Goal: Check status: Check status

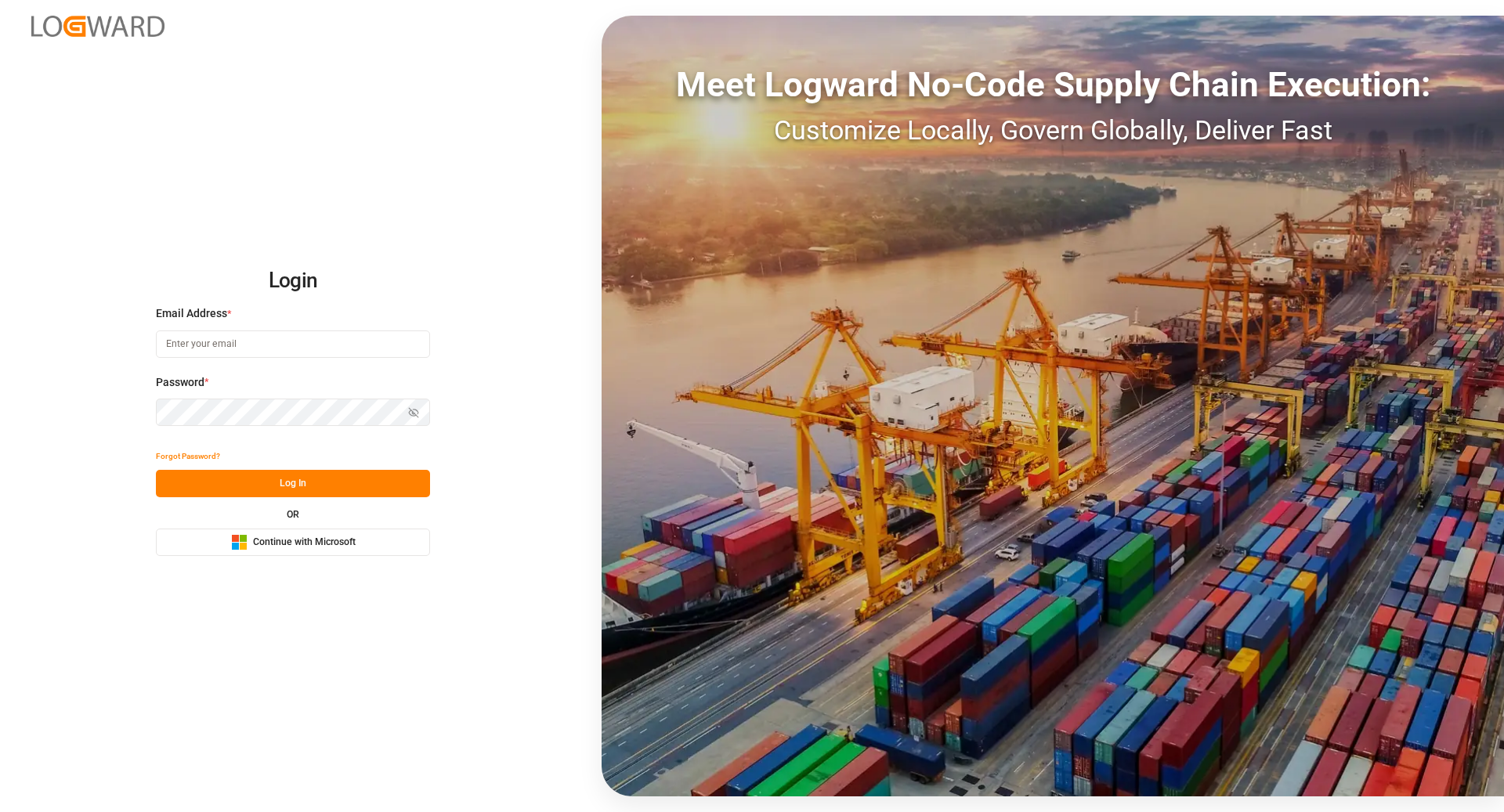
click at [334, 554] on button "Microsoft Logo Continue with Microsoft" at bounding box center [293, 542] width 274 height 27
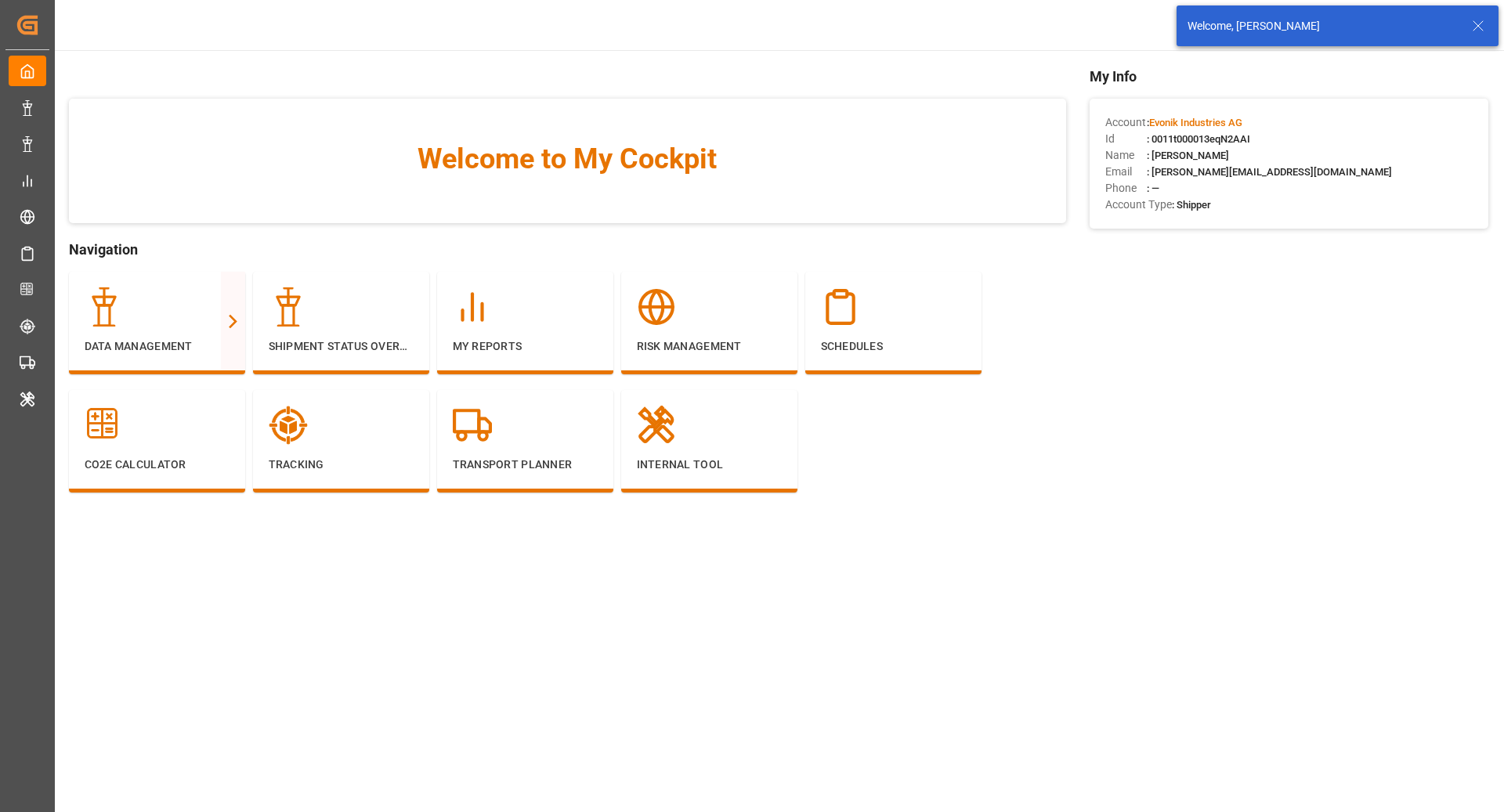
click at [1483, 31] on icon at bounding box center [1478, 25] width 19 height 19
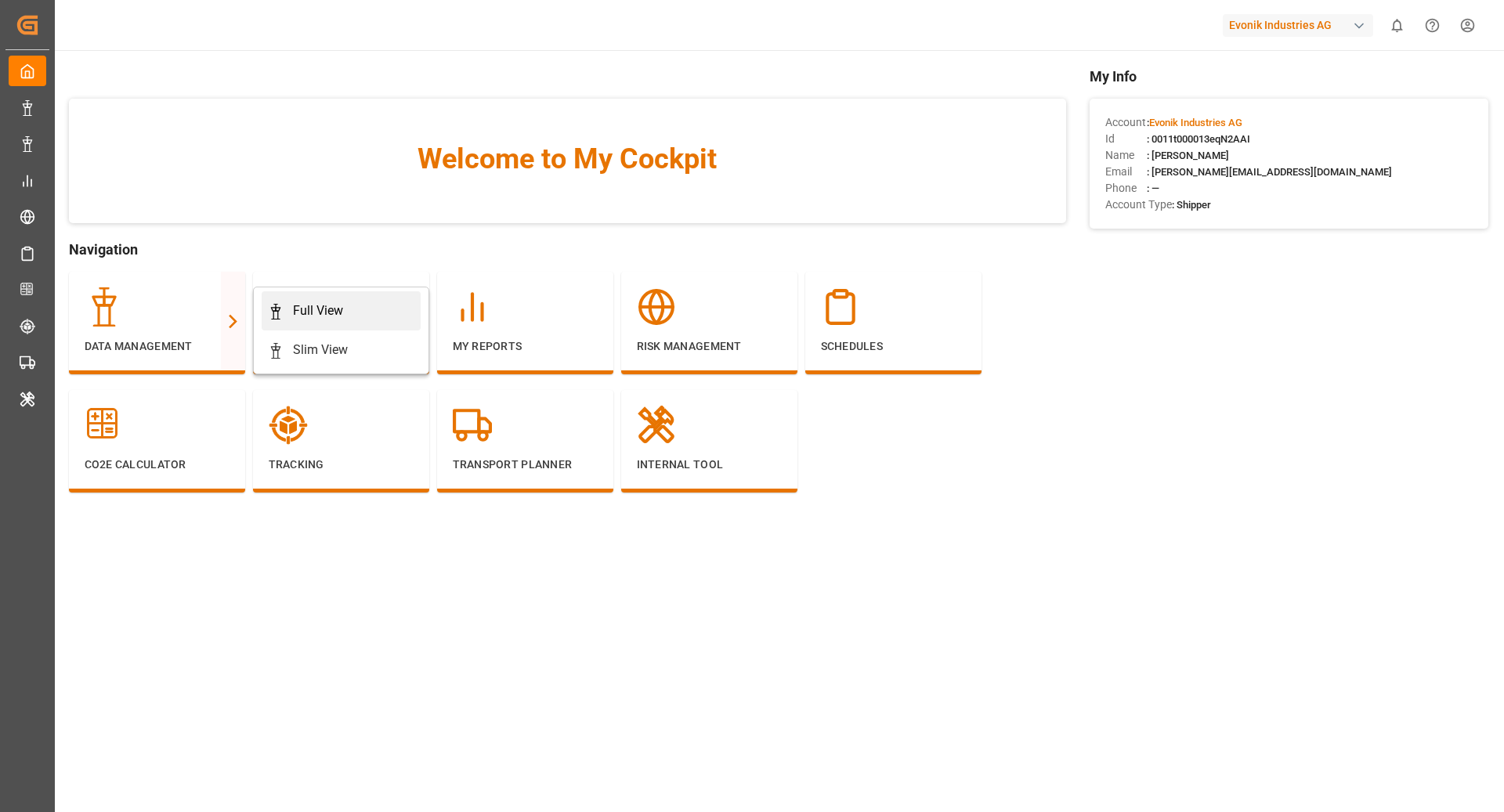
click at [273, 310] on icon at bounding box center [275, 311] width 15 height 15
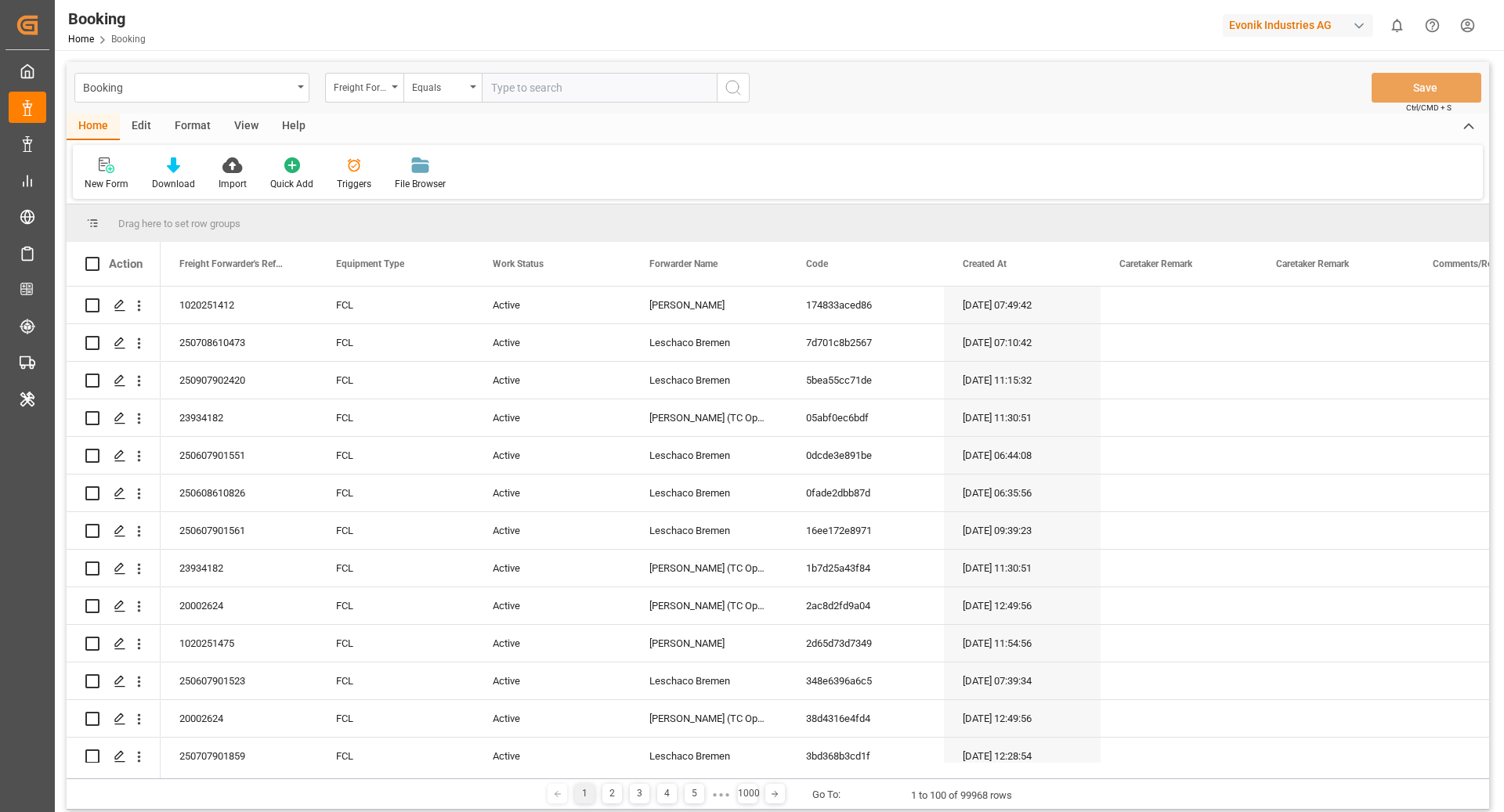
click at [1362, 152] on div "New Form Download Import Quick Add Triggers File Browser" at bounding box center [777, 172] width 1410 height 54
click at [190, 120] on div "Format" at bounding box center [193, 126] width 60 height 26
click at [107, 169] on icon at bounding box center [107, 167] width 11 height 13
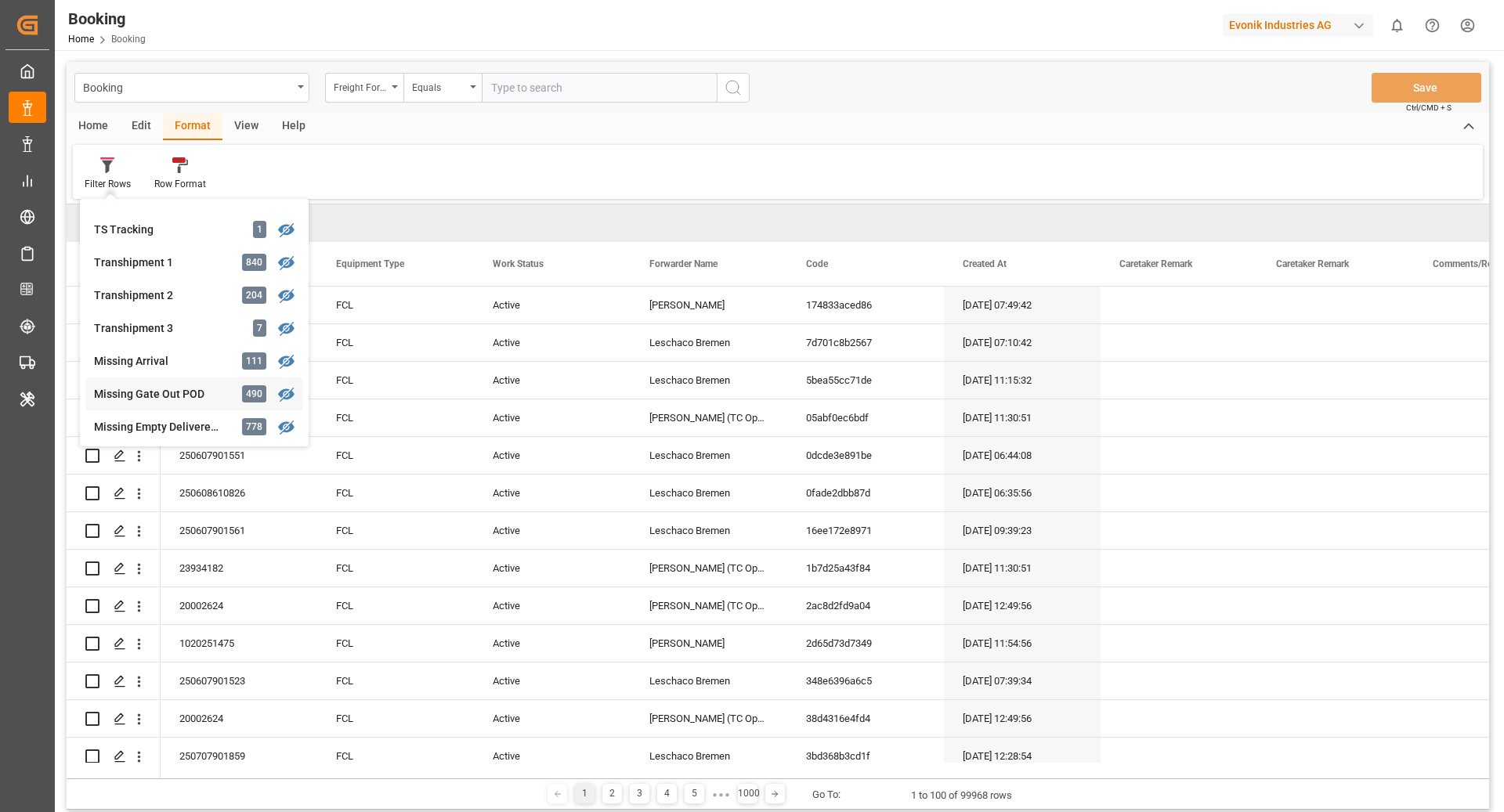
scroll to position [492, 0]
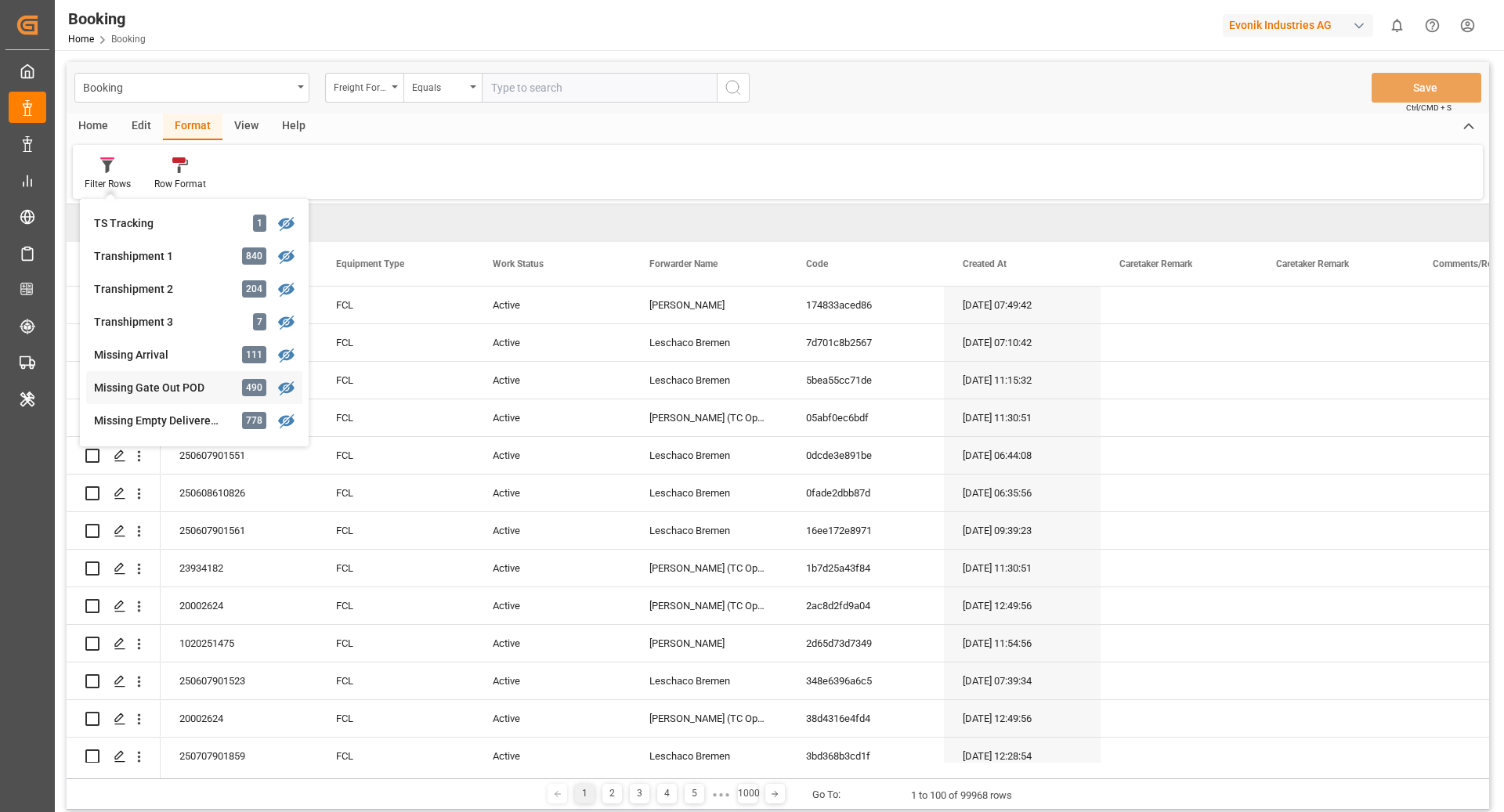
click at [172, 392] on div "Missing Gate Out POD" at bounding box center [162, 388] width 137 height 16
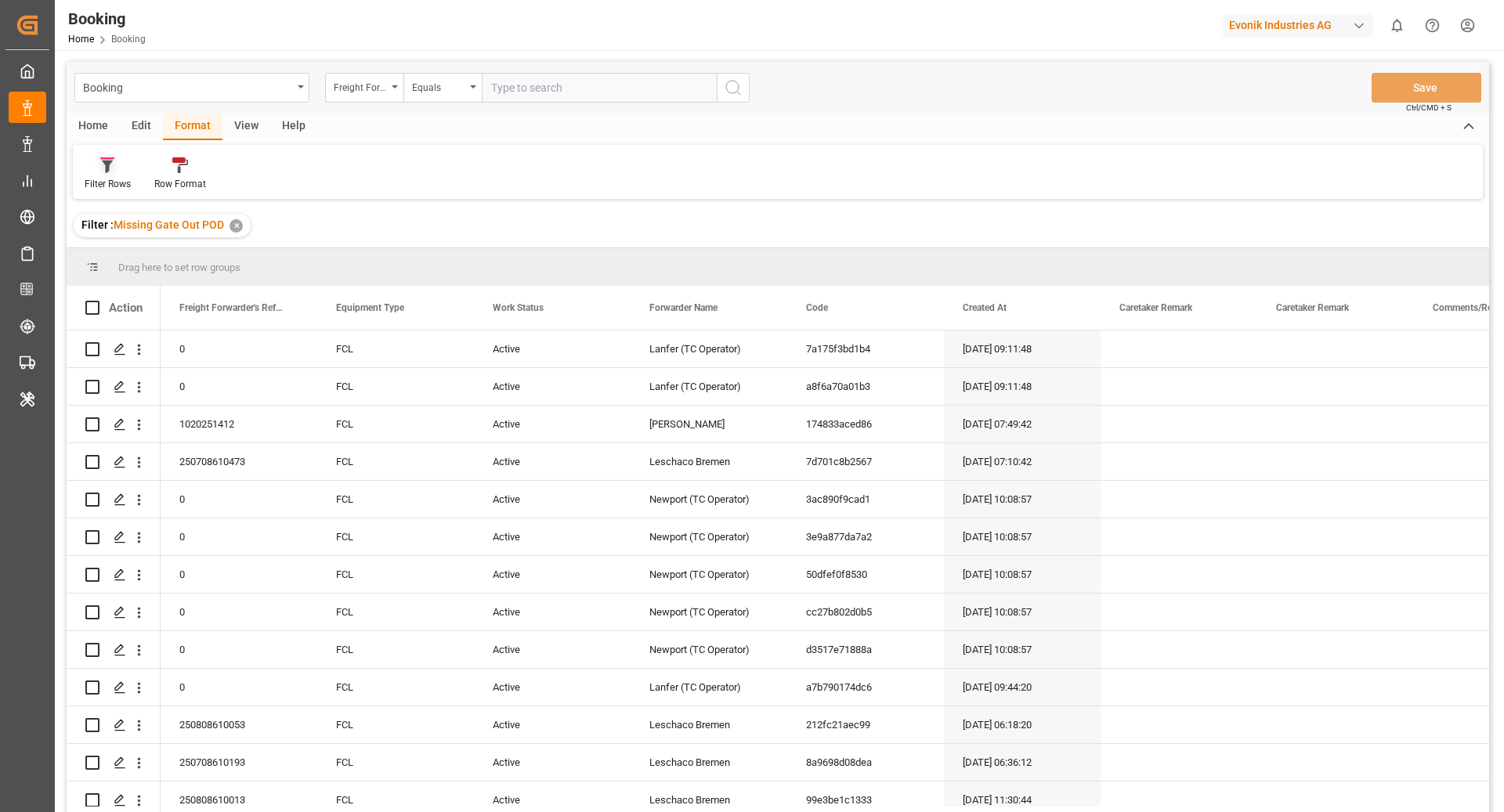
click at [106, 176] on div "Filter Rows" at bounding box center [107, 174] width 70 height 34
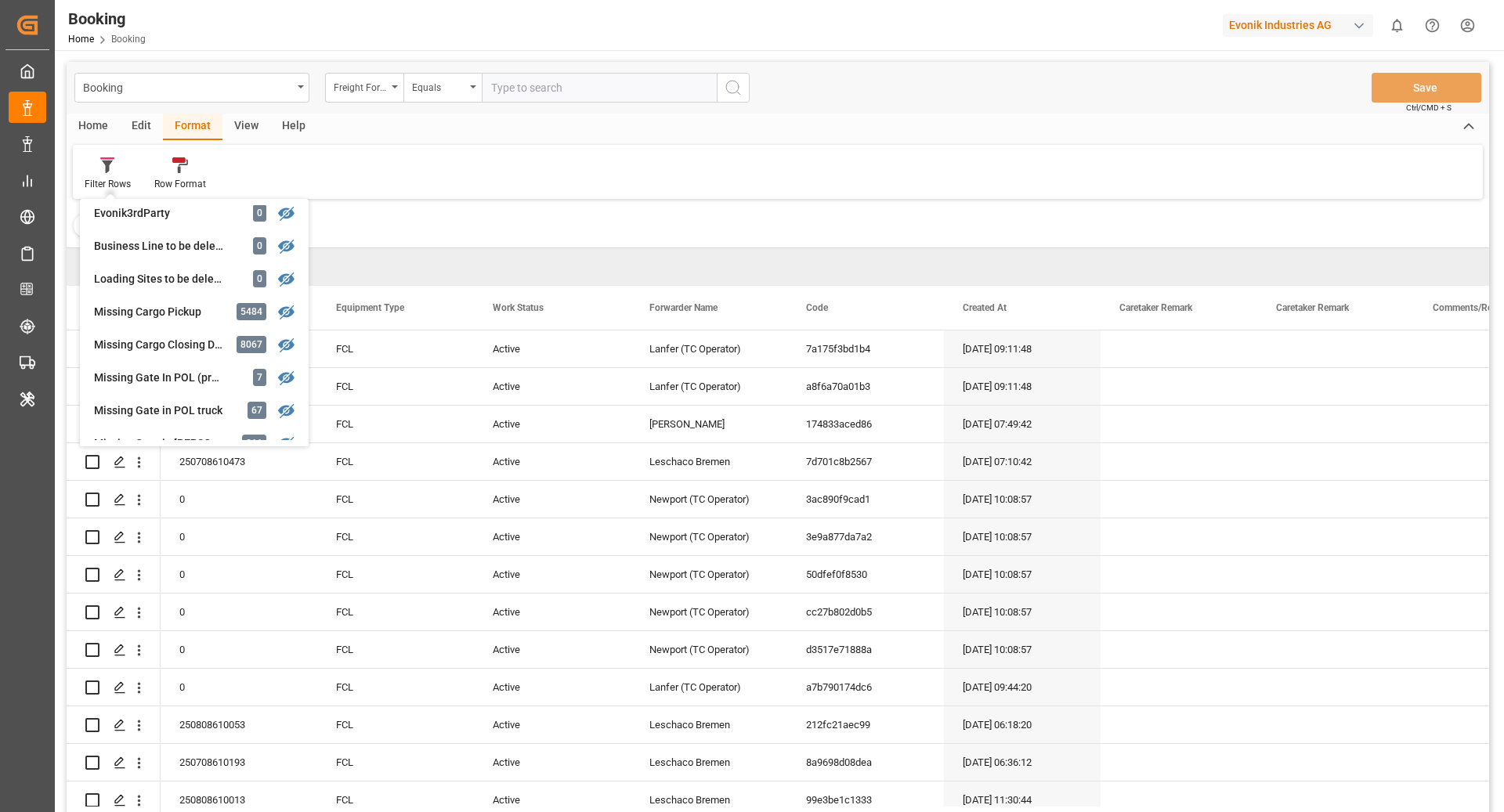
scroll to position [104, 0]
click at [548, 167] on div "Filter Rows GHM Tracking 2694 [PERSON_NAME] 0 Evonik3rdParty 0 Business Line to…" at bounding box center [777, 172] width 1410 height 54
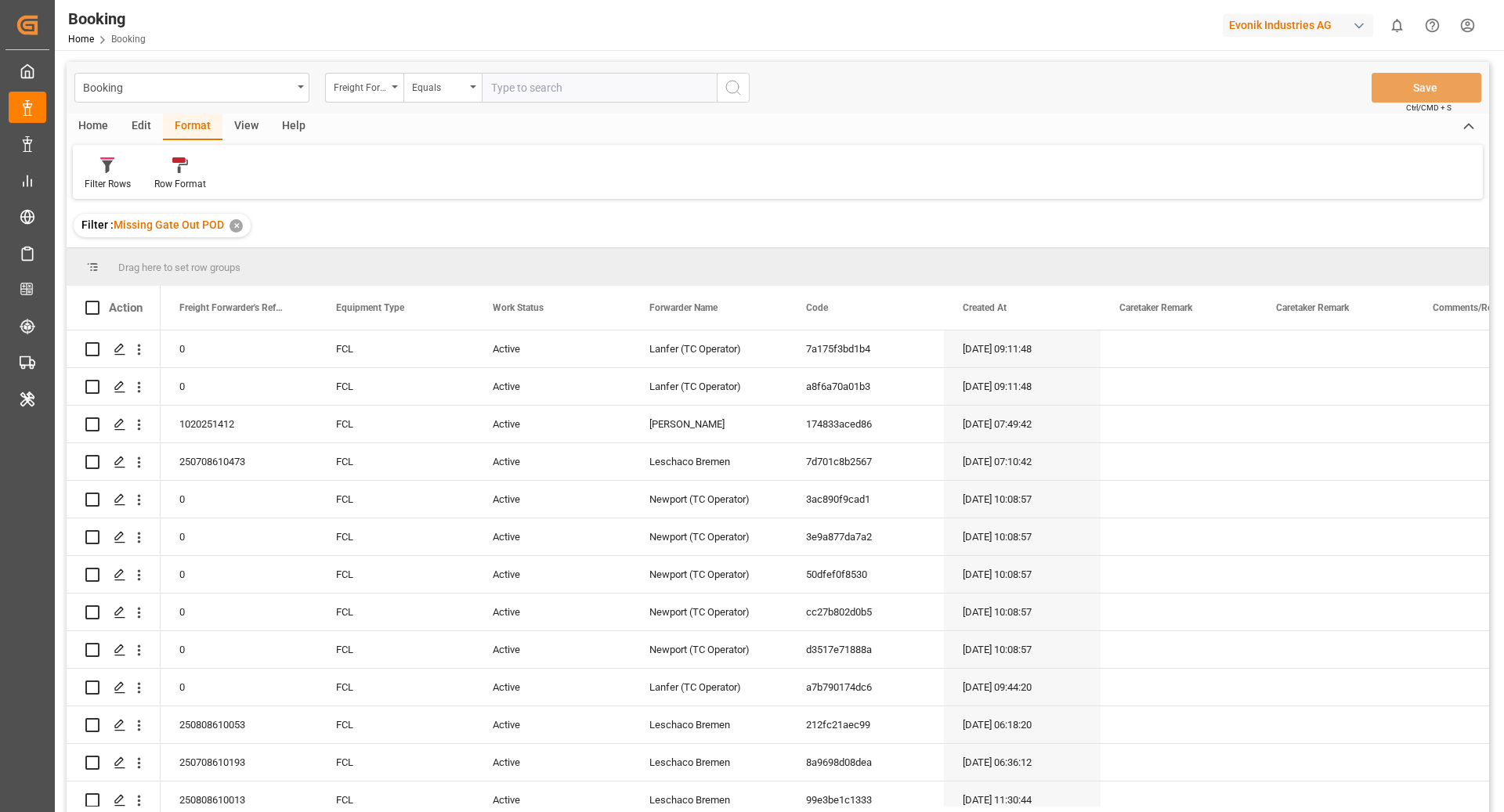
drag, startPoint x: 235, startPoint y: 124, endPoint x: 226, endPoint y: 130, distance: 10.8
click at [235, 124] on div "View" at bounding box center [246, 126] width 48 height 26
click at [87, 175] on div "Default" at bounding box center [100, 174] width 54 height 34
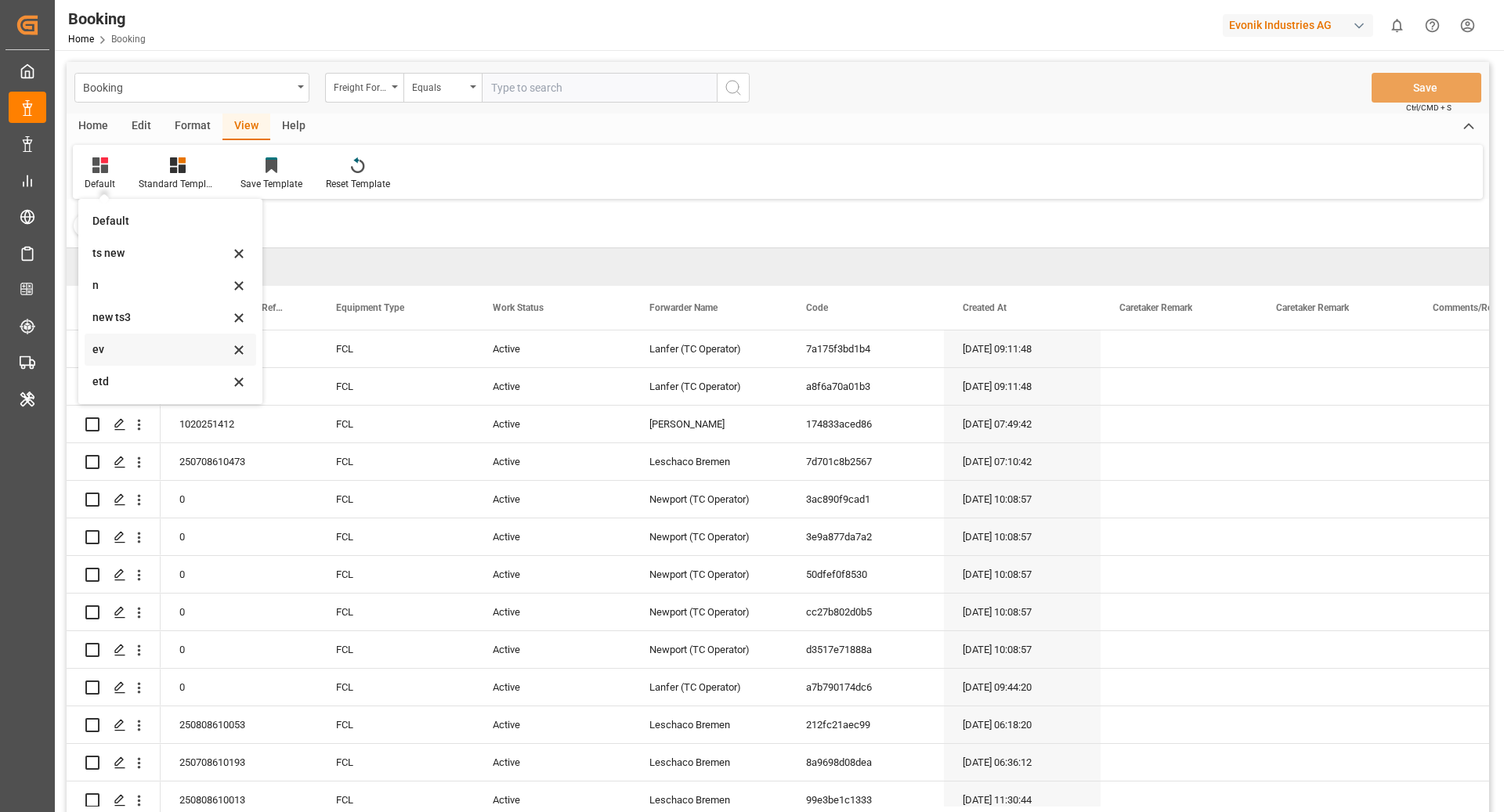
click at [150, 361] on div "ev" at bounding box center [170, 349] width 171 height 32
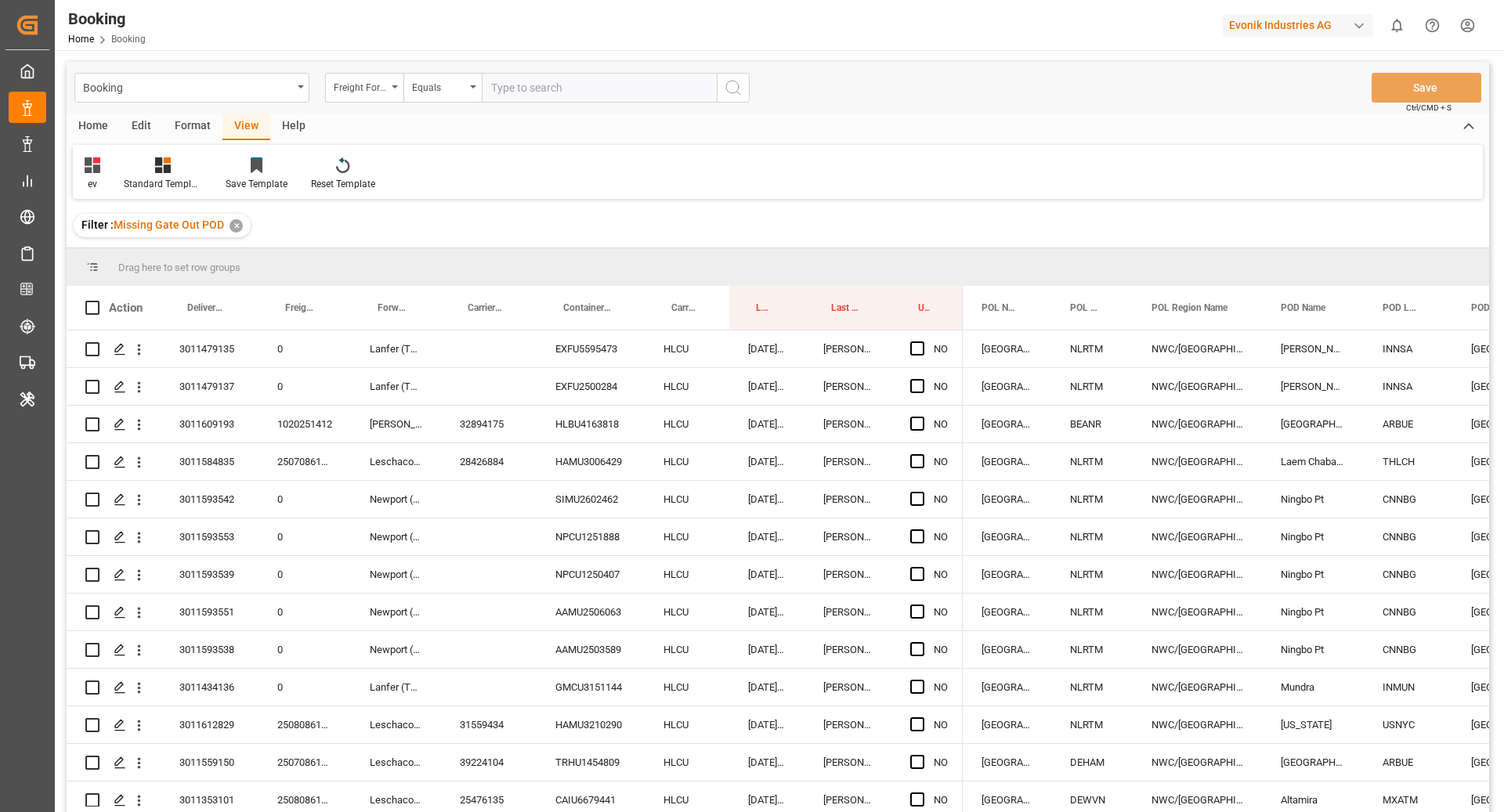
click at [196, 130] on div "Format" at bounding box center [193, 126] width 60 height 26
click at [99, 176] on div "Filter Rows" at bounding box center [107, 174] width 70 height 34
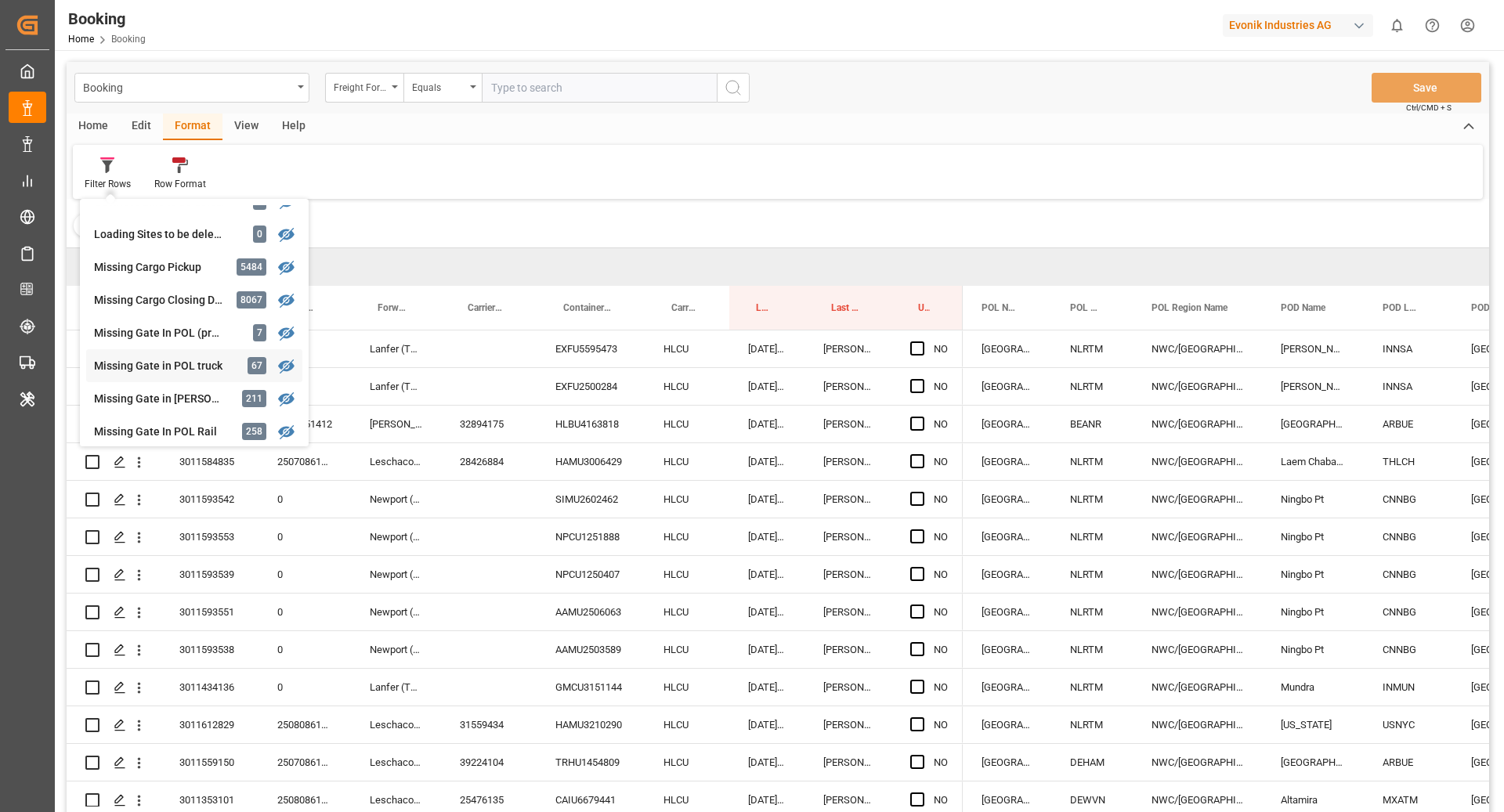
scroll to position [132, 0]
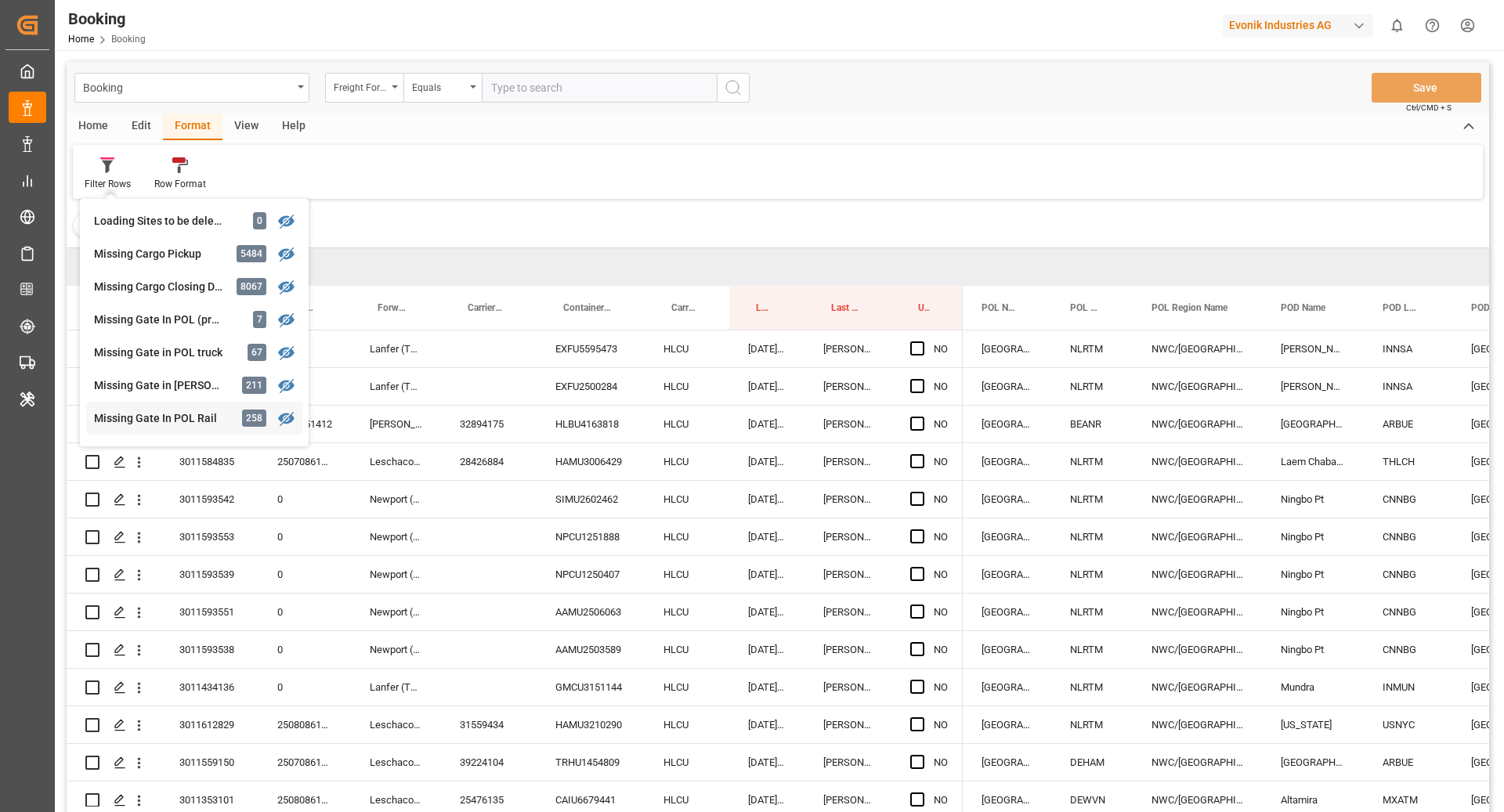
click at [189, 415] on div "Missing Gate In POL Rail" at bounding box center [162, 419] width 137 height 16
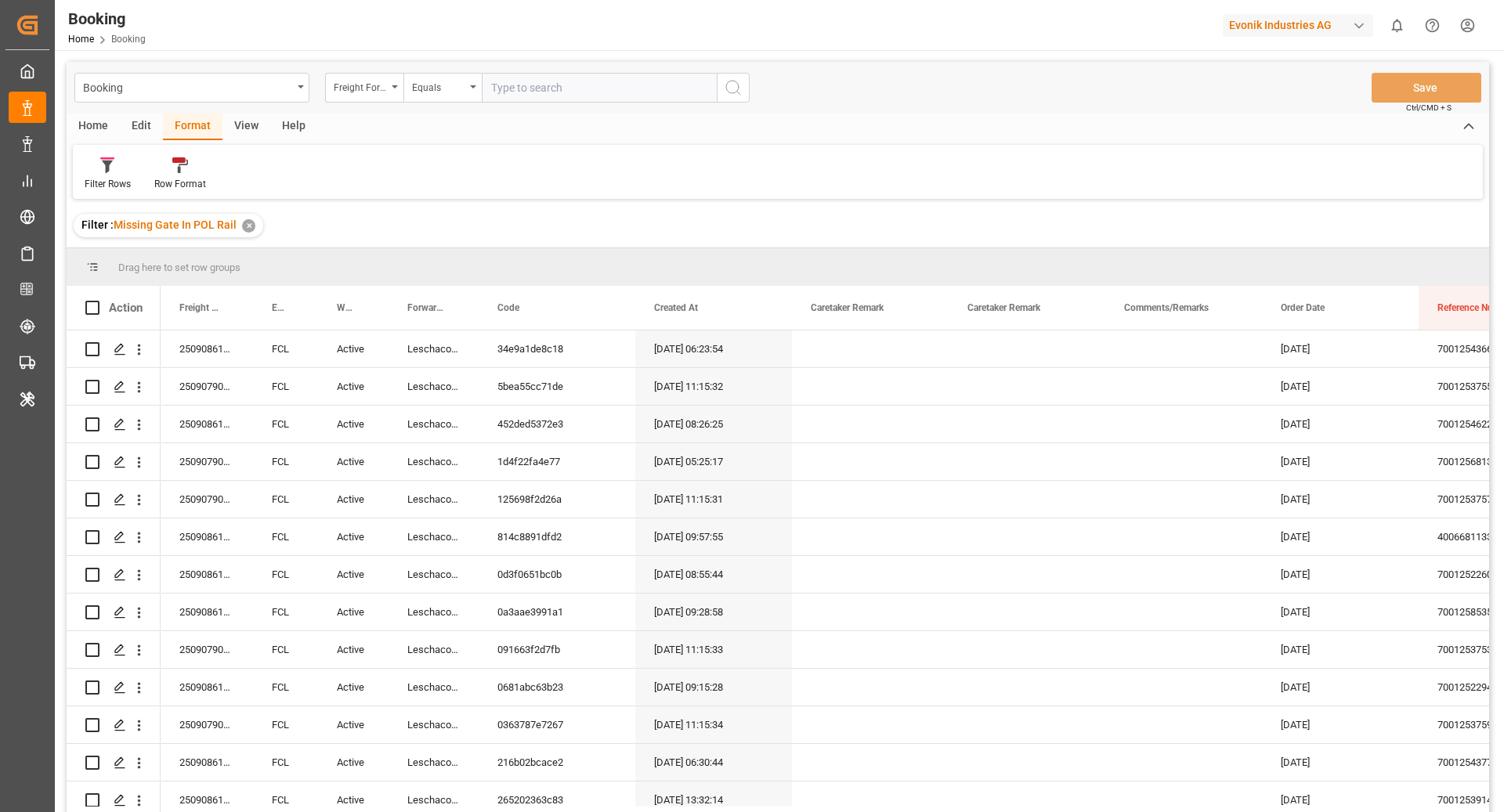
click at [247, 110] on div "Booking Freight Forwarder's Reference No. Equals Save Ctrl/CMD + S" at bounding box center [777, 87] width 1422 height 52
click at [238, 134] on div "View" at bounding box center [246, 126] width 48 height 26
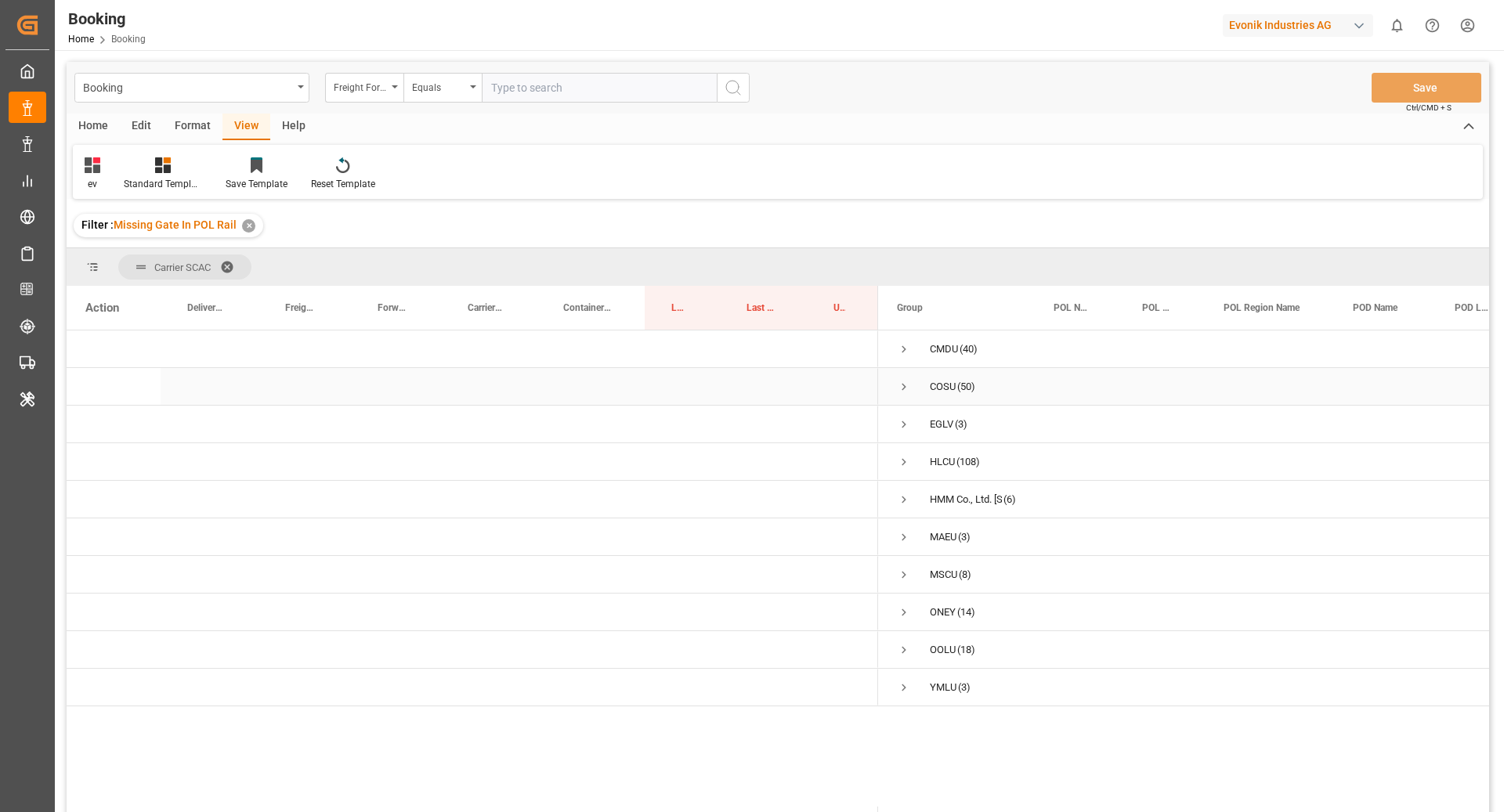
click at [900, 391] on span "Press SPACE to select this row." at bounding box center [904, 387] width 15 height 14
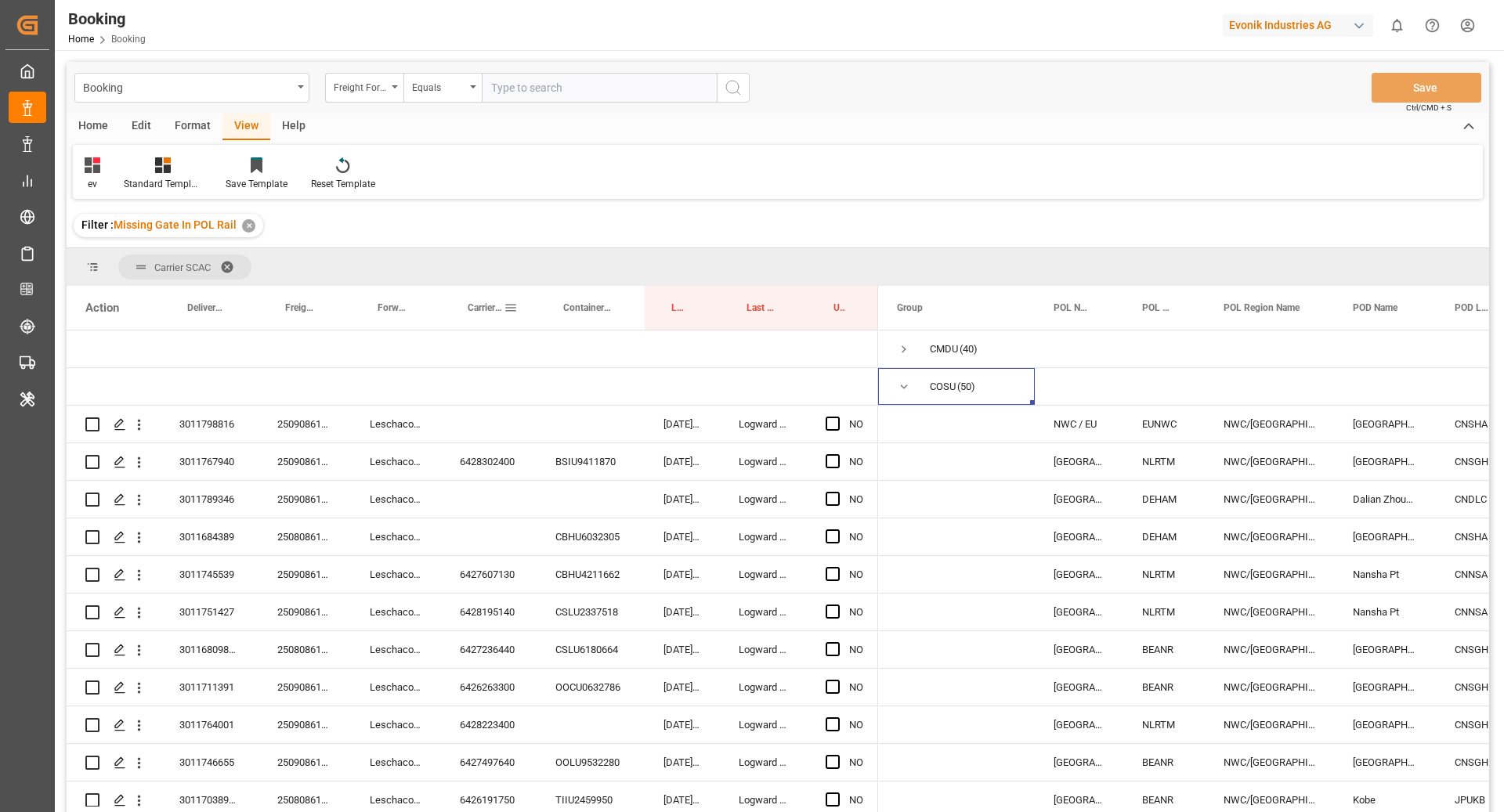
click at [472, 320] on div "Carrier Booking No." at bounding box center [486, 307] width 36 height 44
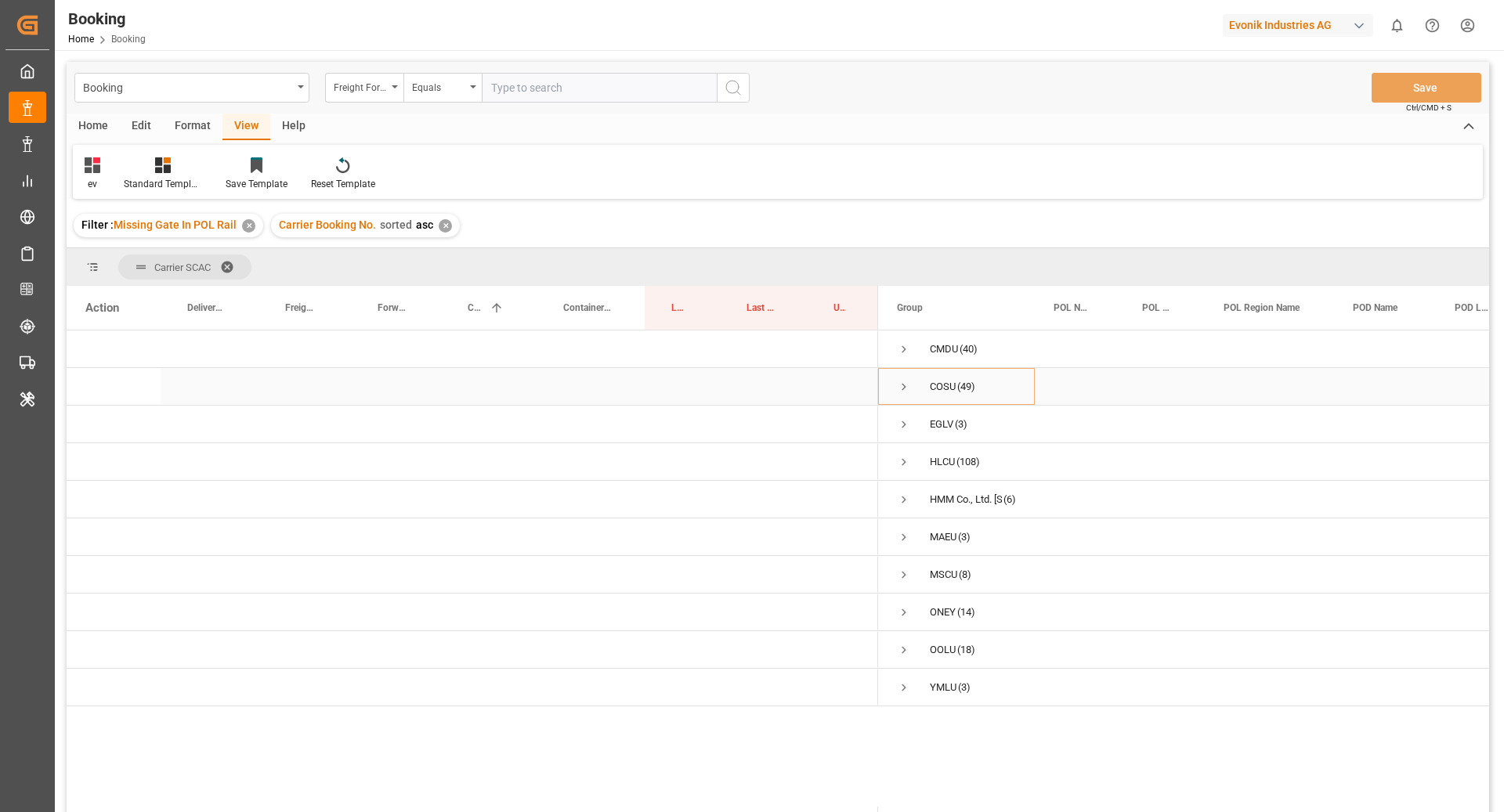
click at [901, 385] on span "Press SPACE to select this row." at bounding box center [904, 387] width 15 height 14
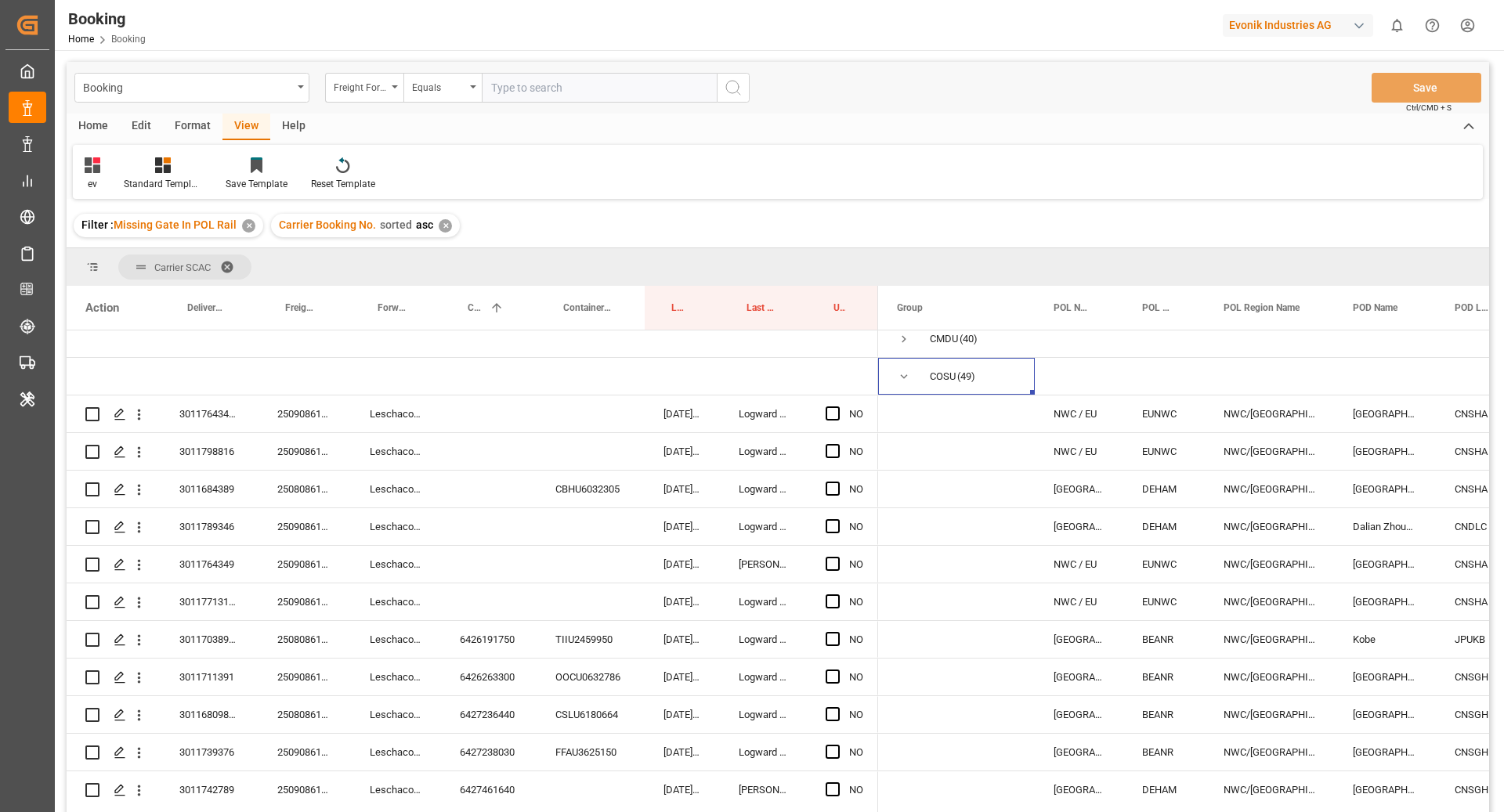
scroll to position [9, 0]
drag, startPoint x: 292, startPoint y: 429, endPoint x: 371, endPoint y: 421, distance: 79.4
click at [294, 429] on div "250908610646" at bounding box center [305, 415] width 92 height 37
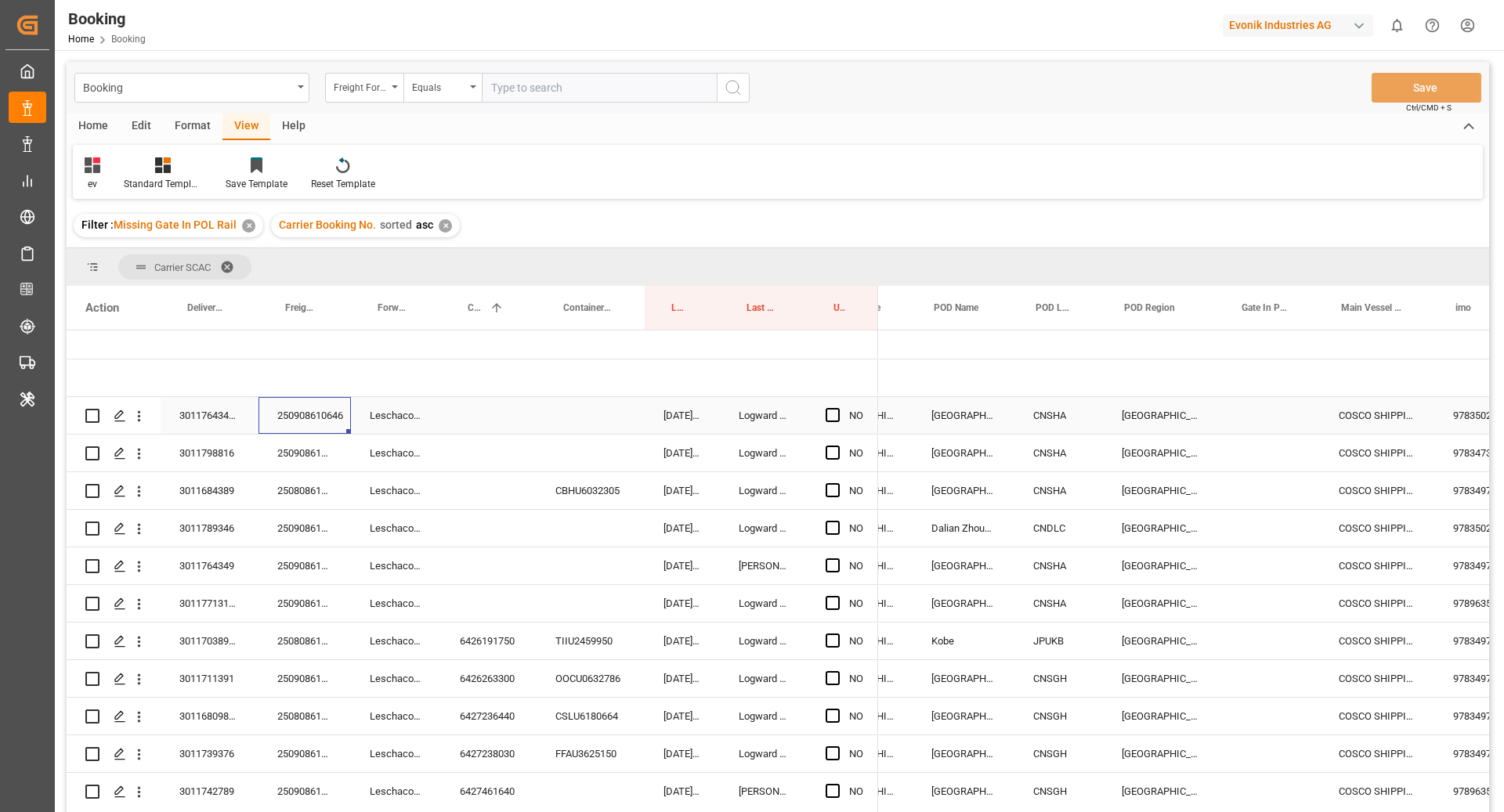
scroll to position [0, 420]
click at [1065, 424] on div "CNSHA" at bounding box center [1060, 415] width 89 height 37
click at [1072, 430] on icon "open menu" at bounding box center [1074, 425] width 19 height 19
drag, startPoint x: 1143, startPoint y: 418, endPoint x: 1129, endPoint y: 420, distance: 14.1
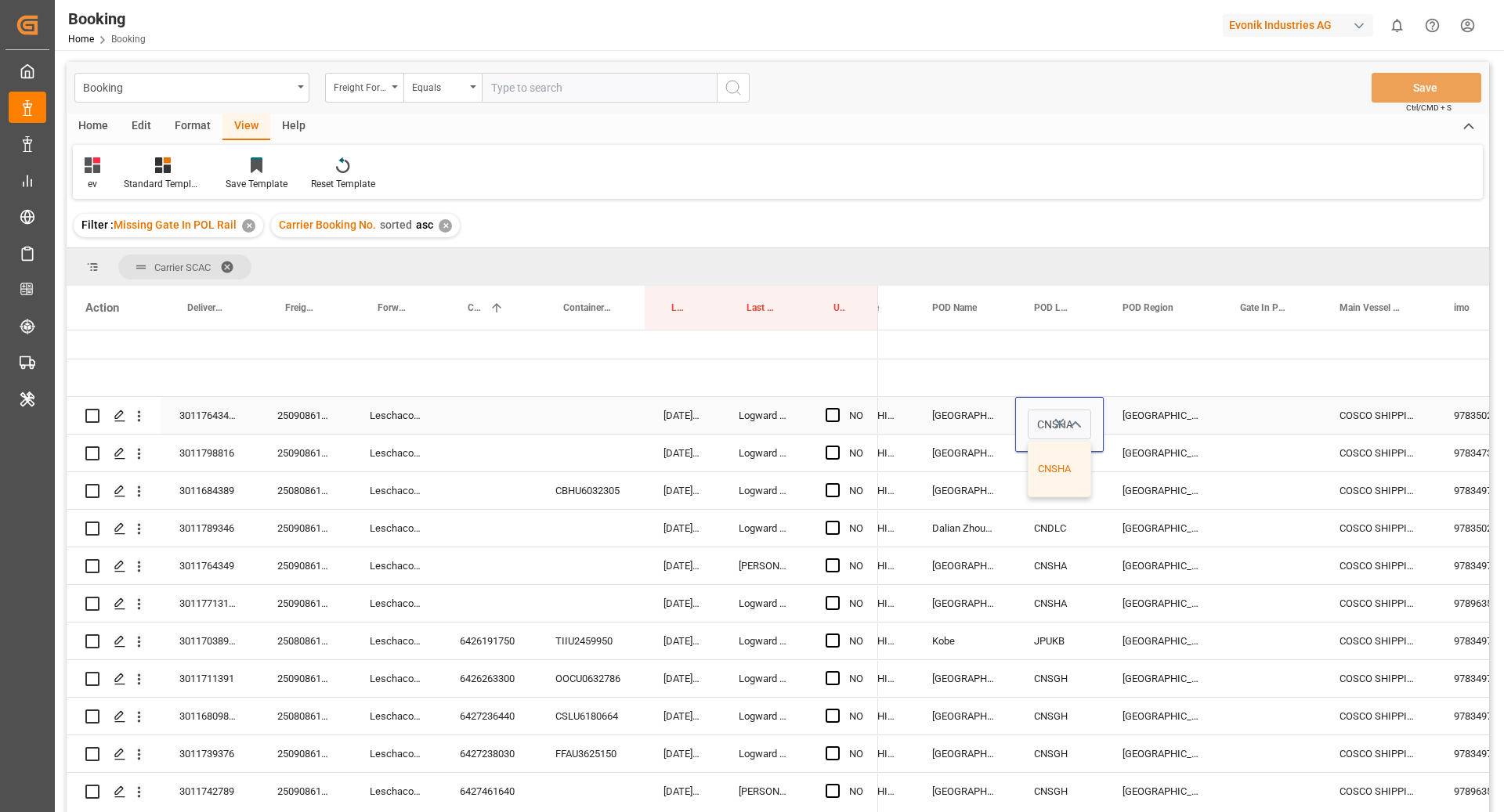
click at [1143, 418] on div "[GEOGRAPHIC_DATA]" at bounding box center [1162, 415] width 118 height 37
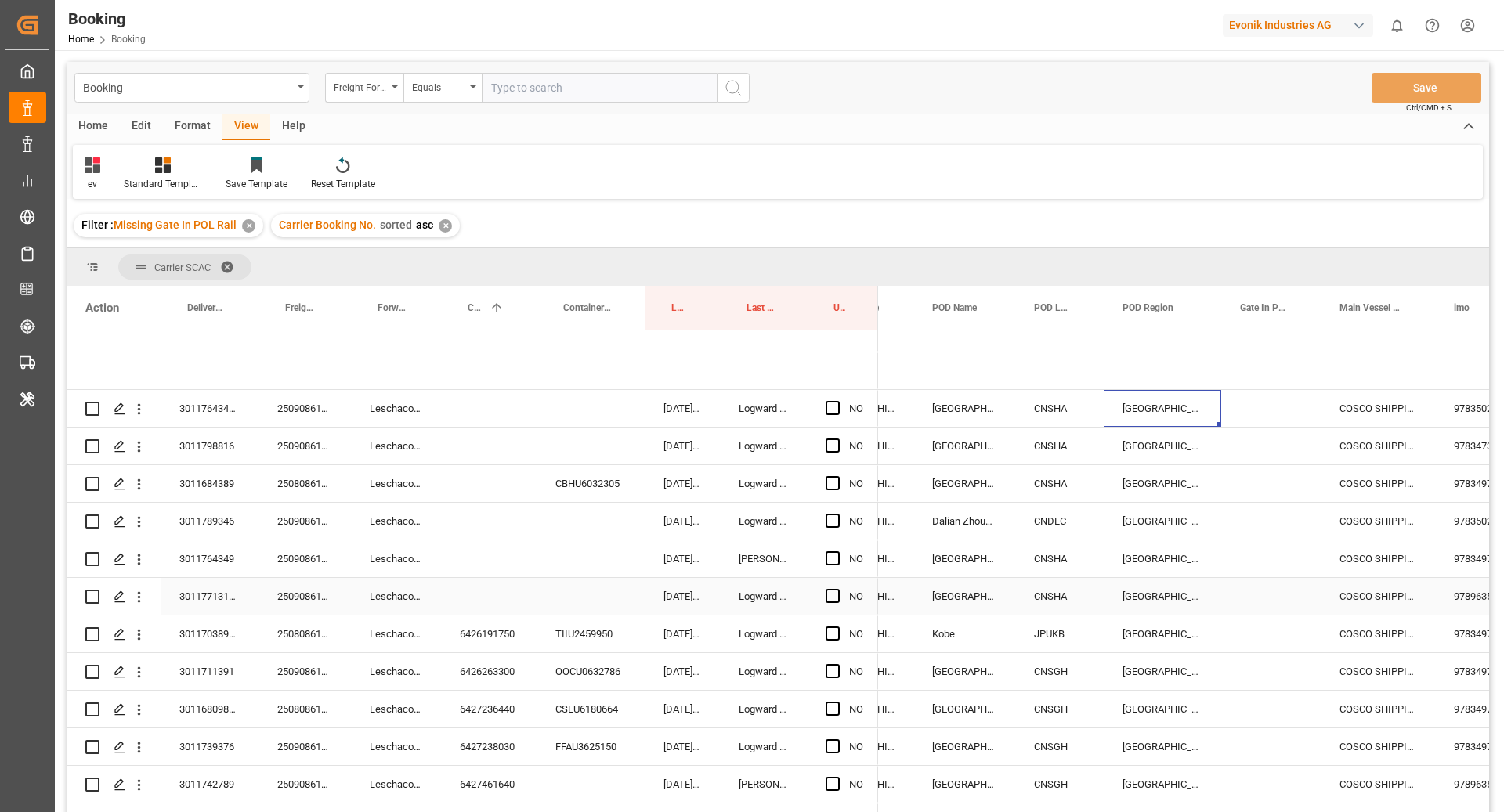
scroll to position [17, 0]
click at [1053, 703] on div "CNSGH" at bounding box center [1060, 707] width 89 height 37
click at [1068, 389] on div "CNSHA" at bounding box center [1060, 407] width 89 height 37
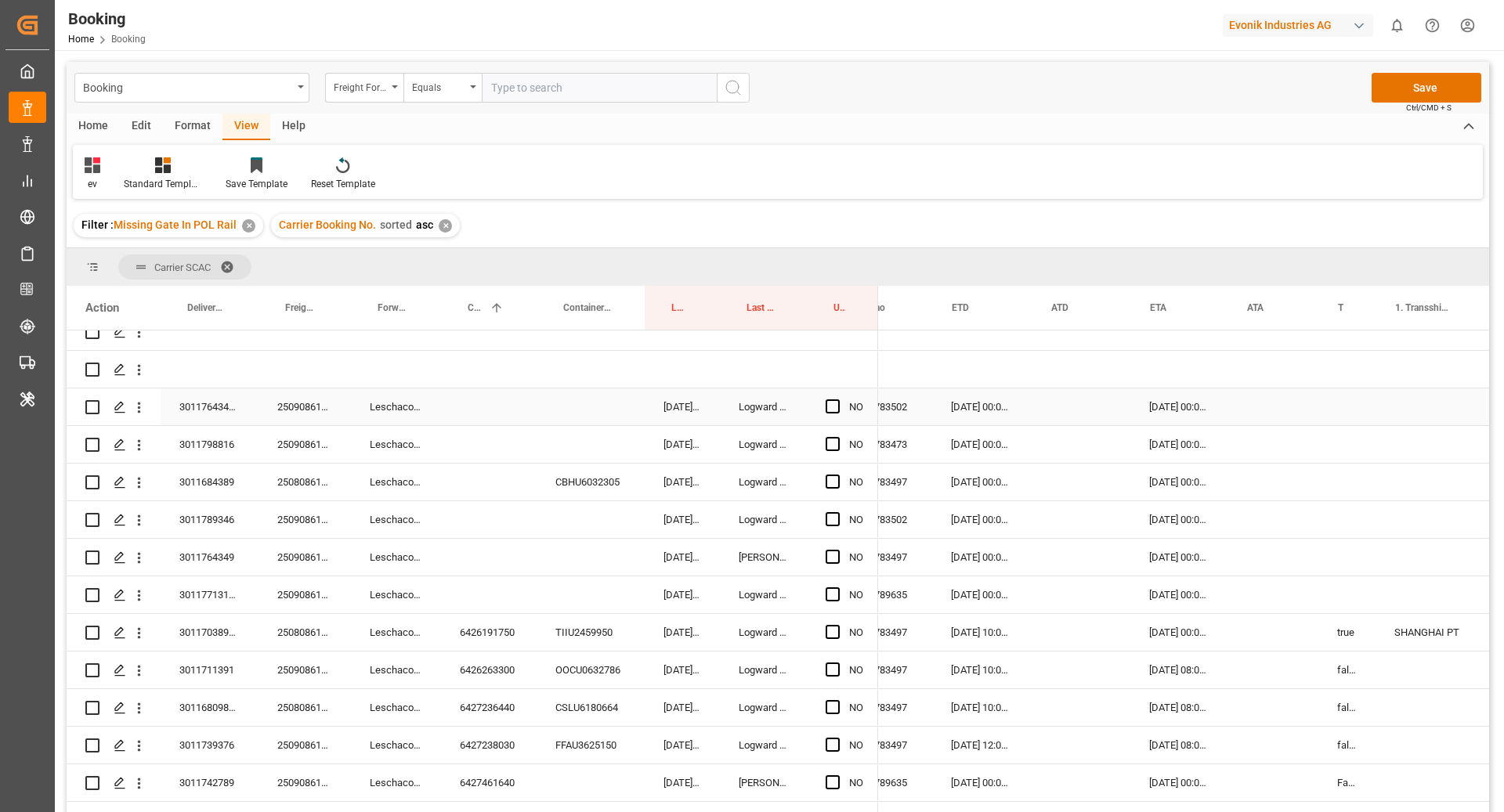
scroll to position [0, 1009]
click at [832, 409] on span "Press SPACE to select this row." at bounding box center [833, 407] width 15 height 14
click at [838, 400] on input "Press SPACE to select this row." at bounding box center [838, 400] width 0 height 0
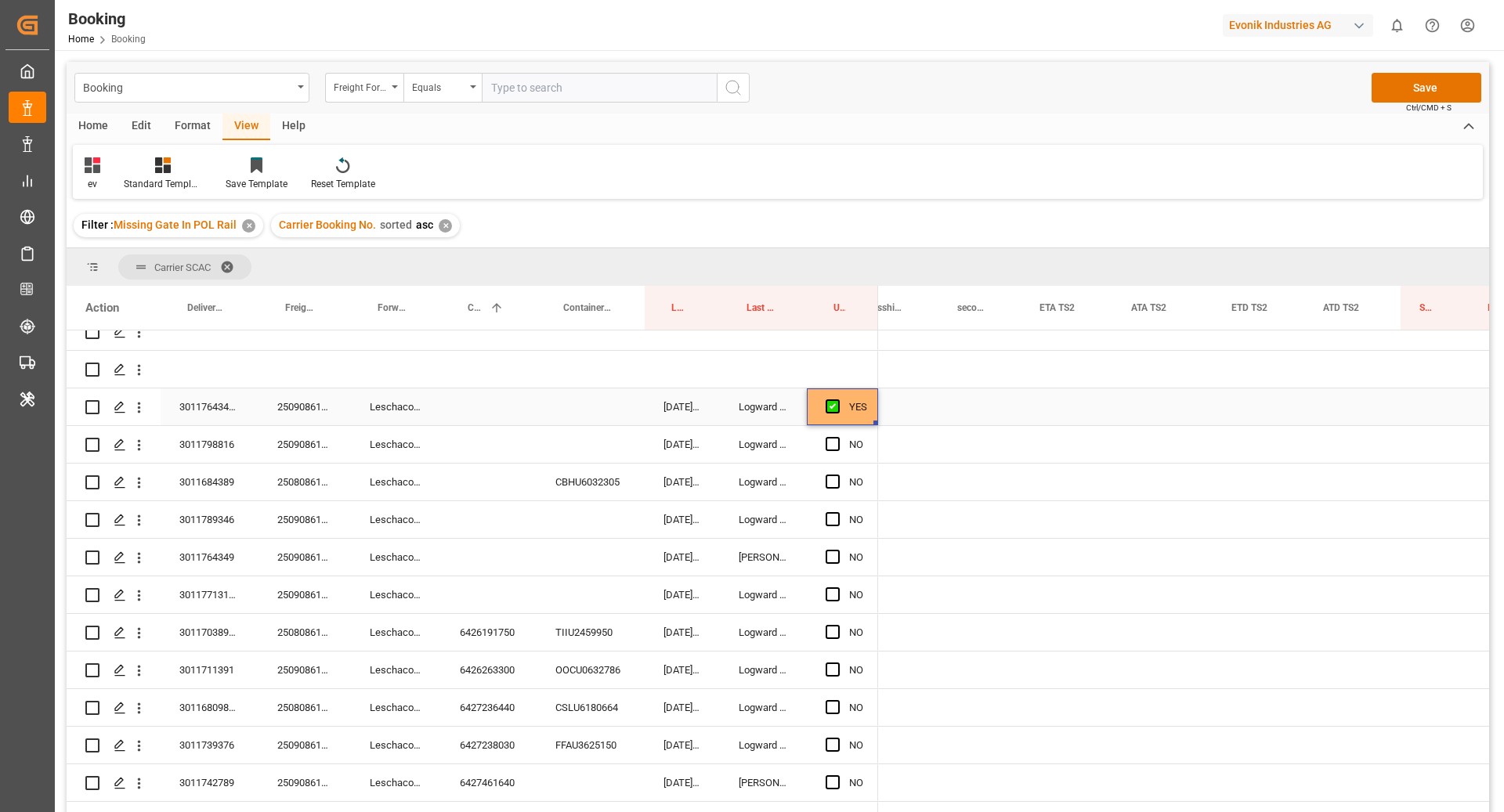
scroll to position [0, 0]
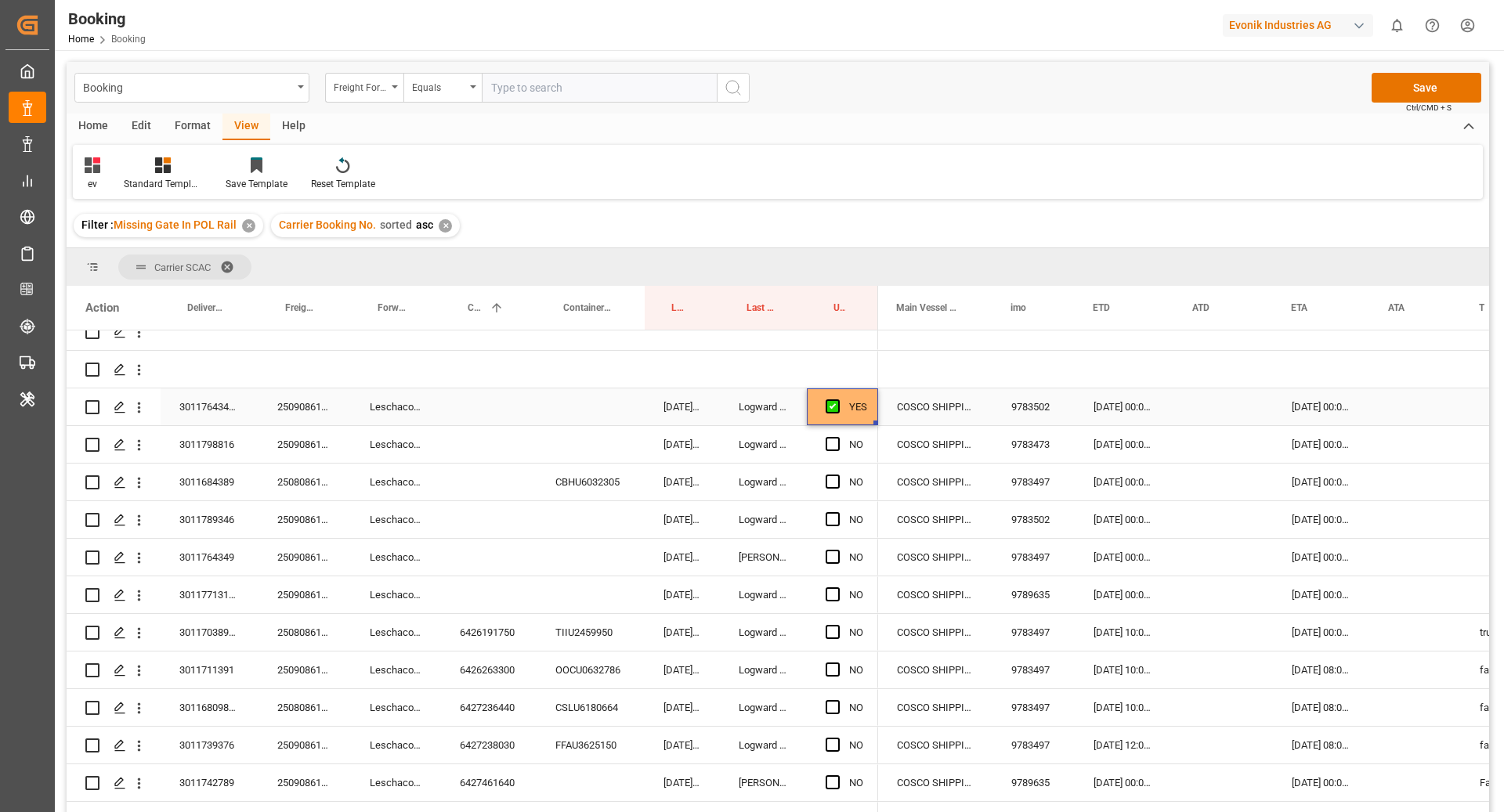
click at [1121, 417] on div "[DATE] 00:00:00" at bounding box center [1124, 407] width 100 height 37
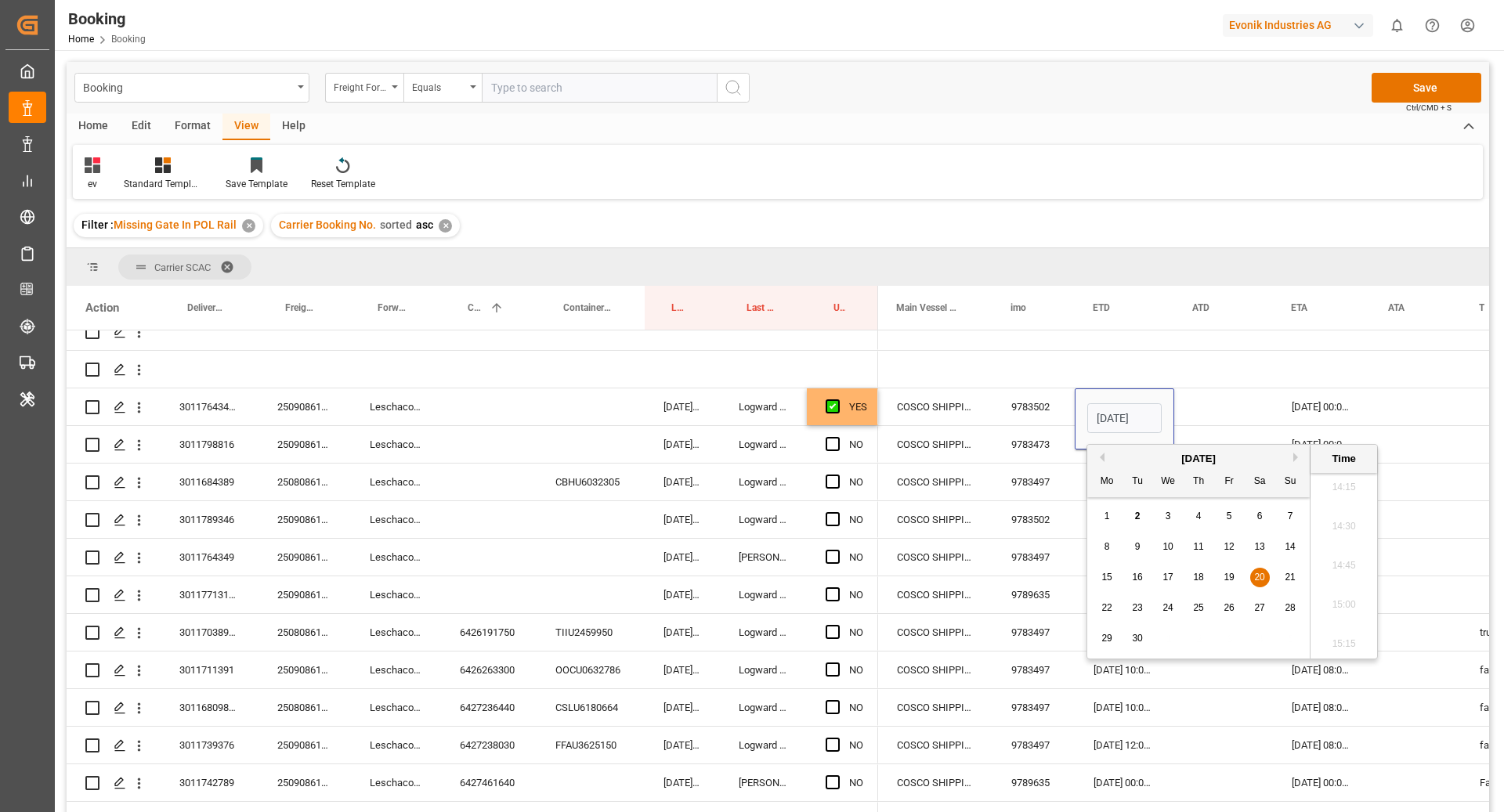
click at [1197, 551] on span "11" at bounding box center [1198, 546] width 10 height 11
type input "11.09.2025 00:00"
click at [1207, 421] on div "Press SPACE to select this row." at bounding box center [1223, 407] width 99 height 37
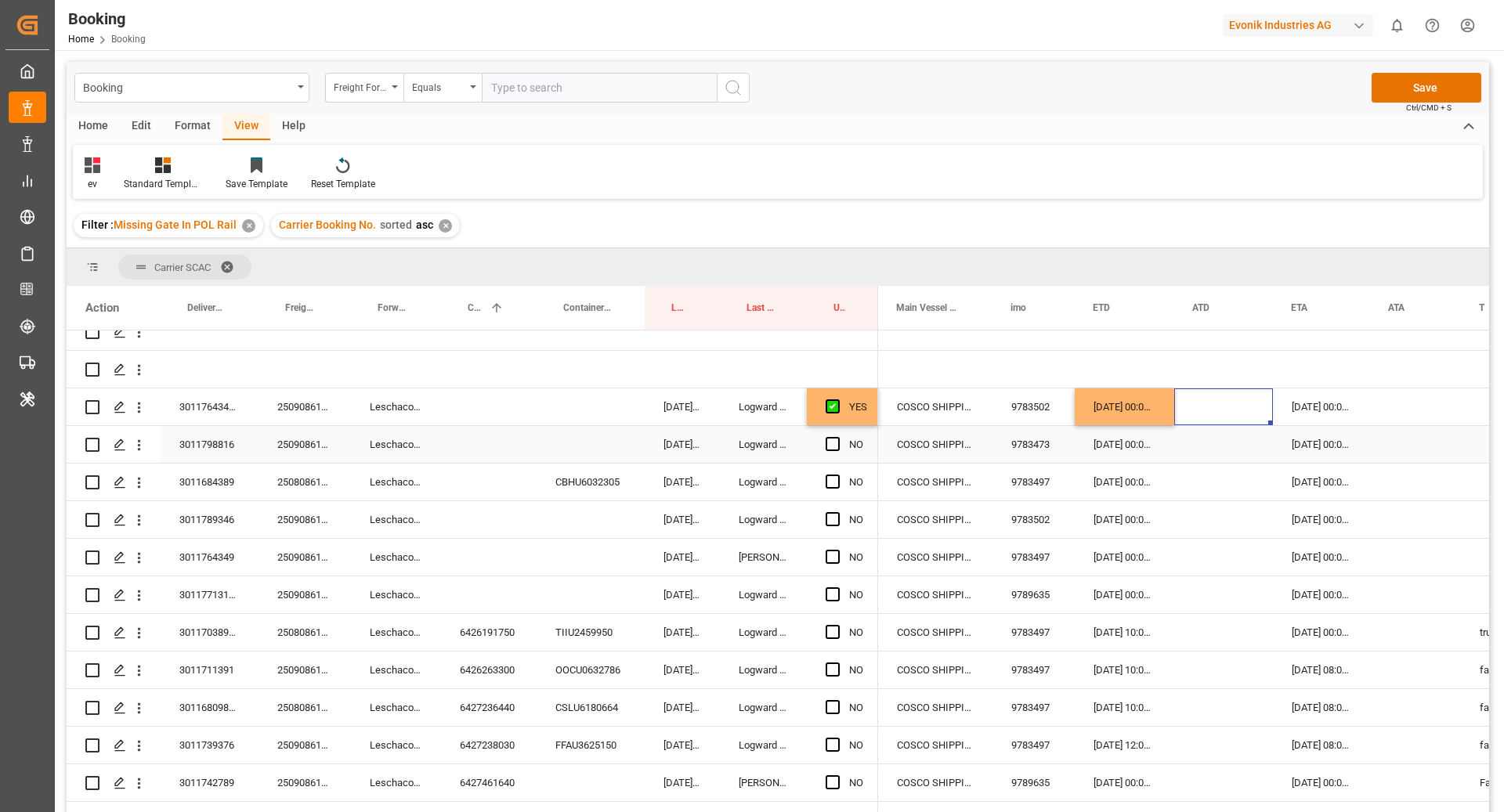
click at [310, 445] on div "250908610717" at bounding box center [305, 444] width 92 height 37
click at [831, 450] on span "Press SPACE to select this row." at bounding box center [833, 444] width 15 height 14
click at [838, 437] on input "Press SPACE to select this row." at bounding box center [838, 437] width 0 height 0
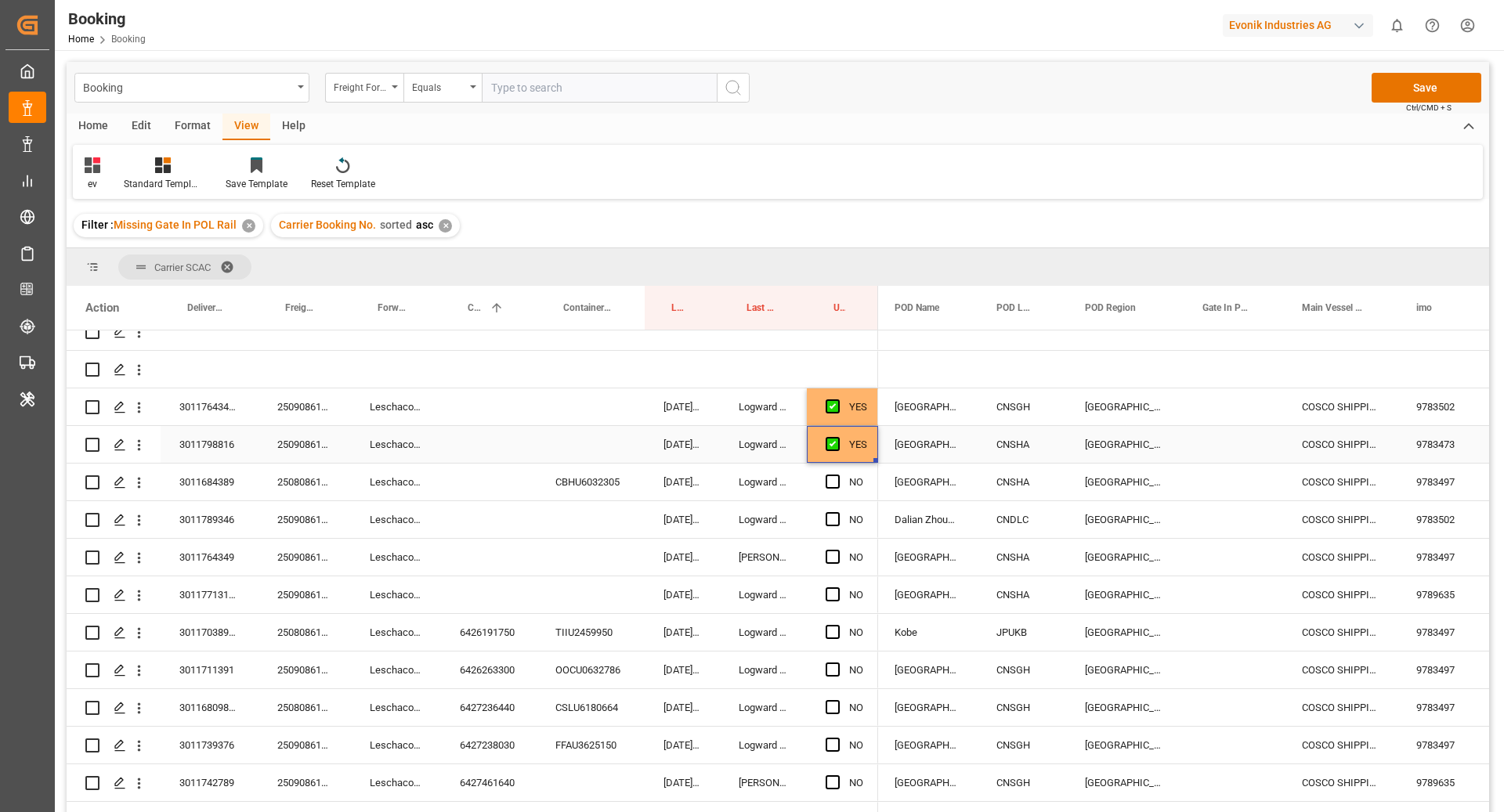
click at [1033, 422] on div "CNSGH" at bounding box center [1022, 407] width 89 height 37
drag, startPoint x: 1063, startPoint y: 422, endPoint x: 1063, endPoint y: 440, distance: 18.0
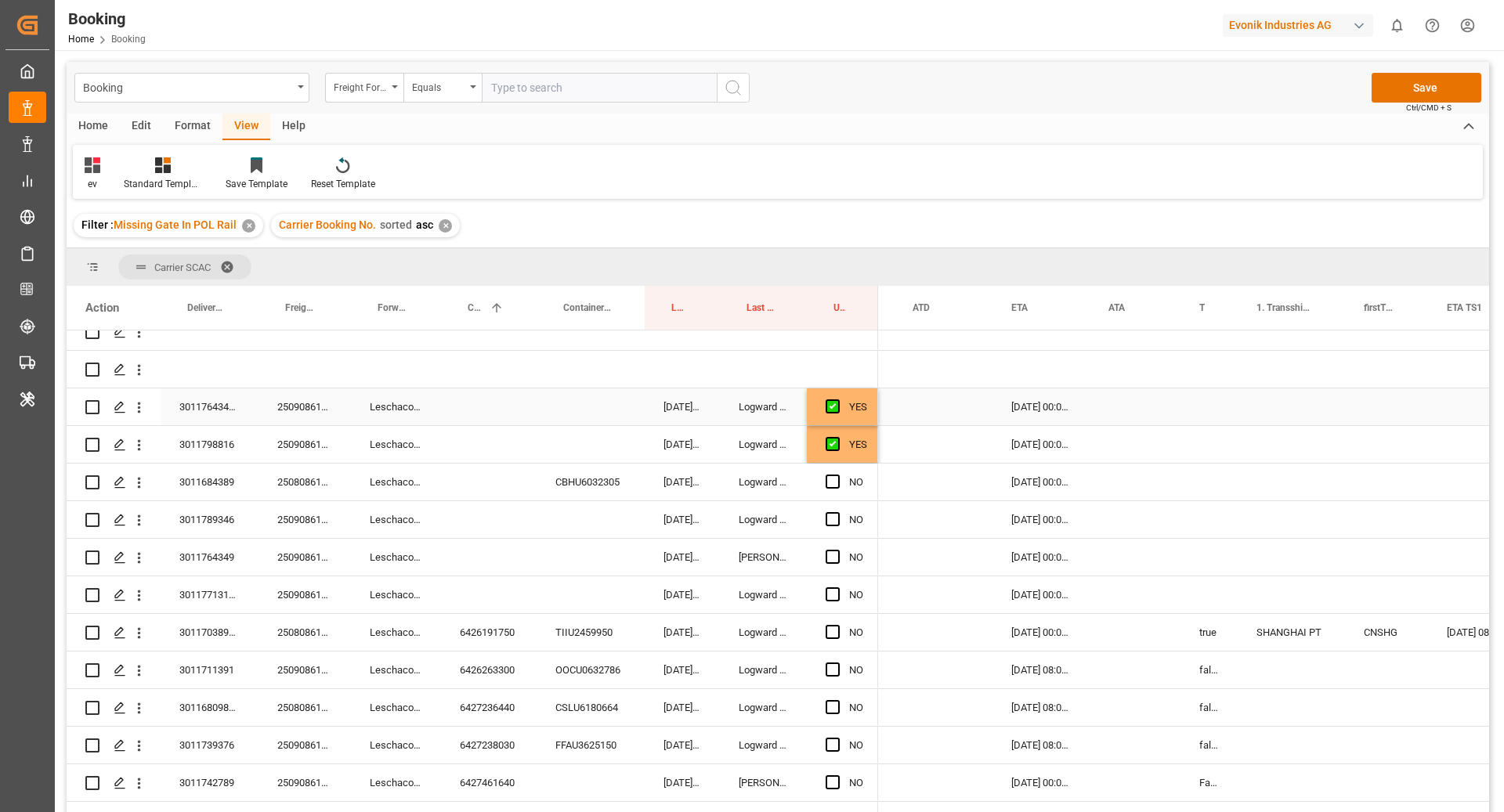
click at [1208, 407] on div "Press SPACE to select this row." at bounding box center [1208, 407] width 57 height 37
click at [1208, 417] on button "Select" at bounding box center [1210, 415] width 34 height 30
click at [1202, 497] on div "False" at bounding box center [1214, 503] width 24 height 15
click at [1286, 390] on div "Press SPACE to select this row." at bounding box center [1291, 407] width 107 height 37
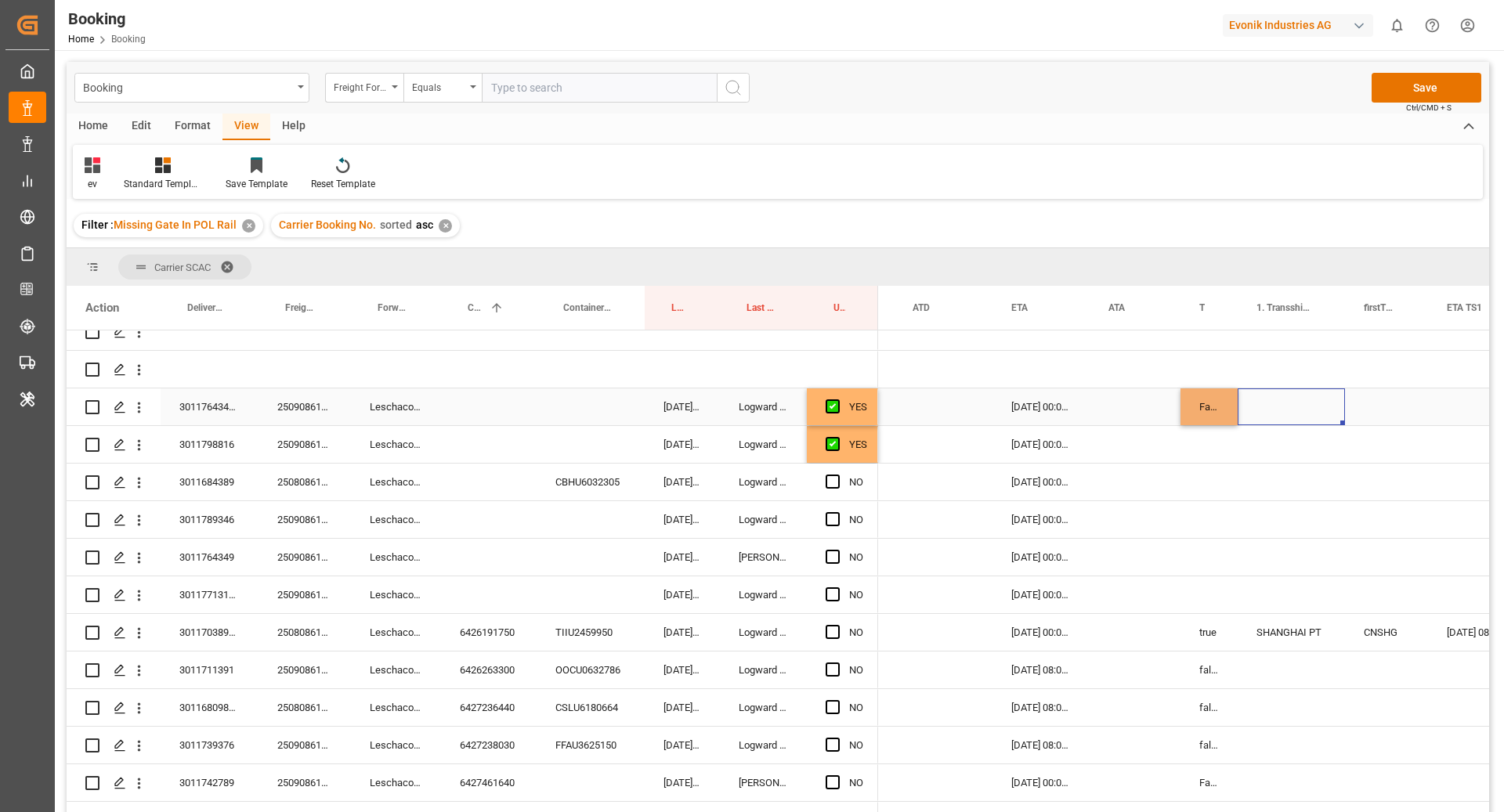
click at [1219, 406] on div "False" at bounding box center [1208, 407] width 57 height 37
drag, startPoint x: 1234, startPoint y: 423, endPoint x: 1236, endPoint y: 438, distance: 15.1
click at [304, 478] on div "250808610553" at bounding box center [305, 481] width 92 height 37
click at [482, 481] on div "Press SPACE to select this row." at bounding box center [488, 481] width 95 height 37
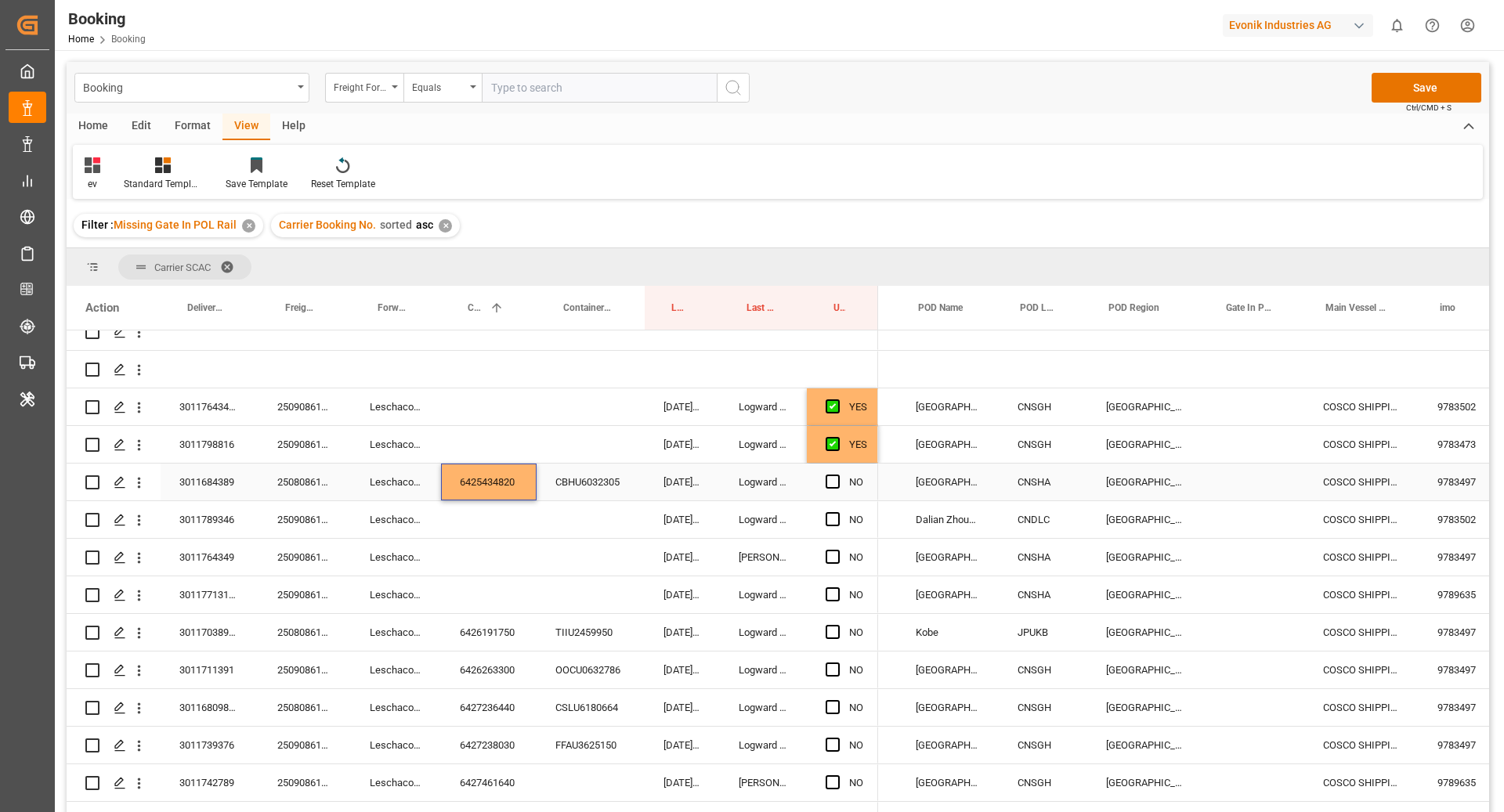
scroll to position [0, 434]
click at [1028, 455] on div "CNSGH" at bounding box center [1046, 444] width 89 height 37
drag, startPoint x: 1086, startPoint y: 461, endPoint x: 1089, endPoint y: 486, distance: 25.2
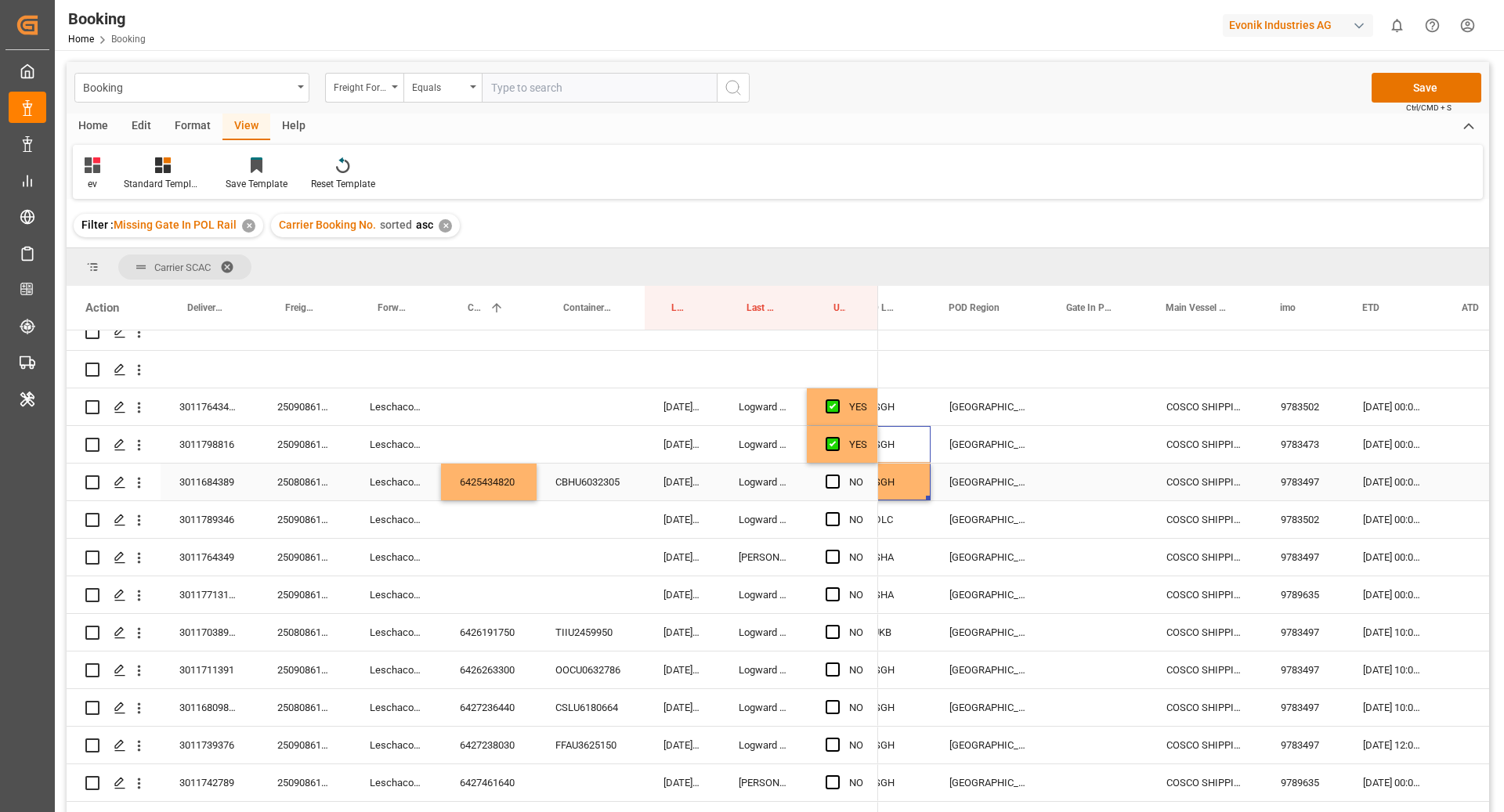
scroll to position [0, 586]
click at [1099, 486] on div "Press SPACE to select this row." at bounding box center [1105, 481] width 100 height 37
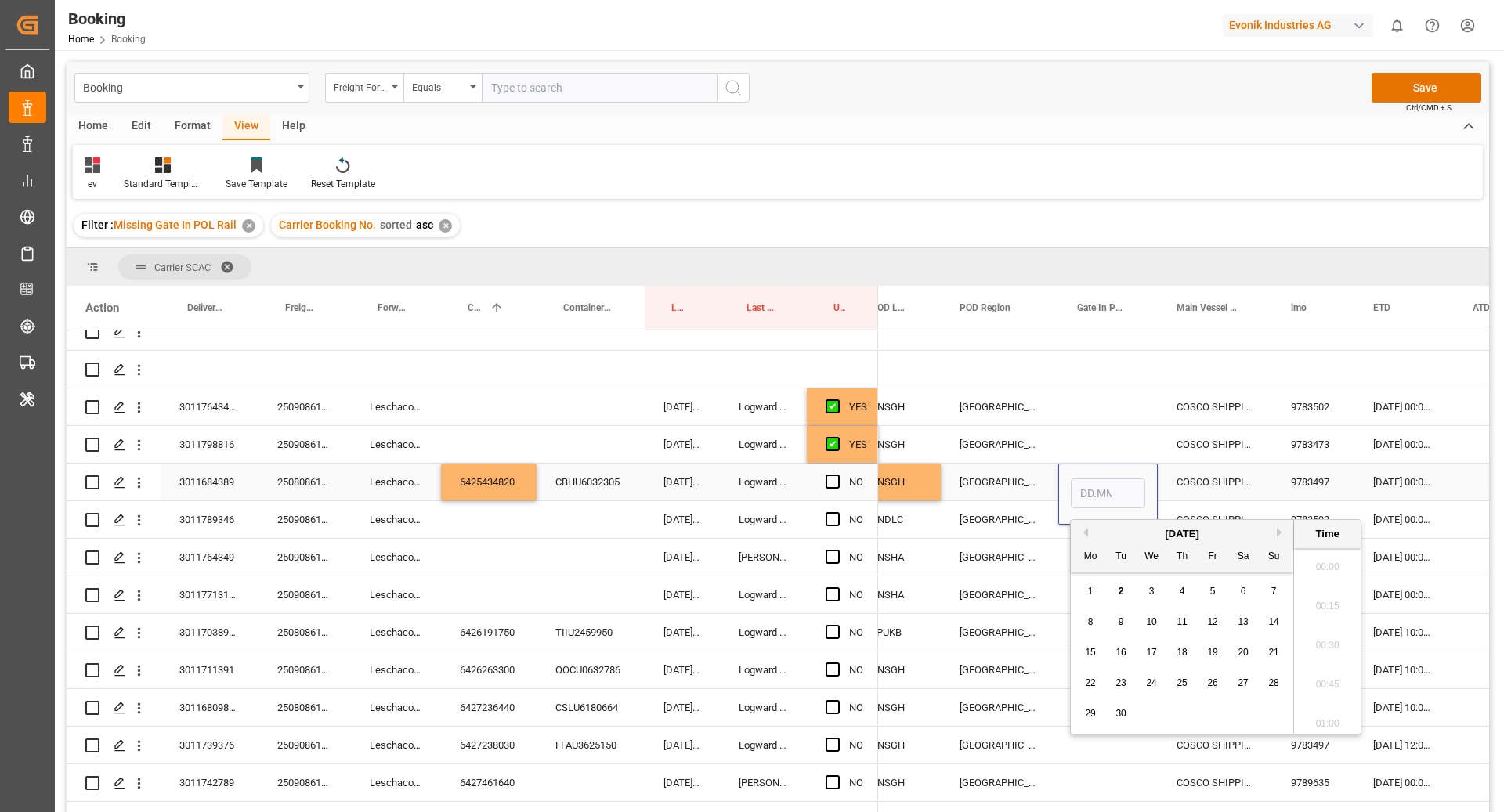
scroll to position [2237, 0]
click at [1086, 532] on button "Previous Month" at bounding box center [1083, 532] width 9 height 9
click at [1218, 715] on div "29" at bounding box center [1213, 714] width 20 height 19
type input "29.08.2025 00:00"
click at [1222, 490] on div "COSCO SHIPPING ARIES" at bounding box center [1215, 481] width 114 height 37
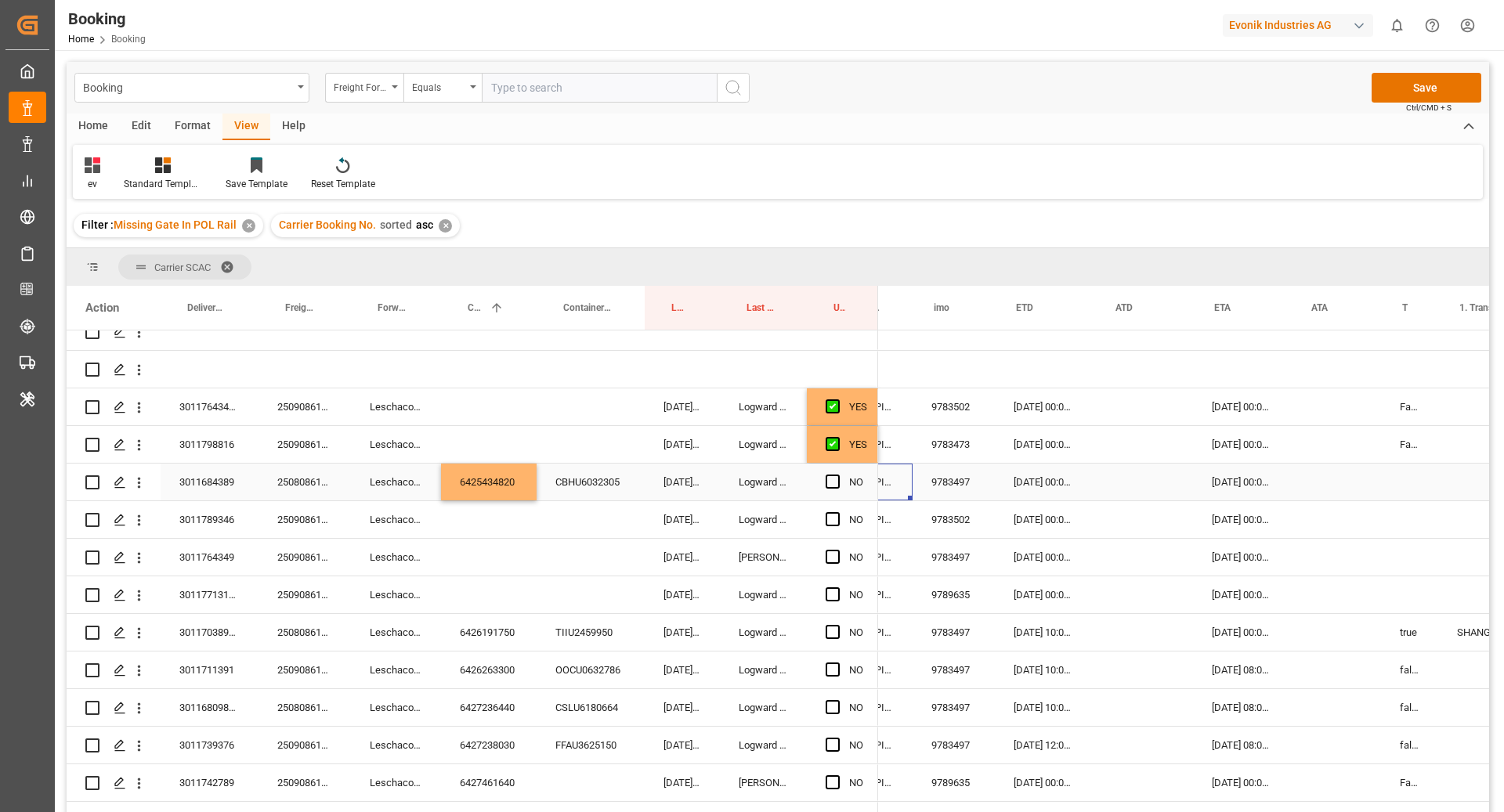
scroll to position [0, 937]
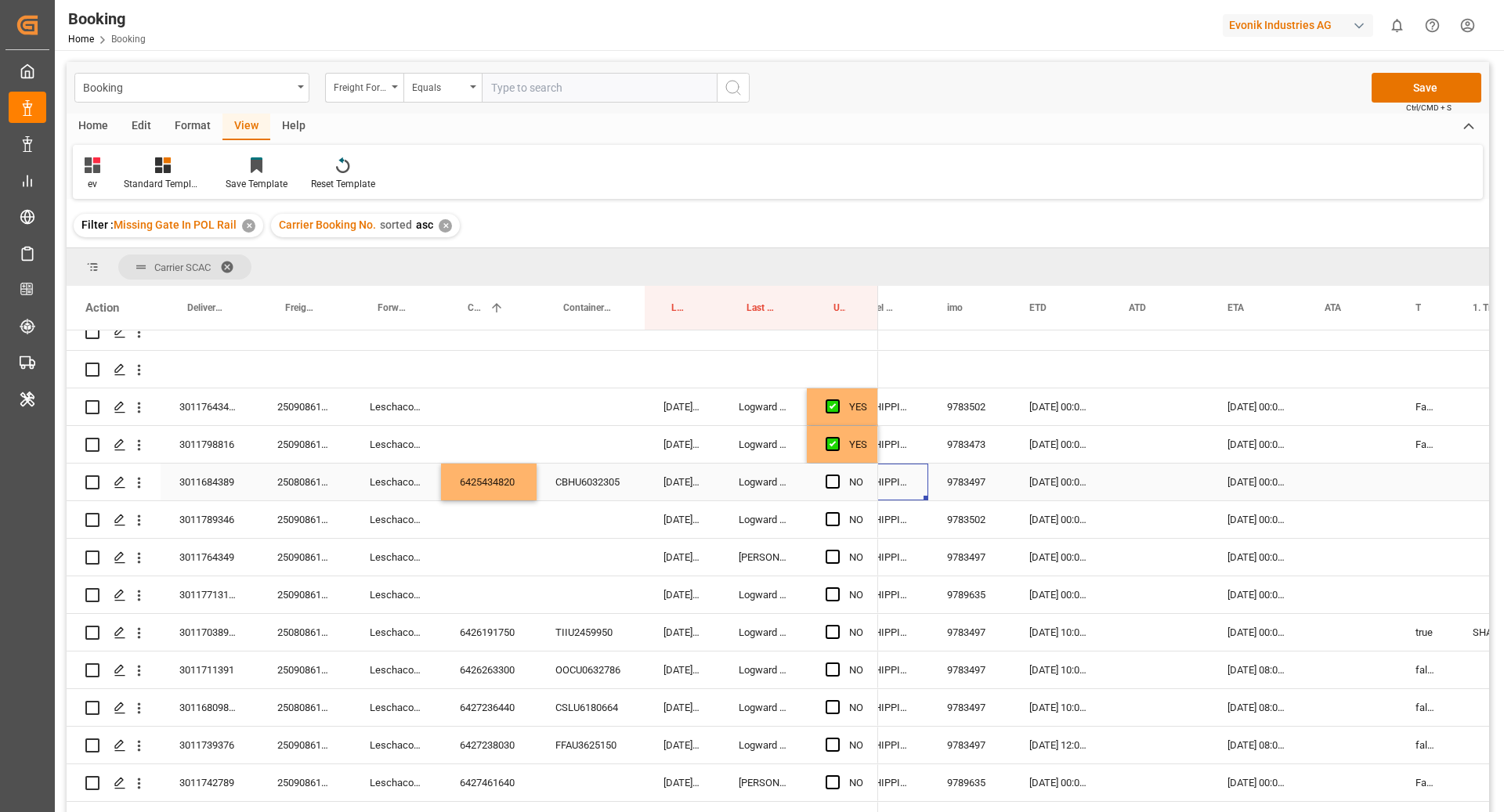
click at [831, 480] on span "Press SPACE to select this row." at bounding box center [833, 482] width 15 height 14
click at [838, 475] on input "Press SPACE to select this row." at bounding box center [838, 475] width 0 height 0
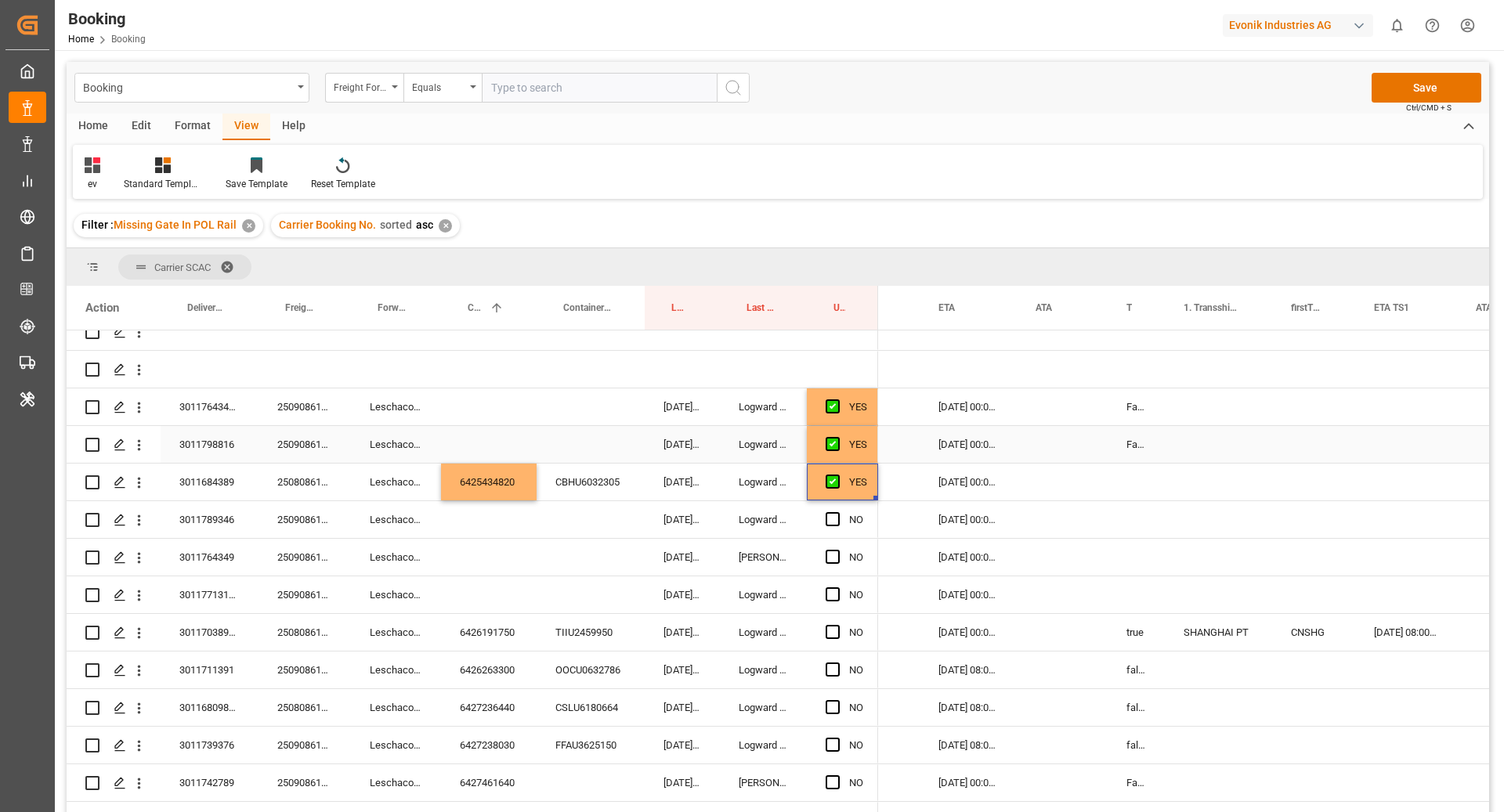
click at [1136, 452] on div "False" at bounding box center [1136, 444] width 57 height 37
click at [1148, 459] on div "False" at bounding box center [1136, 444] width 57 height 37
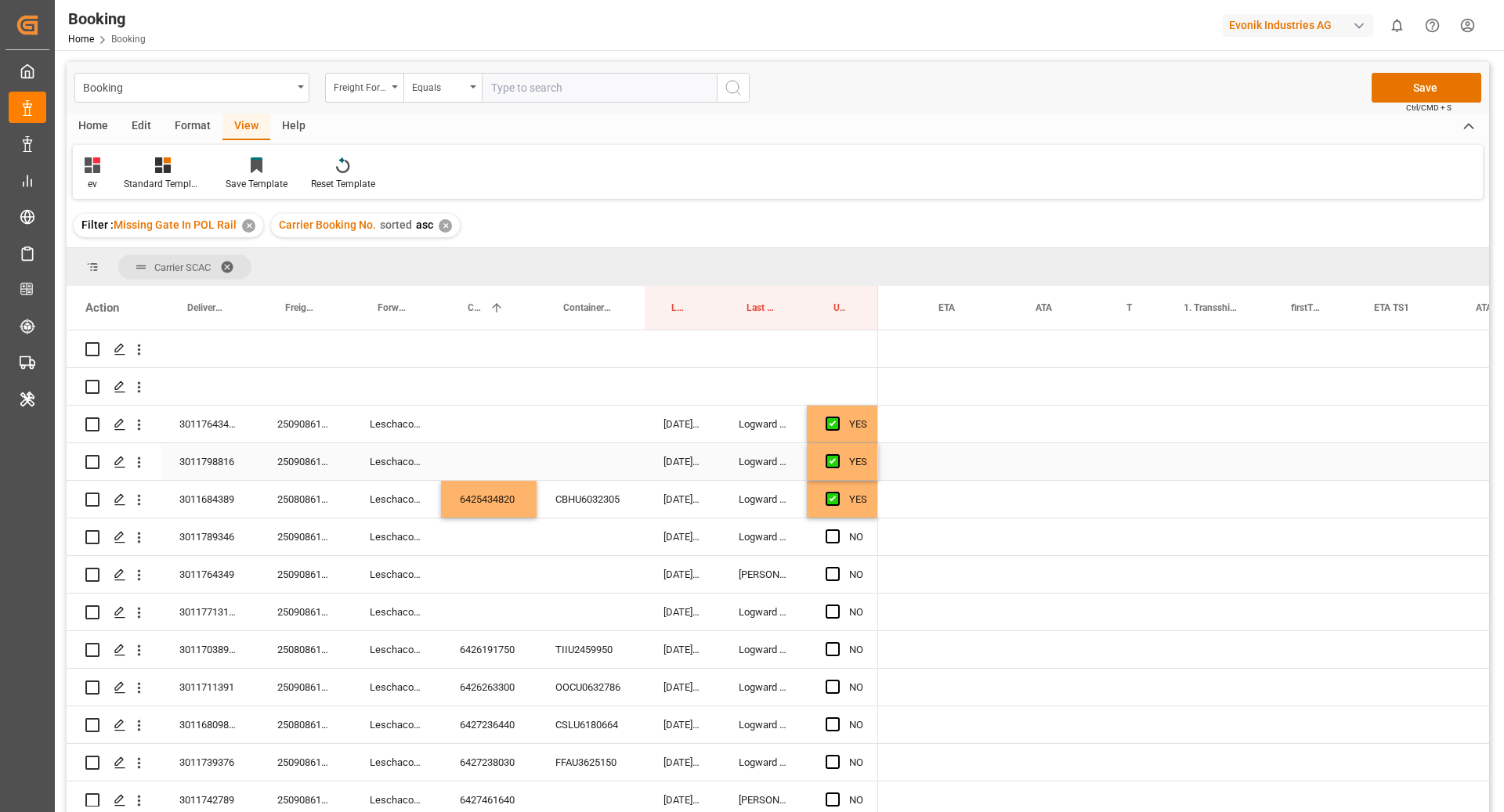
scroll to position [0, 1216]
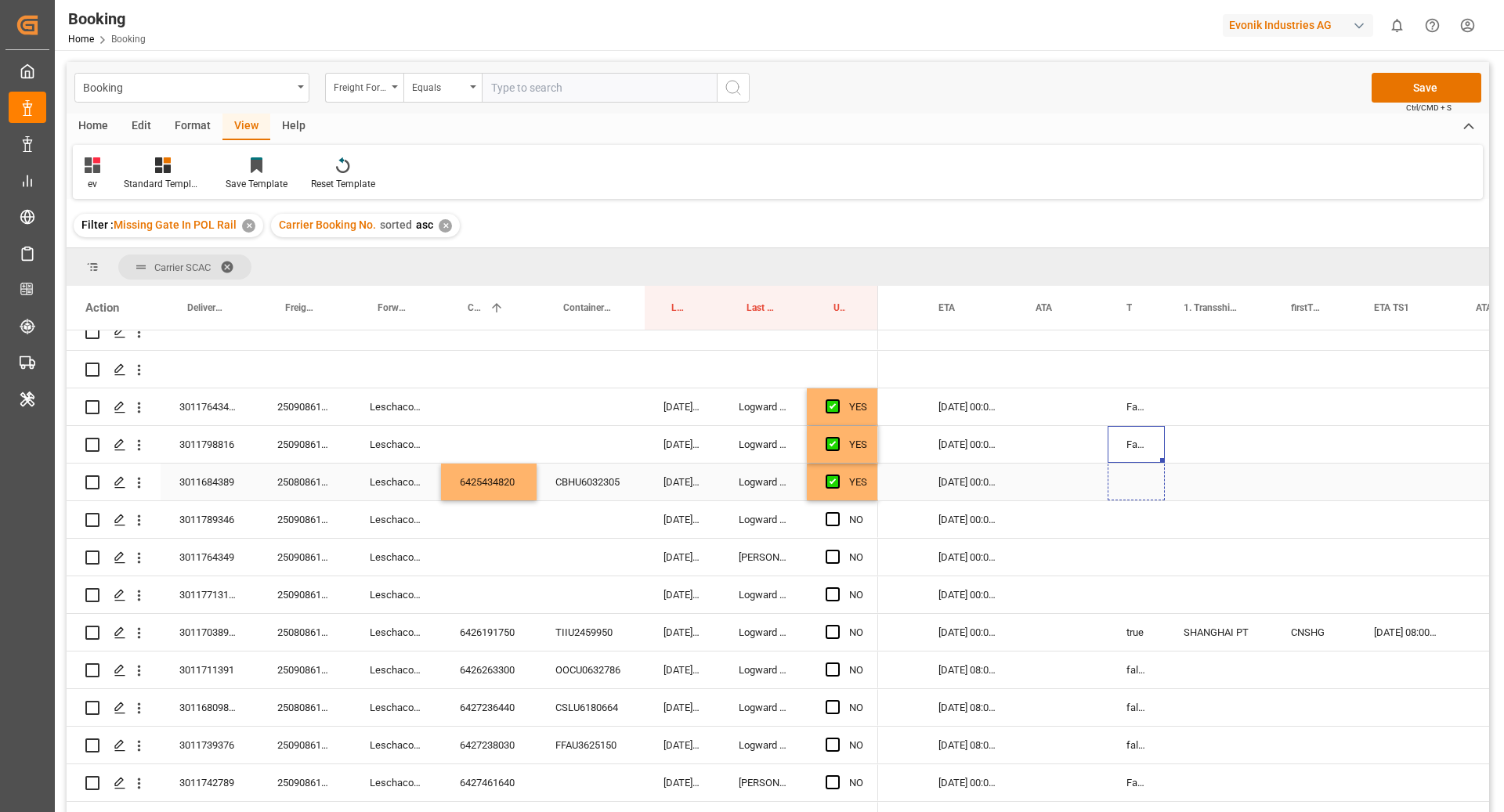
drag, startPoint x: 1162, startPoint y: 459, endPoint x: 1163, endPoint y: 475, distance: 16.0
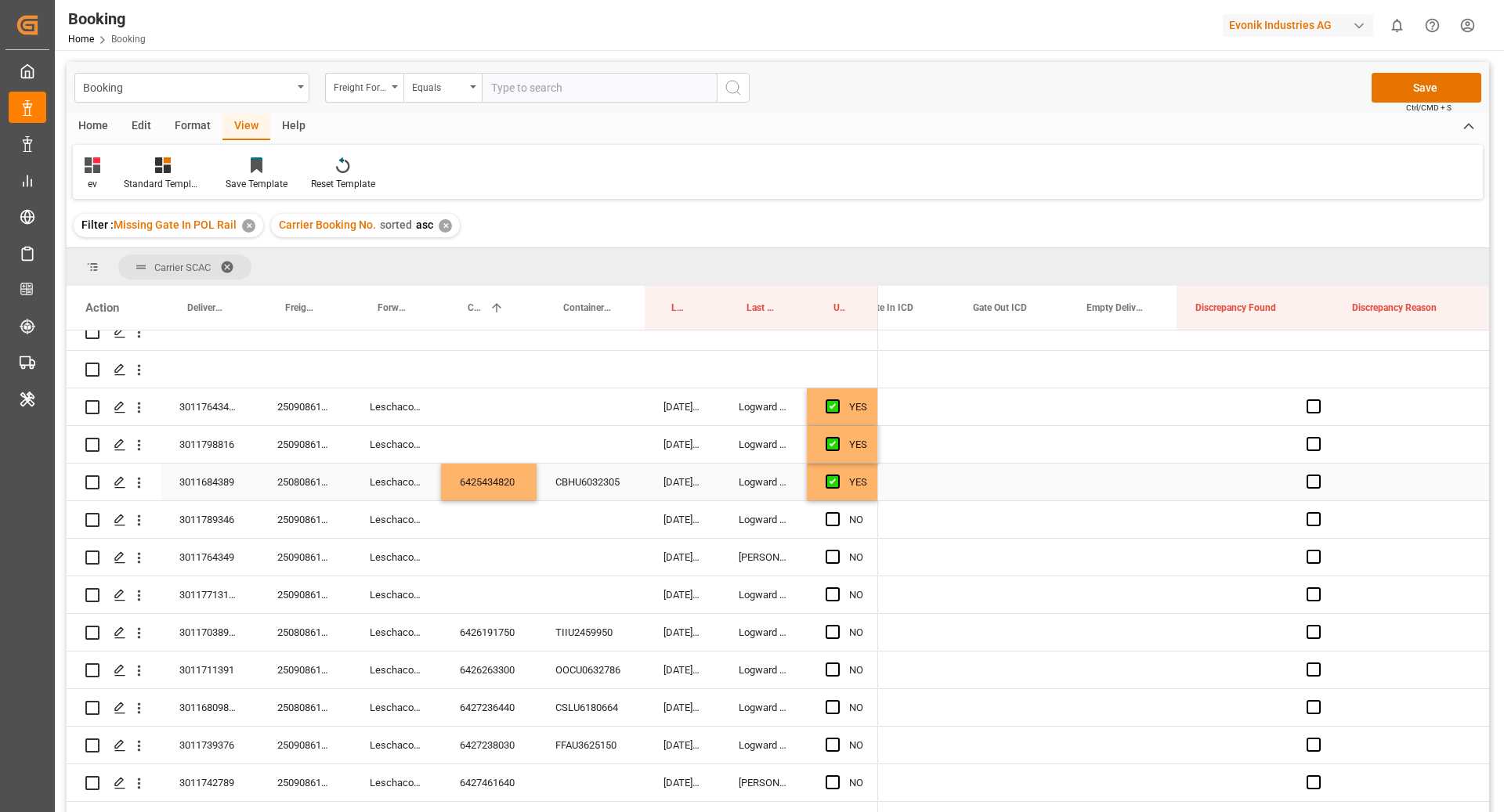
scroll to position [0, 0]
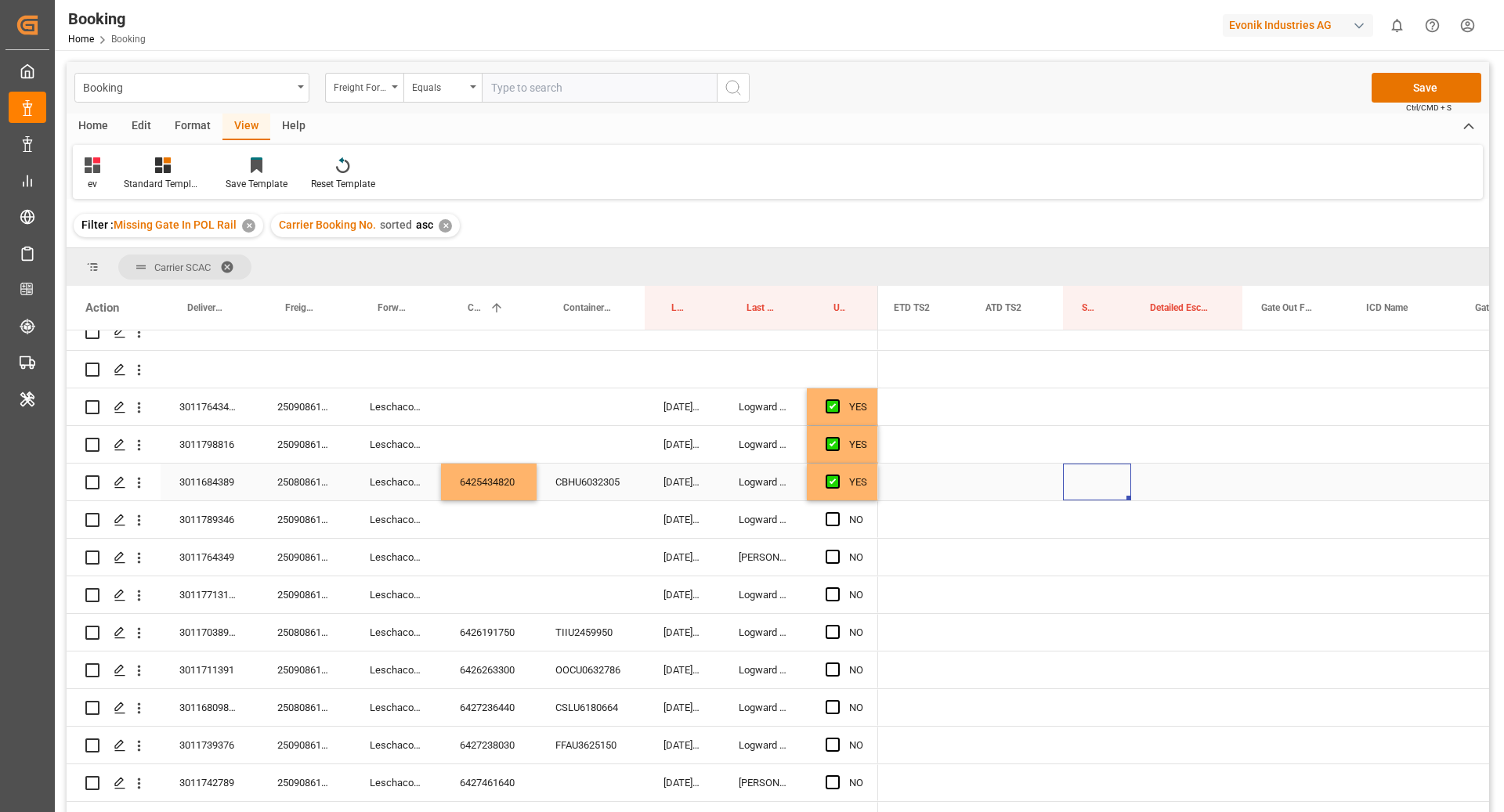
click at [1103, 485] on div "Press SPACE to select this row." at bounding box center [1096, 481] width 68 height 37
click at [1103, 485] on input "Press SPACE to select this row." at bounding box center [1097, 490] width 44 height 30
type input "0"
click at [1188, 501] on div "Press SPACE to select this row." at bounding box center [1187, 519] width 112 height 37
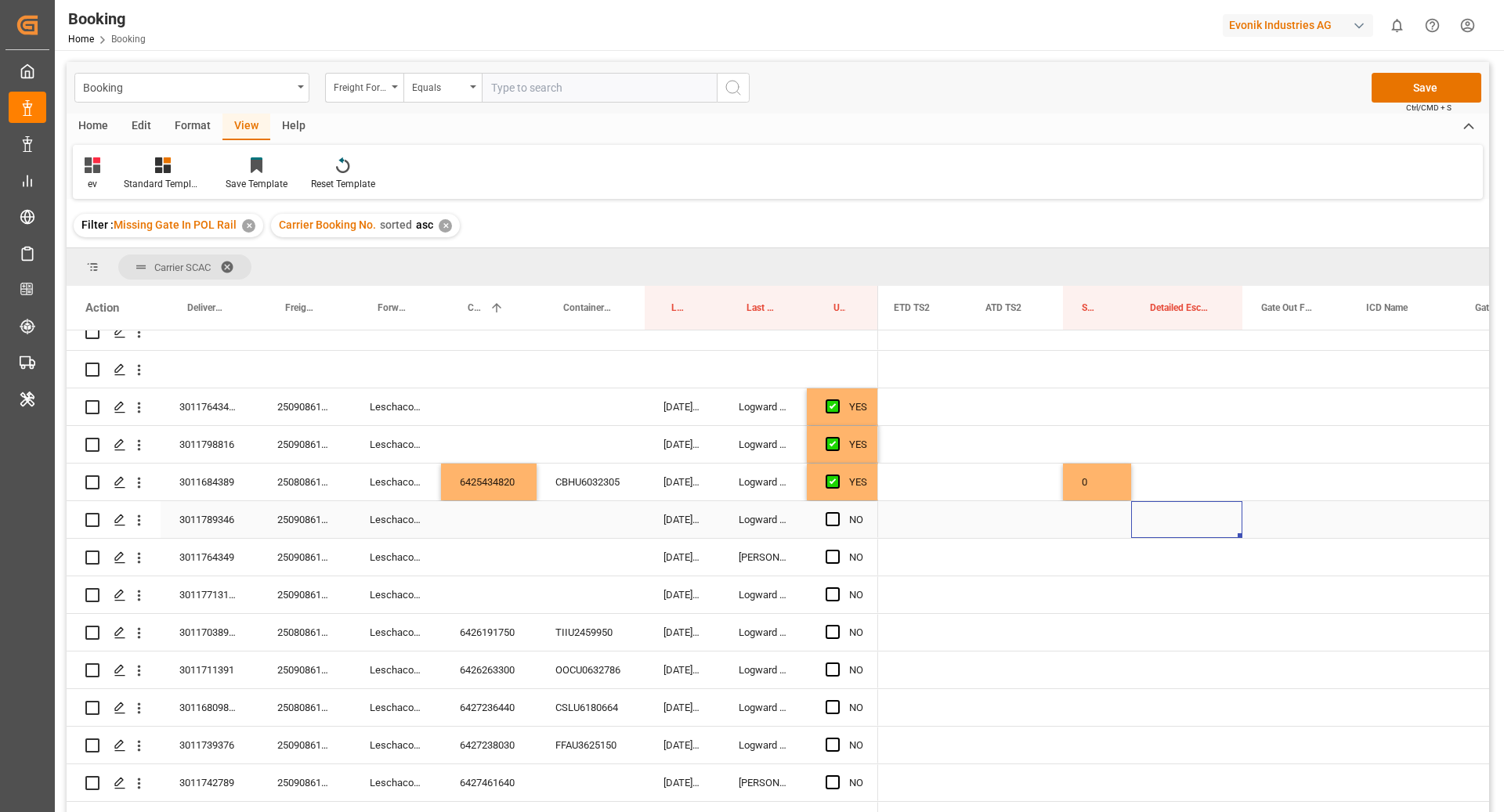
click at [277, 516] on div "250908610632" at bounding box center [305, 519] width 92 height 37
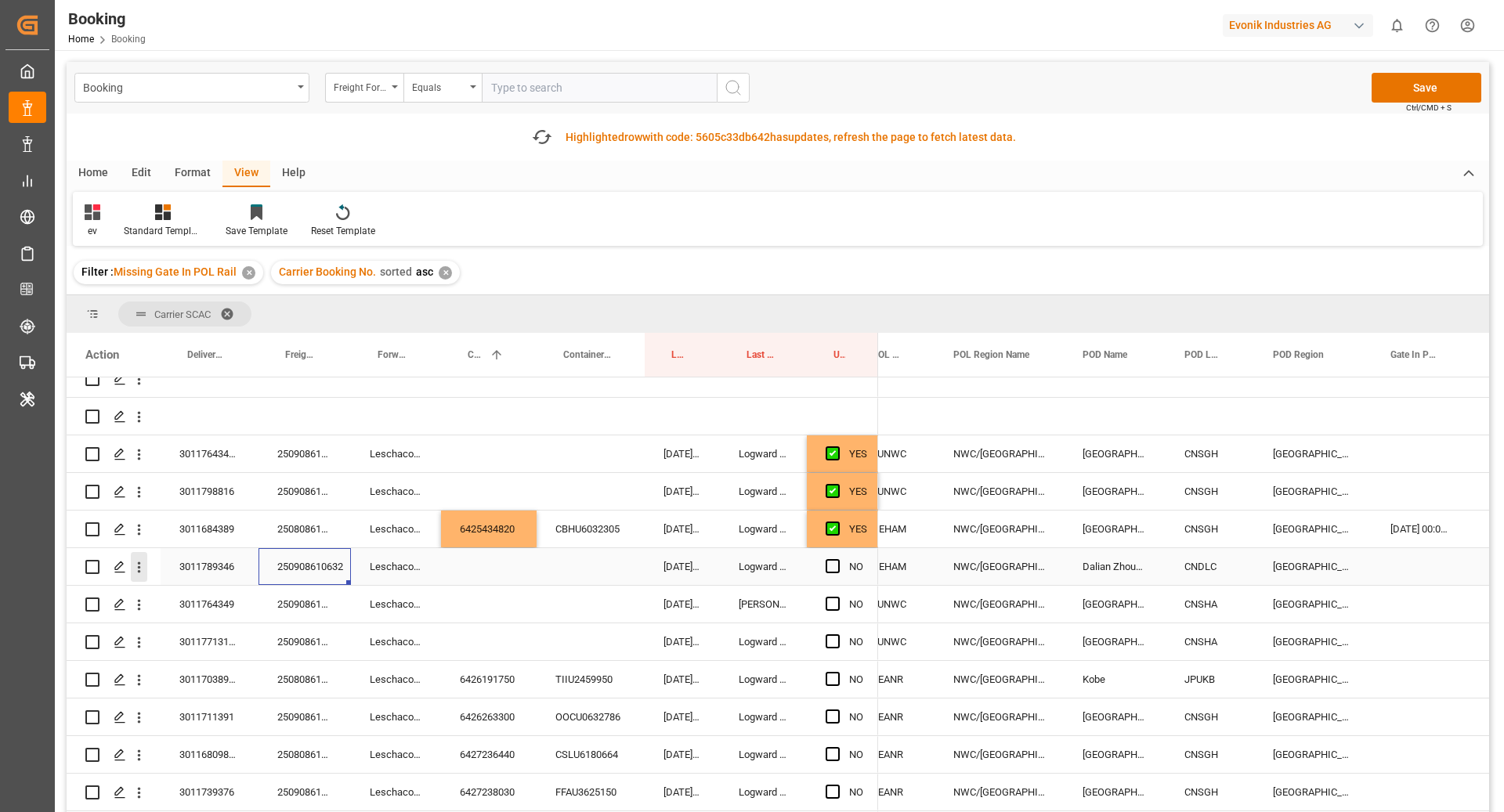
click at [142, 573] on icon "open menu" at bounding box center [139, 567] width 16 height 16
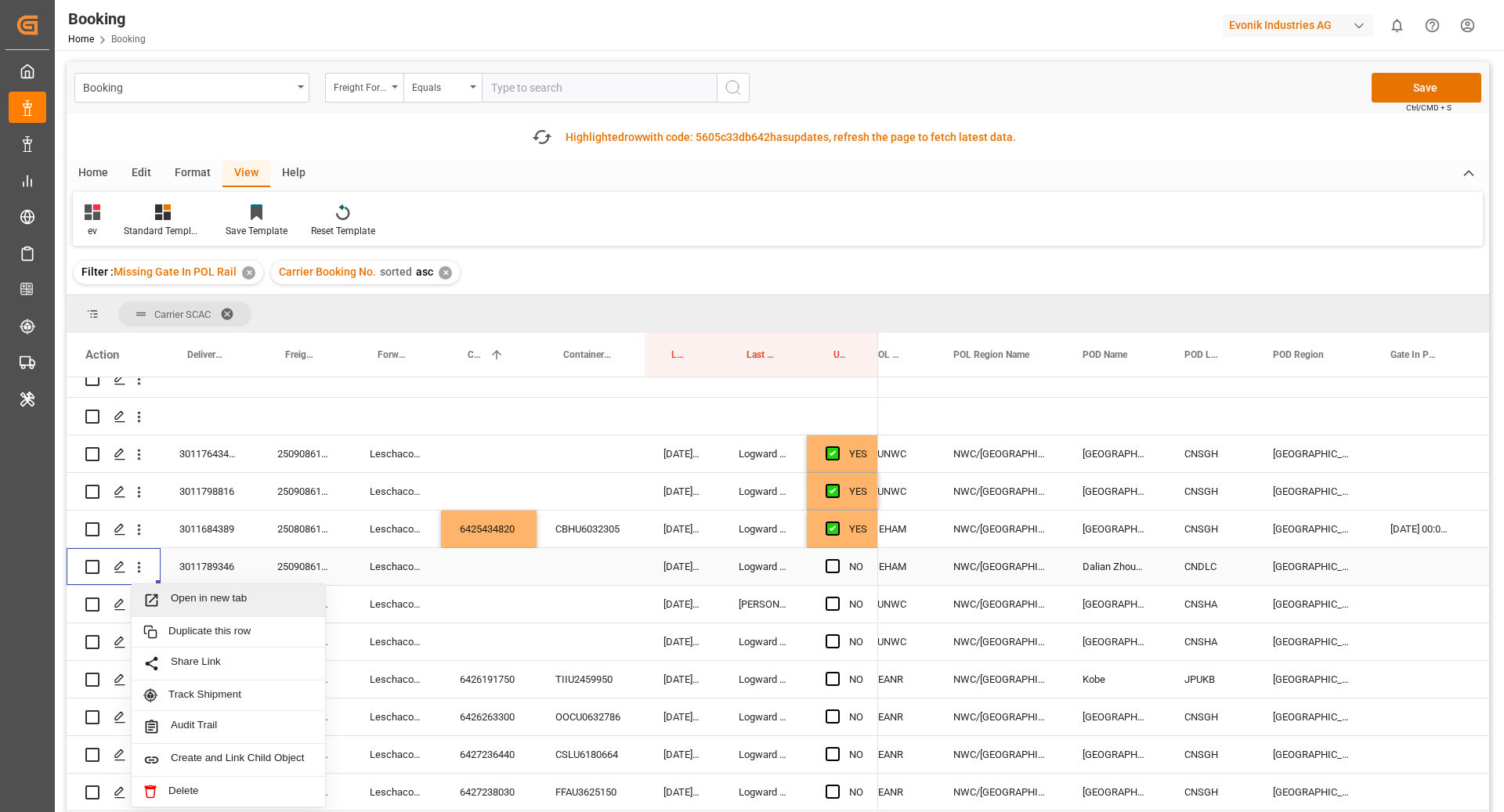
click at [205, 598] on span "Open in new tab" at bounding box center [241, 600] width 142 height 16
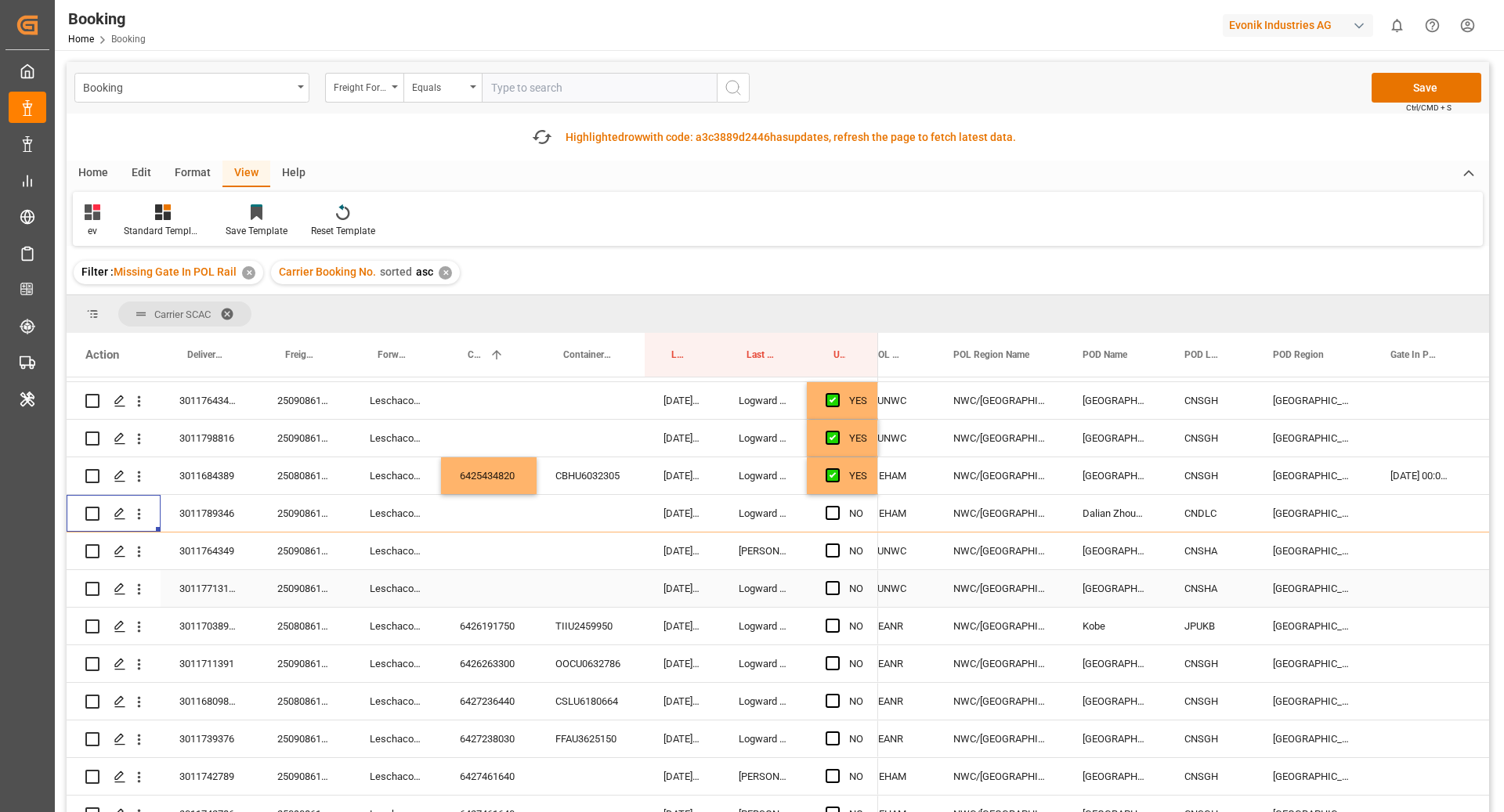
scroll to position [91, 0]
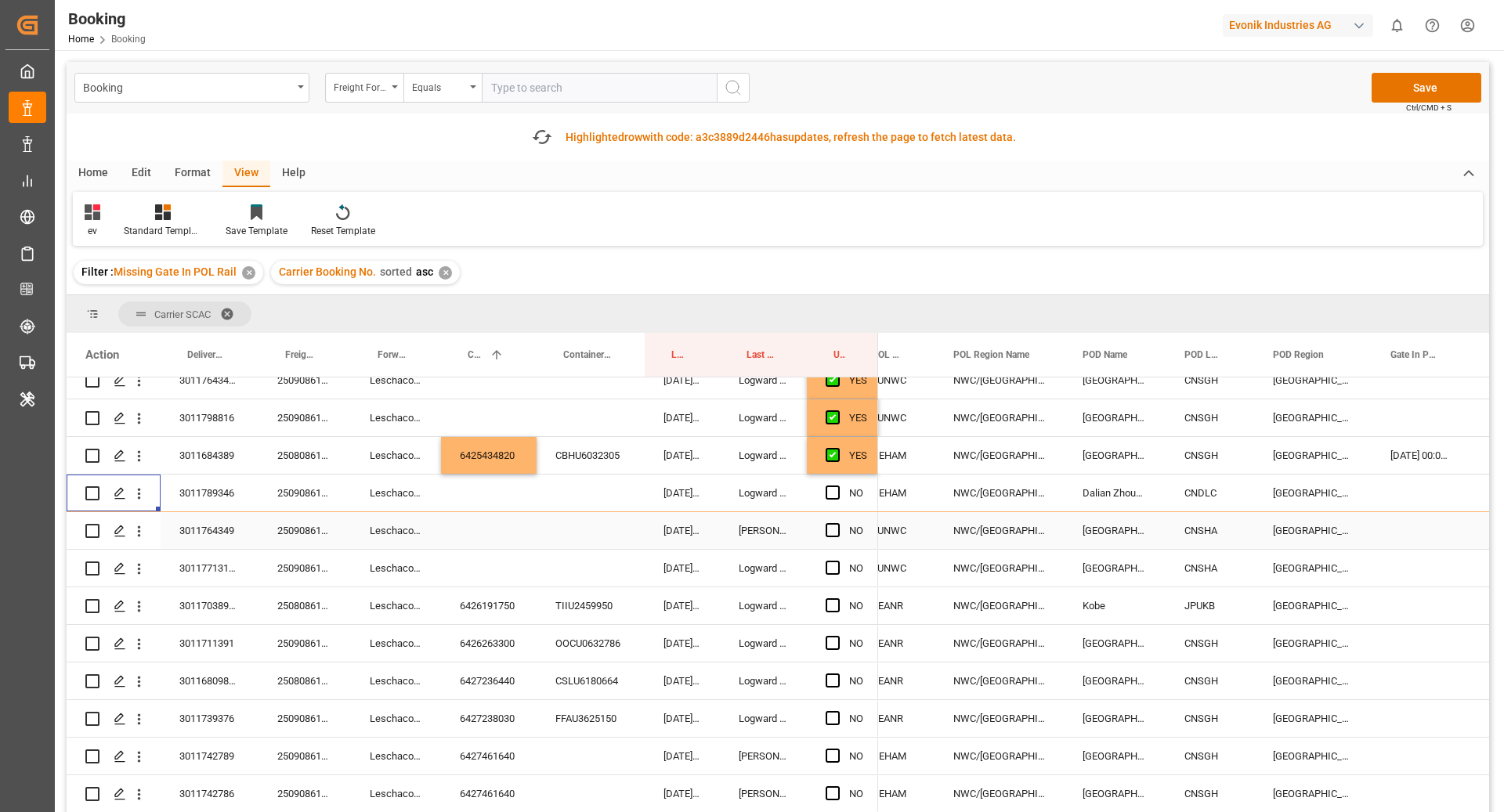
click at [286, 518] on div "250908610461" at bounding box center [305, 530] width 92 height 37
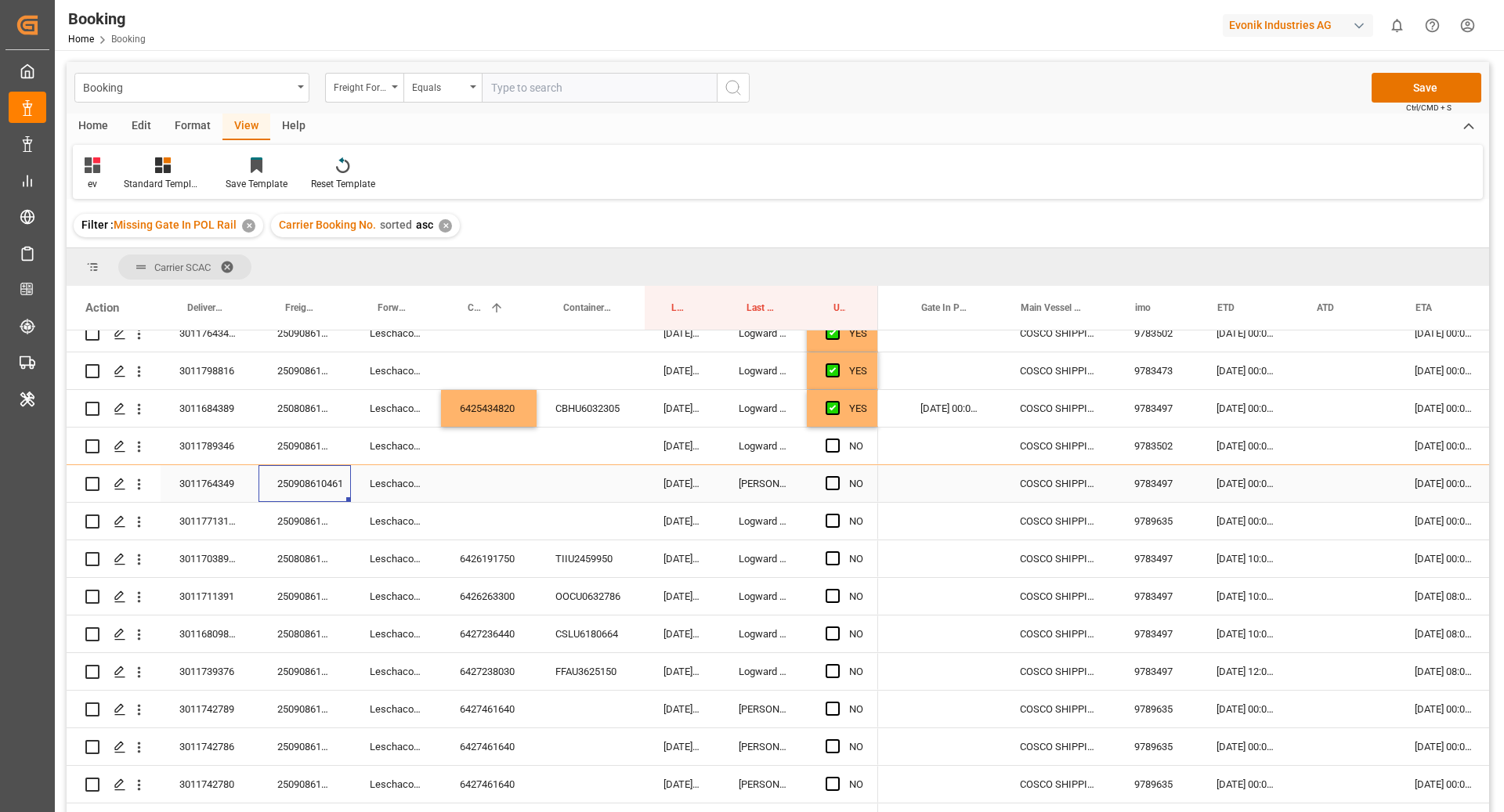
scroll to position [0, 740]
click at [827, 488] on span "Press SPACE to select this row." at bounding box center [833, 483] width 15 height 14
click at [838, 476] on input "Press SPACE to select this row." at bounding box center [838, 476] width 0 height 0
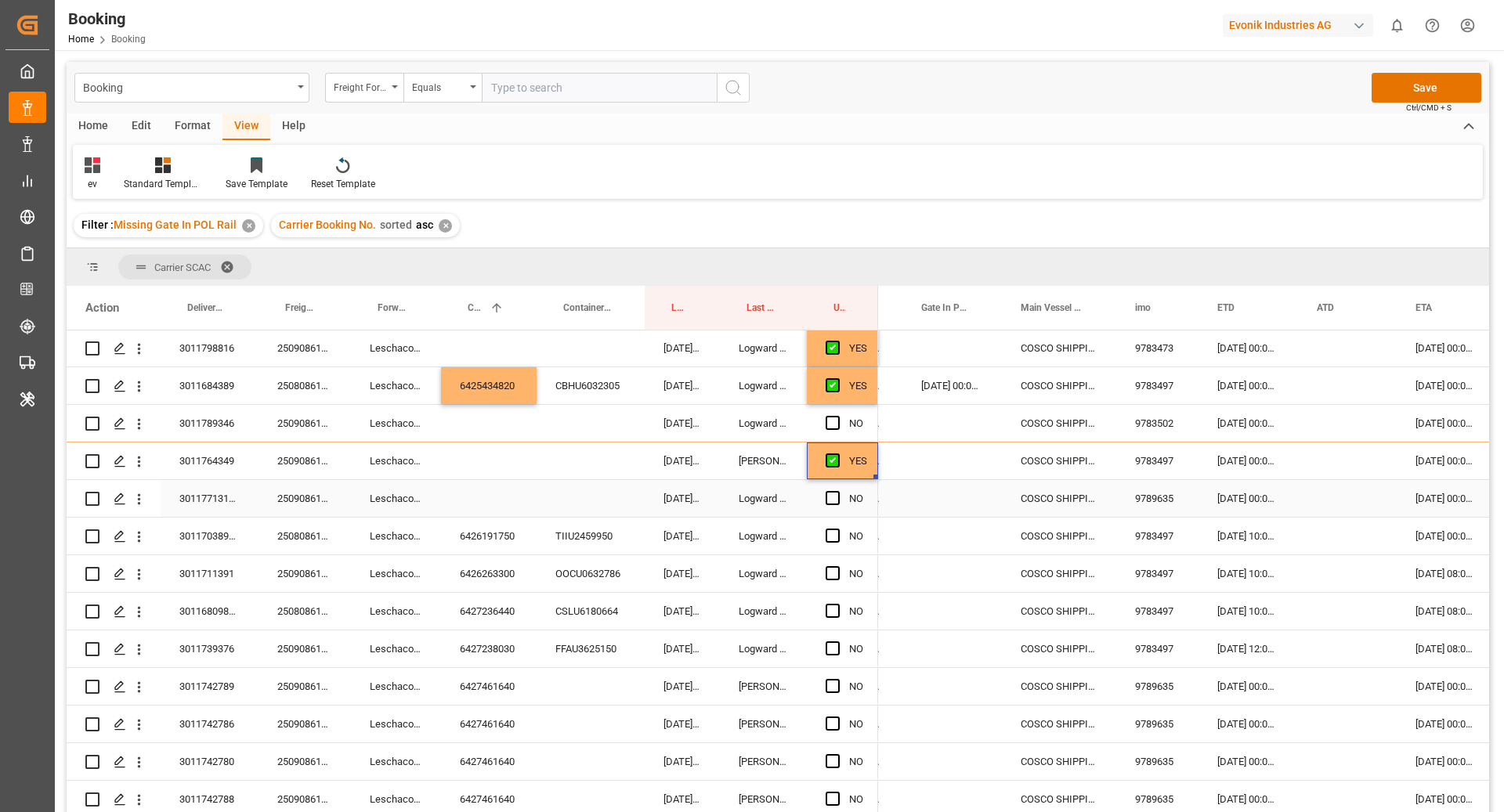
scroll to position [124, 0]
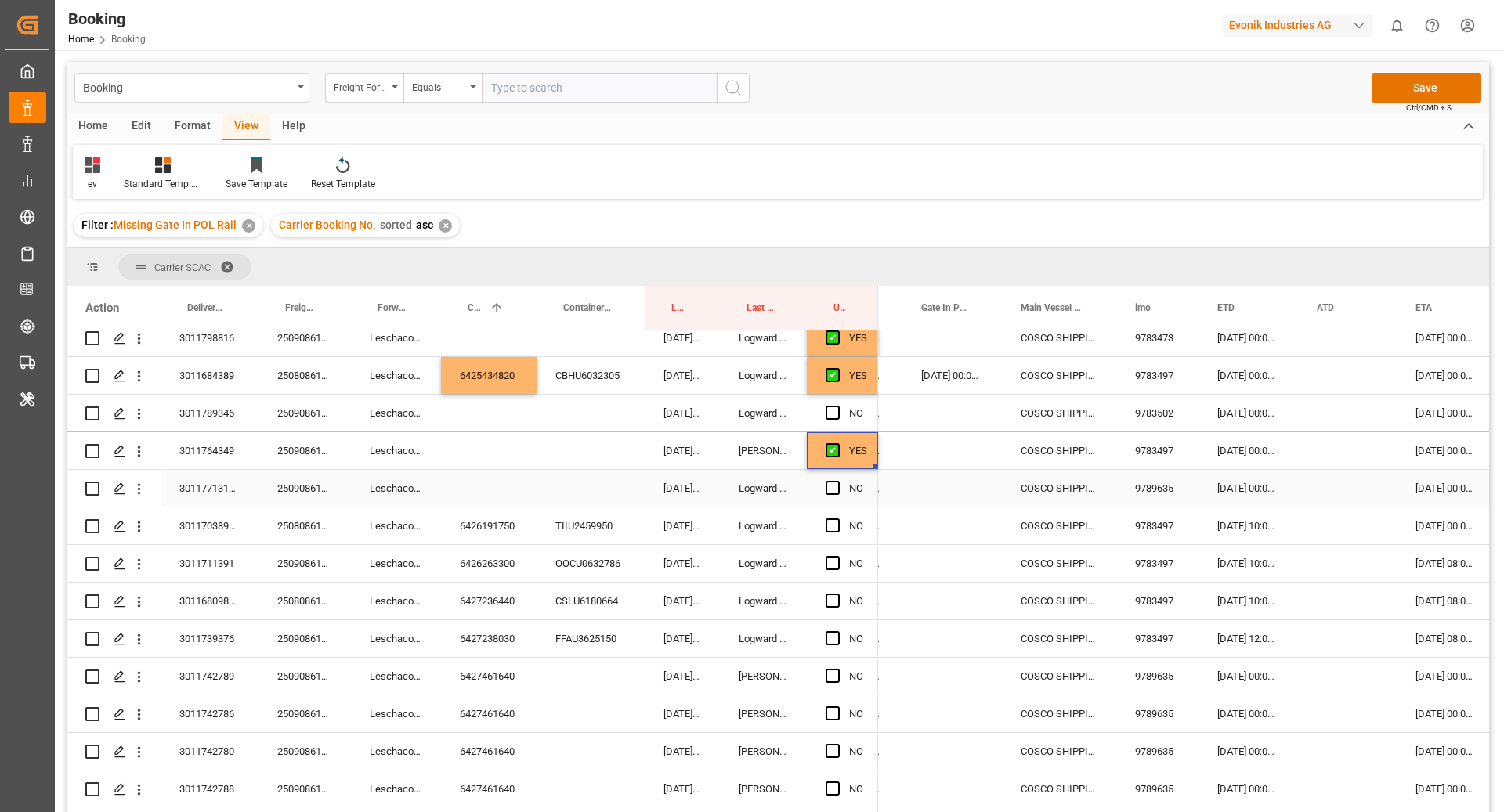
click at [296, 487] on div "250908610507" at bounding box center [305, 488] width 92 height 37
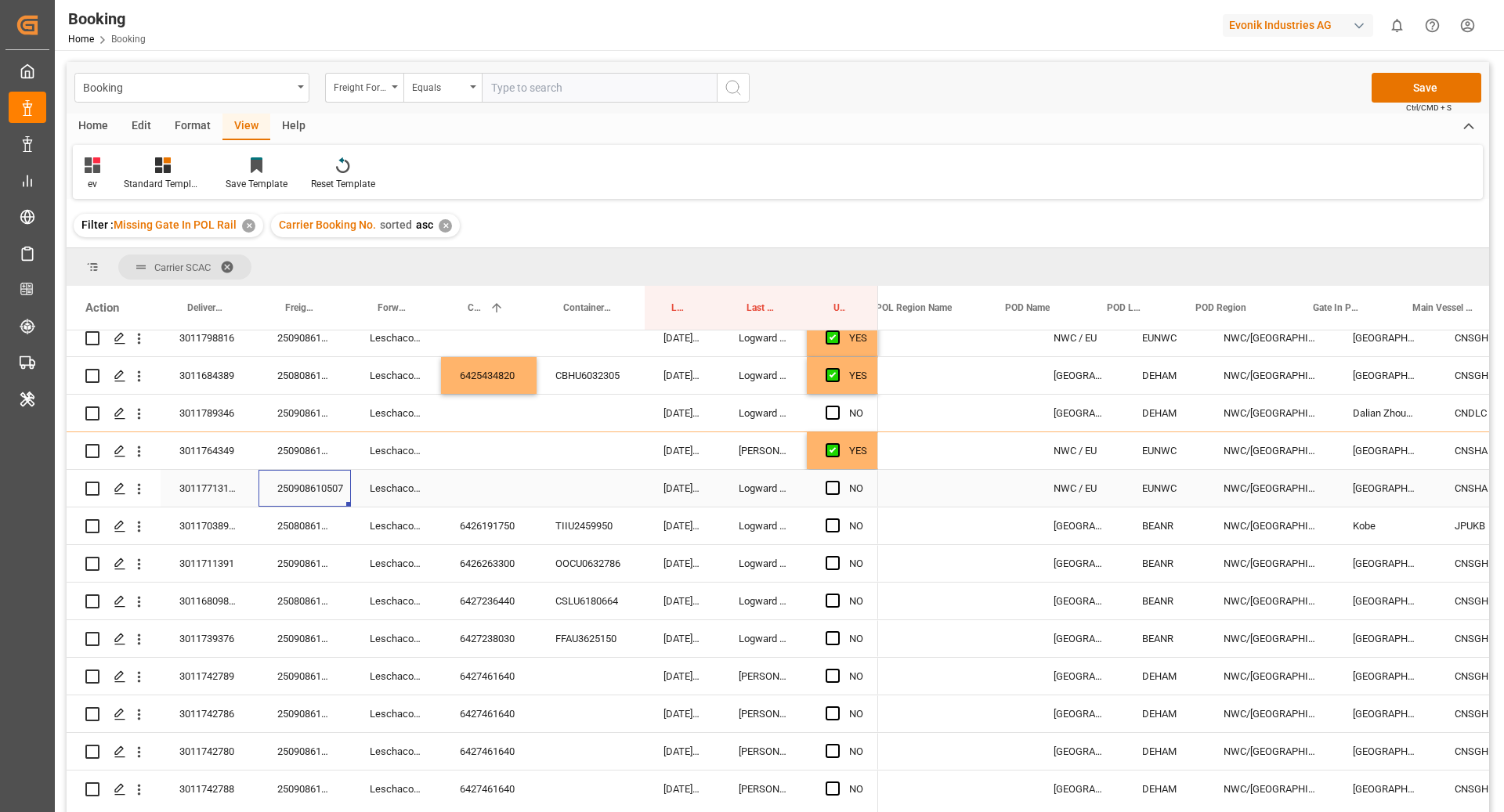
scroll to position [0, 0]
click at [136, 495] on icon "open menu" at bounding box center [139, 488] width 16 height 16
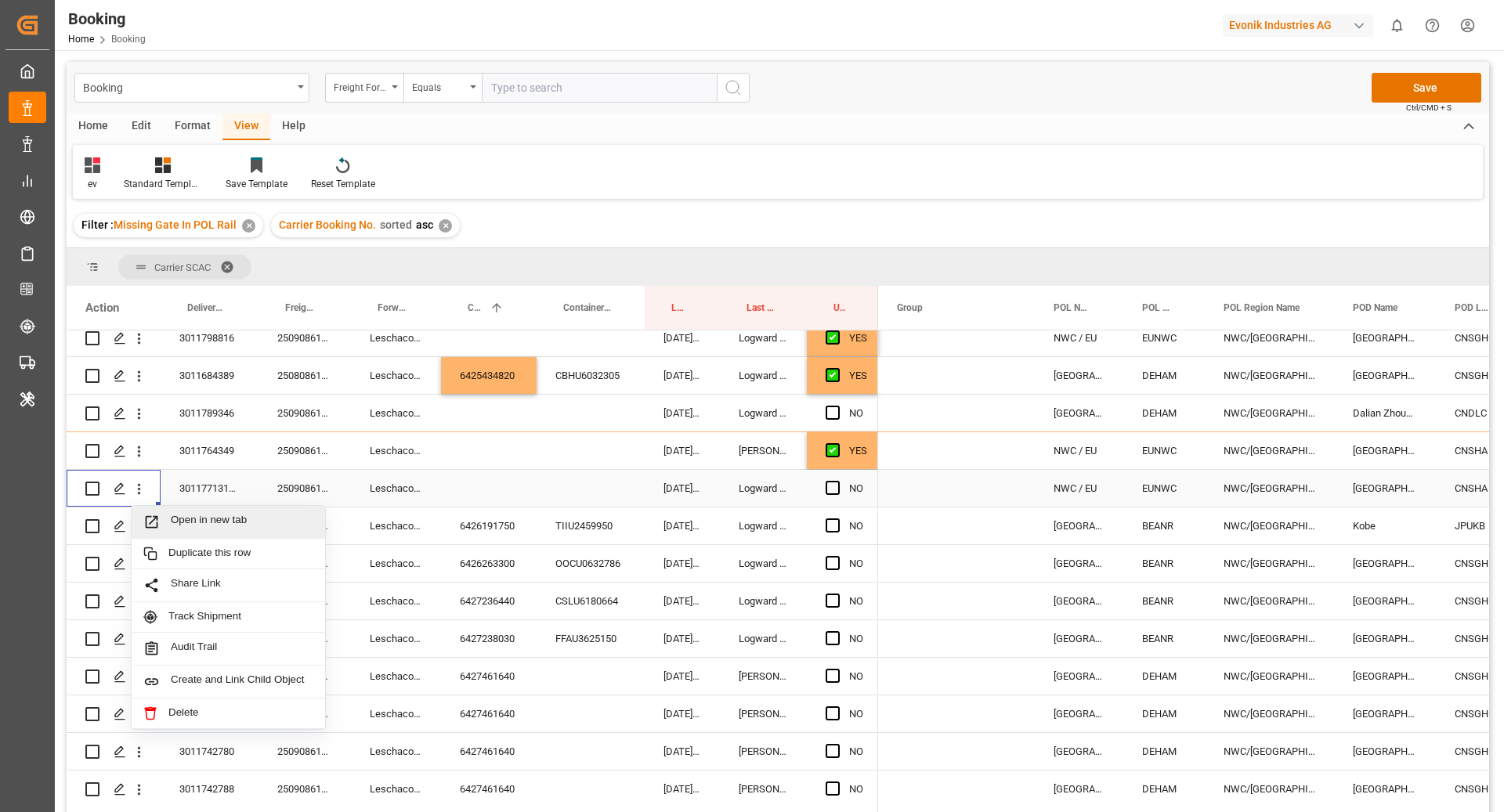
click at [199, 518] on span "Open in new tab" at bounding box center [241, 522] width 142 height 16
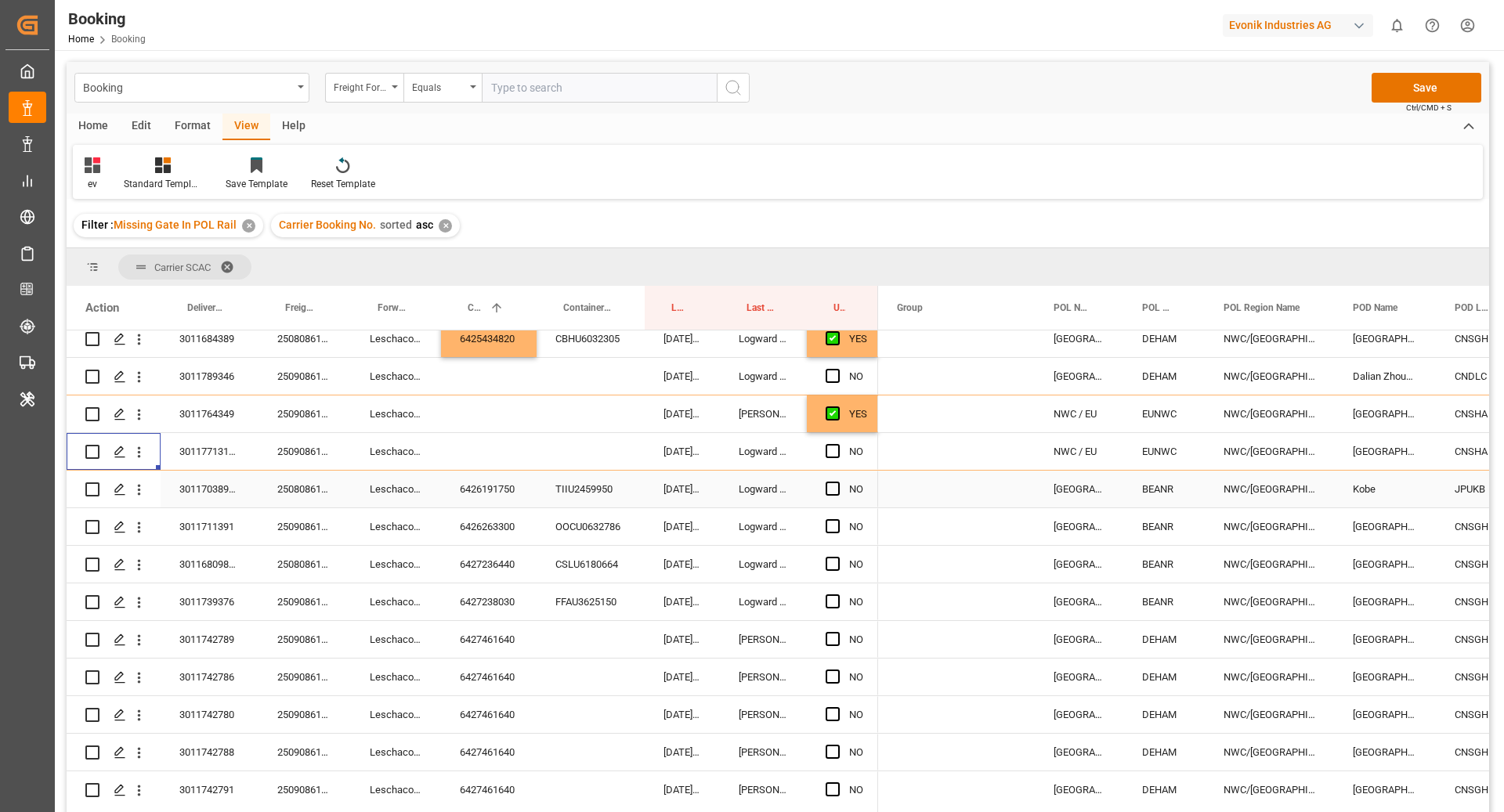
scroll to position [168, 0]
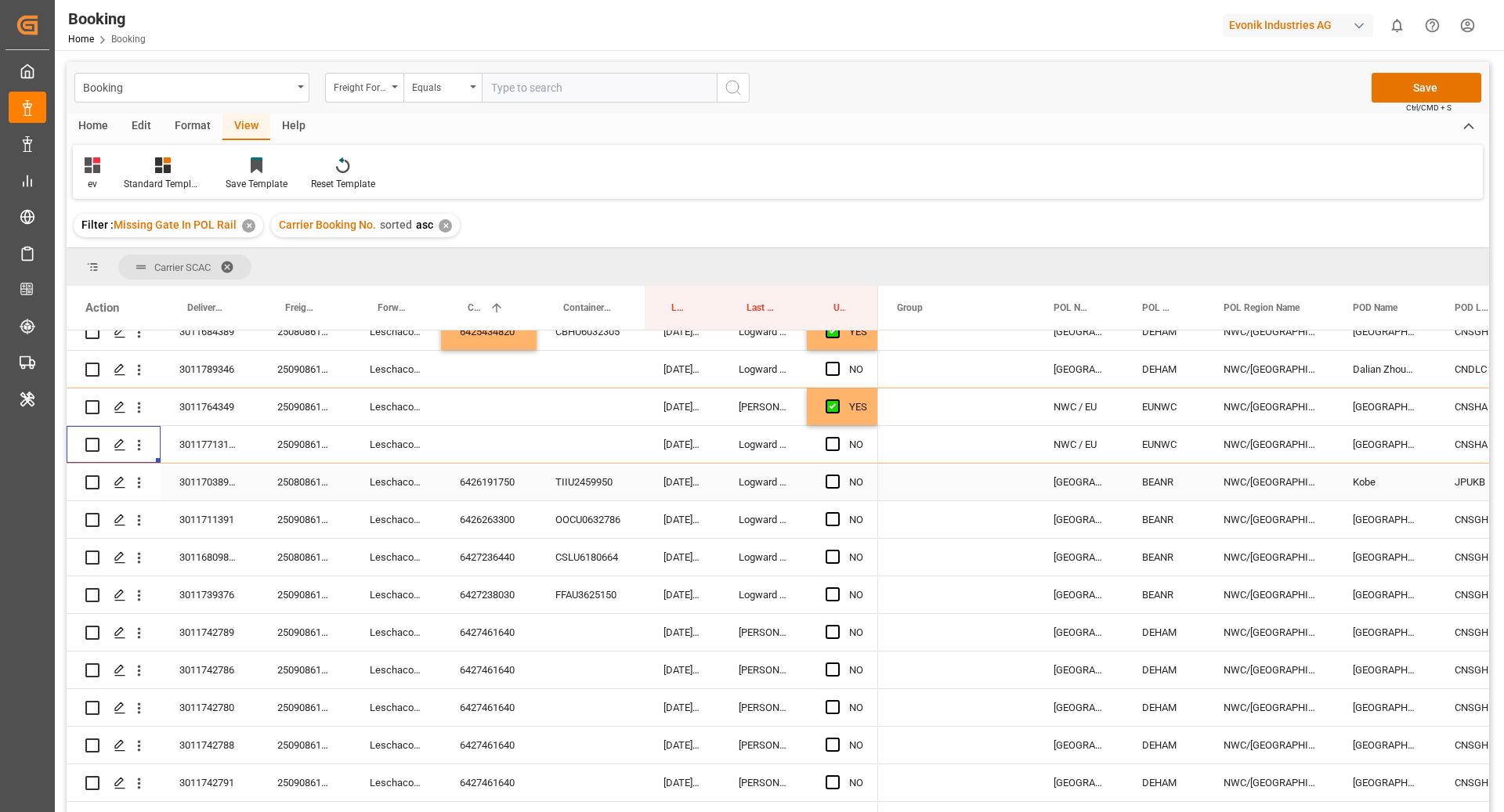
click at [480, 497] on div "6426191750" at bounding box center [488, 481] width 95 height 37
click at [833, 486] on span "Press SPACE to select this row." at bounding box center [833, 482] width 15 height 14
click at [838, 475] on input "Press SPACE to select this row." at bounding box center [838, 475] width 0 height 0
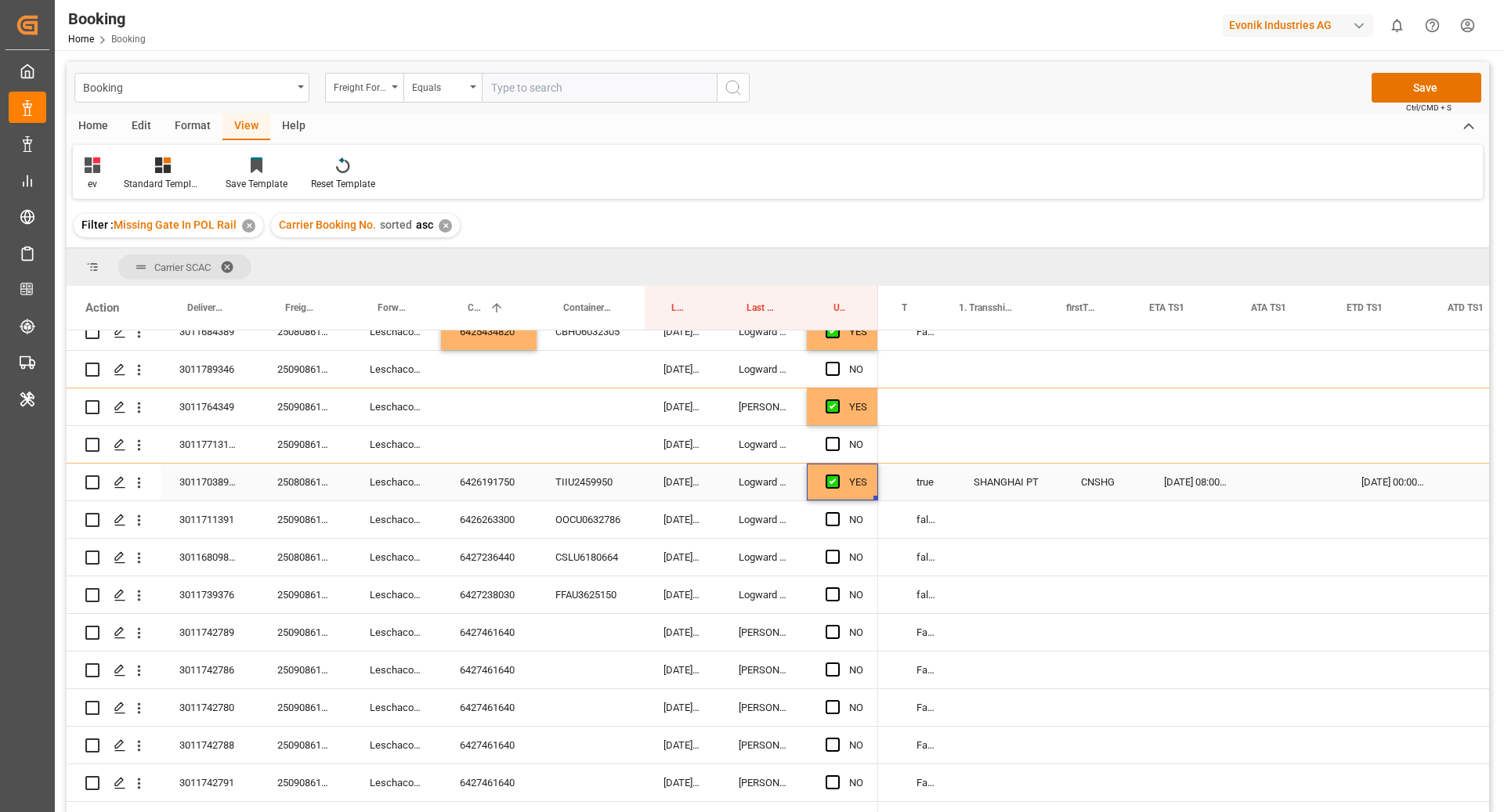
scroll to position [0, 1429]
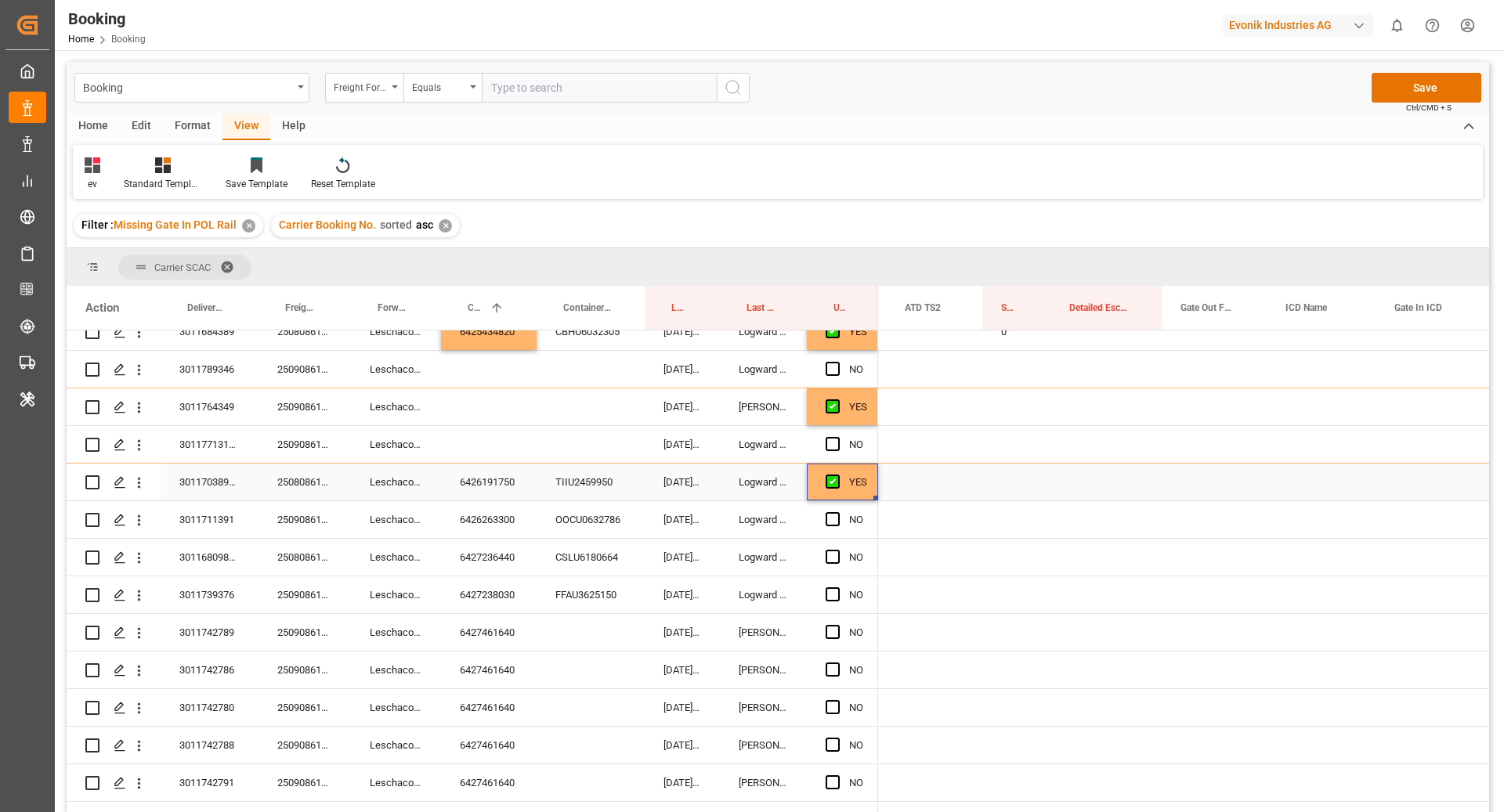
click at [1007, 492] on div "Press SPACE to select this row." at bounding box center [1015, 481] width 68 height 37
click at [1022, 490] on input "Press SPACE to select this row." at bounding box center [1016, 490] width 44 height 30
type input "0"
click at [1082, 508] on div "Press SPACE to select this row." at bounding box center [1106, 519] width 112 height 37
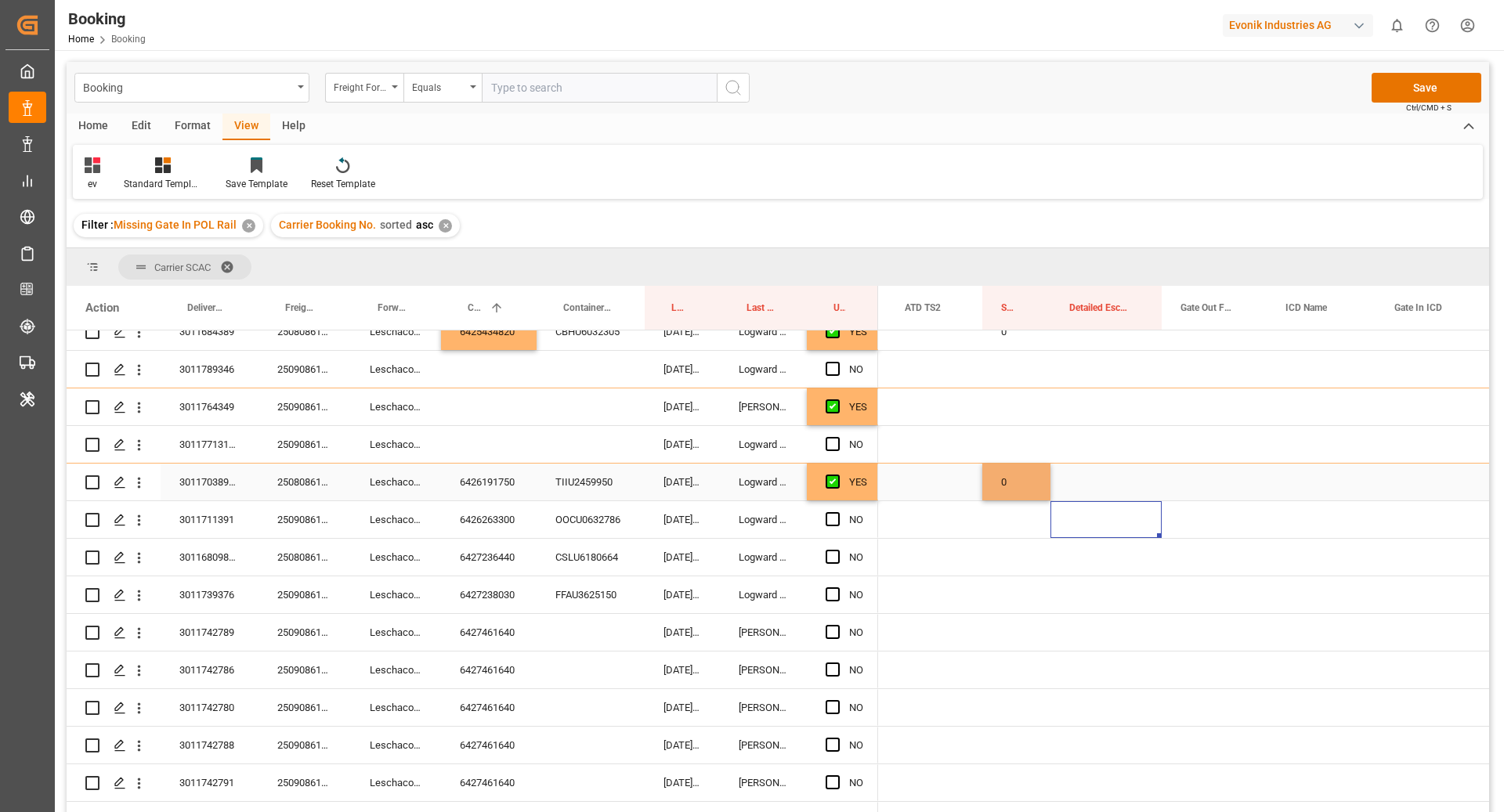
click at [1103, 459] on div "Press SPACE to select this row." at bounding box center [1106, 444] width 112 height 37
click at [1025, 497] on div "0" at bounding box center [1015, 481] width 68 height 37
drag, startPoint x: 1048, startPoint y: 498, endPoint x: 1045, endPoint y: 595, distance: 97.0
click at [477, 530] on div "6426263300" at bounding box center [488, 519] width 95 height 37
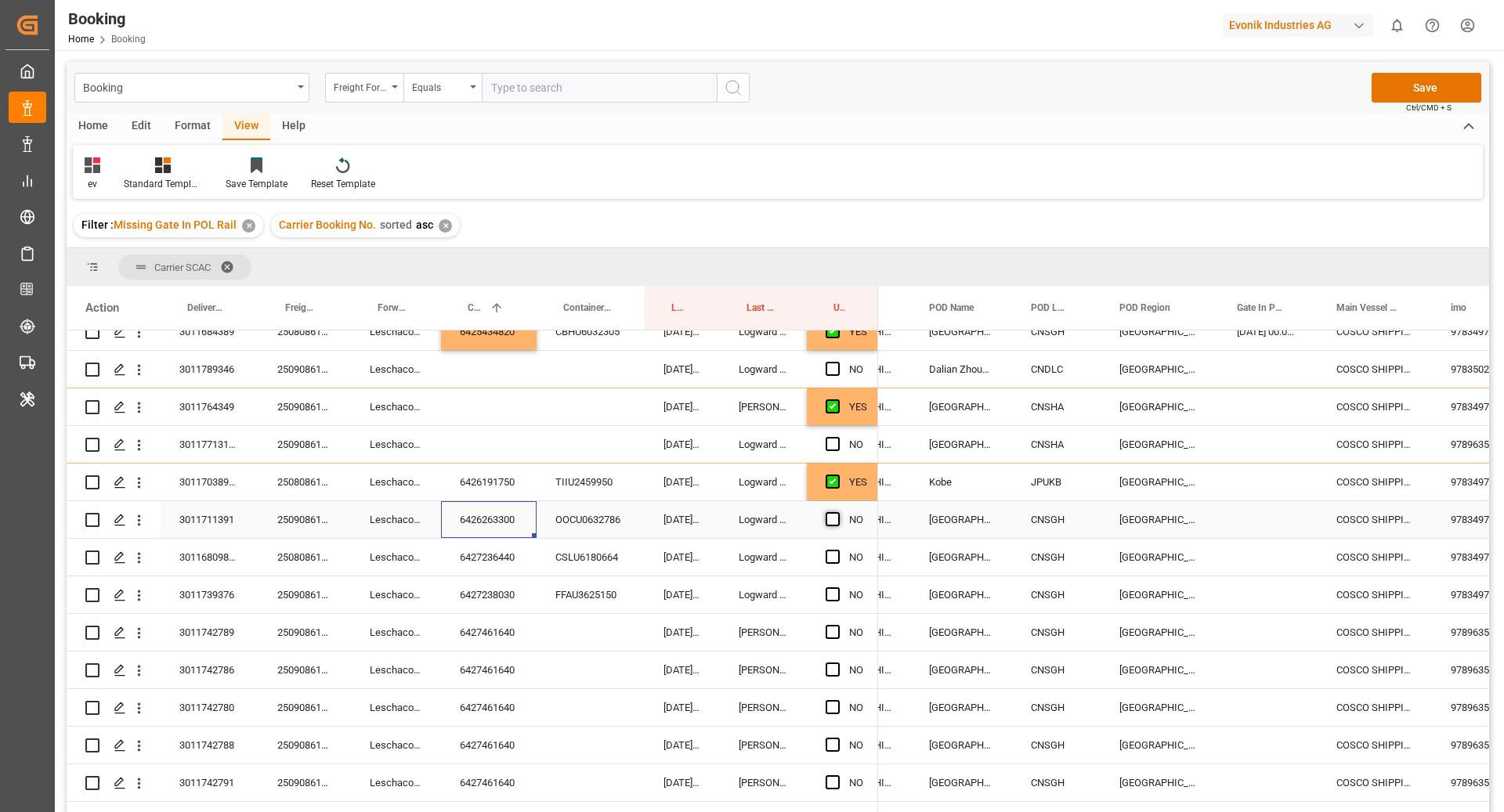
click at [837, 520] on span "Press SPACE to select this row." at bounding box center [833, 519] width 15 height 14
click at [838, 512] on input "Press SPACE to select this row." at bounding box center [838, 512] width 0 height 0
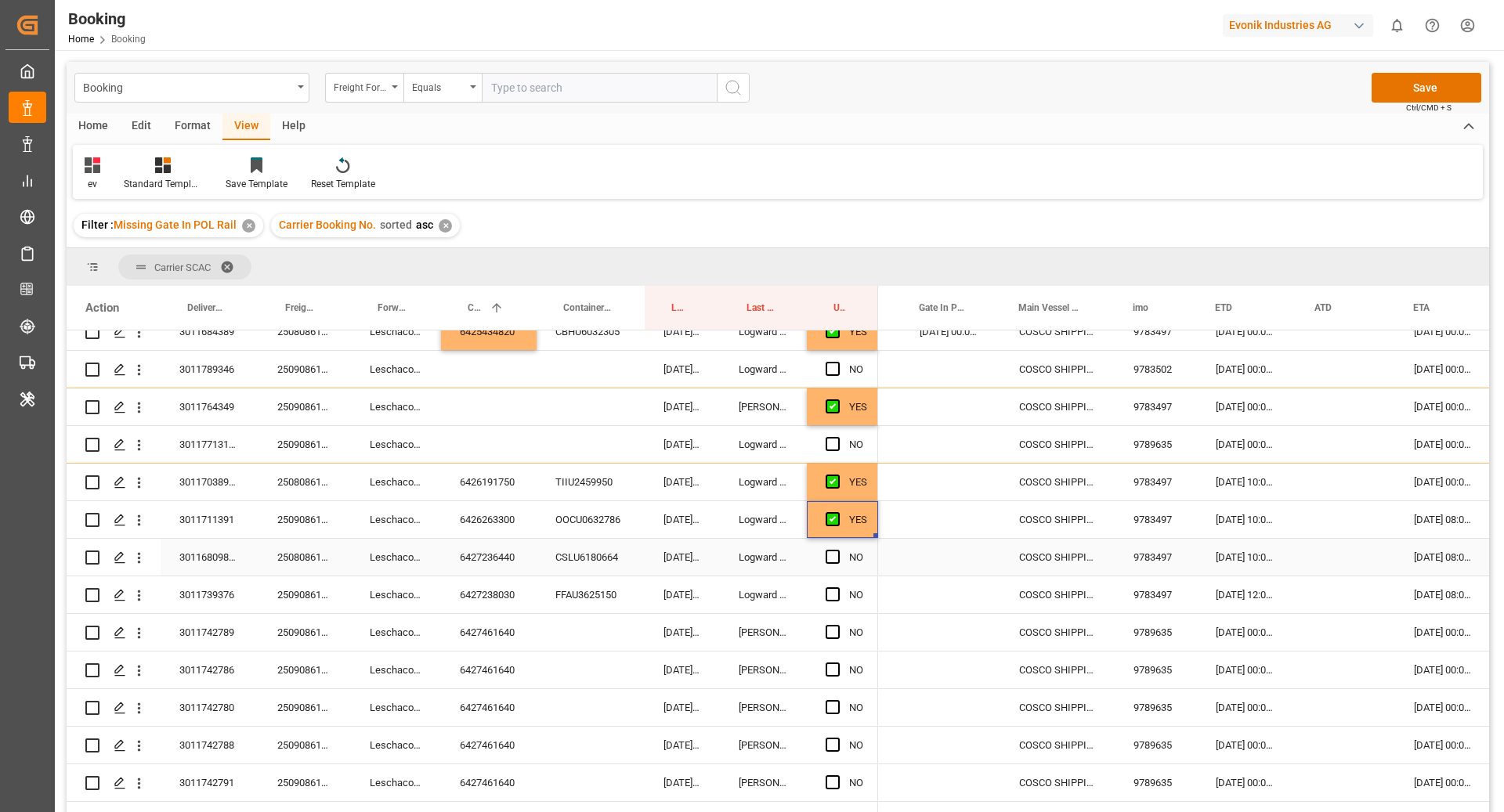
click at [500, 568] on div "6427236440" at bounding box center [488, 556] width 95 height 37
click at [834, 561] on span "Press SPACE to select this row." at bounding box center [833, 557] width 15 height 14
click at [838, 550] on input "Press SPACE to select this row." at bounding box center [838, 550] width 0 height 0
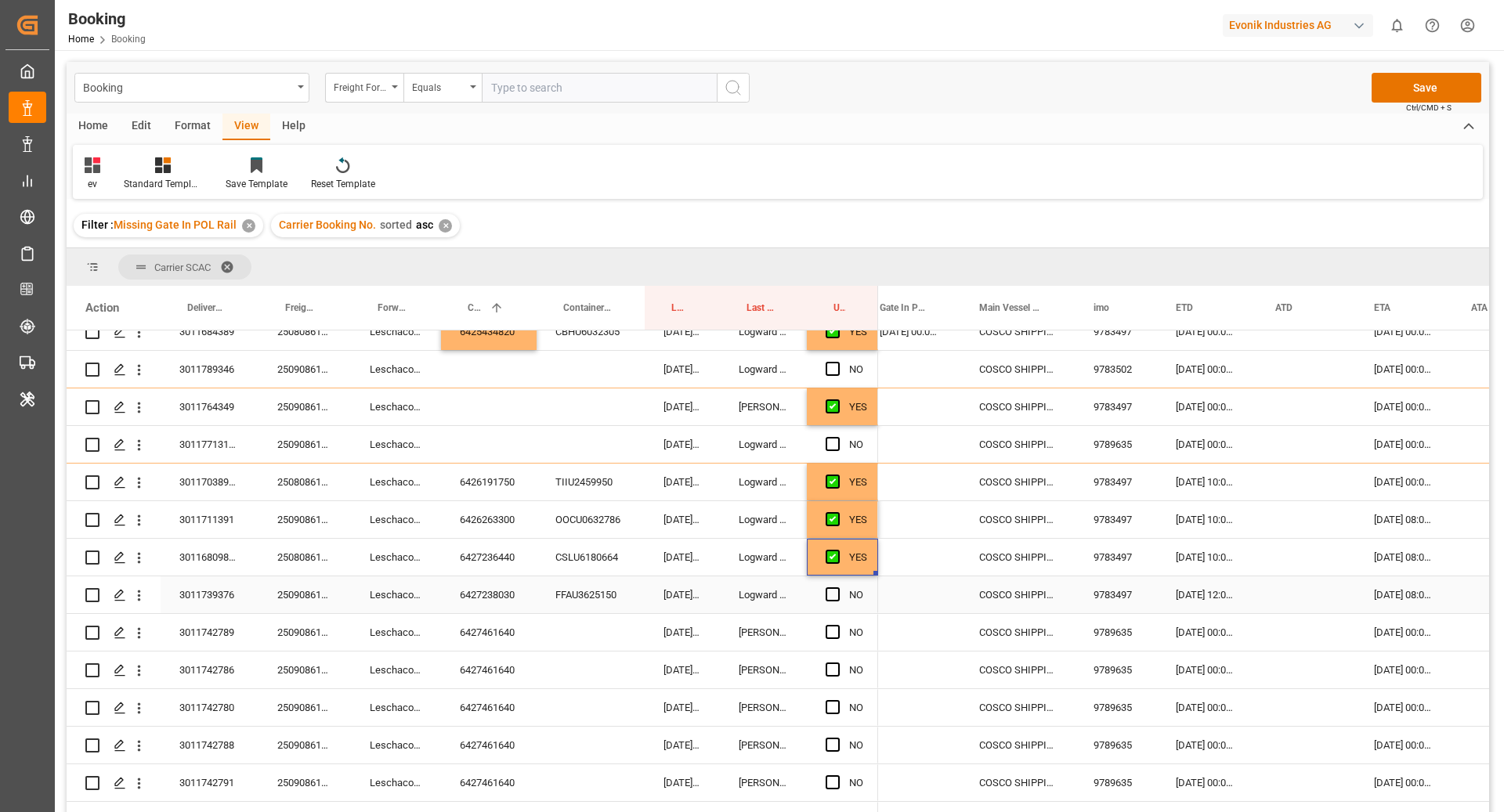
click at [502, 602] on div "6427238030" at bounding box center [488, 594] width 95 height 37
click at [591, 563] on div "CSLU6180664" at bounding box center [590, 556] width 108 height 37
click at [600, 593] on div "FFAU3625150" at bounding box center [590, 594] width 108 height 37
drag, startPoint x: 831, startPoint y: 587, endPoint x: 850, endPoint y: 594, distance: 20.2
click at [831, 587] on span "Press SPACE to select this row." at bounding box center [833, 594] width 15 height 14
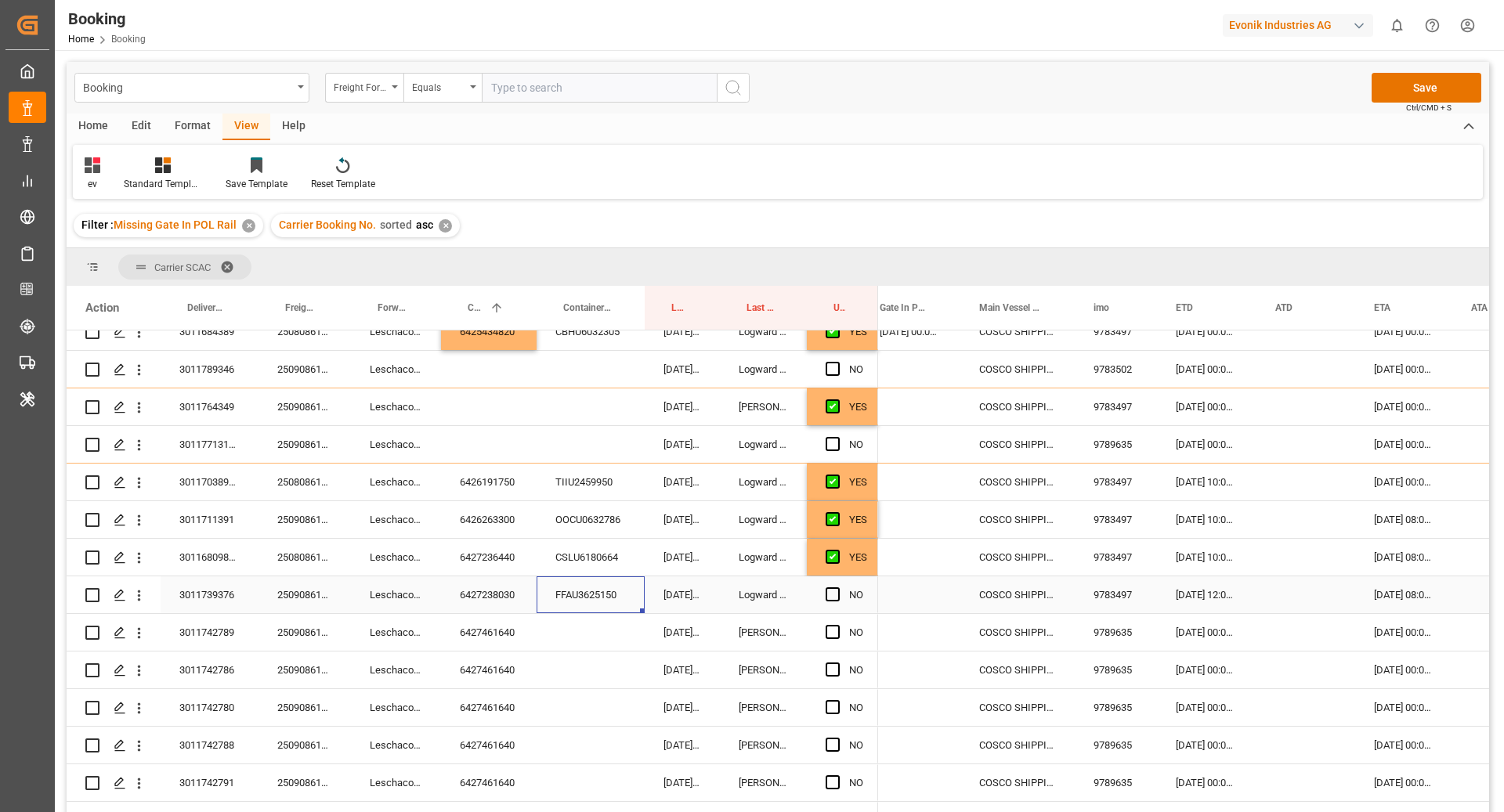
click at [838, 587] on input "Press SPACE to select this row." at bounding box center [838, 587] width 0 height 0
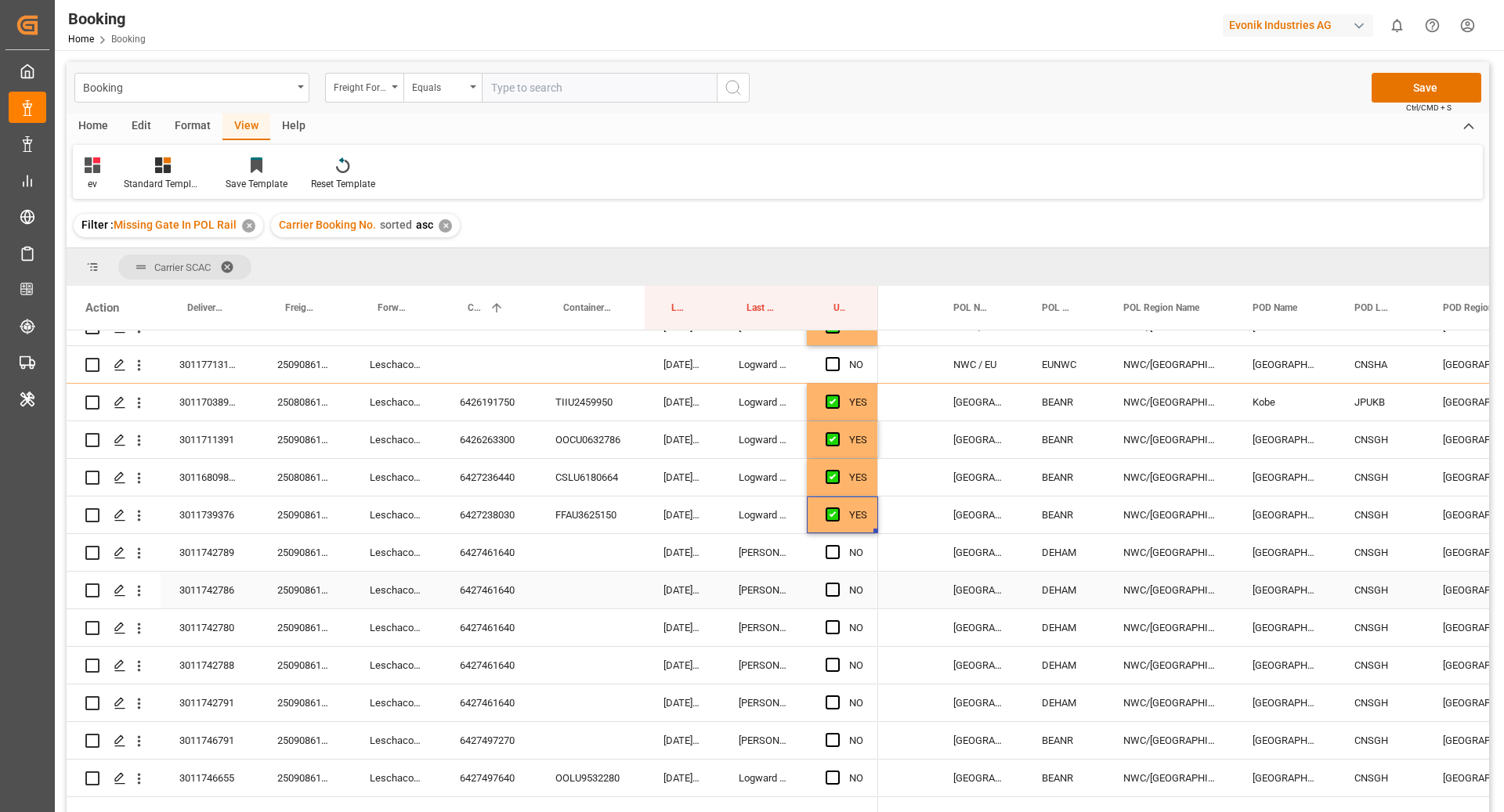
click at [471, 556] on div "6427461640" at bounding box center [488, 552] width 95 height 37
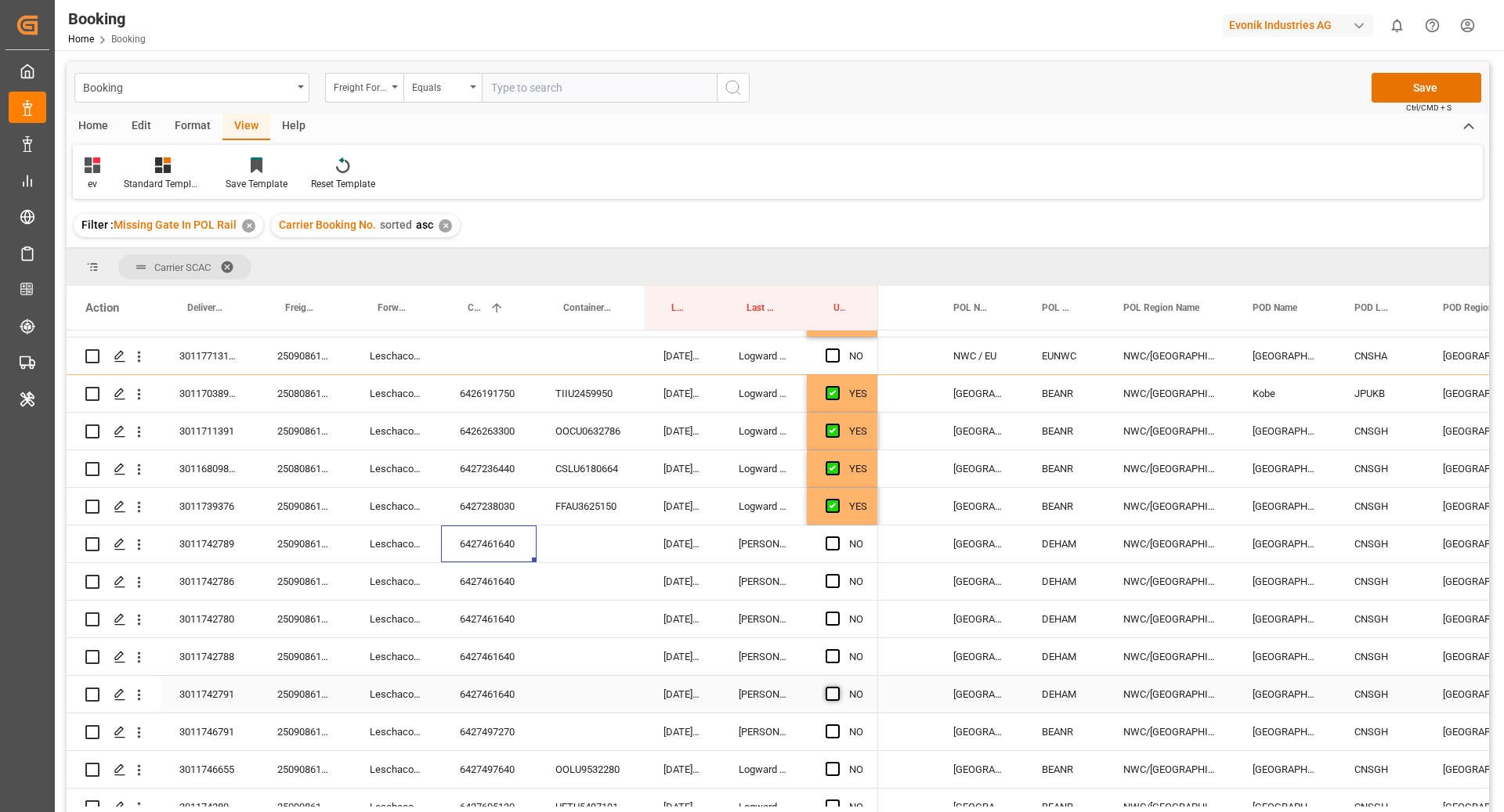
click at [833, 691] on span "Press SPACE to select this row." at bounding box center [833, 694] width 15 height 14
click at [838, 687] on input "Press SPACE to select this row." at bounding box center [838, 687] width 0 height 0
click at [836, 545] on span "Press SPACE to select this row." at bounding box center [833, 544] width 15 height 14
click at [838, 536] on input "Press SPACE to select this row." at bounding box center [838, 536] width 0 height 0
click at [838, 586] on span "Press SPACE to select this row." at bounding box center [833, 581] width 15 height 14
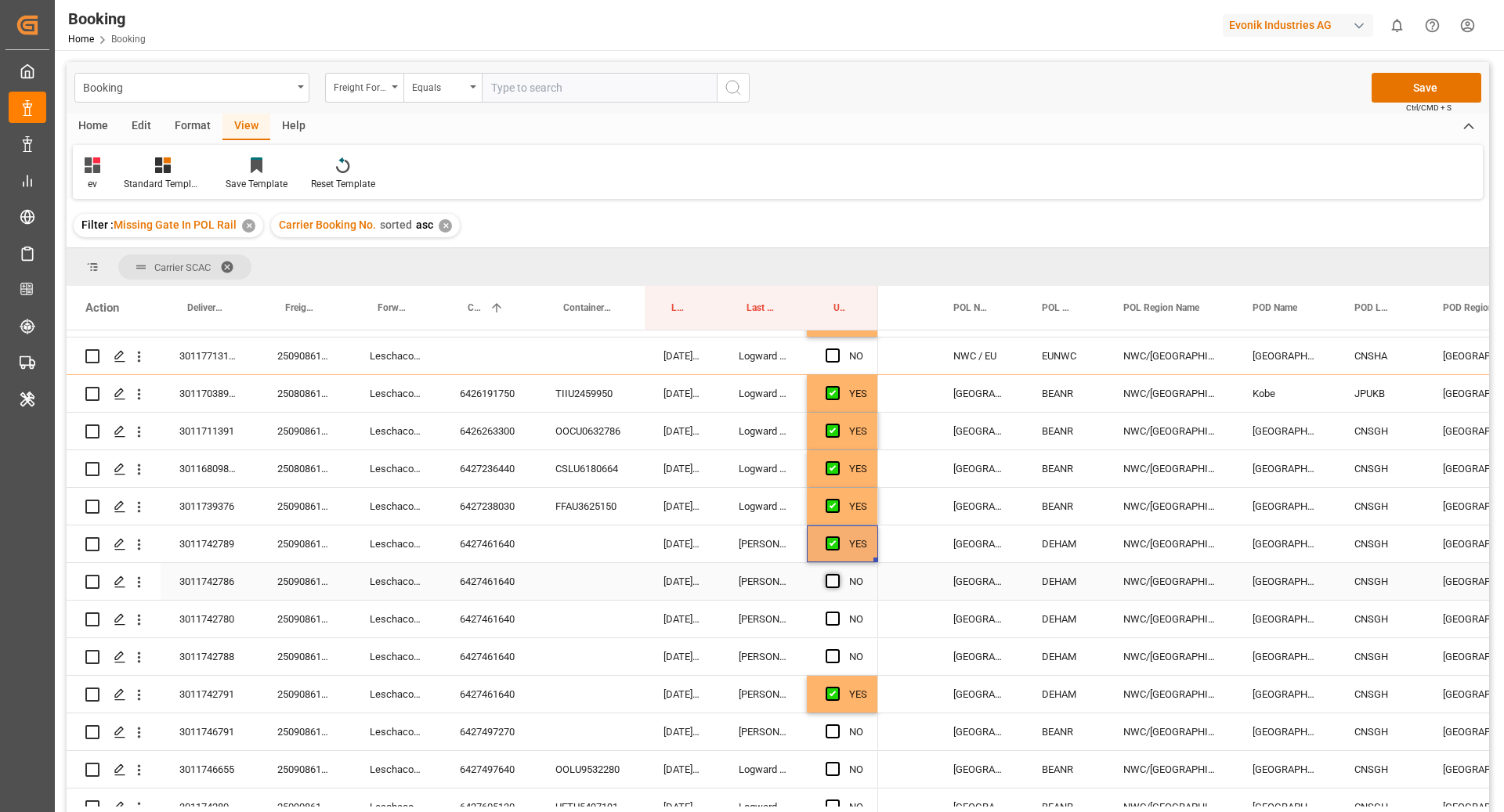
click at [838, 574] on input "Press SPACE to select this row." at bounding box center [838, 574] width 0 height 0
click at [827, 624] on div "Press SPACE to select this row." at bounding box center [838, 620] width 24 height 36
click at [841, 614] on div "Press SPACE to select this row." at bounding box center [838, 620] width 24 height 36
click at [832, 622] on span "Press SPACE to select this row." at bounding box center [833, 619] width 15 height 14
click at [838, 612] on input "Press SPACE to select this row." at bounding box center [838, 612] width 0 height 0
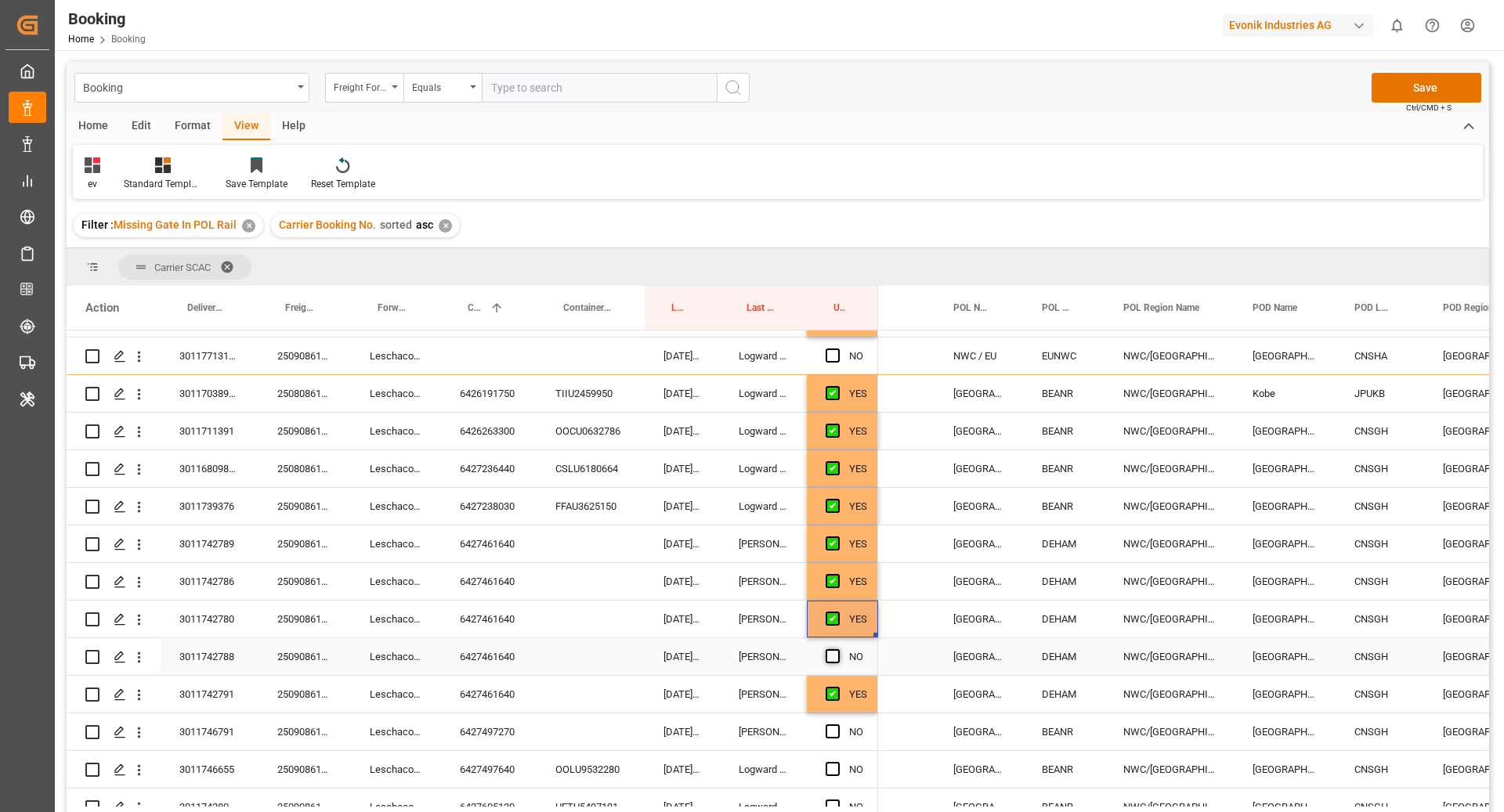
click at [837, 658] on span "Press SPACE to select this row." at bounding box center [833, 656] width 15 height 14
click at [838, 649] on input "Press SPACE to select this row." at bounding box center [838, 649] width 0 height 0
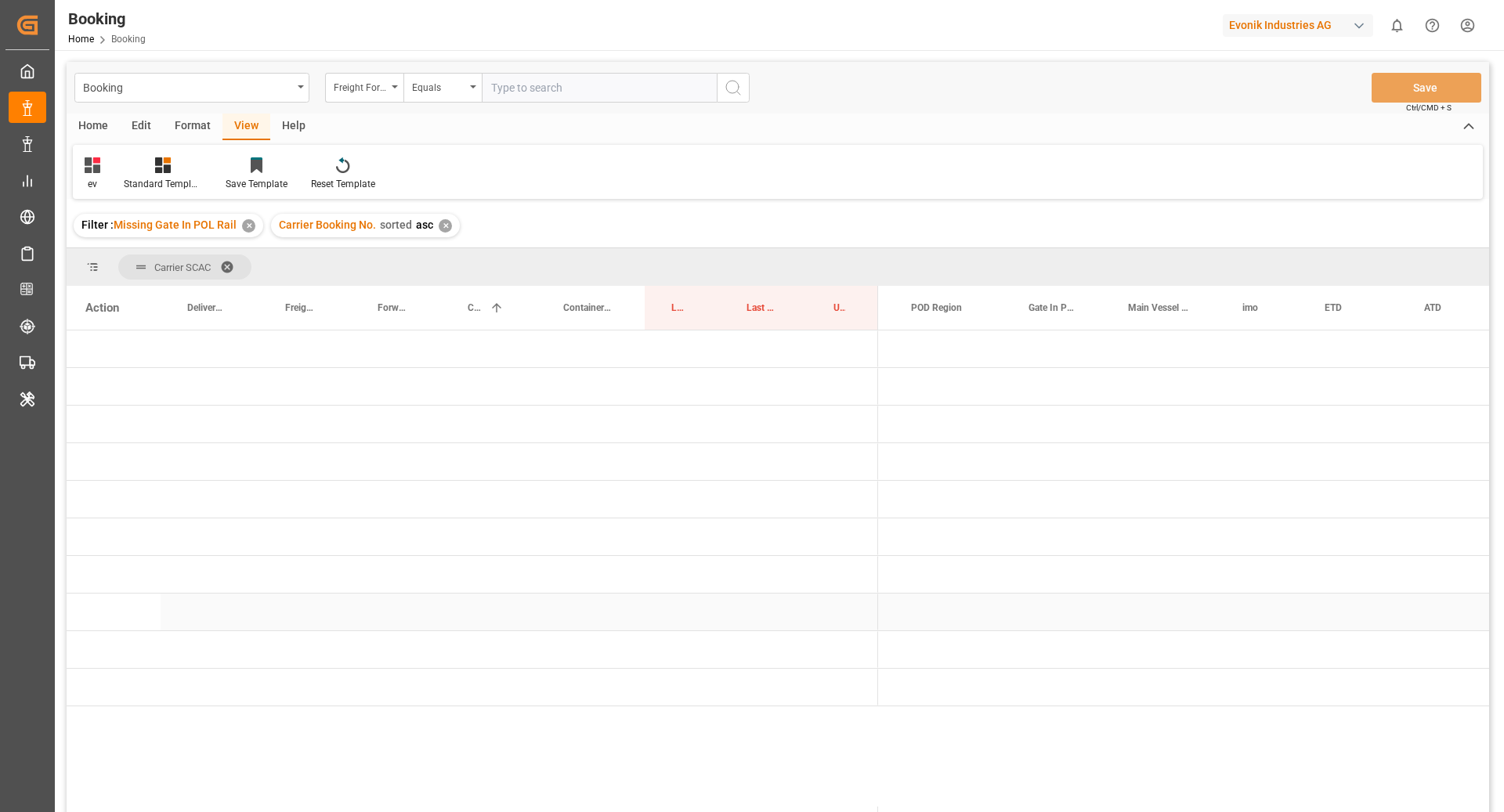
scroll to position [0, 0]
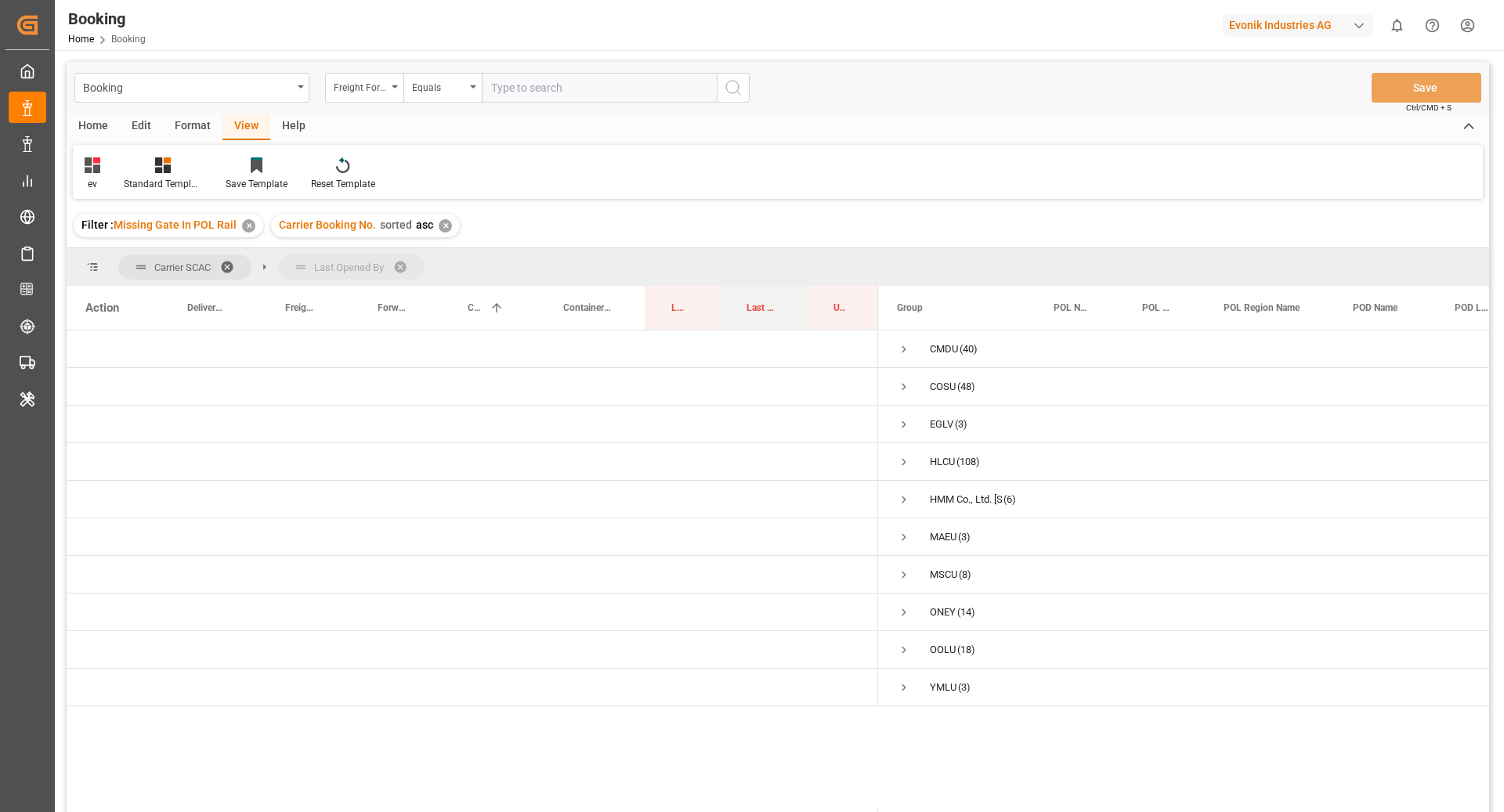
drag, startPoint x: 756, startPoint y: 309, endPoint x: 752, endPoint y: 273, distance: 36.2
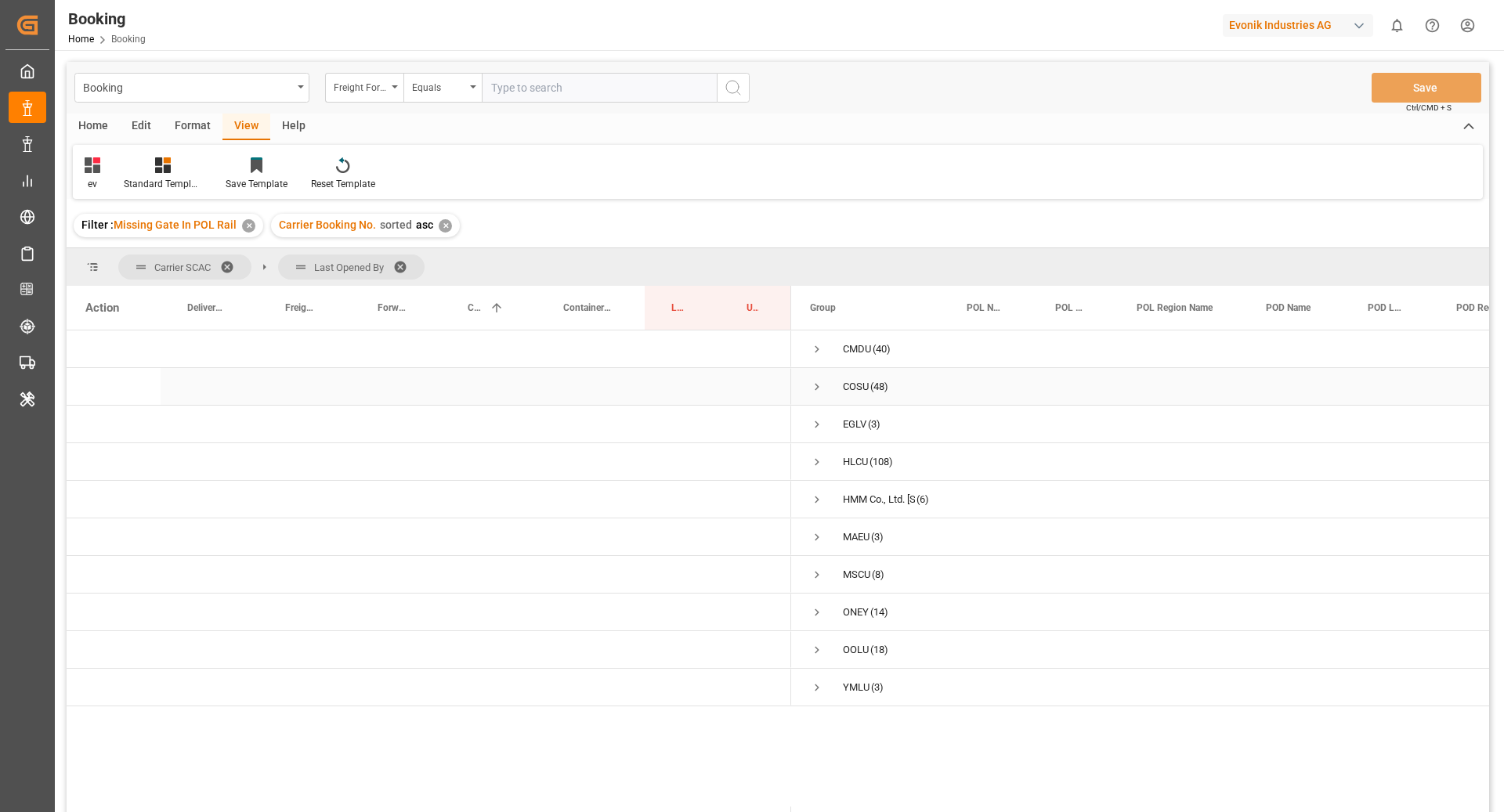
click at [820, 397] on span "Press SPACE to select this row." at bounding box center [817, 387] width 15 height 36
click at [853, 500] on span "Press SPACE to select this row." at bounding box center [850, 499] width 15 height 14
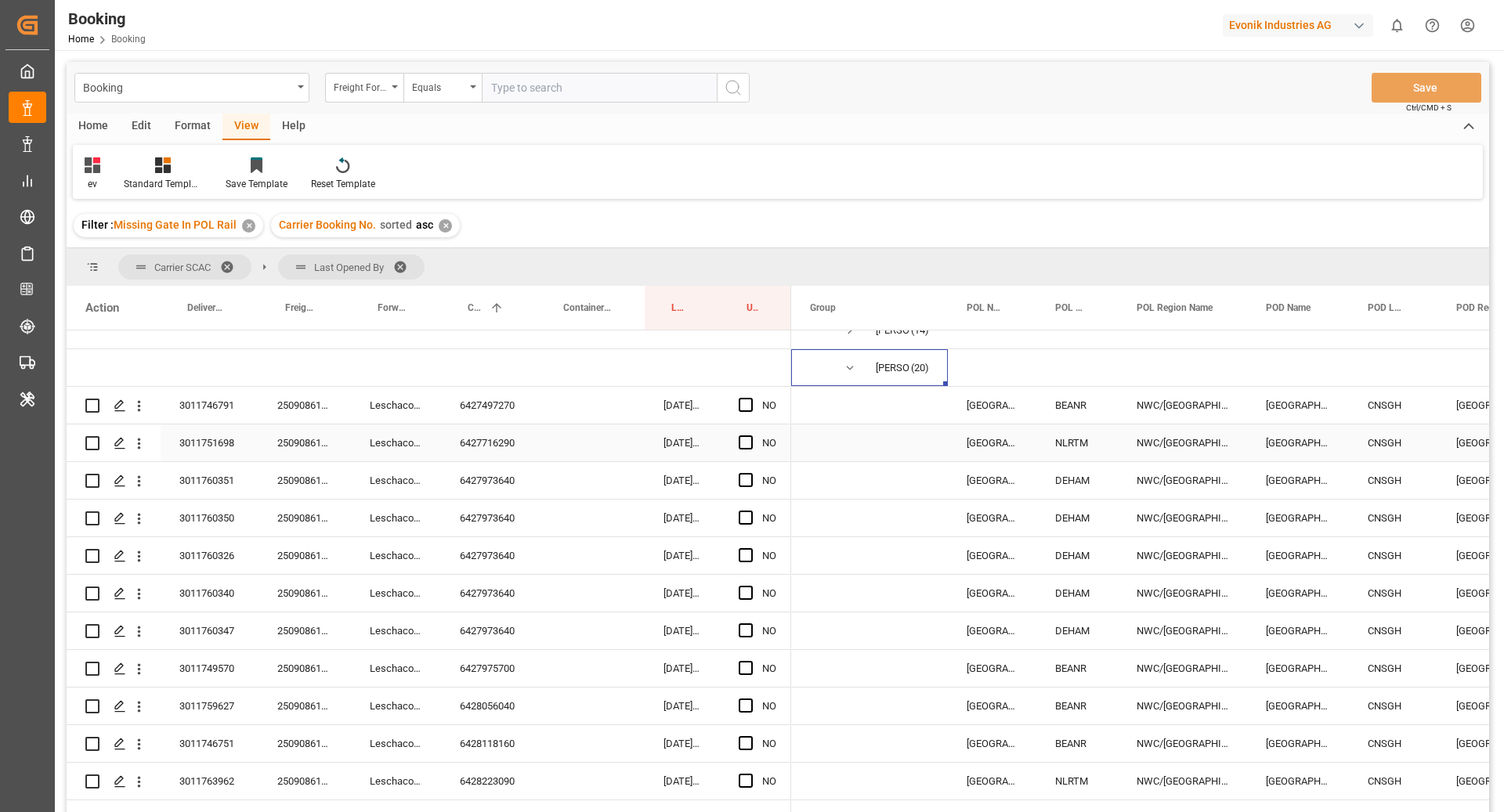
scroll to position [116, 0]
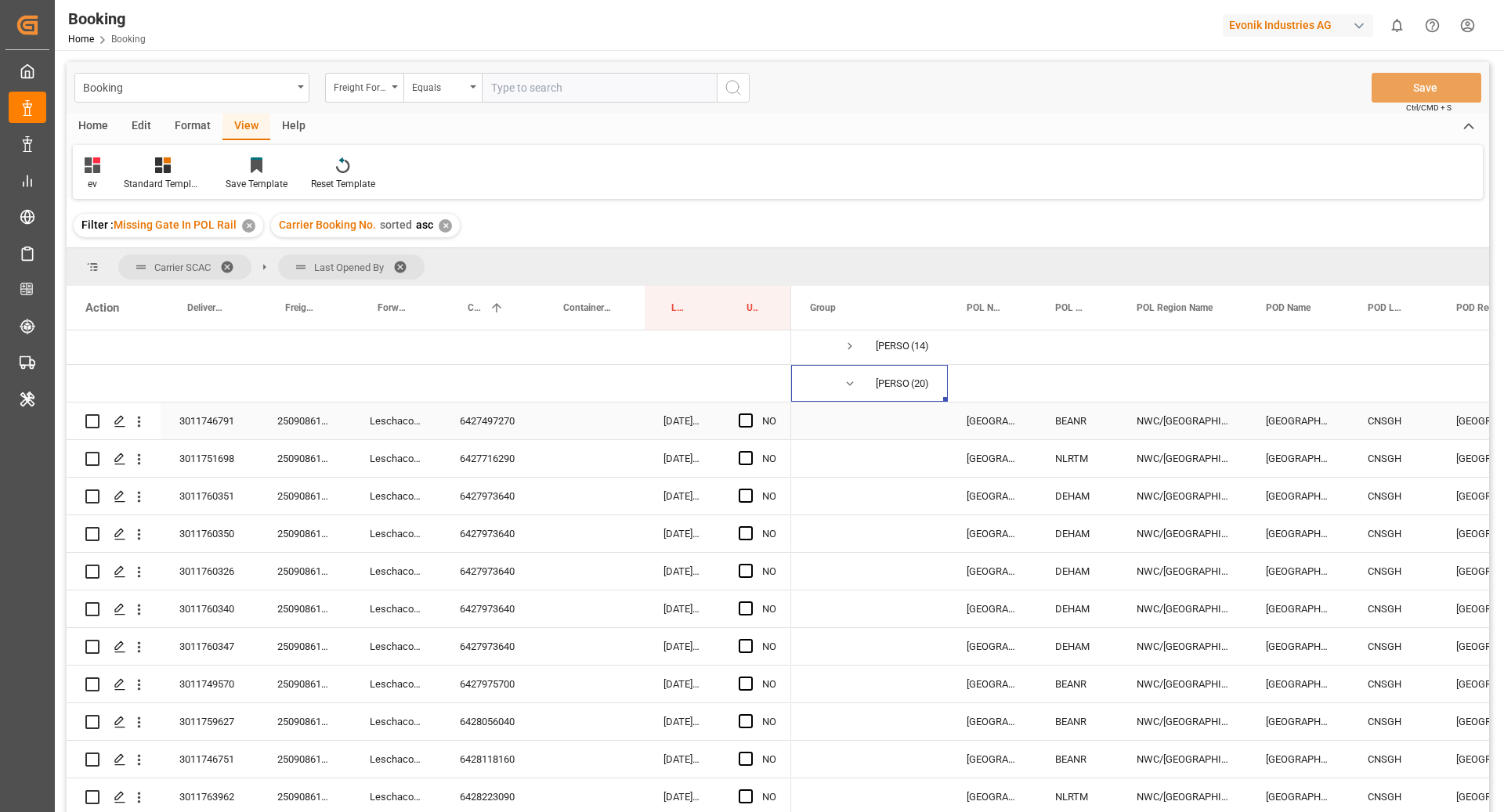
click at [500, 420] on div "6427497270" at bounding box center [488, 420] width 95 height 37
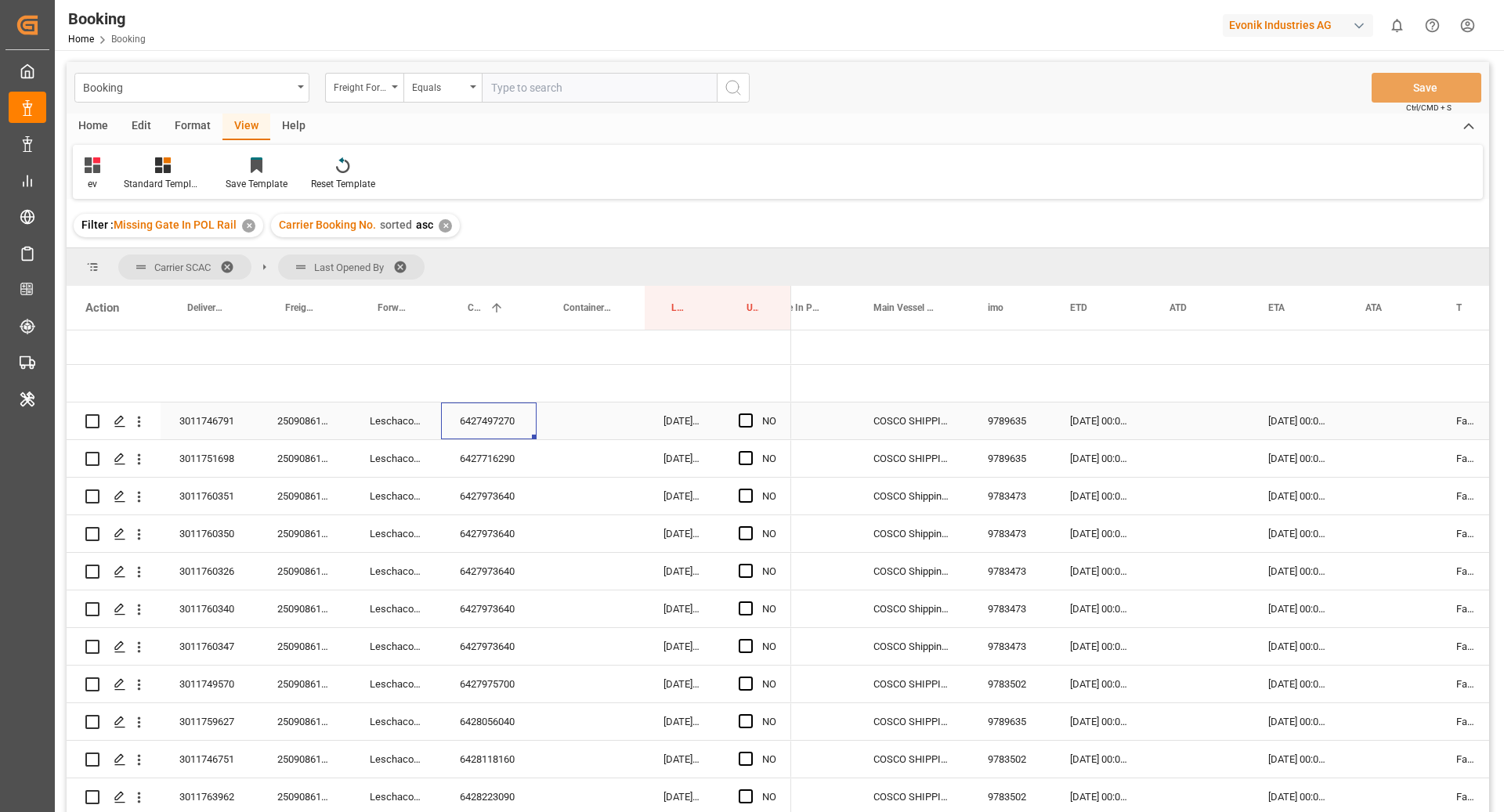
scroll to position [0, 796]
click at [737, 423] on div "NO" at bounding box center [755, 420] width 72 height 37
click at [744, 419] on span "Press SPACE to select this row." at bounding box center [746, 420] width 15 height 14
click at [751, 413] on input "Press SPACE to select this row." at bounding box center [751, 413] width 0 height 0
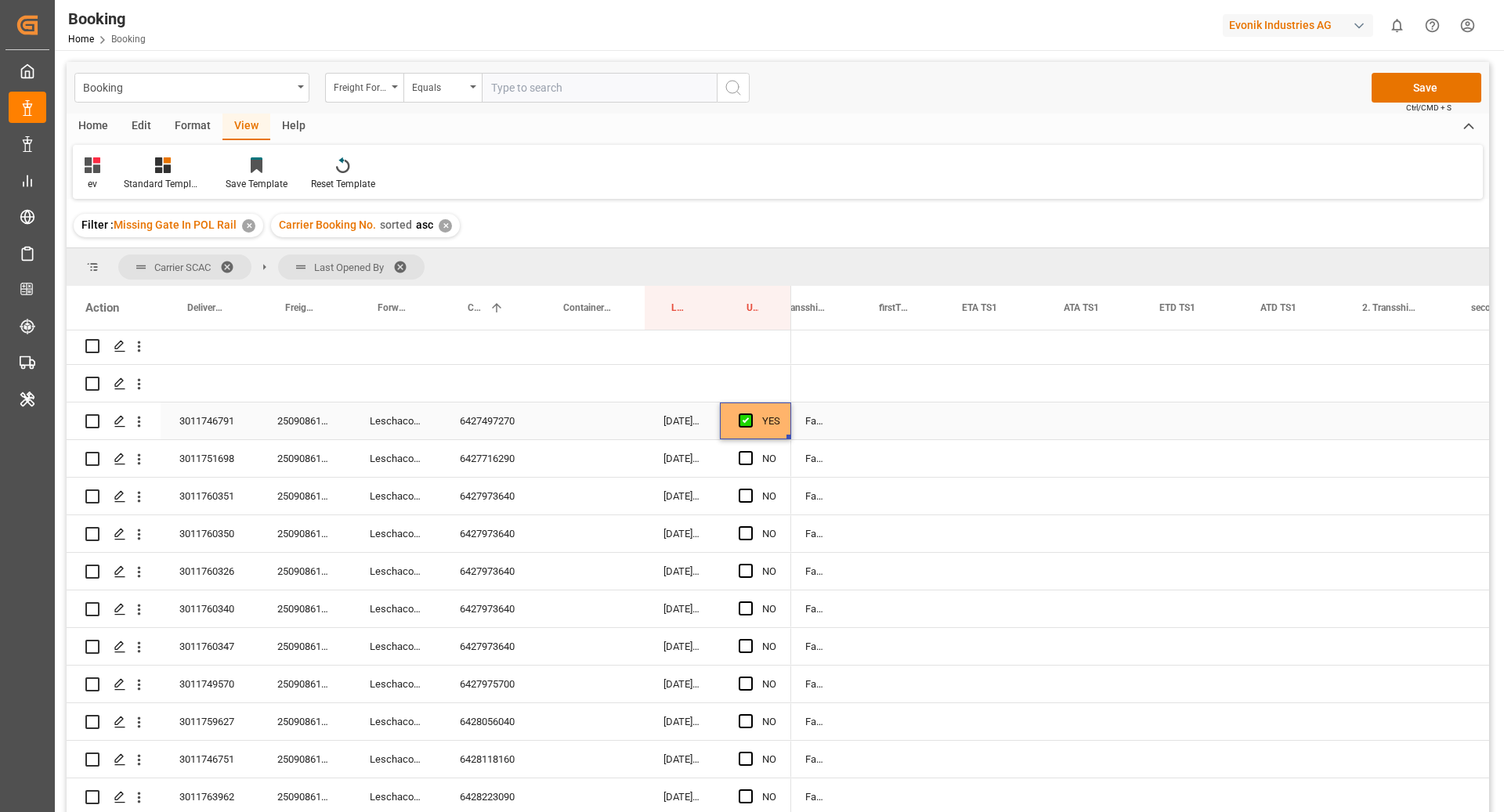
scroll to position [0, 1674]
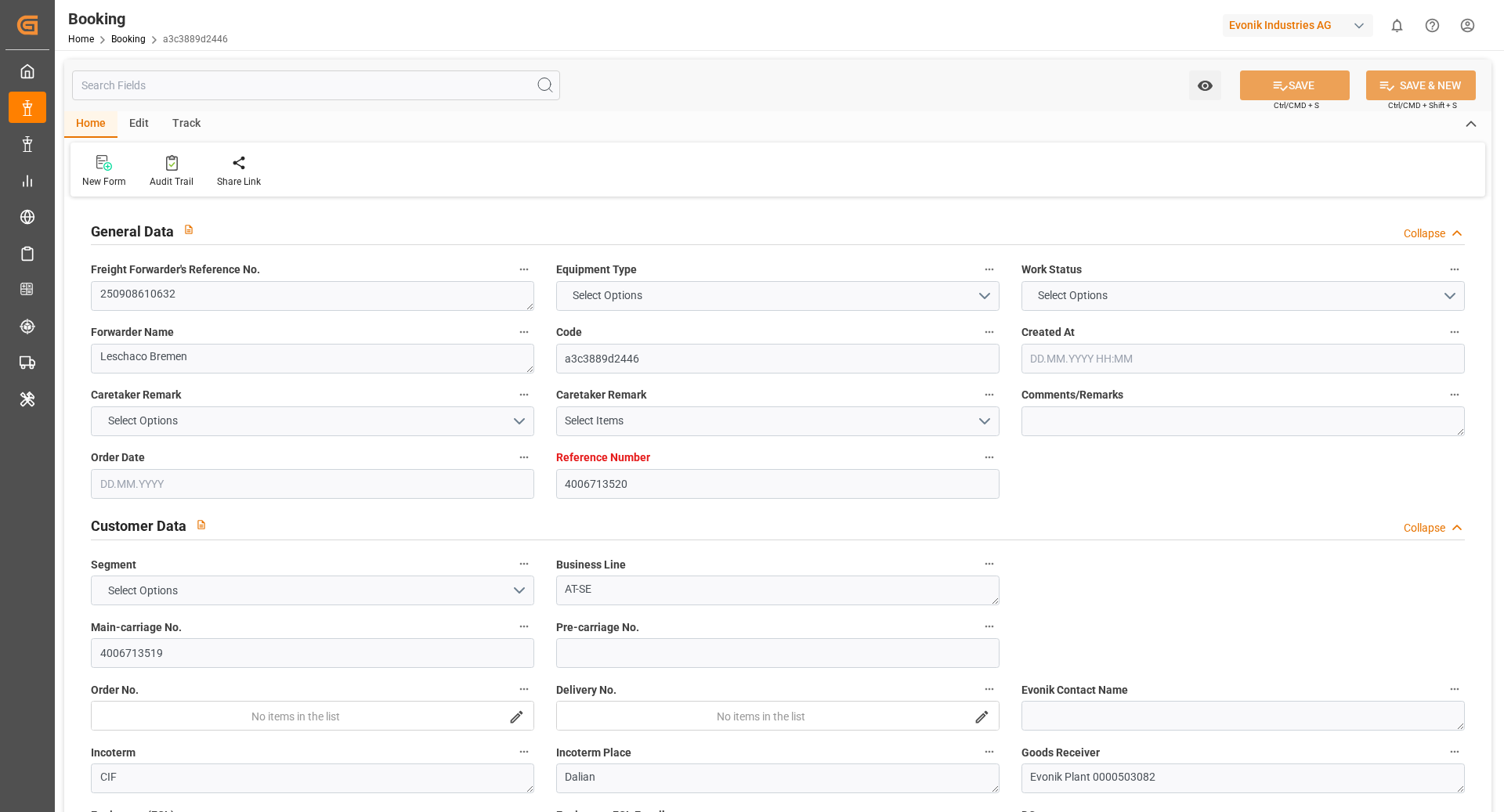
type input "4006713520"
type input "9783502"
type input "Cosco"
type input "COSCO Shipping Co. Ltd."
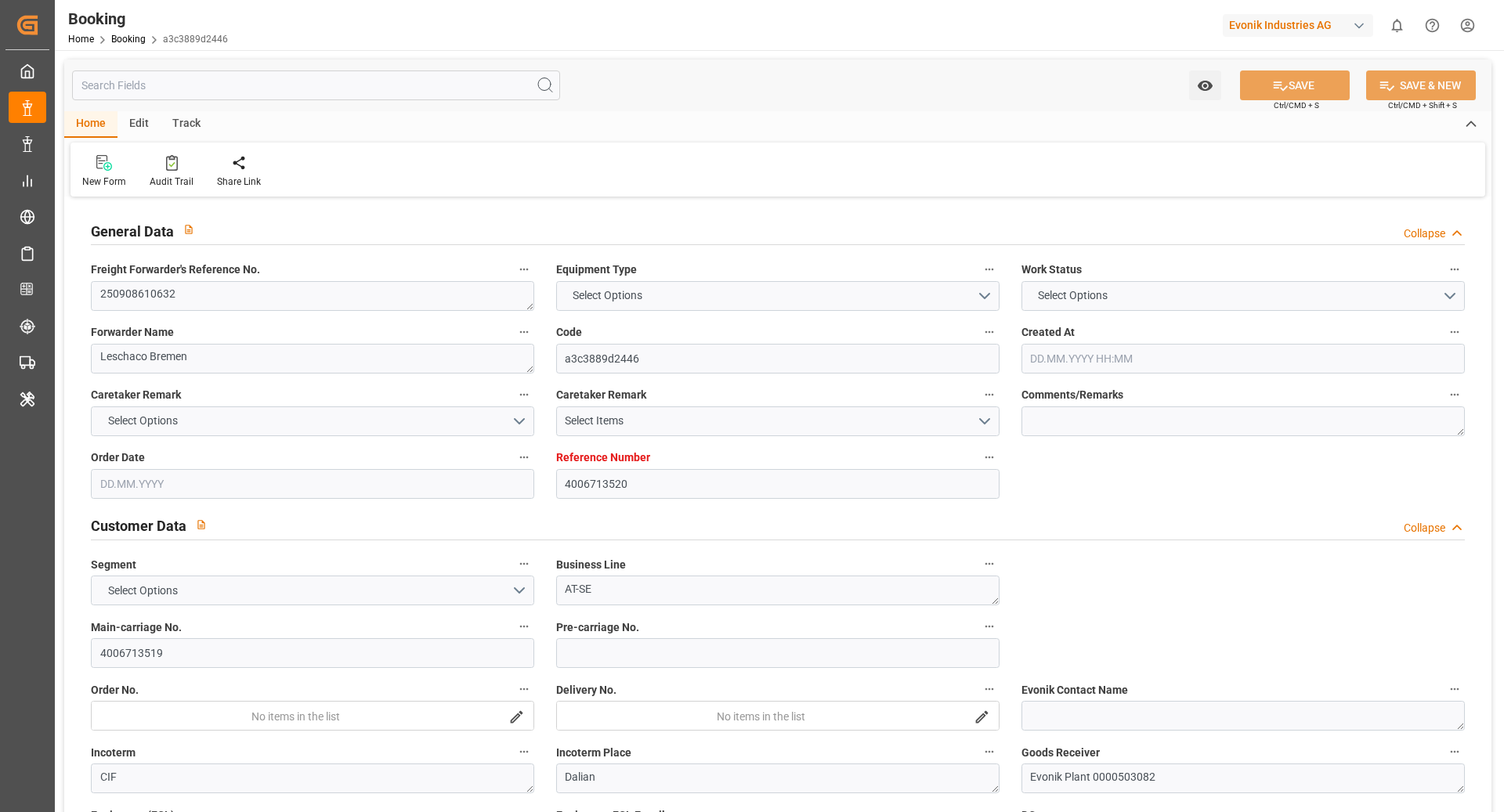
type input "DEHAM"
type input "CNDLC"
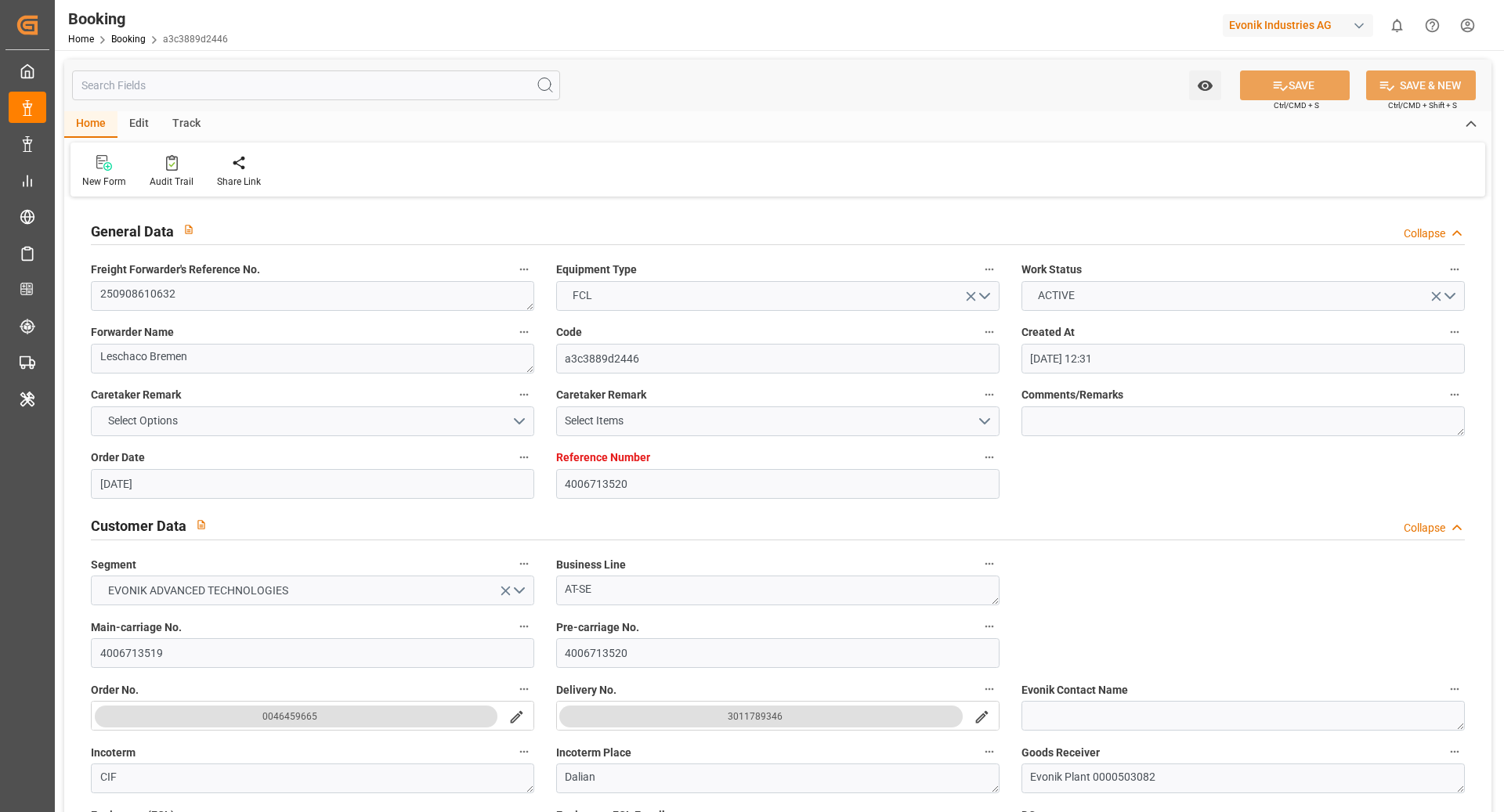
type input "29.08.2025 12:31"
type input "[DATE]"
type input "06.11.2025"
type input "03.09.2025"
type input "03.09.2025 00:00"
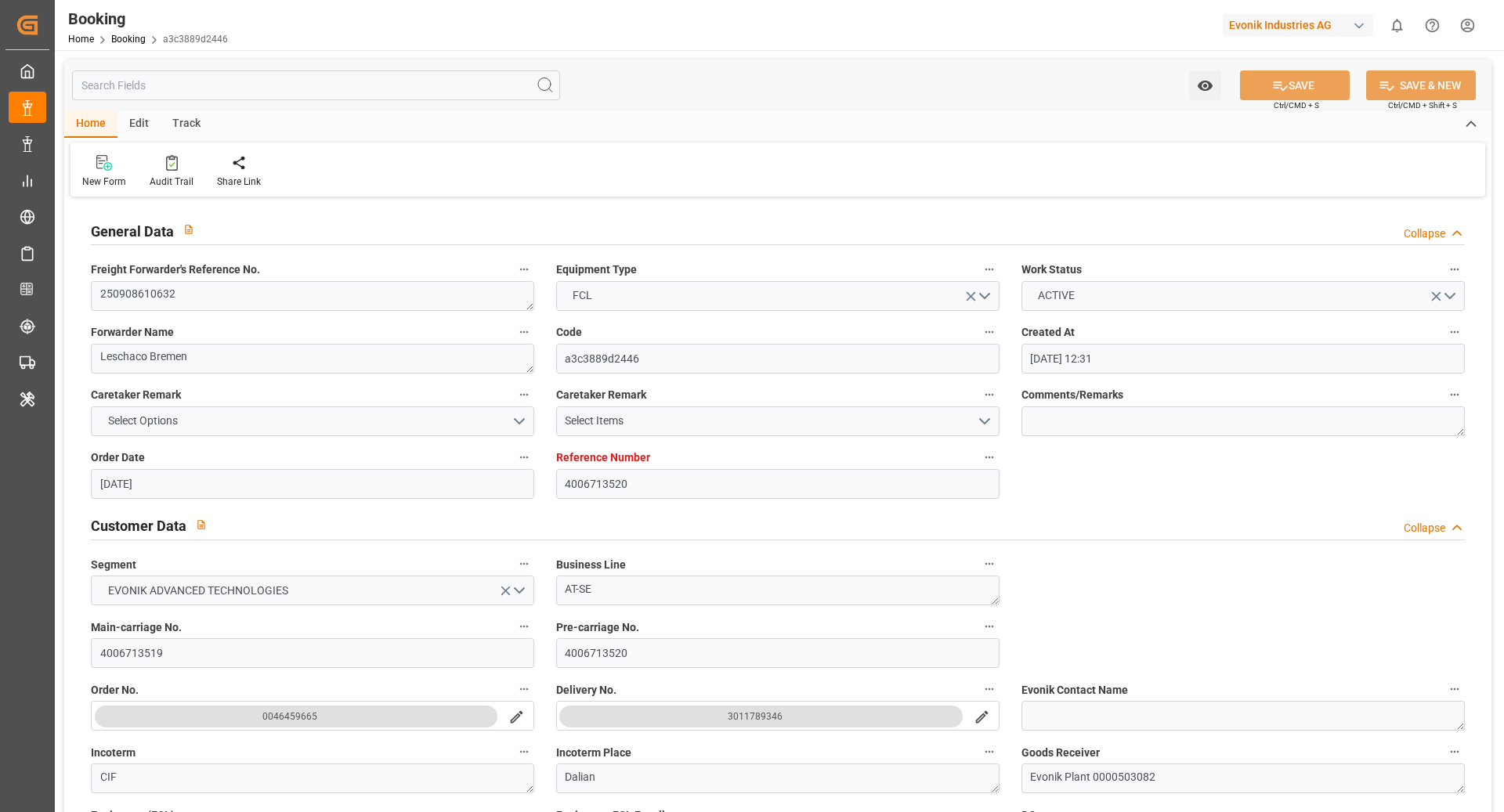
type input "02.09.2025"
type input "17.09.2025 00:00"
type input "28.10.2025 00:00"
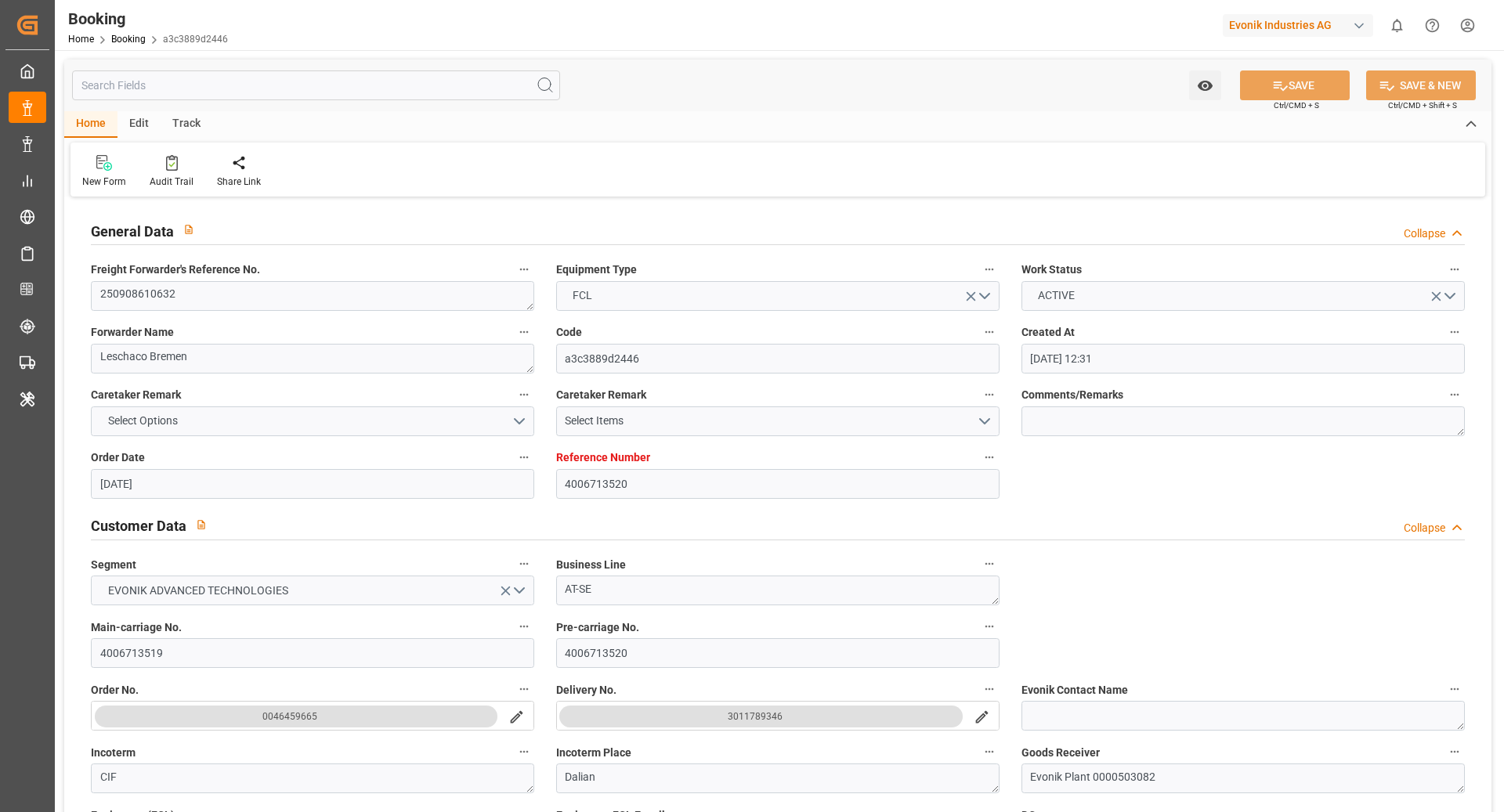
type input "02.09.2025 06:53"
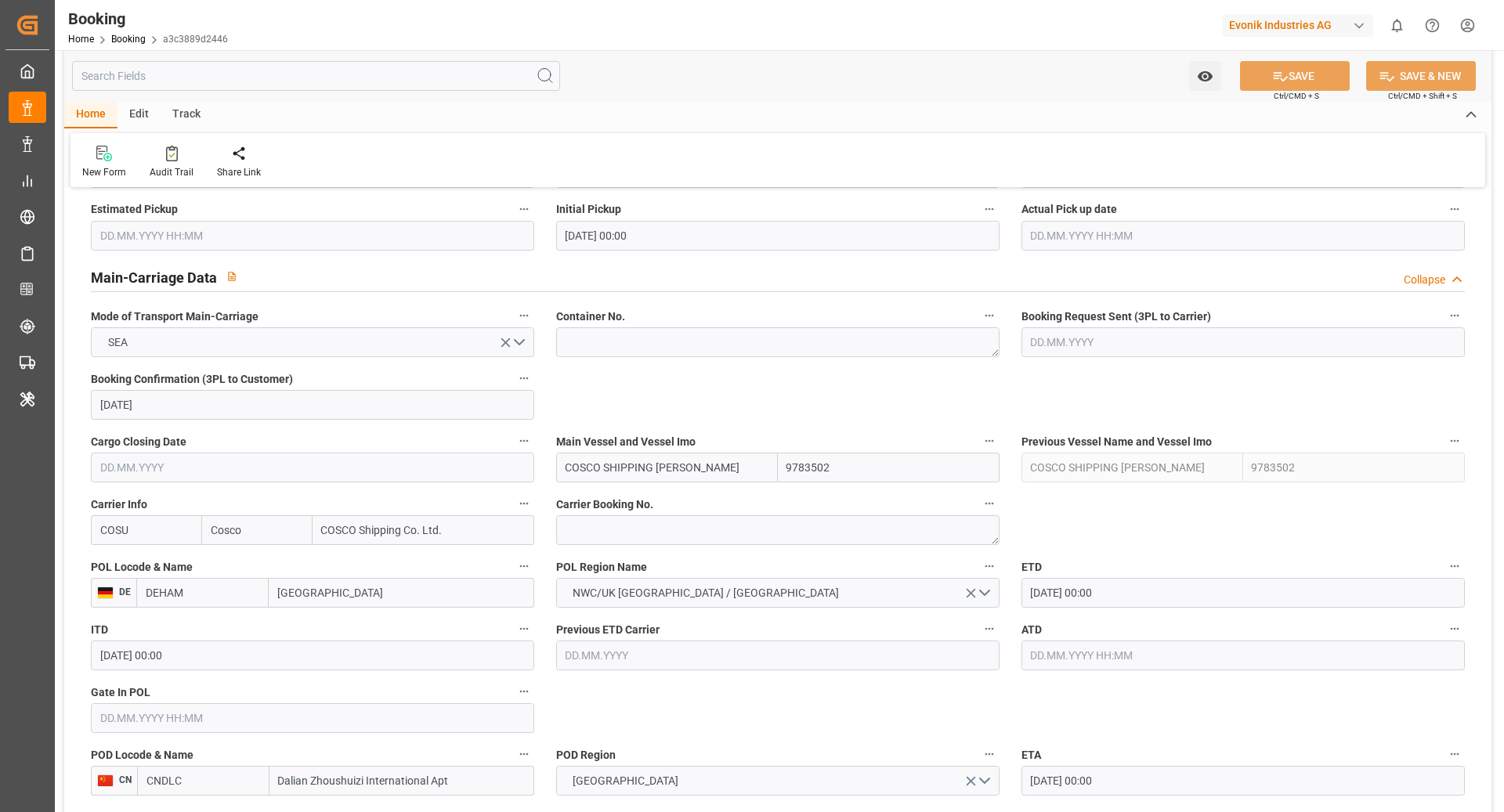
scroll to position [913, 0]
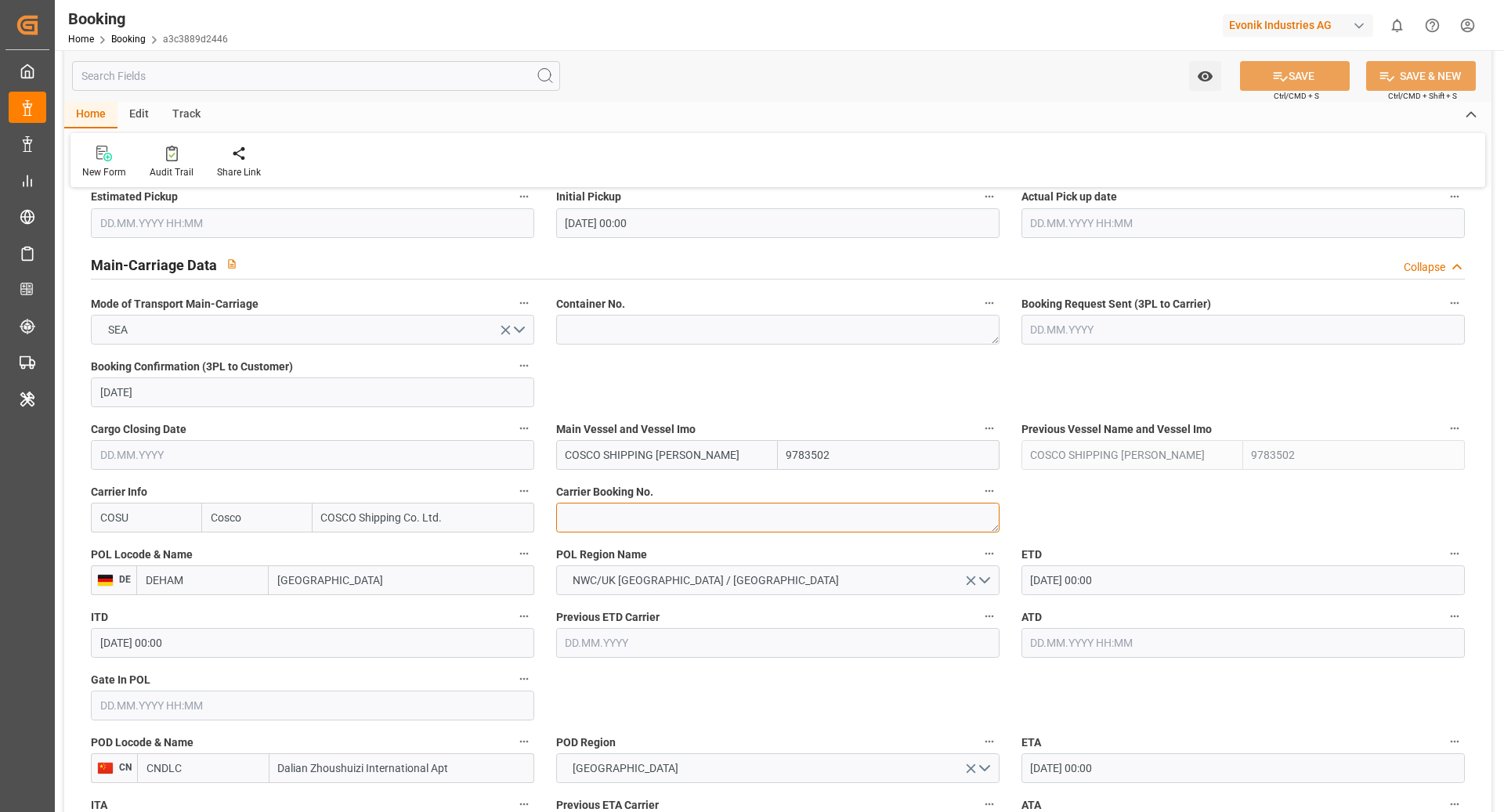
click at [618, 515] on textarea at bounding box center [777, 517] width 443 height 30
paste textarea "6428992110"
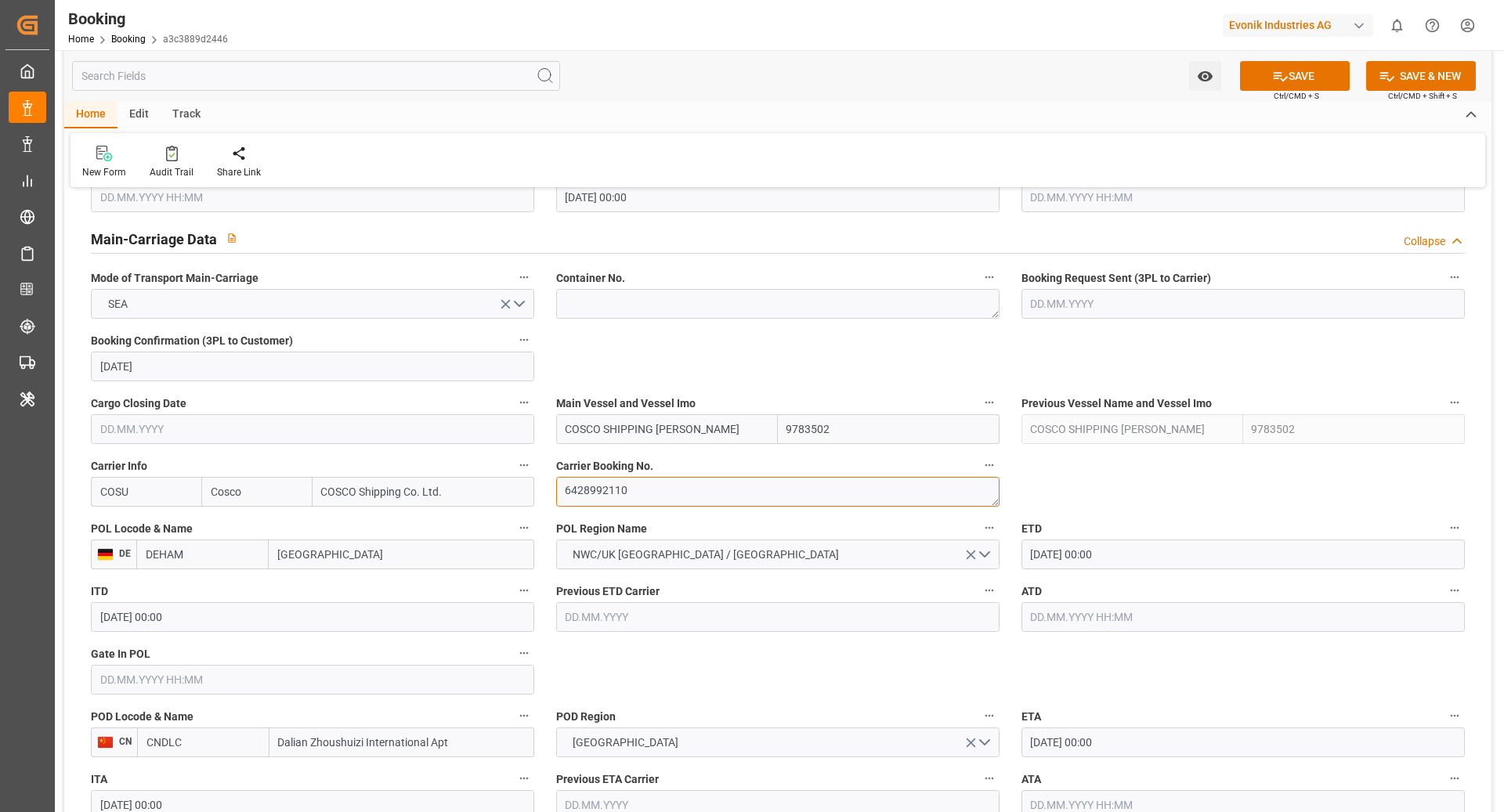
scroll to position [1033, 0]
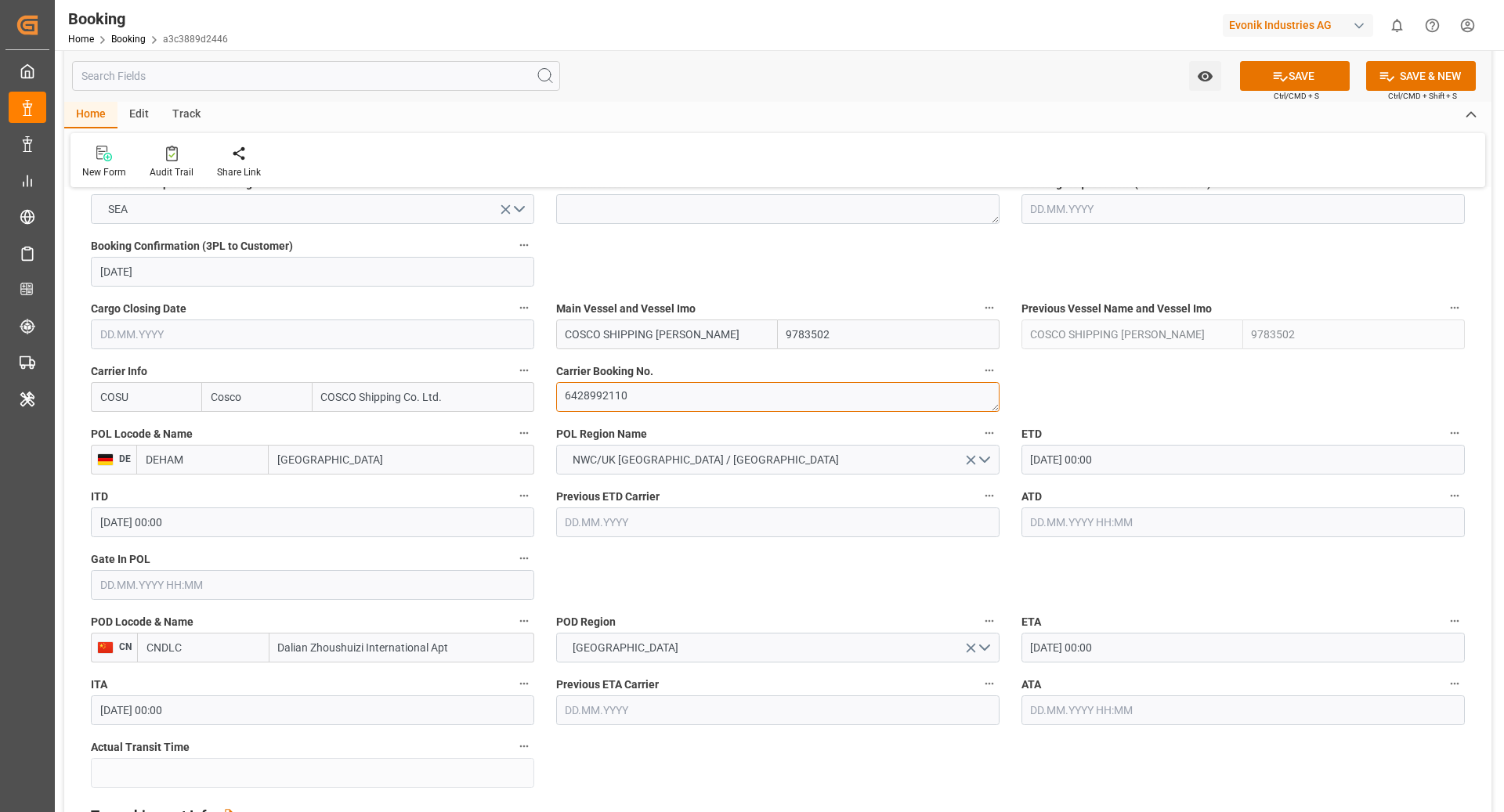
type textarea "6428992110"
click at [214, 652] on input "CNDLC" at bounding box center [203, 647] width 132 height 30
type input "CNSGH"
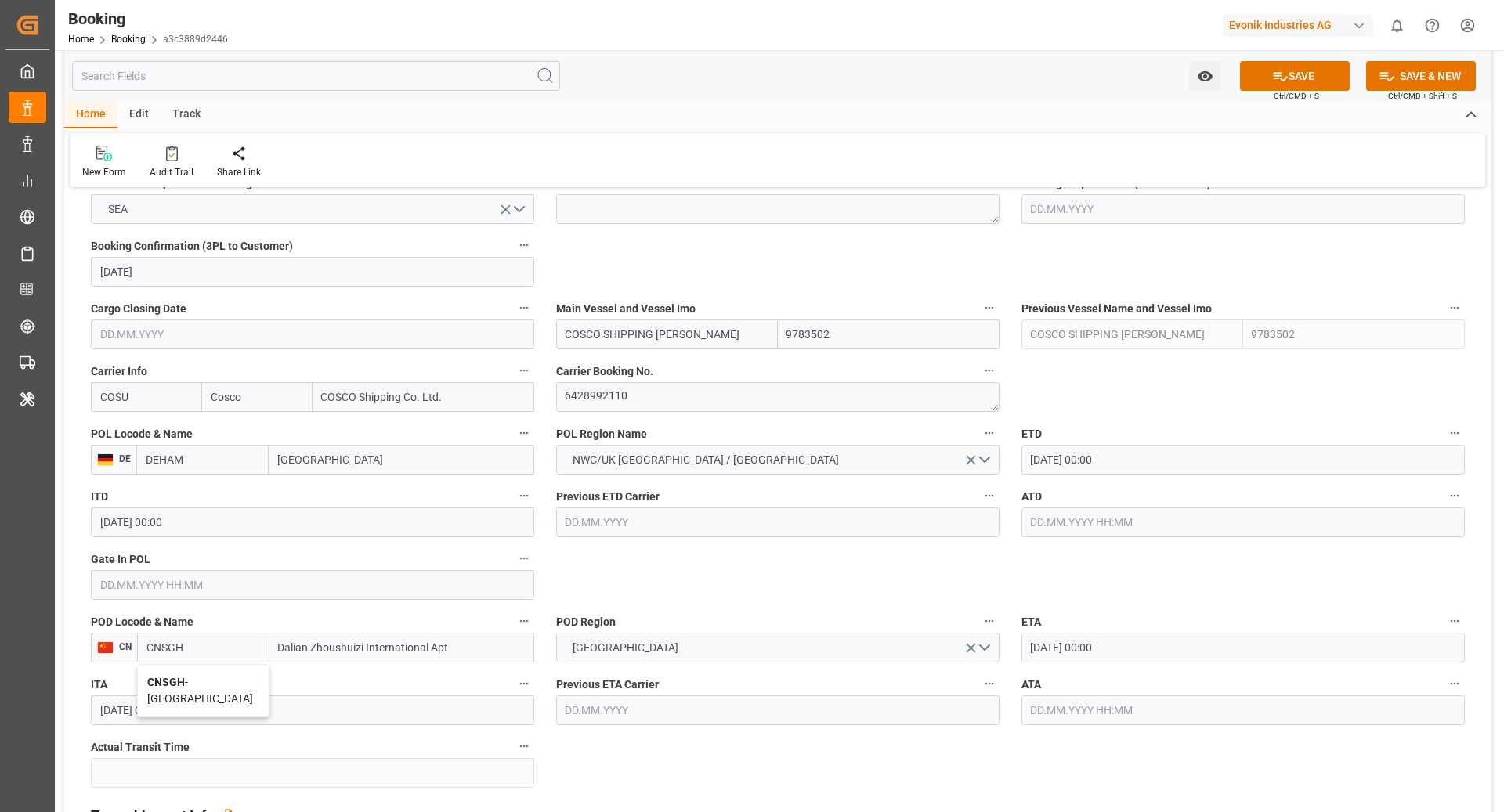
click at [222, 684] on span "CNSGH - Shanghai" at bounding box center [199, 691] width 106 height 29
type input "[GEOGRAPHIC_DATA]"
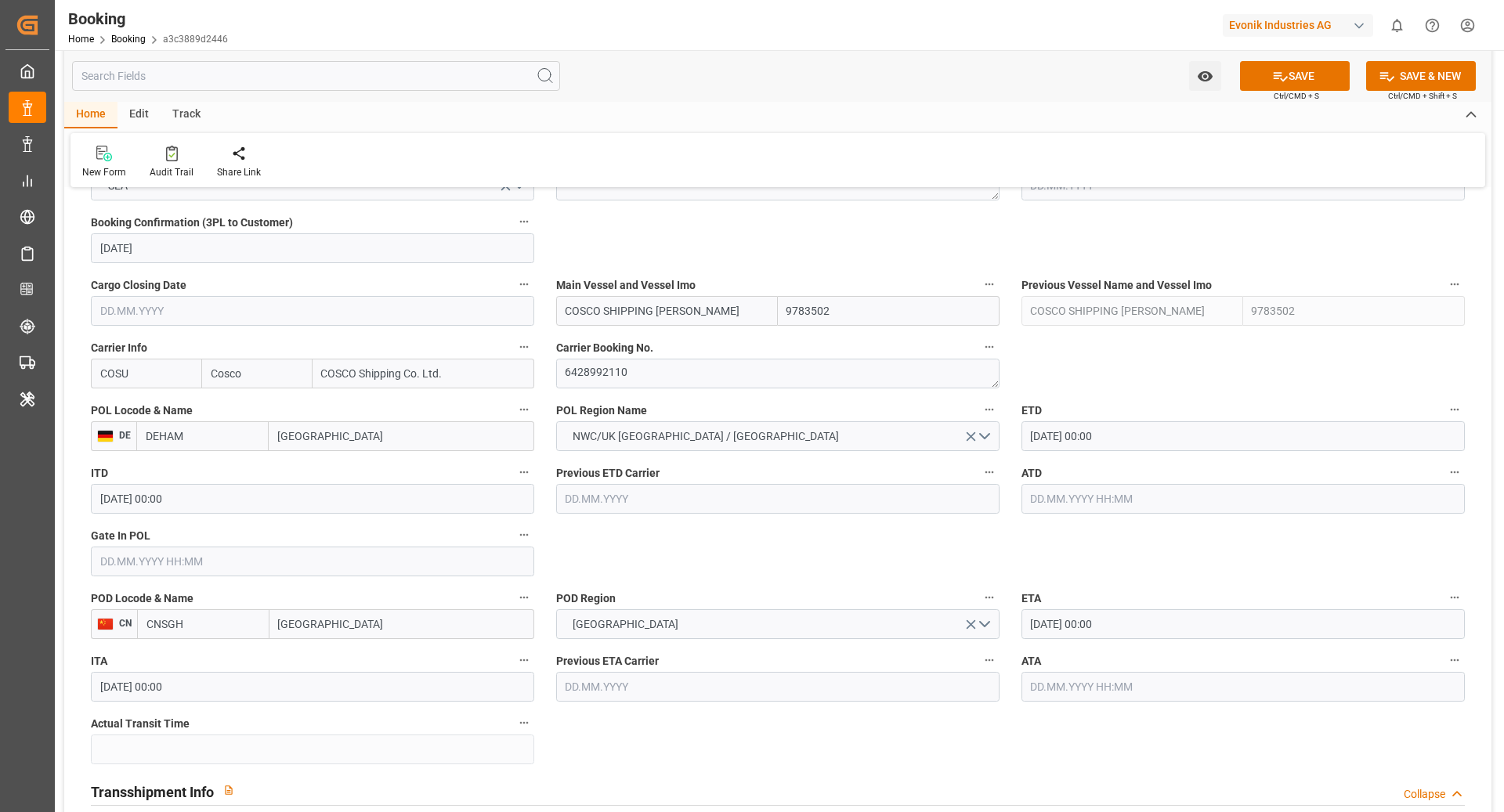
scroll to position [1061, 0]
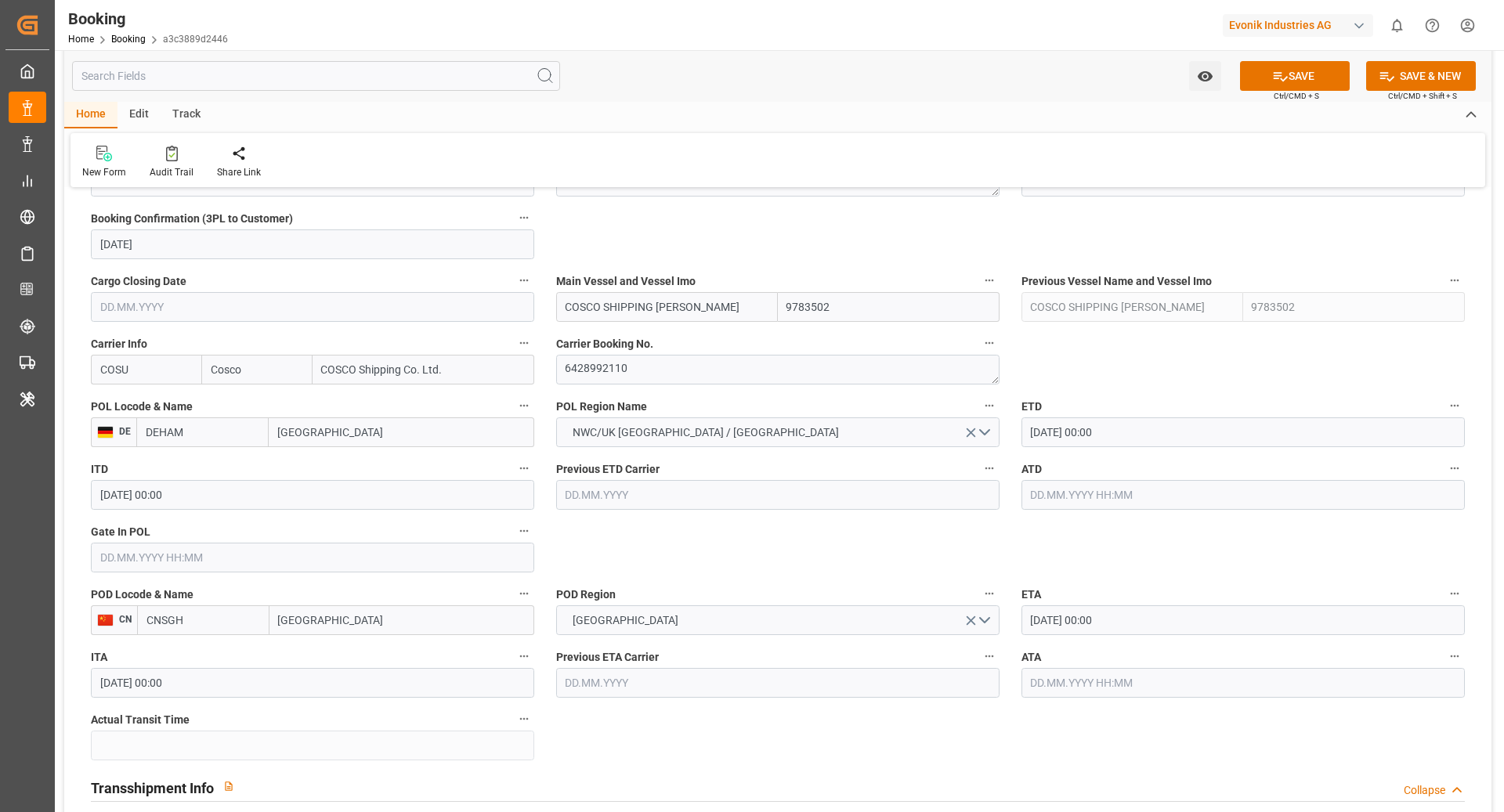
type input "CNSGH"
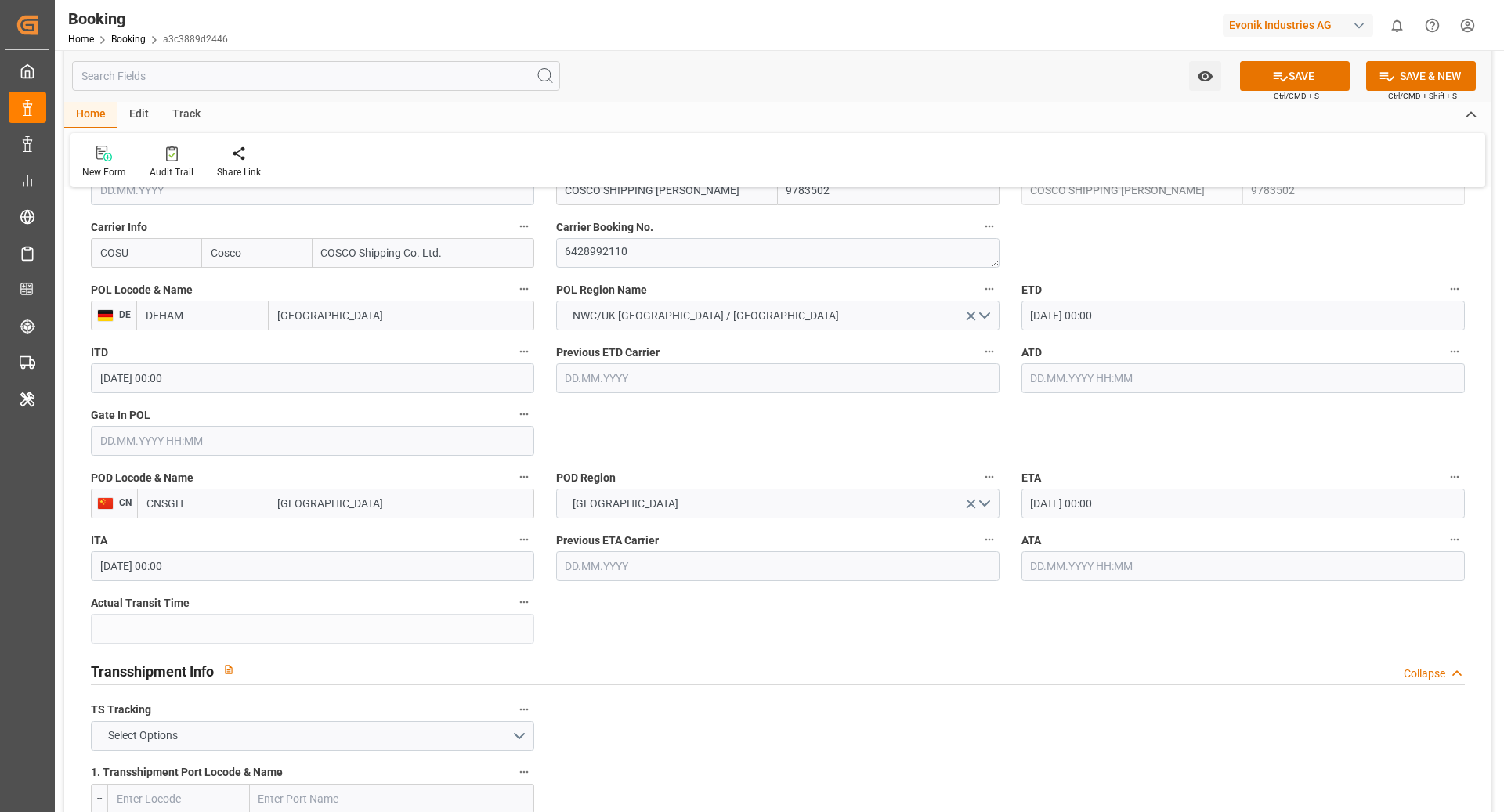
scroll to position [1301, 0]
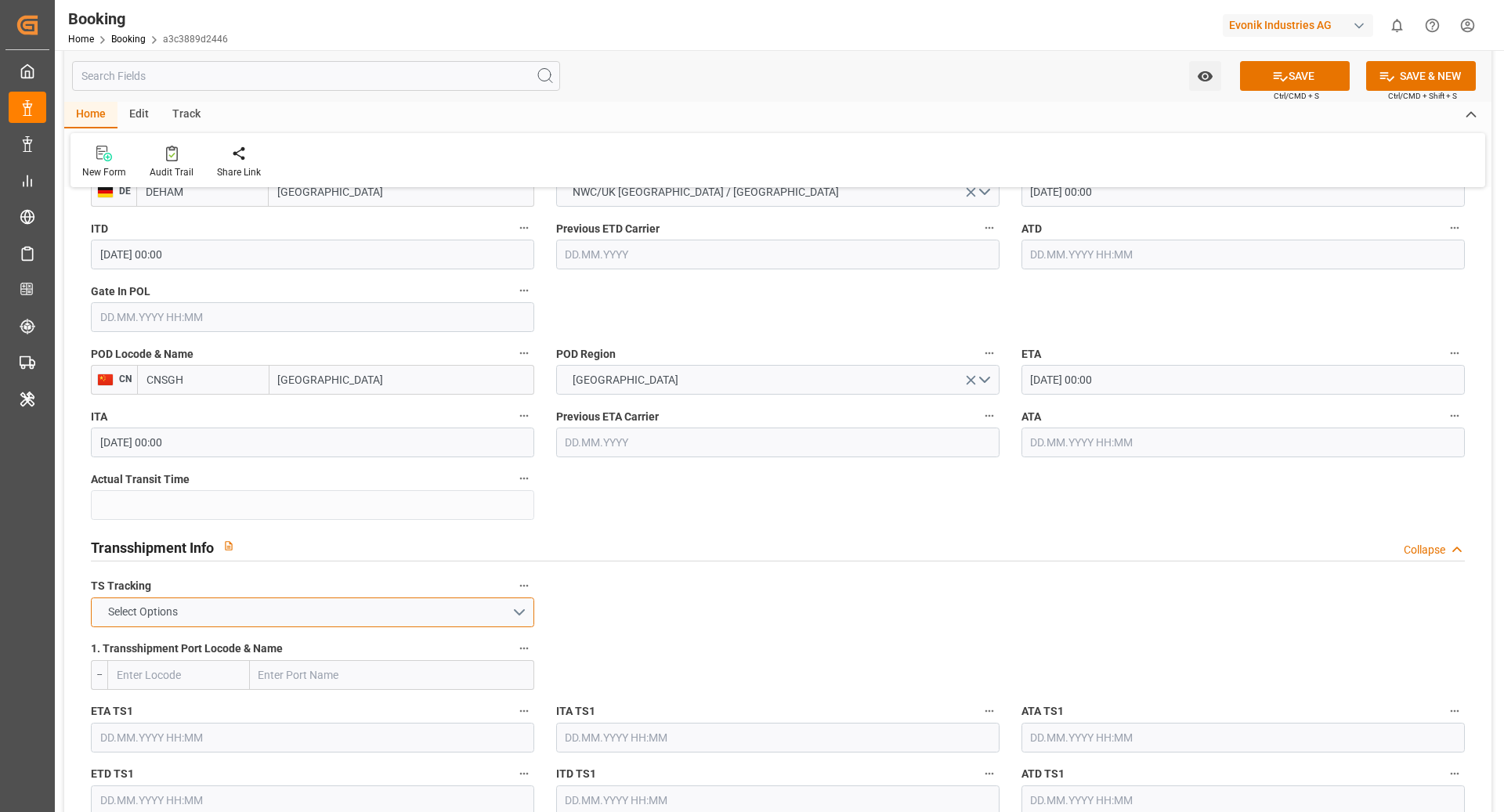
click at [462, 602] on button "Select Options" at bounding box center [312, 612] width 443 height 30
click at [210, 643] on div "FALSE" at bounding box center [312, 649] width 441 height 33
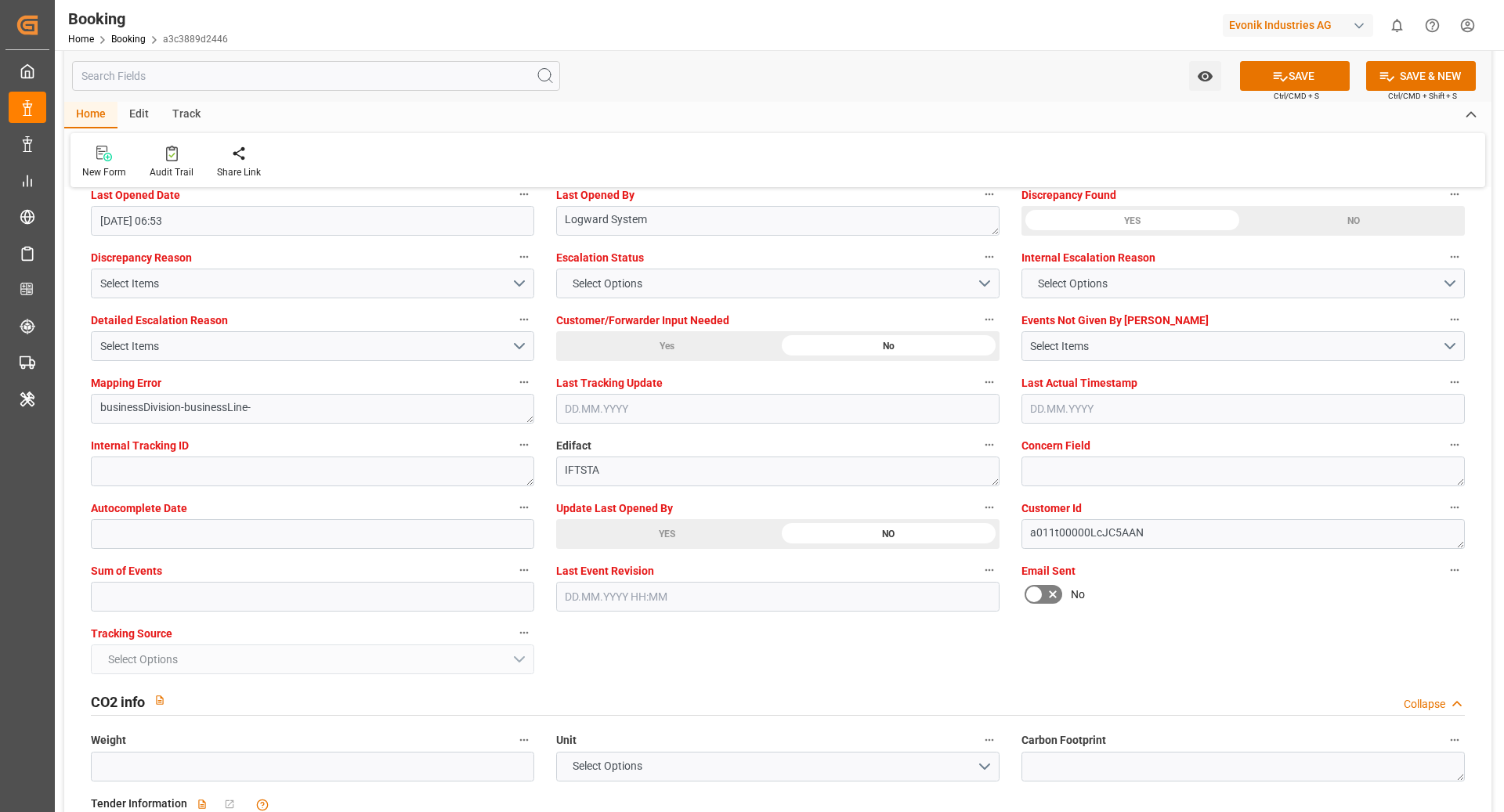
scroll to position [2894, 0]
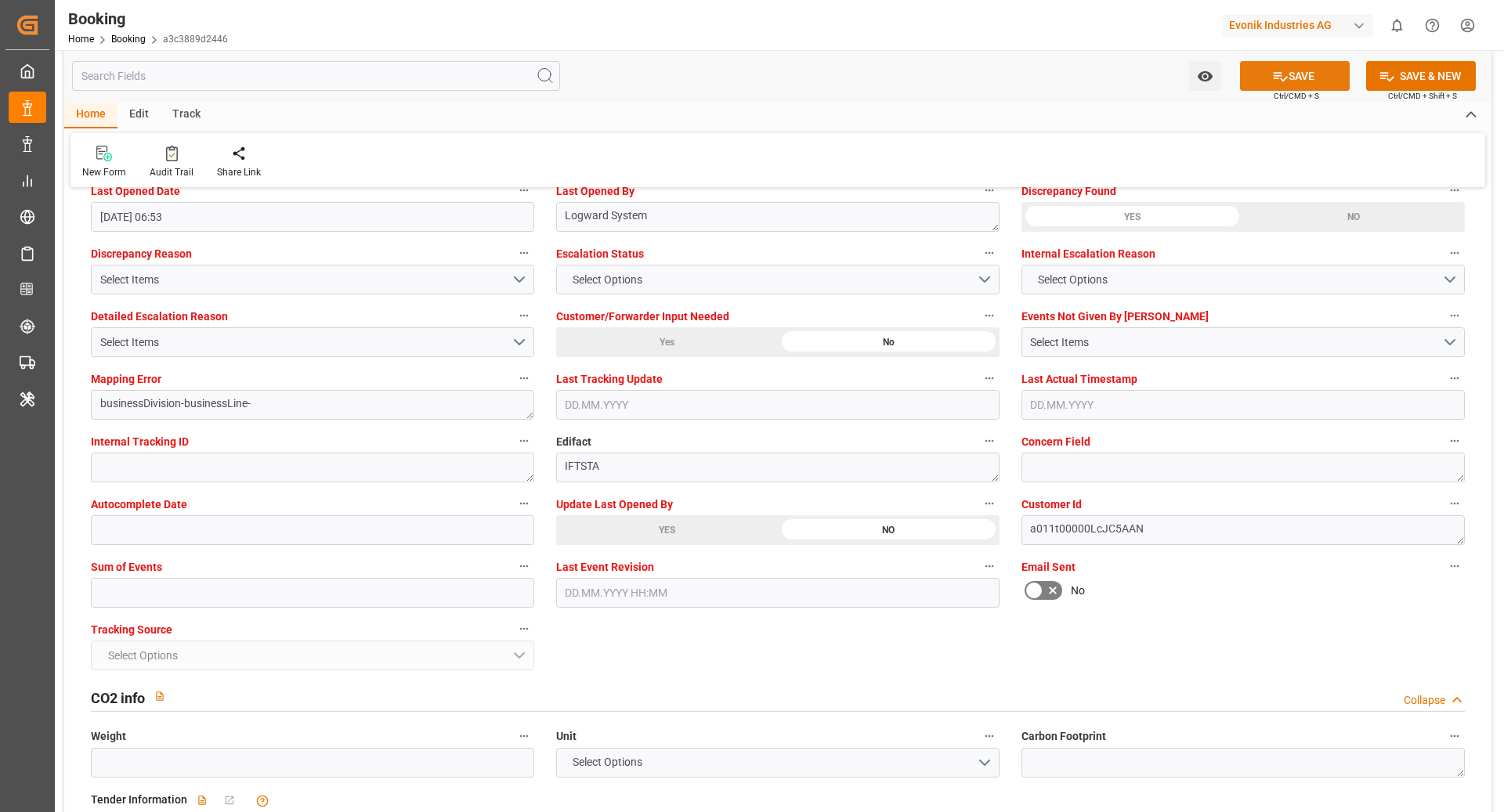
click at [1286, 76] on button "SAVE" at bounding box center [1295, 75] width 110 height 30
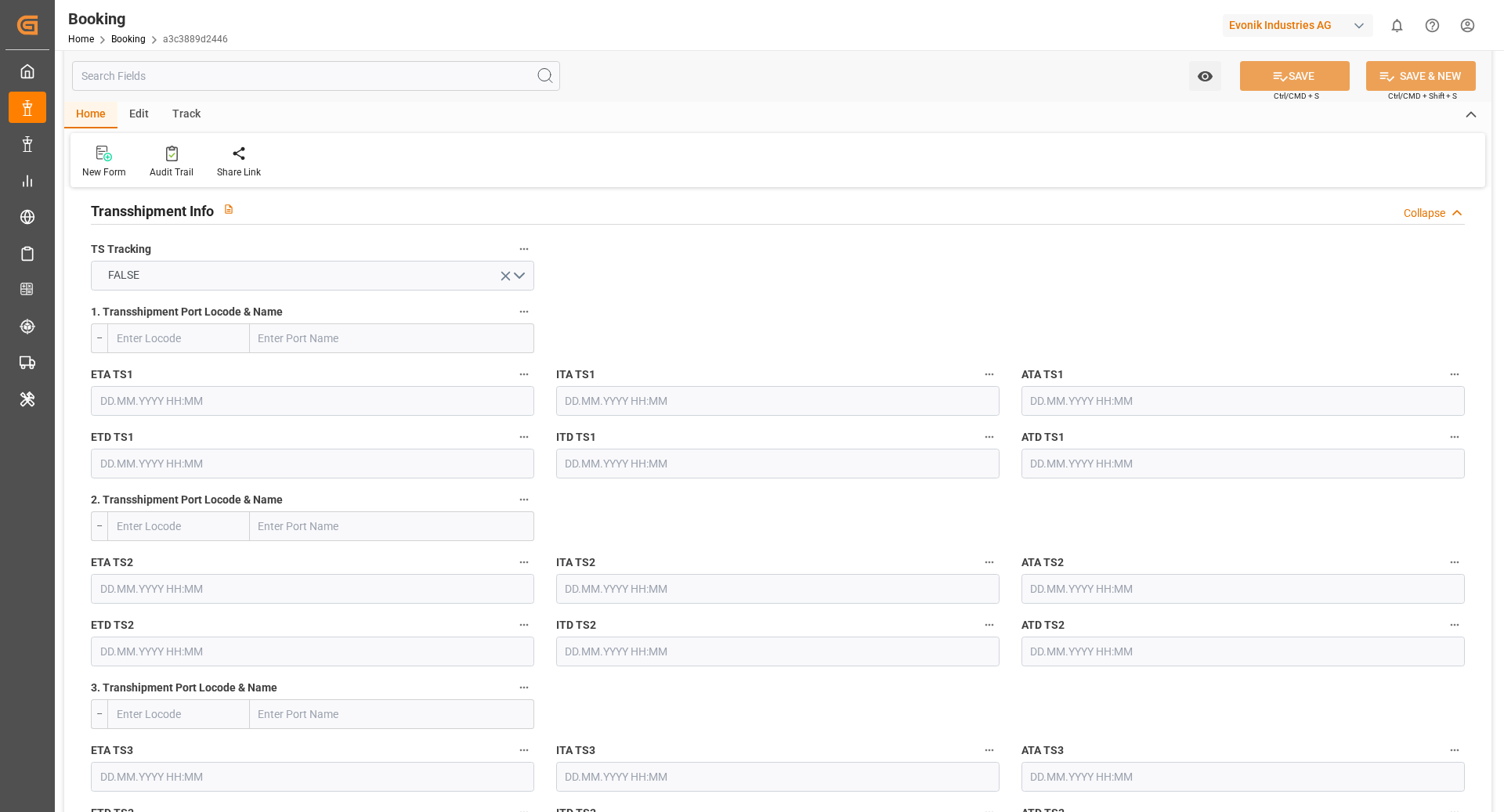
scroll to position [1632, 0]
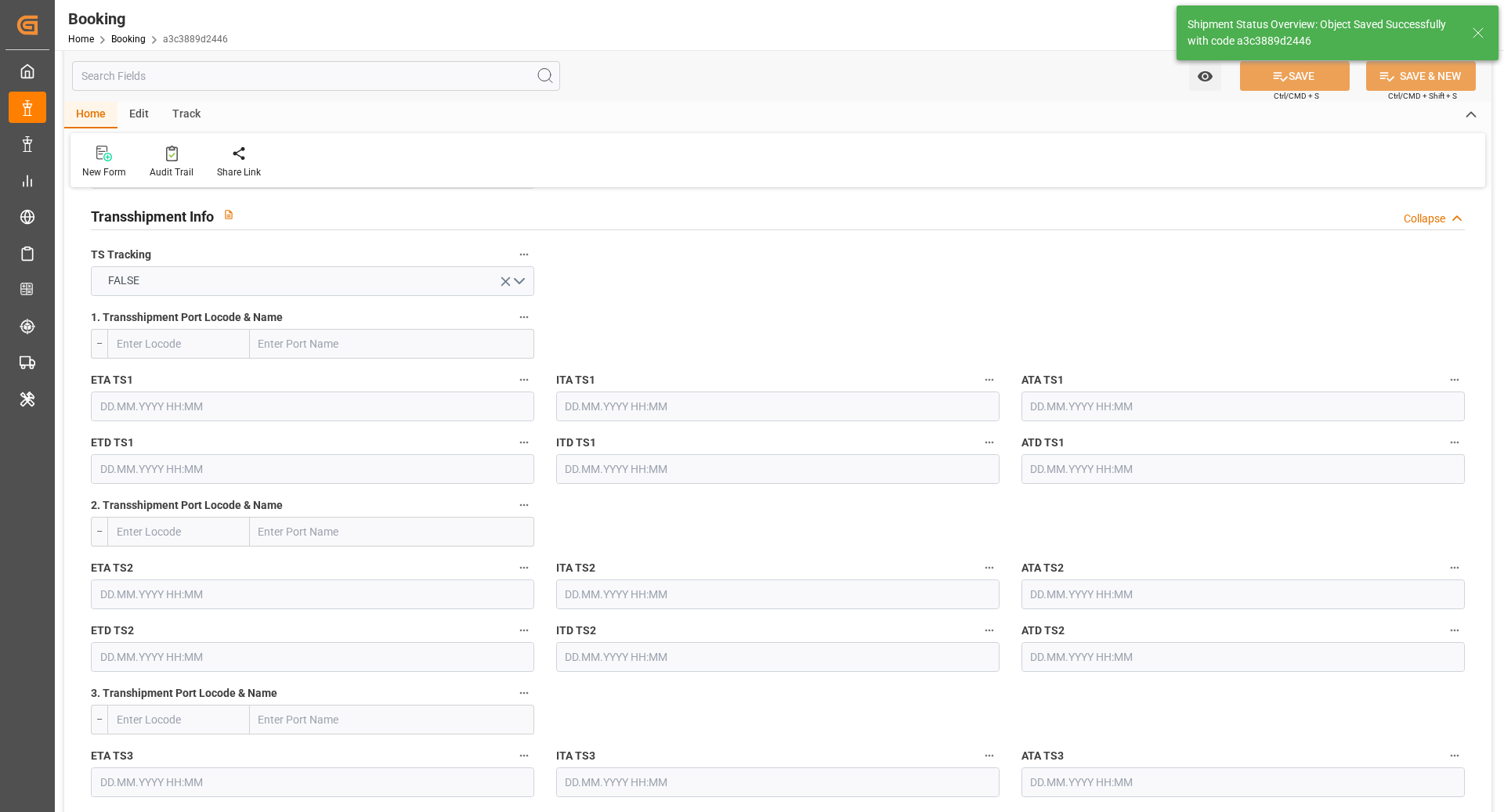
type textarea "NWC/UK North West Continent / UK_CNSGH_COSU_AT-SE"
type textarea "[PERSON_NAME]"
type textarea "Pod-PodRegionName-businessDivision-businessLine-"
type input "02.09.2025 09:23"
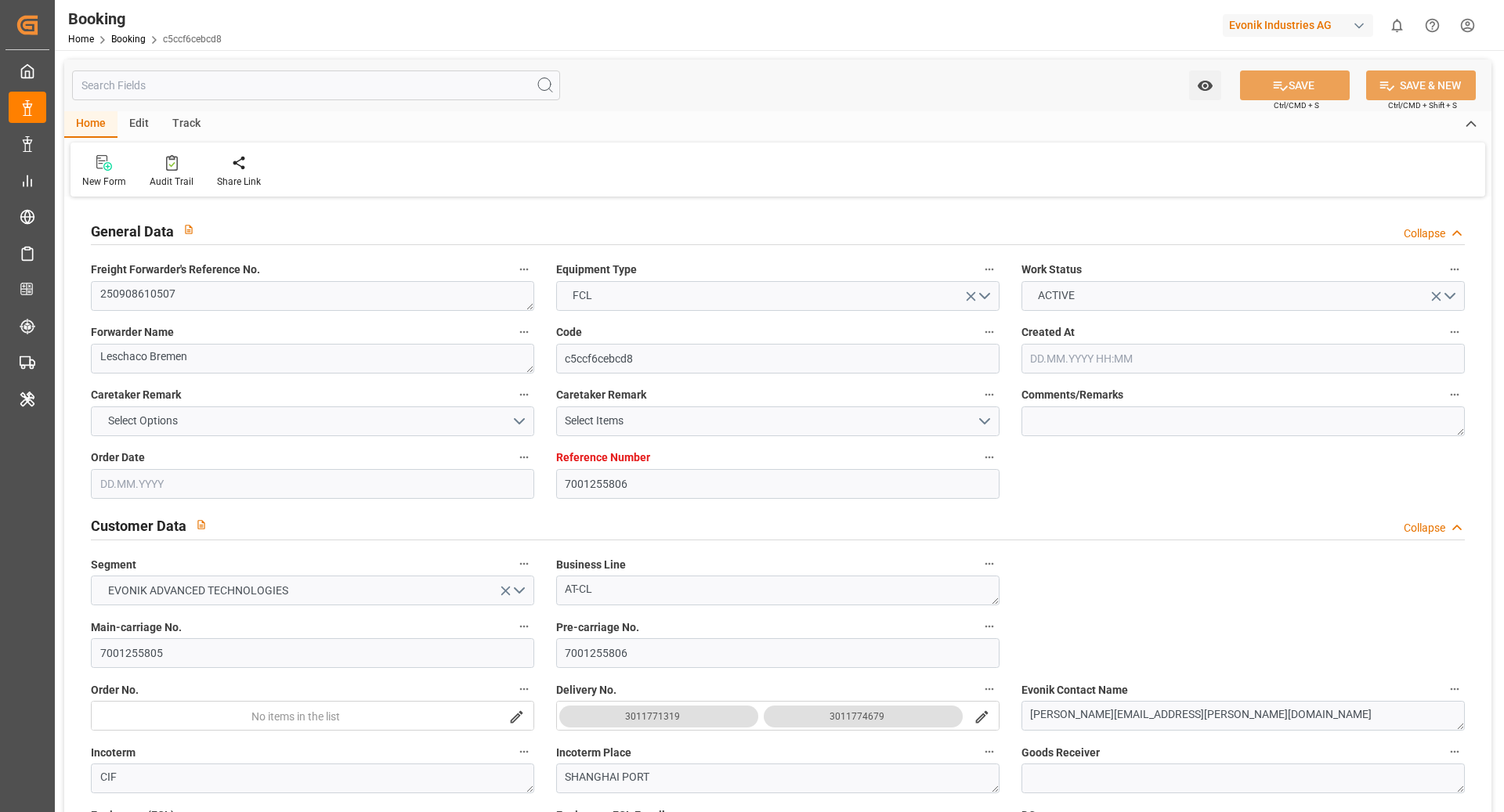
type input "7001255806"
type input "9789635"
type input "Cosco"
type input "COSCO Shipping Co. Ltd."
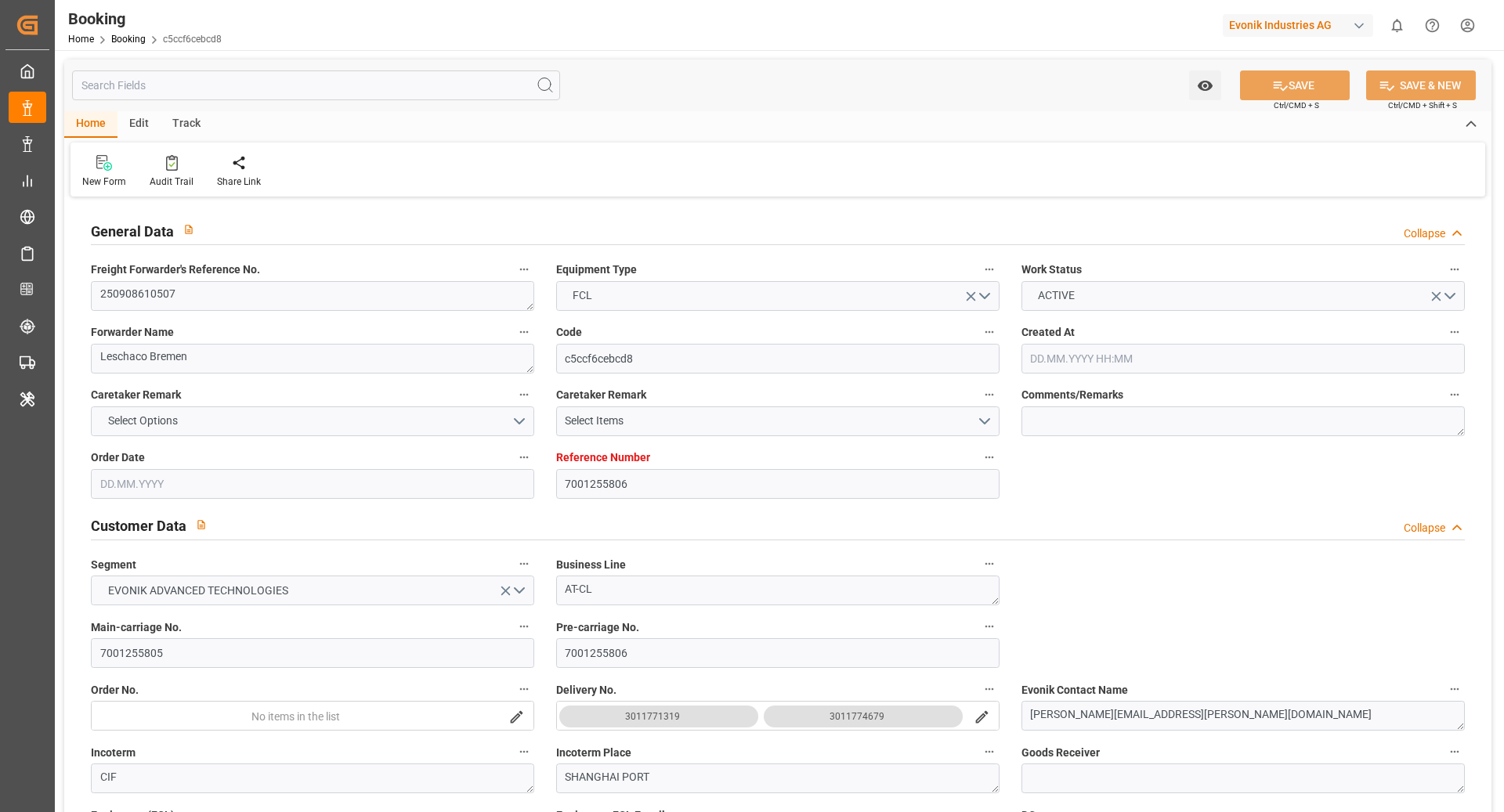
type input "EUNWC"
type input "CNSHA"
type input "22.08.2025 08:25"
type input "[DATE]"
type input "06.11.2025"
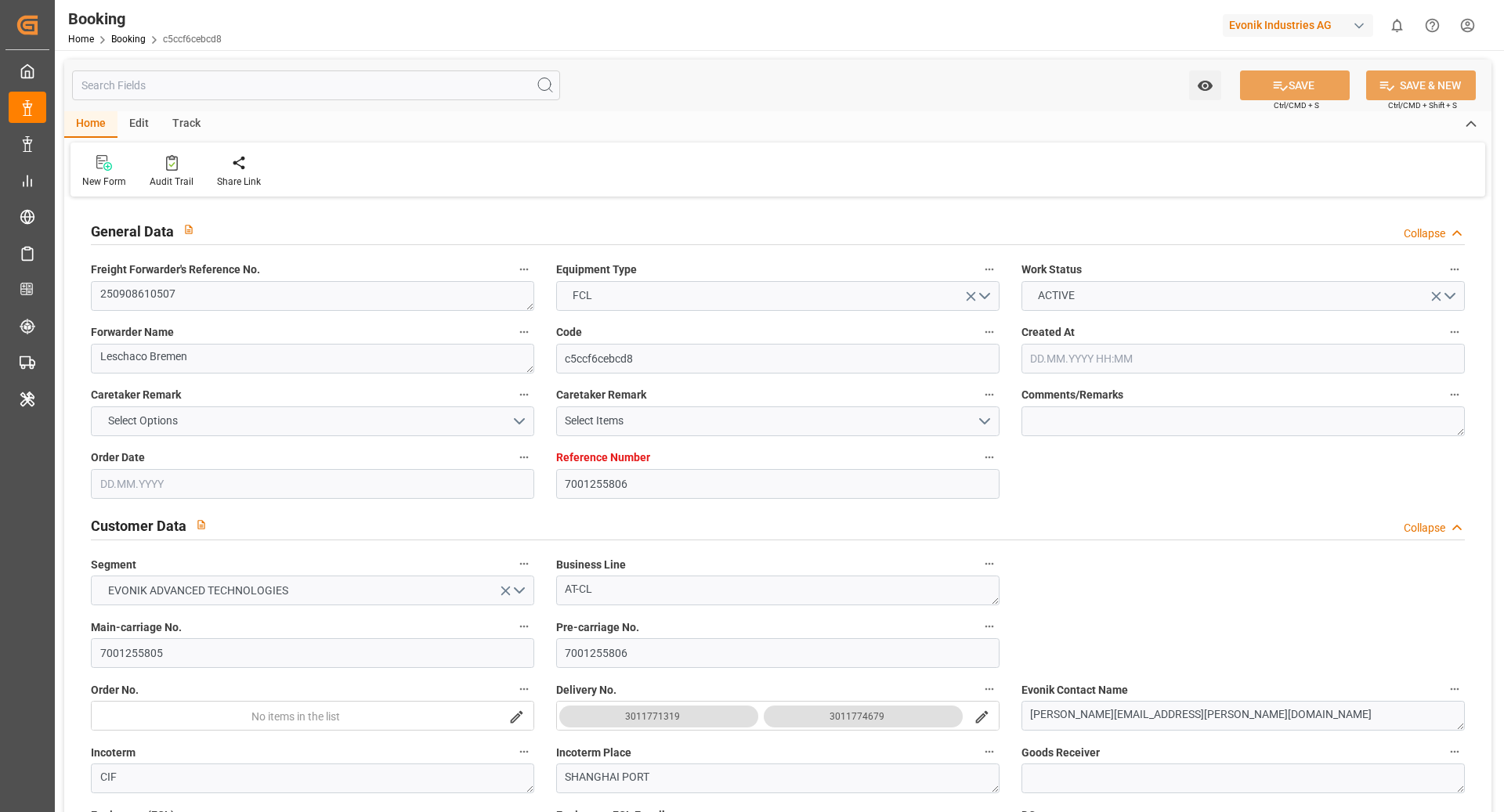
type input "10.09.2025"
type input "[DATE]"
type input "28.09.2025 00:00"
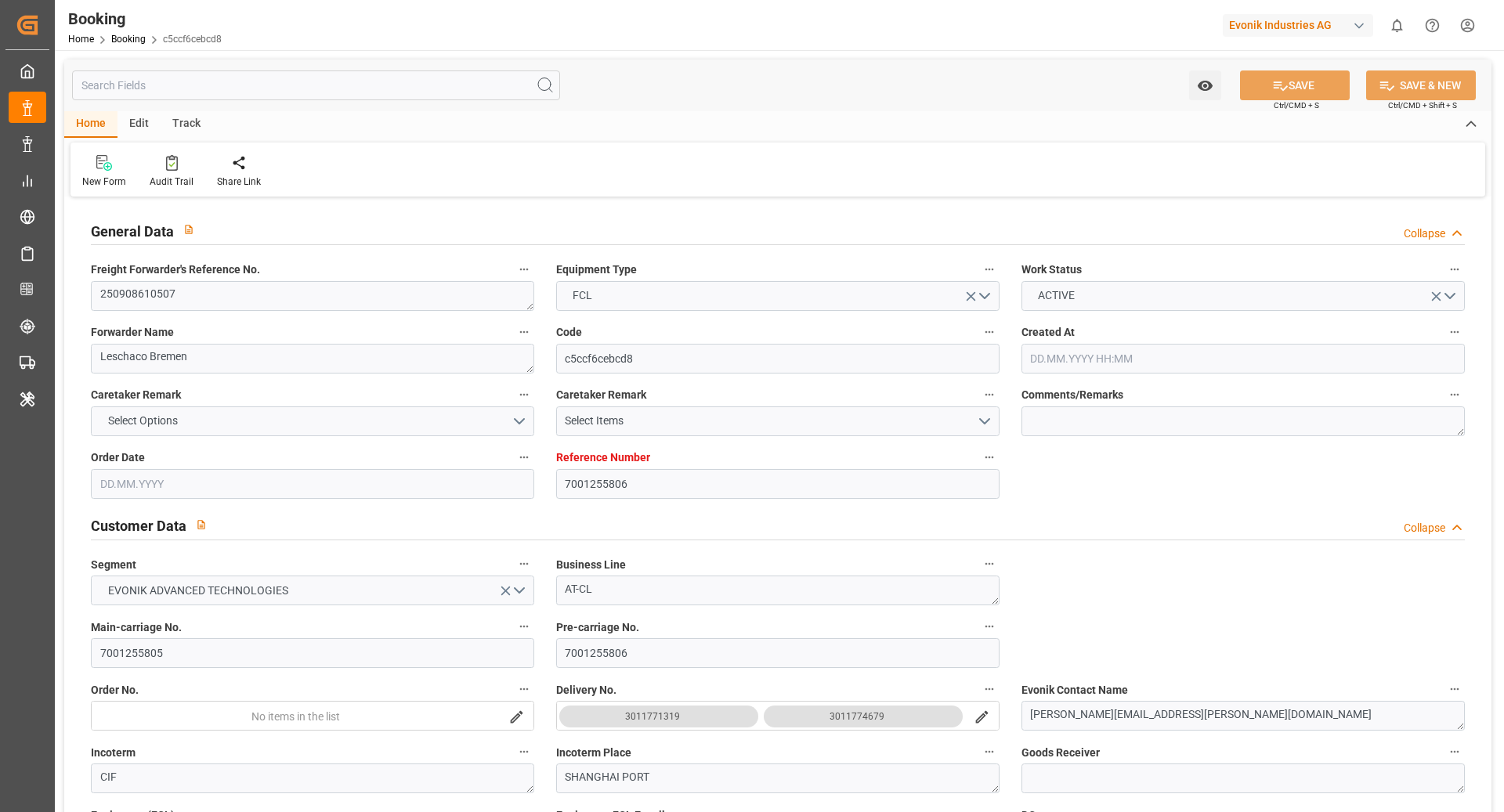
type input "04.11.2025 00:00"
type input "[DATE]"
type input "01.09.2025 05:49"
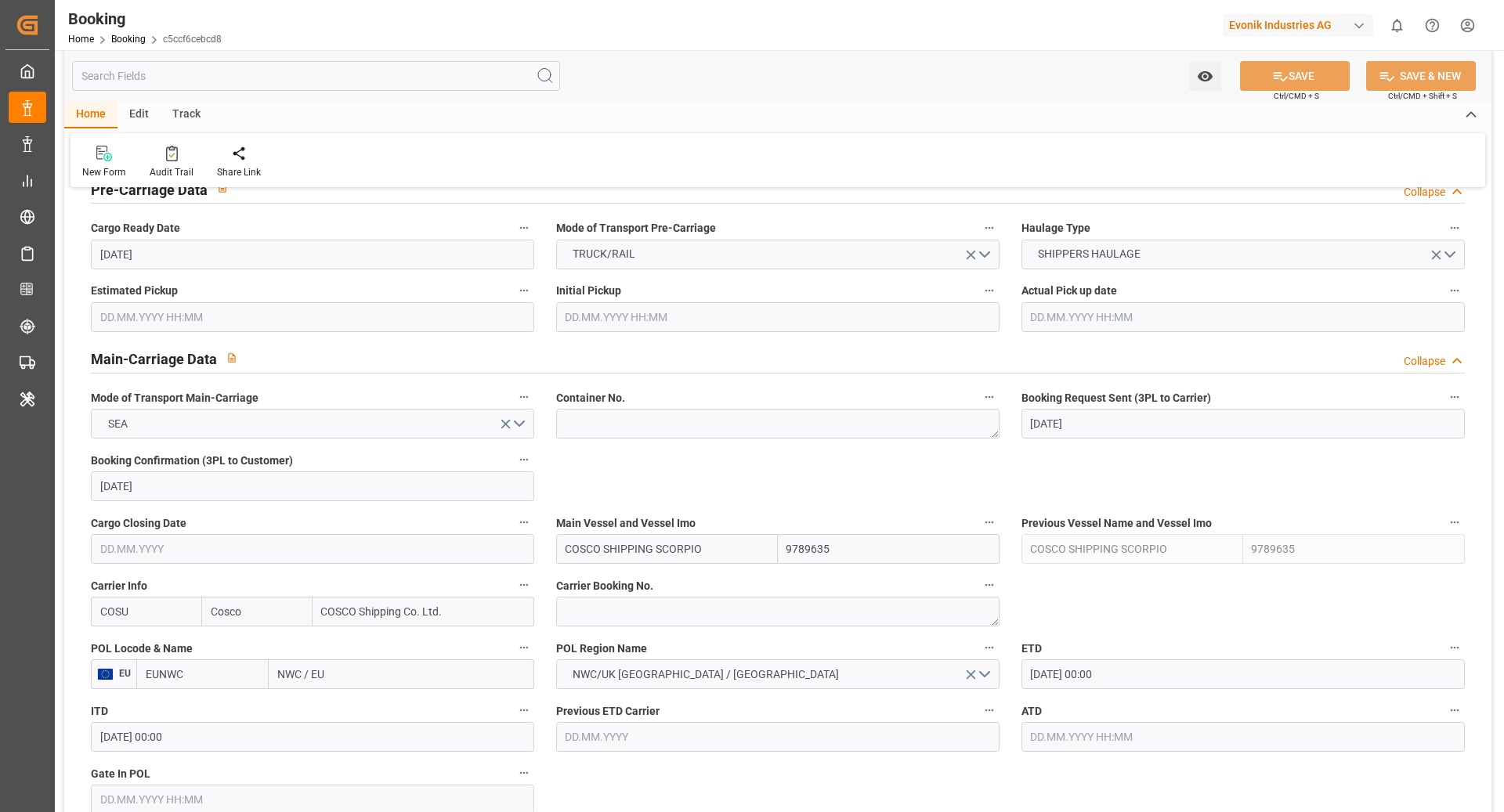
scroll to position [1003, 0]
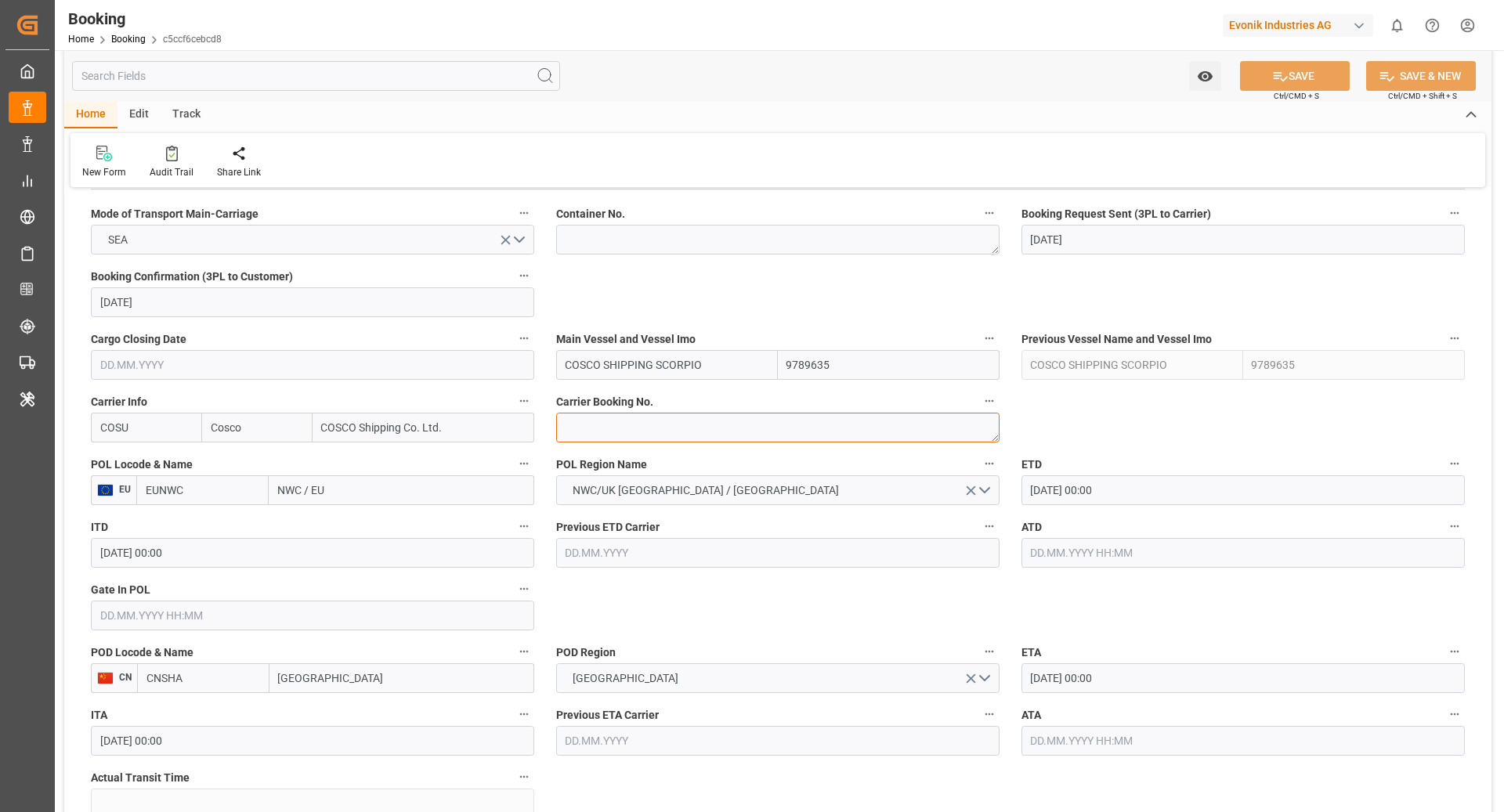
click at [644, 420] on textarea at bounding box center [777, 427] width 443 height 30
paste textarea "6428482010"
type textarea "6428482010"
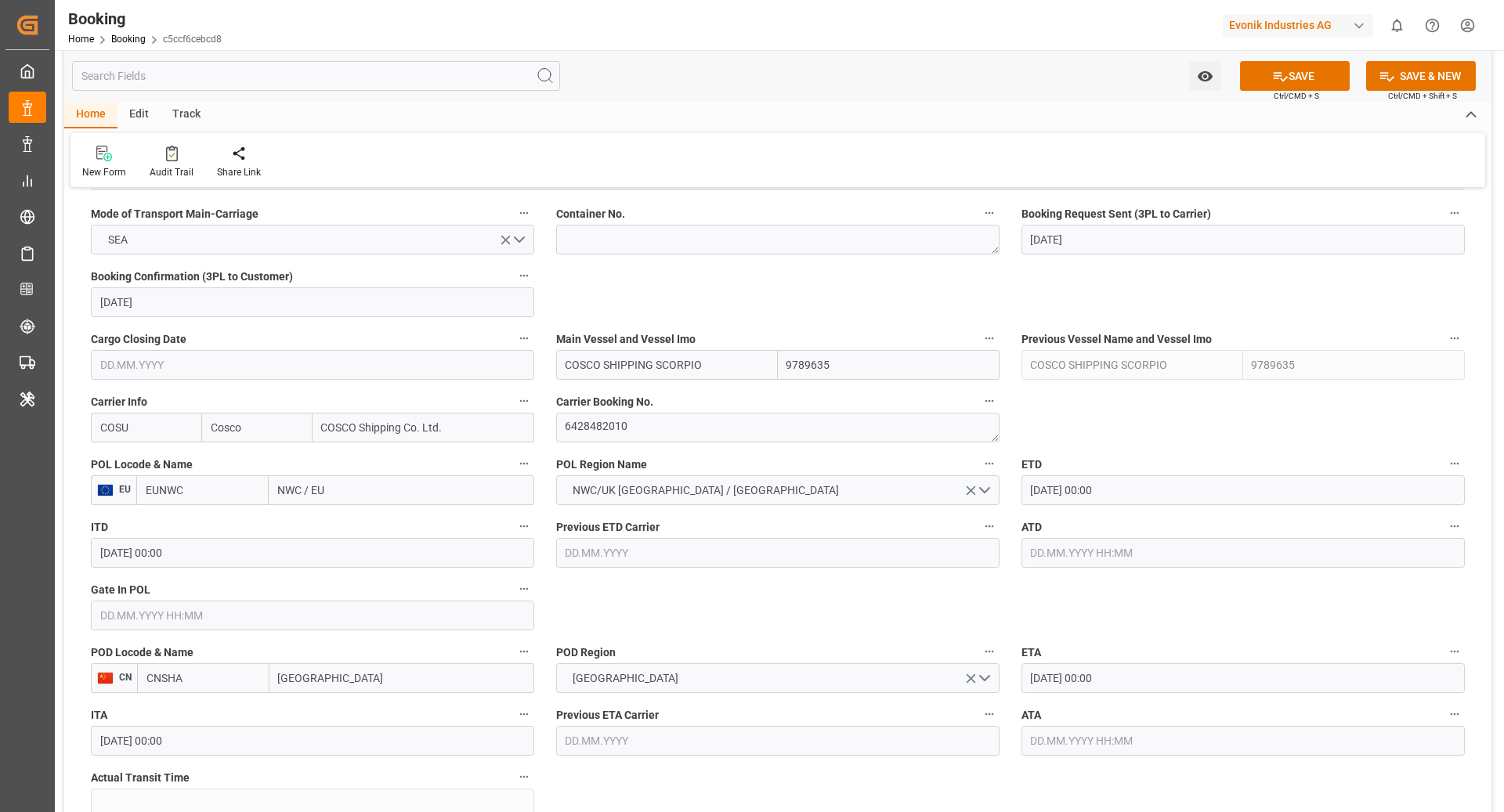
click at [199, 492] on input "EUNWC" at bounding box center [202, 489] width 132 height 30
type input "BEANR"
click at [216, 530] on div "BEANR - Antwerp" at bounding box center [202, 533] width 131 height 52
type input "[GEOGRAPHIC_DATA]"
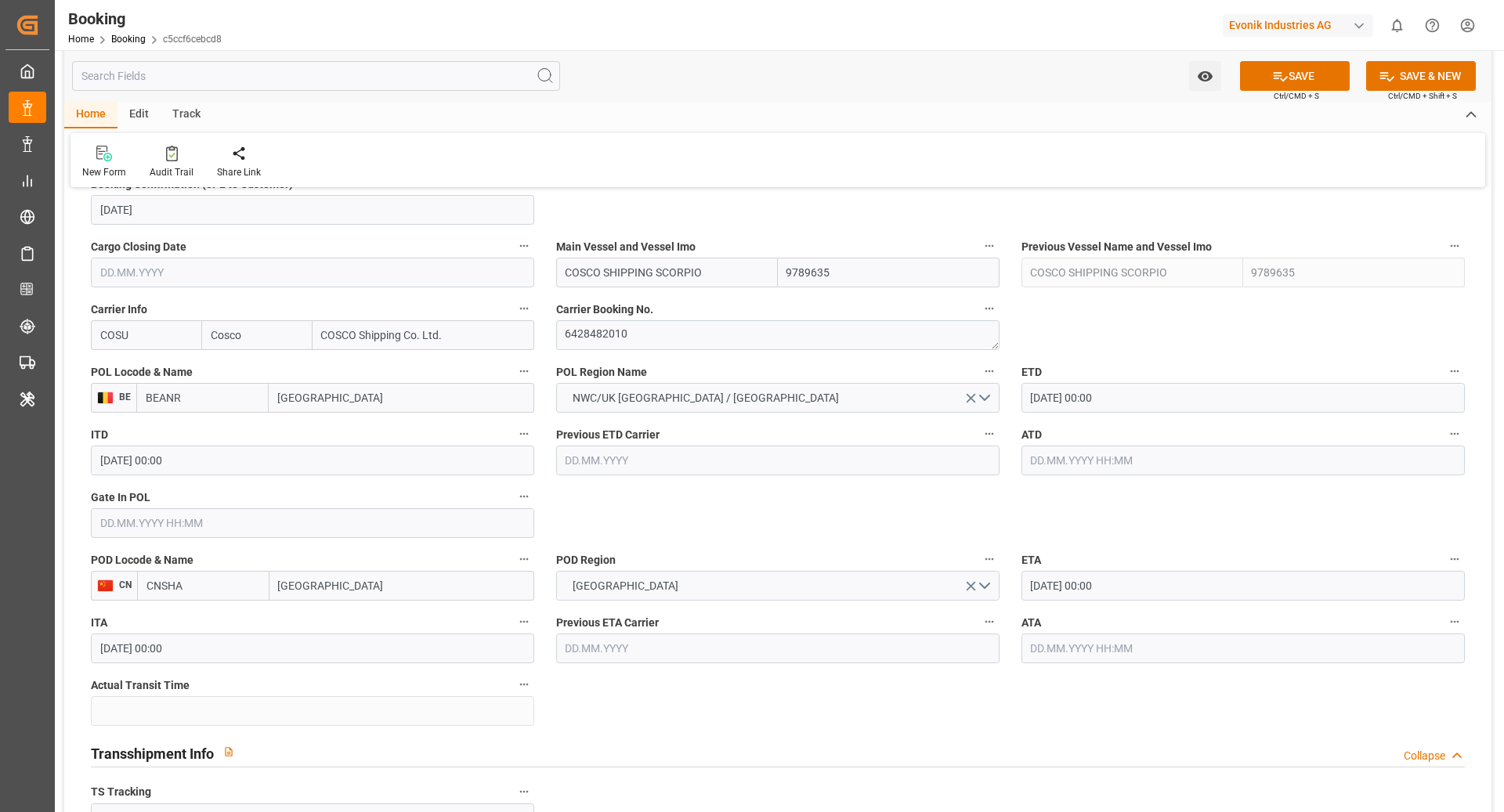
scroll to position [1101, 0]
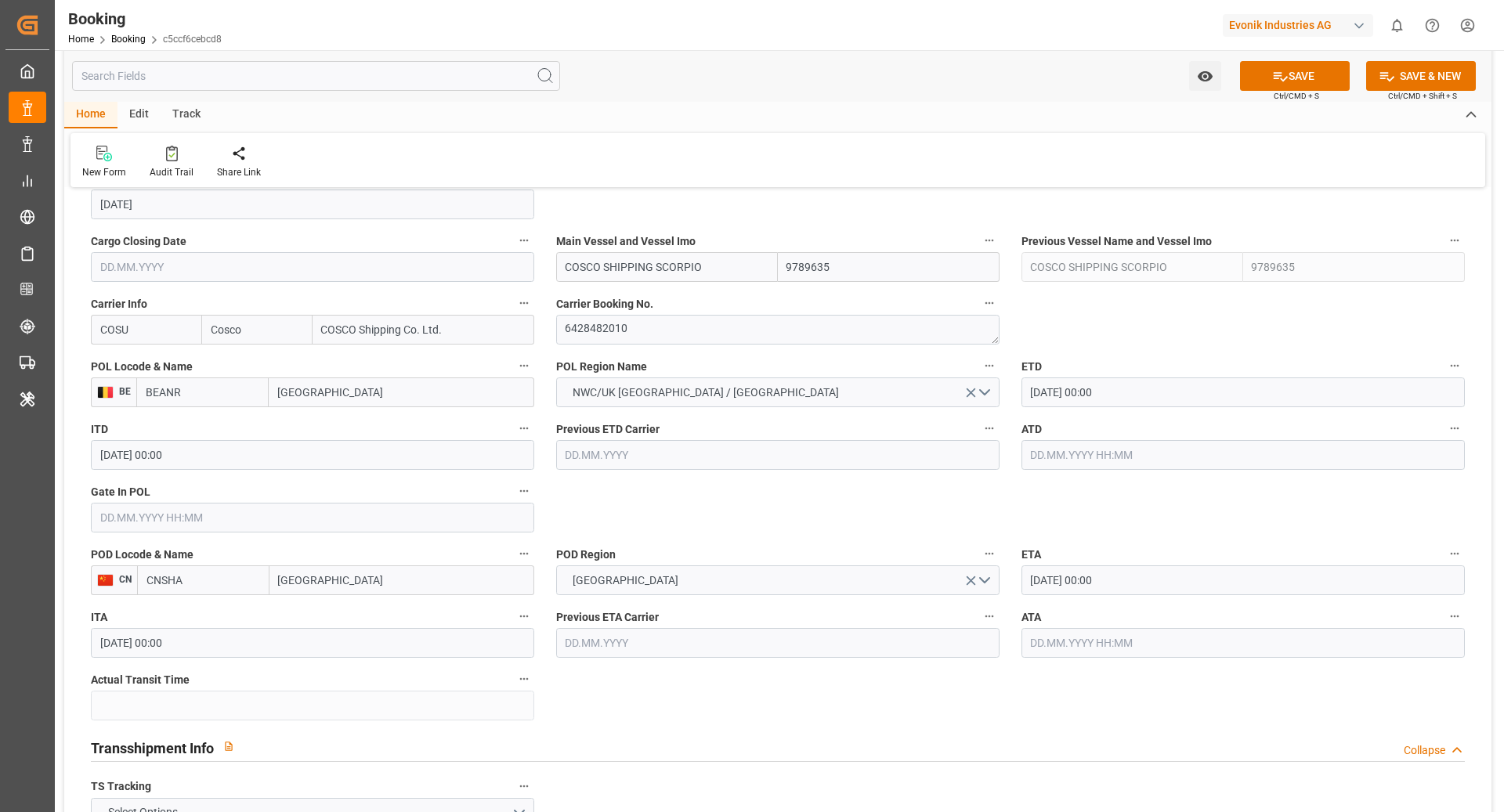
type input "BEANR"
click at [229, 586] on input "CNSHA" at bounding box center [203, 580] width 132 height 30
click at [229, 619] on span "CNSGH - Shanghai" at bounding box center [199, 623] width 106 height 29
type input "CNSGH"
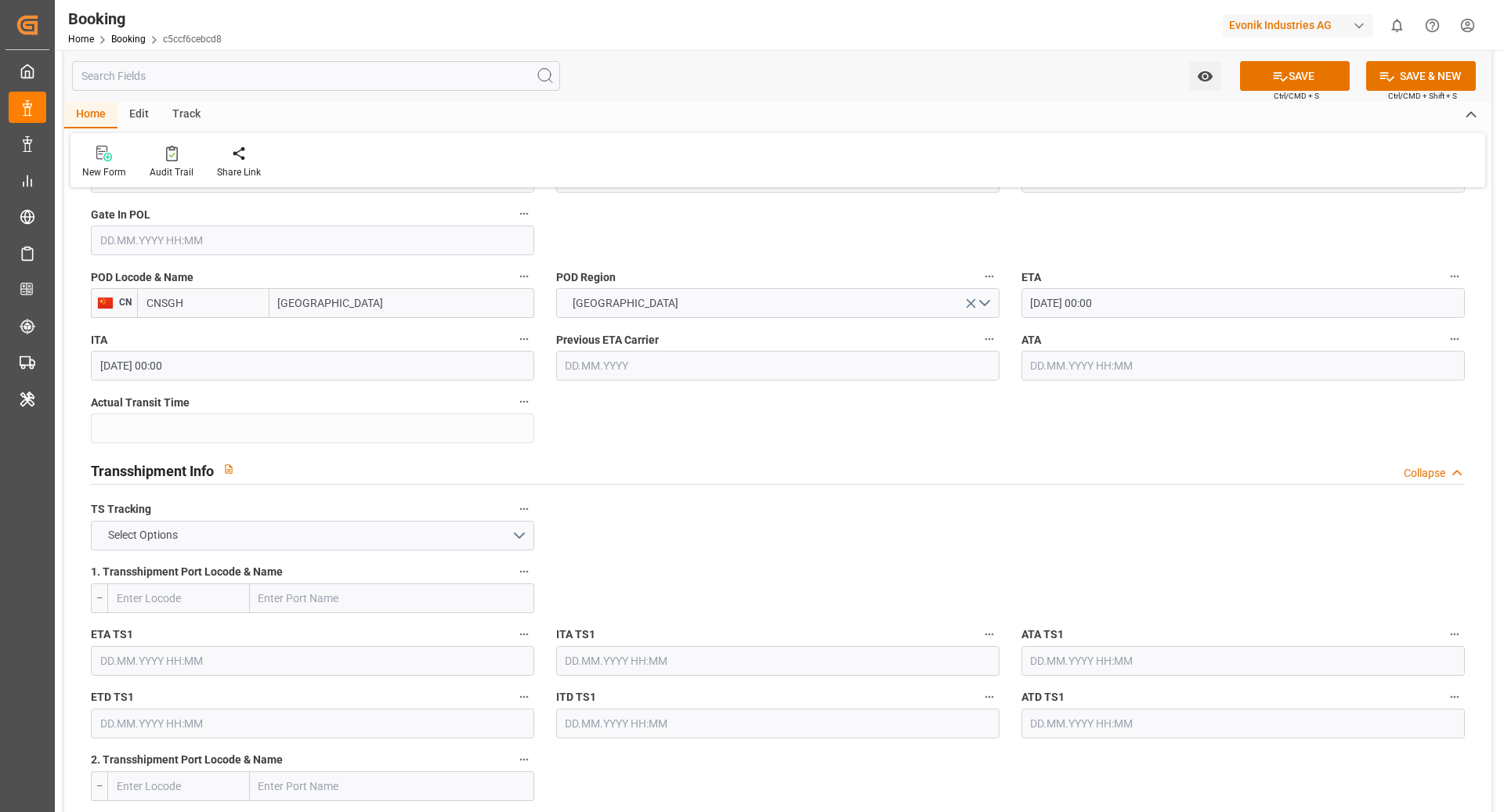
scroll to position [1447, 0]
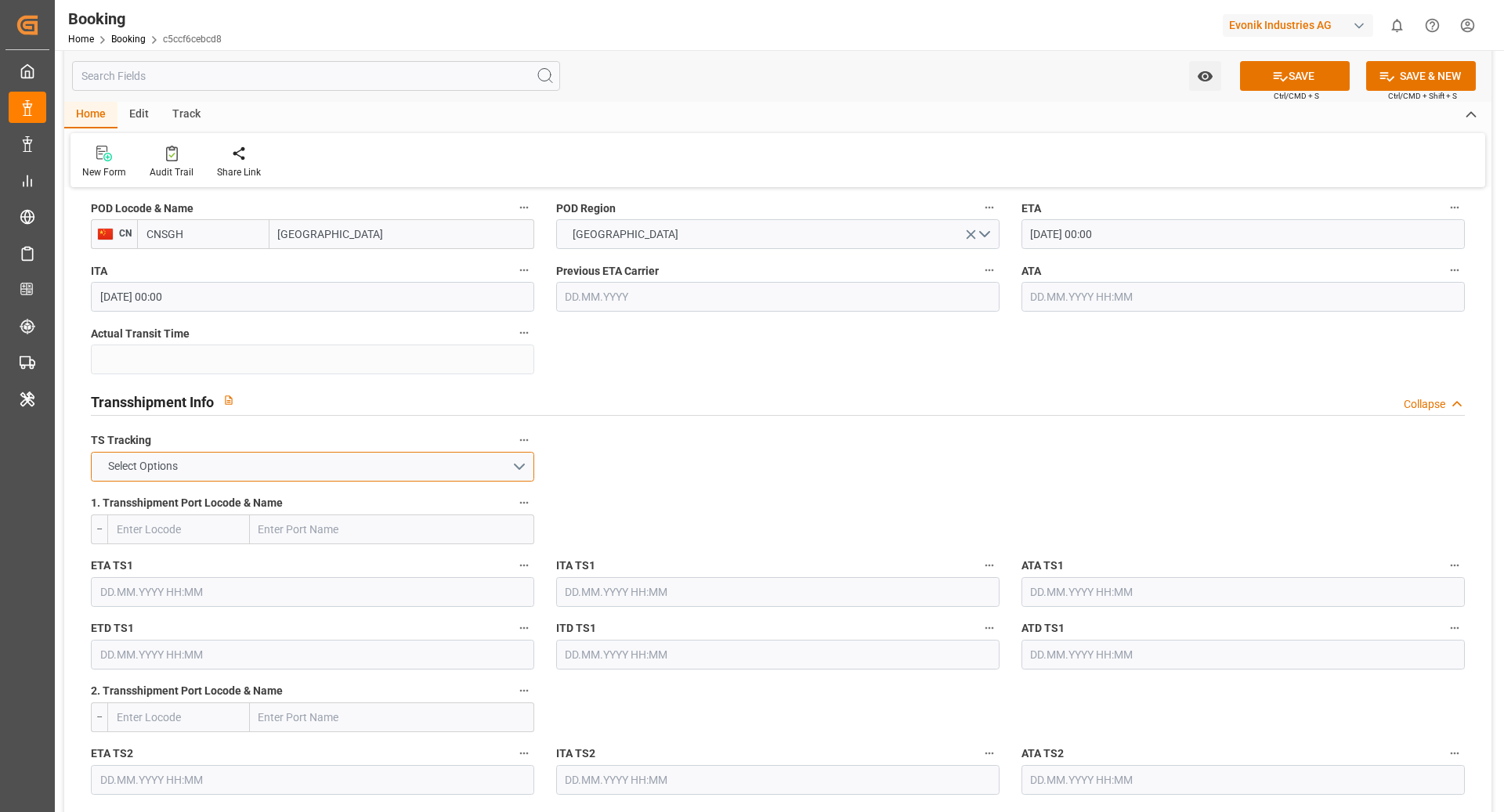
click at [294, 459] on button "Select Options" at bounding box center [312, 467] width 443 height 30
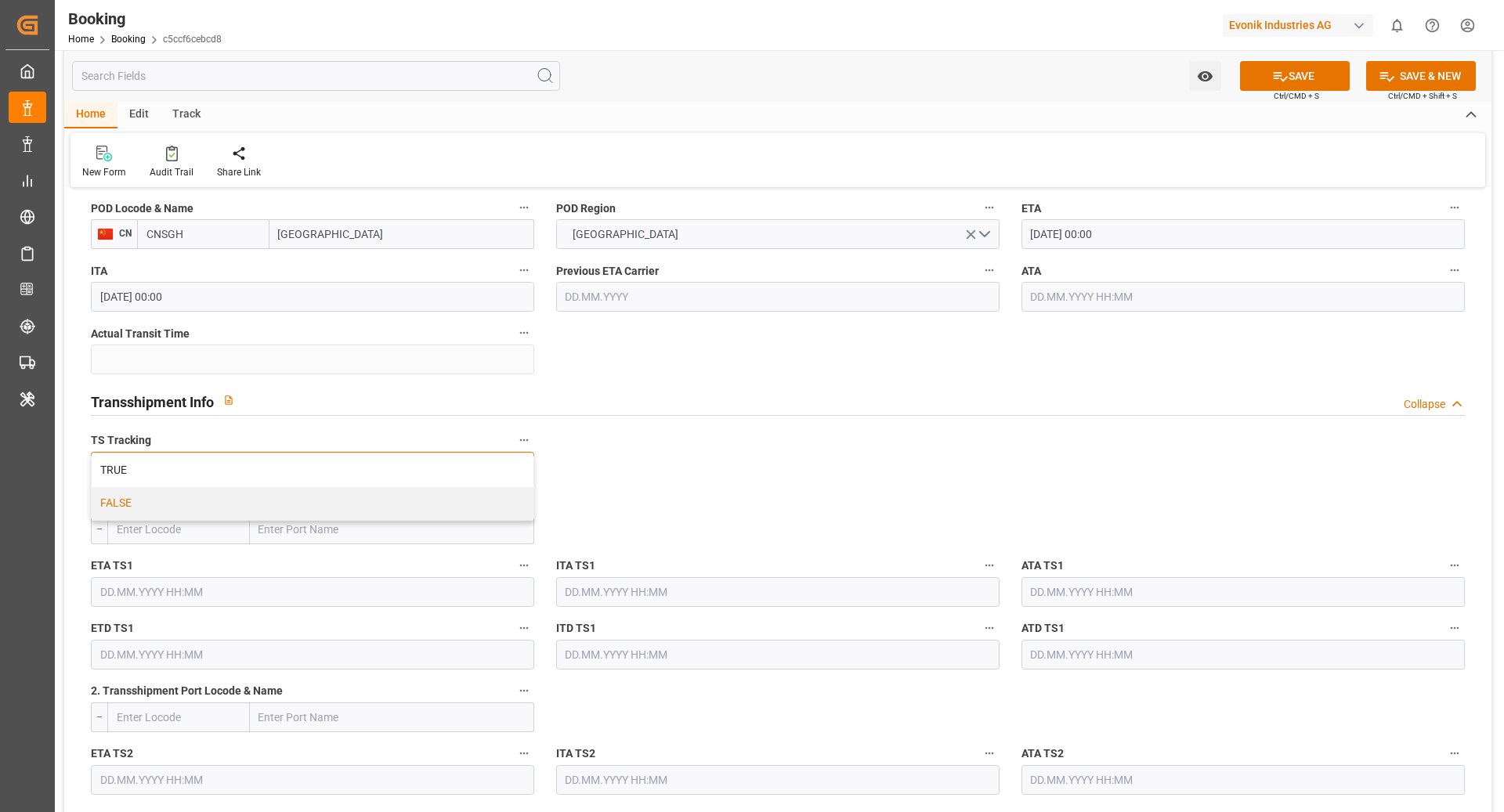
click at [242, 491] on div "FALSE" at bounding box center [312, 503] width 441 height 33
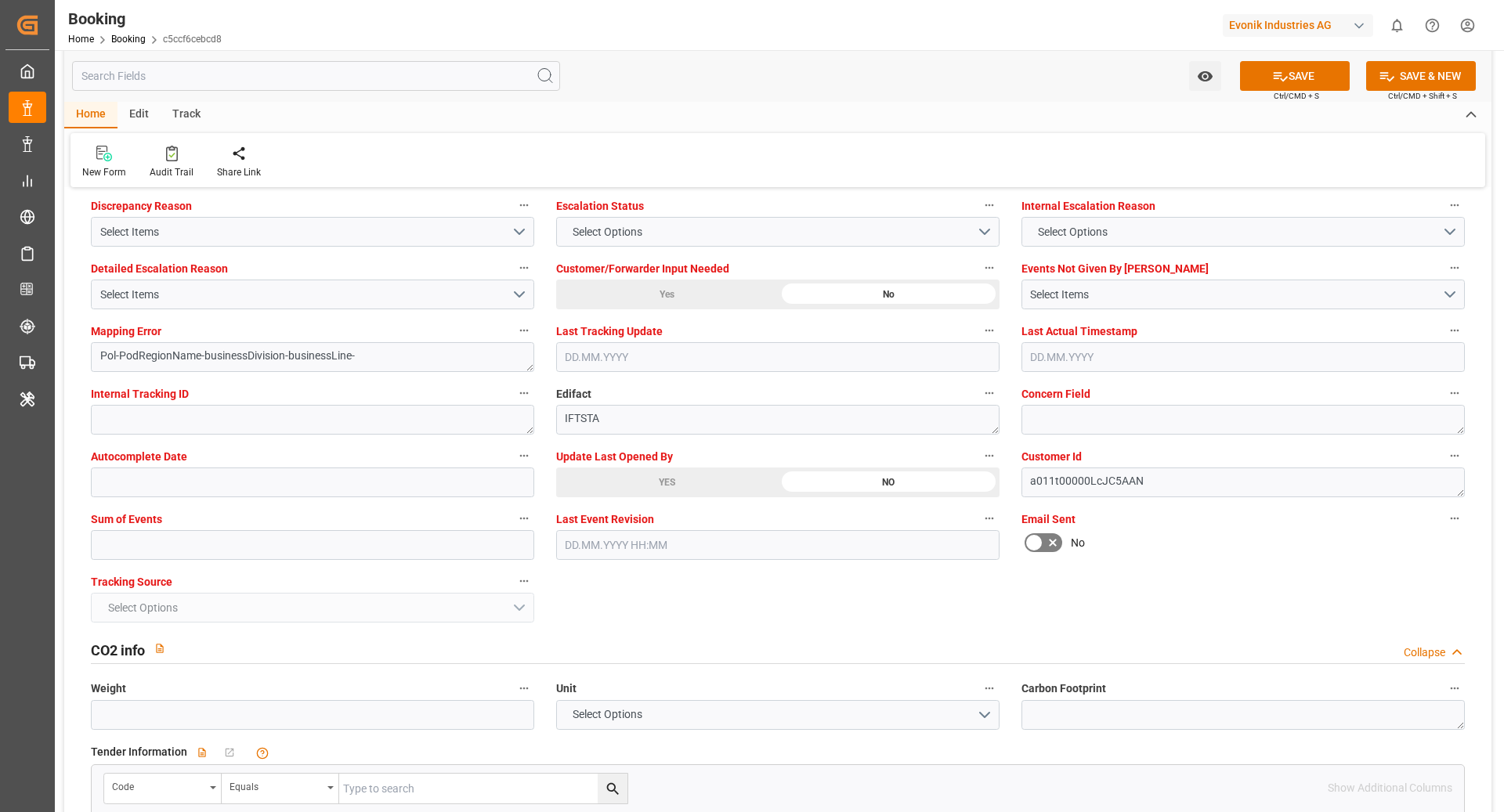
scroll to position [2968, 0]
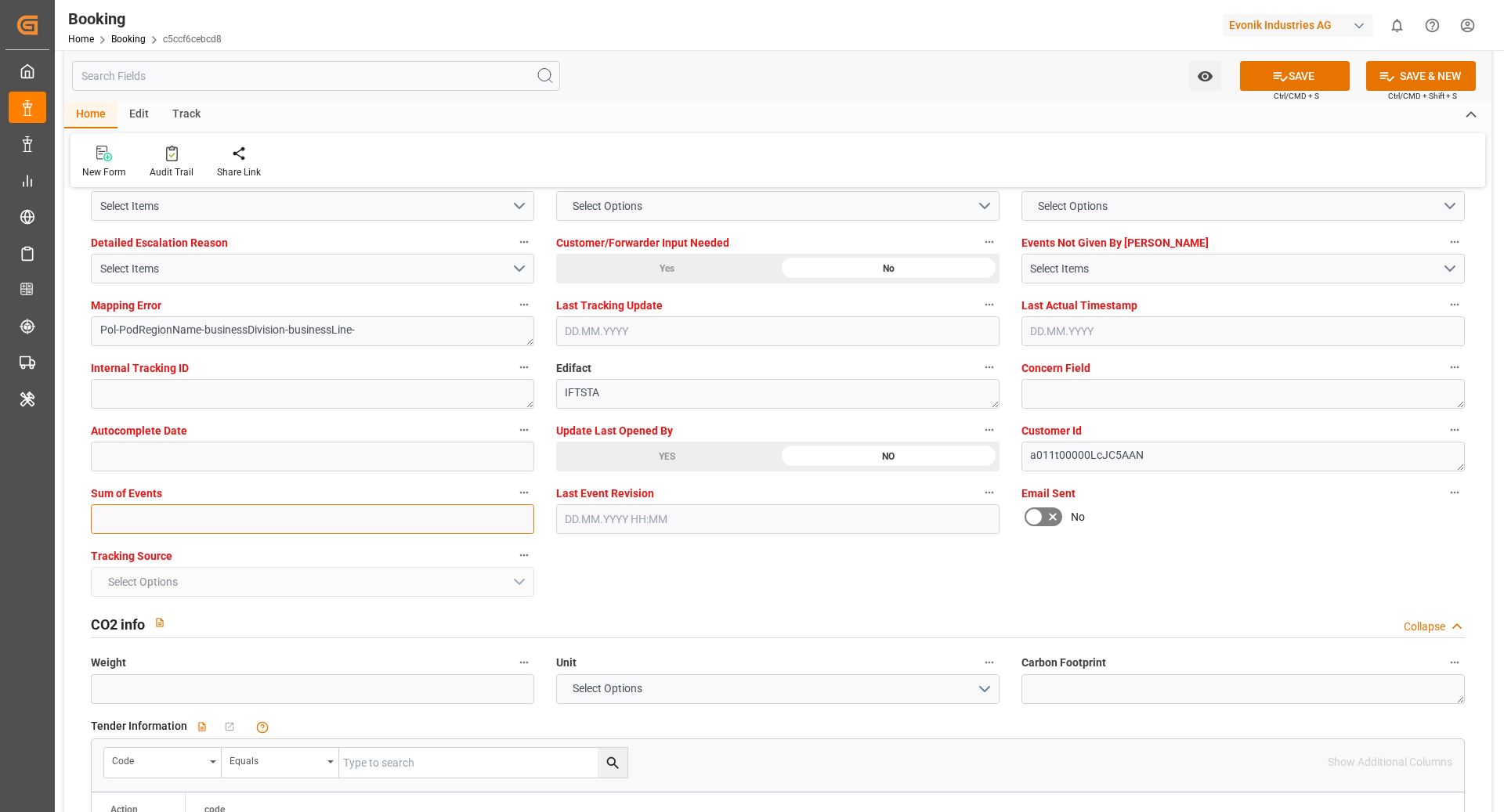
click at [354, 519] on input "text" at bounding box center [312, 518] width 443 height 30
click at [1305, 79] on button "SAVE" at bounding box center [1295, 75] width 110 height 30
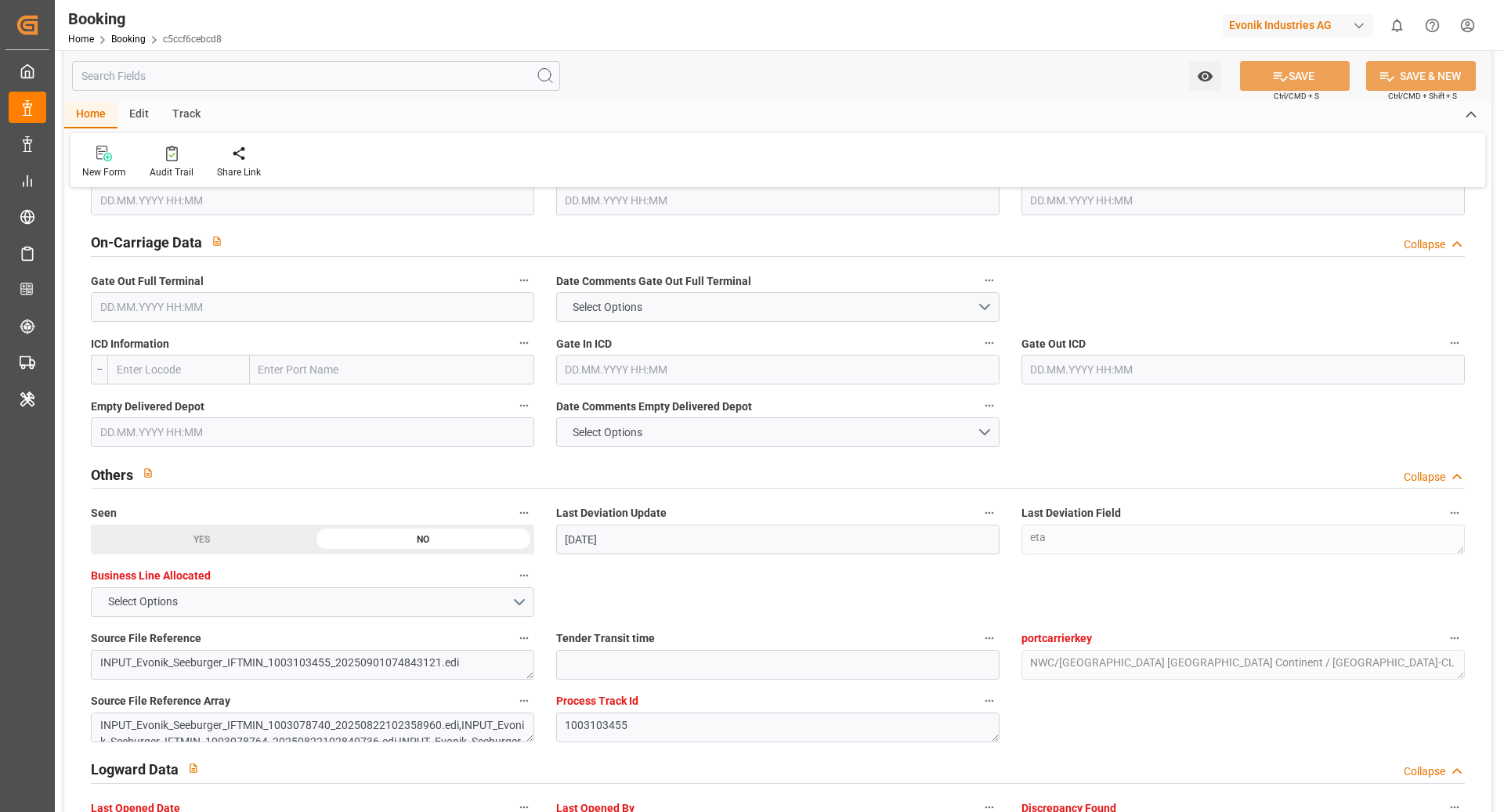
scroll to position [2248, 0]
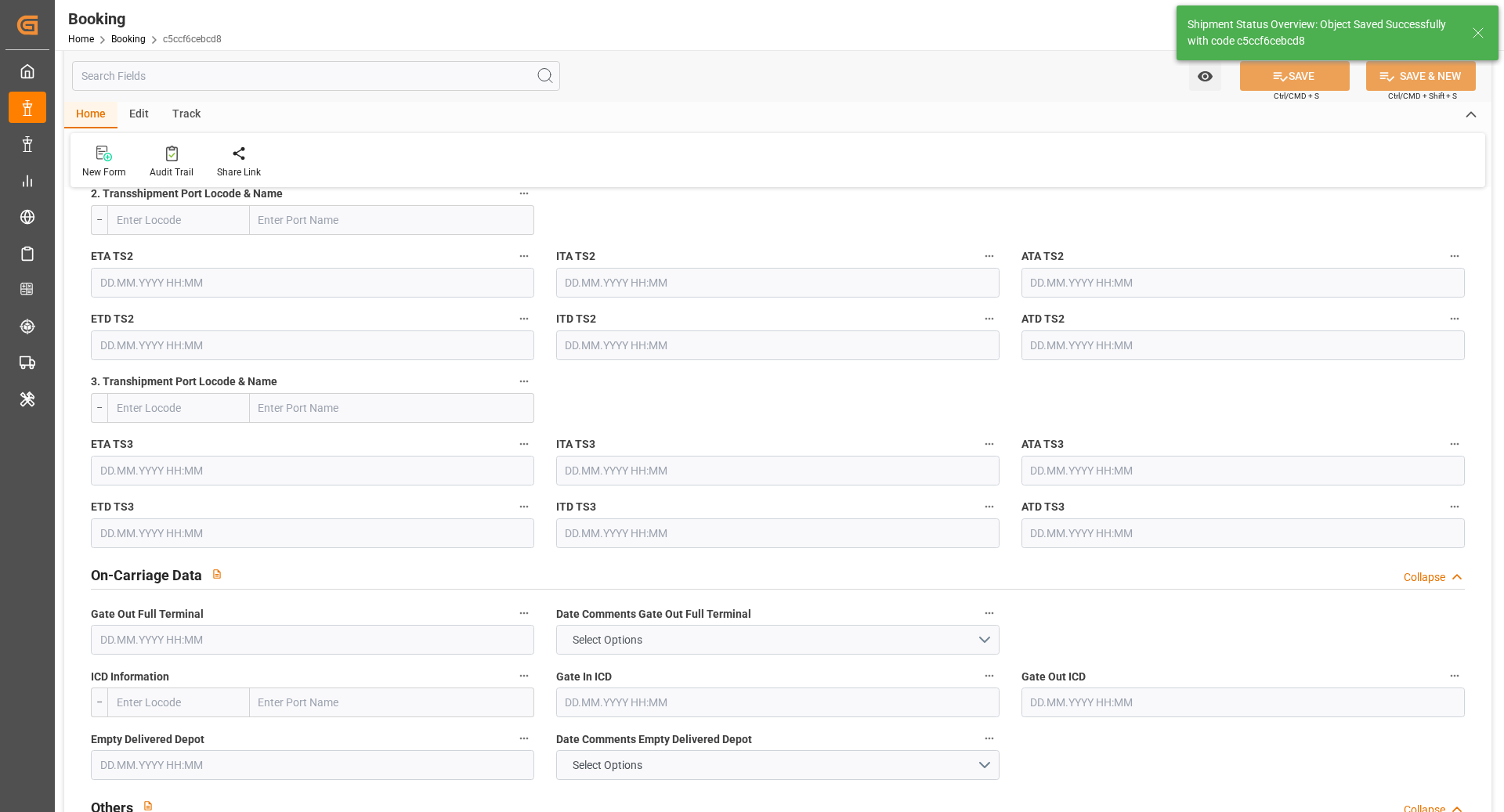
type textarea "NWC/UK North West Continent / UK_CNSGH_COSU_AT-CL"
type textarea "[PERSON_NAME]"
type textarea "Pod-PodRegionName-businessDivision-businessLine-"
type input "02.09.2025 09:25"
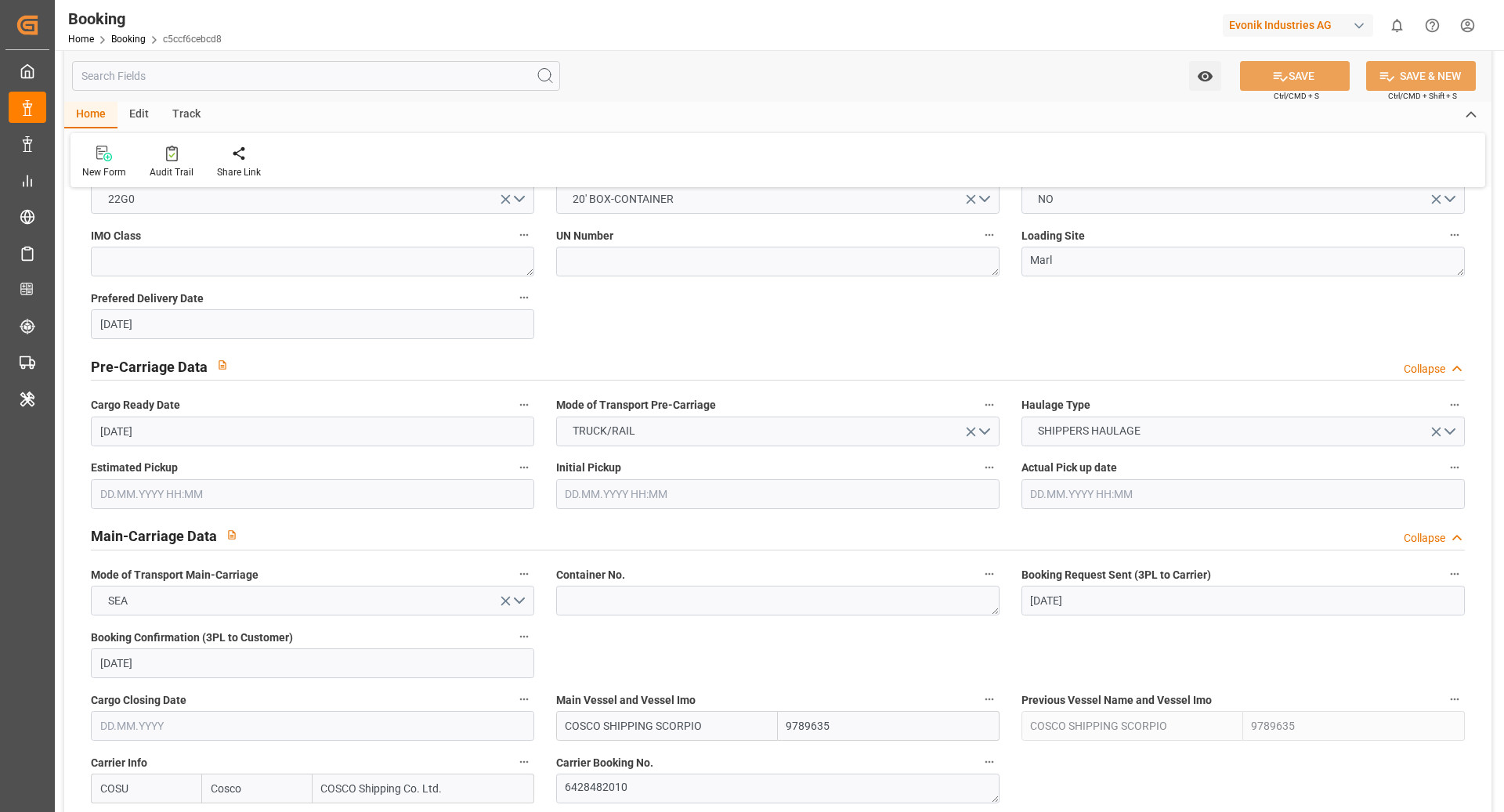
scroll to position [607, 0]
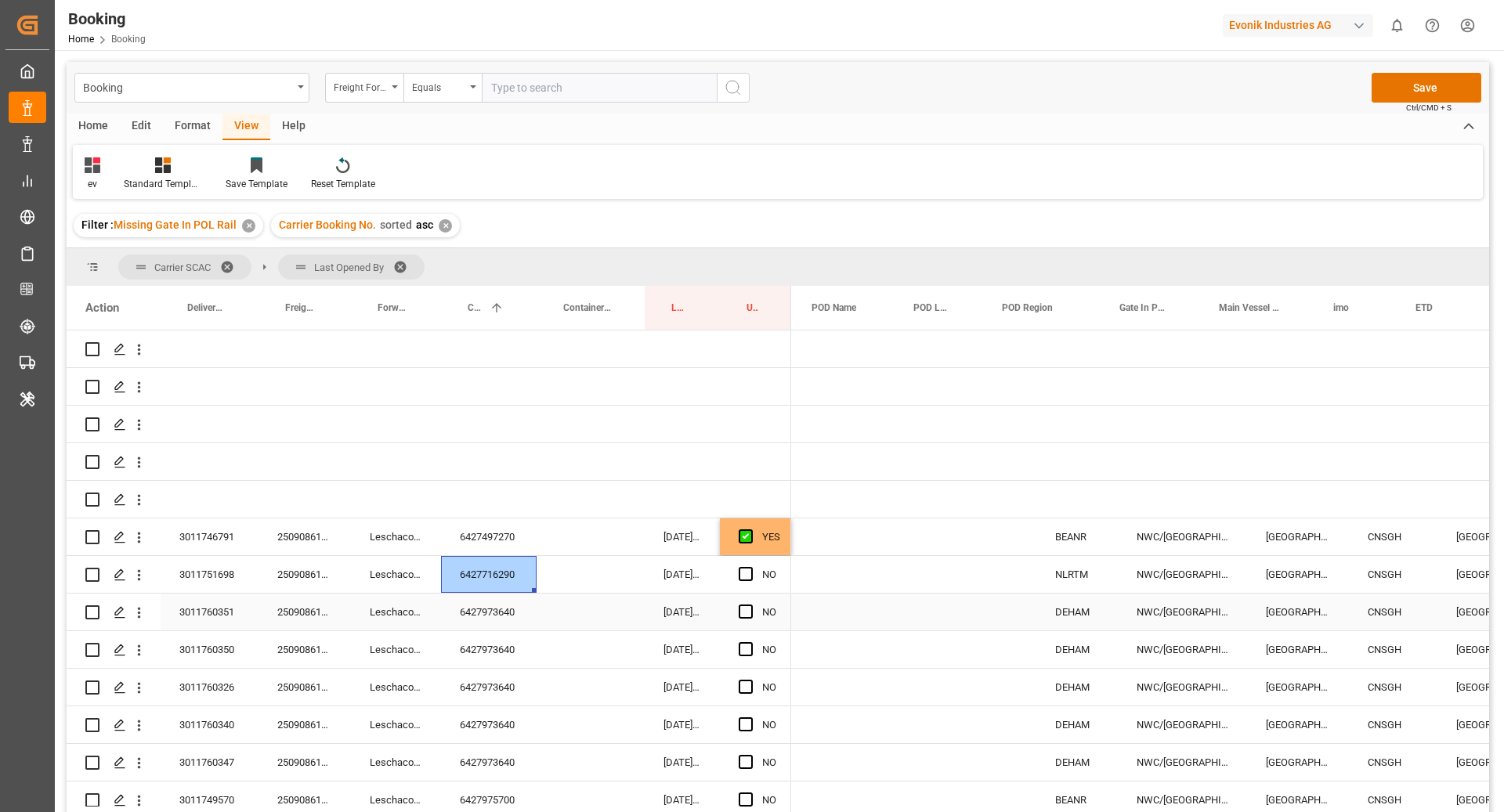
scroll to position [0, 454]
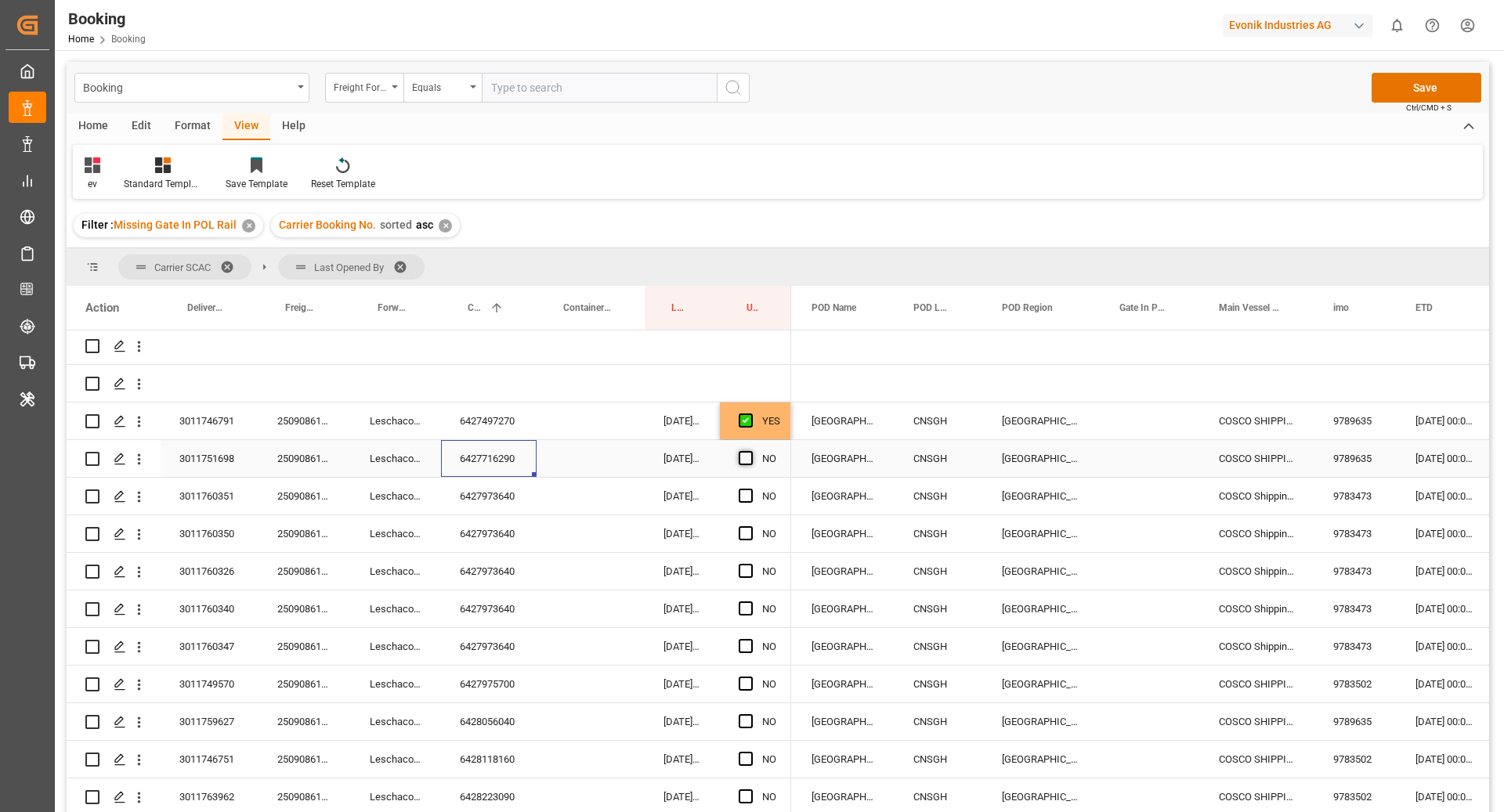
click at [746, 463] on div "Press SPACE to select this row." at bounding box center [751, 459] width 24 height 36
click at [741, 459] on span "Press SPACE to select this row." at bounding box center [746, 459] width 15 height 14
click at [751, 451] on input "Press SPACE to select this row." at bounding box center [751, 451] width 0 height 0
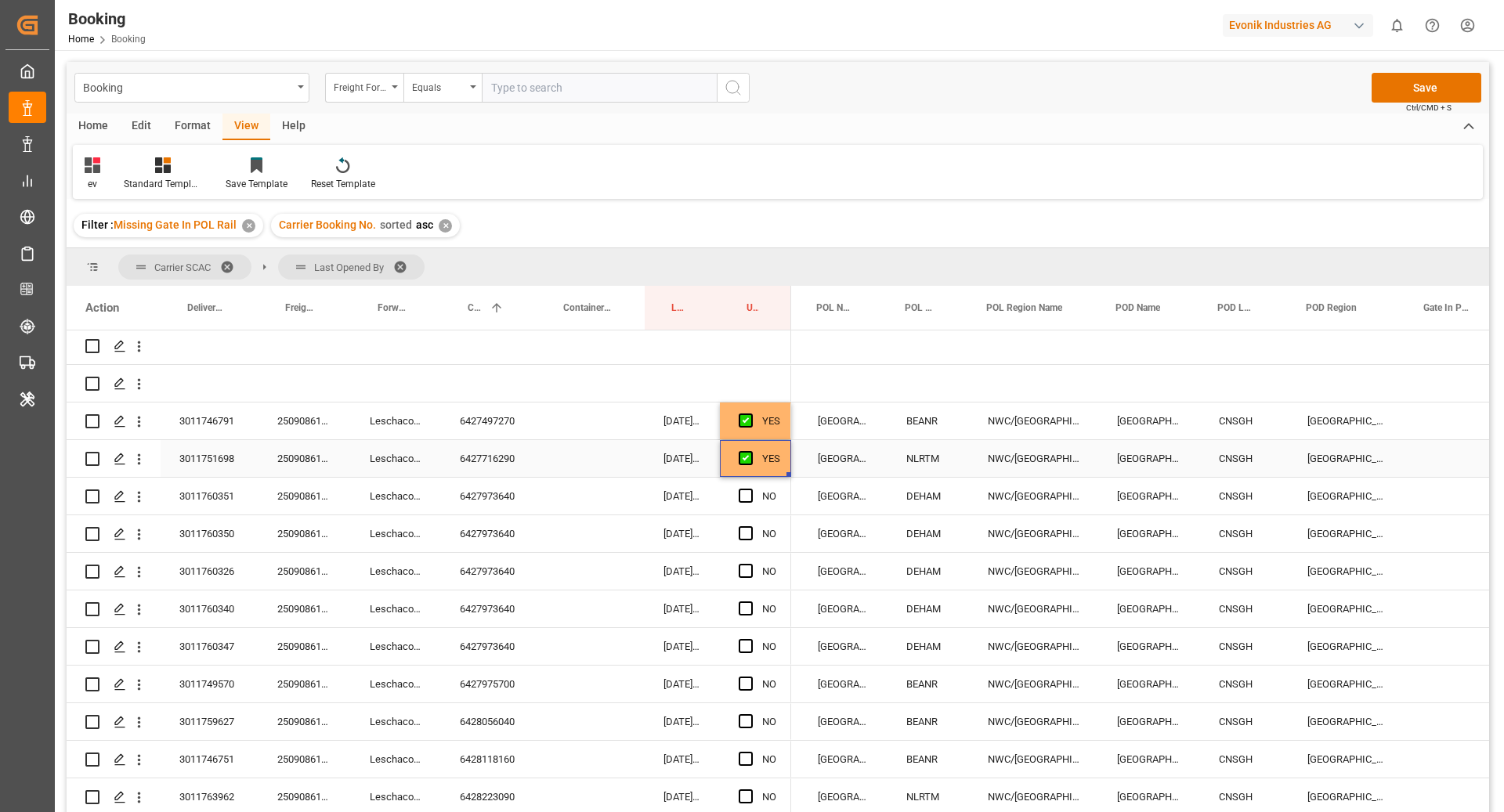
scroll to position [0, 150]
click at [504, 488] on div "6427973640" at bounding box center [488, 496] width 95 height 37
click at [743, 651] on span "Press SPACE to select this row." at bounding box center [746, 646] width 15 height 14
click at [751, 639] on input "Press SPACE to select this row." at bounding box center [751, 639] width 0 height 0
click at [744, 498] on span "Press SPACE to select this row." at bounding box center [746, 496] width 15 height 14
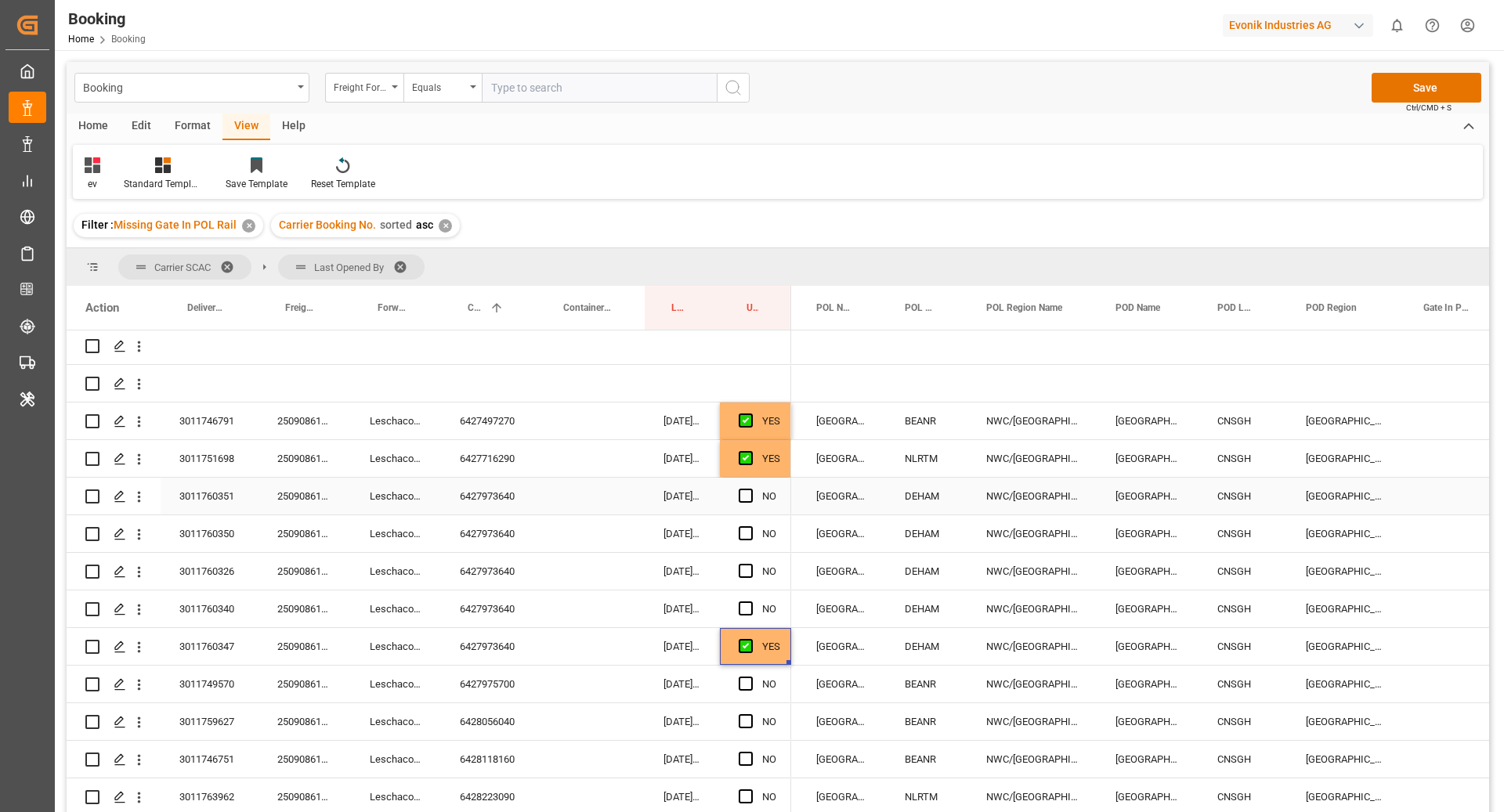
click at [751, 488] on input "Press SPACE to select this row." at bounding box center [751, 488] width 0 height 0
click at [745, 527] on span "Press SPACE to select this row." at bounding box center [746, 534] width 15 height 14
click at [751, 527] on input "Press SPACE to select this row." at bounding box center [751, 527] width 0 height 0
click at [745, 567] on span "Press SPACE to select this row." at bounding box center [746, 571] width 15 height 14
click at [751, 564] on input "Press SPACE to select this row." at bounding box center [751, 564] width 0 height 0
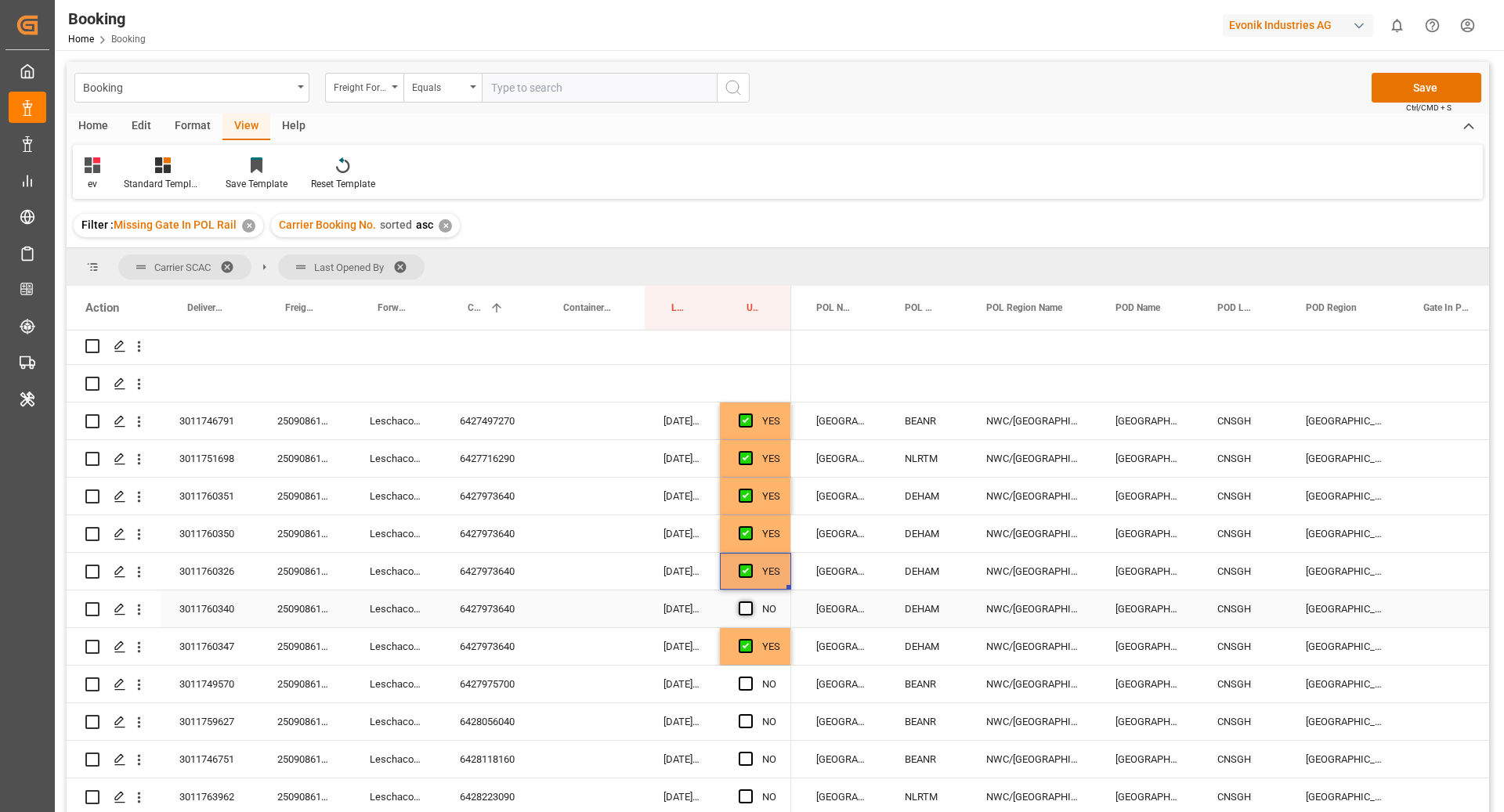
click at [748, 613] on span "Press SPACE to select this row." at bounding box center [746, 609] width 15 height 14
click at [751, 602] on input "Press SPACE to select this row." at bounding box center [751, 602] width 0 height 0
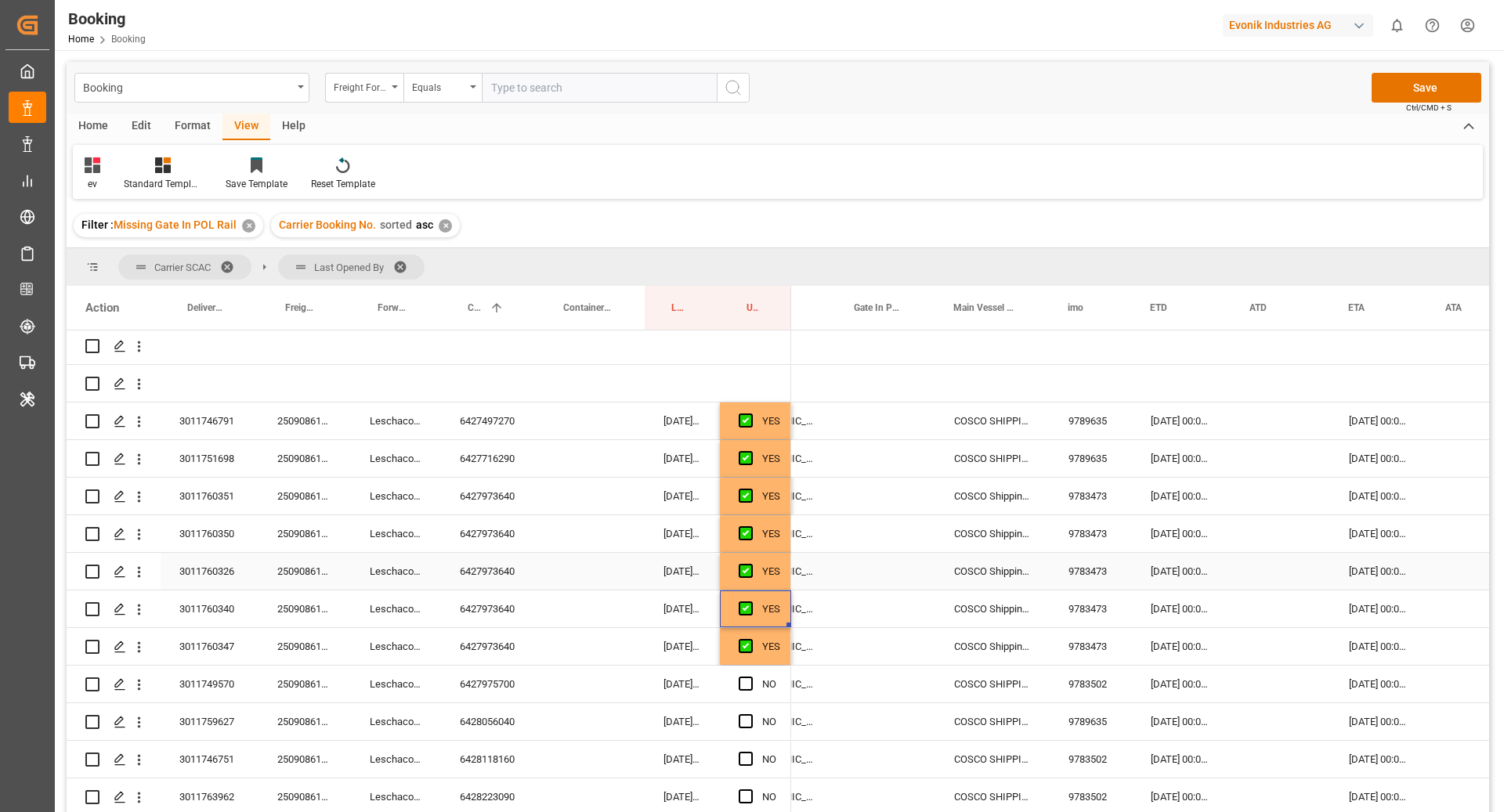
scroll to position [0, 0]
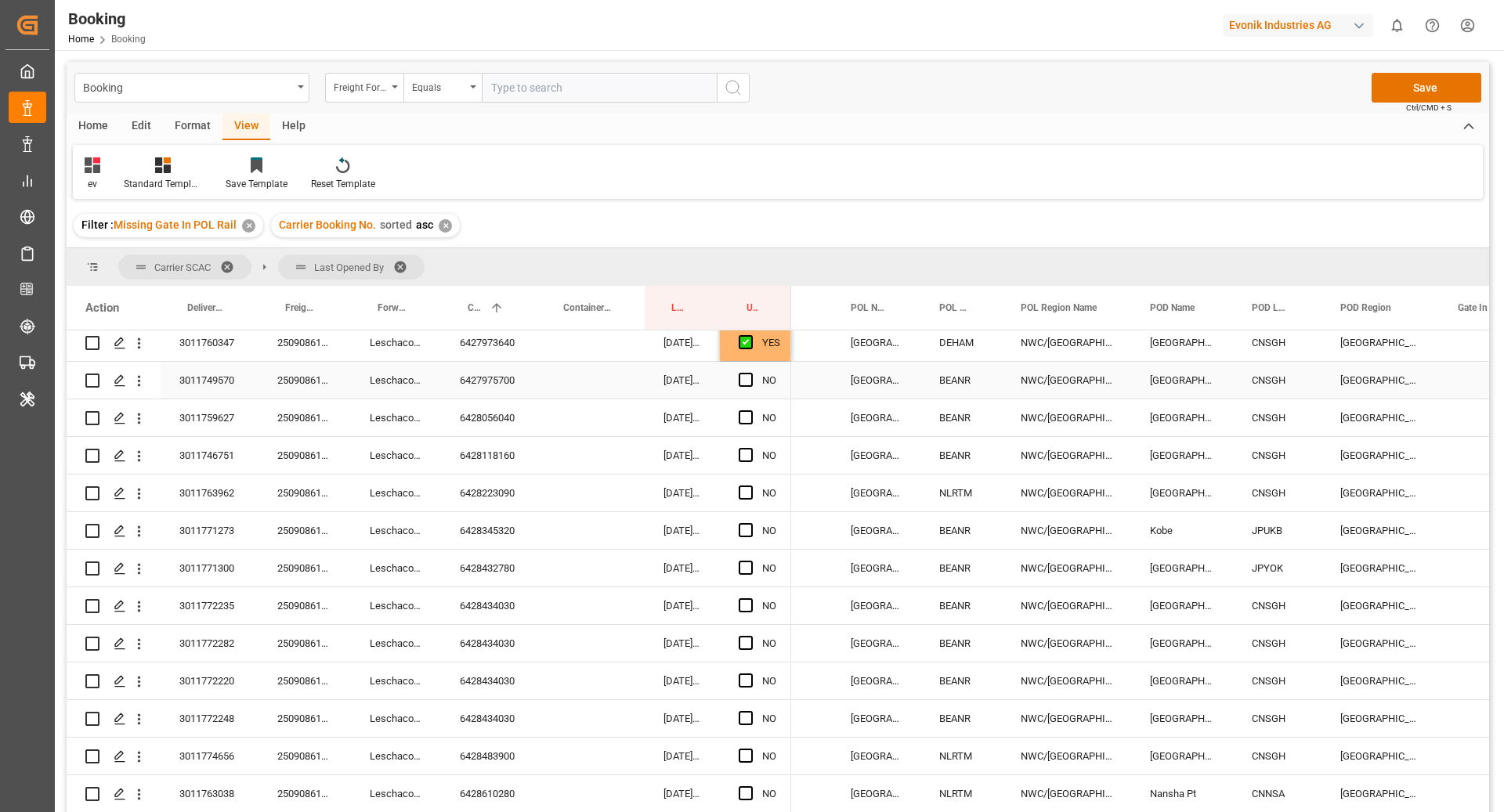
click at [451, 377] on div "6427975700" at bounding box center [488, 380] width 95 height 37
click at [746, 381] on span "Press SPACE to select this row." at bounding box center [746, 380] width 15 height 14
click at [751, 372] on input "Press SPACE to select this row." at bounding box center [751, 372] width 0 height 0
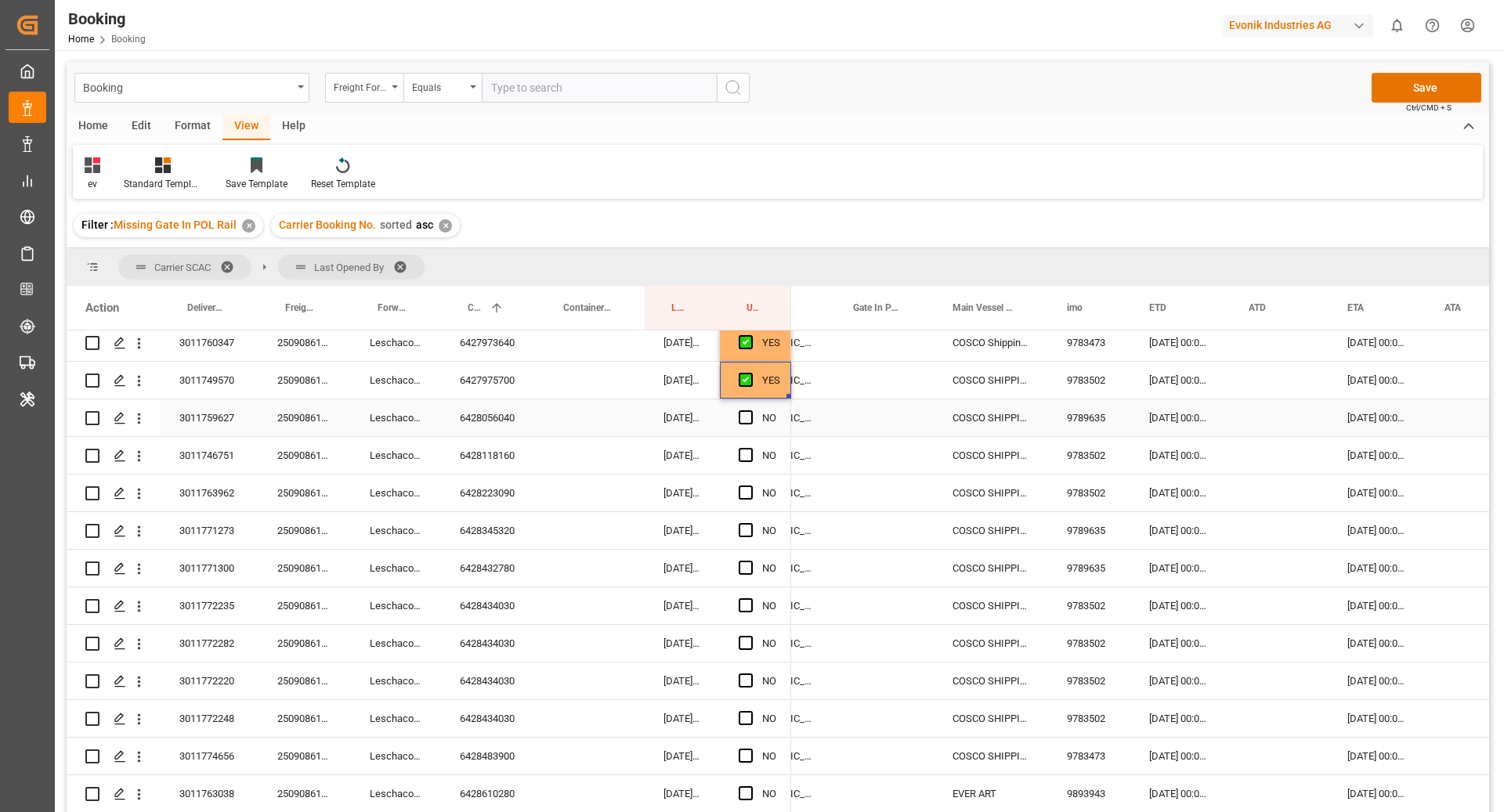
click at [506, 411] on div "6428056040" at bounding box center [488, 418] width 95 height 37
click at [744, 418] on span "Press SPACE to select this row." at bounding box center [746, 418] width 15 height 14
click at [751, 411] on input "Press SPACE to select this row." at bounding box center [751, 411] width 0 height 0
click at [521, 459] on div "6428118160" at bounding box center [488, 455] width 95 height 37
click at [746, 458] on span "Press SPACE to select this row." at bounding box center [746, 455] width 15 height 14
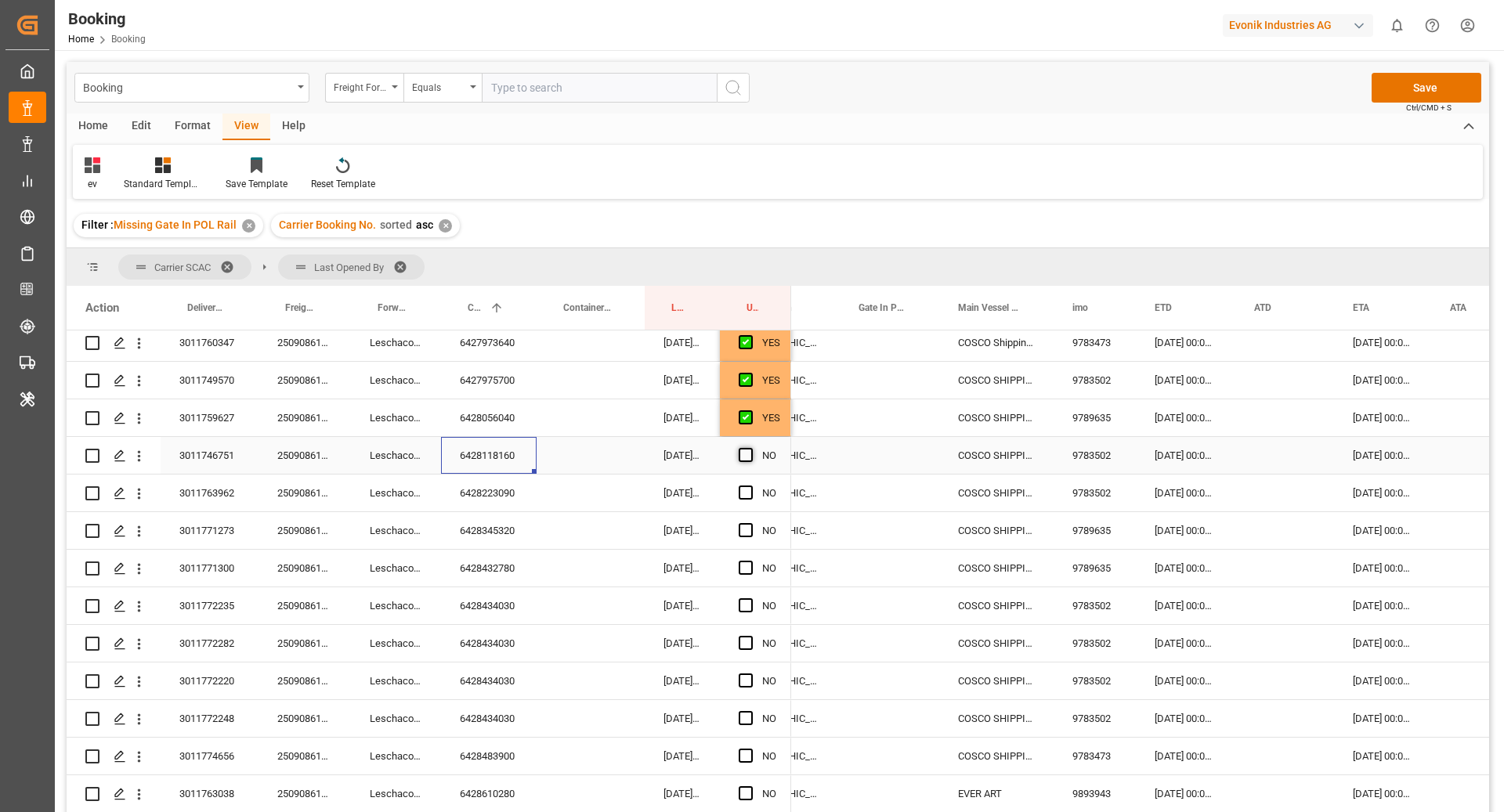
click at [751, 448] on input "Press SPACE to select this row." at bounding box center [751, 448] width 0 height 0
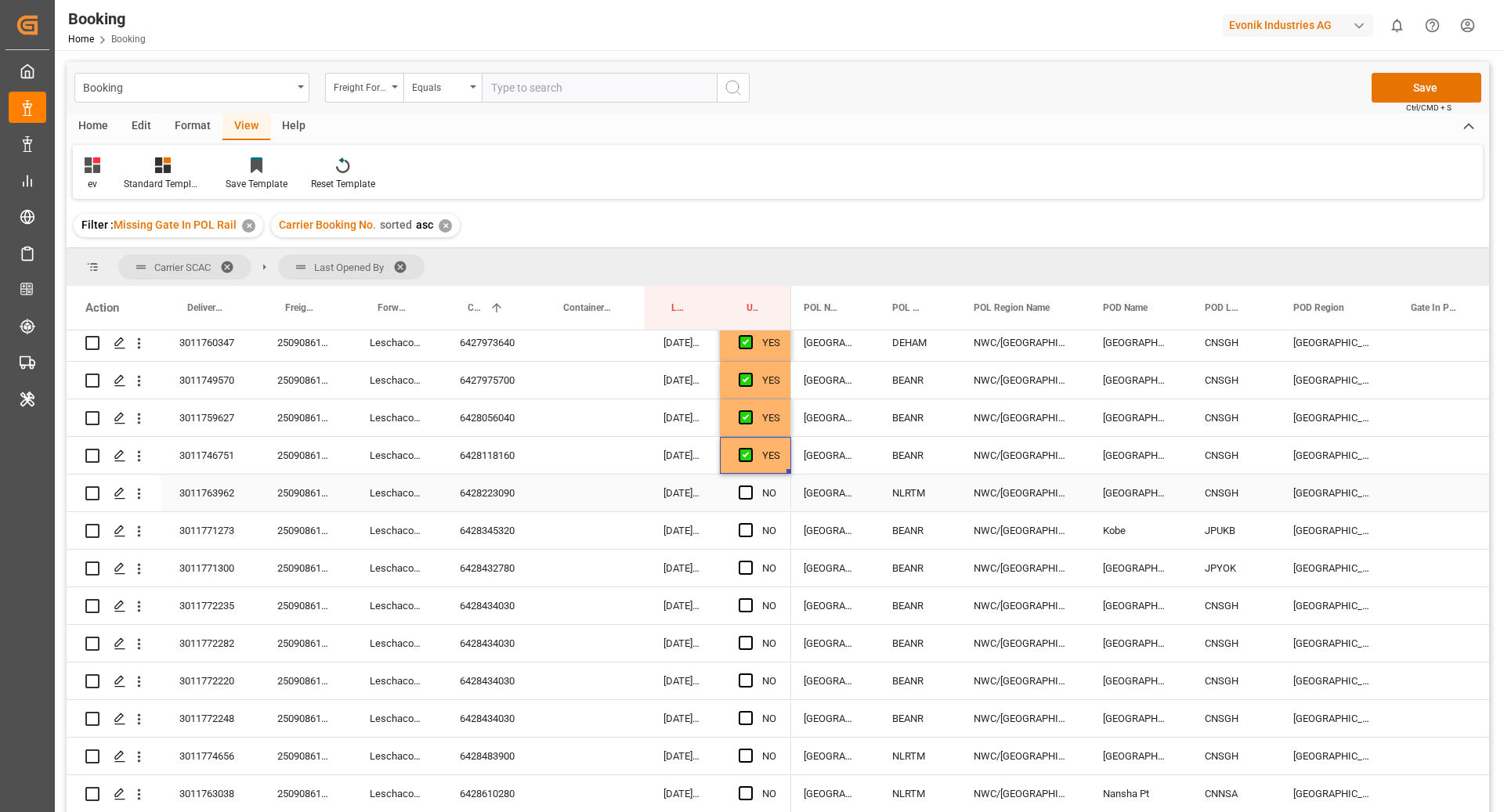
click at [470, 501] on div "6428223090" at bounding box center [488, 493] width 95 height 37
click at [742, 492] on span "Press SPACE to select this row." at bounding box center [746, 493] width 15 height 14
click at [751, 486] on input "Press SPACE to select this row." at bounding box center [751, 486] width 0 height 0
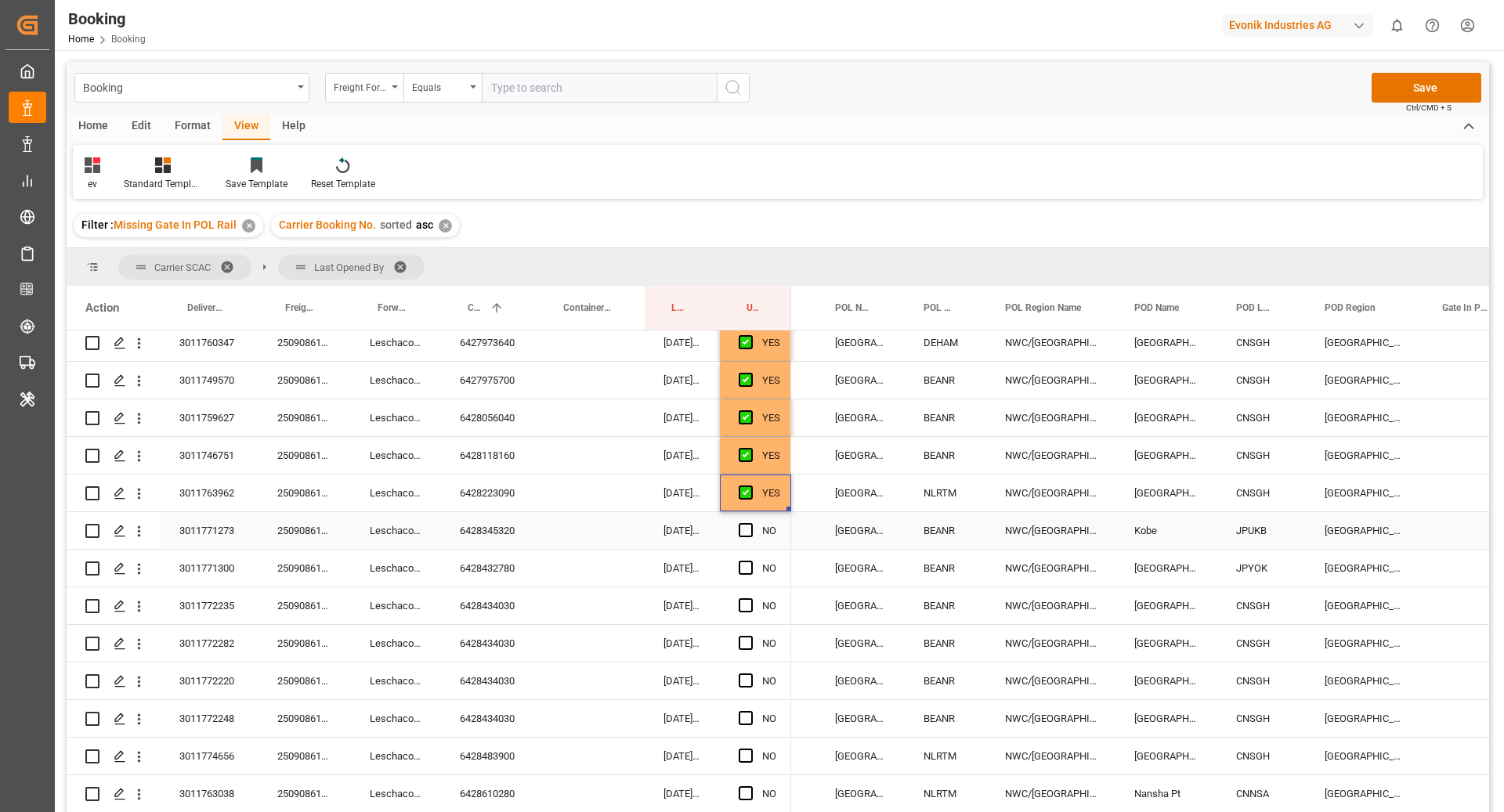
click at [495, 536] on div "6428345320" at bounding box center [488, 530] width 95 height 37
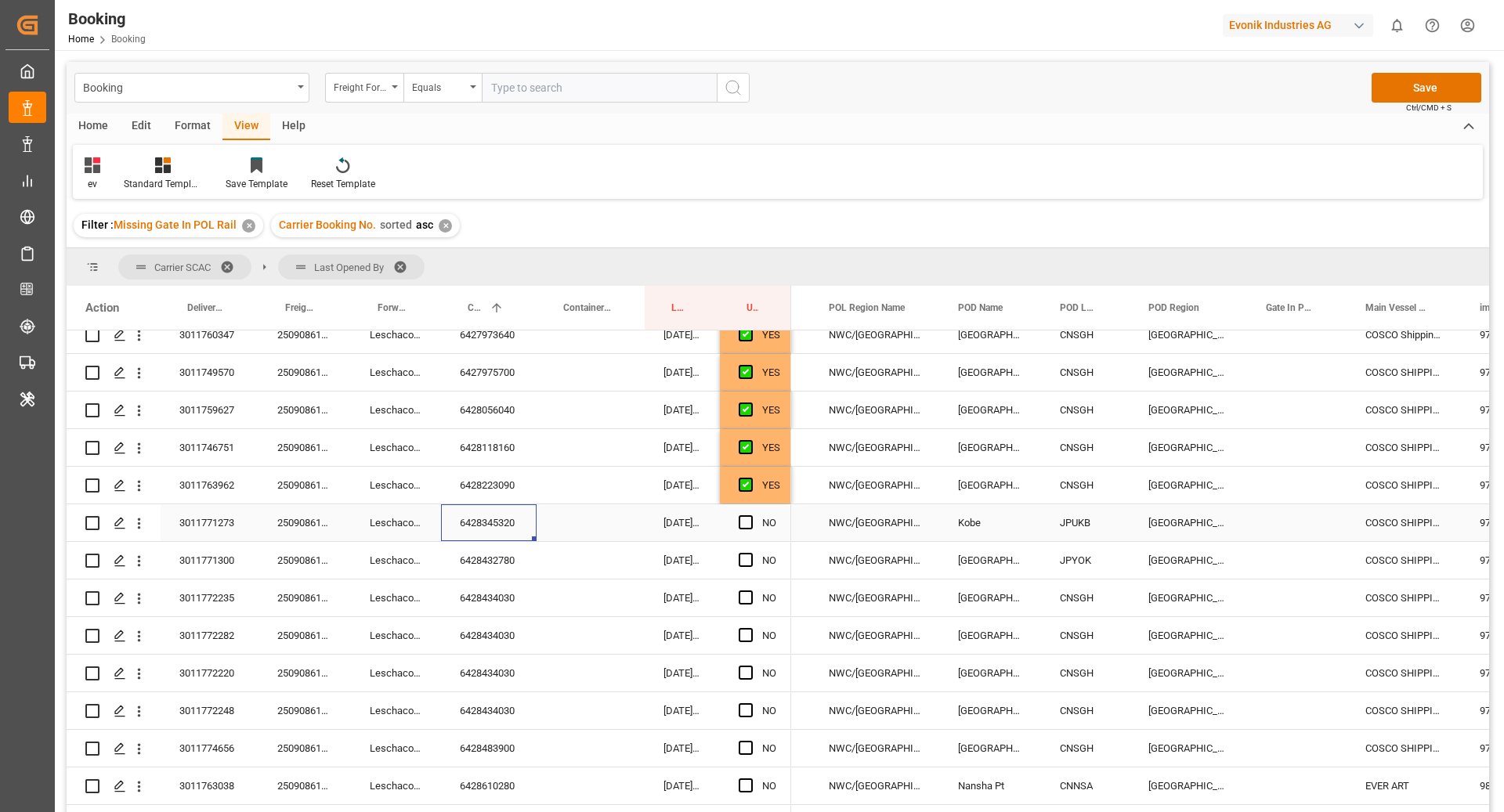
click at [736, 521] on div "NO" at bounding box center [755, 522] width 72 height 37
click at [741, 521] on span "Press SPACE to select this row." at bounding box center [746, 523] width 15 height 14
click at [751, 516] on input "Press SPACE to select this row." at bounding box center [751, 516] width 0 height 0
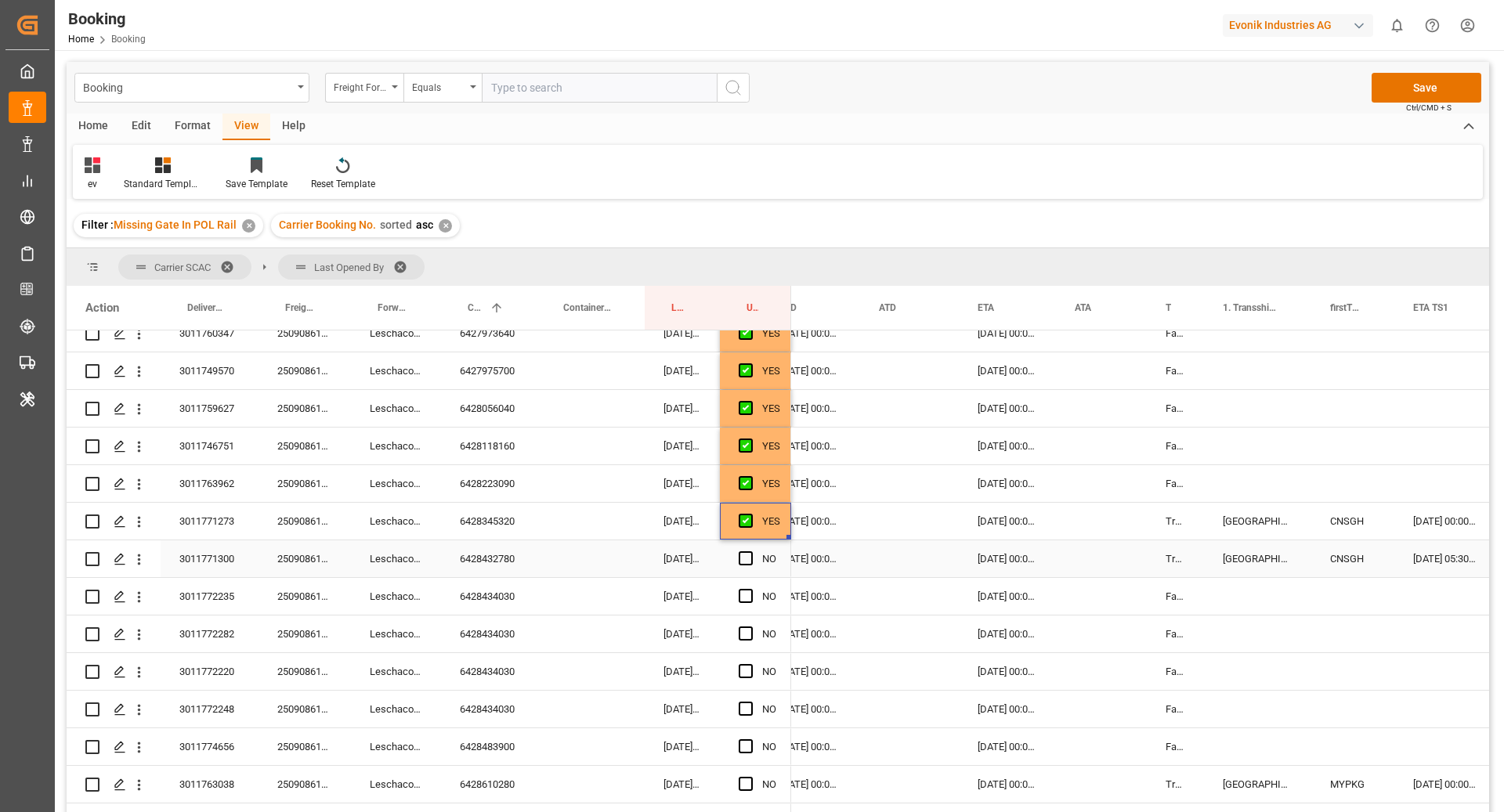
click at [482, 561] on div "6428432780" at bounding box center [488, 558] width 95 height 37
click at [742, 561] on span "Press SPACE to select this row." at bounding box center [746, 558] width 15 height 14
click at [751, 551] on input "Press SPACE to select this row." at bounding box center [751, 551] width 0 height 0
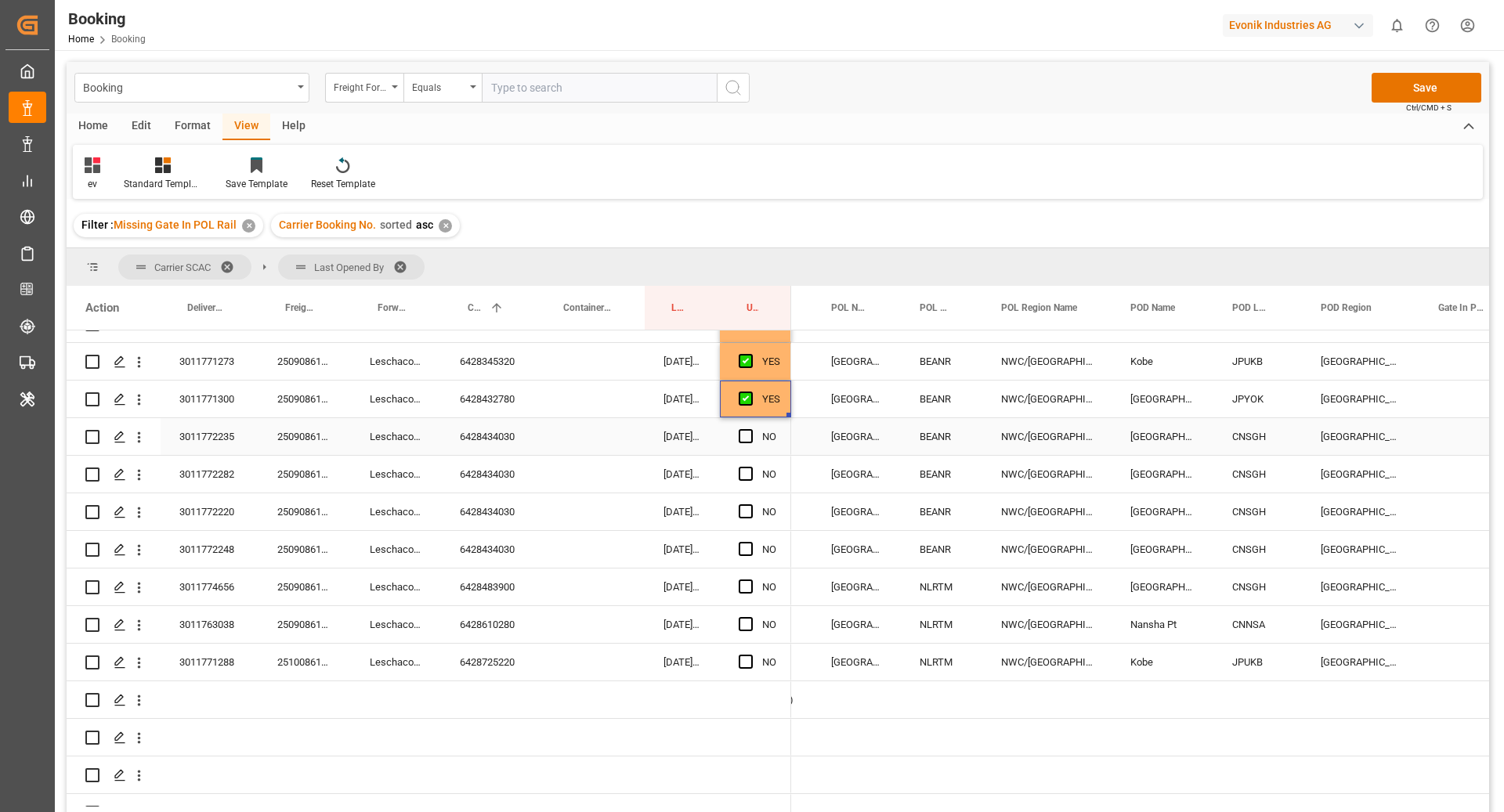
click at [492, 449] on div "6428434030" at bounding box center [488, 436] width 95 height 37
click at [742, 439] on span "Press SPACE to select this row." at bounding box center [746, 436] width 15 height 14
click at [751, 429] on input "Press SPACE to select this row." at bounding box center [751, 429] width 0 height 0
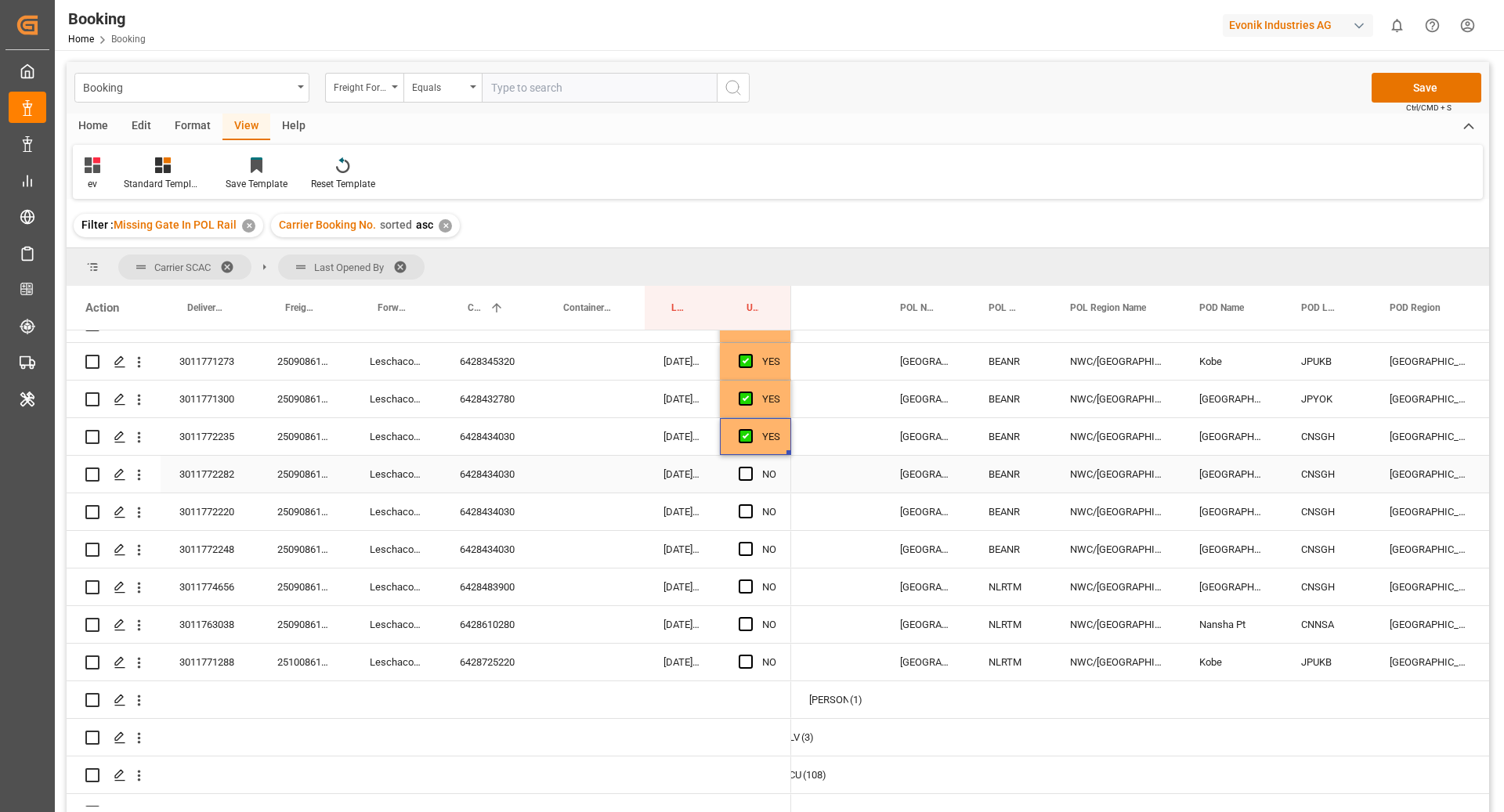
click at [462, 474] on div "6428434030" at bounding box center [488, 474] width 95 height 37
click at [743, 546] on span "Press SPACE to select this row." at bounding box center [746, 549] width 15 height 14
click at [751, 542] on input "Press SPACE to select this row." at bounding box center [751, 542] width 0 height 0
click at [746, 512] on span "Press SPACE to select this row." at bounding box center [746, 511] width 15 height 14
click at [751, 504] on input "Press SPACE to select this row." at bounding box center [751, 504] width 0 height 0
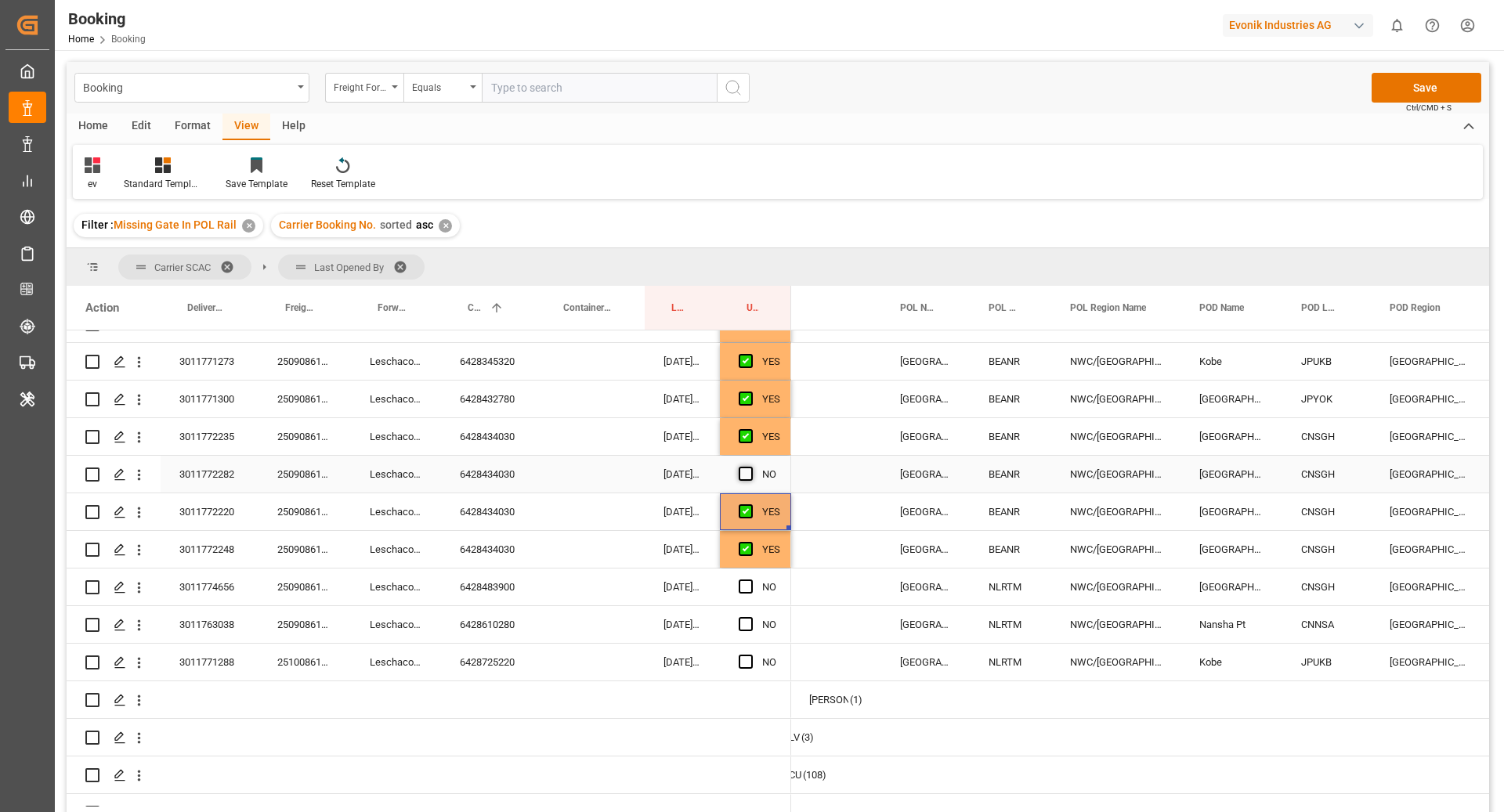
click at [746, 475] on span "Press SPACE to select this row." at bounding box center [746, 474] width 15 height 14
click at [751, 467] on input "Press SPACE to select this row." at bounding box center [751, 467] width 0 height 0
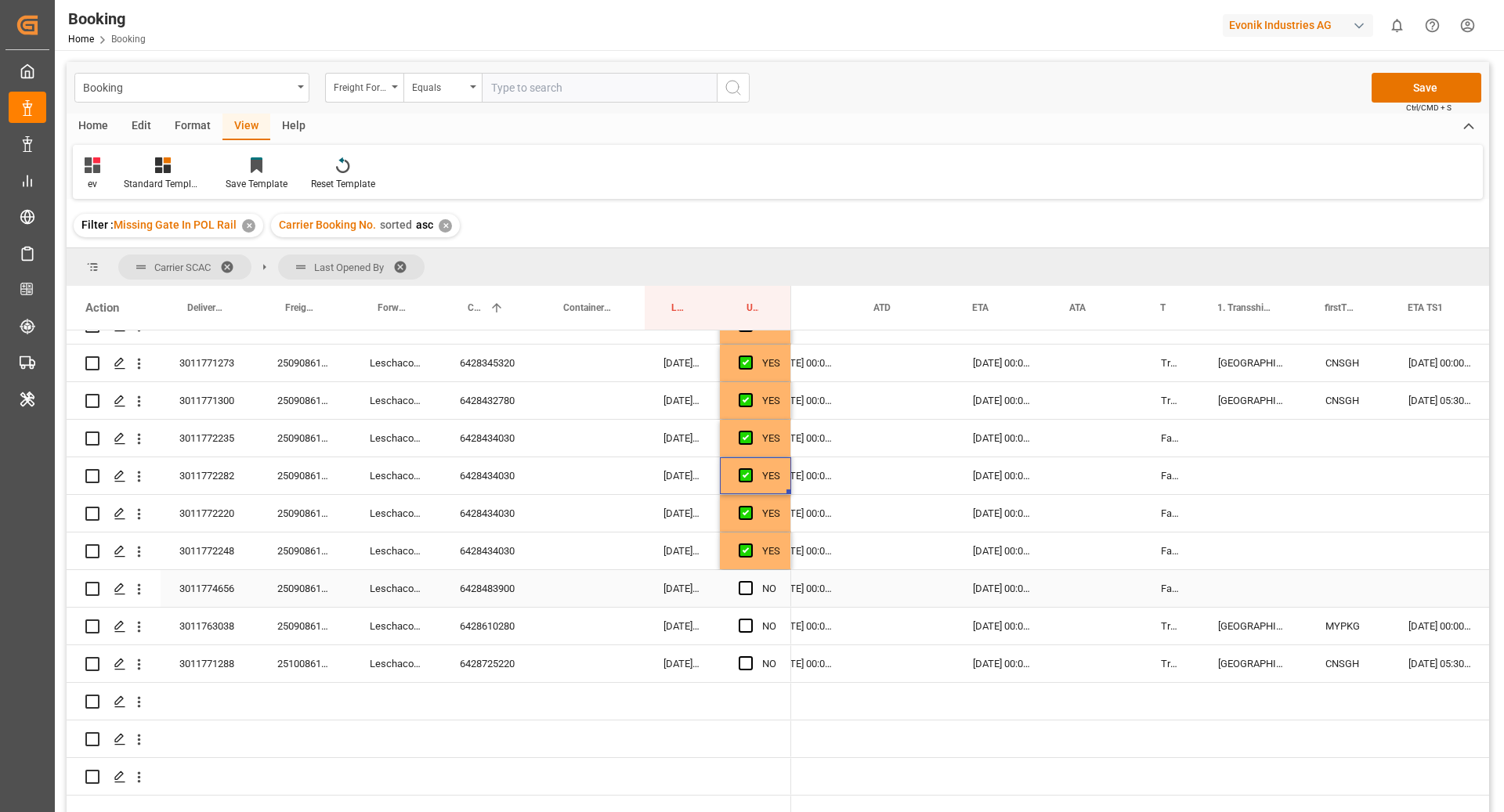
click at [480, 589] on div "6428483900" at bounding box center [488, 588] width 95 height 37
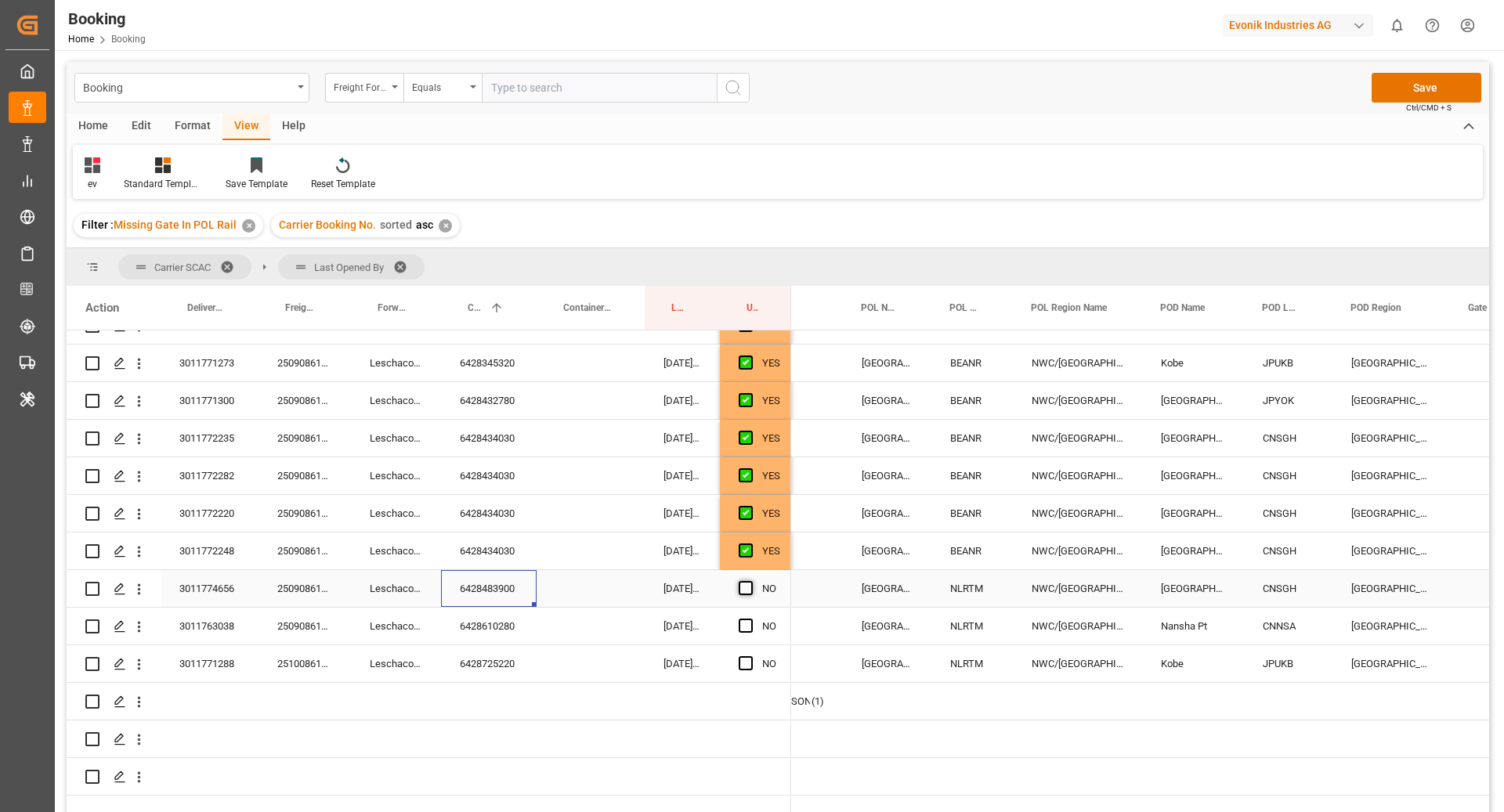
click at [744, 588] on span "Press SPACE to select this row." at bounding box center [746, 588] width 15 height 14
click at [751, 581] on input "Press SPACE to select this row." at bounding box center [751, 581] width 0 height 0
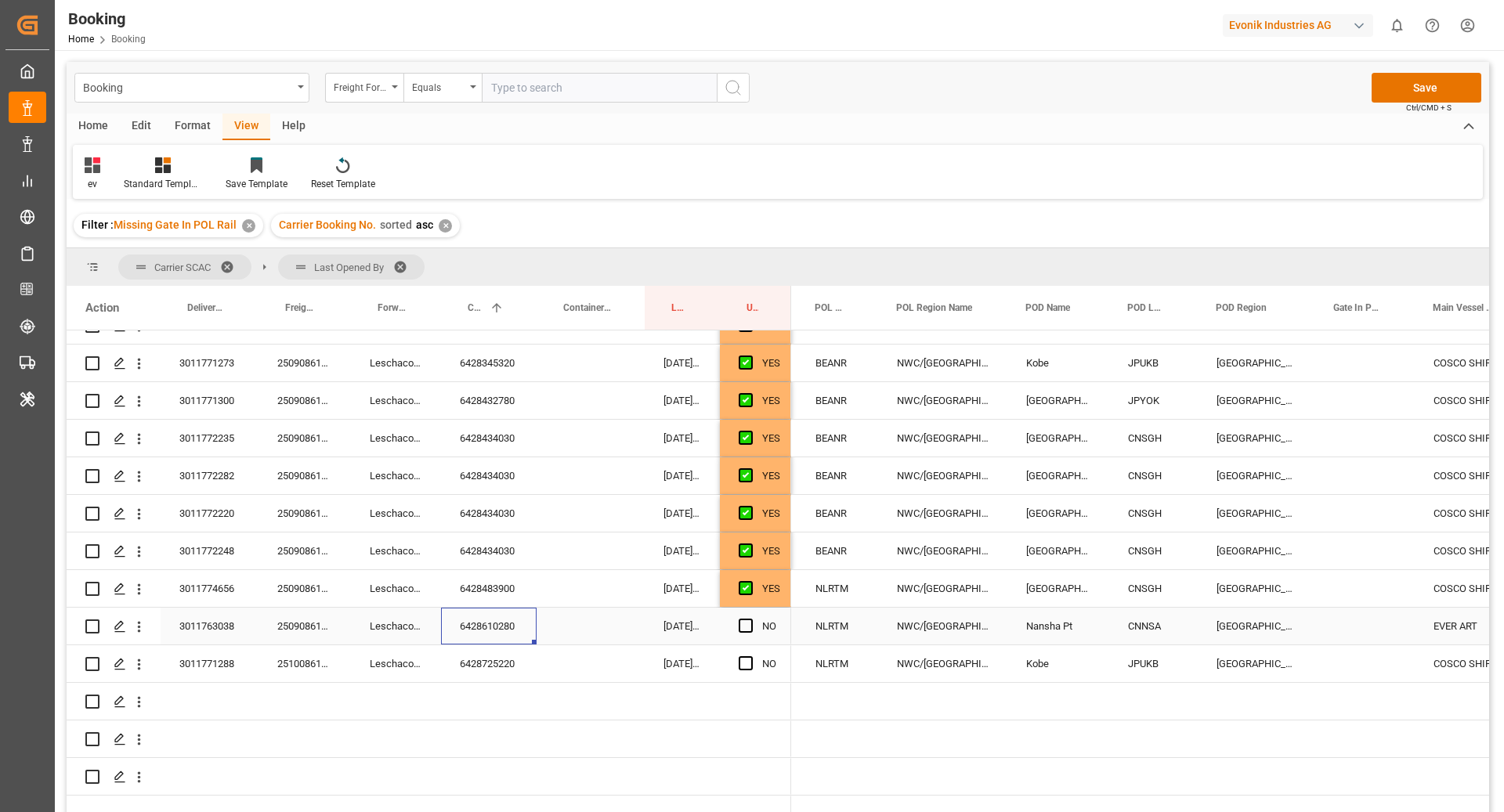
click at [523, 625] on div "6428610280" at bounding box center [488, 625] width 95 height 37
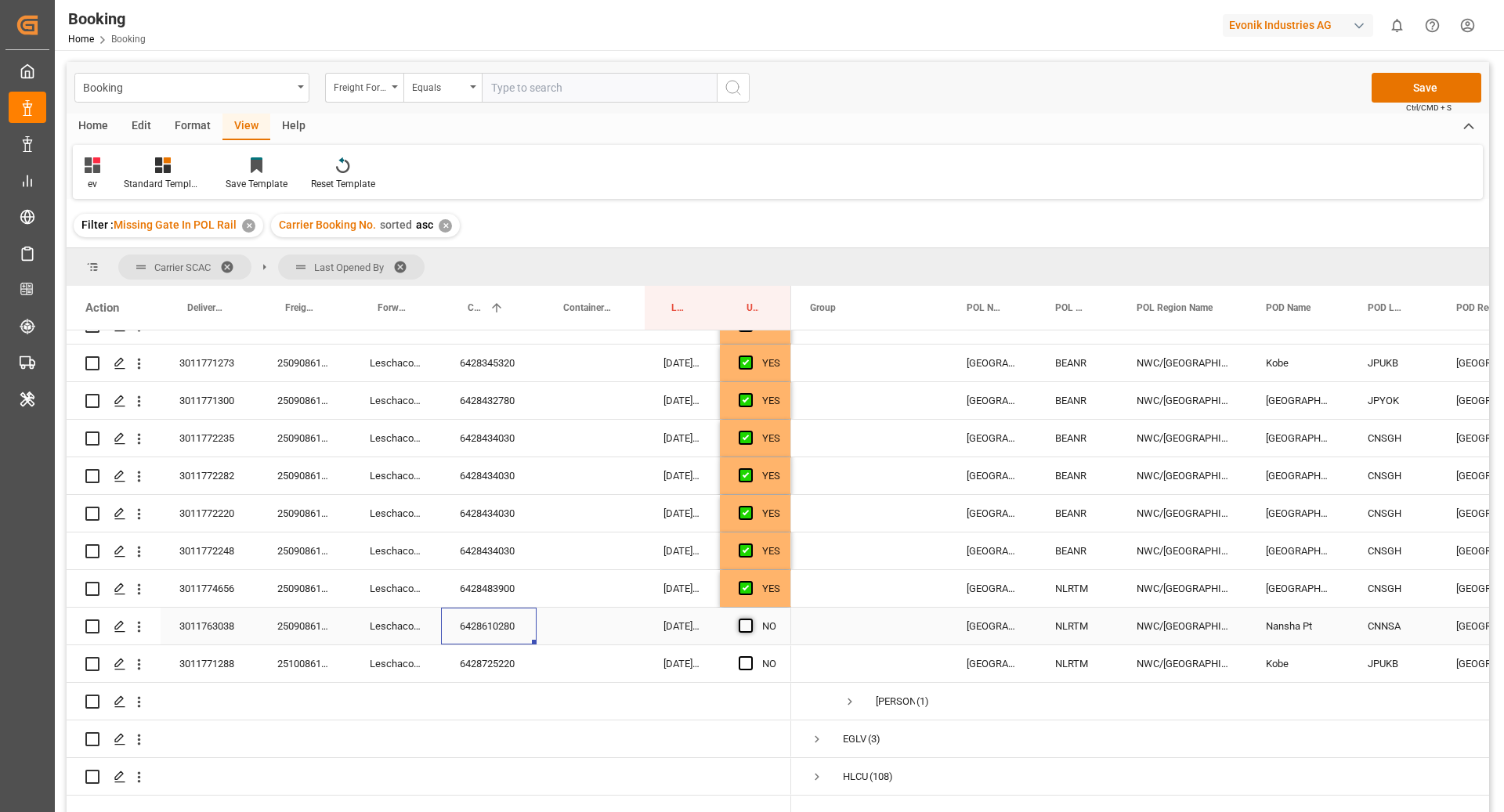
click at [747, 621] on span "Press SPACE to select this row." at bounding box center [746, 626] width 15 height 14
click at [751, 619] on input "Press SPACE to select this row." at bounding box center [751, 619] width 0 height 0
click at [491, 661] on div "6428725220" at bounding box center [488, 663] width 95 height 37
click at [746, 664] on span "Press SPACE to select this row." at bounding box center [746, 663] width 15 height 14
click at [751, 656] on input "Press SPACE to select this row." at bounding box center [751, 656] width 0 height 0
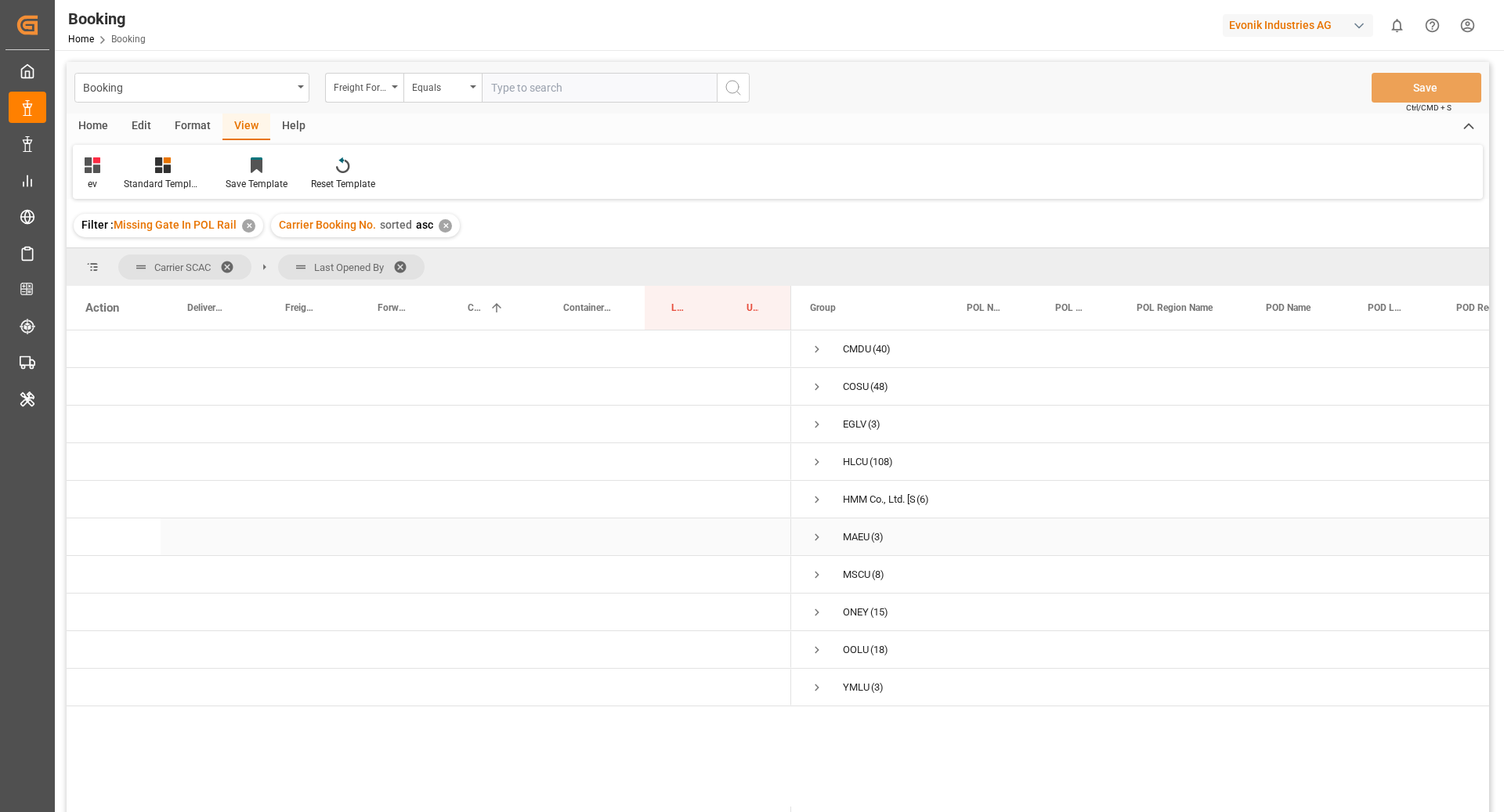
click at [1235, 545] on div "Press SPACE to select this row." at bounding box center [1182, 536] width 130 height 37
click at [812, 614] on span "Press SPACE to select this row." at bounding box center [817, 613] width 15 height 14
click at [849, 649] on span "Press SPACE to select this row." at bounding box center [850, 650] width 15 height 14
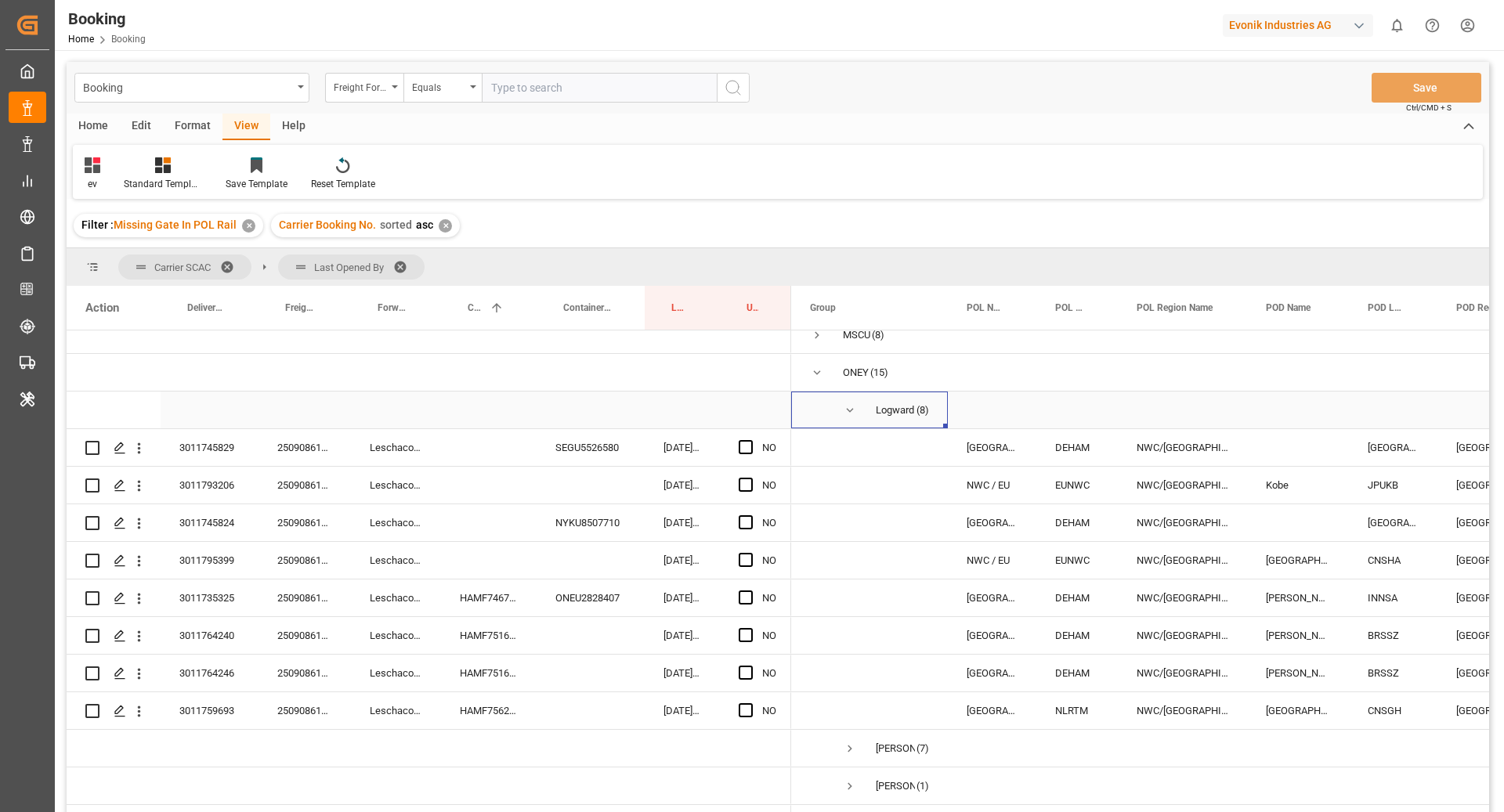
scroll to position [276, 0]
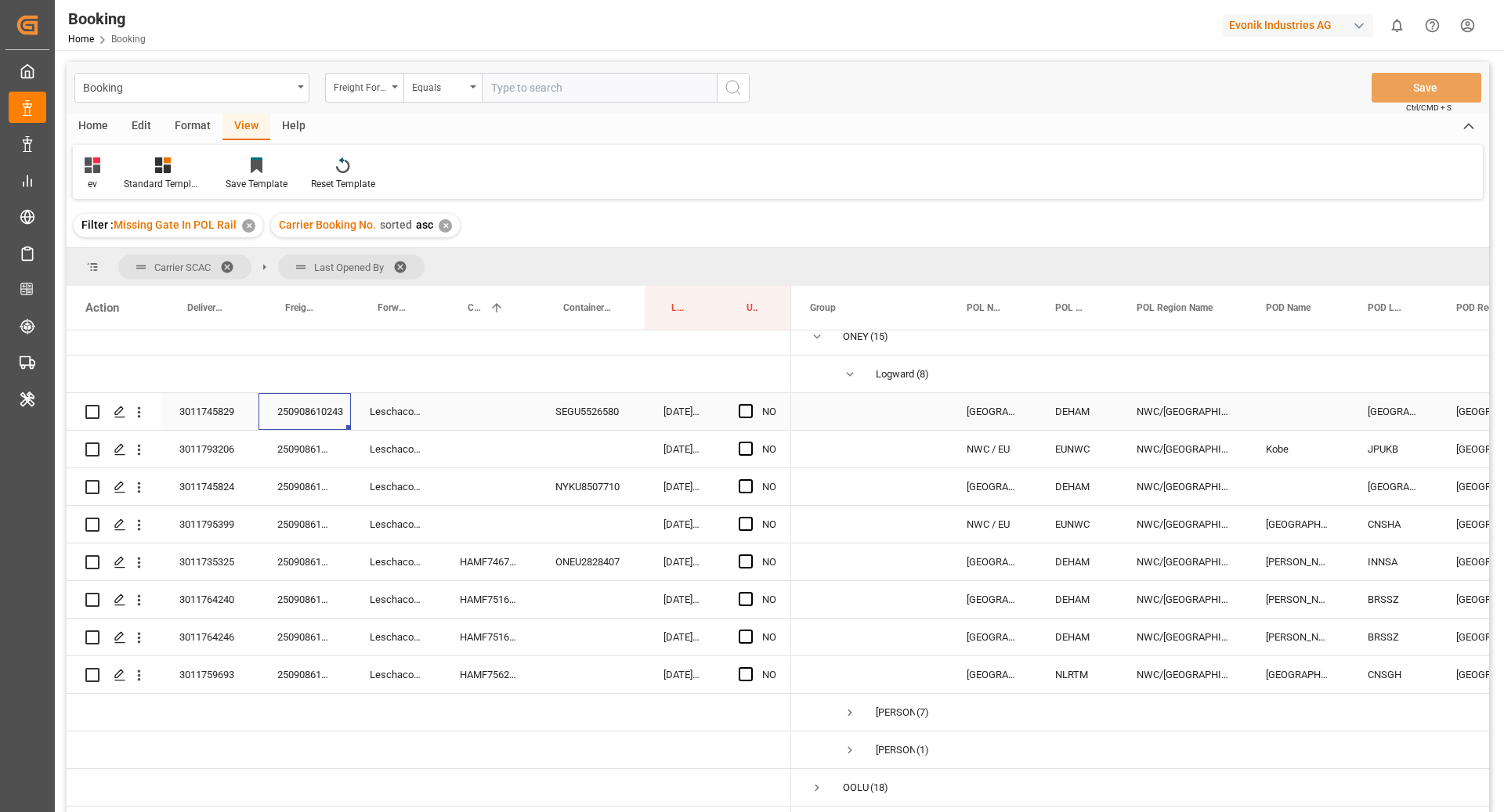
click at [312, 399] on div "250908610243" at bounding box center [305, 411] width 92 height 37
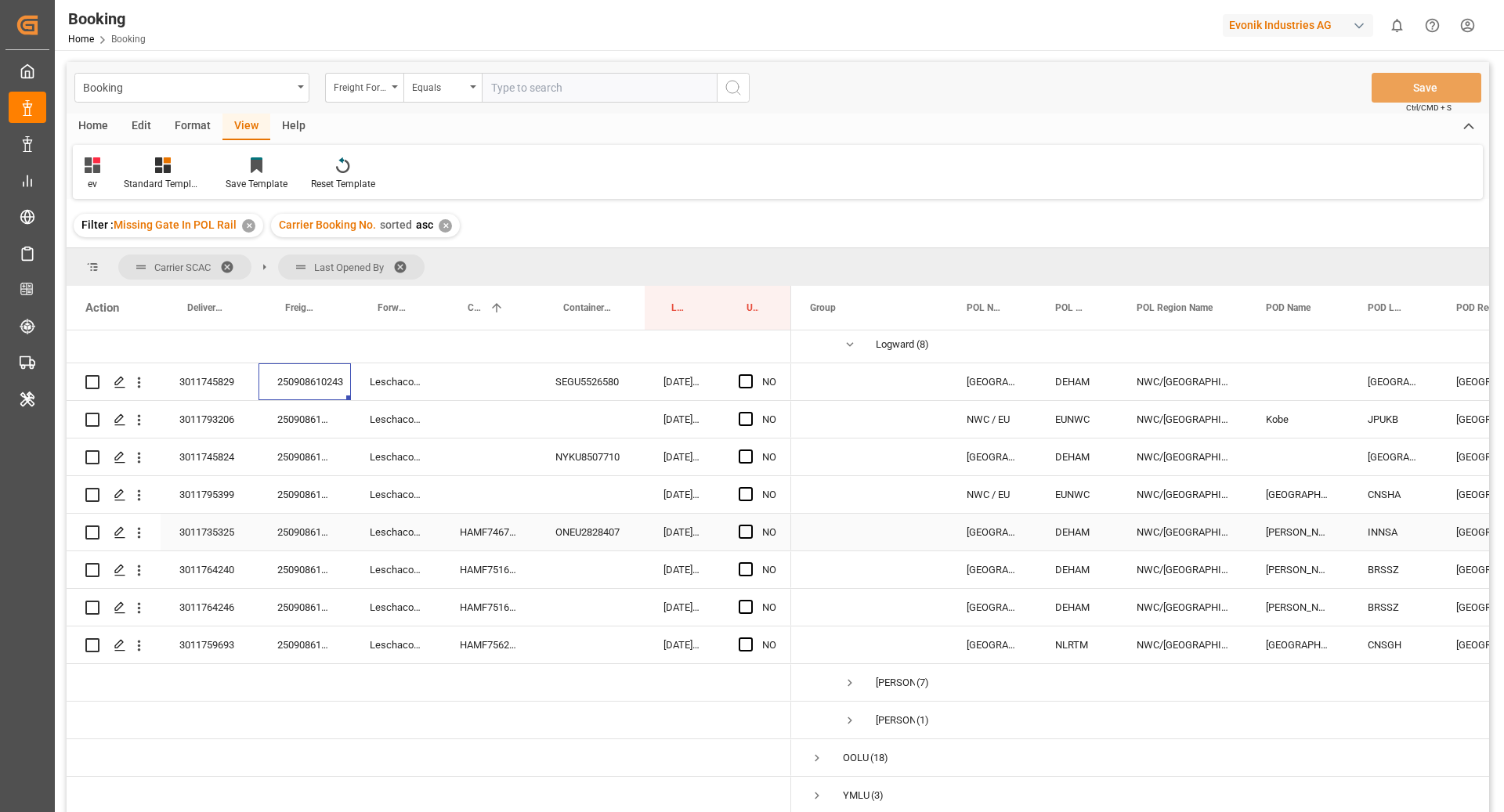
scroll to position [305, 0]
click at [475, 543] on div "HAMF74675300" at bounding box center [488, 532] width 95 height 37
click at [746, 385] on span "Press SPACE to select this row." at bounding box center [746, 382] width 15 height 14
click at [751, 374] on input "Press SPACE to select this row." at bounding box center [751, 374] width 0 height 0
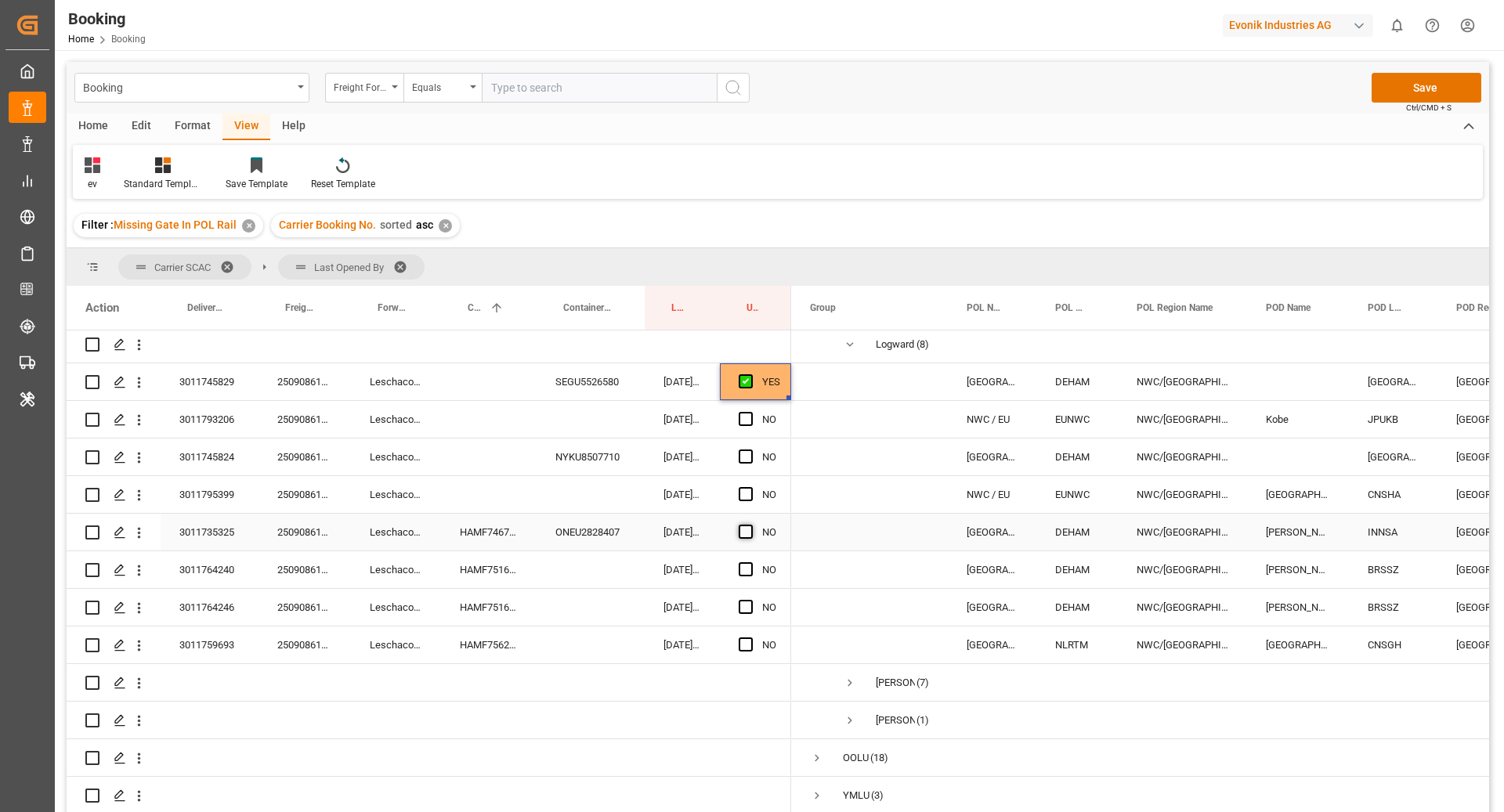
click at [742, 530] on span "Press SPACE to select this row." at bounding box center [746, 532] width 15 height 14
click at [751, 525] on input "Press SPACE to select this row." at bounding box center [751, 525] width 0 height 0
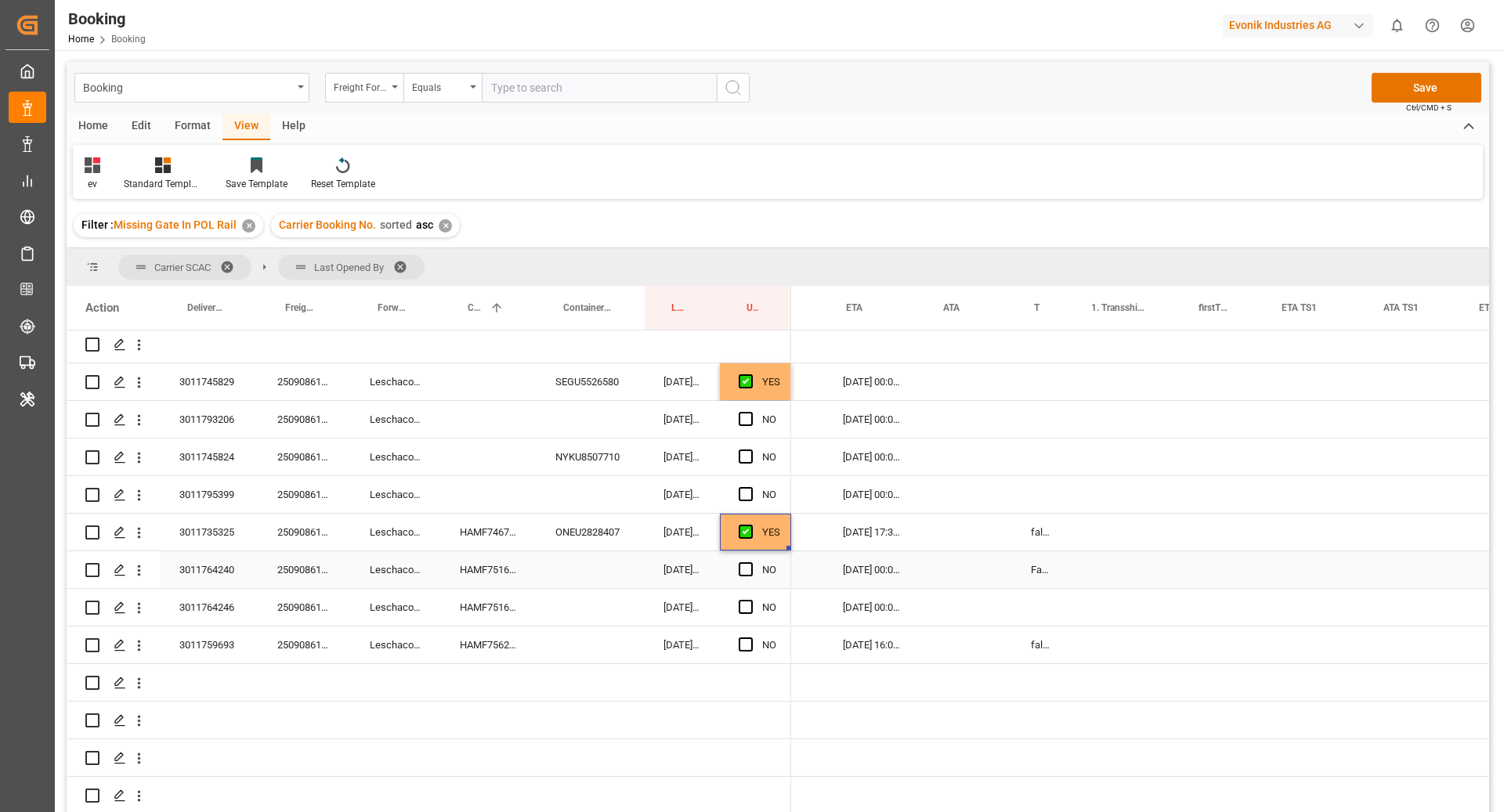
scroll to position [0, 0]
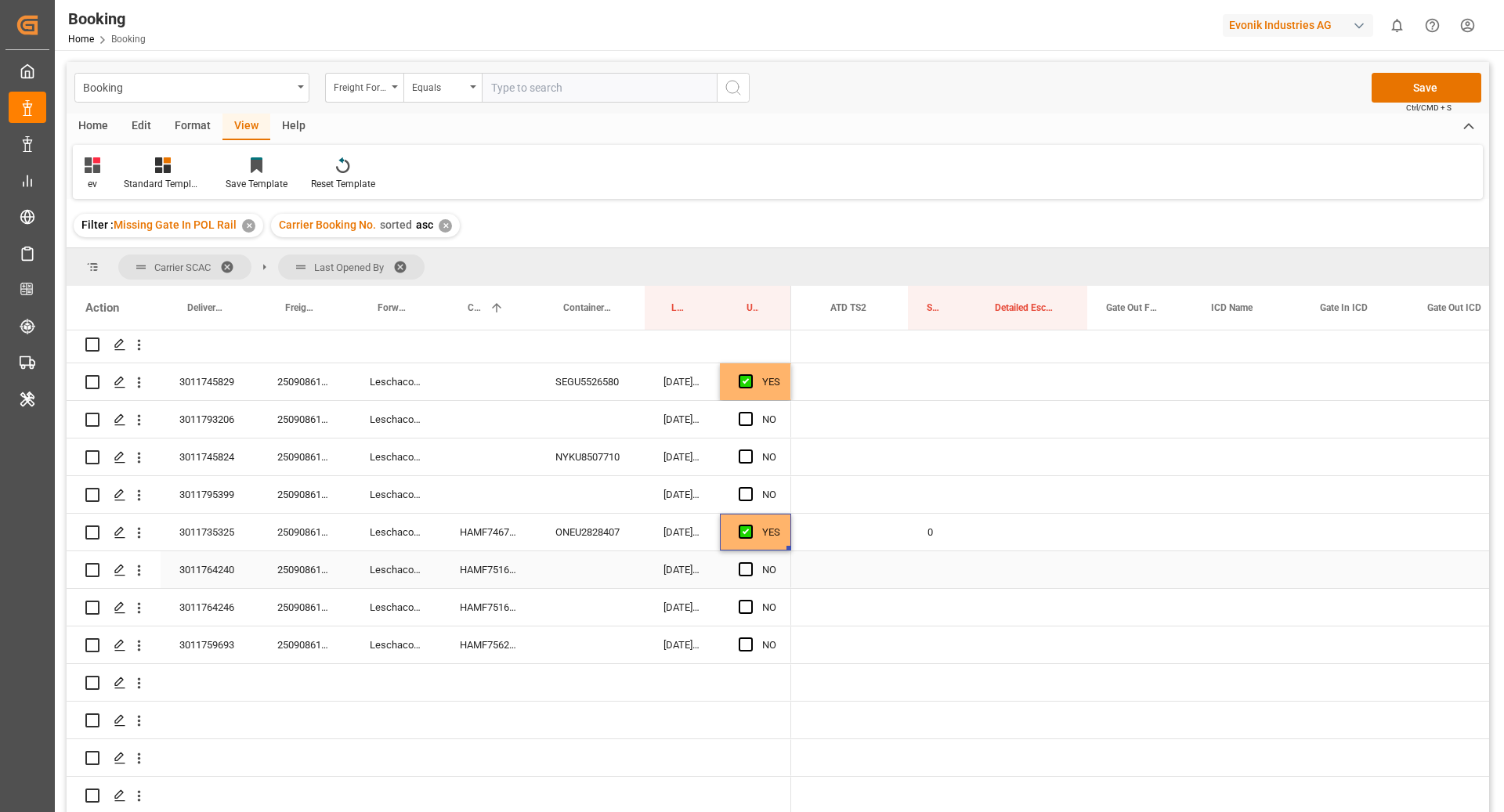
click at [495, 569] on div "HAMF75164400" at bounding box center [488, 569] width 95 height 37
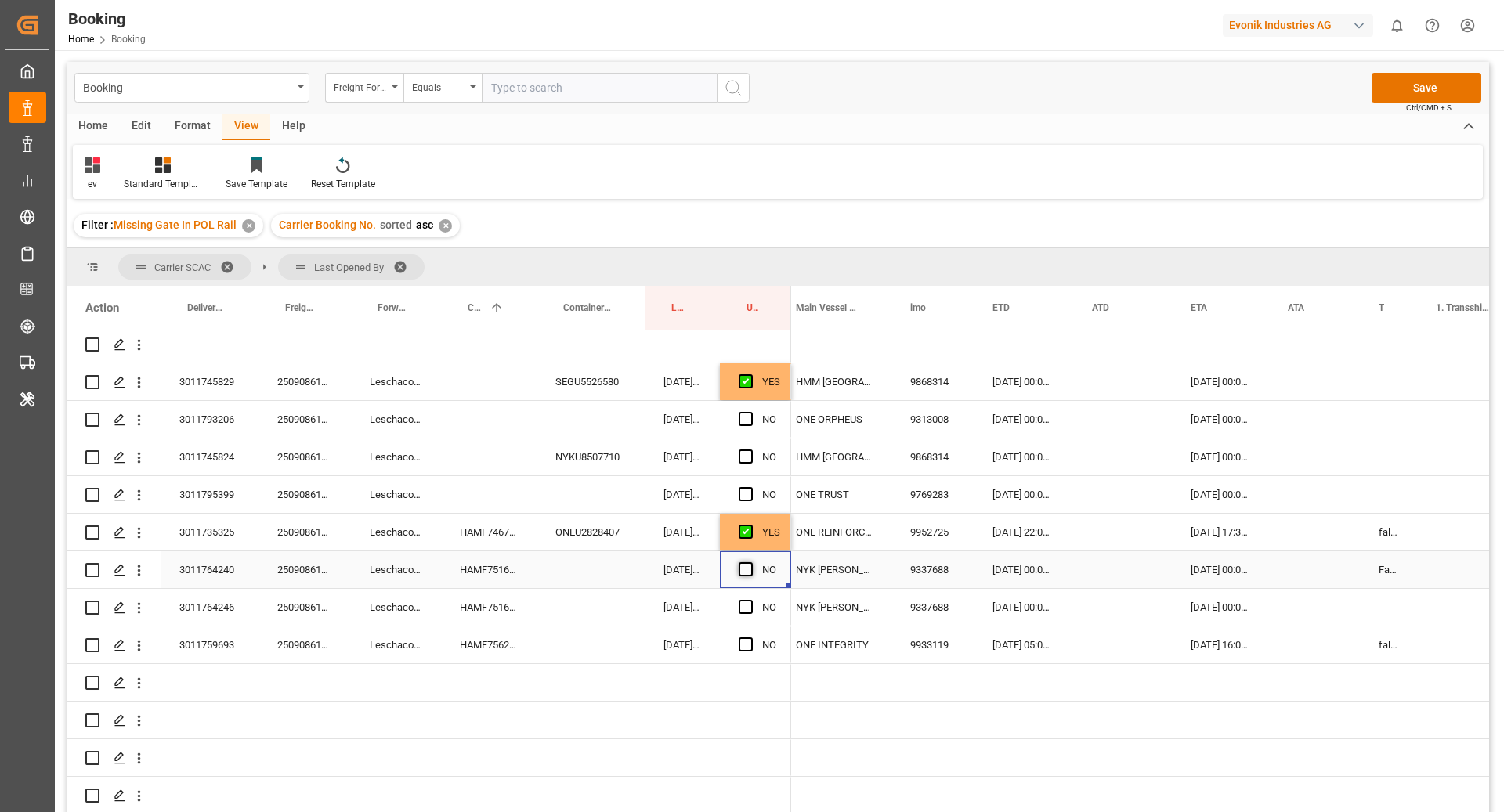
click at [740, 571] on span "Press SPACE to select this row." at bounding box center [746, 569] width 15 height 14
click at [751, 562] on input "Press SPACE to select this row." at bounding box center [751, 562] width 0 height 0
click at [741, 605] on span "Press SPACE to select this row." at bounding box center [746, 607] width 15 height 14
click at [751, 600] on input "Press SPACE to select this row." at bounding box center [751, 600] width 0 height 0
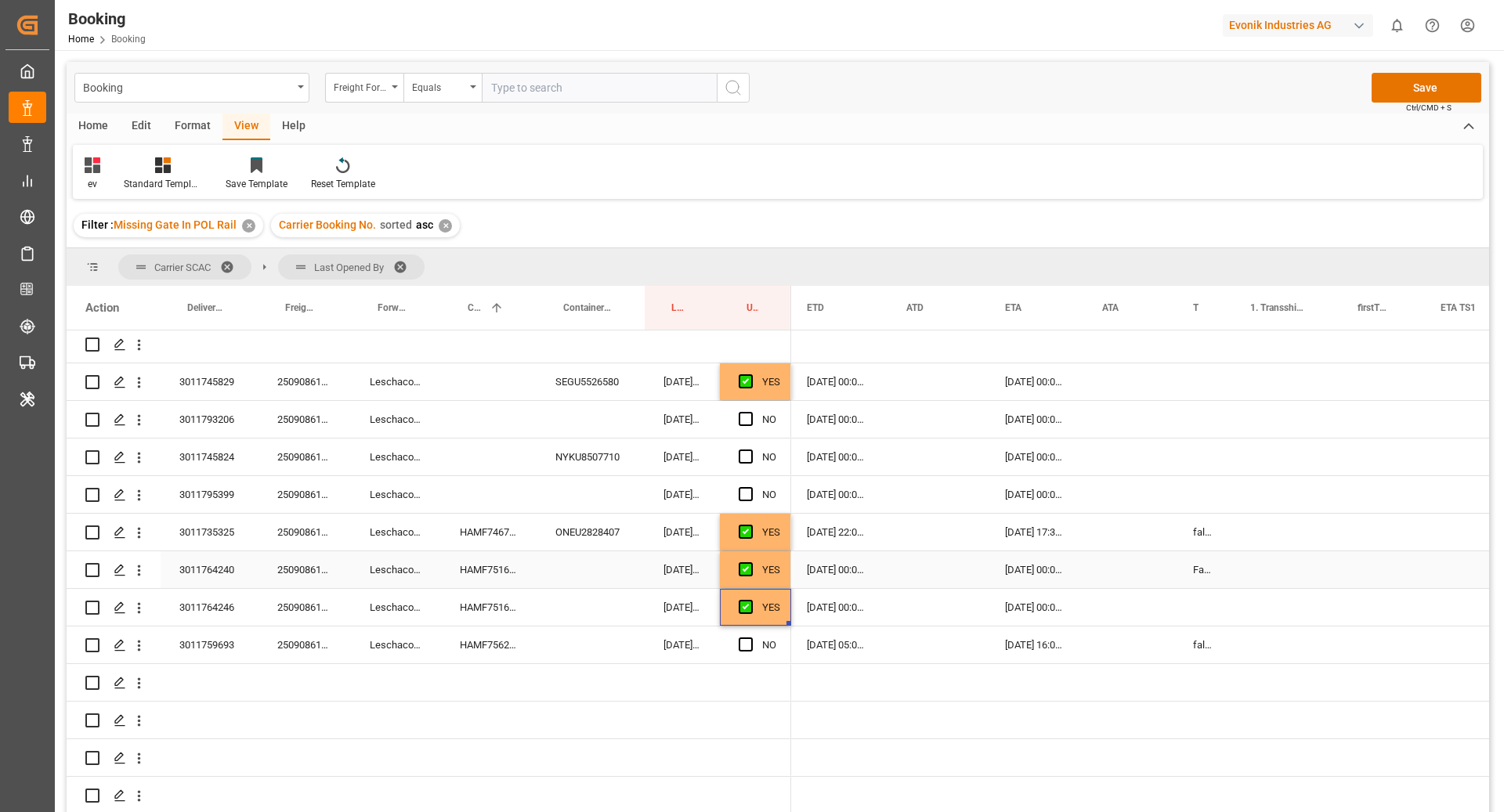
click at [1195, 573] on div "False" at bounding box center [1202, 569] width 57 height 37
drag, startPoint x: 1228, startPoint y: 583, endPoint x: 1228, endPoint y: 601, distance: 18.0
click at [472, 652] on div "HAMF75627800" at bounding box center [488, 644] width 95 height 37
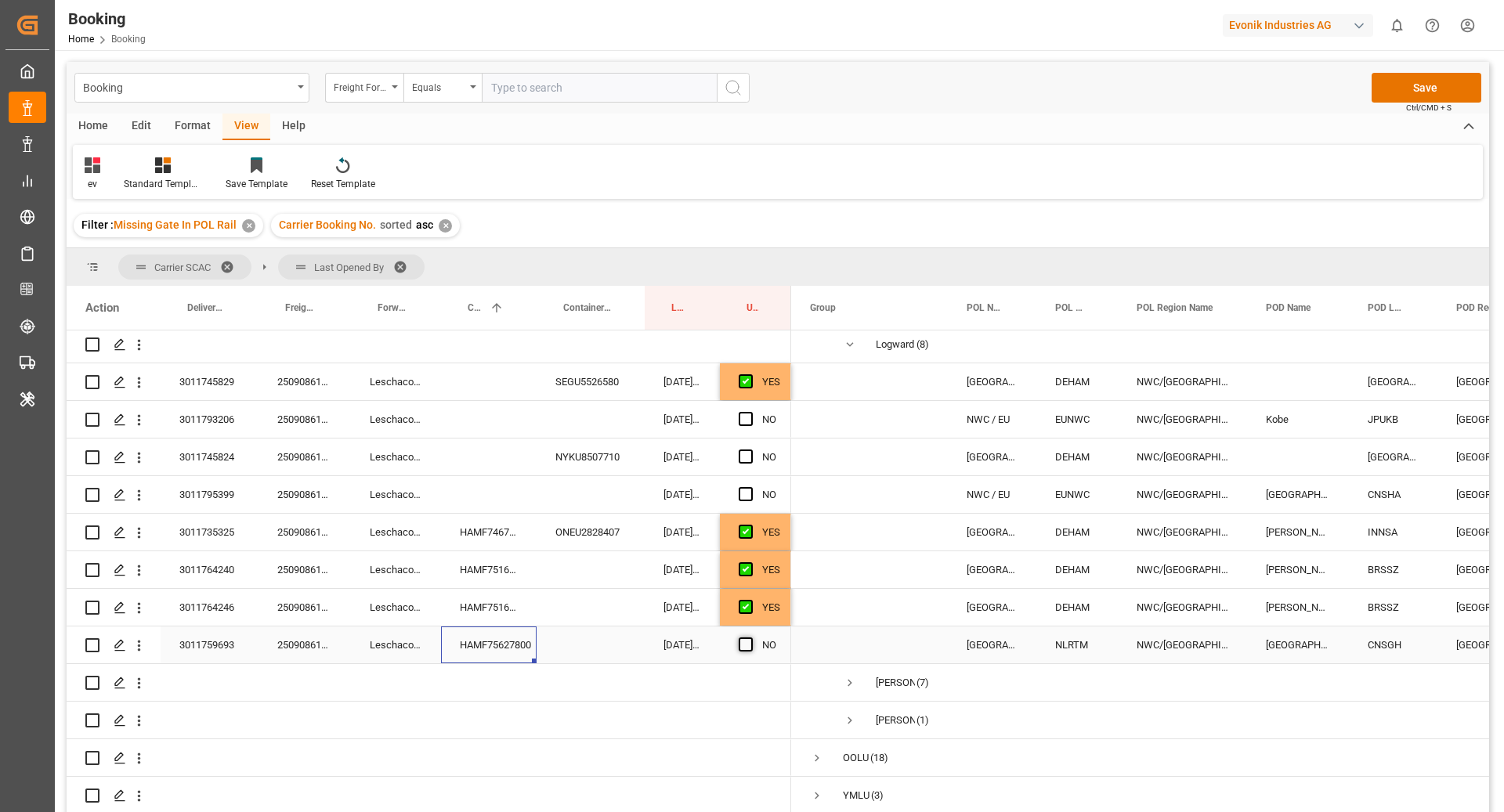
click at [741, 648] on span "Press SPACE to select this row." at bounding box center [746, 644] width 15 height 14
click at [751, 637] on input "Press SPACE to select this row." at bounding box center [751, 637] width 0 height 0
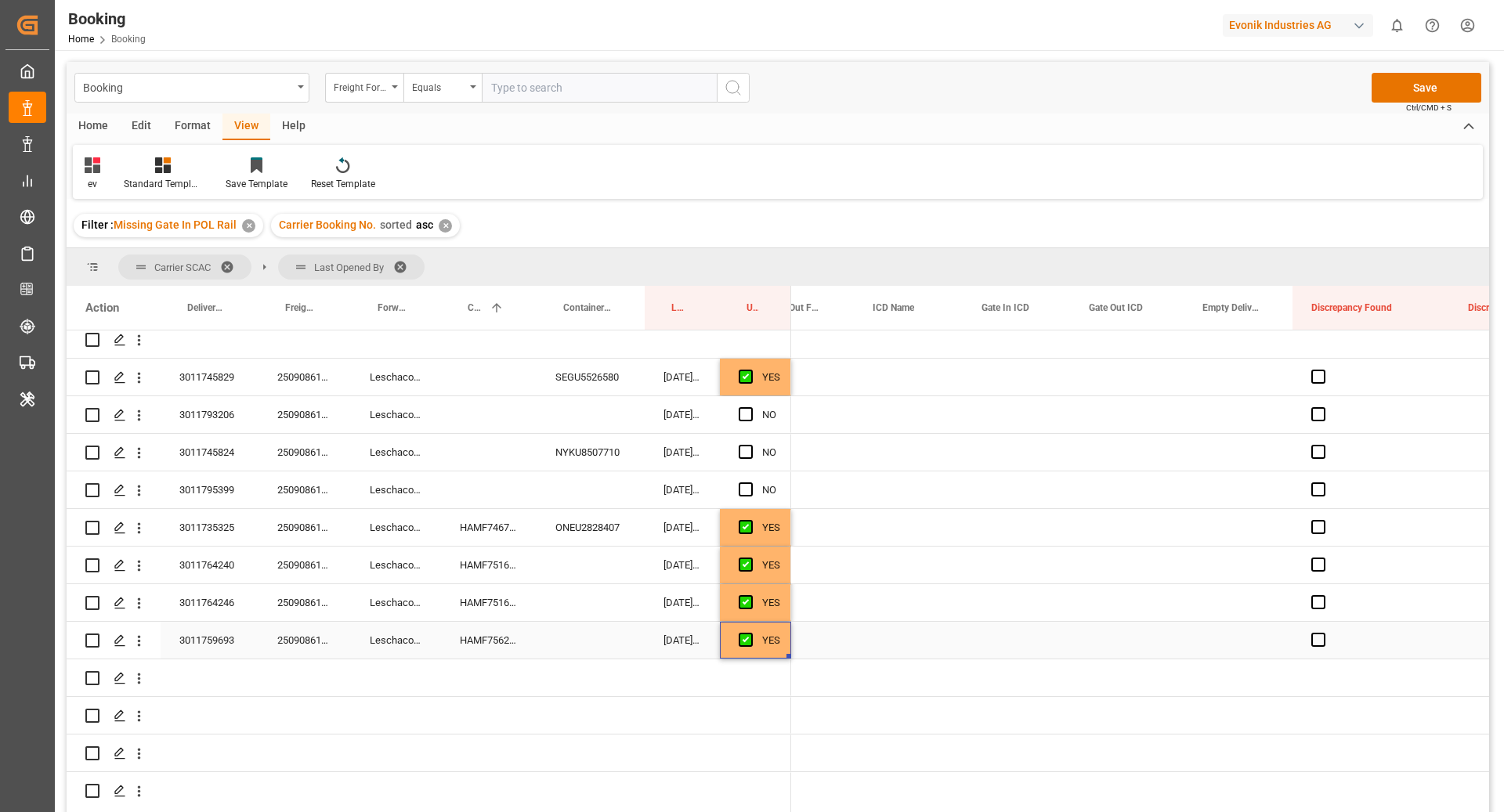
click at [598, 636] on div "Press SPACE to select this row." at bounding box center [590, 640] width 108 height 37
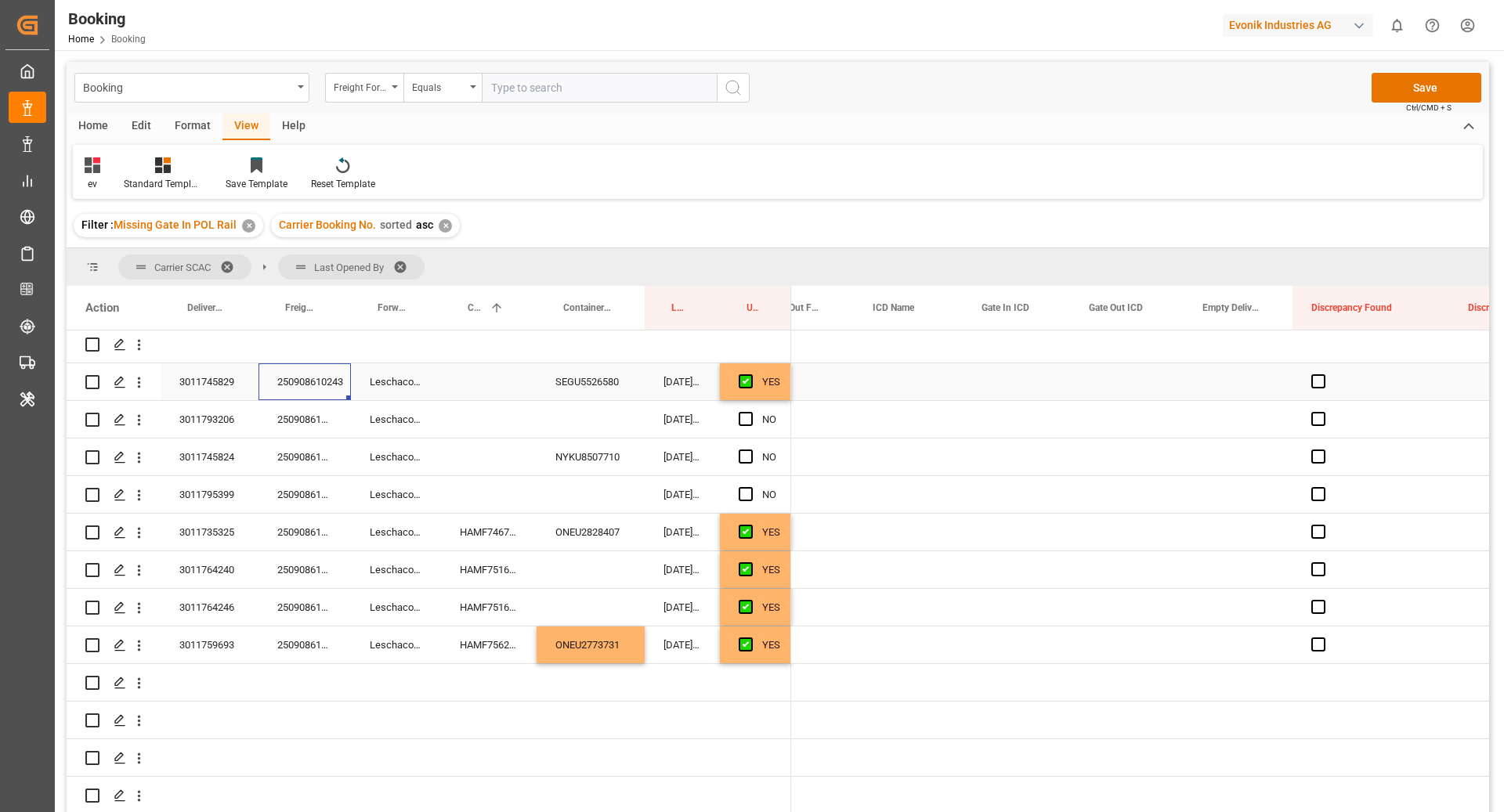
click at [295, 375] on div "250908610243" at bounding box center [305, 382] width 92 height 37
click at [300, 420] on div "250908610659" at bounding box center [305, 419] width 92 height 37
click at [303, 471] on div "250908610243" at bounding box center [305, 457] width 92 height 37
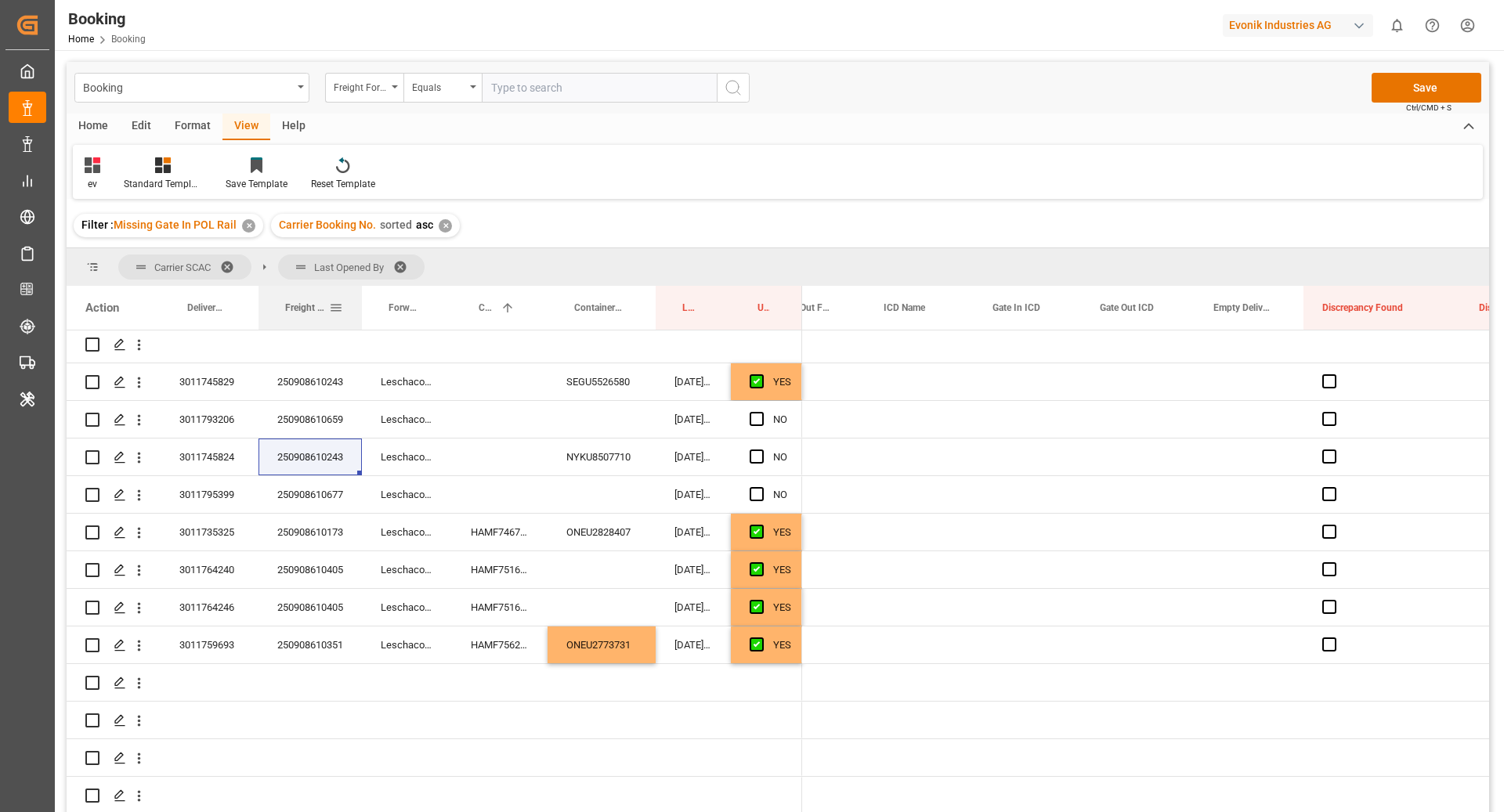
scroll to position [0, 2886]
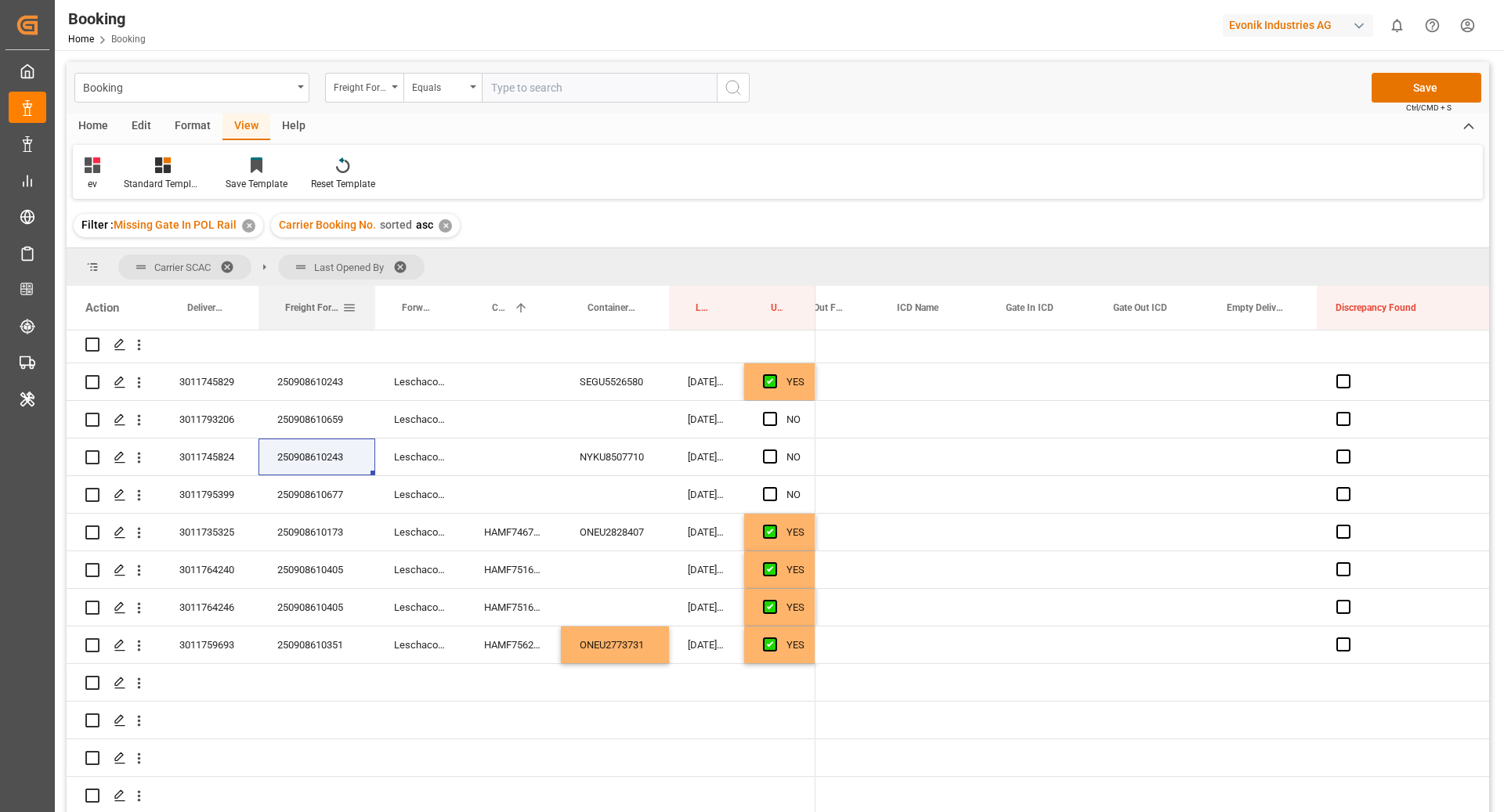
drag, startPoint x: 348, startPoint y: 316, endPoint x: 373, endPoint y: 316, distance: 25.0
click at [373, 316] on div at bounding box center [374, 307] width 6 height 44
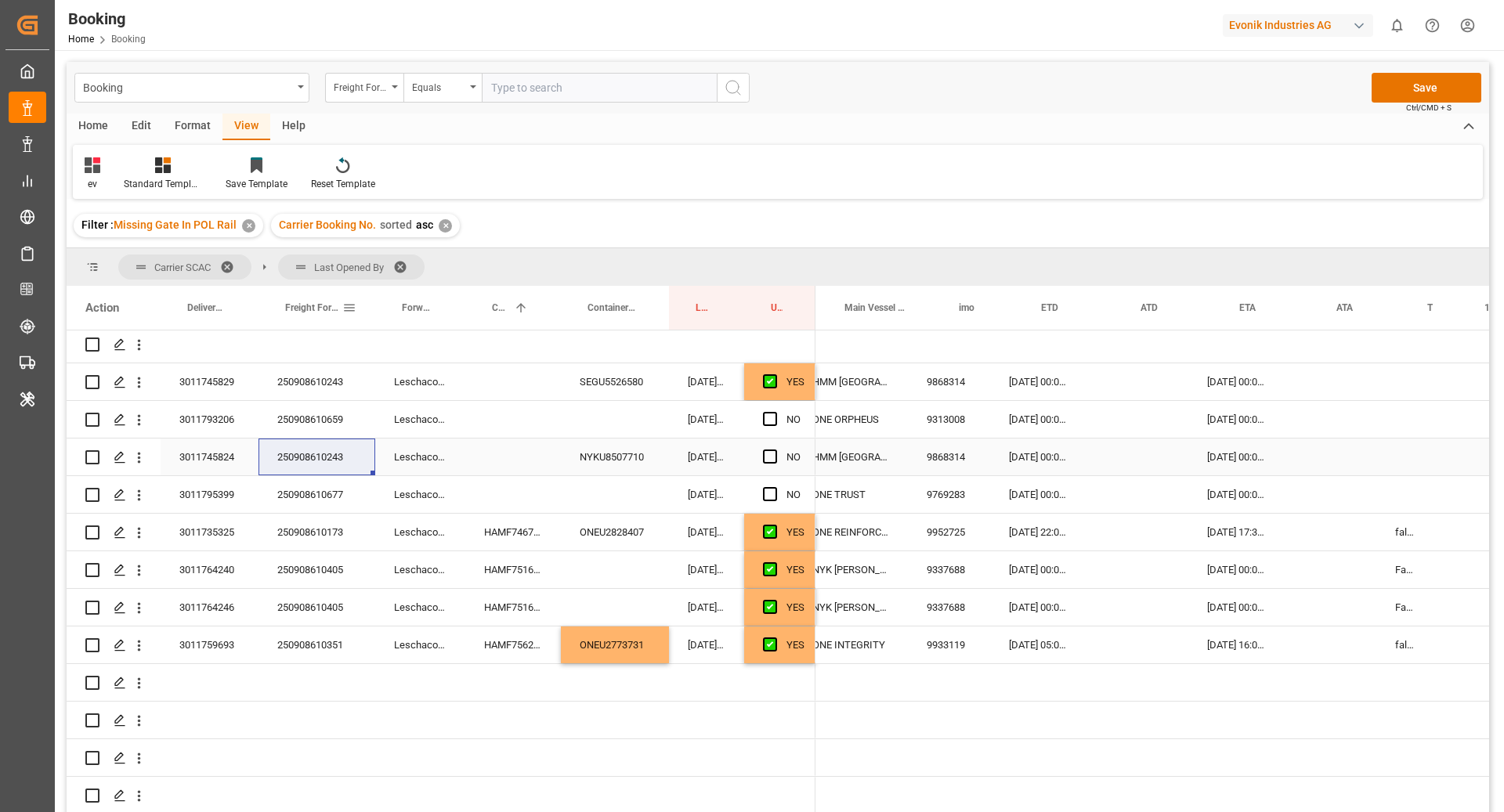
scroll to position [0, 829]
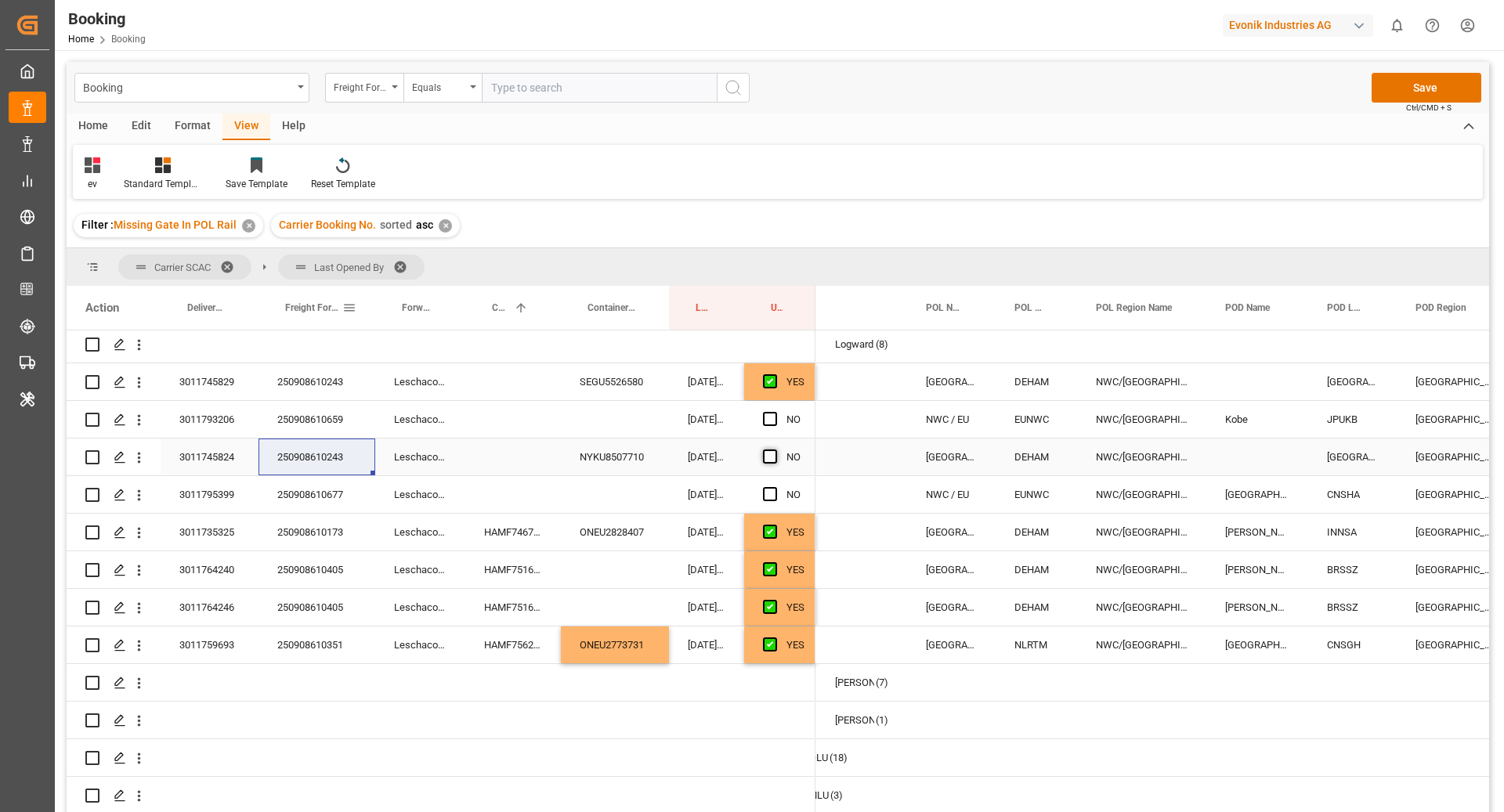
click at [771, 451] on span "Press SPACE to select this row." at bounding box center [771, 457] width 15 height 14
click at [774, 450] on input "Press SPACE to select this row." at bounding box center [774, 450] width 0 height 0
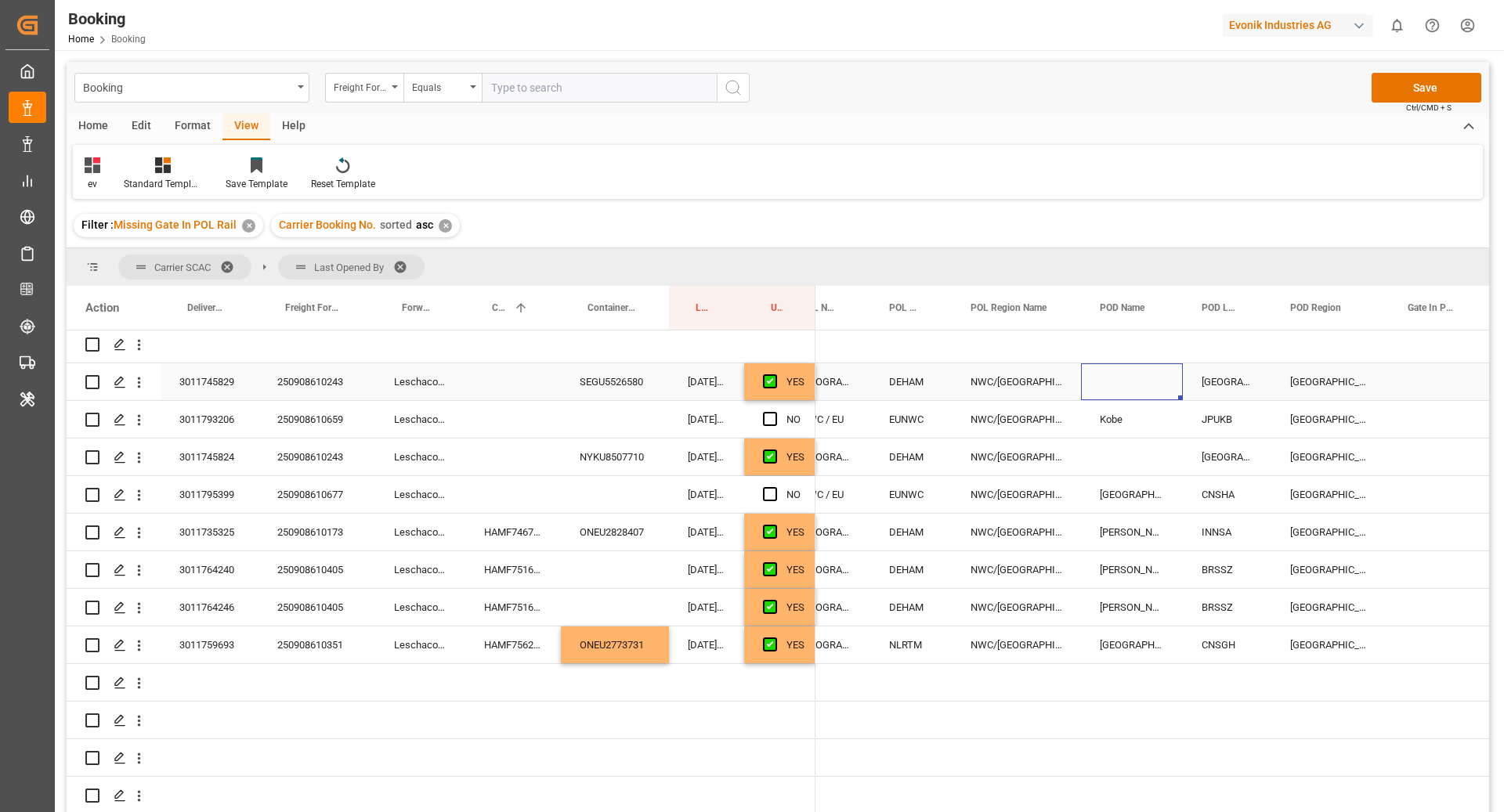
click at [1111, 382] on div "Press SPACE to select this row." at bounding box center [1131, 382] width 102 height 37
click at [1111, 382] on input "Press SPACE to select this row." at bounding box center [1131, 391] width 77 height 30
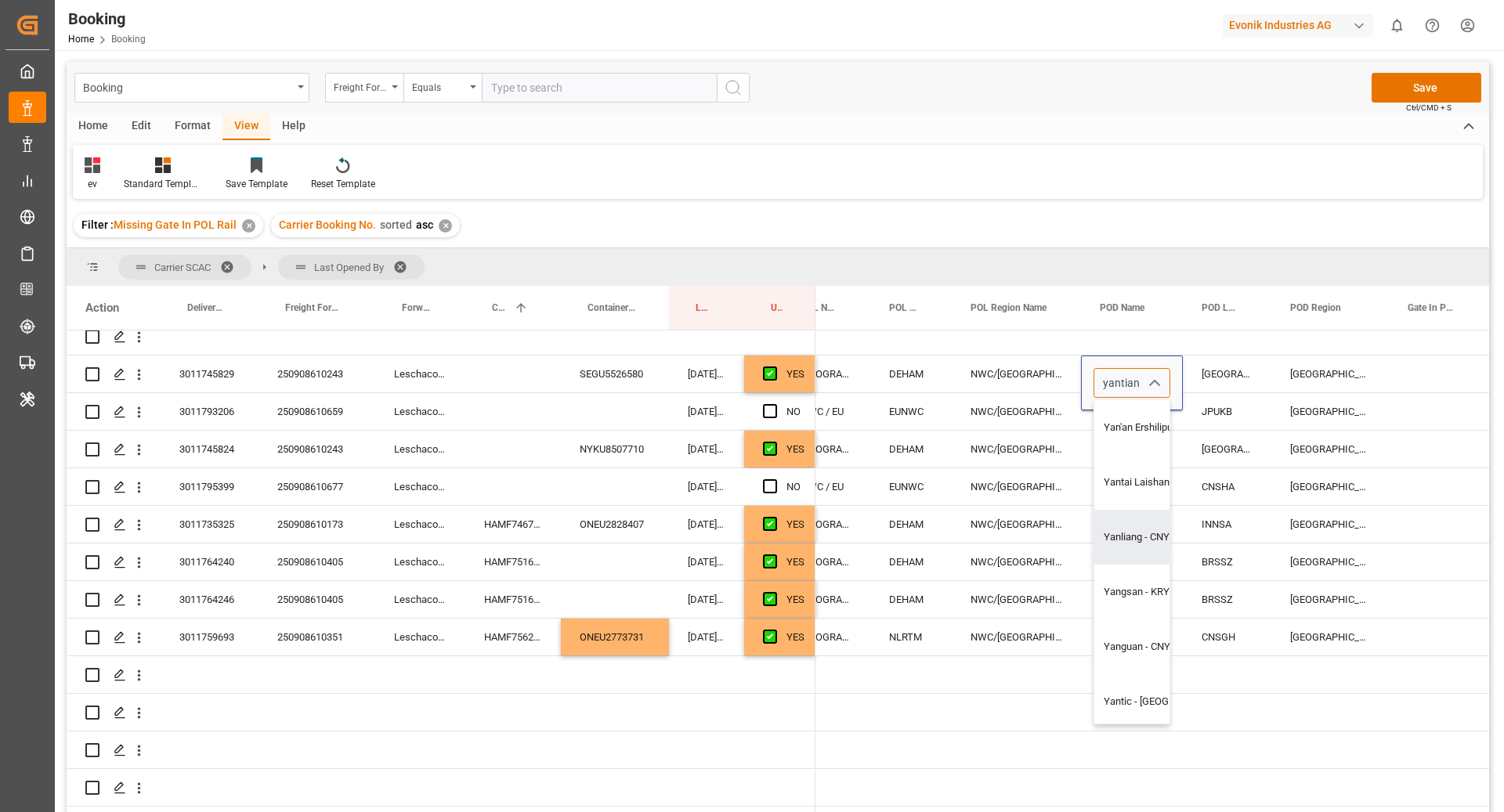
type input "yantian"
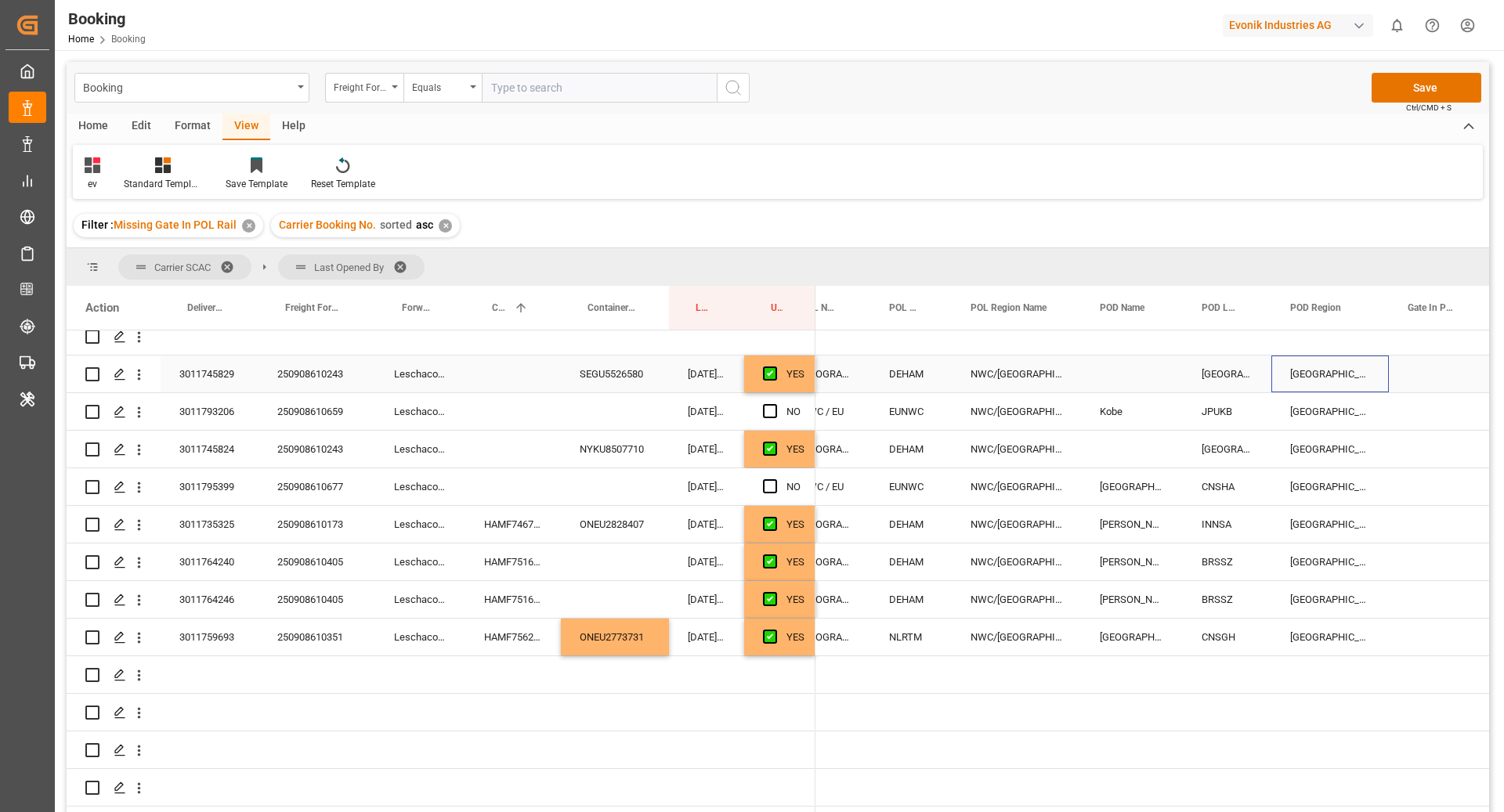
click at [1286, 372] on div "China" at bounding box center [1330, 373] width 118 height 37
click at [1126, 368] on div "Press SPACE to select this row." at bounding box center [1131, 373] width 102 height 37
click at [1126, 368] on input "Press SPACE to select this row." at bounding box center [1131, 382] width 77 height 30
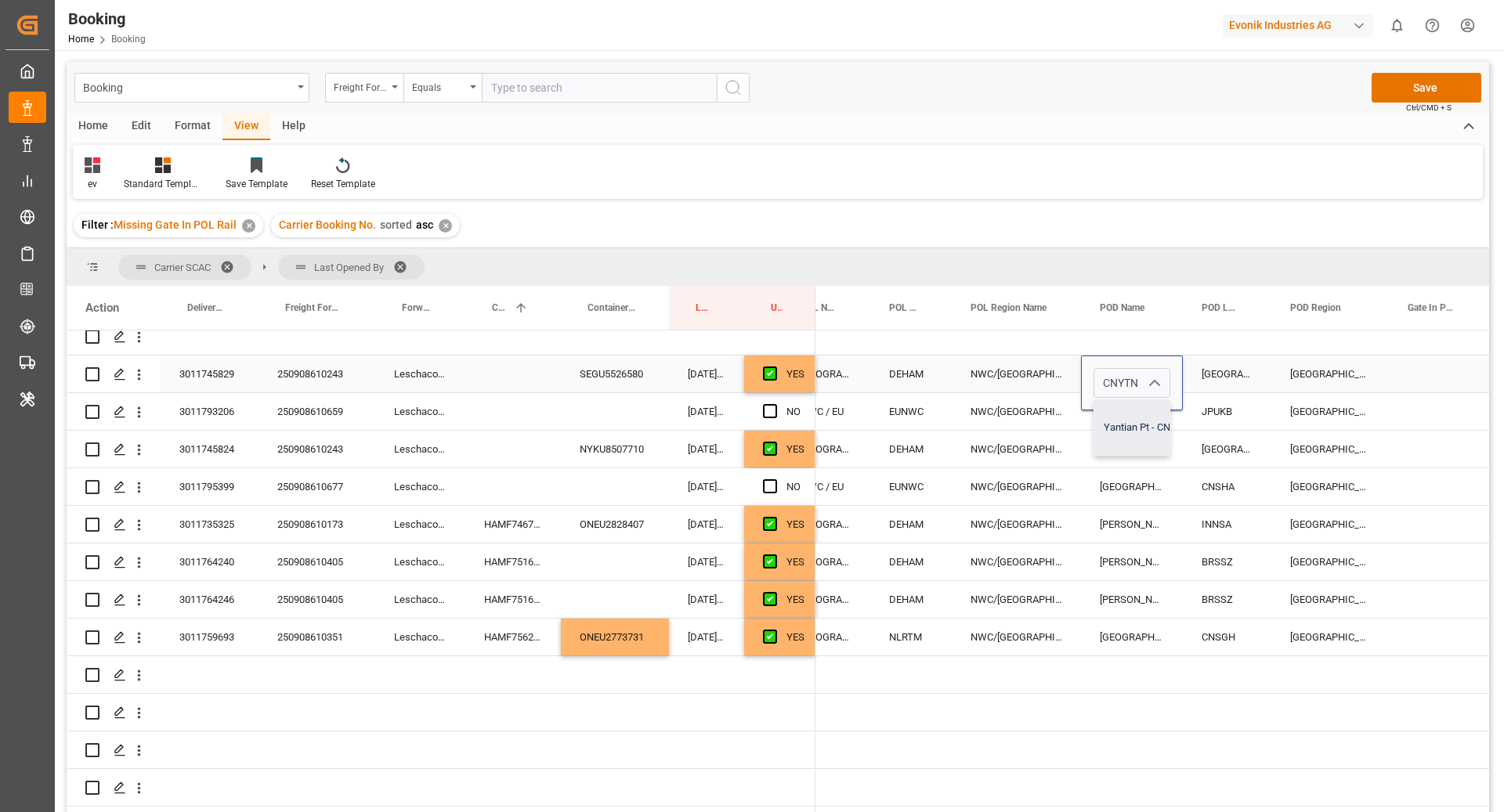
click at [1128, 426] on div "Yantian Pt - CNYTN" at bounding box center [1147, 428] width 105 height 54
type input "Yantian Pt - CNYTN"
click at [1212, 398] on div "JPUKB" at bounding box center [1227, 411] width 89 height 37
click at [1194, 364] on div "Guangzhou, China" at bounding box center [1227, 373] width 89 height 37
click at [1127, 441] on div "Press SPACE to select this row." at bounding box center [1131, 449] width 102 height 37
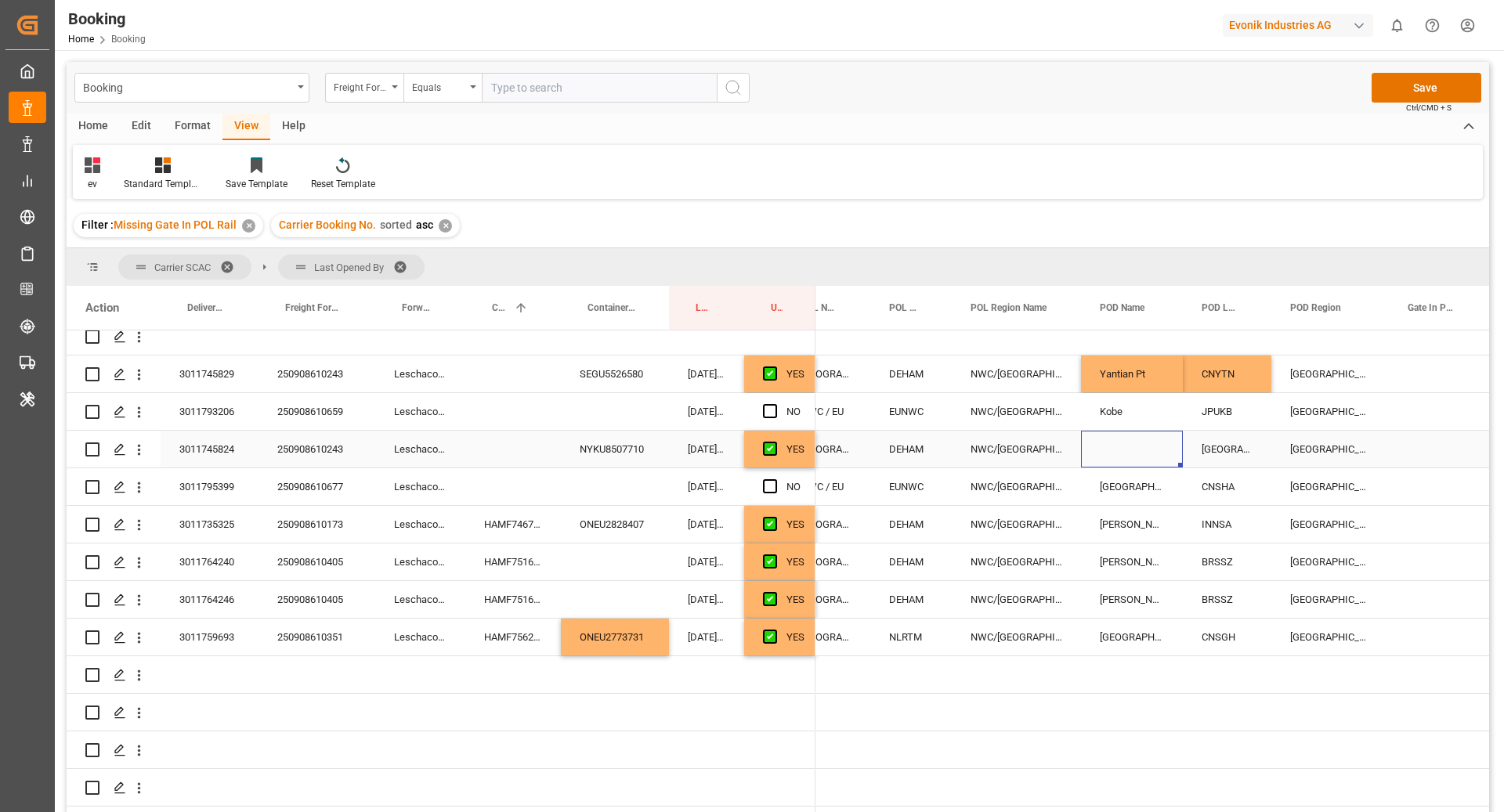
click at [1127, 441] on div "Press SPACE to select this row." at bounding box center [1131, 449] width 102 height 37
click at [1127, 443] on input "Press SPACE to select this row." at bounding box center [1131, 458] width 77 height 30
click at [1126, 448] on input "Press SPACE to select this row." at bounding box center [1131, 458] width 77 height 30
paste input "CNYTN"
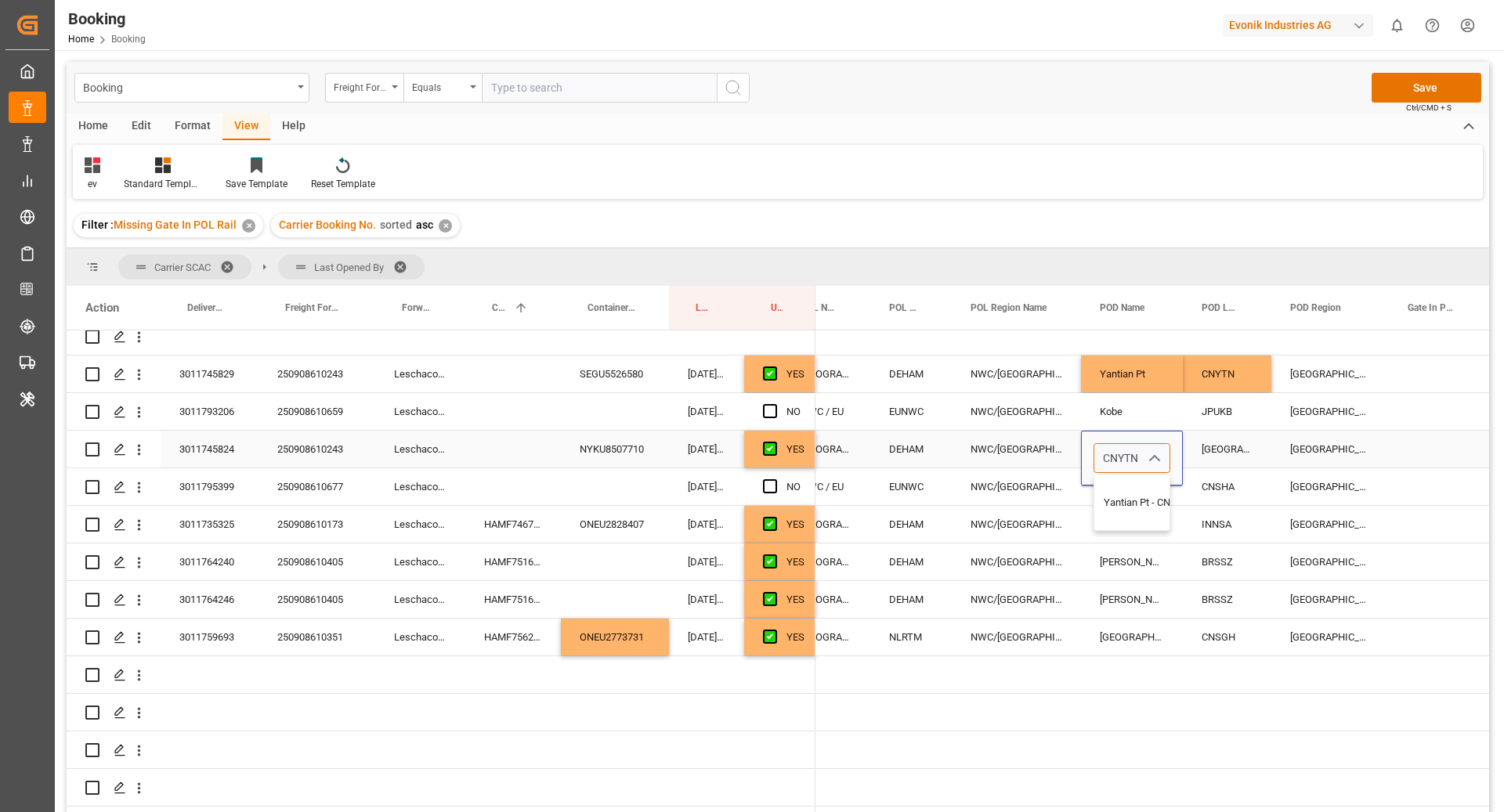
click at [1130, 483] on div "Yantian Pt - CNYTN" at bounding box center [1147, 502] width 105 height 54
type input "Yantian Pt - CNYTN"
click at [1223, 446] on div "Guangzhou, China" at bounding box center [1227, 449] width 89 height 37
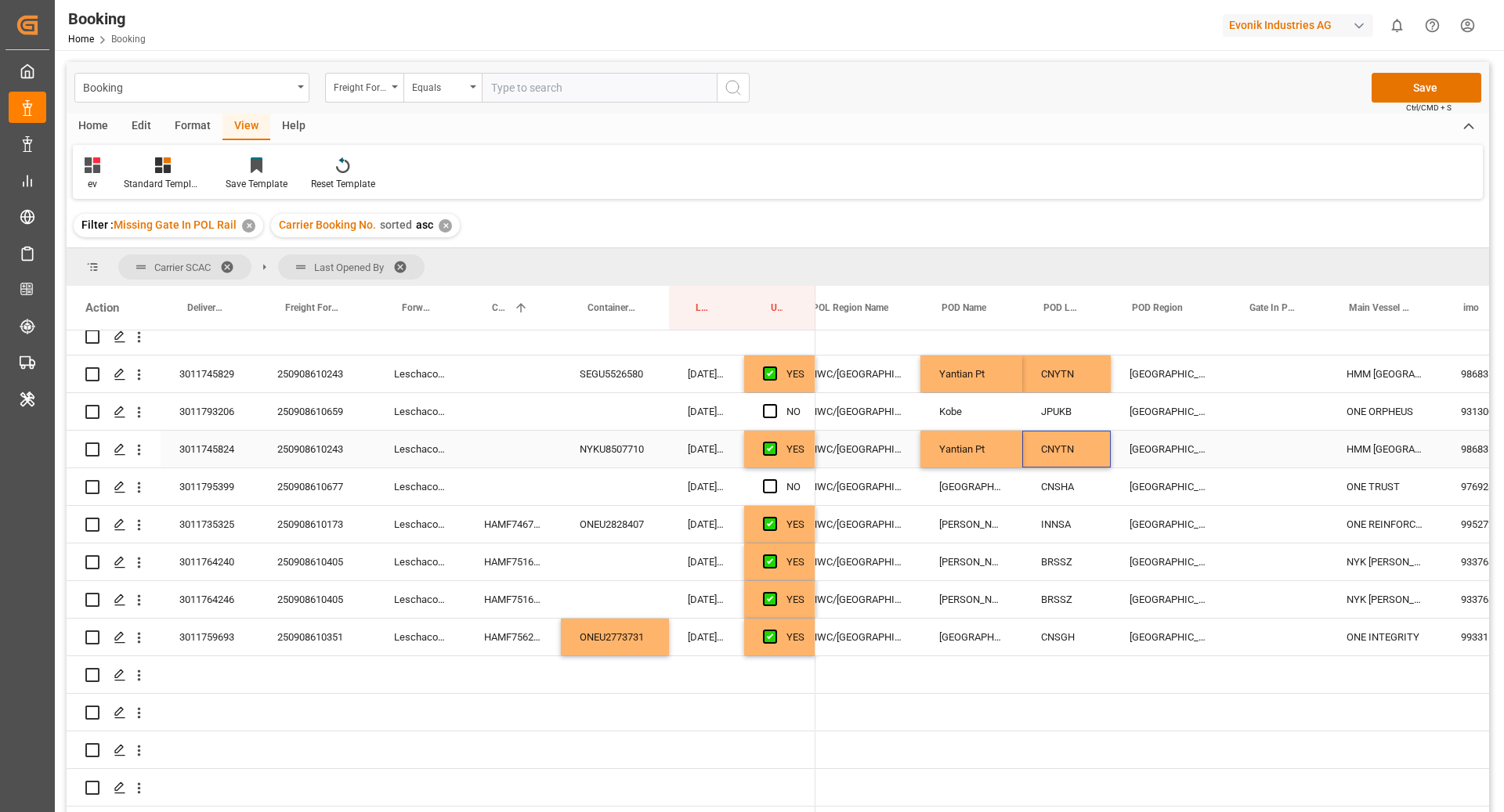
scroll to position [0, 348]
click at [479, 380] on div "Press SPACE to select this row." at bounding box center [512, 373] width 95 height 37
click at [525, 440] on div "Press SPACE to select this row." at bounding box center [512, 449] width 95 height 37
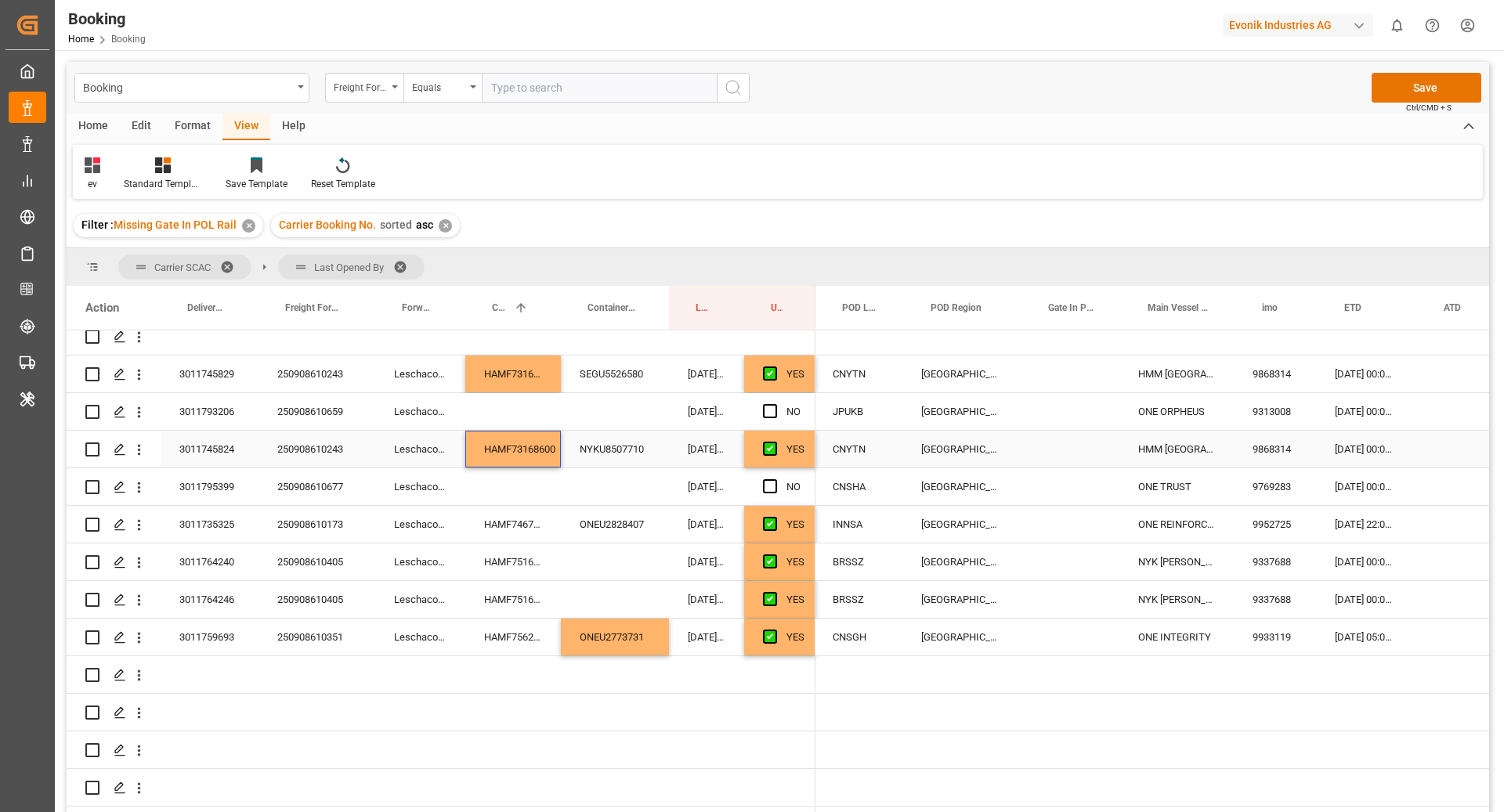
scroll to position [0, 547]
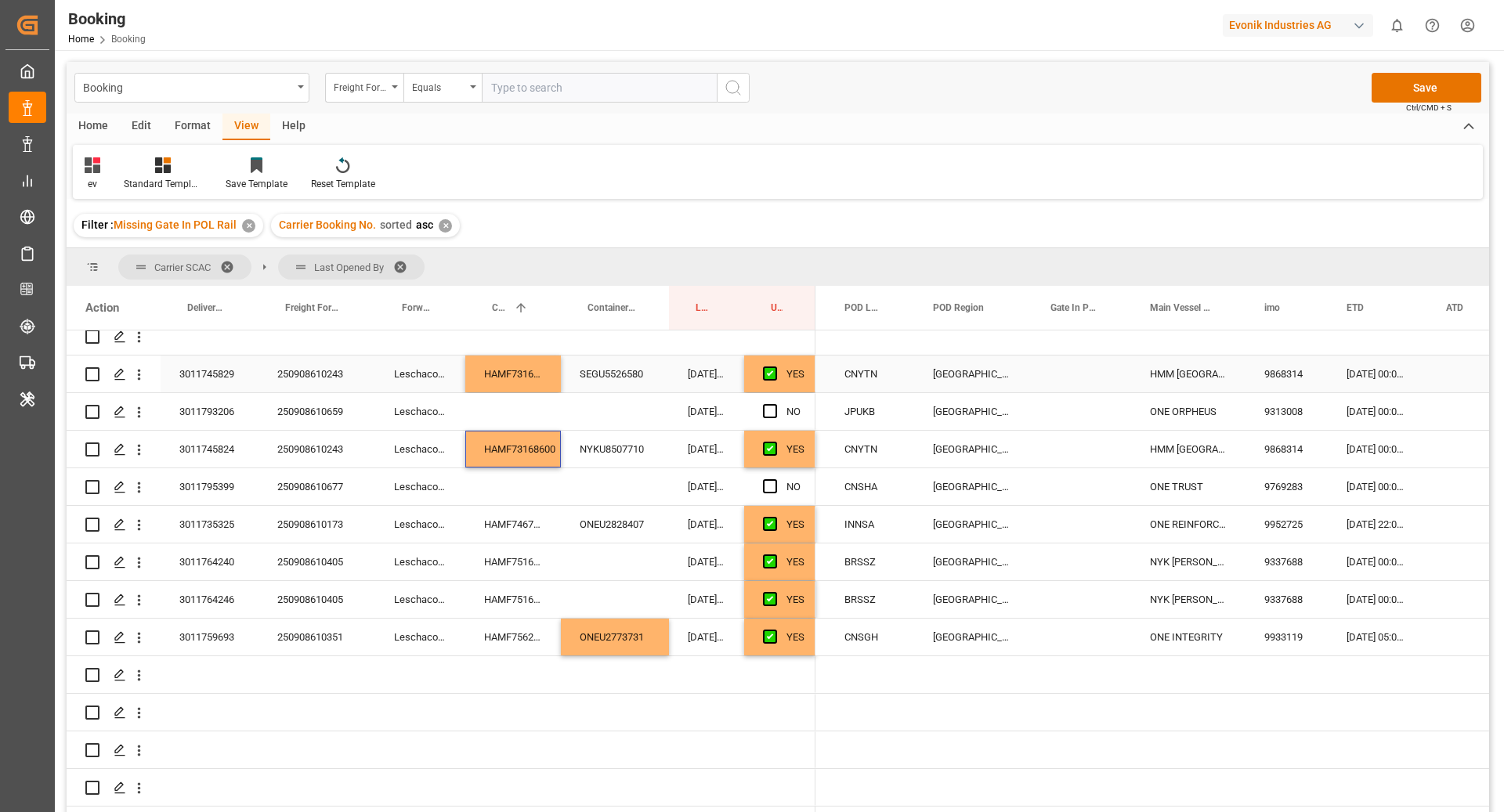
click at [1051, 373] on div "Press SPACE to select this row." at bounding box center [1082, 373] width 100 height 37
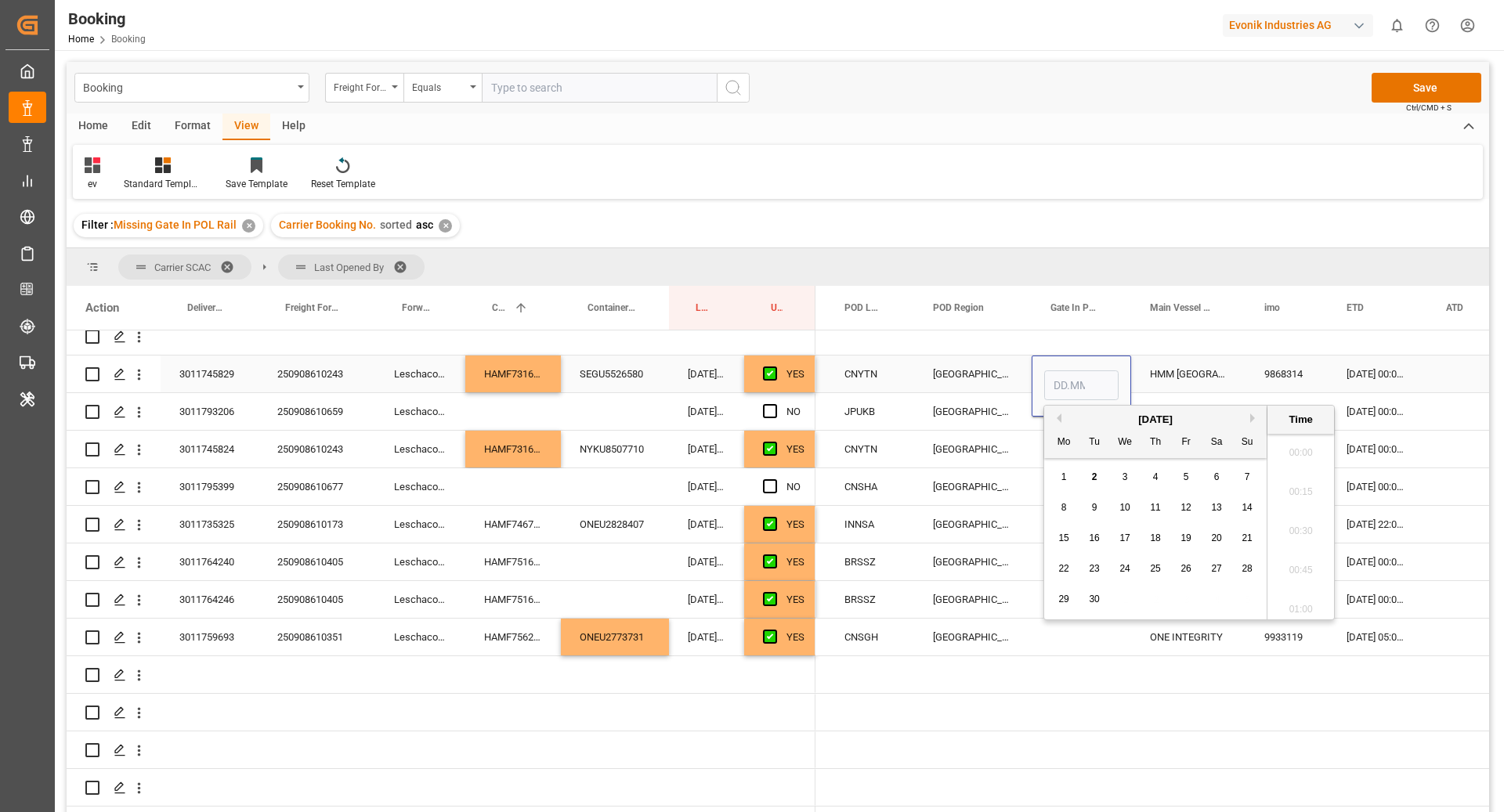
scroll to position [2315, 0]
click at [1058, 481] on div "1" at bounding box center [1064, 478] width 20 height 19
type input "01.09.2025 00:00"
click at [1160, 365] on div "HMM LE HAVRE" at bounding box center [1189, 373] width 114 height 37
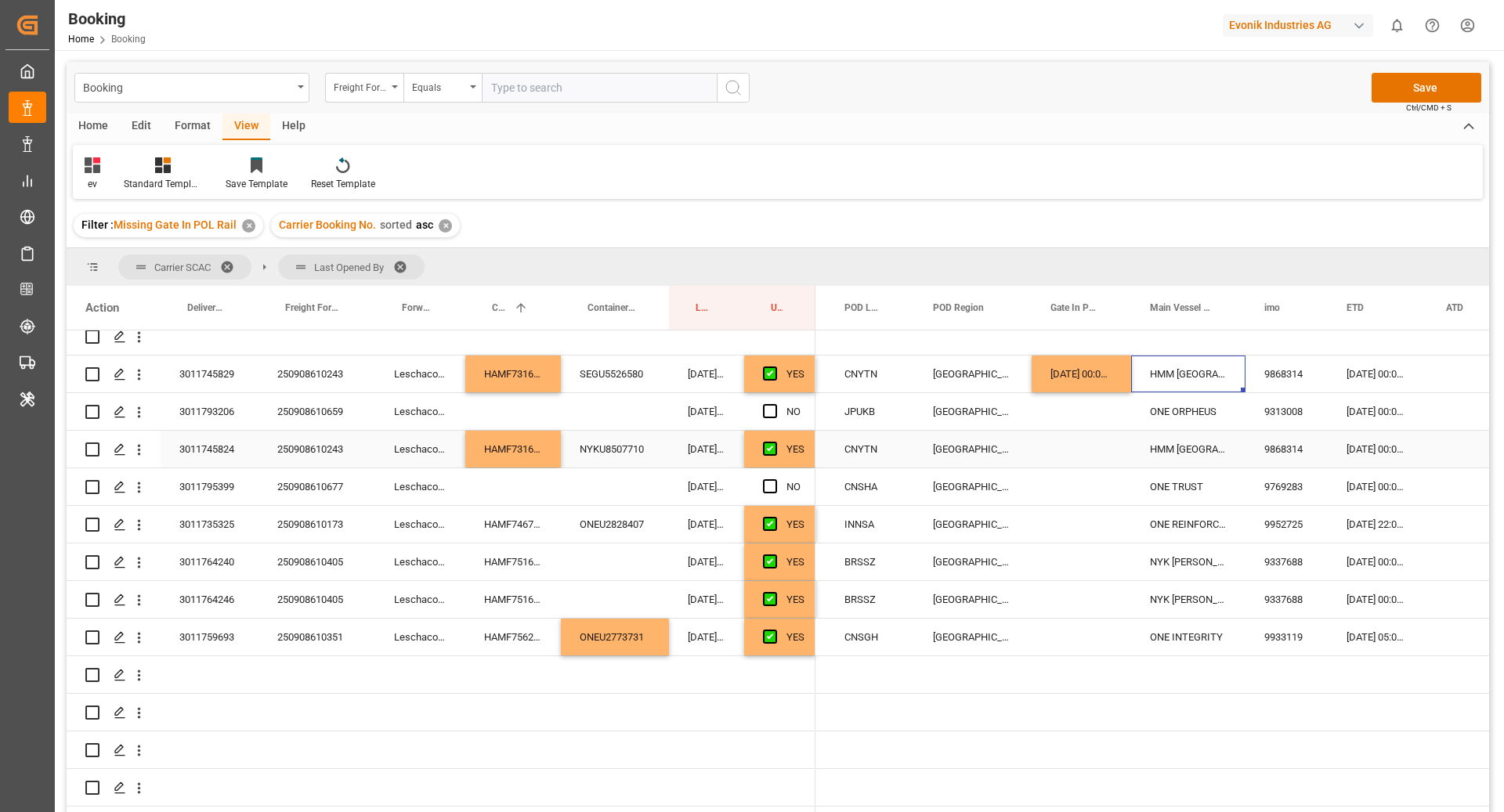
click at [1072, 440] on div "Press SPACE to select this row." at bounding box center [1082, 449] width 100 height 37
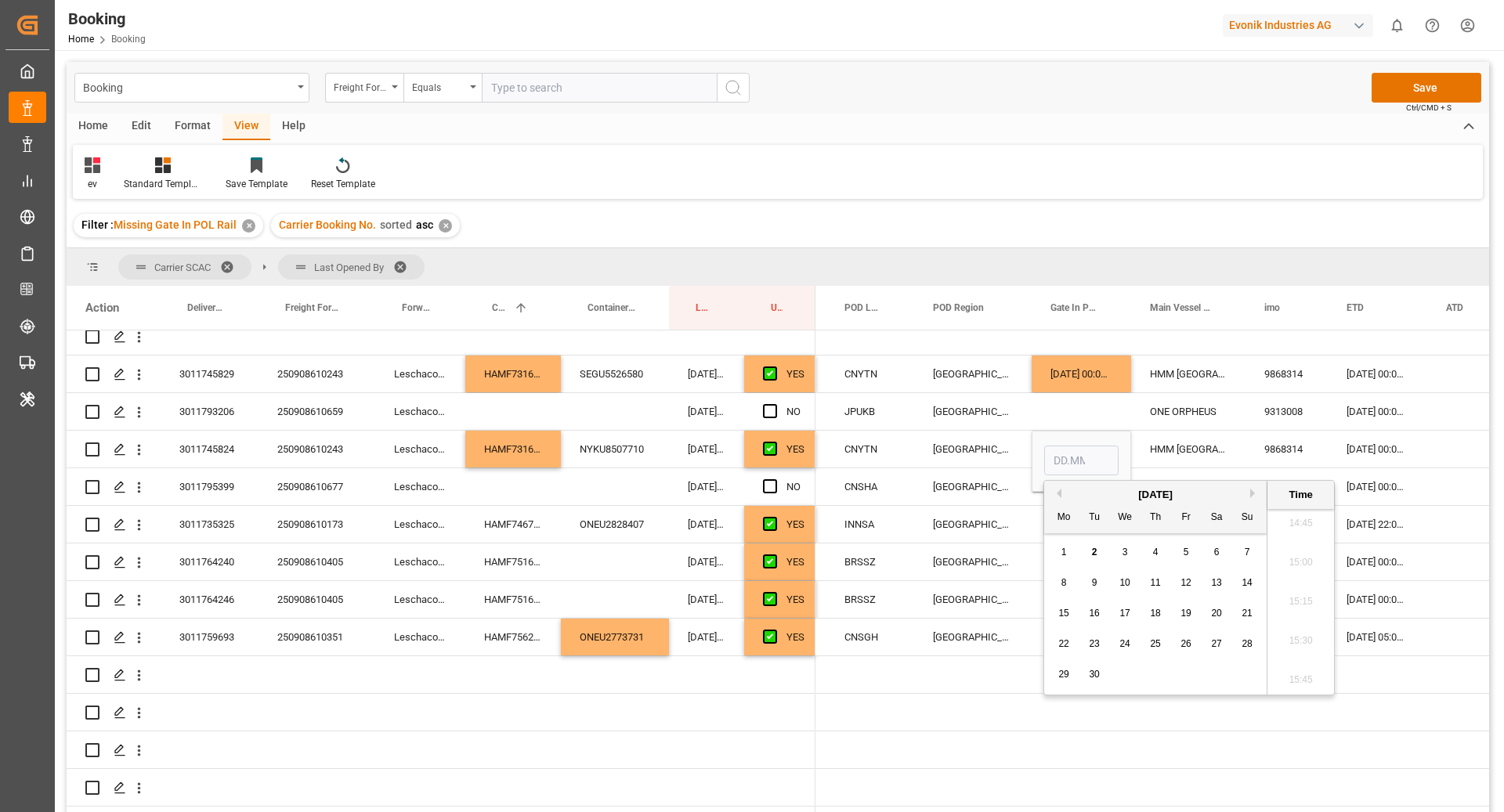
click at [1063, 548] on span "1" at bounding box center [1064, 552] width 5 height 11
type input "01.09.2025 00:00"
click at [1189, 416] on div "ONE ORPHEUS" at bounding box center [1189, 411] width 114 height 37
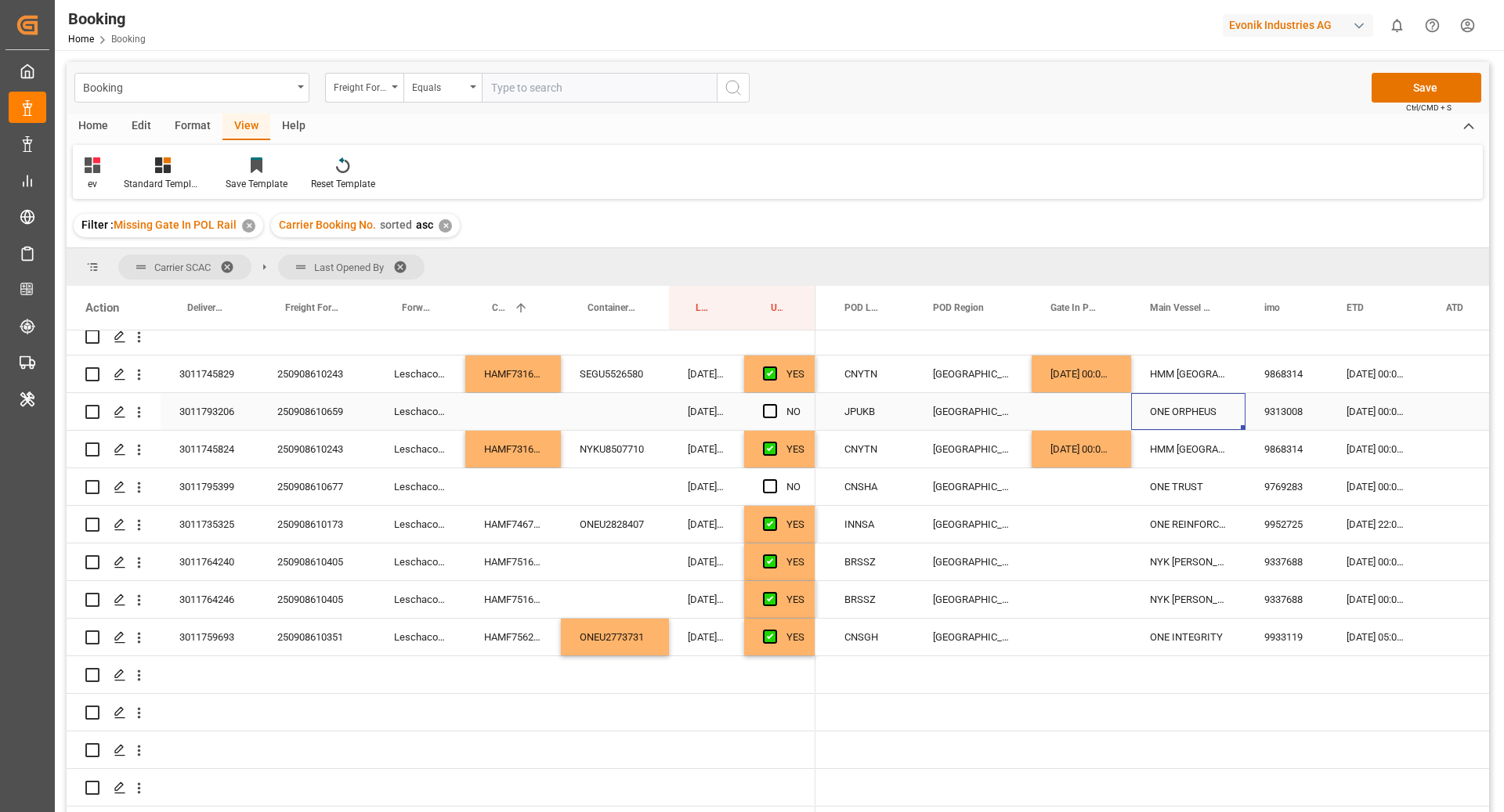
click at [313, 411] on div "250908610659" at bounding box center [316, 411] width 117 height 37
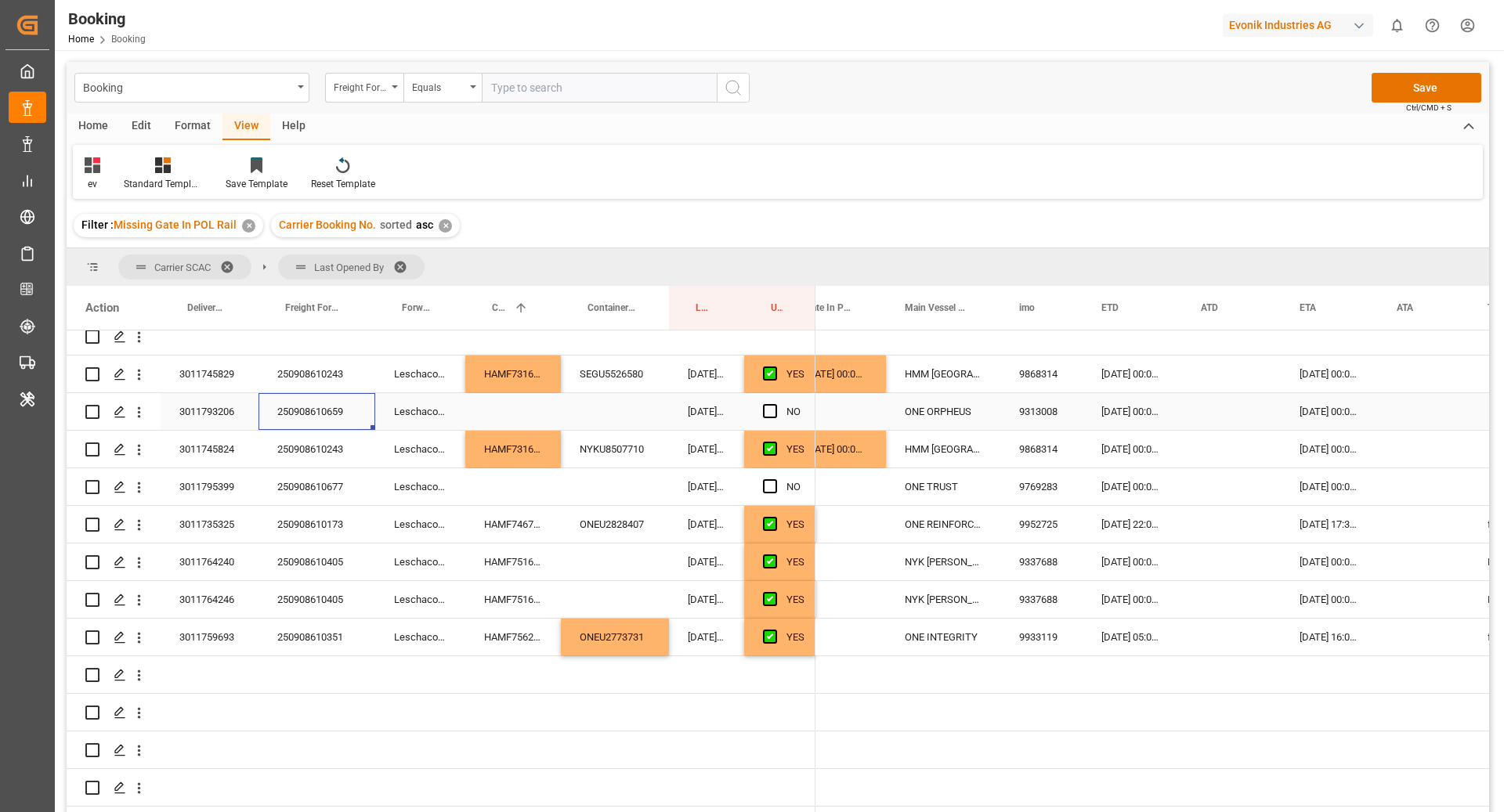
scroll to position [0, 827]
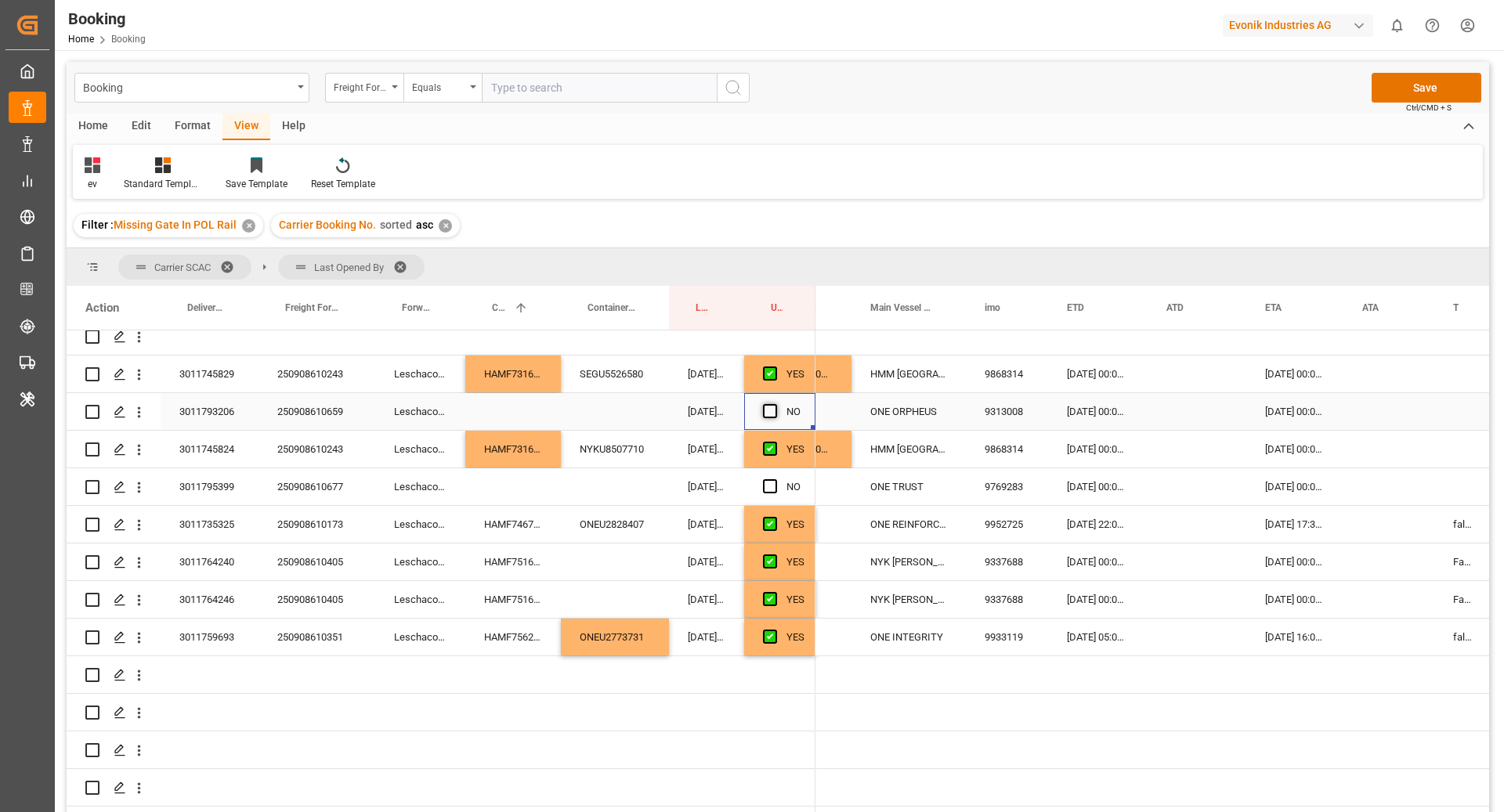
click at [767, 405] on span "Press SPACE to select this row." at bounding box center [771, 411] width 15 height 14
click at [774, 404] on input "Press SPACE to select this row." at bounding box center [774, 404] width 0 height 0
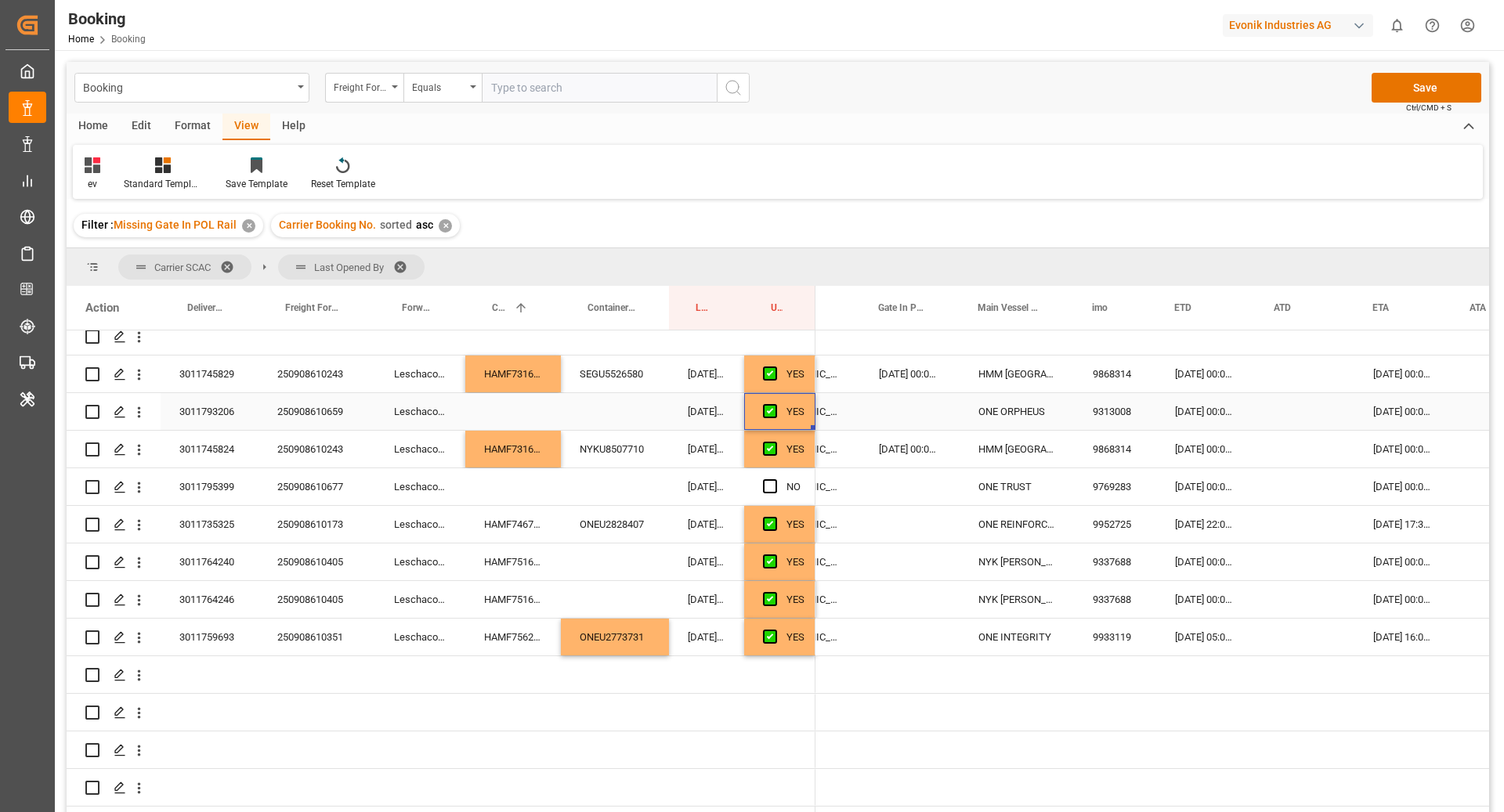
click at [1178, 410] on div "27.09.2025 00:00:00" at bounding box center [1206, 411] width 100 height 37
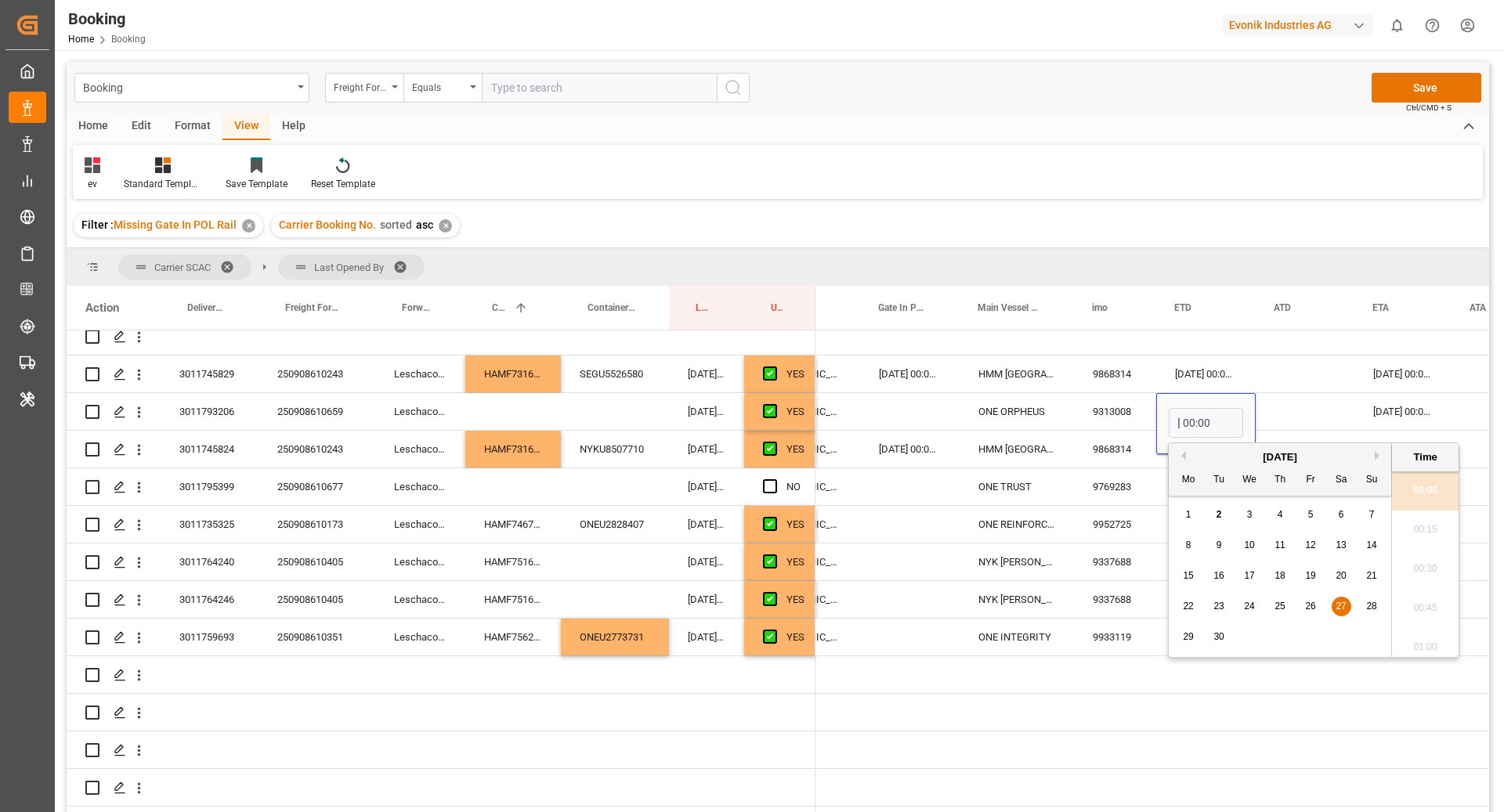
click at [1183, 583] on div "15" at bounding box center [1189, 576] width 20 height 19
type input "15.09.2025 00:00"
click at [1254, 406] on div "15.09.2025 00:00" at bounding box center [1206, 423] width 100 height 61
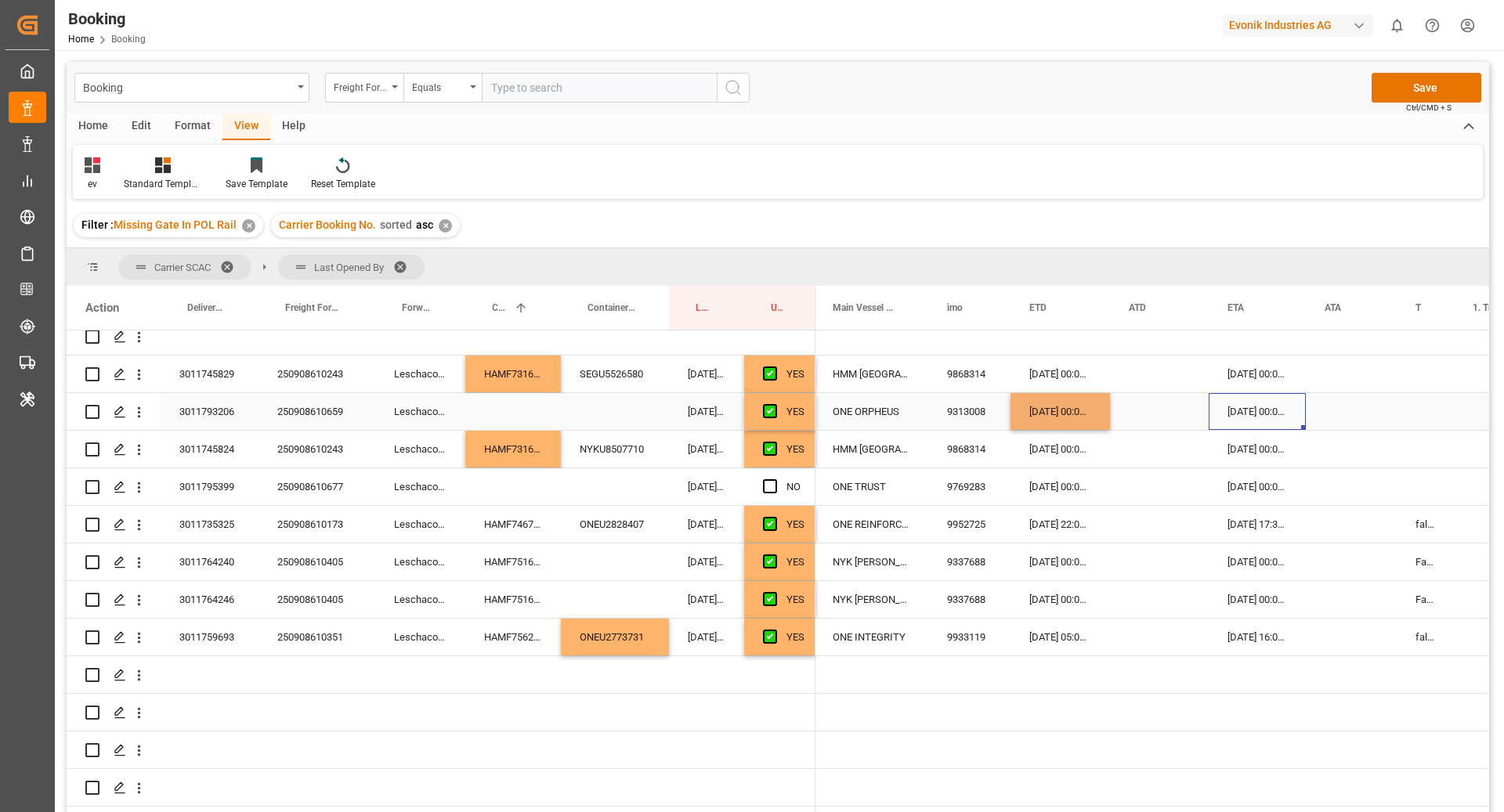
click at [1254, 406] on div "20.11.2025 00:00:00" at bounding box center [1257, 411] width 97 height 37
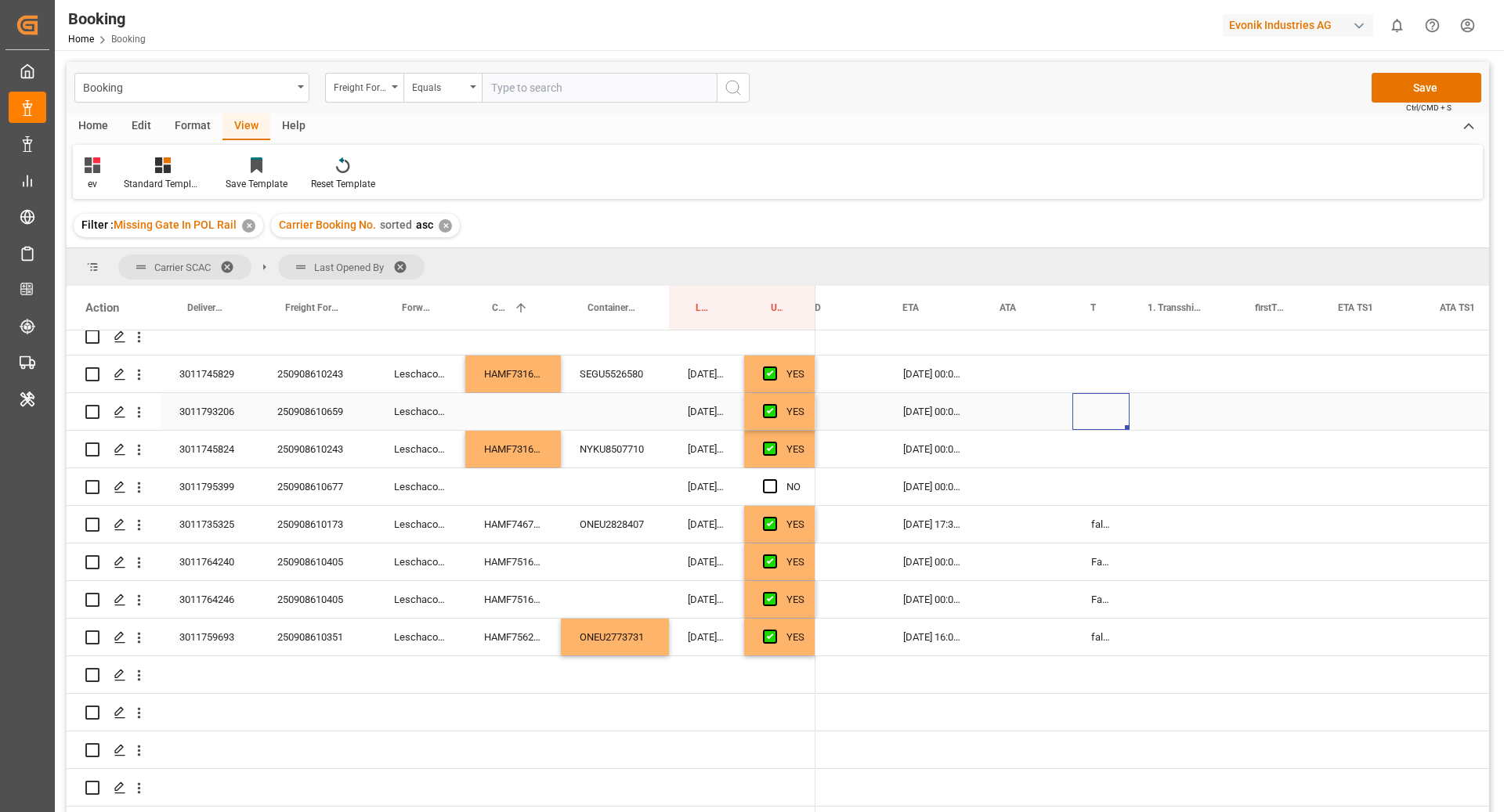
click at [1097, 408] on div "Press SPACE to select this row." at bounding box center [1101, 411] width 57 height 37
click at [1102, 413] on button "Select" at bounding box center [1102, 420] width 34 height 30
click at [1099, 500] on div "False" at bounding box center [1106, 508] width 24 height 15
click at [1153, 412] on div "Press SPACE to select this row." at bounding box center [1183, 411] width 107 height 37
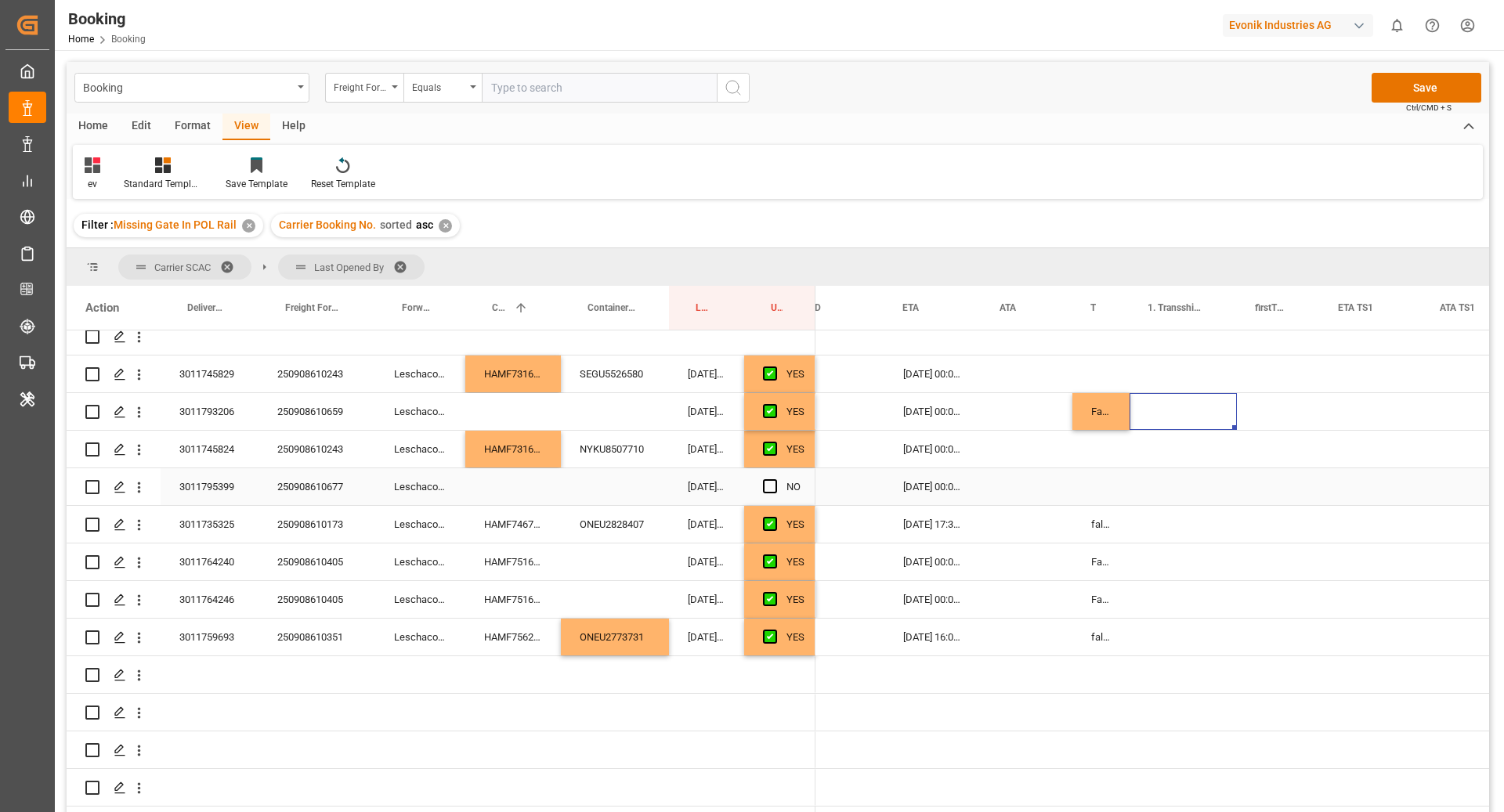
click at [346, 477] on div "250908610677" at bounding box center [316, 487] width 117 height 37
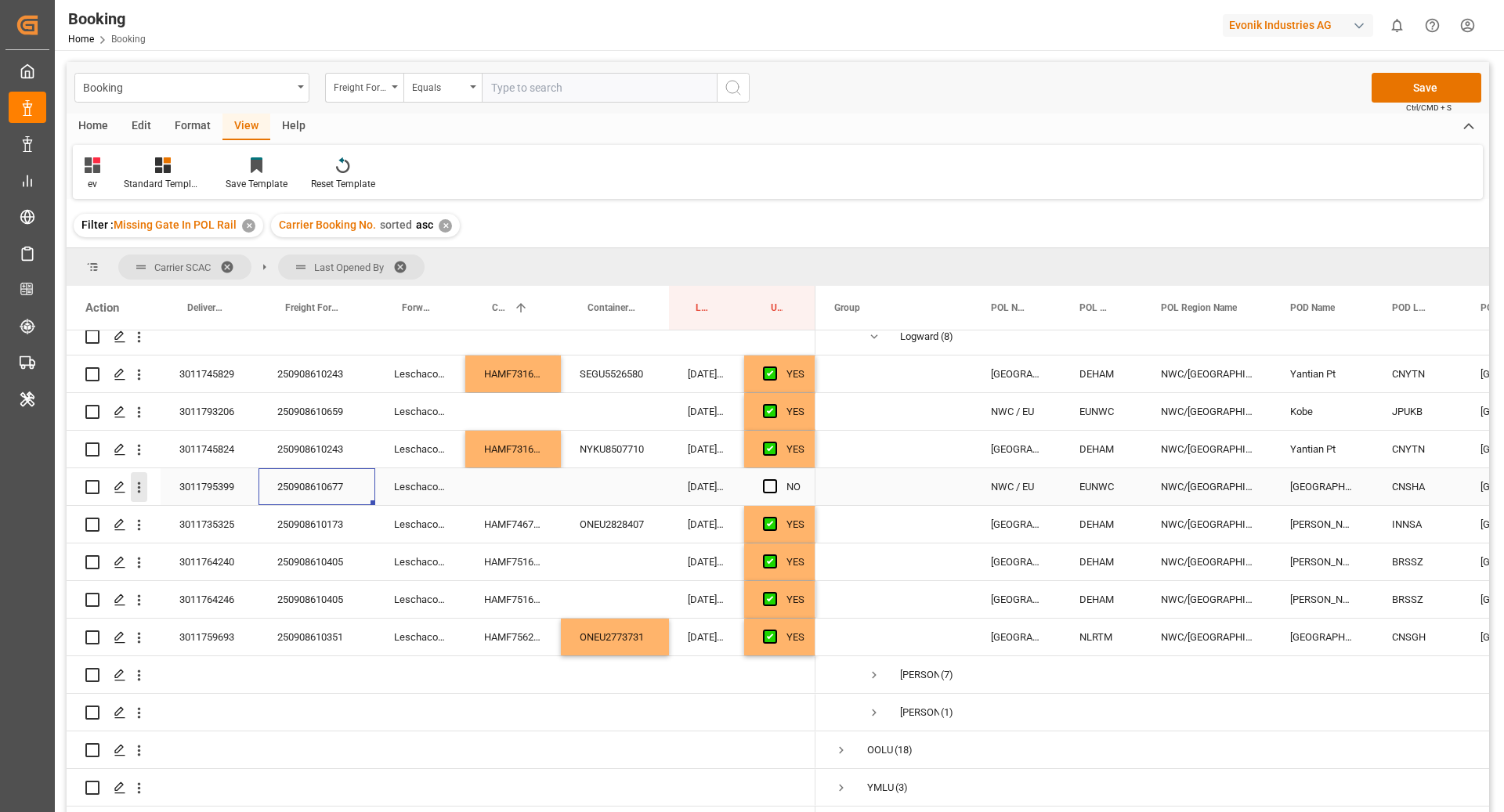
click at [141, 488] on icon "open menu" at bounding box center [139, 488] width 16 height 16
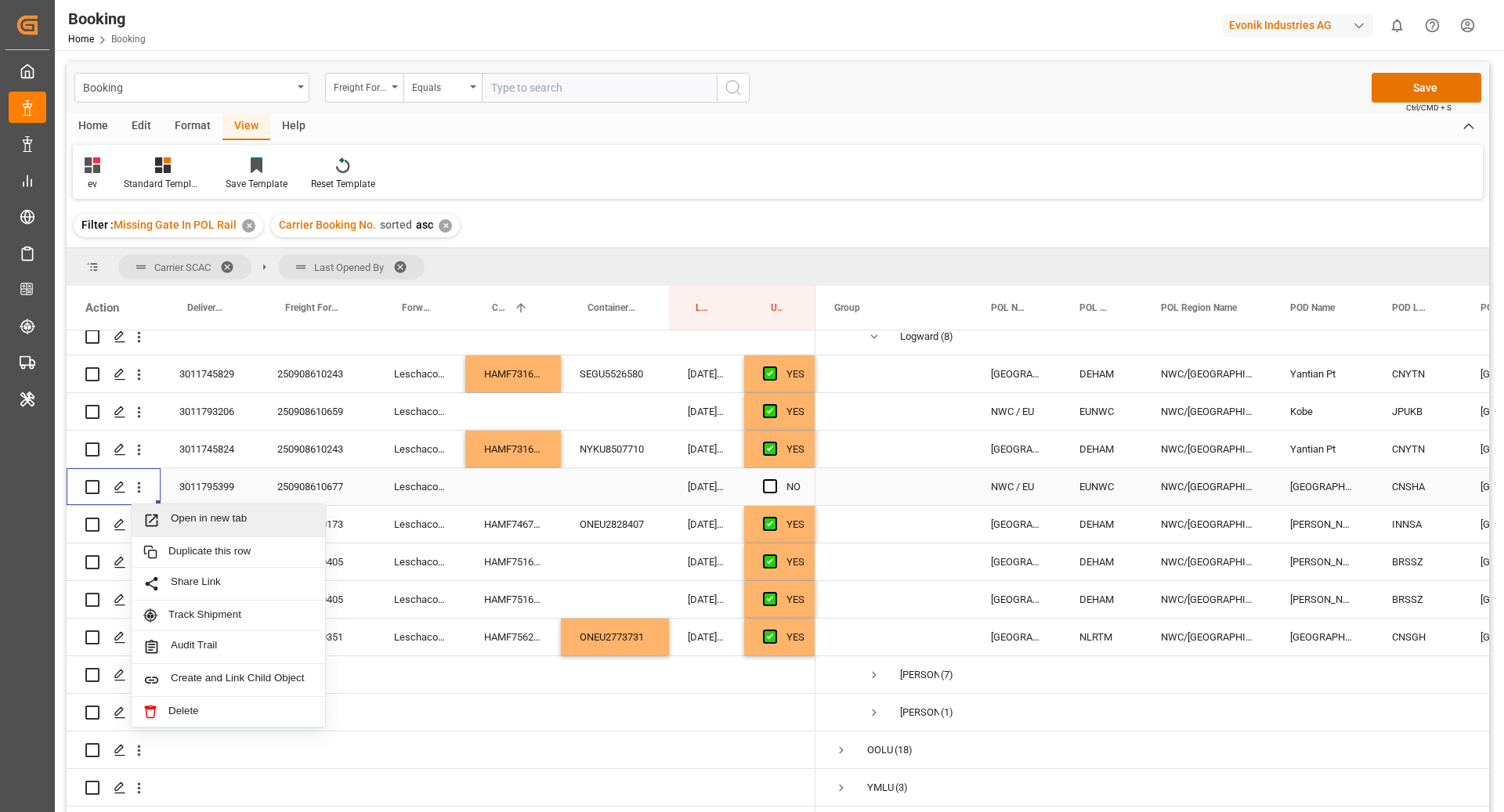
click at [254, 523] on div "Open in new tab" at bounding box center [228, 520] width 193 height 33
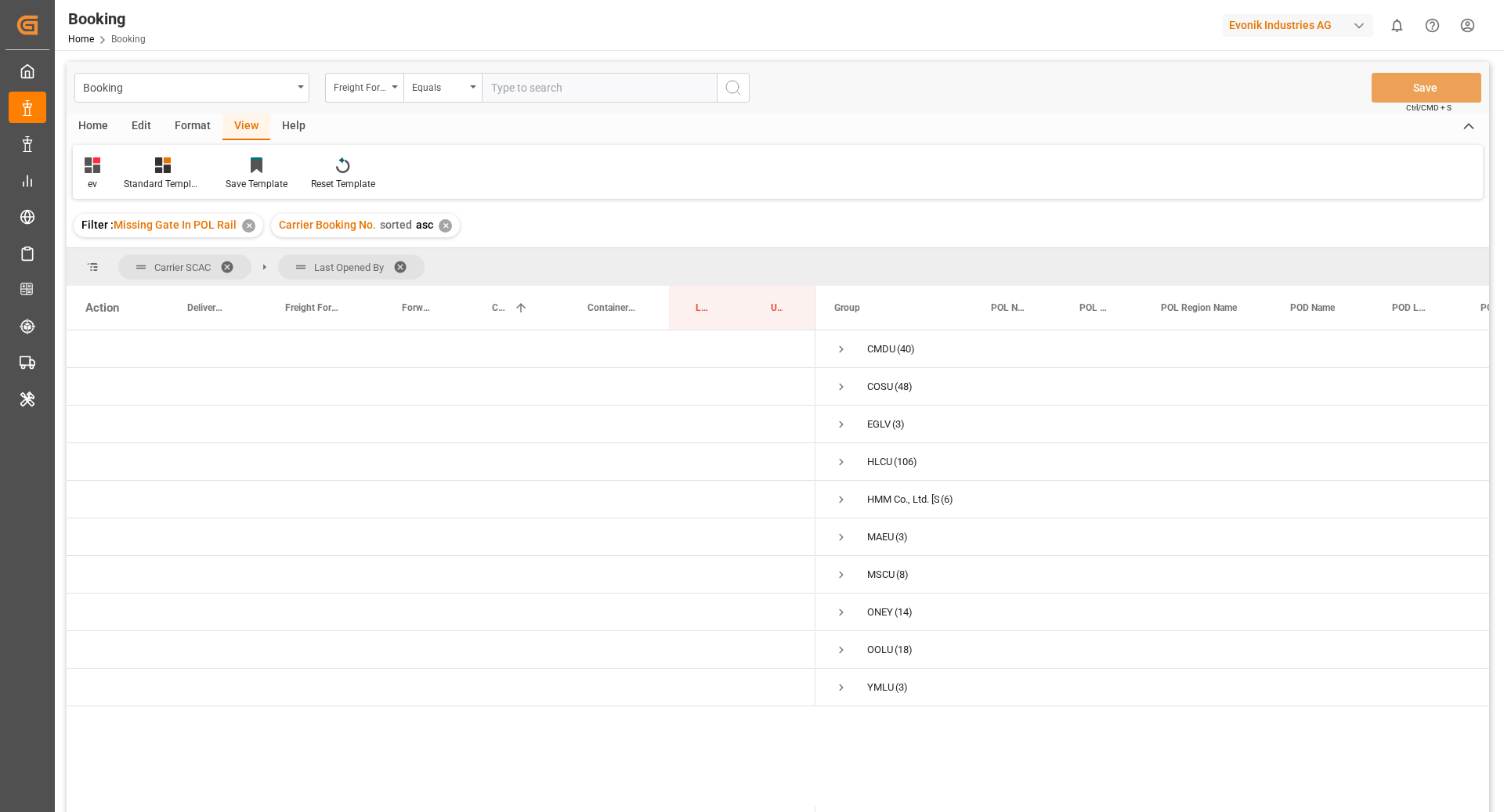
scroll to position [0, 0]
click at [842, 656] on span "Press SPACE to select this row." at bounding box center [841, 650] width 15 height 14
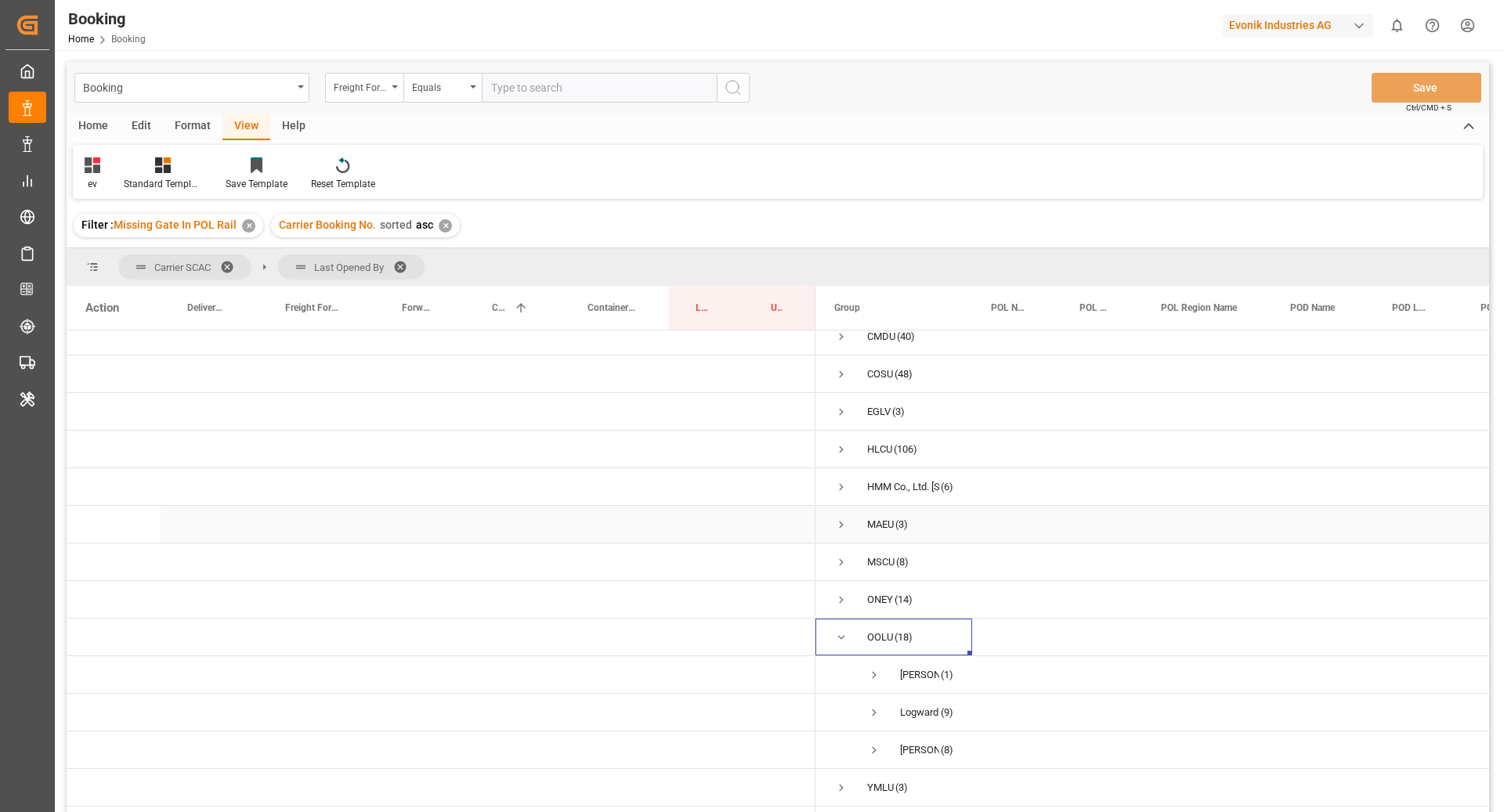
scroll to position [27, 0]
click at [872, 743] on span "Press SPACE to select this row." at bounding box center [874, 750] width 15 height 14
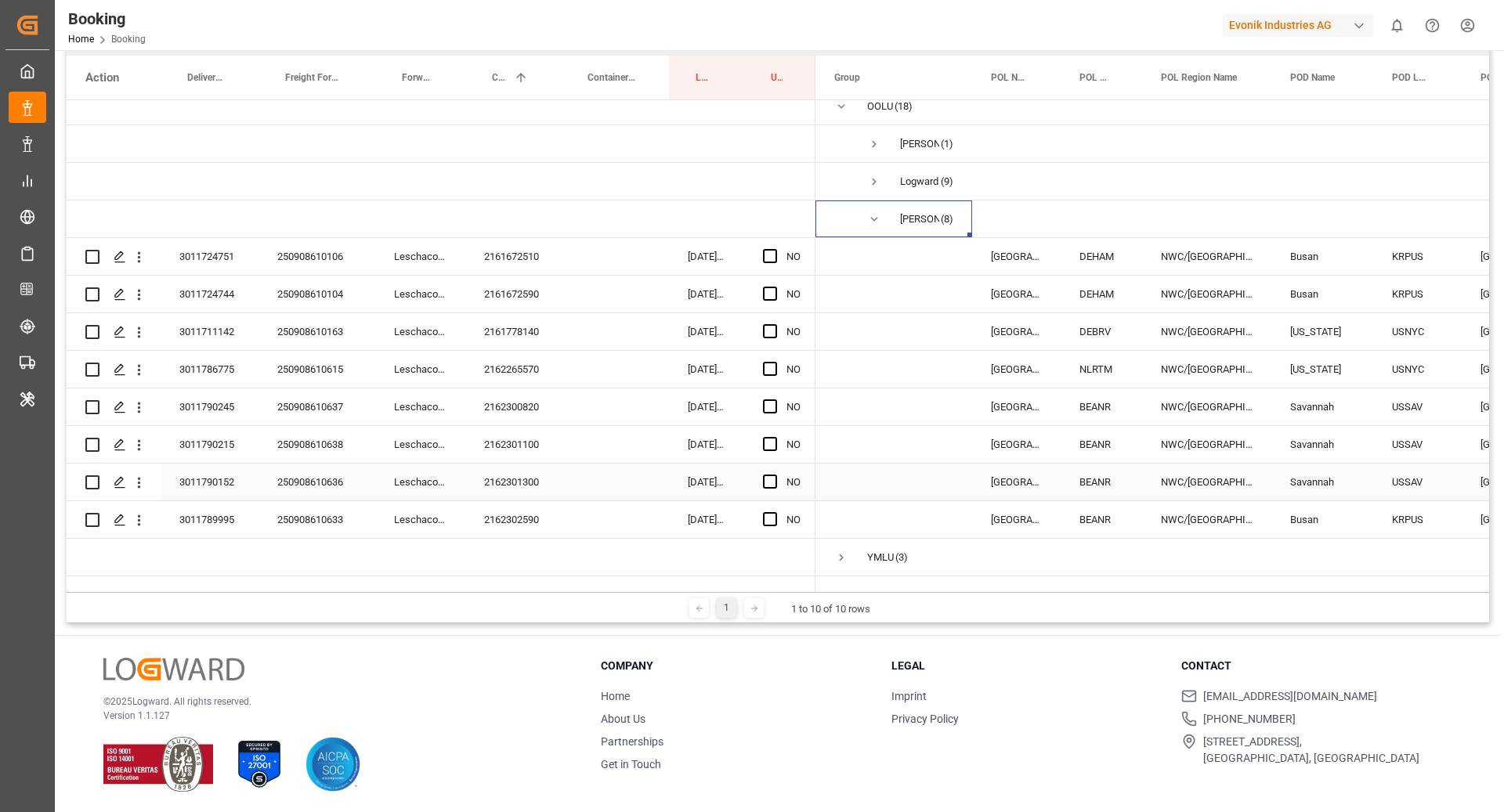
scroll to position [328, 0]
click at [513, 238] on div "2161672510" at bounding box center [512, 256] width 95 height 37
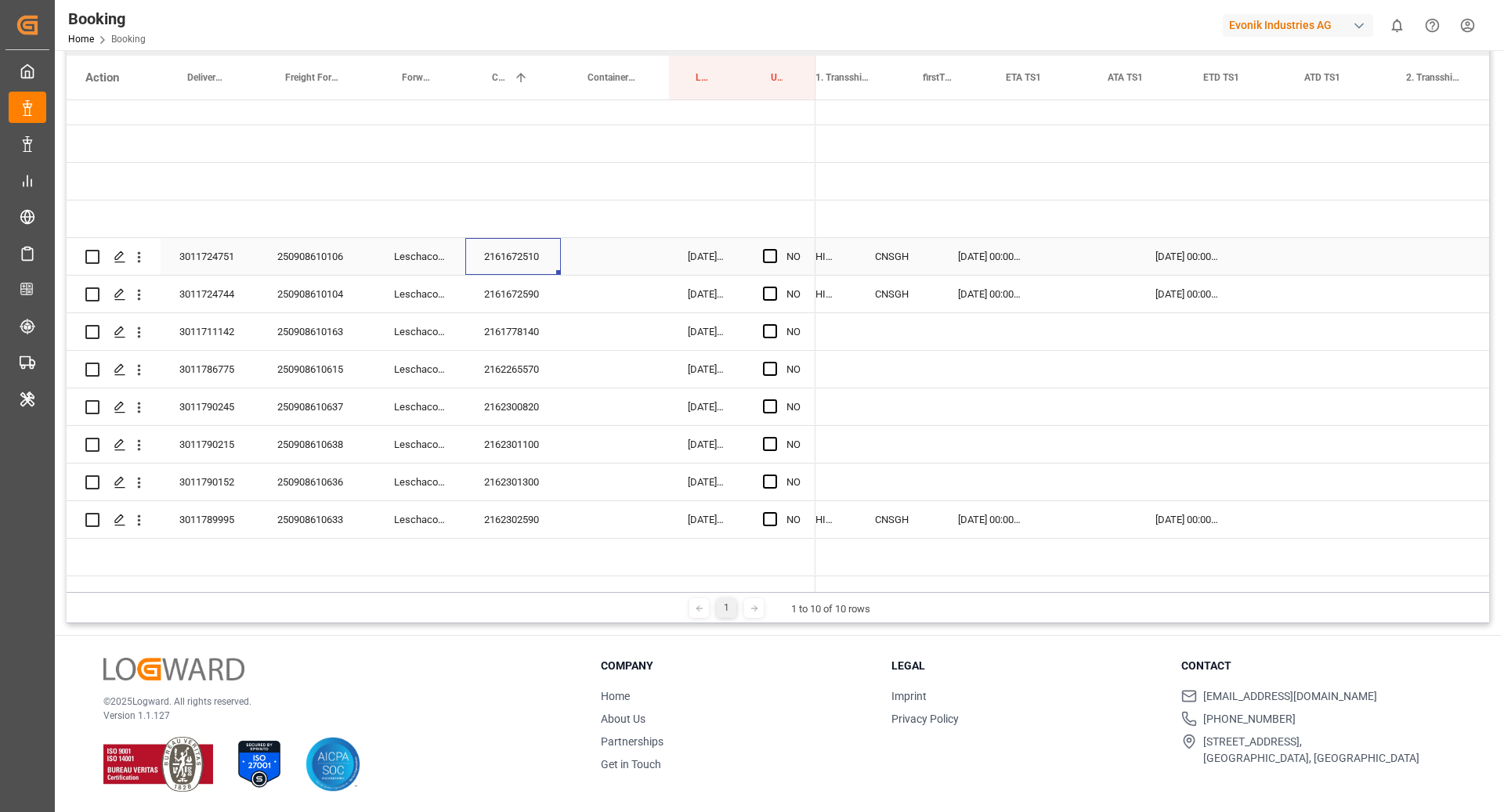
scroll to position [0, 1569]
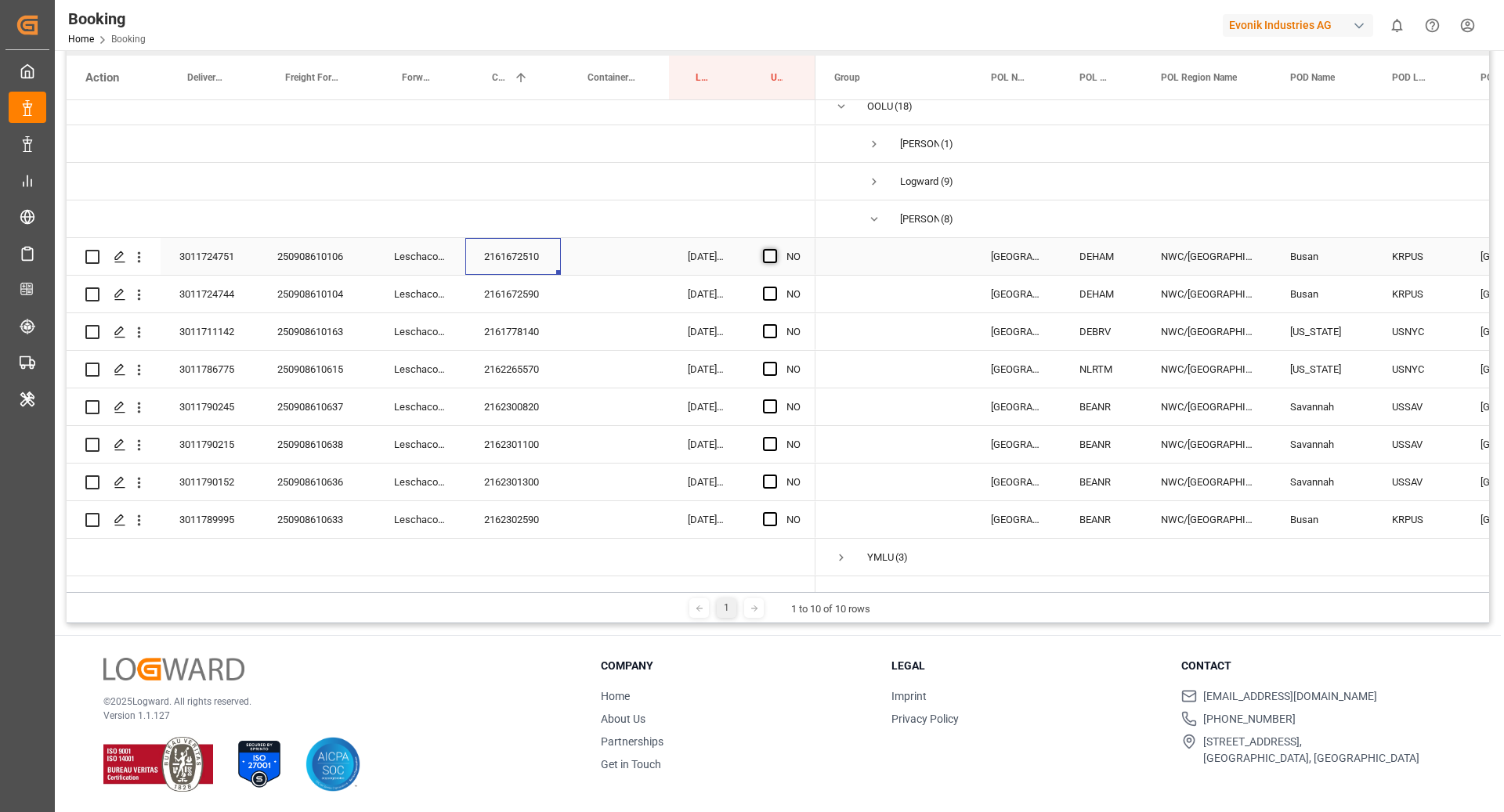
click at [773, 249] on span "Press SPACE to select this row." at bounding box center [771, 256] width 15 height 14
click at [774, 249] on input "Press SPACE to select this row." at bounding box center [774, 249] width 0 height 0
click at [572, 278] on div "Press SPACE to select this row." at bounding box center [615, 294] width 108 height 37
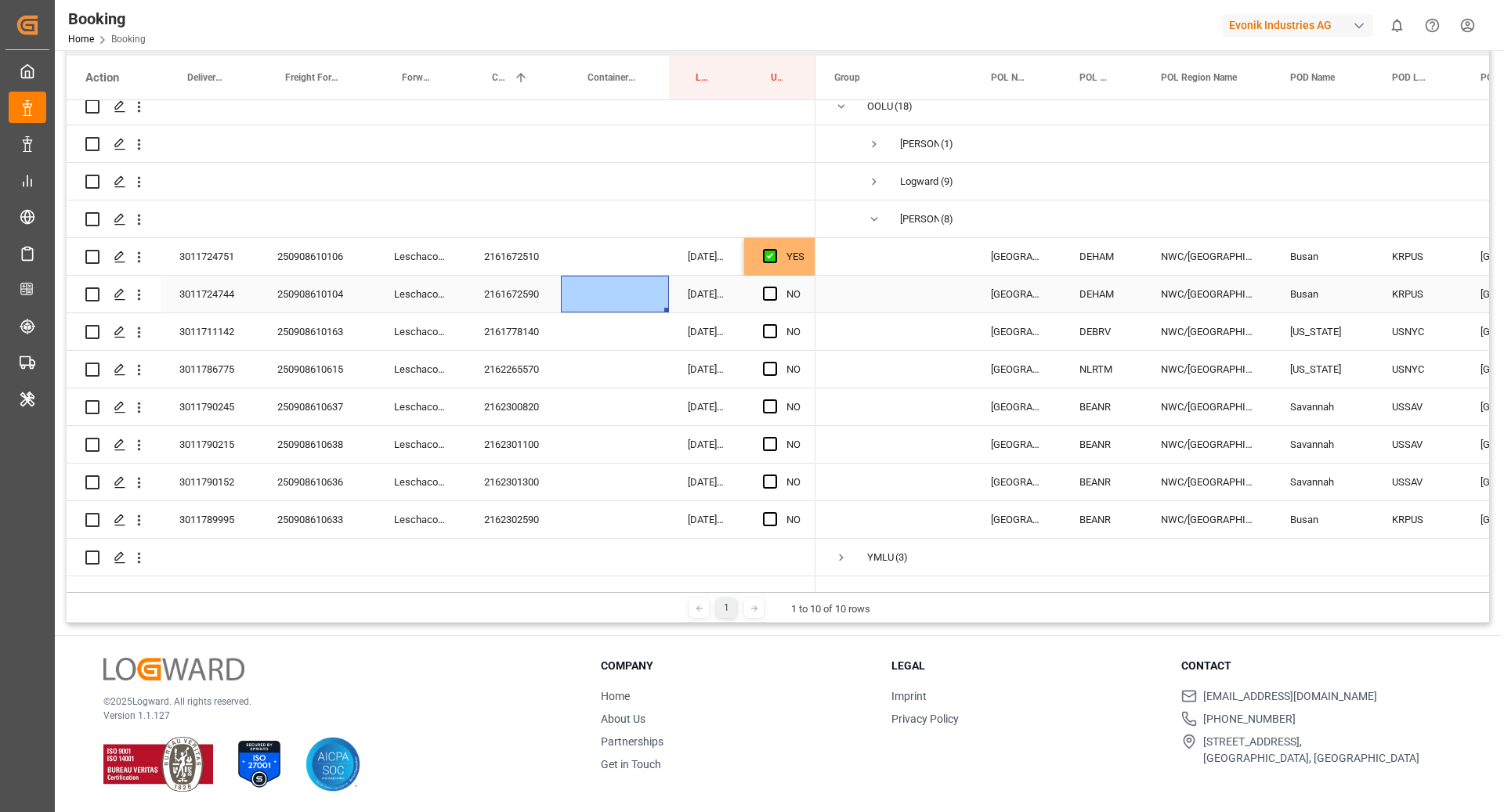
click at [518, 276] on div "2161672590" at bounding box center [512, 294] width 95 height 37
click at [772, 286] on span "Press SPACE to select this row." at bounding box center [771, 294] width 15 height 14
click at [774, 286] on input "Press SPACE to select this row." at bounding box center [774, 286] width 0 height 0
click at [540, 314] on div "2161778140" at bounding box center [512, 332] width 95 height 37
click at [766, 324] on span "Press SPACE to select this row." at bounding box center [771, 332] width 15 height 14
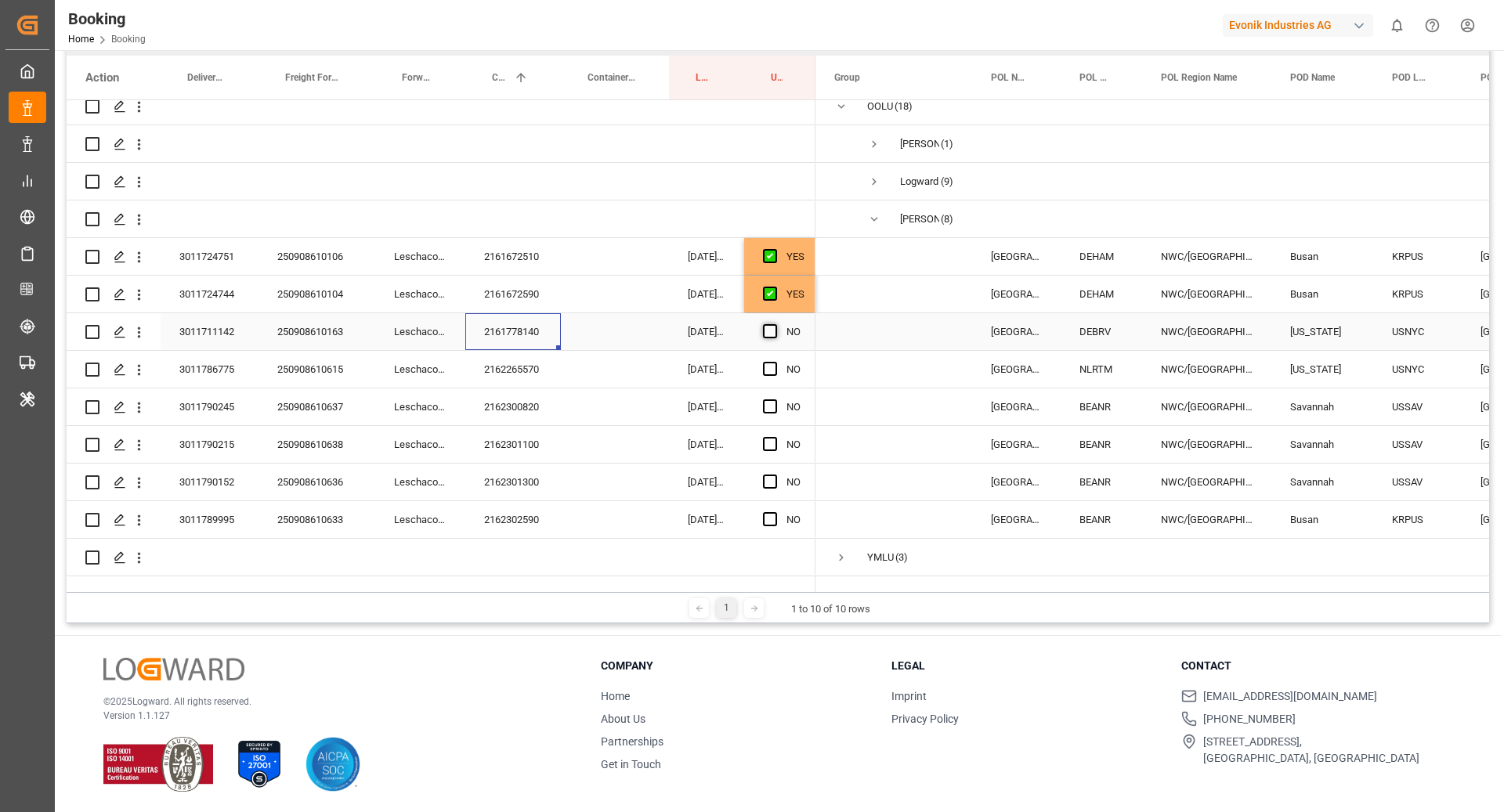
click at [774, 324] on input "Press SPACE to select this row." at bounding box center [774, 324] width 0 height 0
click at [501, 389] on div "2162300820" at bounding box center [512, 407] width 95 height 37
click at [527, 351] on div "2162265570" at bounding box center [512, 369] width 95 height 37
click at [763, 362] on span "Press SPACE to select this row." at bounding box center [771, 369] width 15 height 14
click at [774, 362] on input "Press SPACE to select this row." at bounding box center [774, 362] width 0 height 0
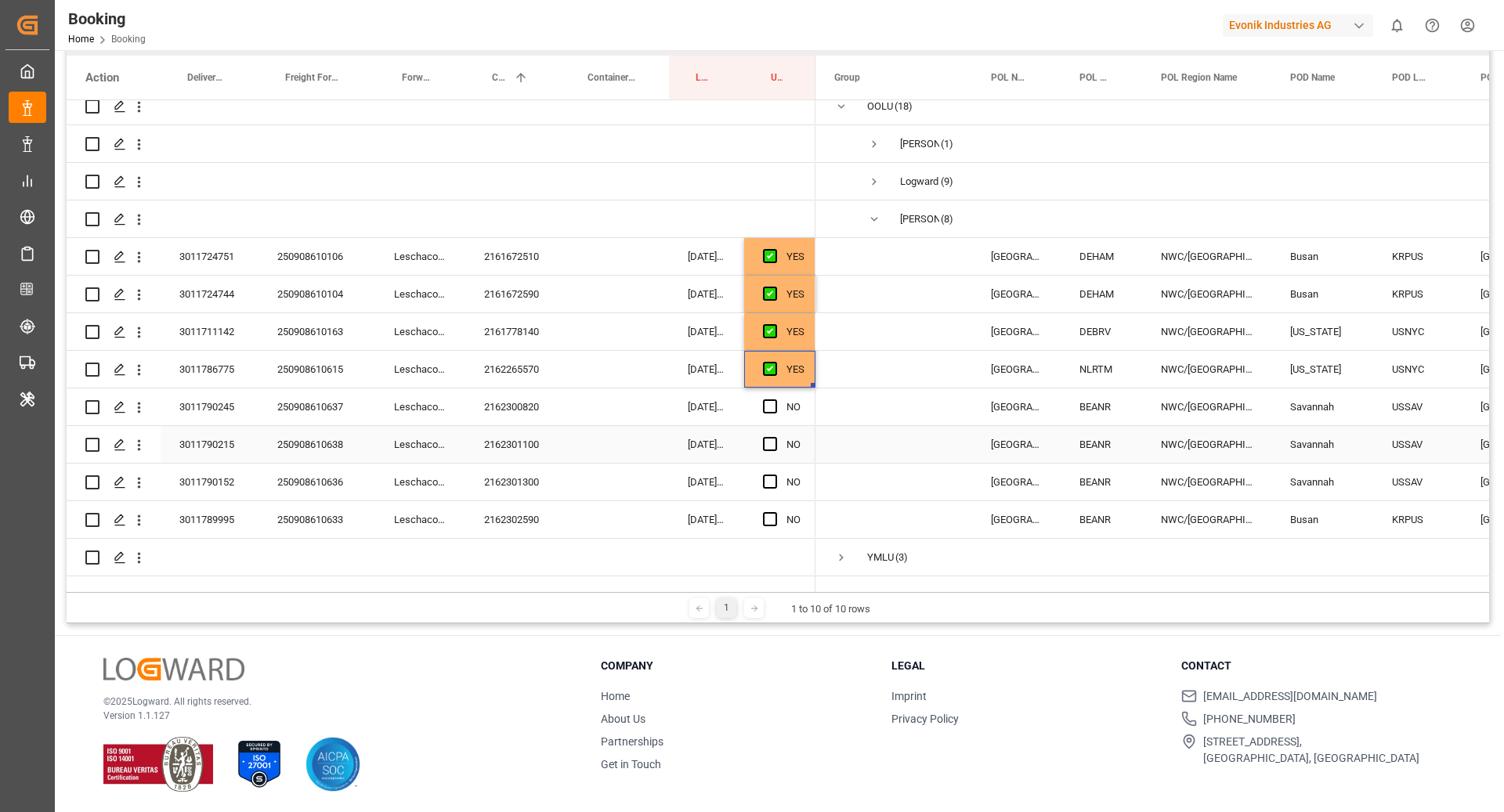
click at [543, 426] on div "2162301100" at bounding box center [512, 444] width 95 height 37
click at [534, 405] on div "2162300820" at bounding box center [512, 407] width 95 height 37
click at [765, 400] on span "Press SPACE to select this row." at bounding box center [771, 407] width 15 height 14
click at [774, 400] on input "Press SPACE to select this row." at bounding box center [774, 400] width 0 height 0
click at [541, 429] on div "2162301100" at bounding box center [512, 444] width 95 height 37
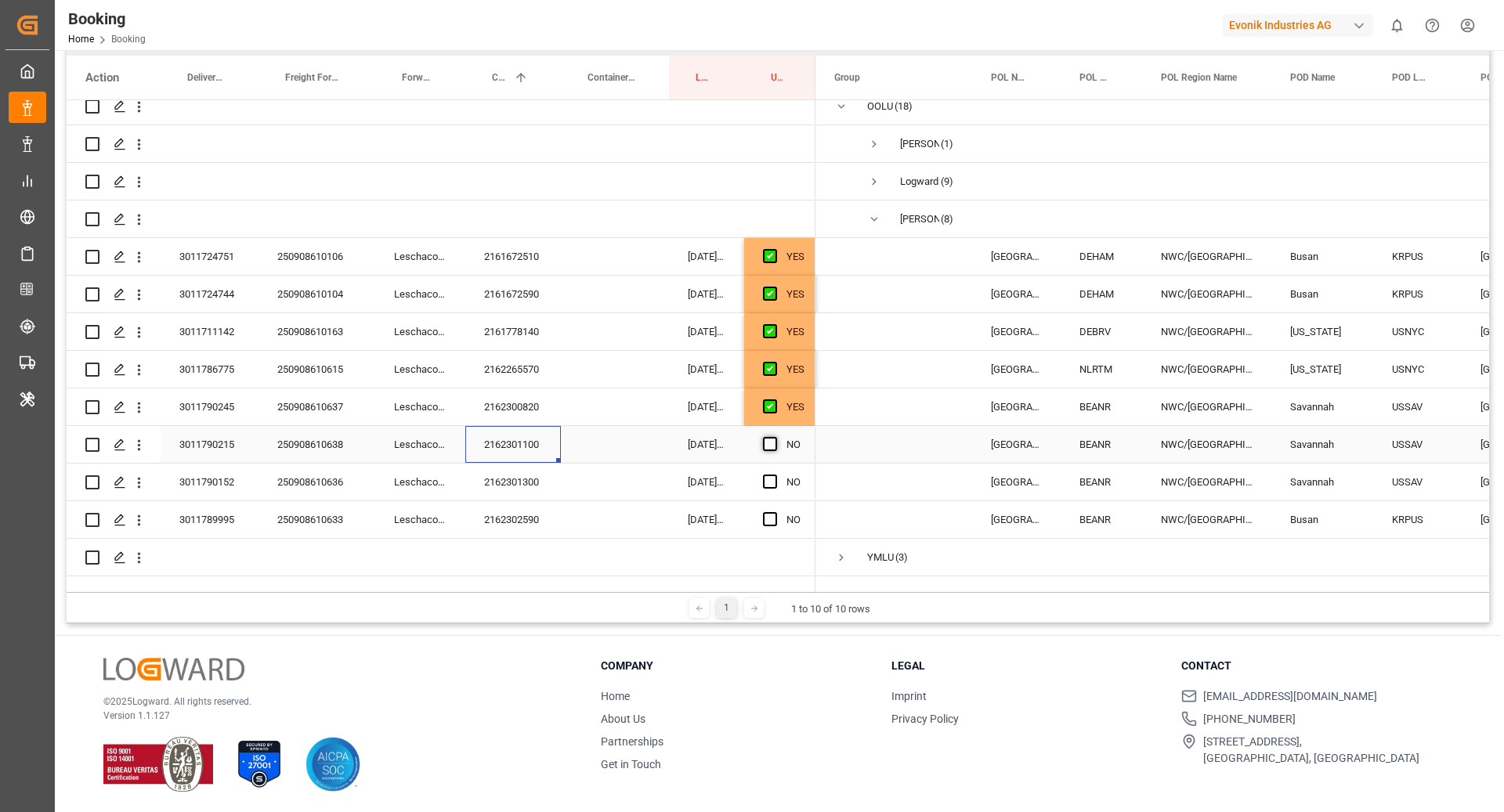
click at [763, 437] on span "Press SPACE to select this row." at bounding box center [771, 444] width 15 height 14
click at [774, 437] on input "Press SPACE to select this row." at bounding box center [774, 437] width 0 height 0
click at [518, 469] on div "2162301300" at bounding box center [512, 481] width 95 height 37
click at [765, 475] on span "Press SPACE to select this row." at bounding box center [771, 482] width 15 height 14
click at [774, 475] on input "Press SPACE to select this row." at bounding box center [774, 475] width 0 height 0
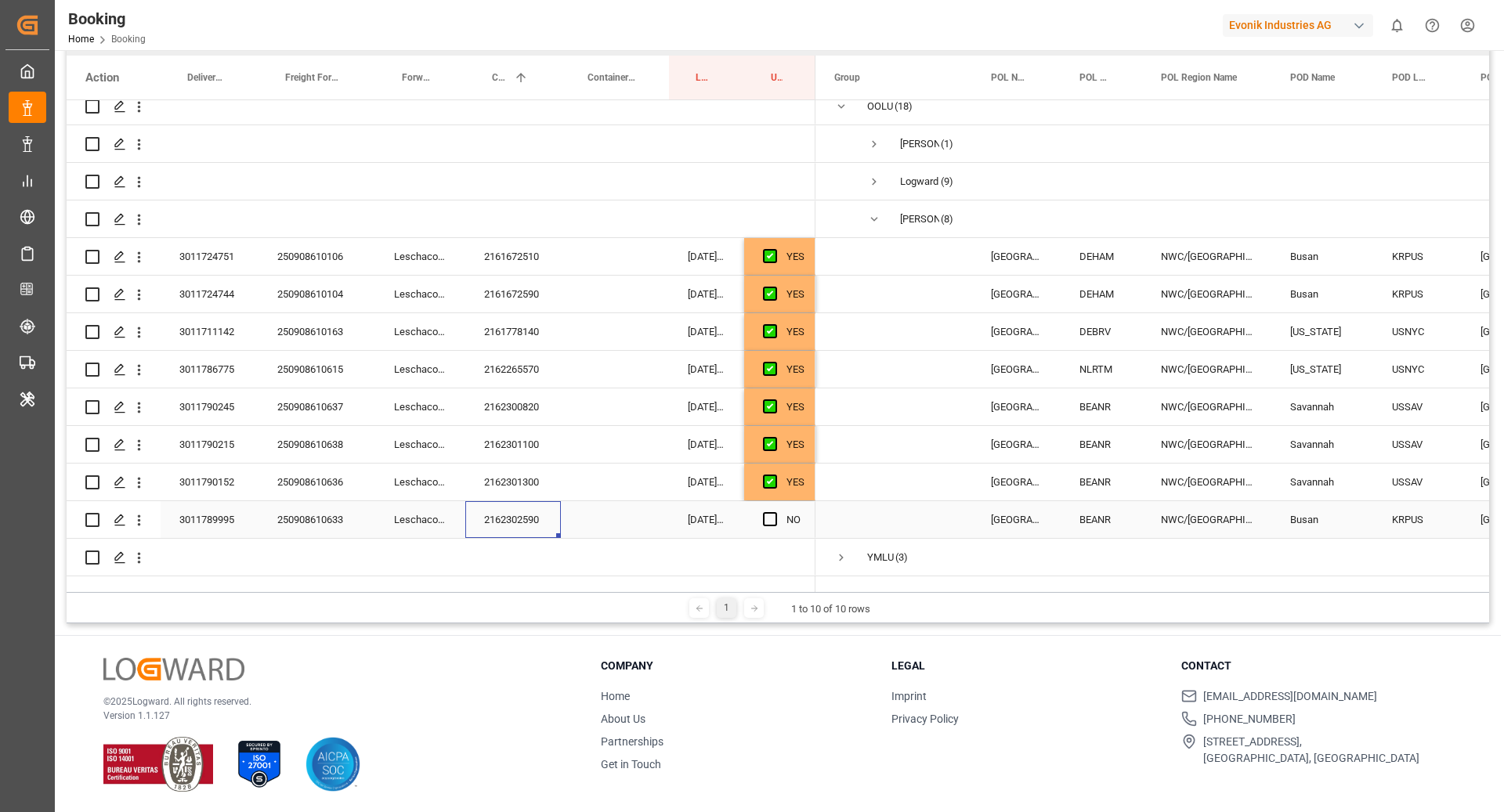
click at [500, 505] on div "2162302590" at bounding box center [512, 519] width 95 height 37
click at [770, 511] on div "Press SPACE to select this row." at bounding box center [775, 520] width 24 height 36
click at [770, 512] on span "Press SPACE to select this row." at bounding box center [771, 519] width 15 height 14
click at [774, 512] on input "Press SPACE to select this row." at bounding box center [774, 512] width 0 height 0
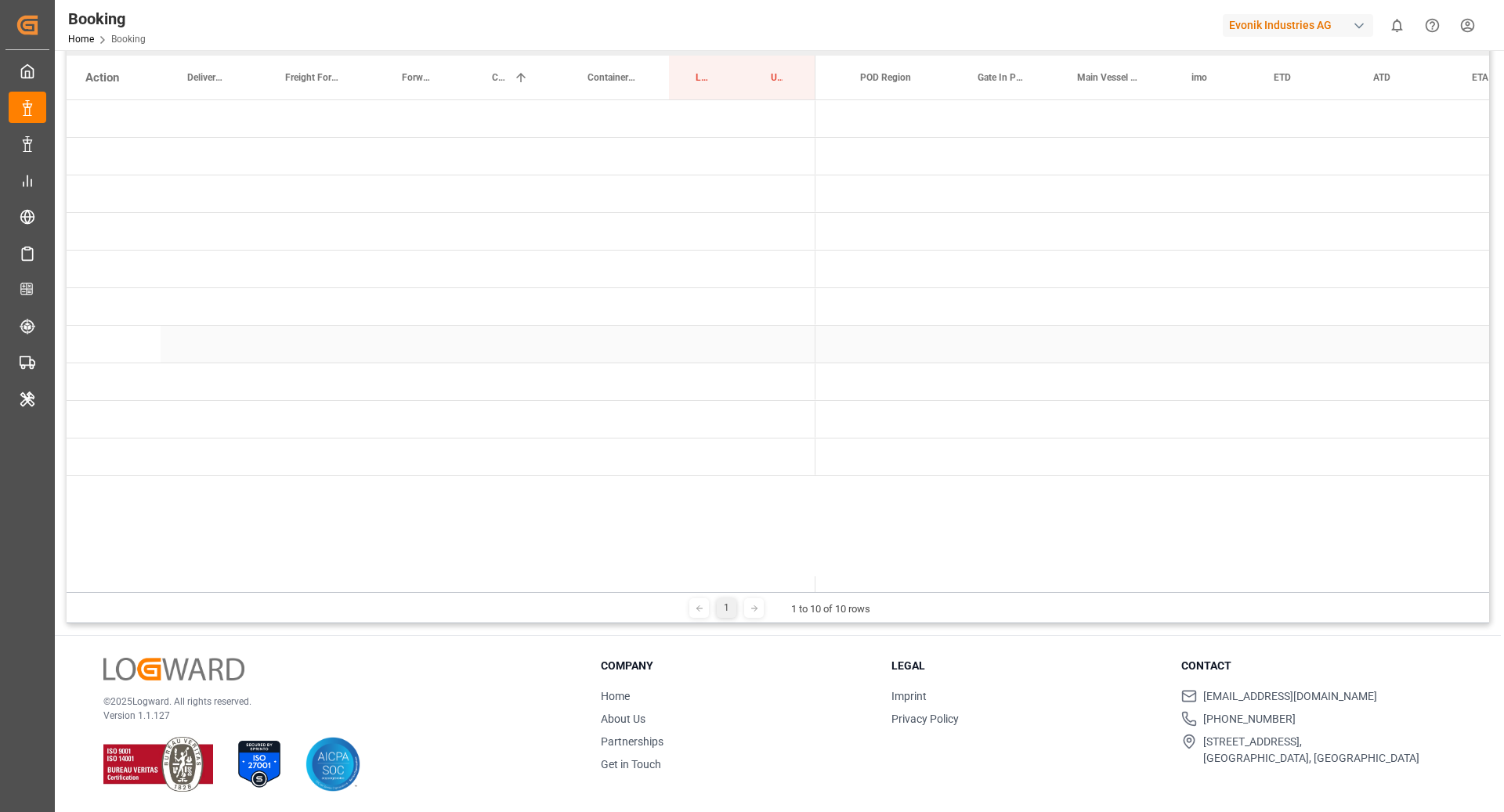
scroll to position [0, 0]
click at [840, 415] on span "Press SPACE to select this row." at bounding box center [841, 420] width 15 height 14
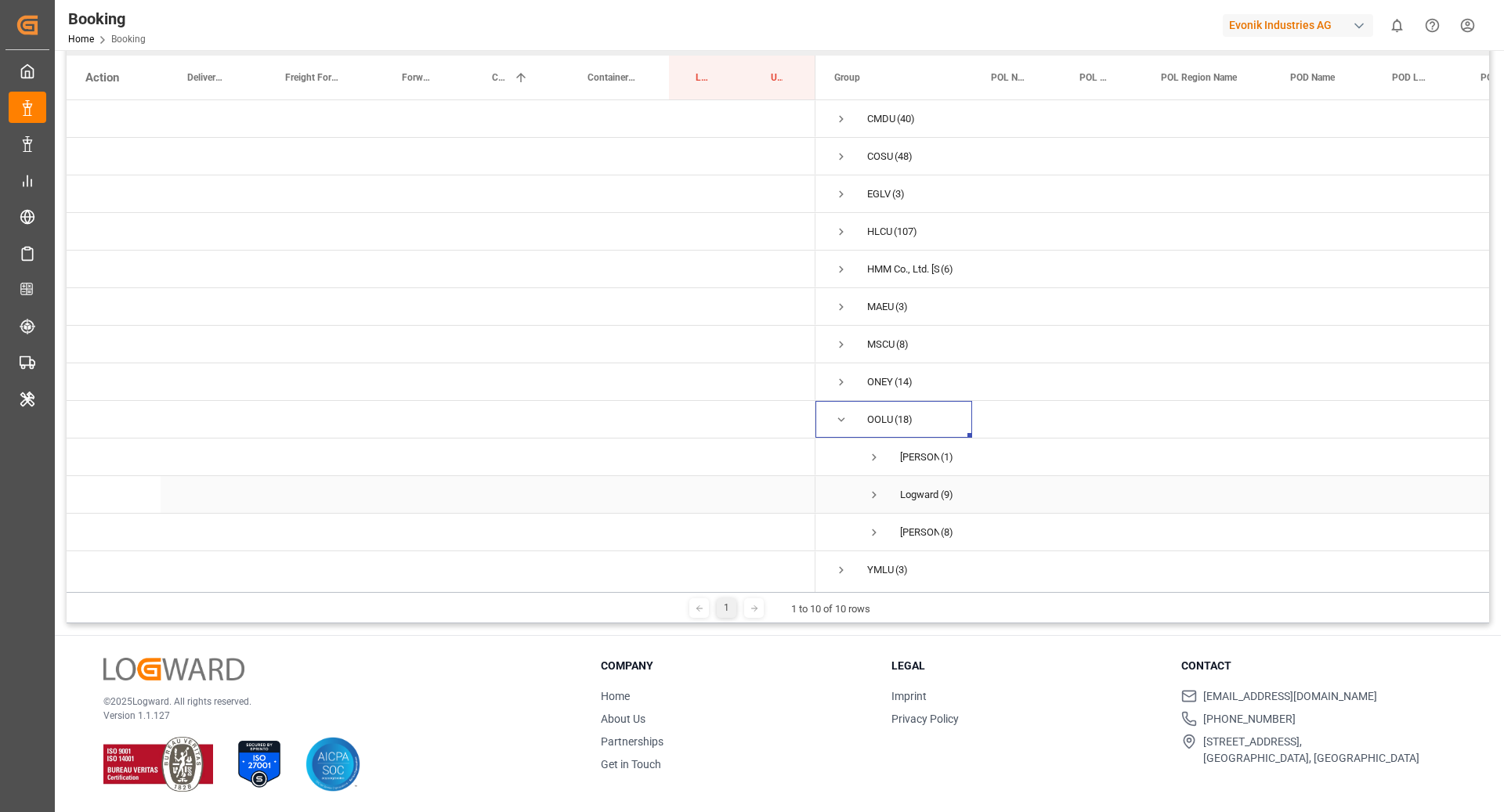
click at [872, 499] on span "Press SPACE to select this row." at bounding box center [874, 495] width 15 height 14
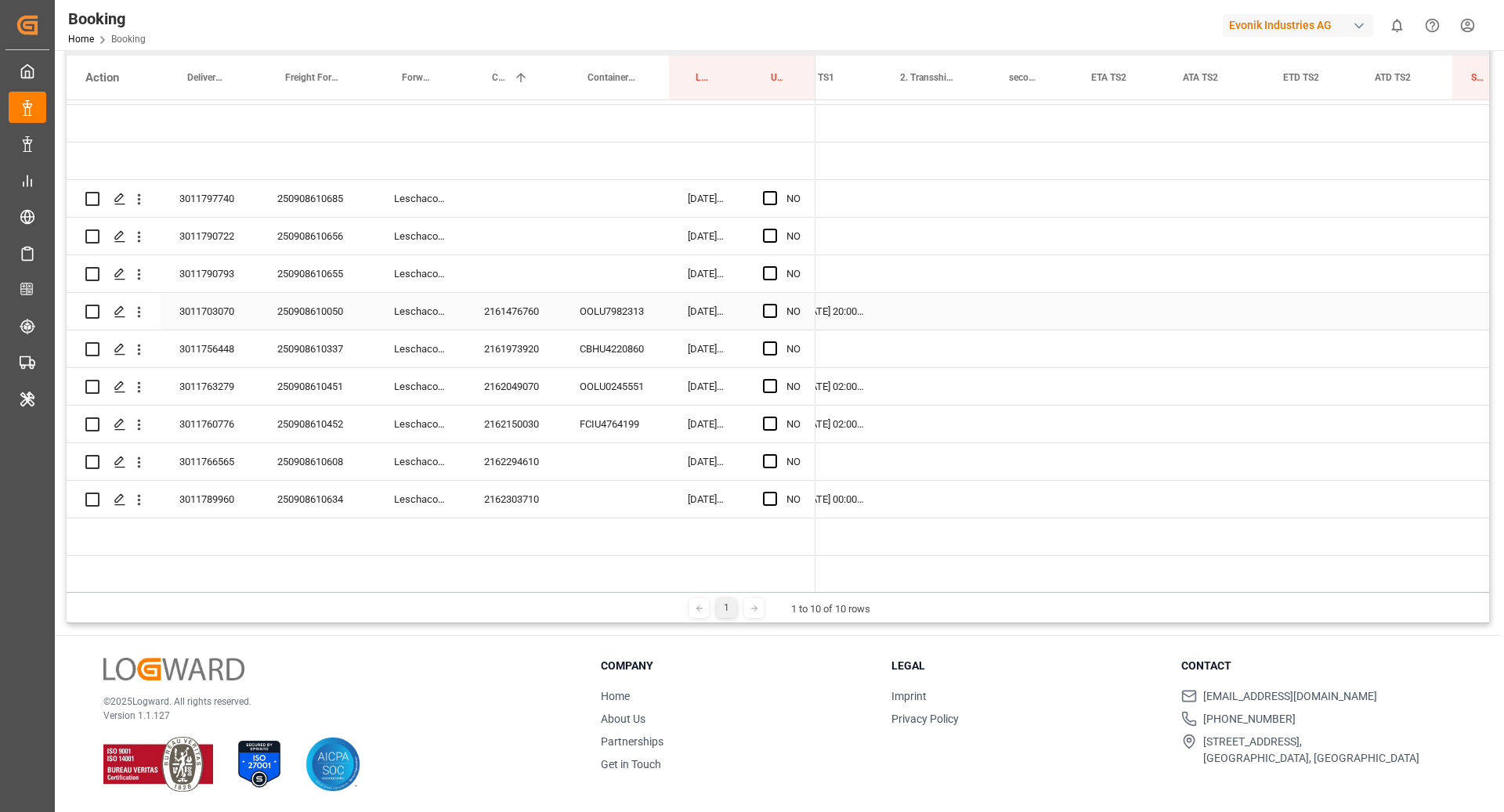
scroll to position [0, 2102]
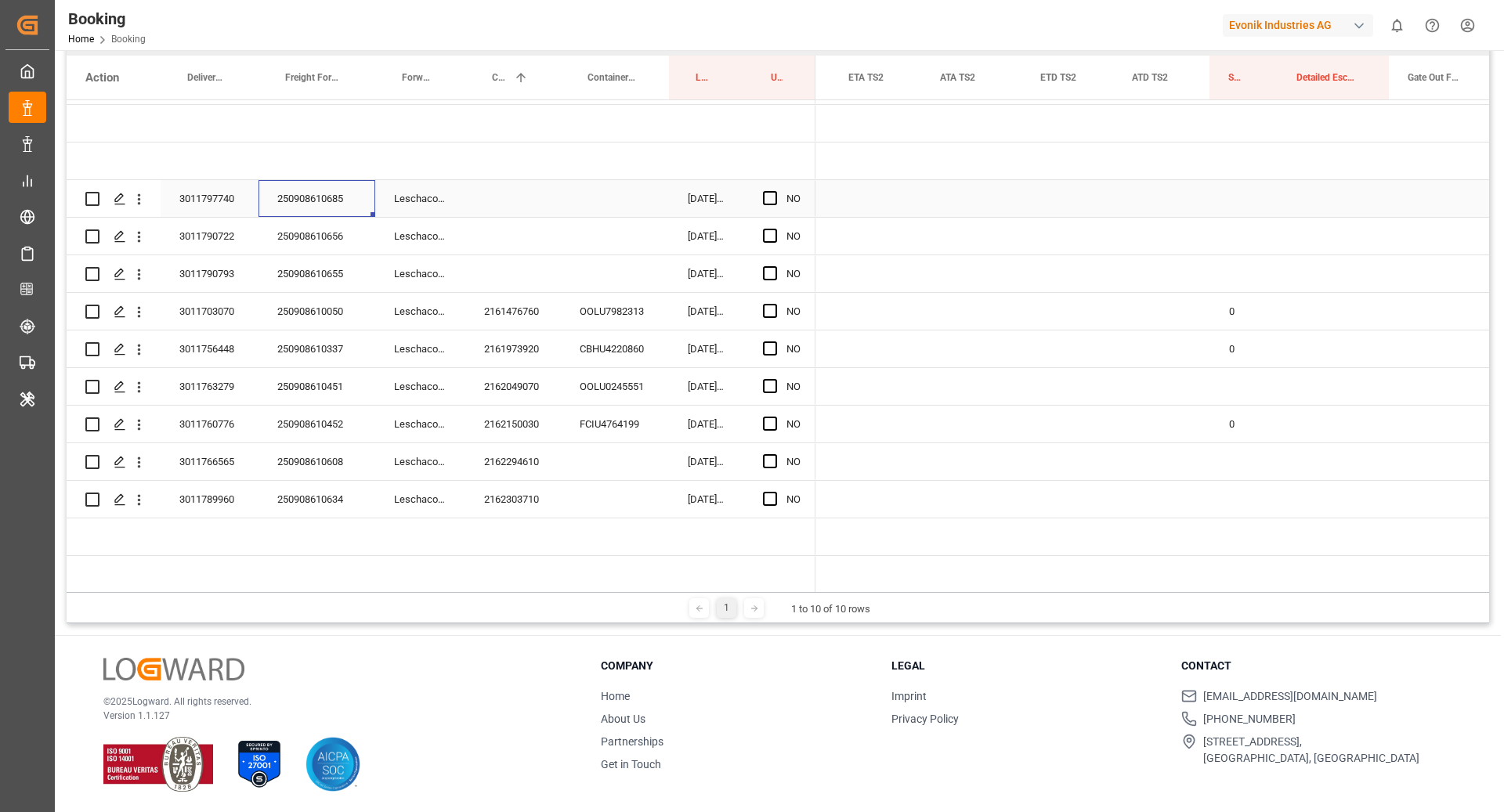
click at [332, 201] on div "250908610685" at bounding box center [316, 198] width 117 height 37
click at [134, 207] on button "open menu" at bounding box center [139, 198] width 16 height 30
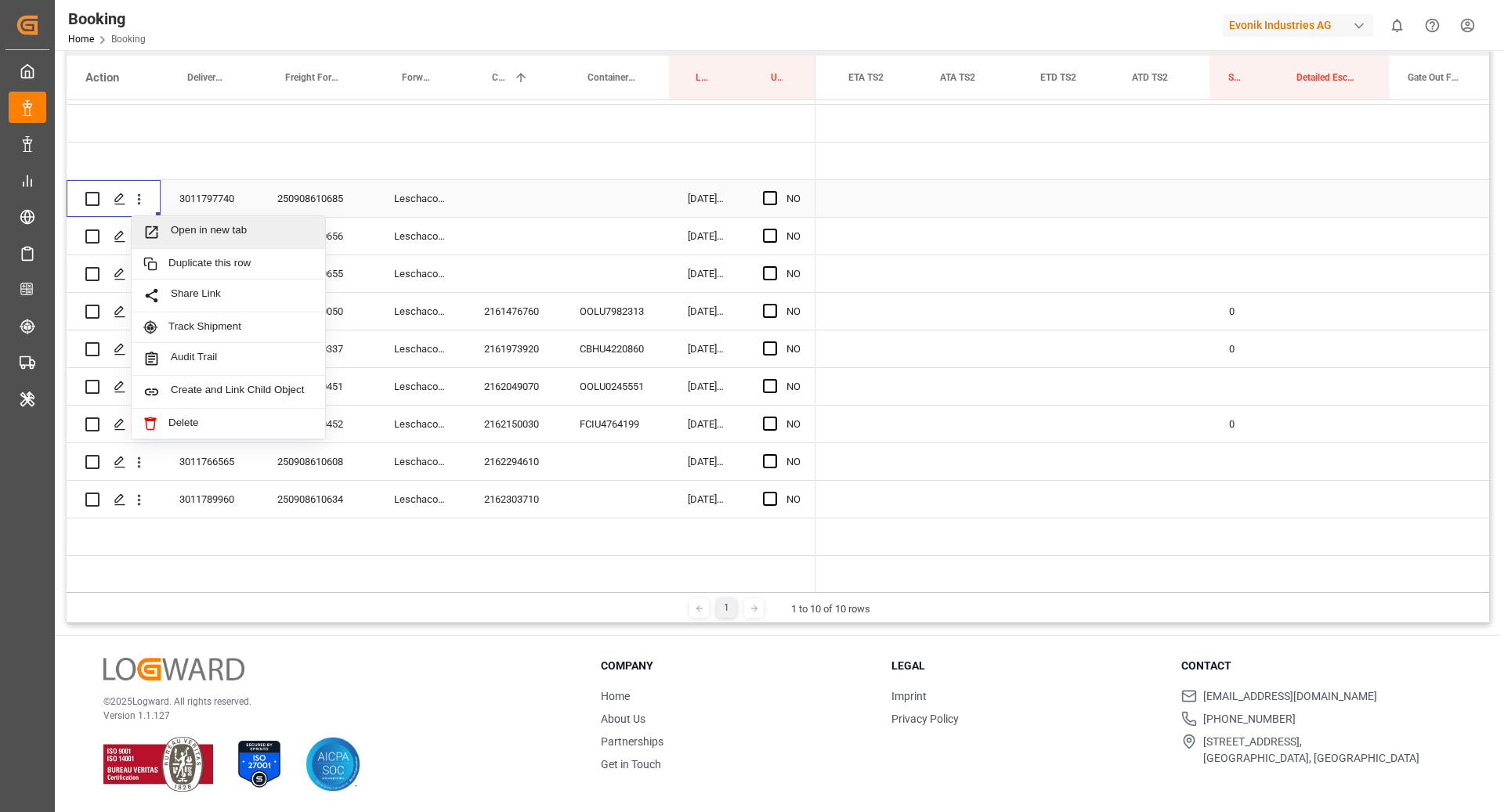
click at [201, 232] on span "Open in new tab" at bounding box center [241, 232] width 142 height 16
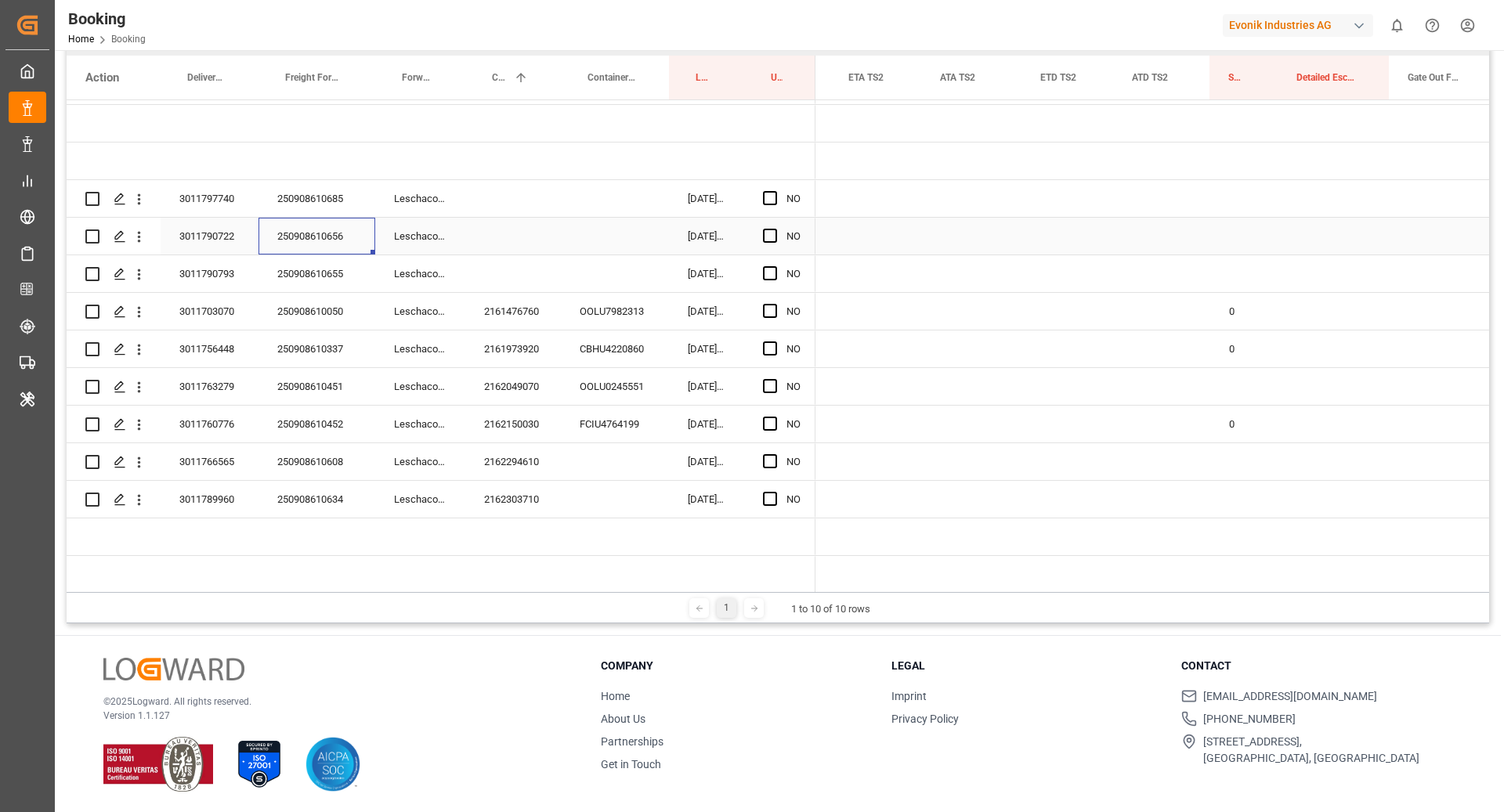
click at [299, 233] on div "250908610656" at bounding box center [316, 236] width 117 height 37
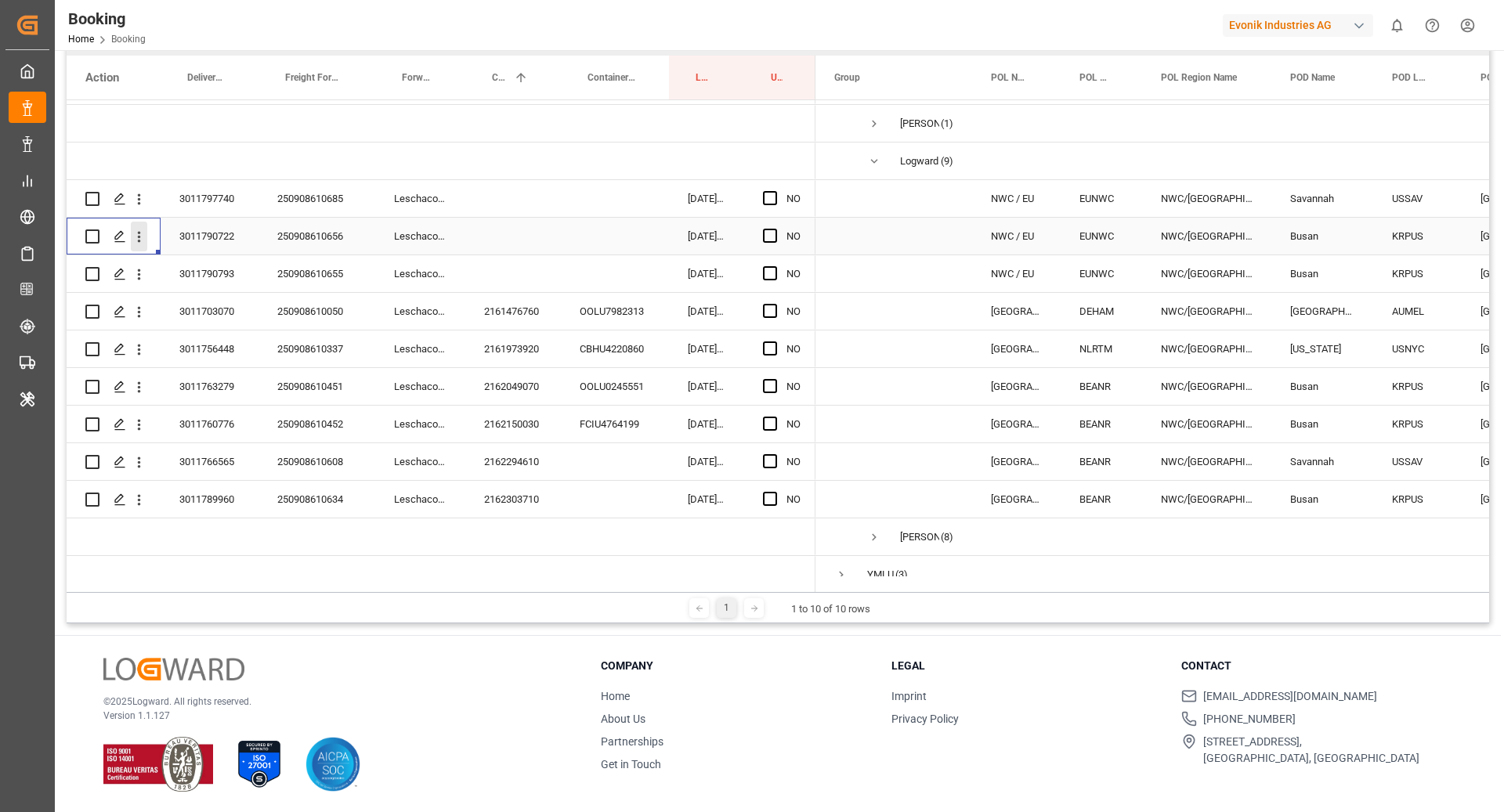
click at [137, 237] on icon "open menu" at bounding box center [139, 237] width 16 height 16
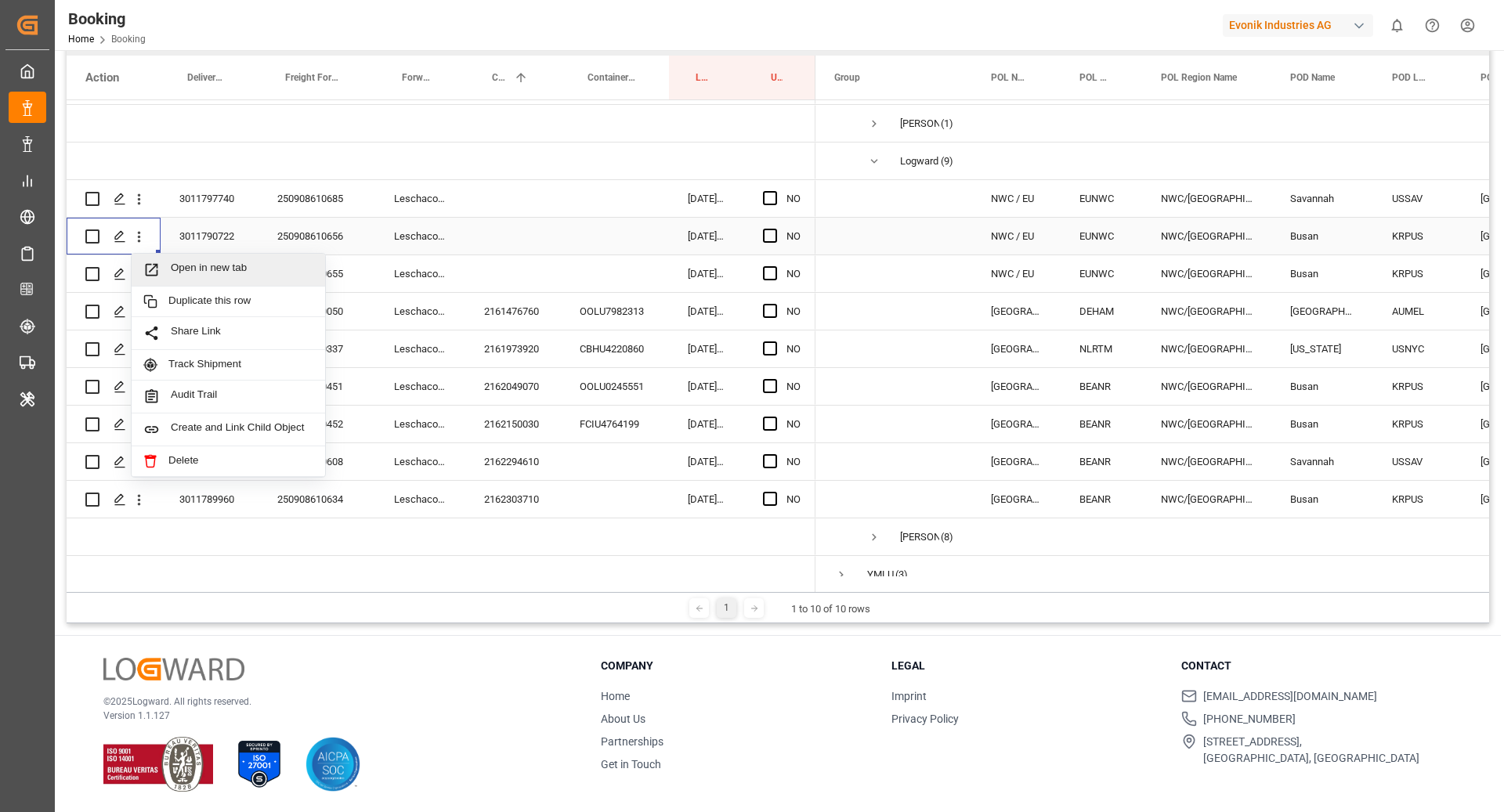
click at [189, 268] on span "Open in new tab" at bounding box center [241, 270] width 142 height 16
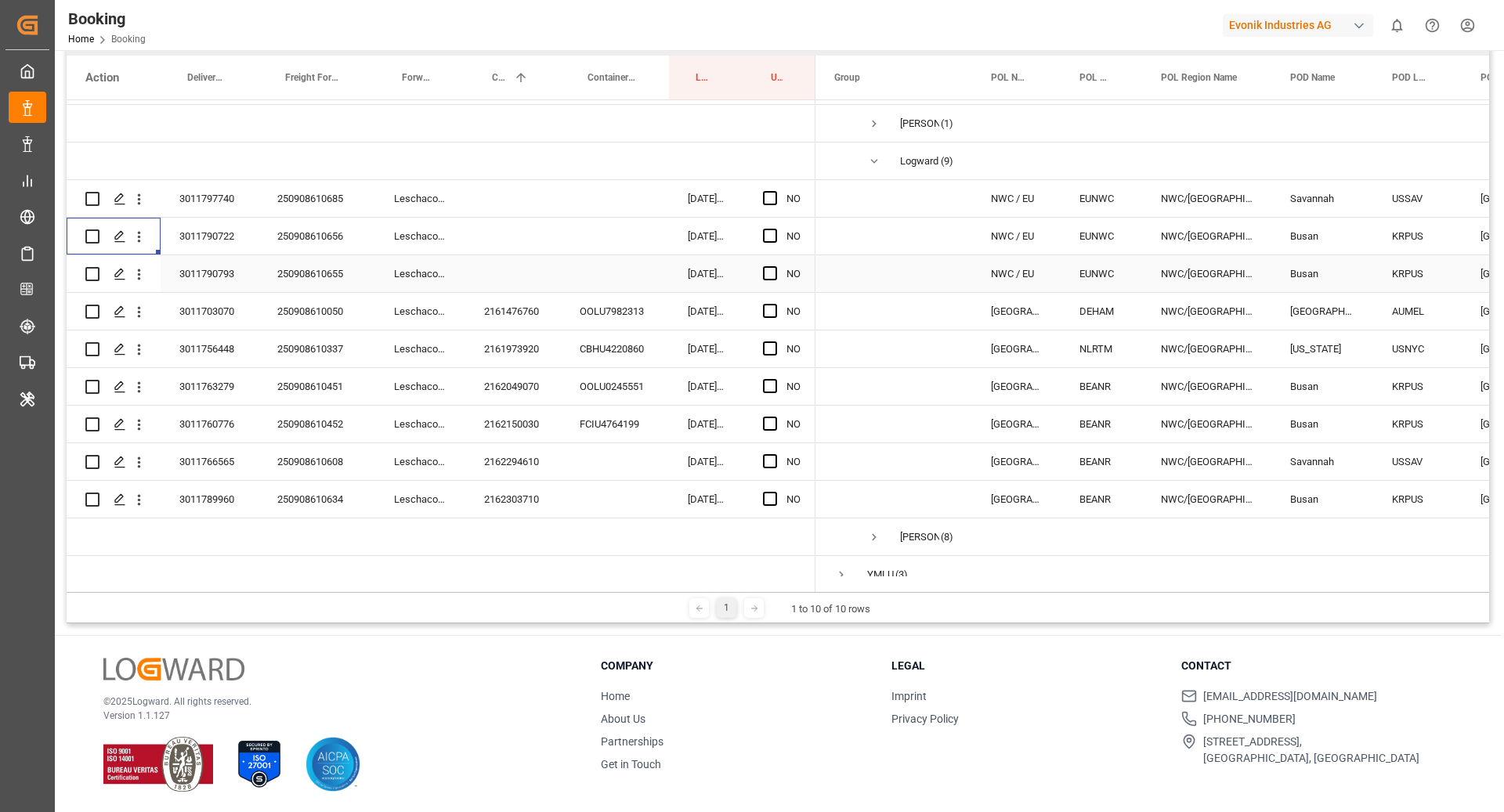
click at [285, 267] on div "250908610655" at bounding box center [316, 274] width 117 height 37
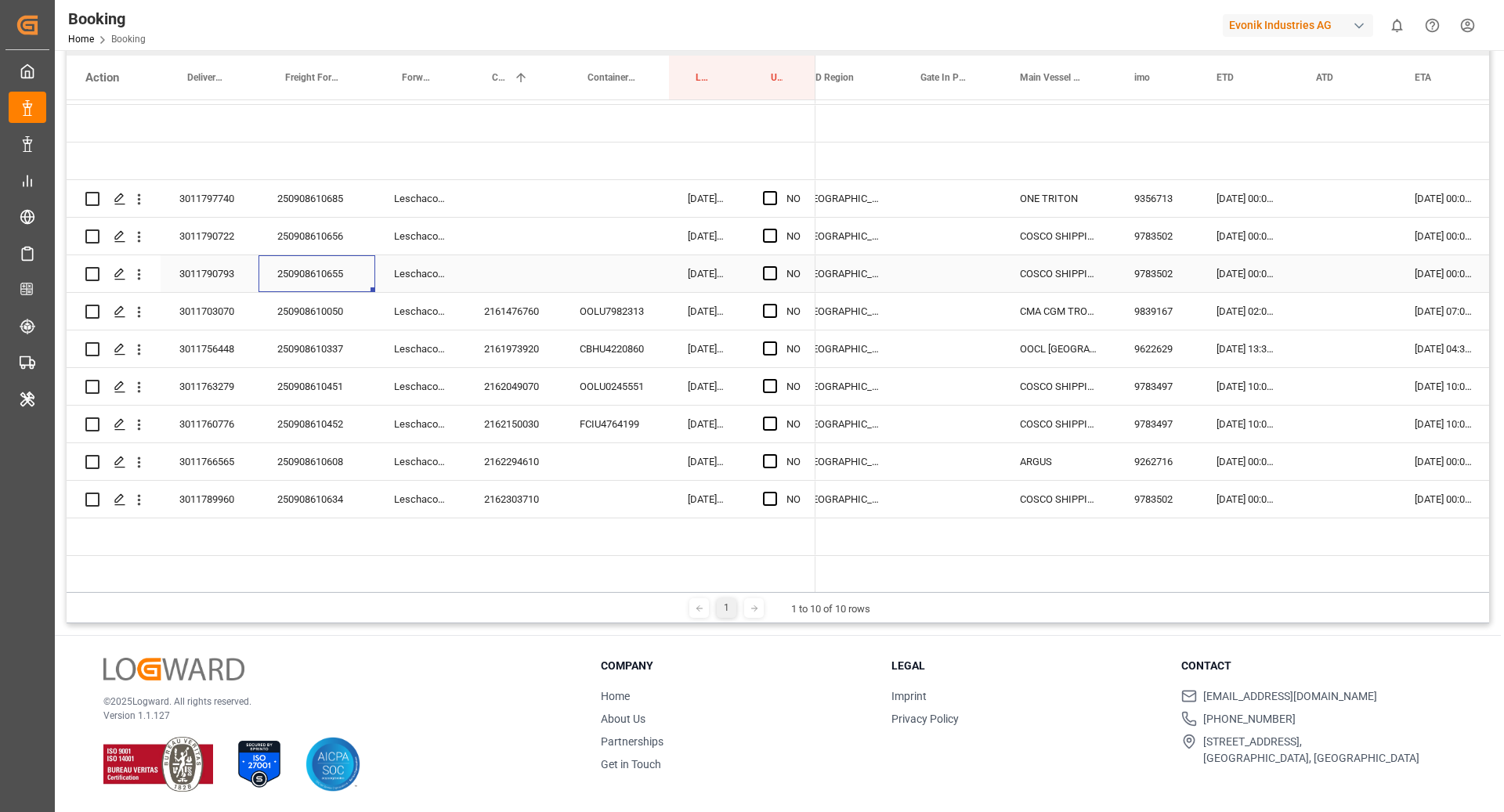
scroll to position [0, 741]
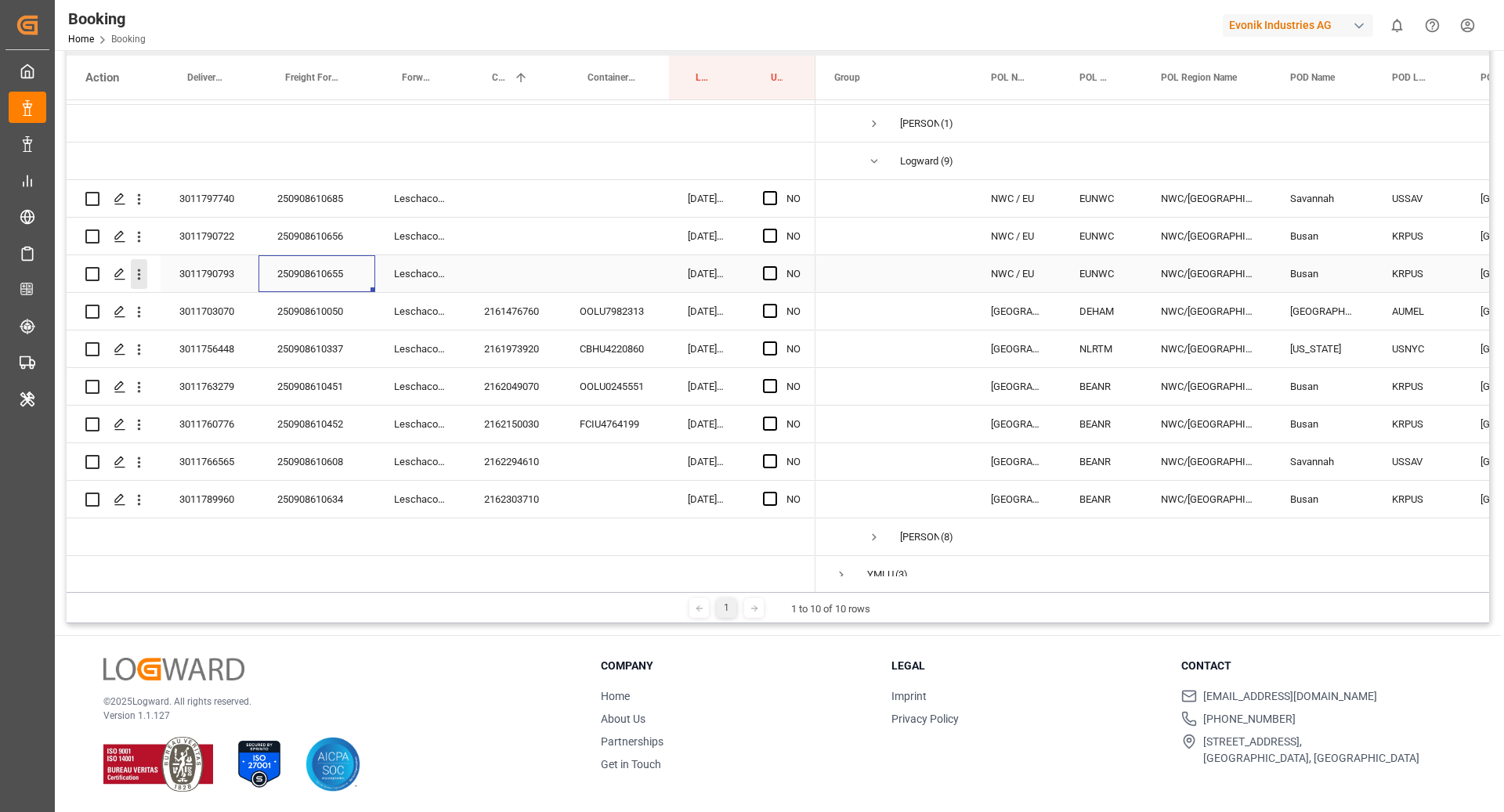
click at [139, 280] on icon "open menu" at bounding box center [139, 275] width 16 height 16
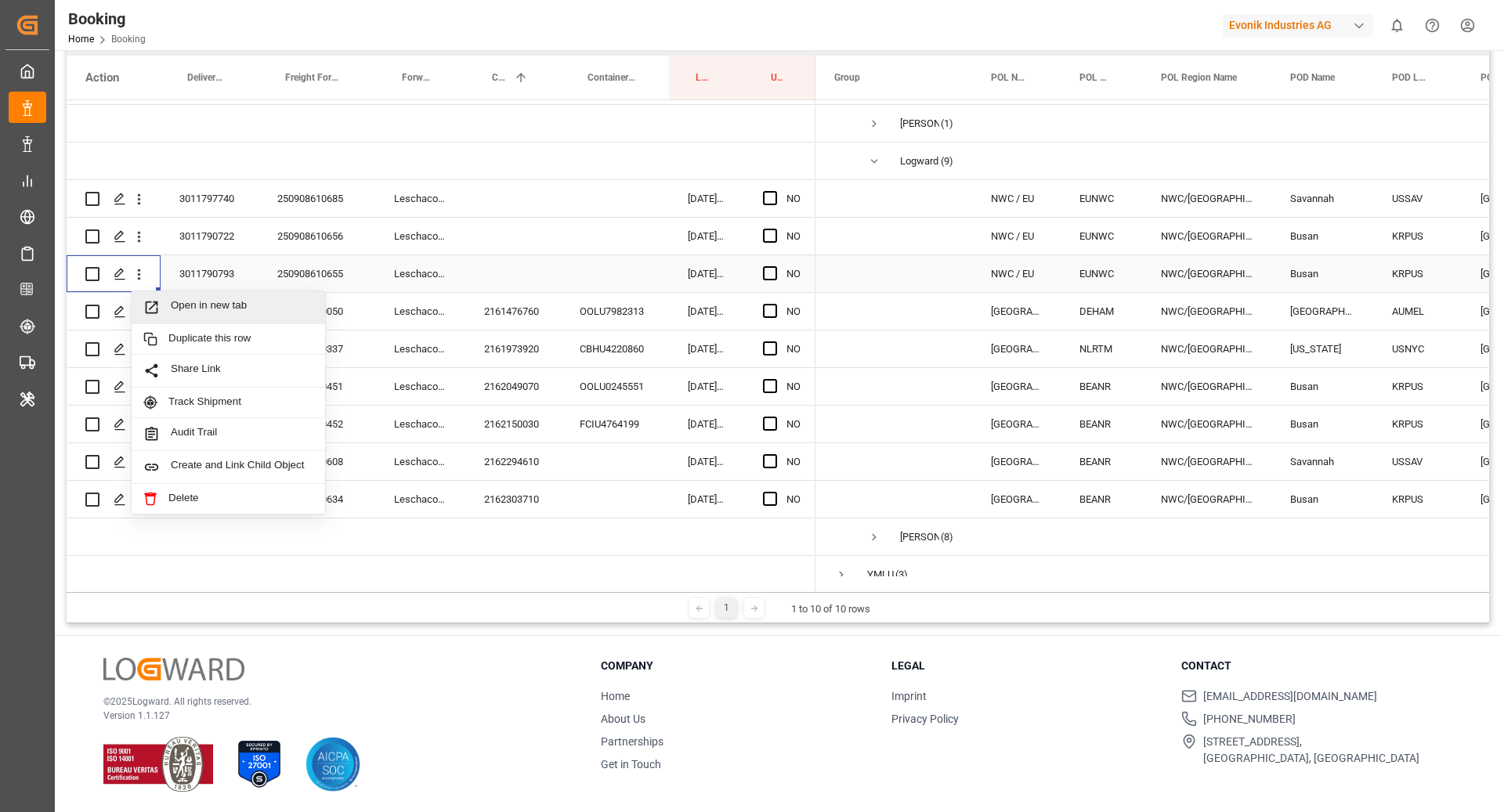
click at [184, 302] on span "Open in new tab" at bounding box center [241, 307] width 142 height 16
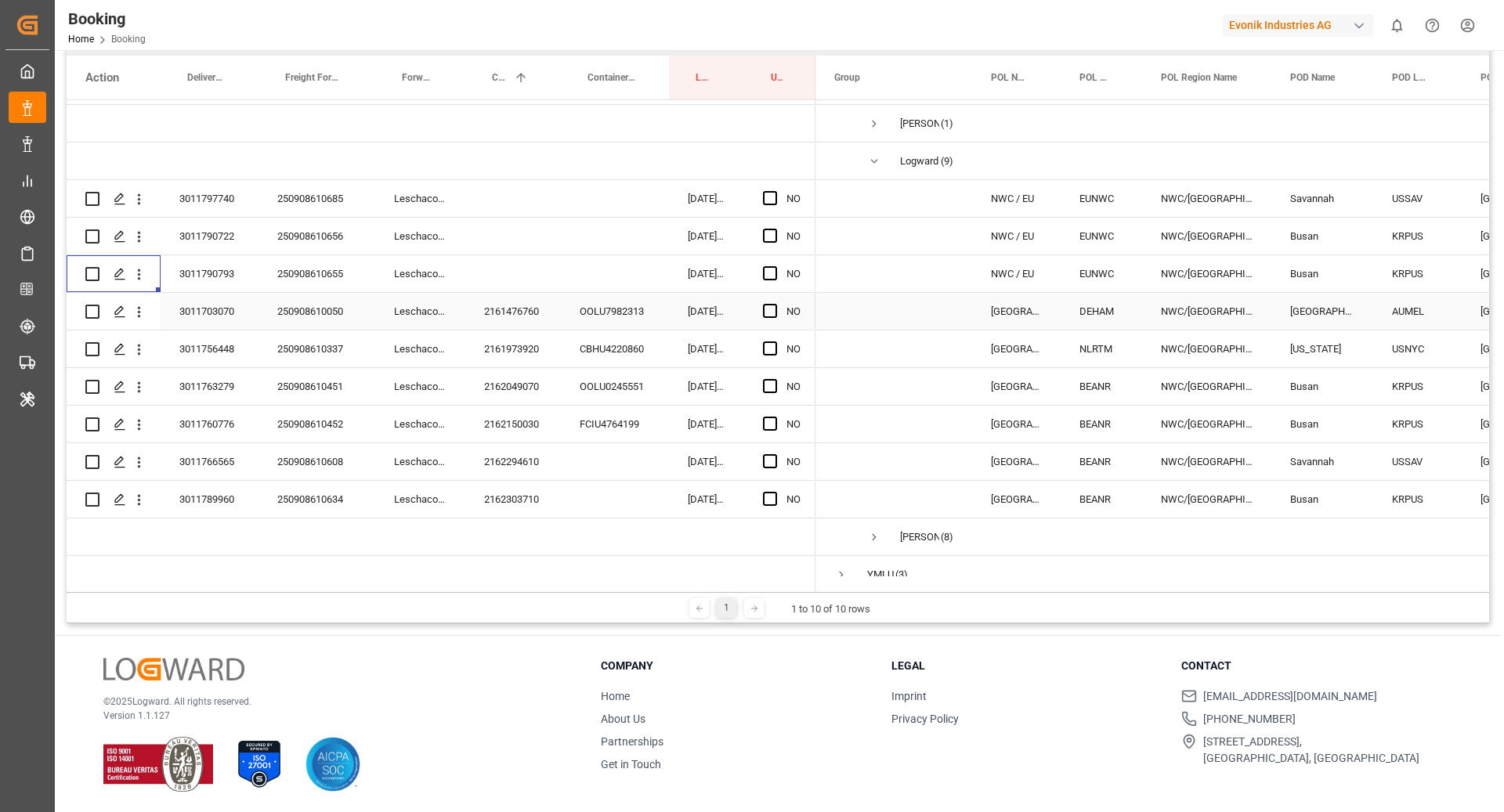
click at [496, 310] on div "2161476760" at bounding box center [512, 311] width 95 height 37
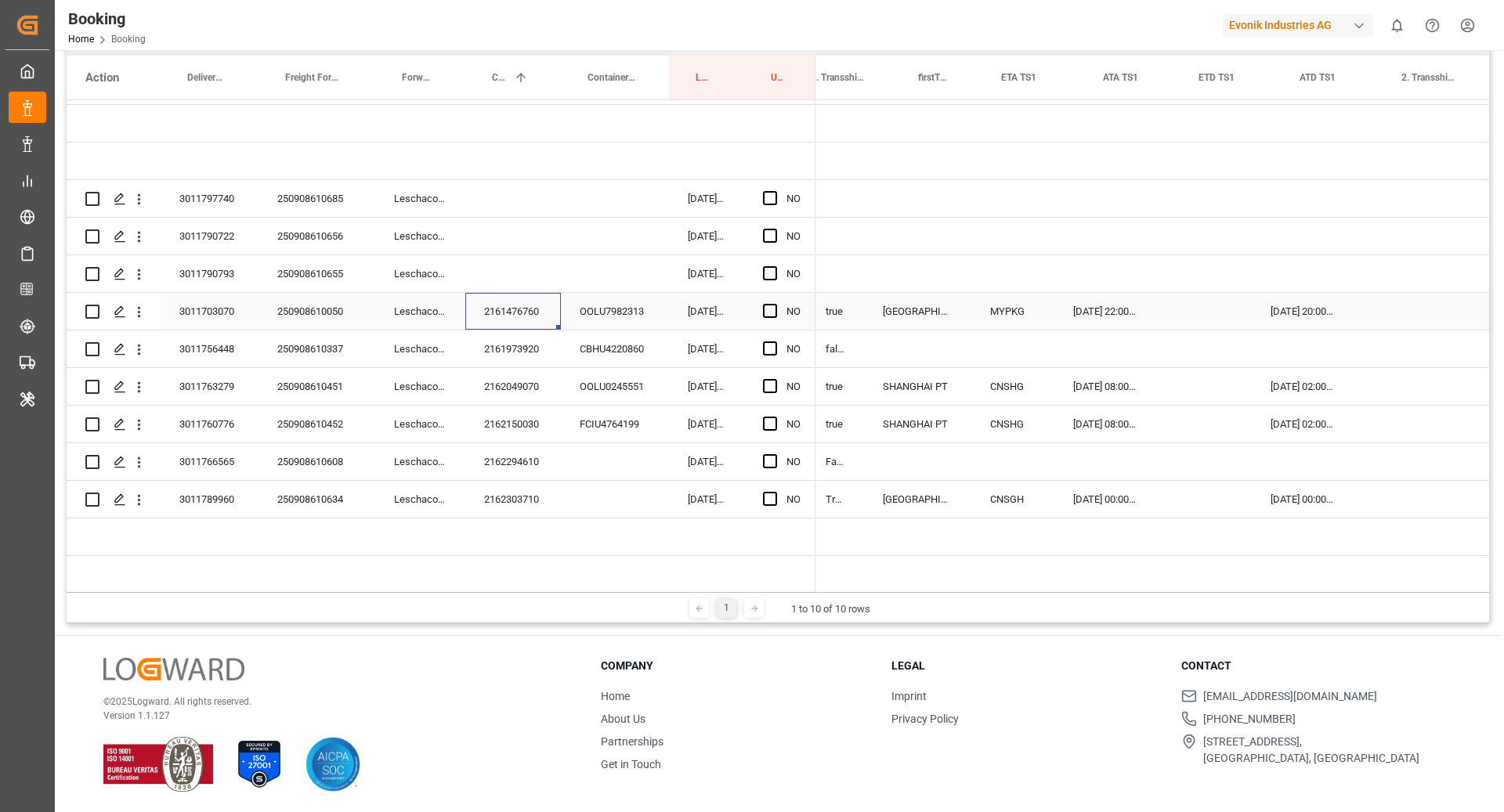
scroll to position [0, 1595]
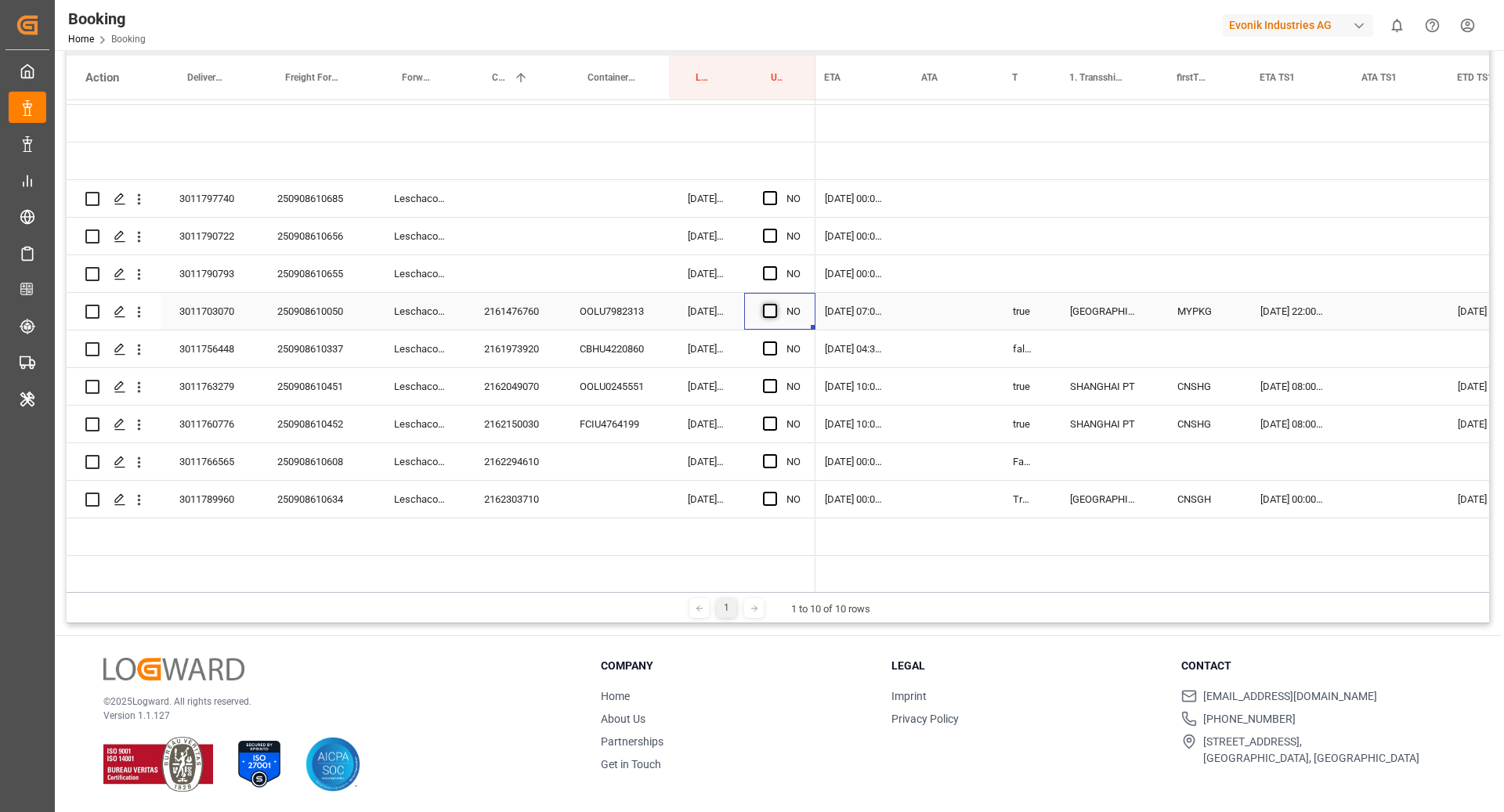
click at [765, 310] on span "Press SPACE to select this row." at bounding box center [771, 311] width 15 height 14
click at [774, 304] on input "Press SPACE to select this row." at bounding box center [774, 304] width 0 height 0
click at [561, 344] on div "CBHU4220860" at bounding box center [615, 349] width 108 height 37
click at [517, 348] on div "2161973920" at bounding box center [512, 349] width 95 height 37
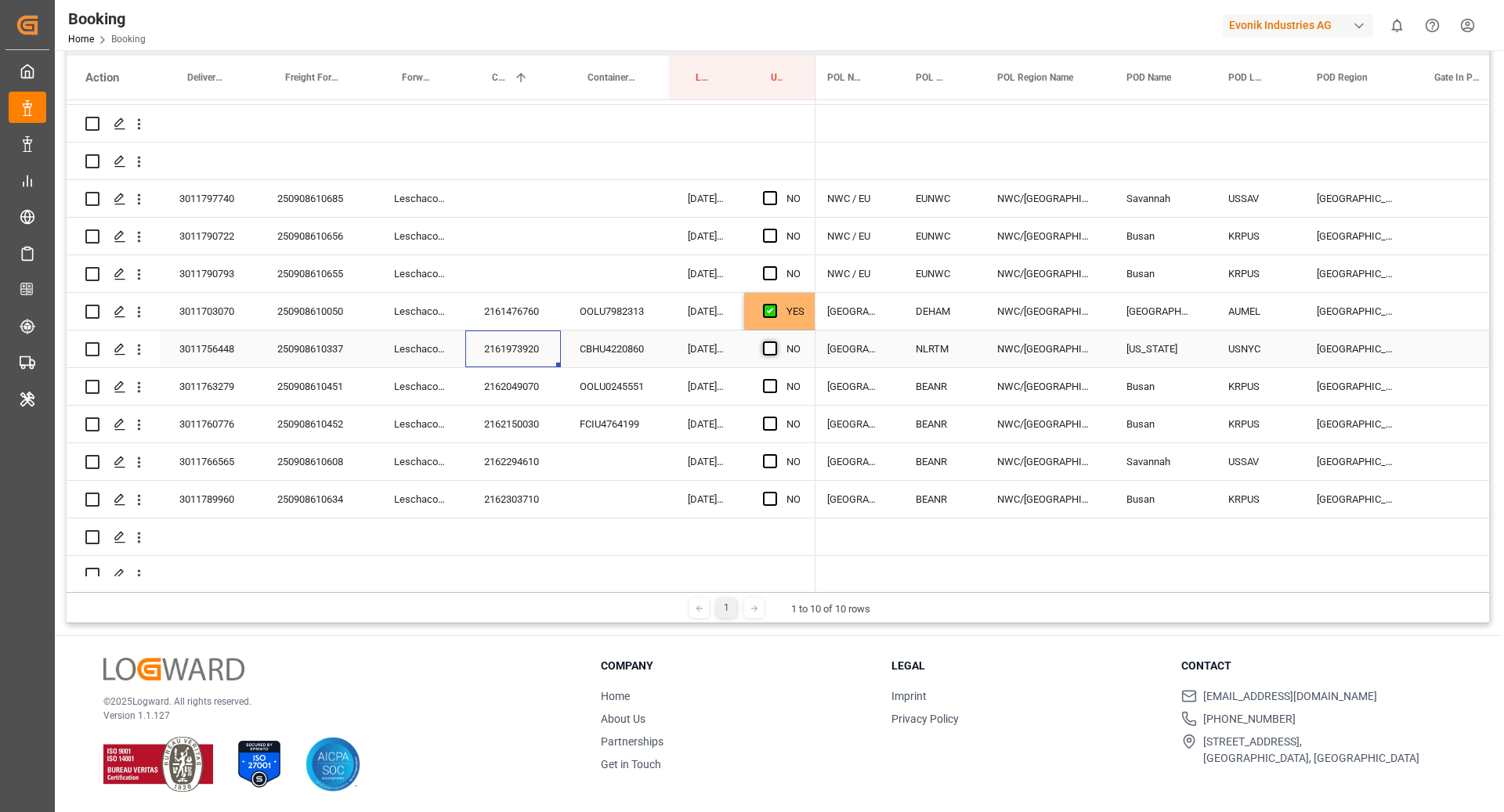
click at [776, 348] on span "Press SPACE to select this row." at bounding box center [771, 349] width 15 height 14
click at [774, 342] on input "Press SPACE to select this row." at bounding box center [774, 342] width 0 height 0
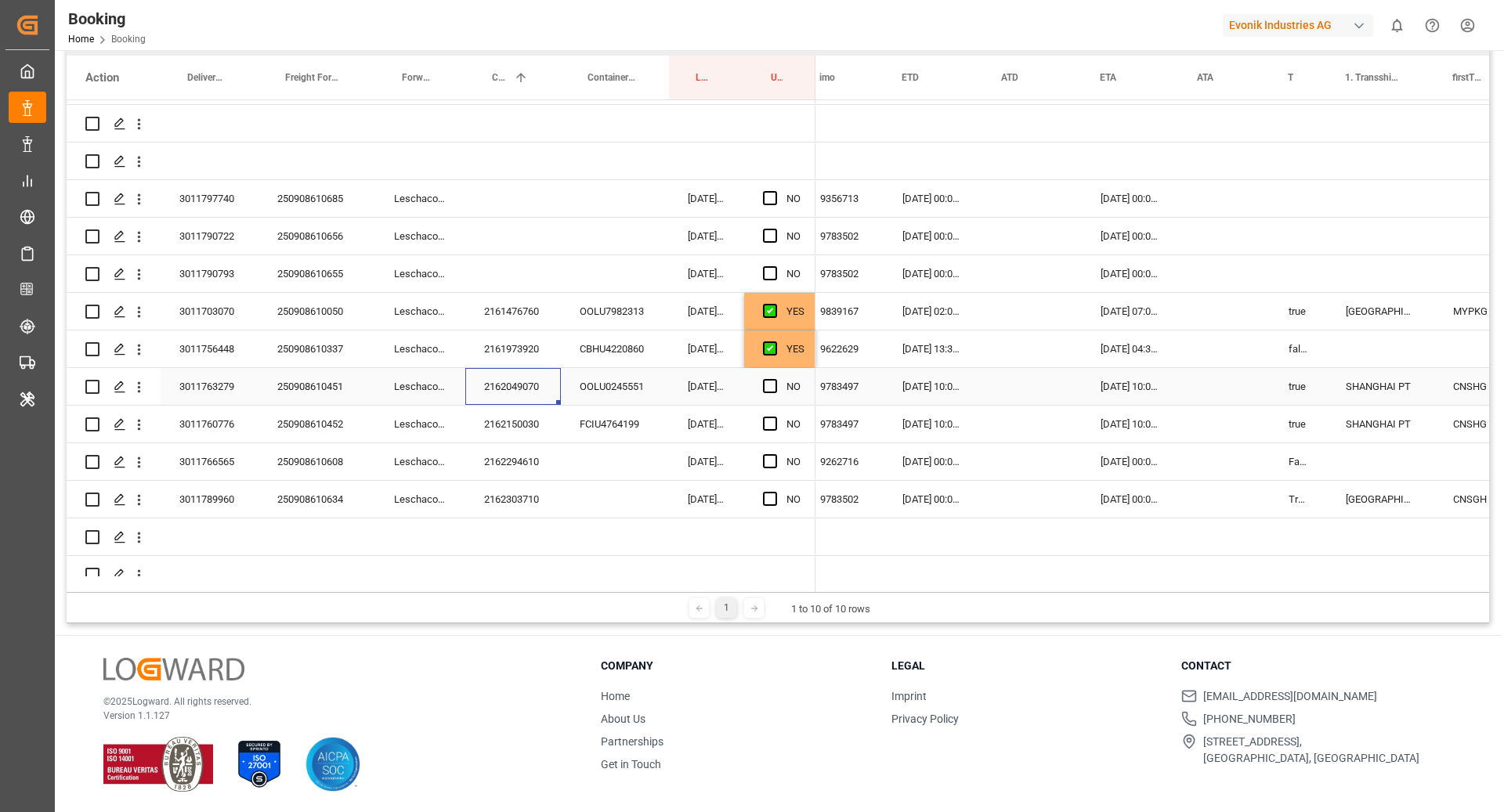
click at [509, 381] on div "2162049070" at bounding box center [512, 386] width 95 height 37
click at [769, 393] on div "Press SPACE to select this row." at bounding box center [775, 387] width 24 height 36
click at [763, 389] on span "Press SPACE to select this row." at bounding box center [771, 386] width 15 height 14
click at [774, 379] on input "Press SPACE to select this row." at bounding box center [774, 379] width 0 height 0
click at [533, 409] on div "2162150030" at bounding box center [512, 424] width 95 height 37
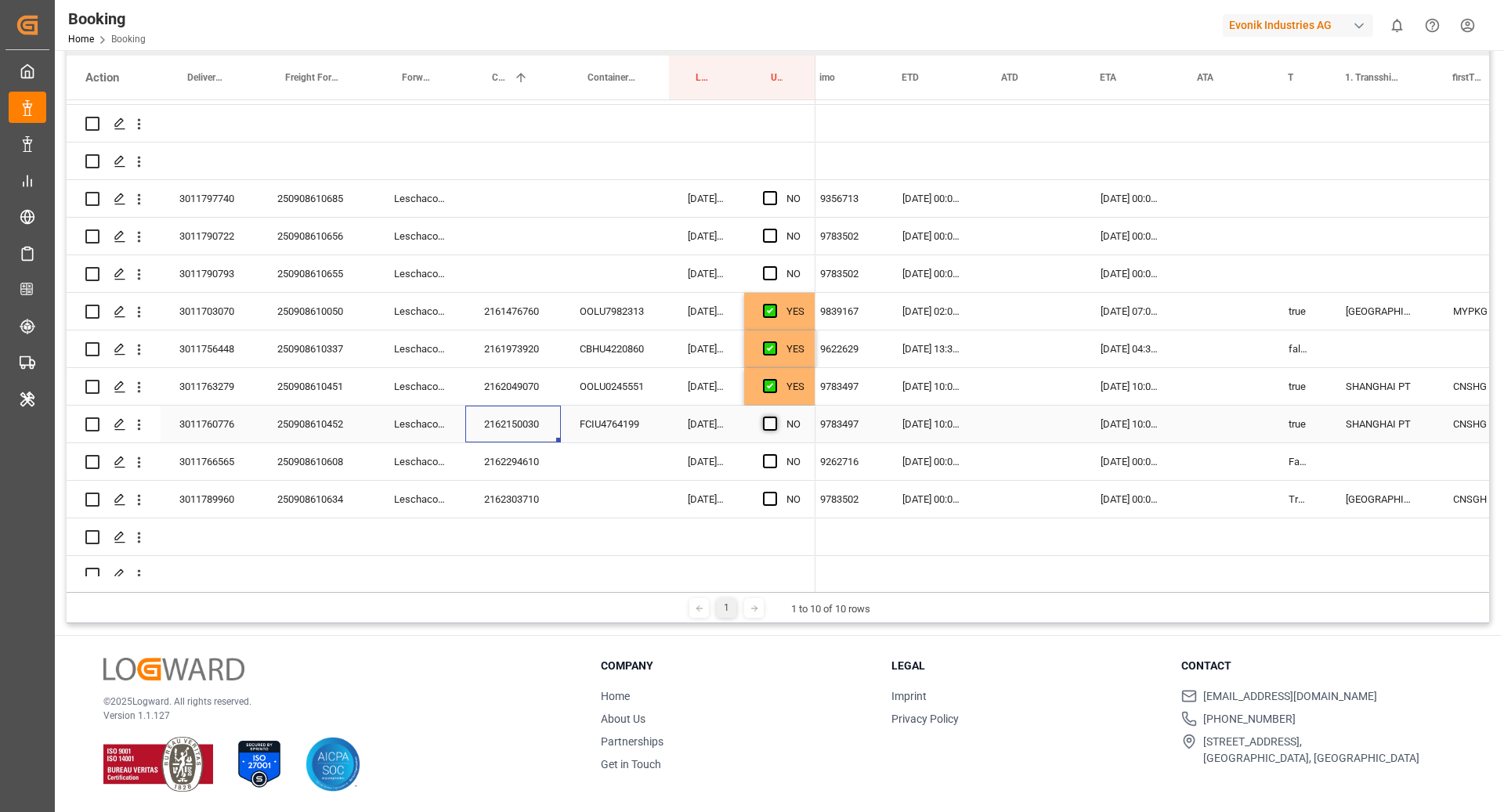
click at [769, 425] on span "Press SPACE to select this row." at bounding box center [771, 424] width 15 height 14
click at [774, 417] on input "Press SPACE to select this row." at bounding box center [774, 417] width 0 height 0
click at [498, 455] on div "2162294610" at bounding box center [512, 461] width 95 height 37
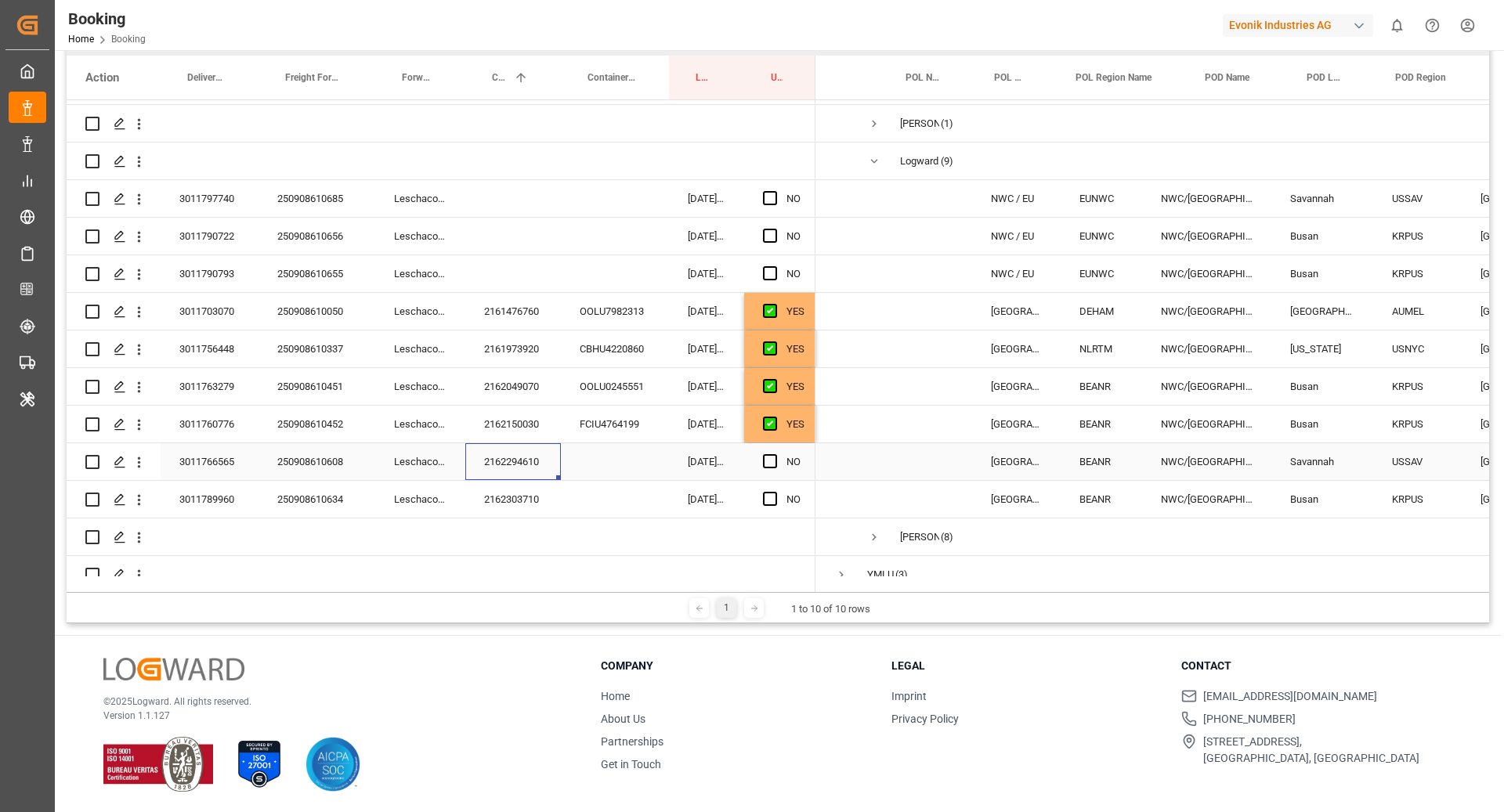
scroll to position [0, 110]
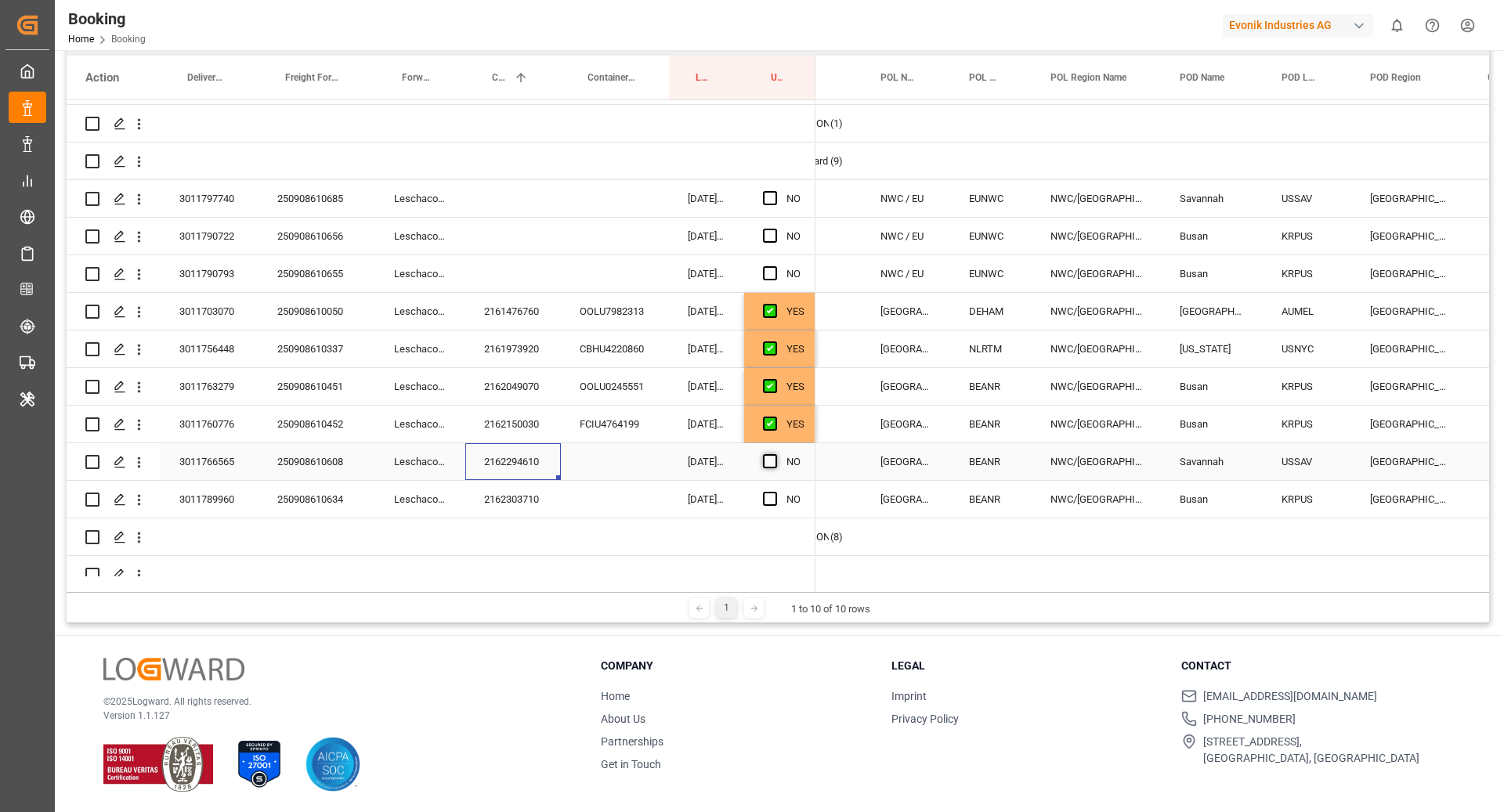
click at [765, 465] on span "Press SPACE to select this row." at bounding box center [771, 461] width 15 height 14
click at [774, 454] on input "Press SPACE to select this row." at bounding box center [774, 454] width 0 height 0
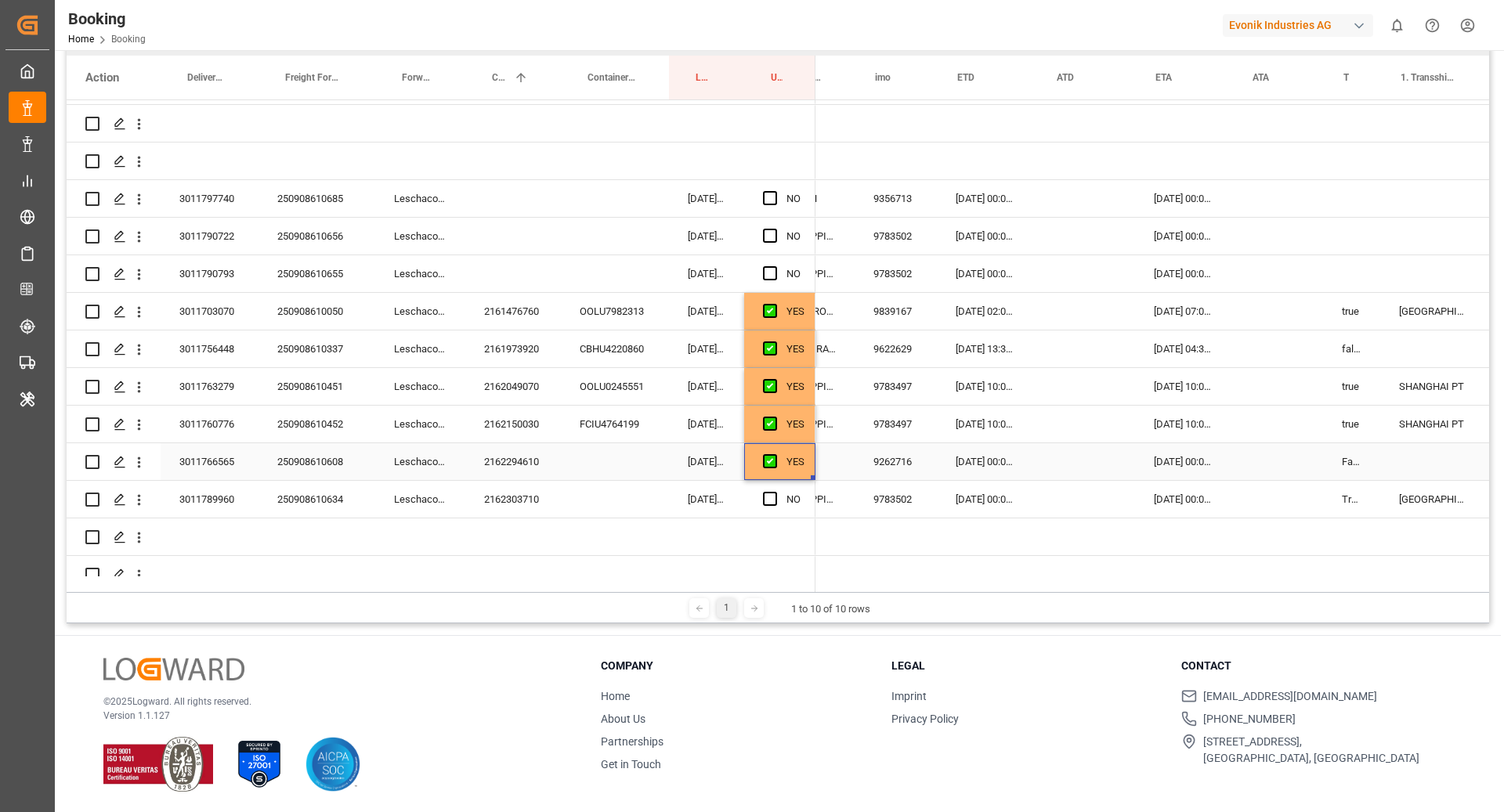
scroll to position [0, 936]
click at [499, 506] on div "2162303710" at bounding box center [512, 498] width 95 height 37
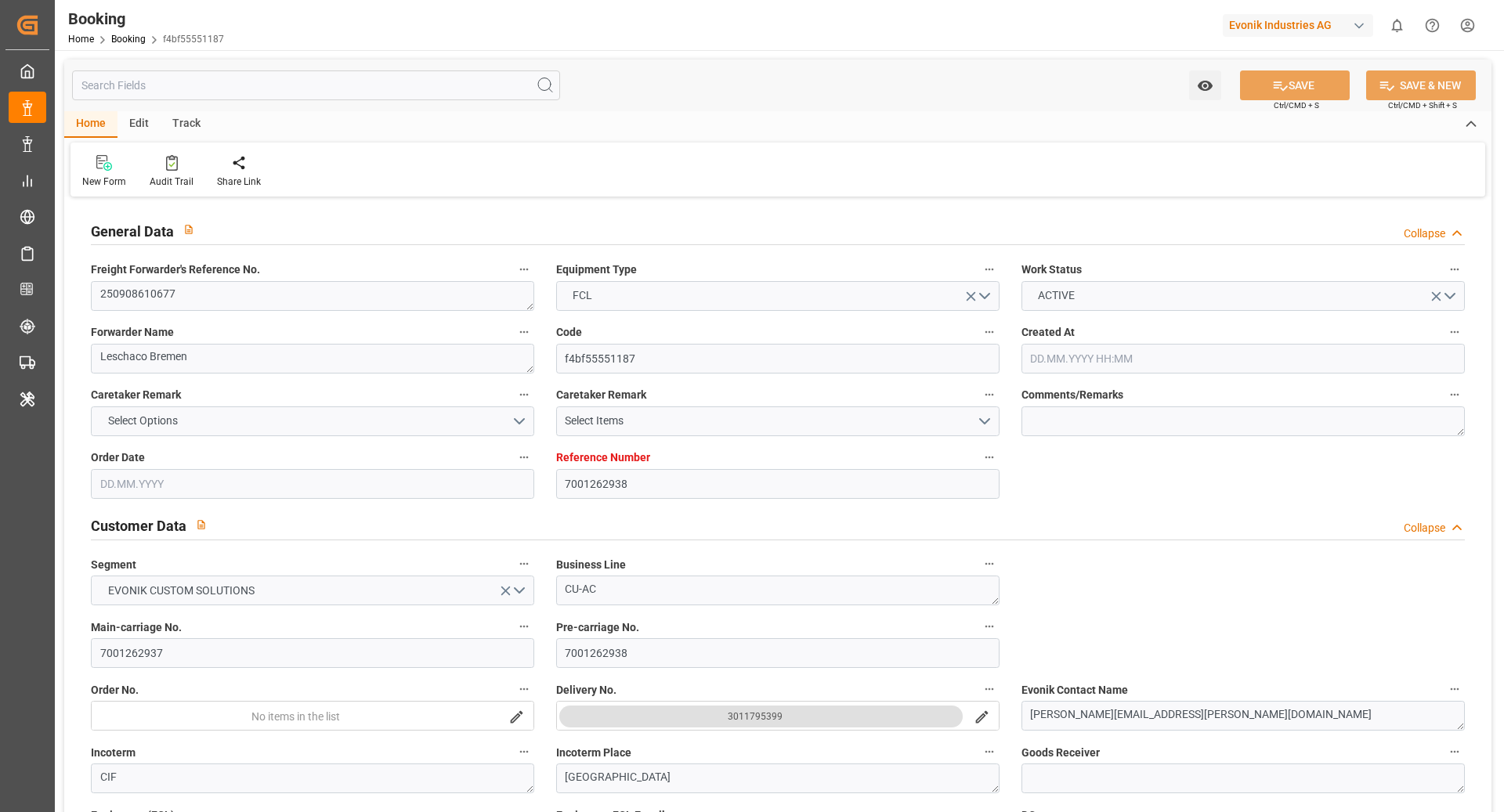
type input "7001262938"
type input "9769283"
type input "ONE"
type input "Ocean Network Express"
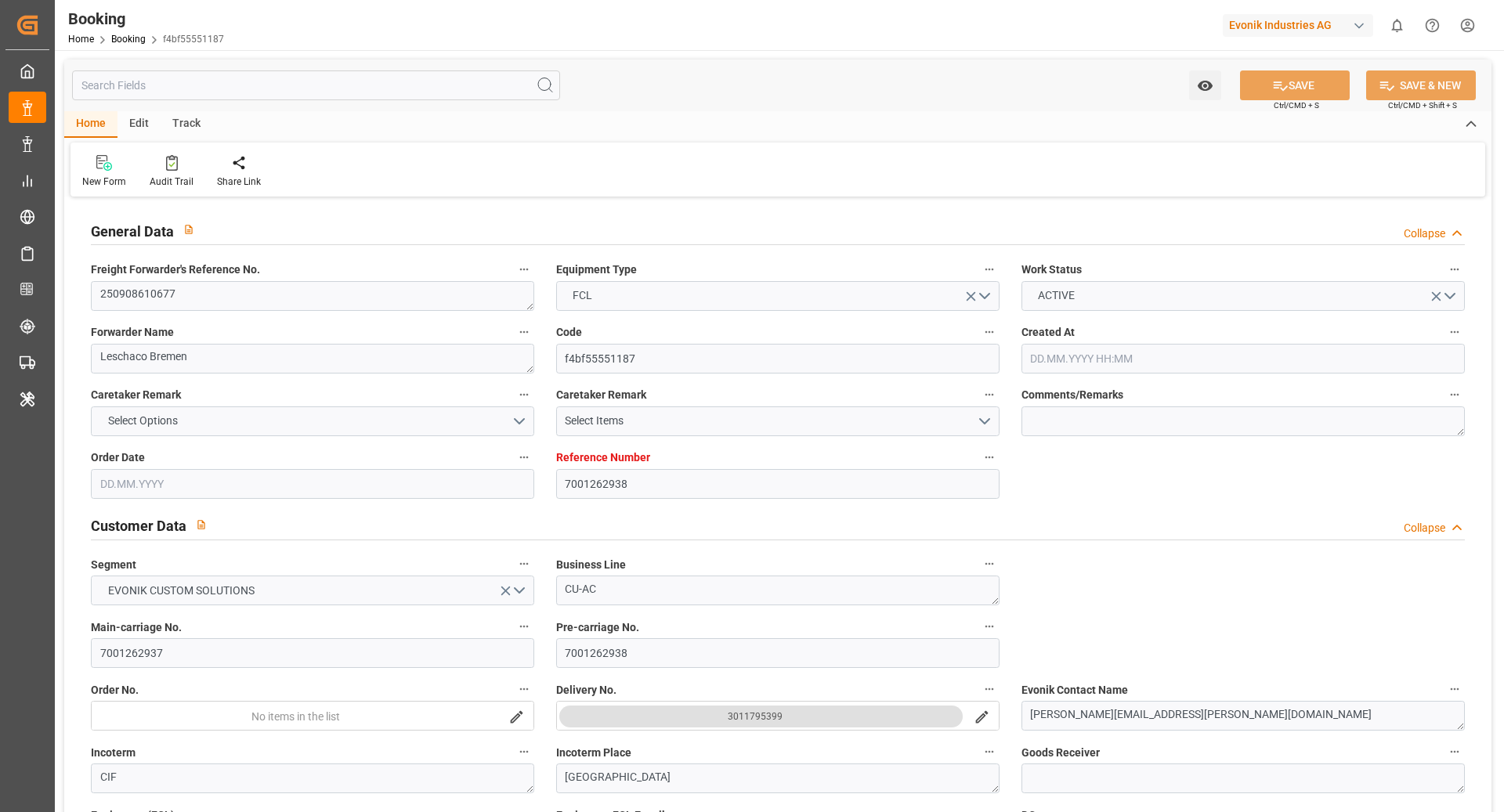
type input "EUNWC"
type input "CNSHA"
type input "[DATE] 05:40"
type input "[DATE]"
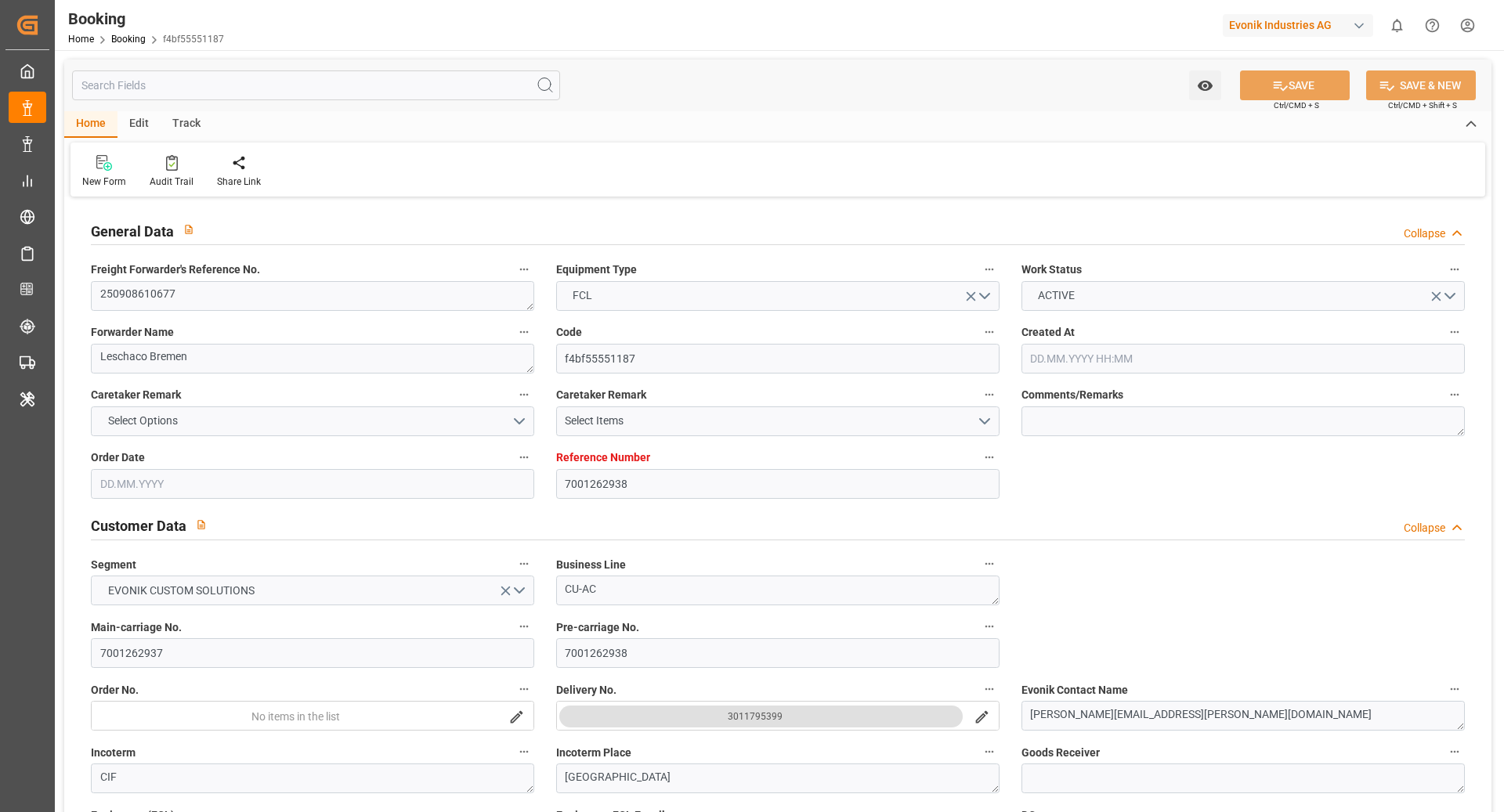
type input "[DATE]"
type input "[DATE] 00:00"
type input "[DATE]"
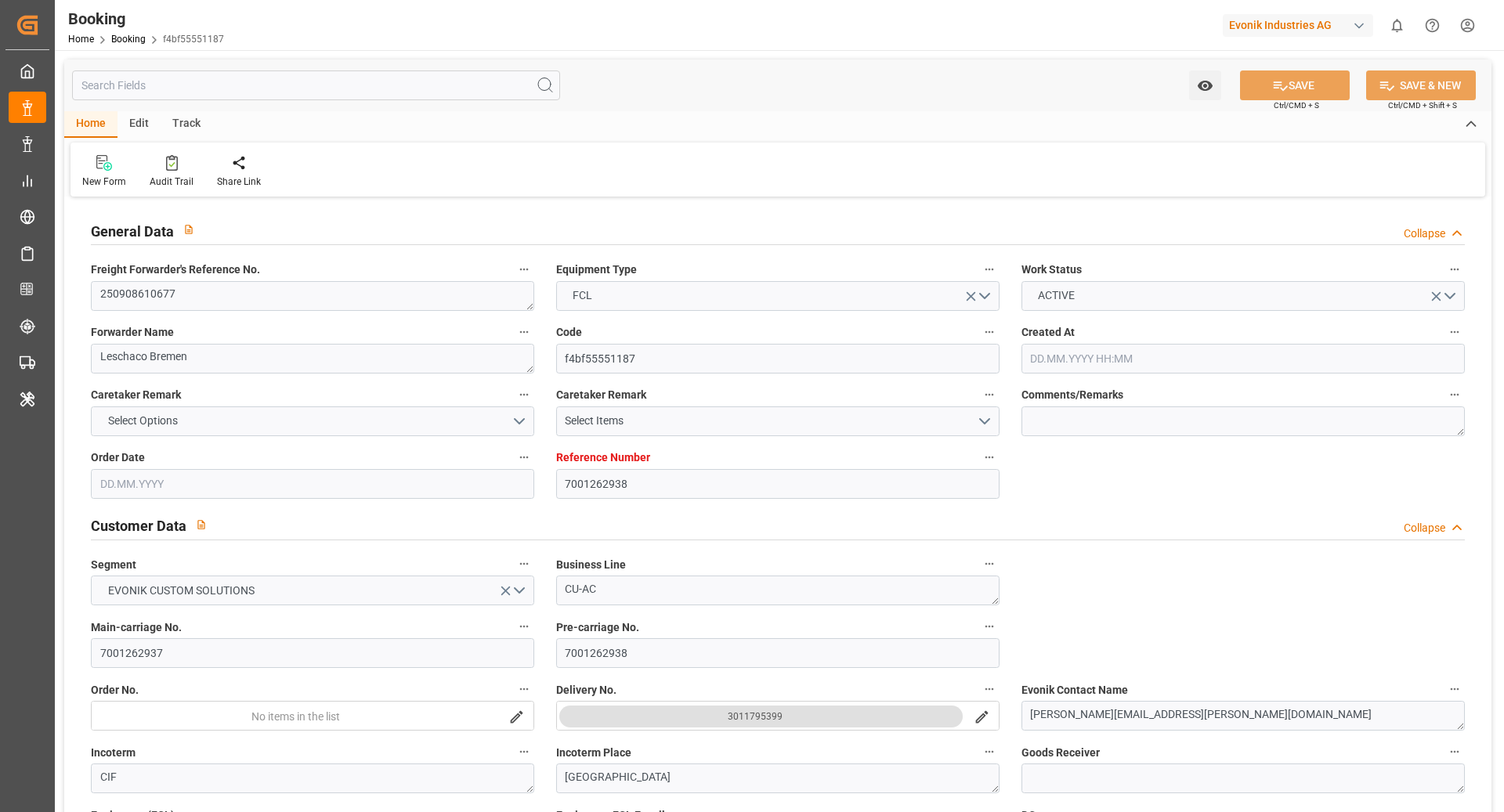
type input "[DATE] 00:00"
type input "[DATE] 14:27"
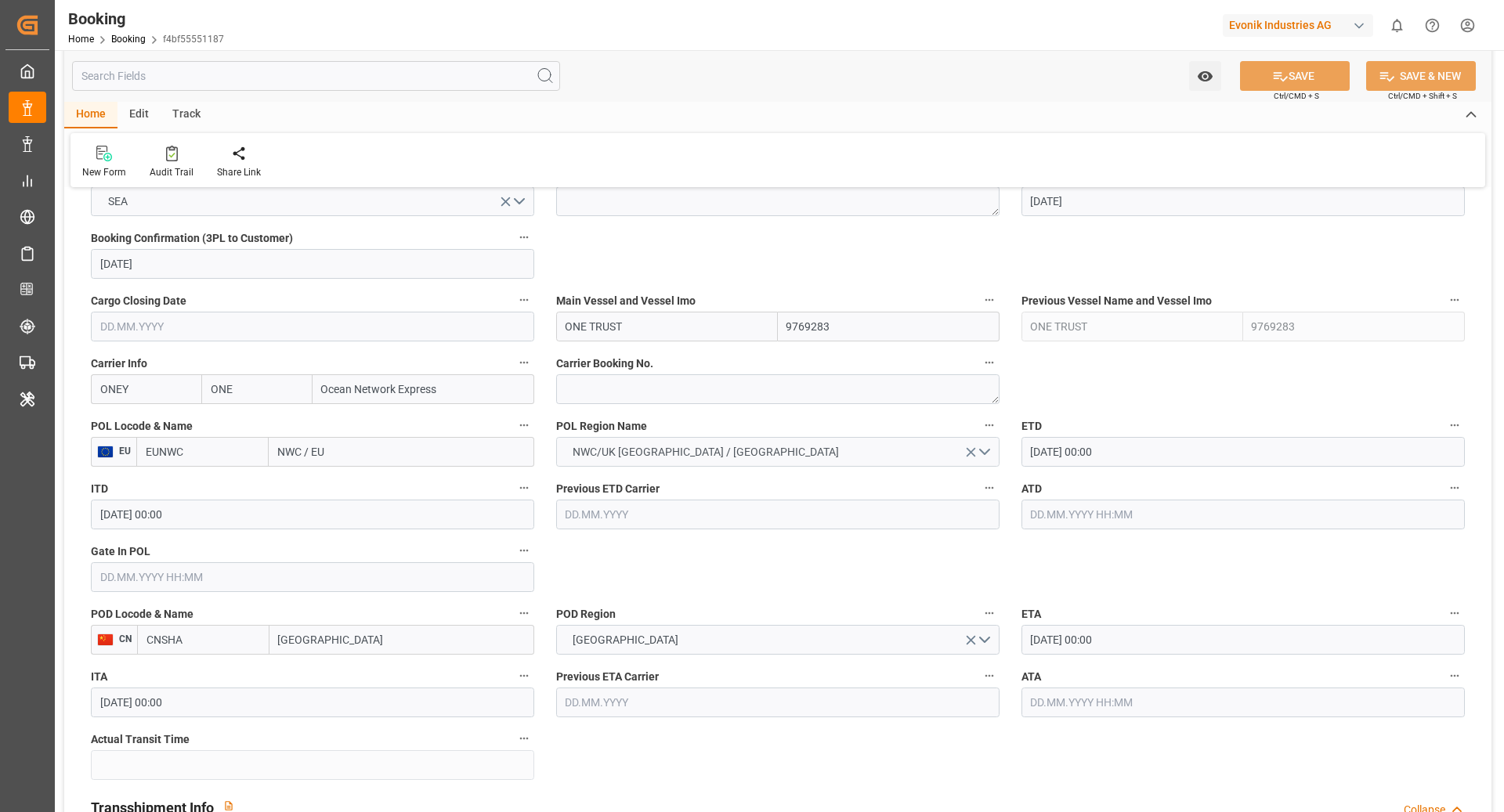
scroll to position [1042, 0]
click at [589, 373] on textarea at bounding box center [777, 388] width 443 height 30
paste textarea "HAMF78744400"
type textarea "HAMF78744400"
click at [242, 462] on input "EUNWC" at bounding box center [202, 450] width 132 height 30
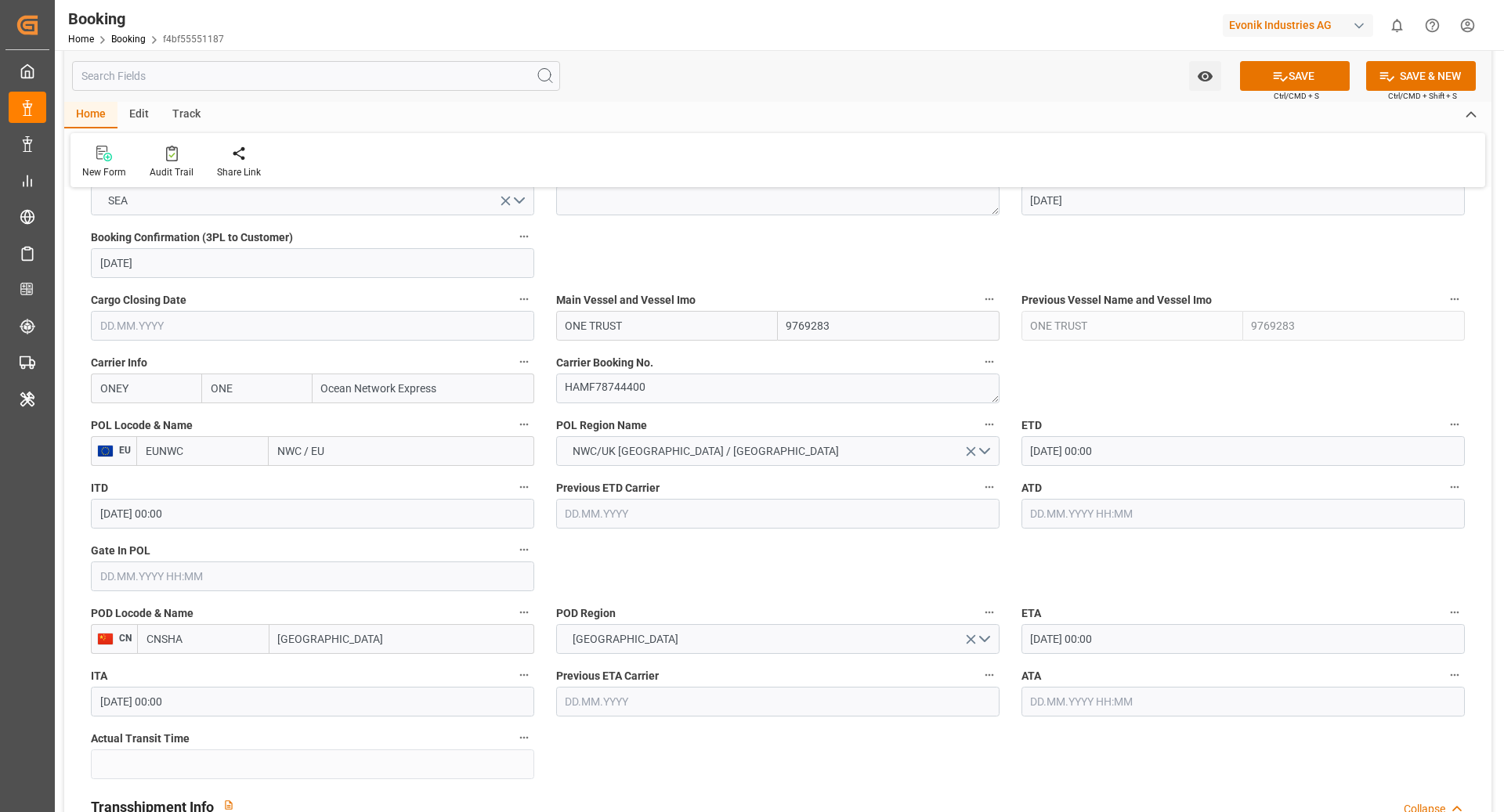
click at [242, 462] on input "EUNWC" at bounding box center [202, 450] width 132 height 30
type input "NLRTM"
click at [216, 487] on span "NLRTM - Rotterdam" at bounding box center [199, 494] width 106 height 29
type input "[GEOGRAPHIC_DATA]"
type input "NLRTM"
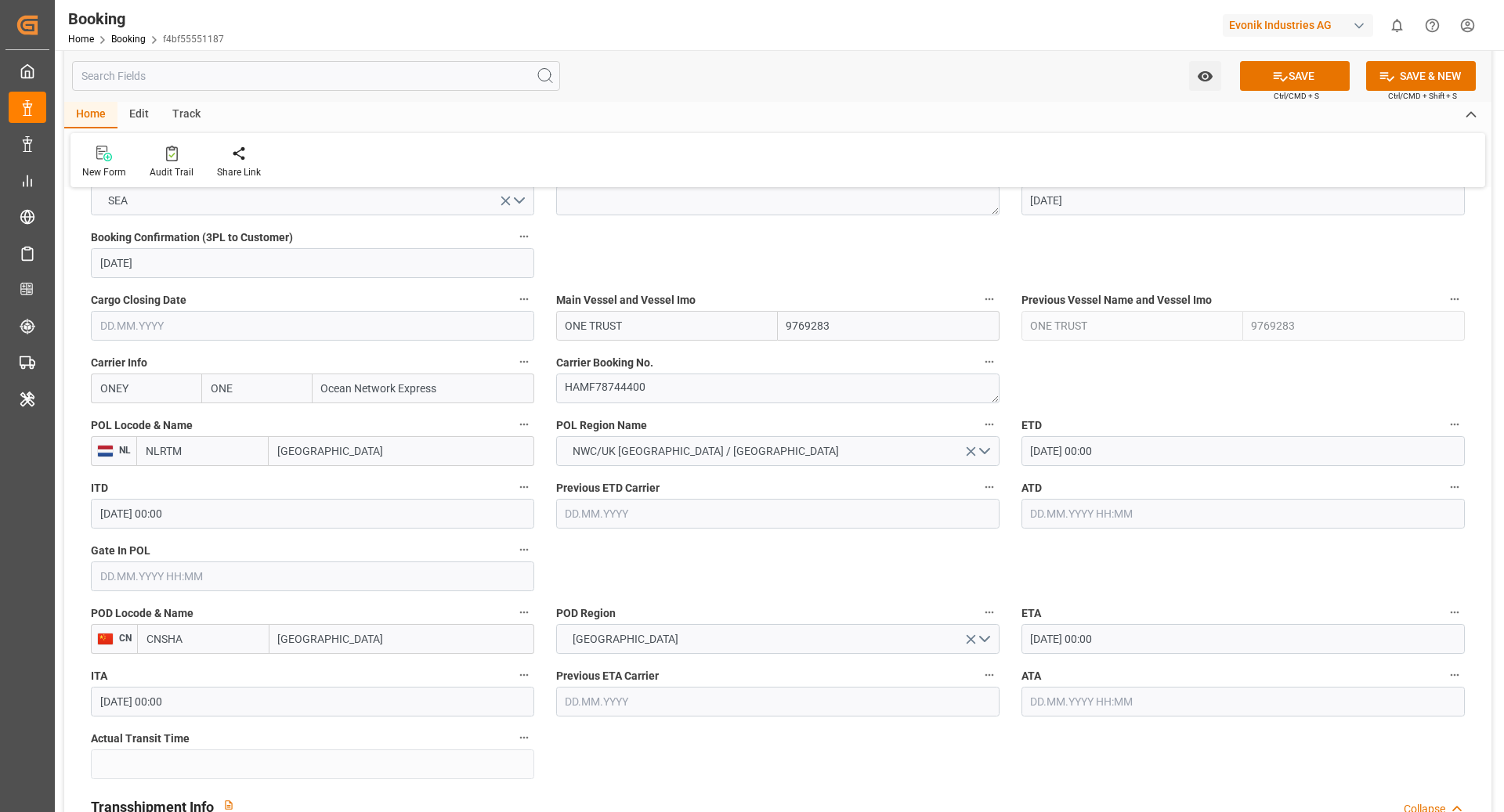
click at [205, 635] on input "CNSHA" at bounding box center [203, 639] width 132 height 30
click at [205, 636] on input "CNSHA" at bounding box center [203, 639] width 132 height 30
click at [218, 662] on div "CNSGH - Shanghai" at bounding box center [203, 682] width 131 height 52
click at [219, 654] on div "POD Locode & Name CN CNSGH Shanghai" at bounding box center [312, 627] width 465 height 63
click at [229, 636] on input "CNSGH" at bounding box center [203, 639] width 132 height 30
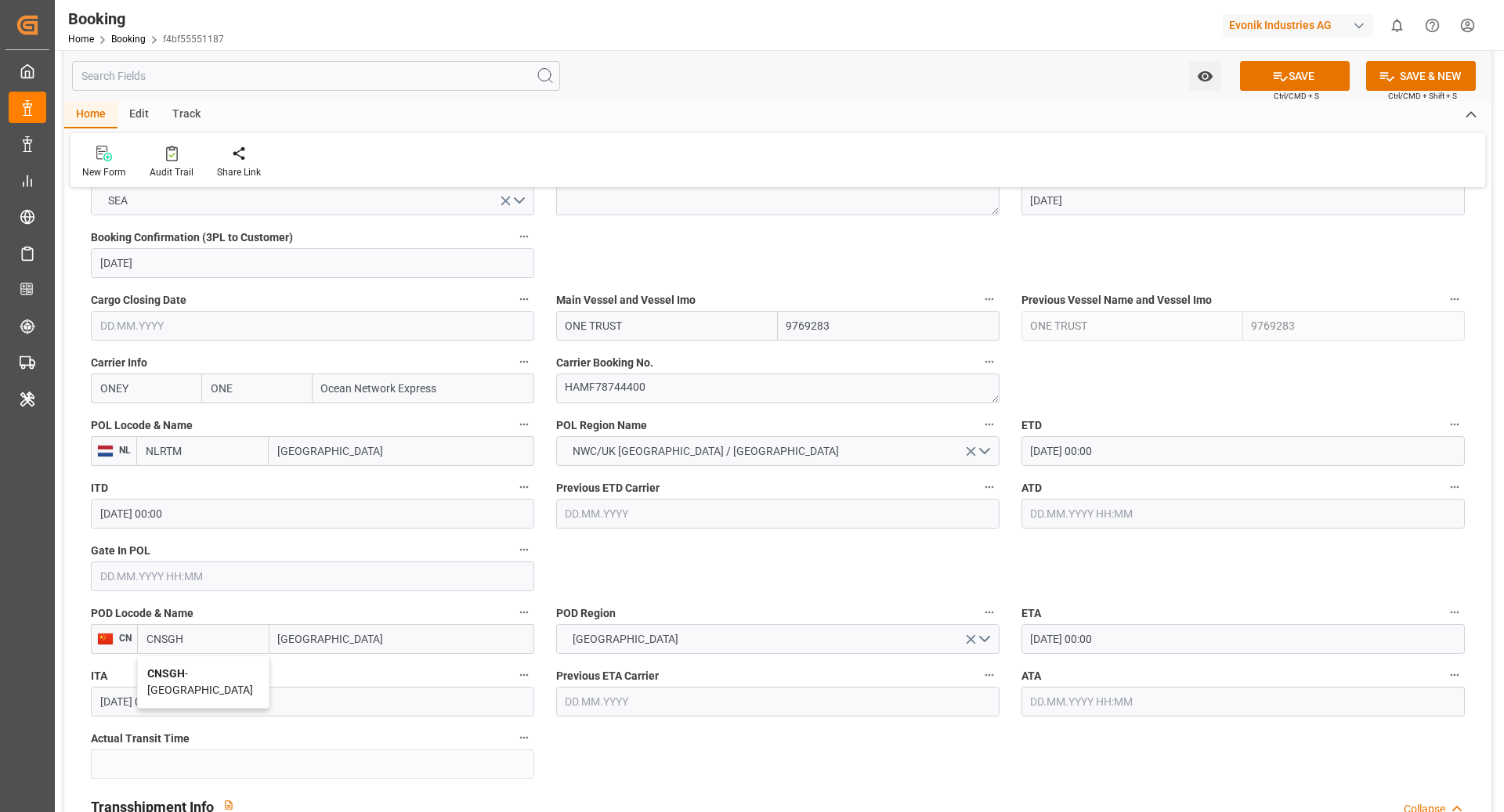
click at [222, 667] on span "CNSGH - Shanghai" at bounding box center [199, 682] width 106 height 29
type input "CNSGH"
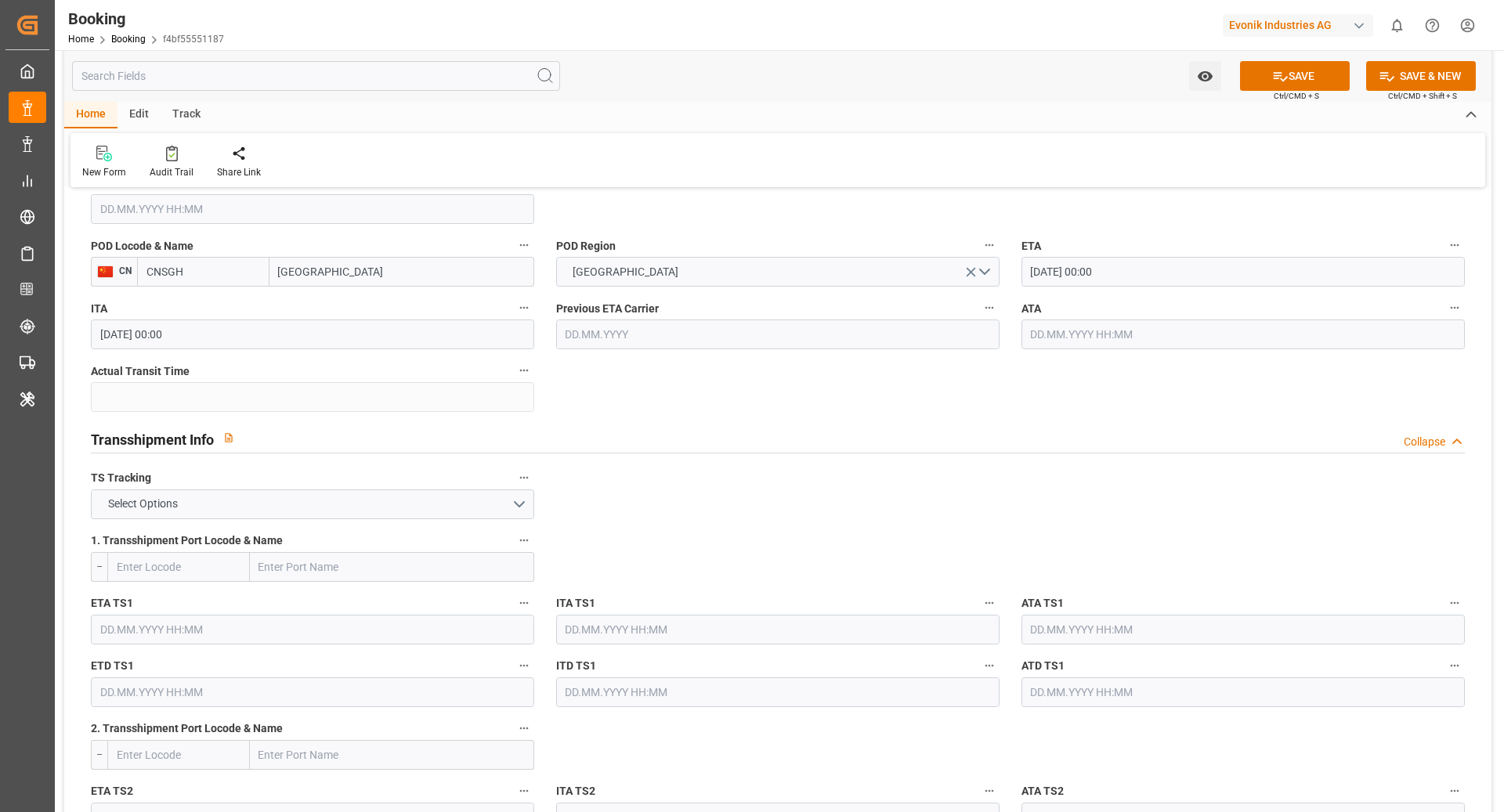
scroll to position [1412, 0]
click at [455, 499] on button "Select Options" at bounding box center [312, 501] width 443 height 30
click at [359, 532] on div "FALSE" at bounding box center [312, 538] width 441 height 33
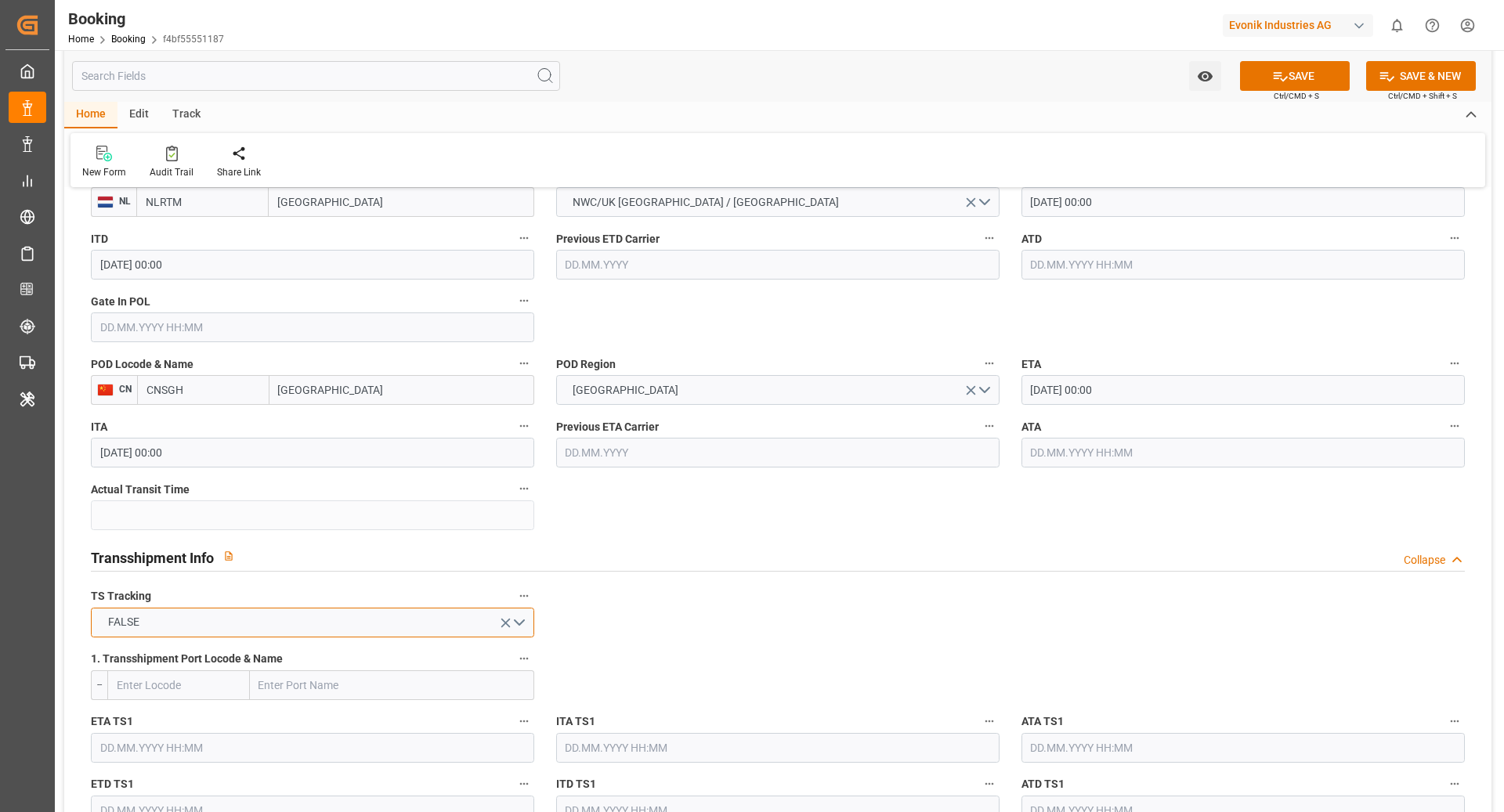
scroll to position [1310, 0]
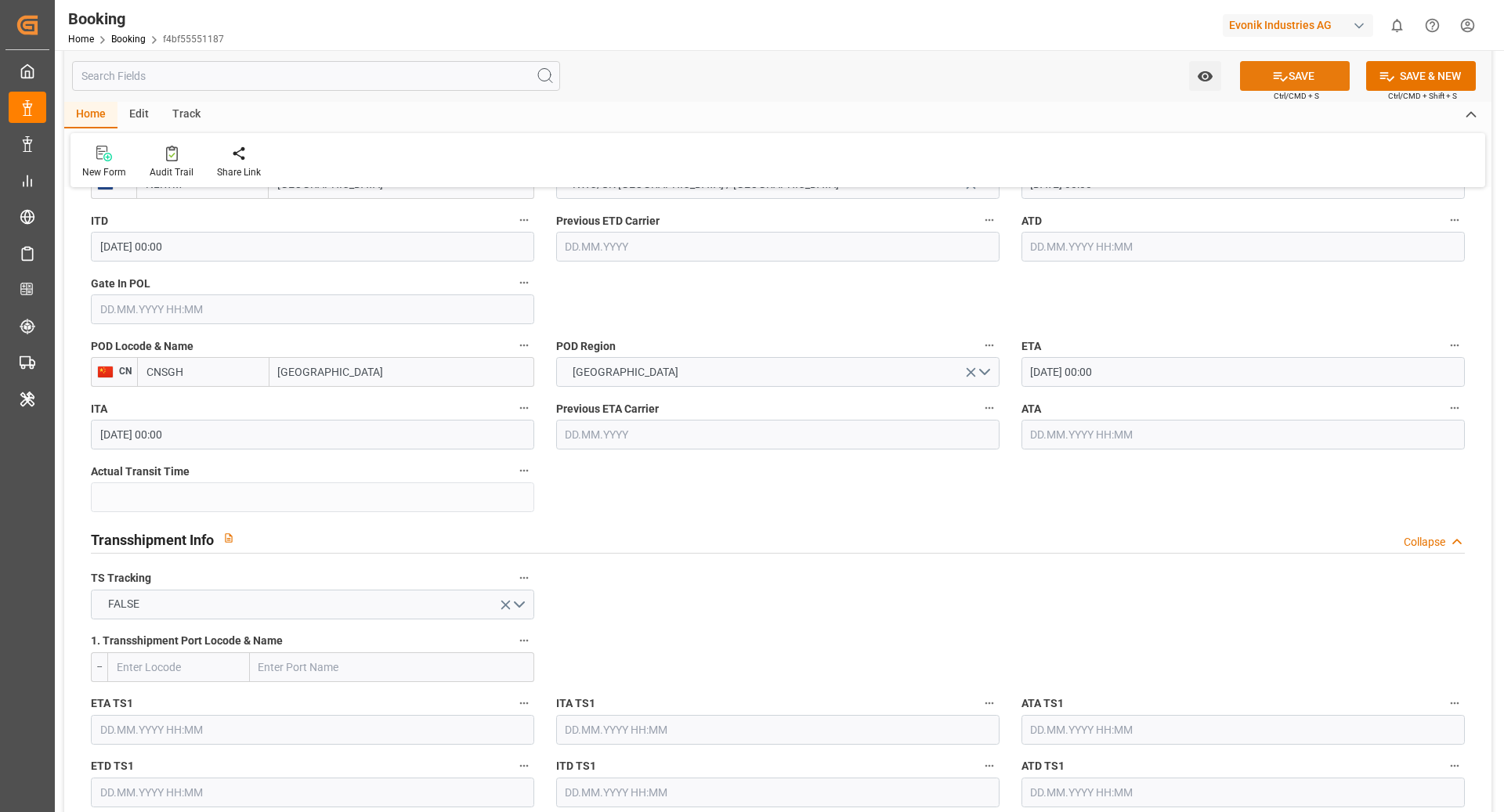
click at [1312, 69] on button "SAVE" at bounding box center [1295, 75] width 110 height 30
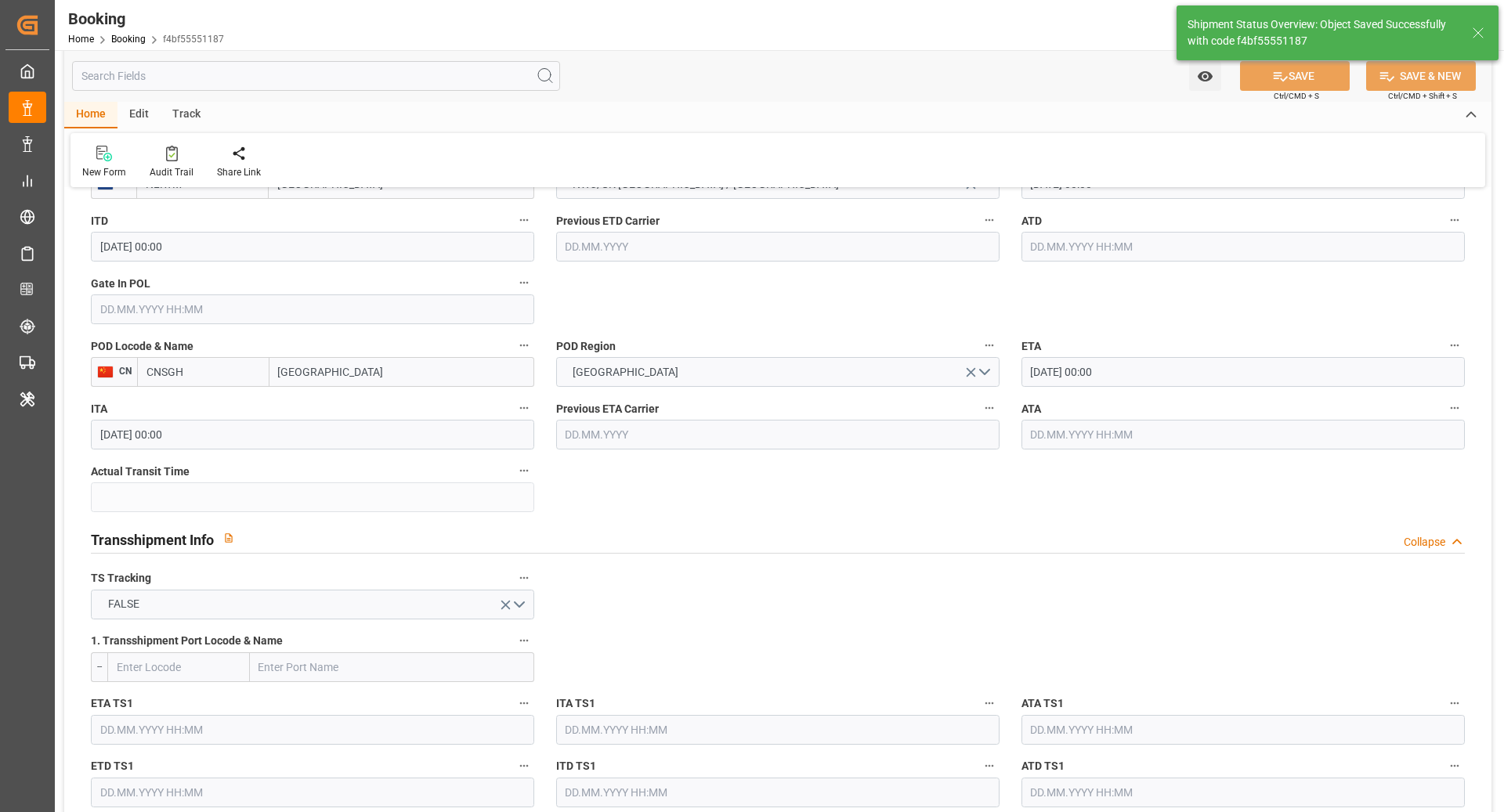
type textarea "NWC/UK North West Continent / UK_CNSGH_ONEY_CU-AC"
type textarea "Ruchika Prithwani"
type textarea "Pod-PodRegionName-businessDivision-businessLine-"
type input "02.09.2025 10:01"
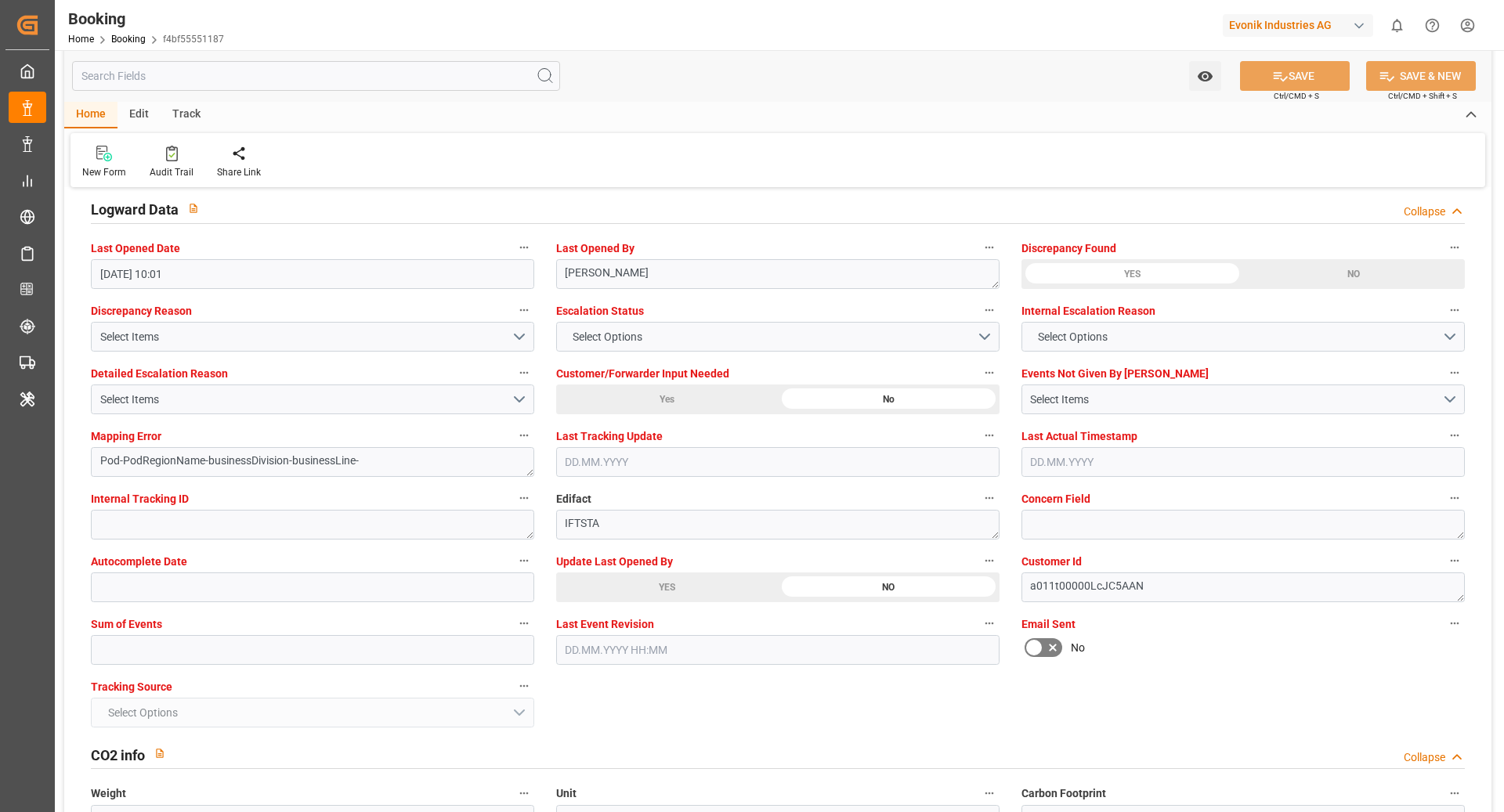
scroll to position [2842, 0]
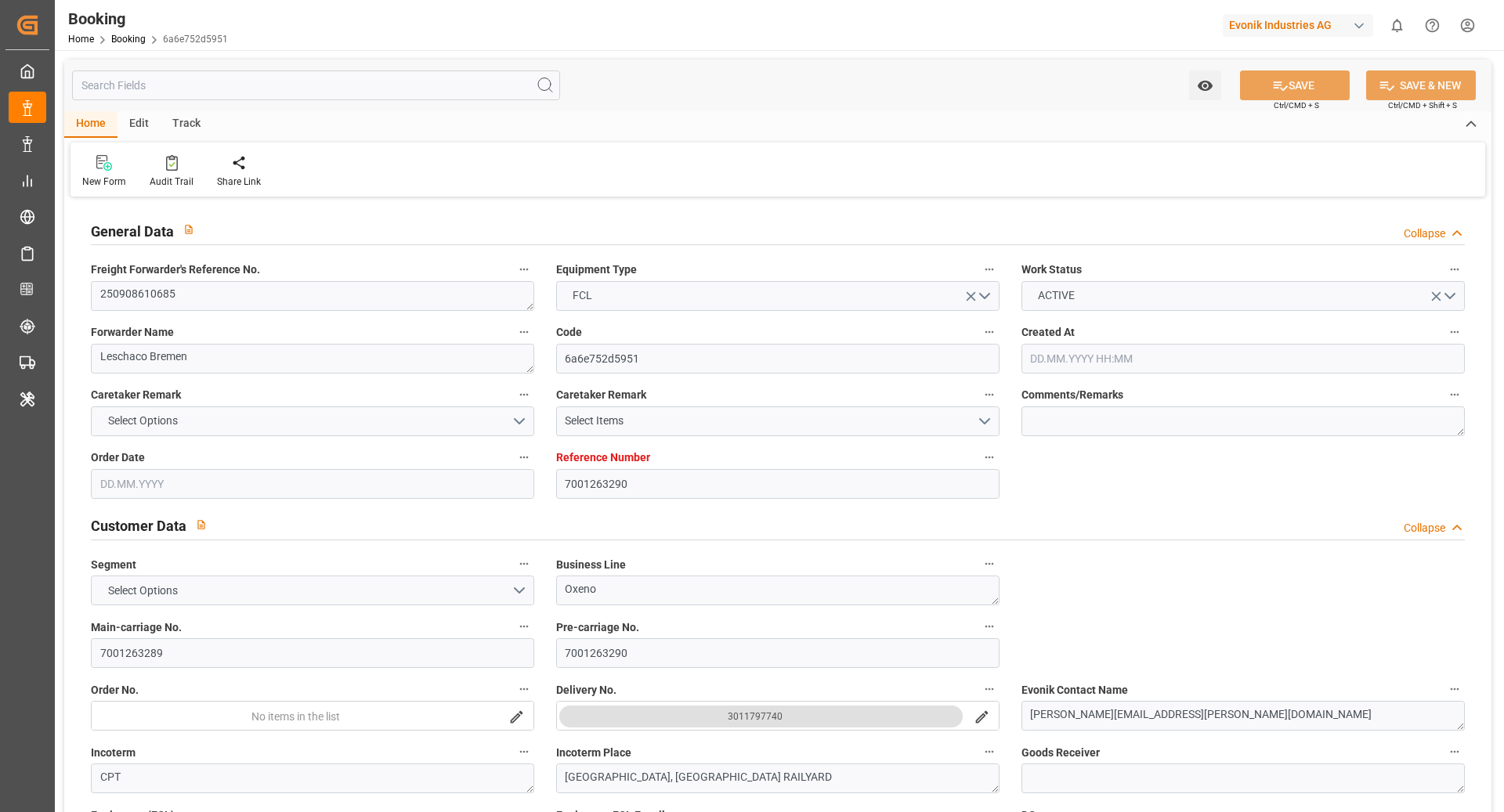
type input "7001263290"
type input "9356713"
type input "OOCL"
type input "Orient Overseas Container Line Ltd"
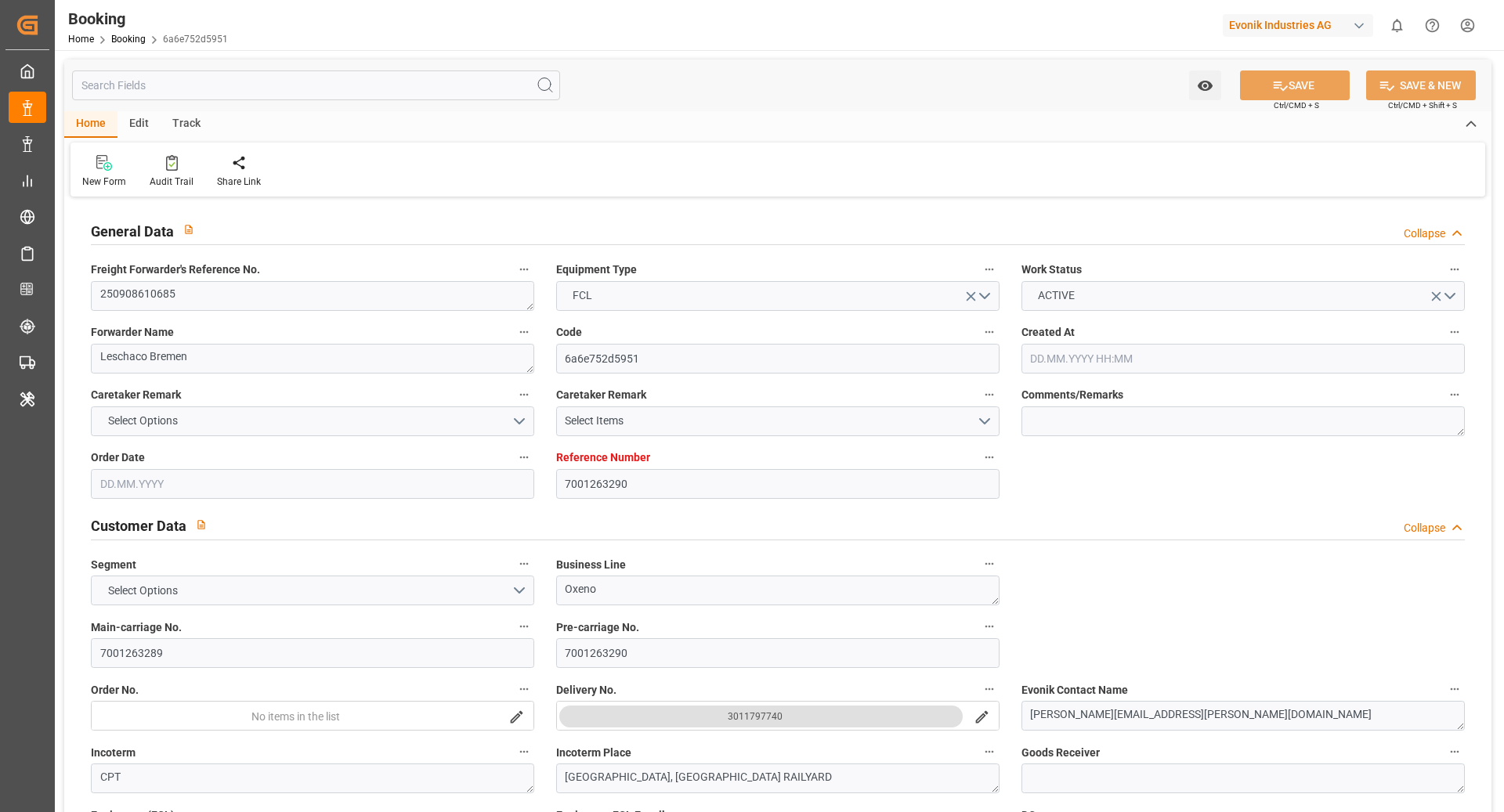
type input "EUNWC"
type input "USSAV"
type input "[DATE] 08:20"
type input "[DATE]"
type input "12.10.2025"
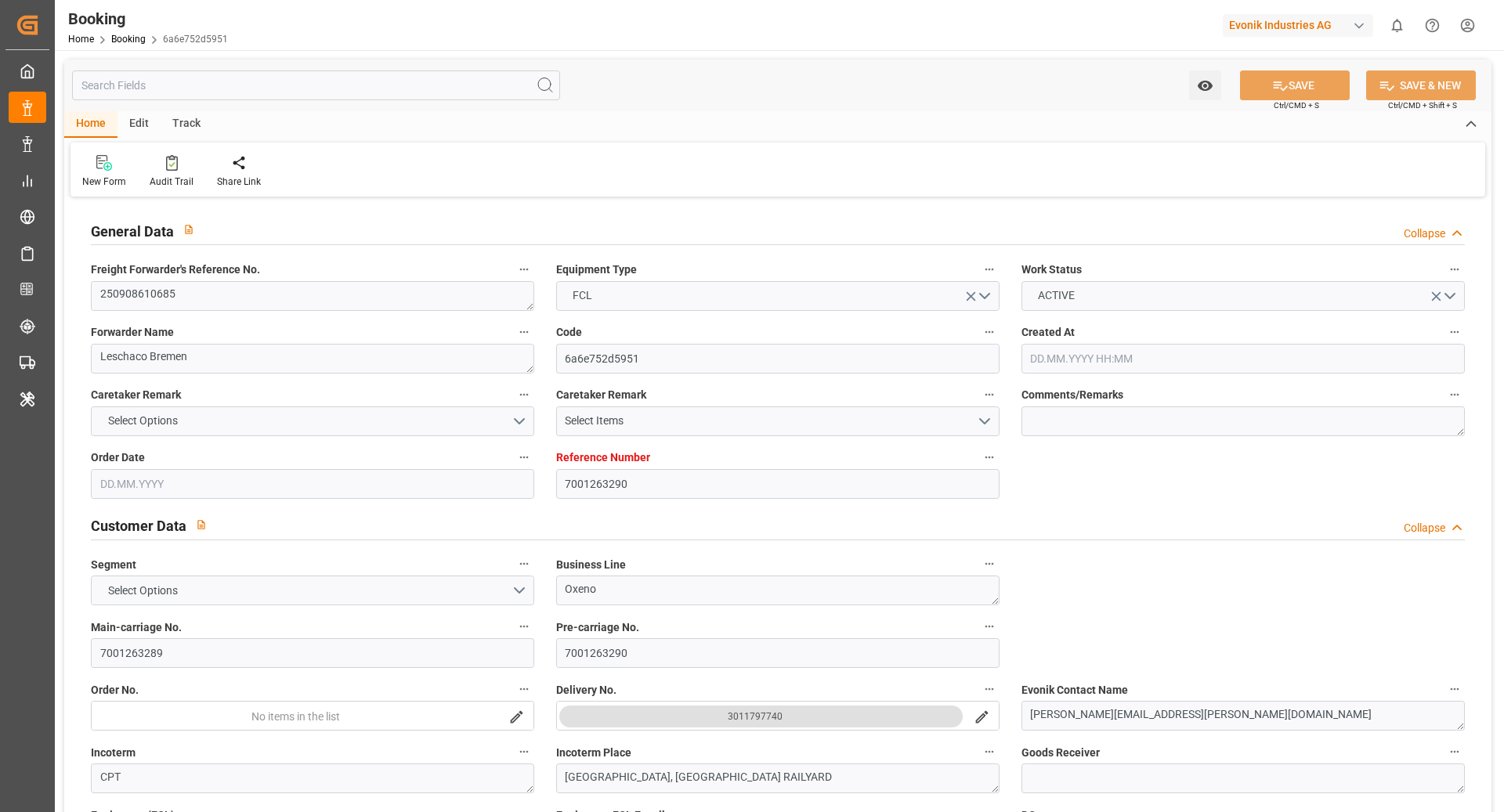
type input "15.09.2025"
type input "15.09.2025 00:00"
type input "[DATE]"
type input "02.09.2025"
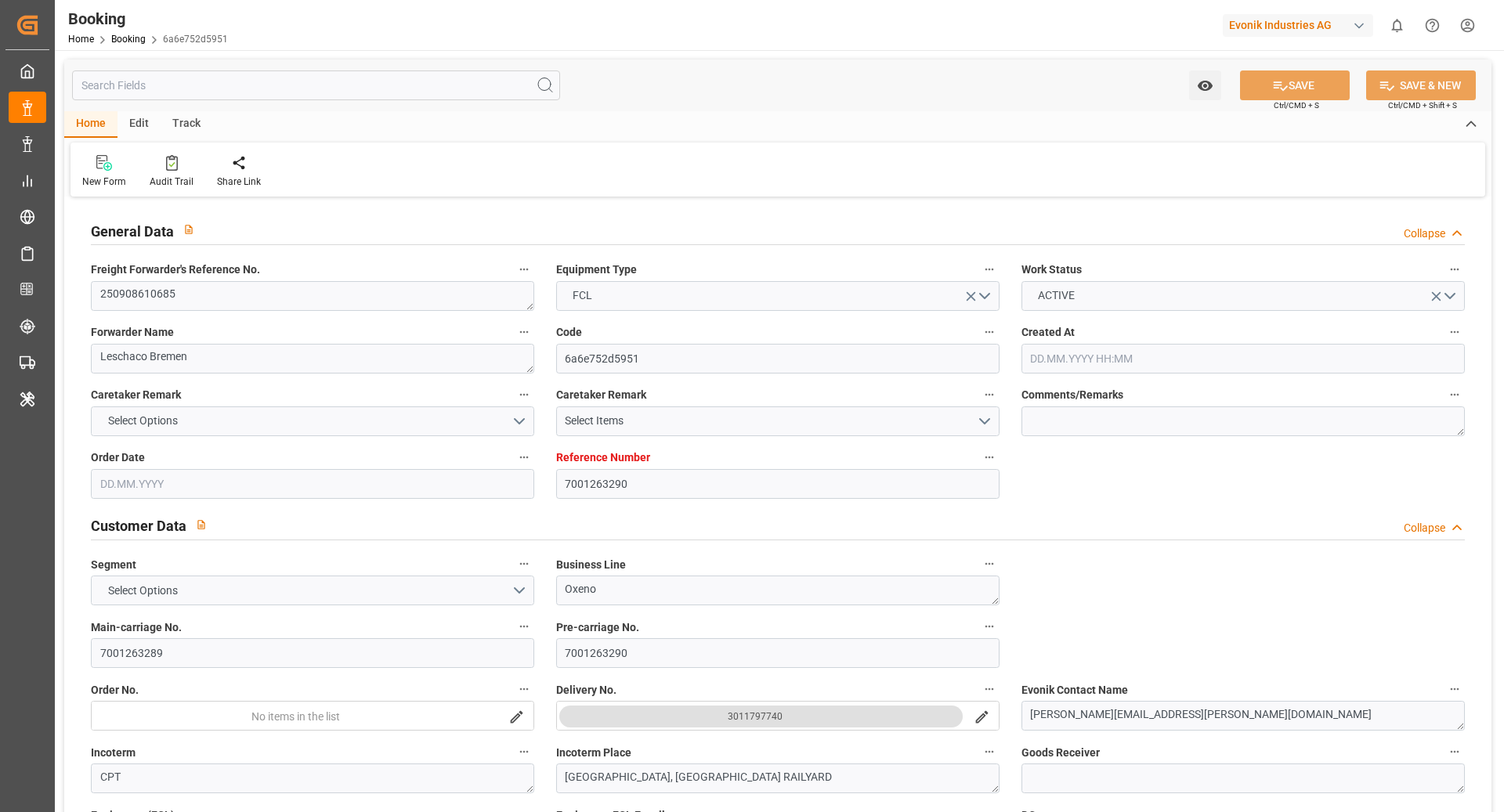
type input "03.10.2025 00:00"
type input "21.10.2025 00:00"
type input "13.10.2025 00:00"
type input "02.09.2025 08:39"
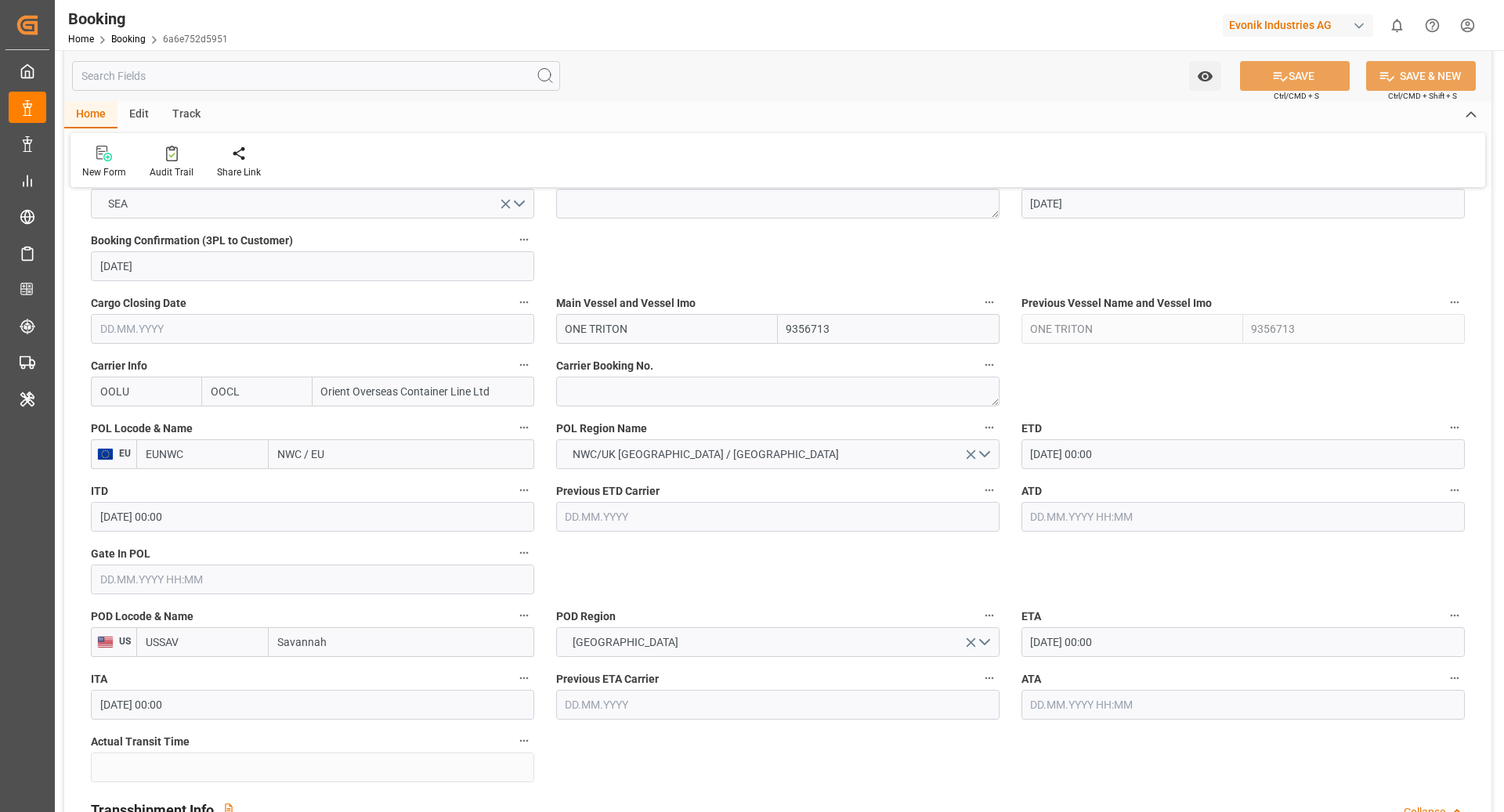
scroll to position [1039, 0]
click at [636, 392] on textarea at bounding box center [777, 391] width 443 height 30
paste textarea "2162349380"
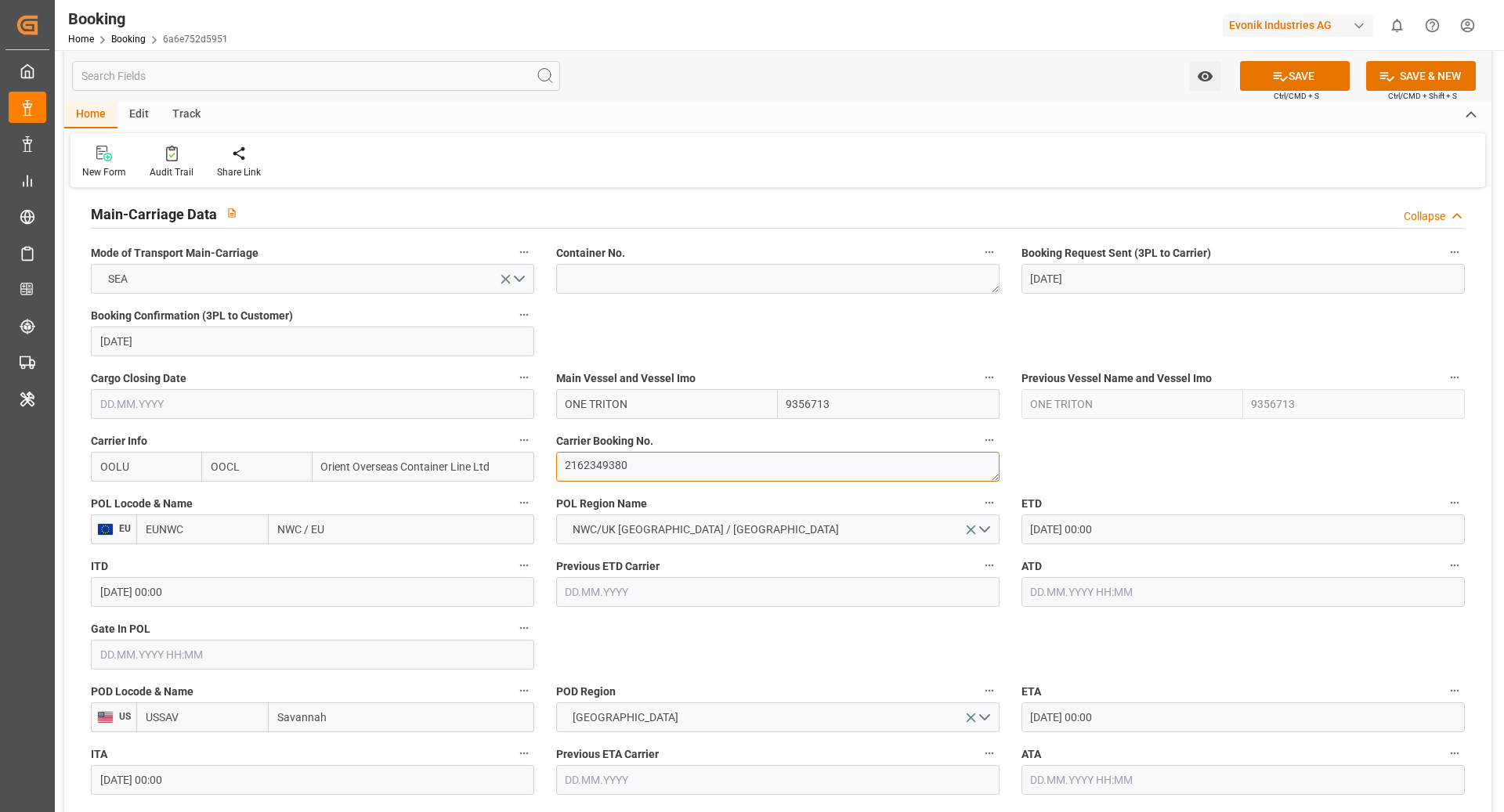
scroll to position [968, 0]
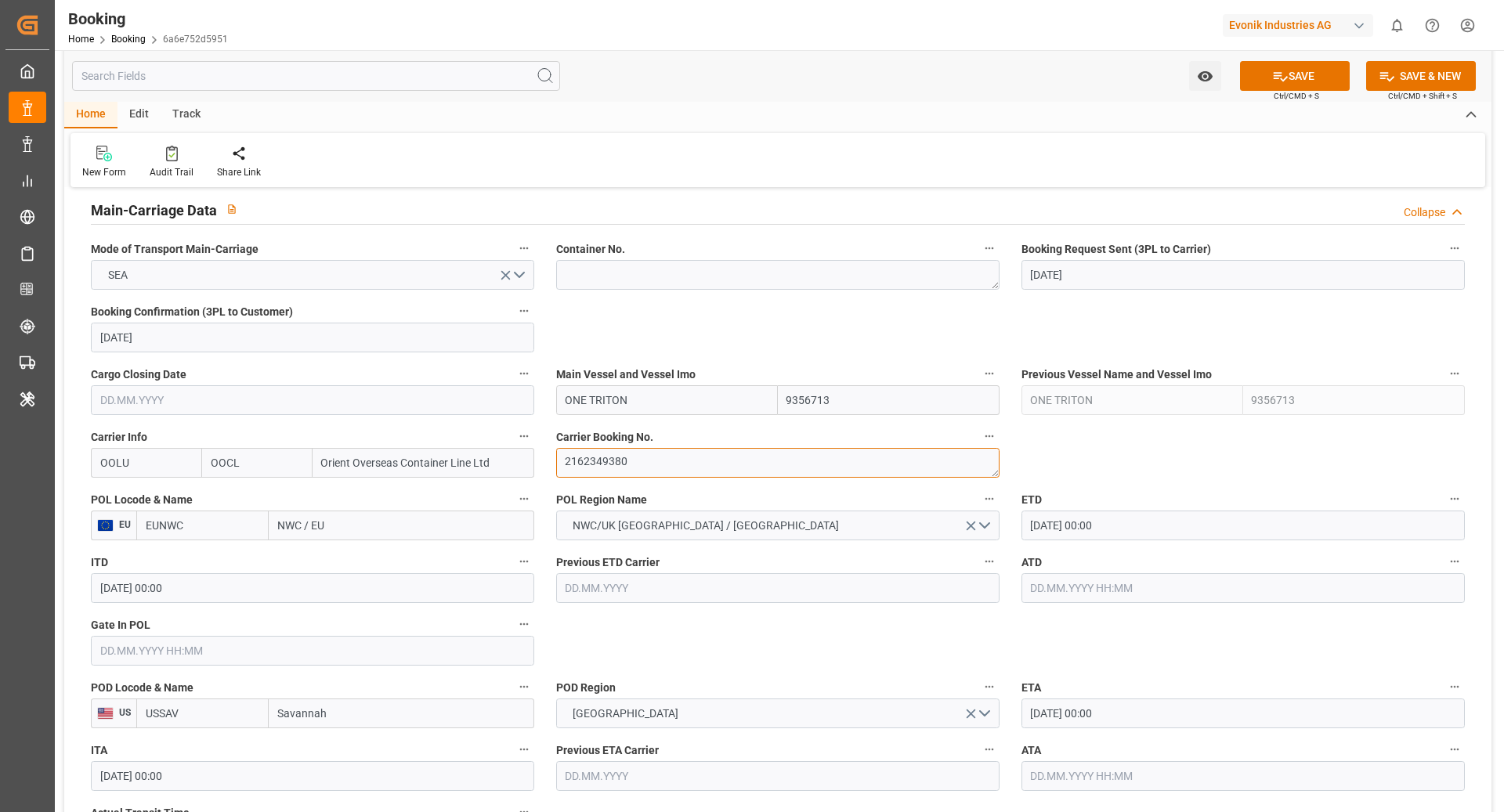
type textarea "2162349380"
click at [244, 527] on input "EUNWC" at bounding box center [202, 525] width 132 height 30
type input "BEANR"
click at [219, 561] on span "BEANR - Antwerp" at bounding box center [199, 568] width 106 height 29
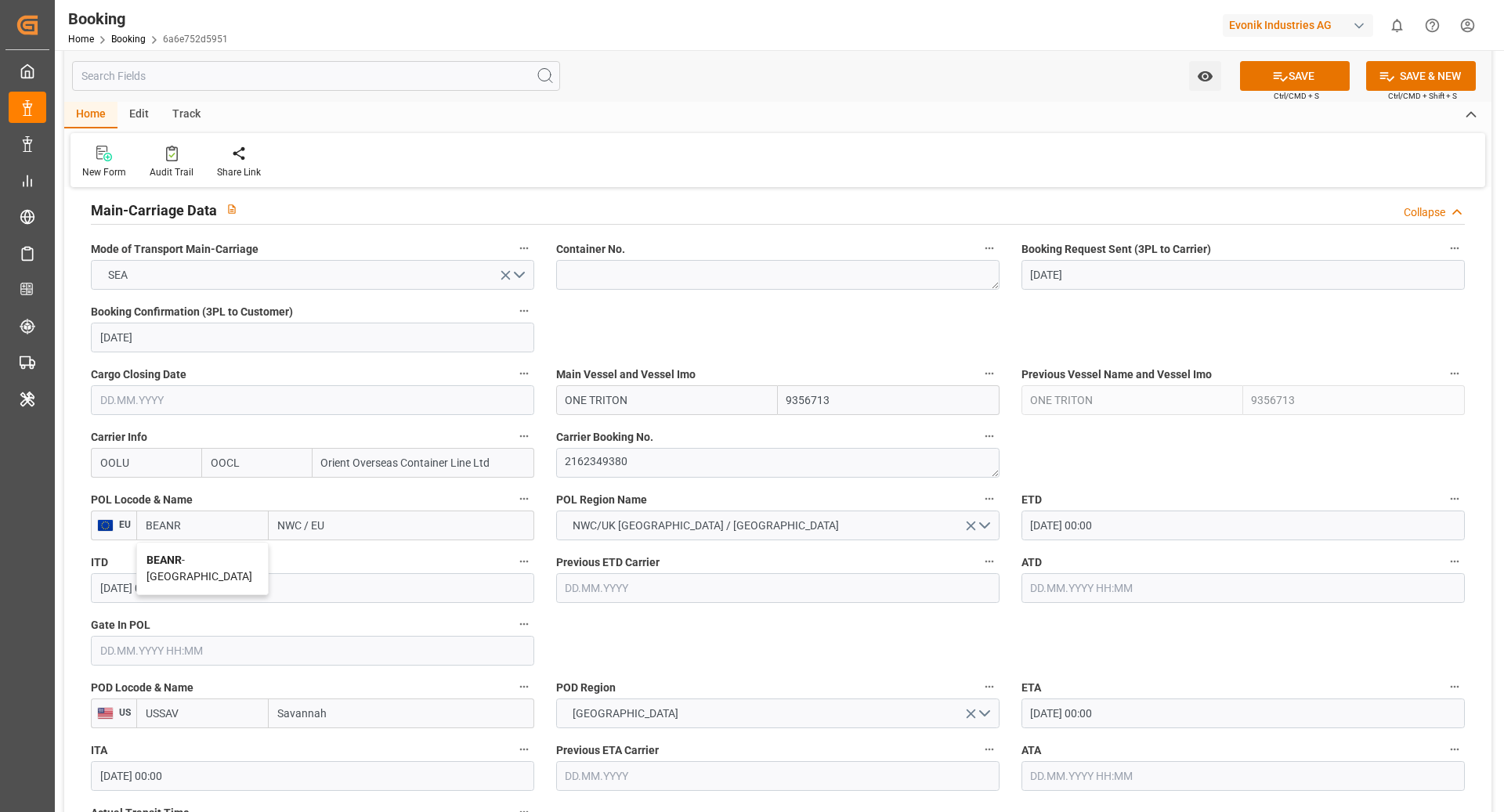
type input "Antwerp"
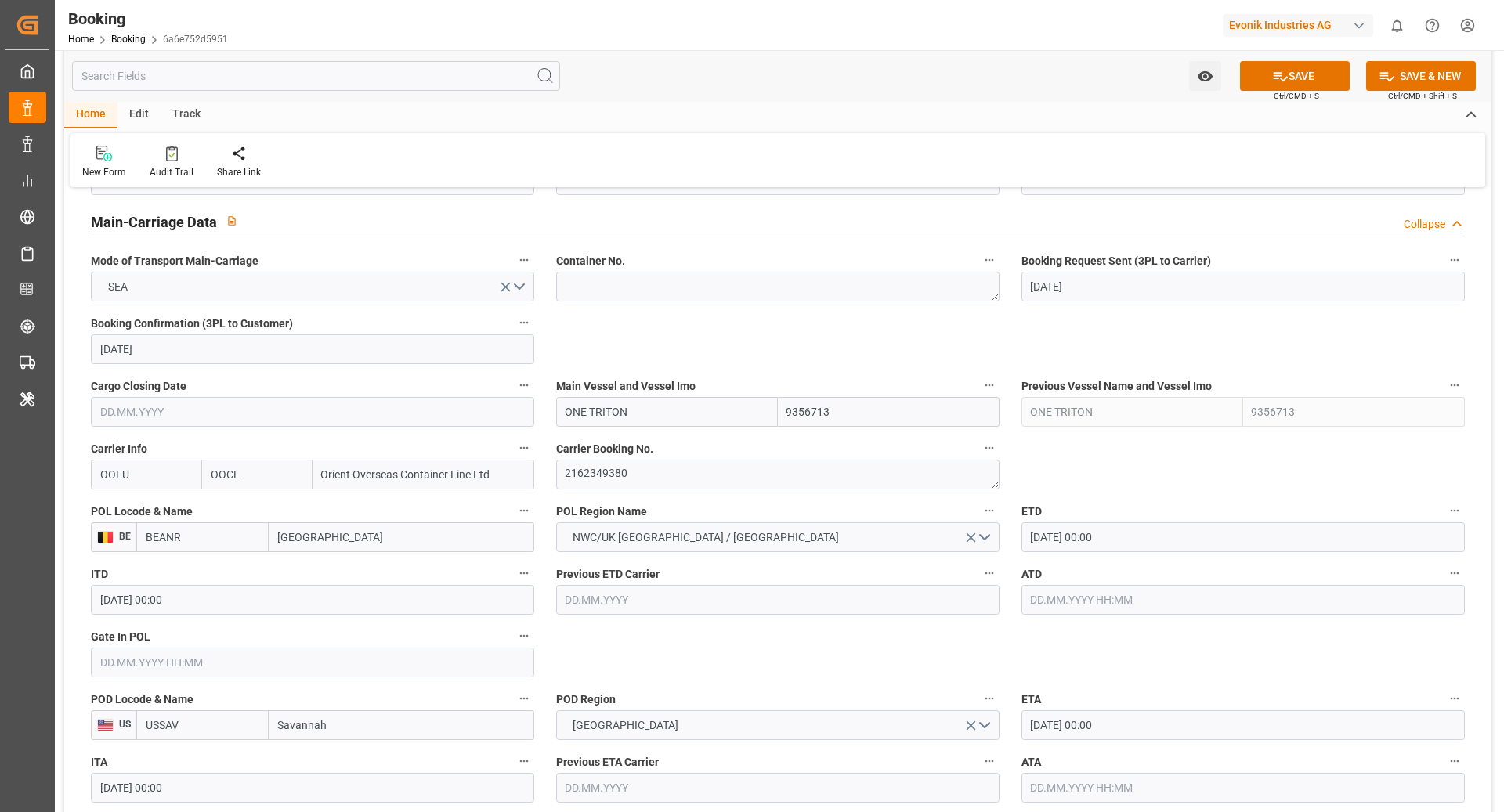
scroll to position [955, 0]
type input "BEANR"
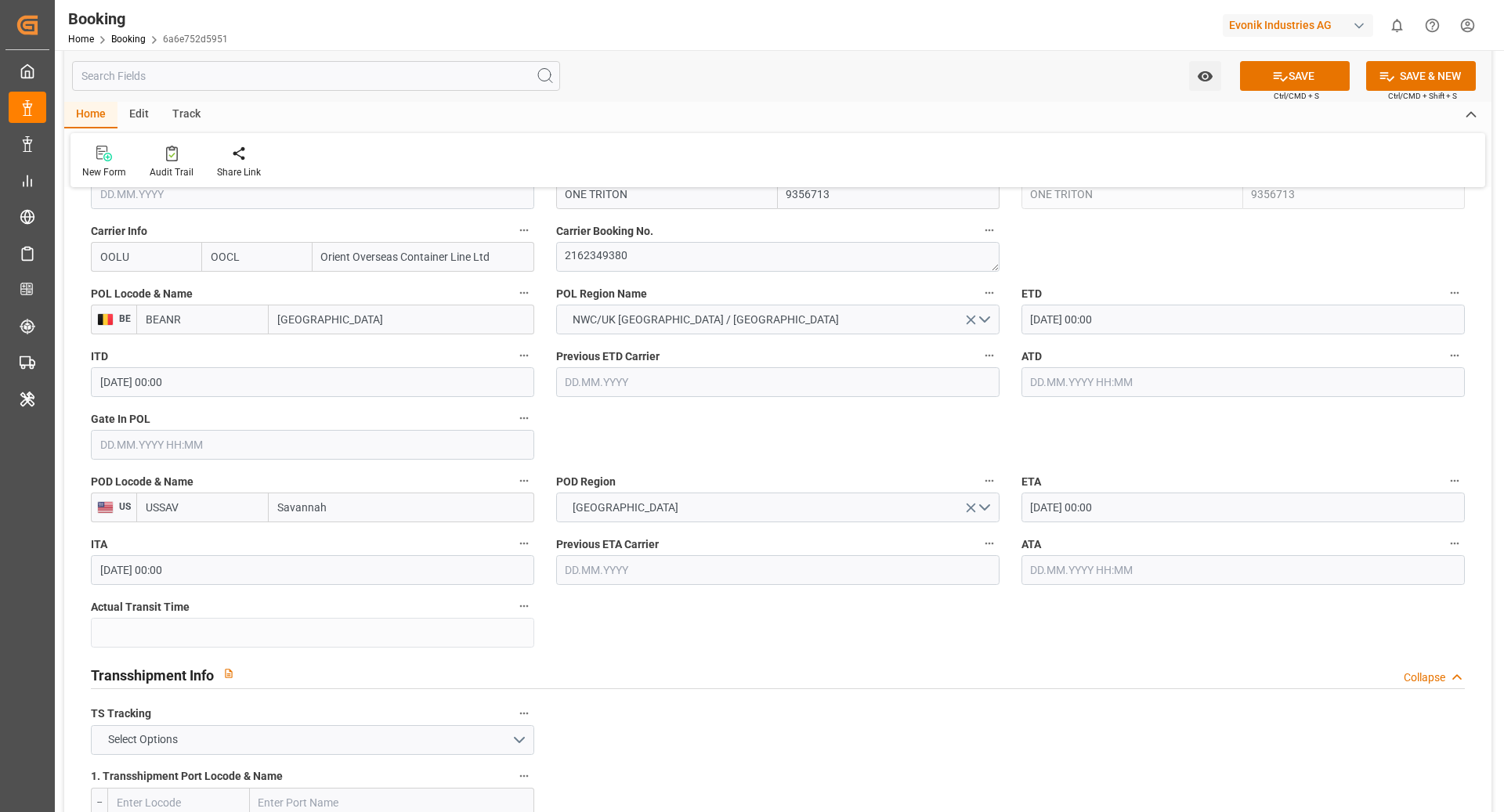
scroll to position [1344, 0]
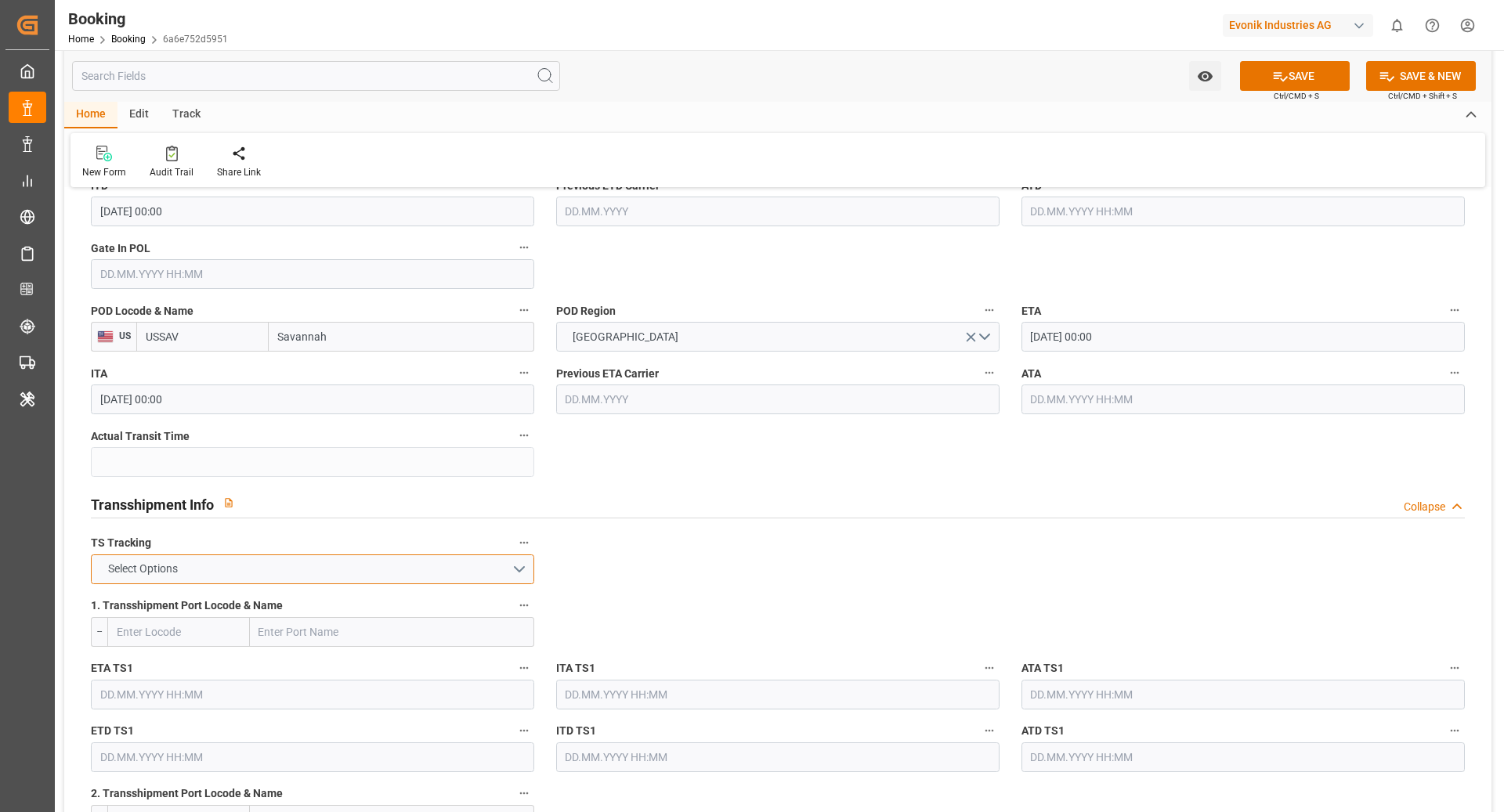
click at [314, 563] on button "Select Options" at bounding box center [312, 569] width 443 height 30
click at [168, 594] on div "FALSE" at bounding box center [312, 606] width 441 height 33
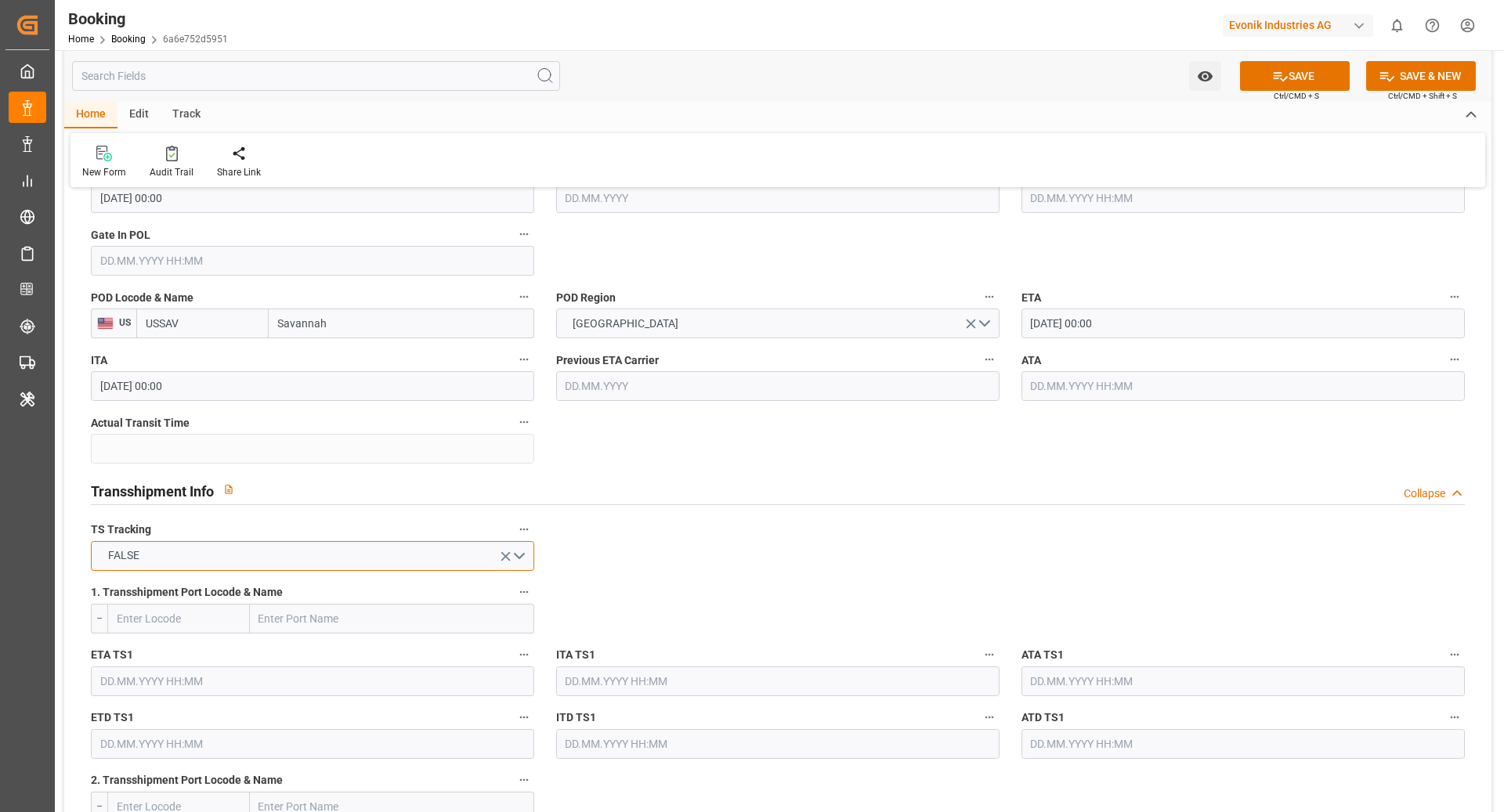
scroll to position [1258, 0]
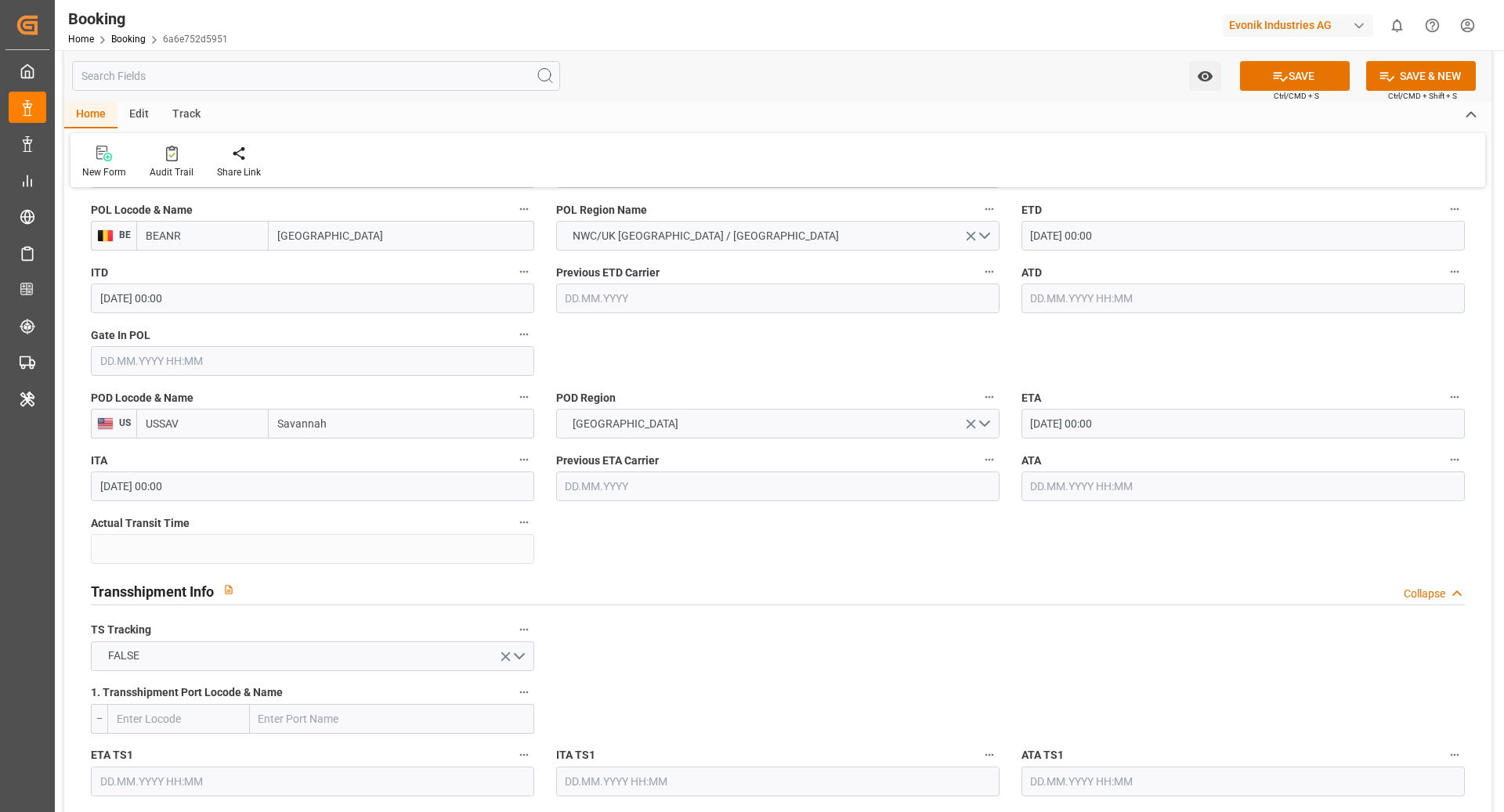
click at [1286, 78] on button "SAVE" at bounding box center [1295, 75] width 110 height 30
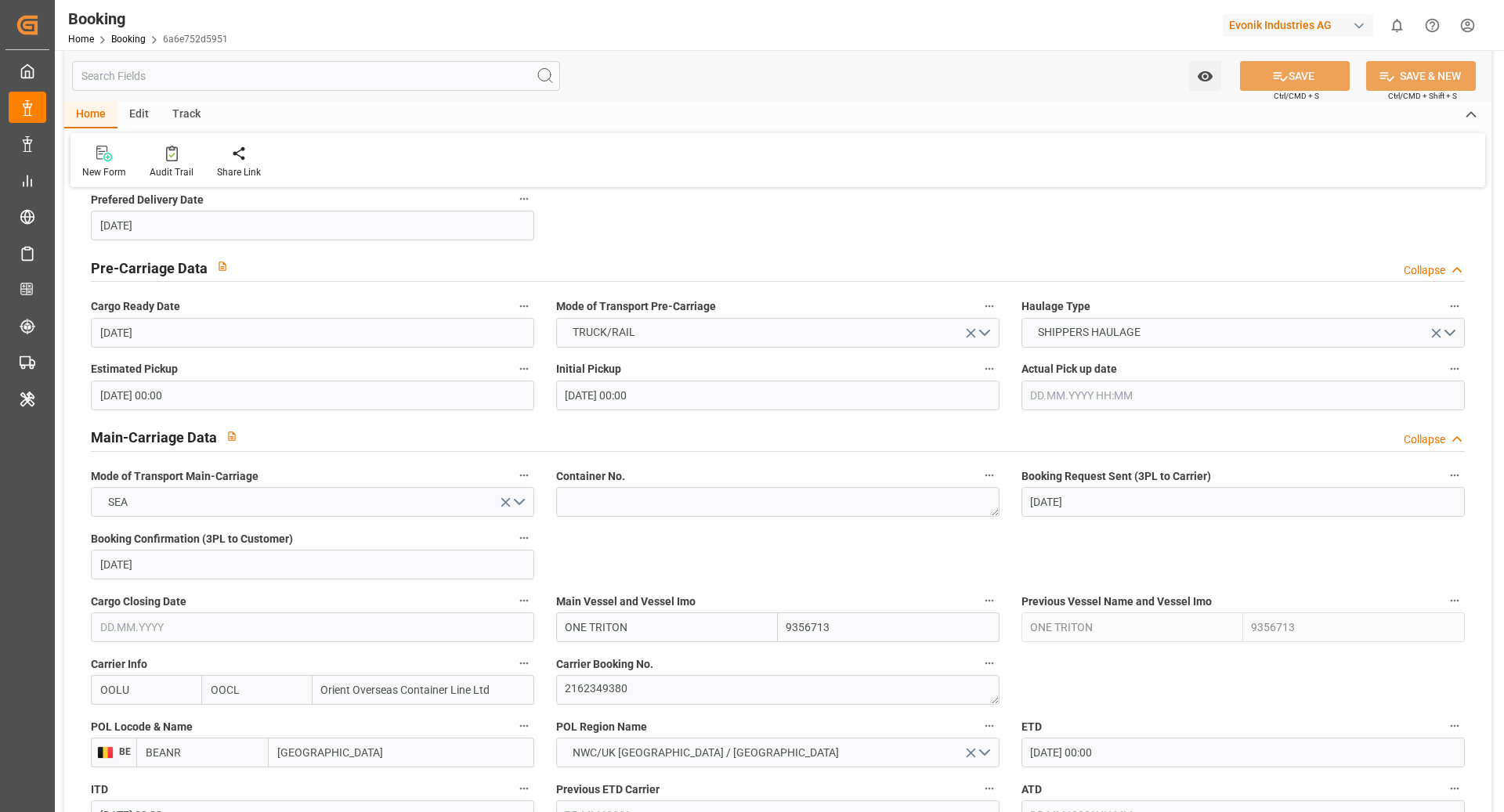
scroll to position [667, 0]
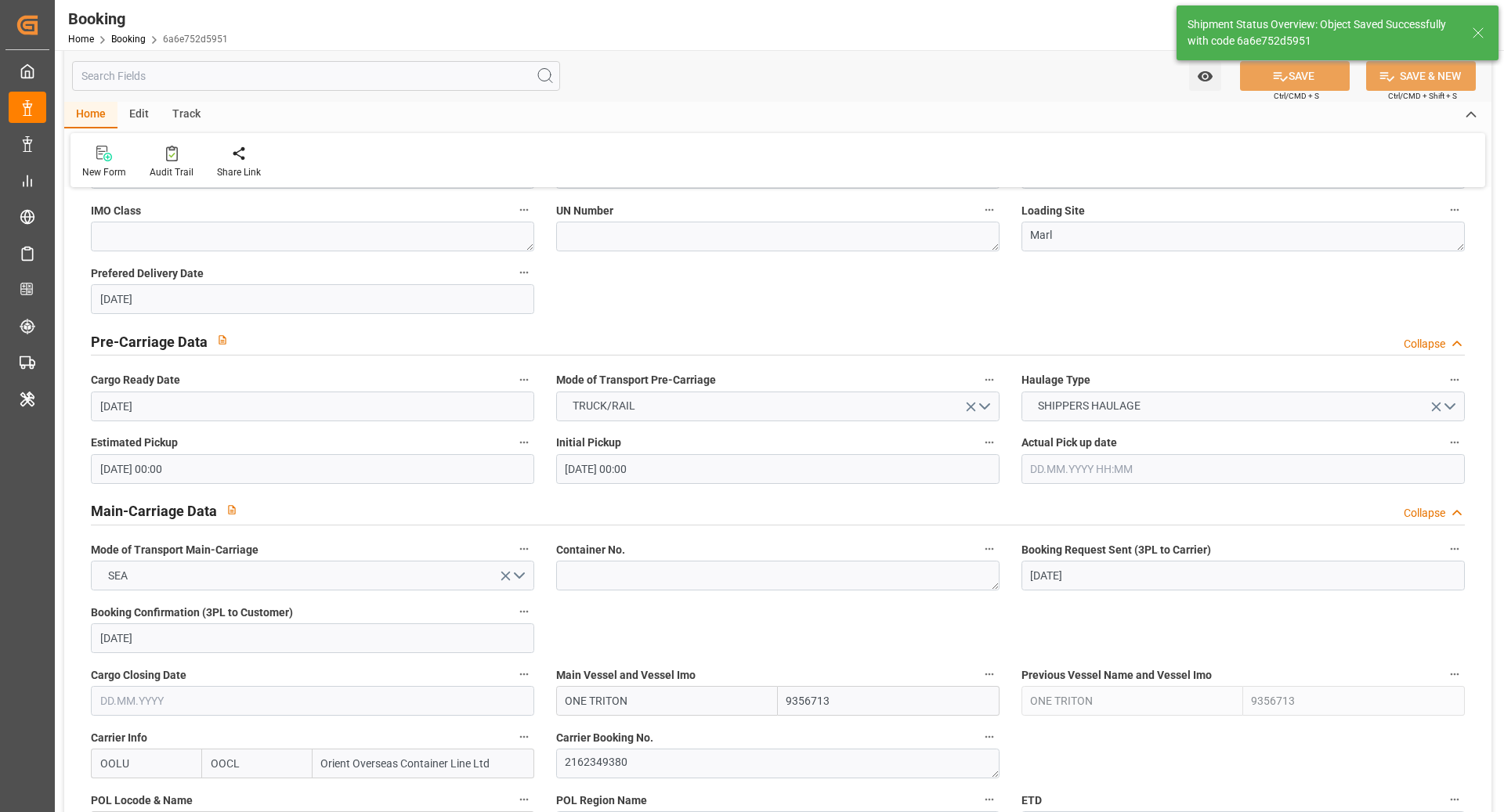
type textarea "[PERSON_NAME]"
type textarea "businessLine-"
type input "02.09.2025 10:53"
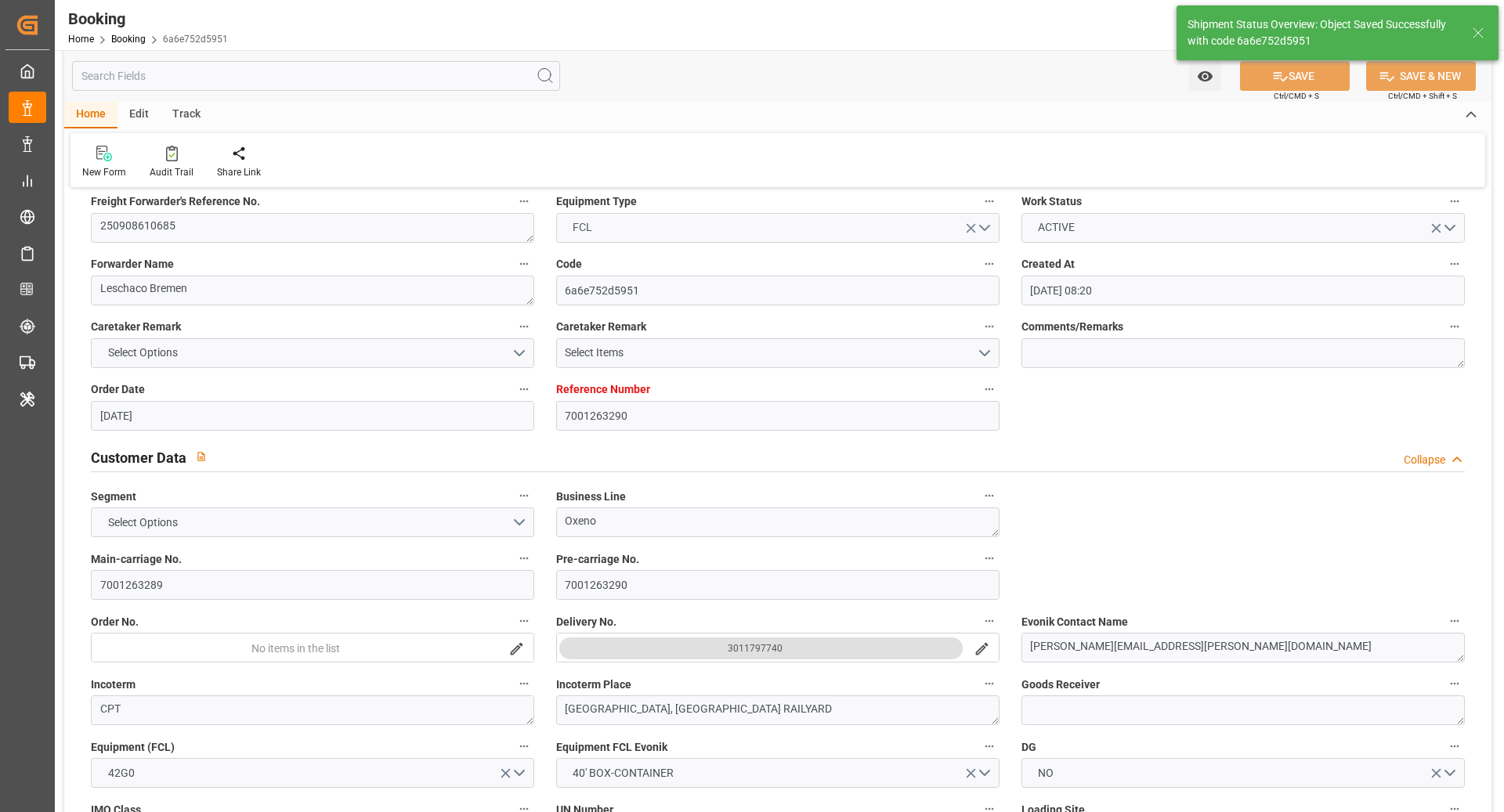
scroll to position [0, 0]
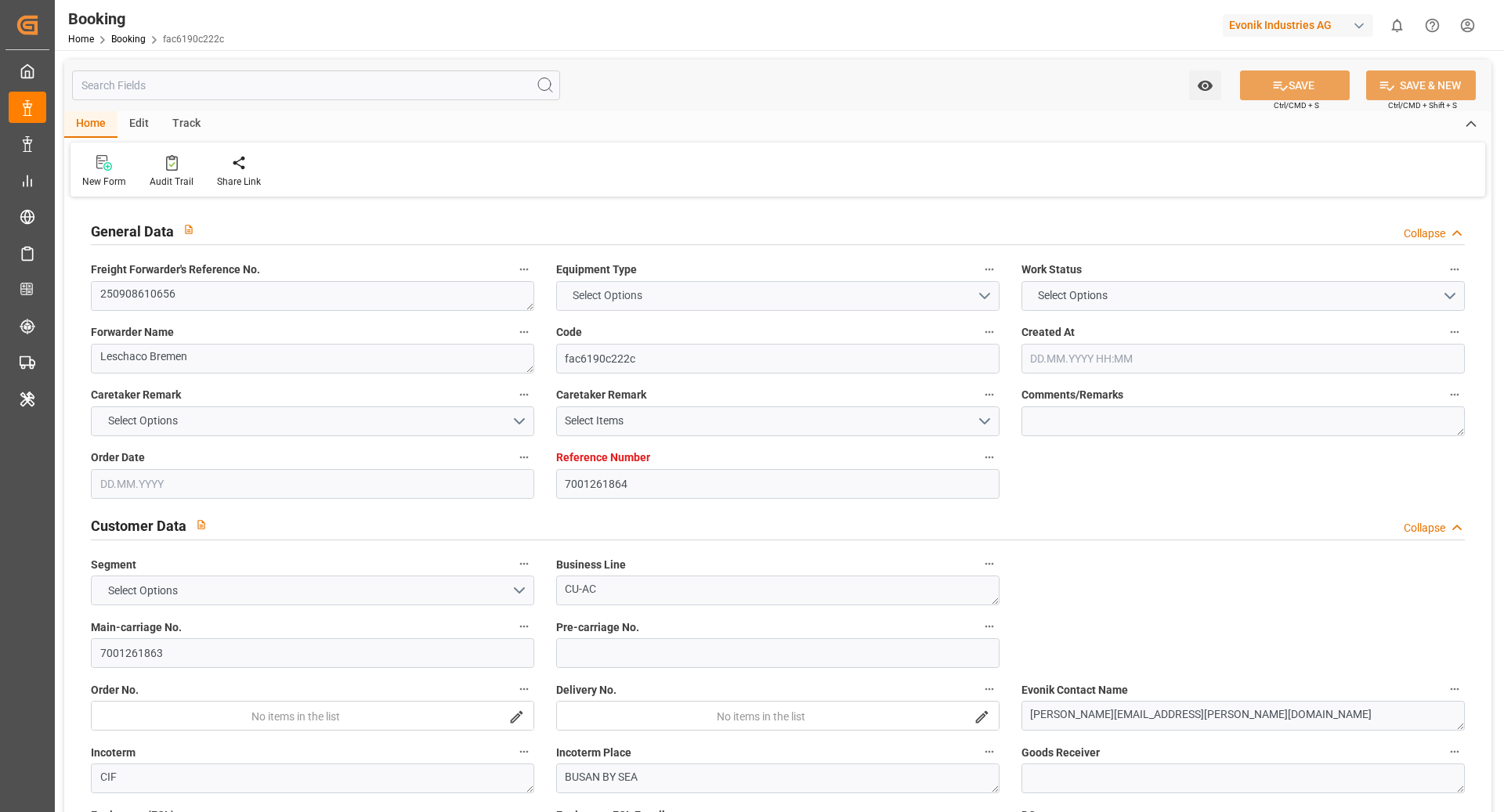
type input "7001261864"
type input "9783502"
type input "OOCL"
type input "Orient Overseas Container Line Ltd"
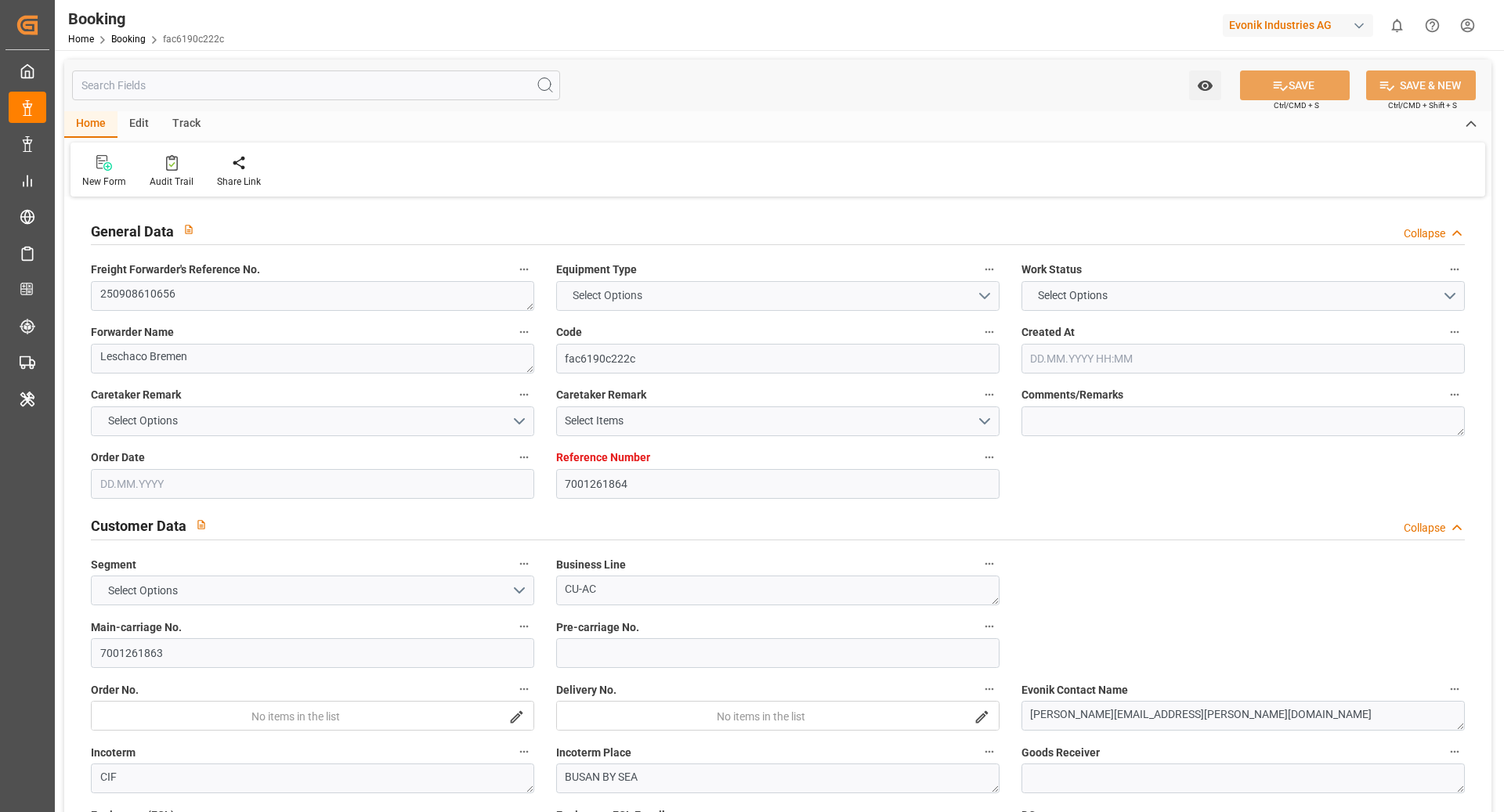
type input "EUNWC"
type input "KRPUS"
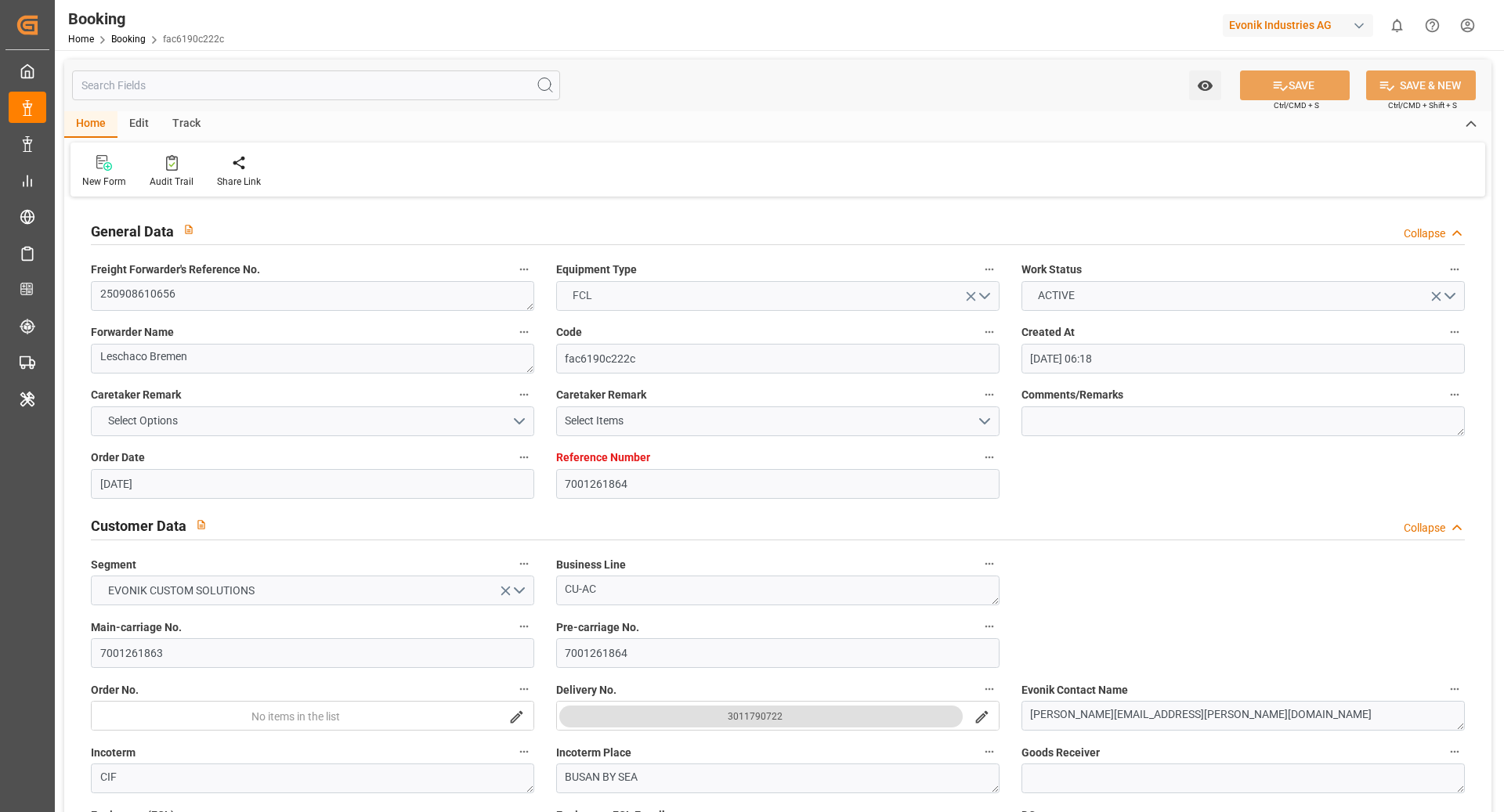
type input "[DATE] 06:18"
type input "[DATE]"
type input "[DATE] 00:00"
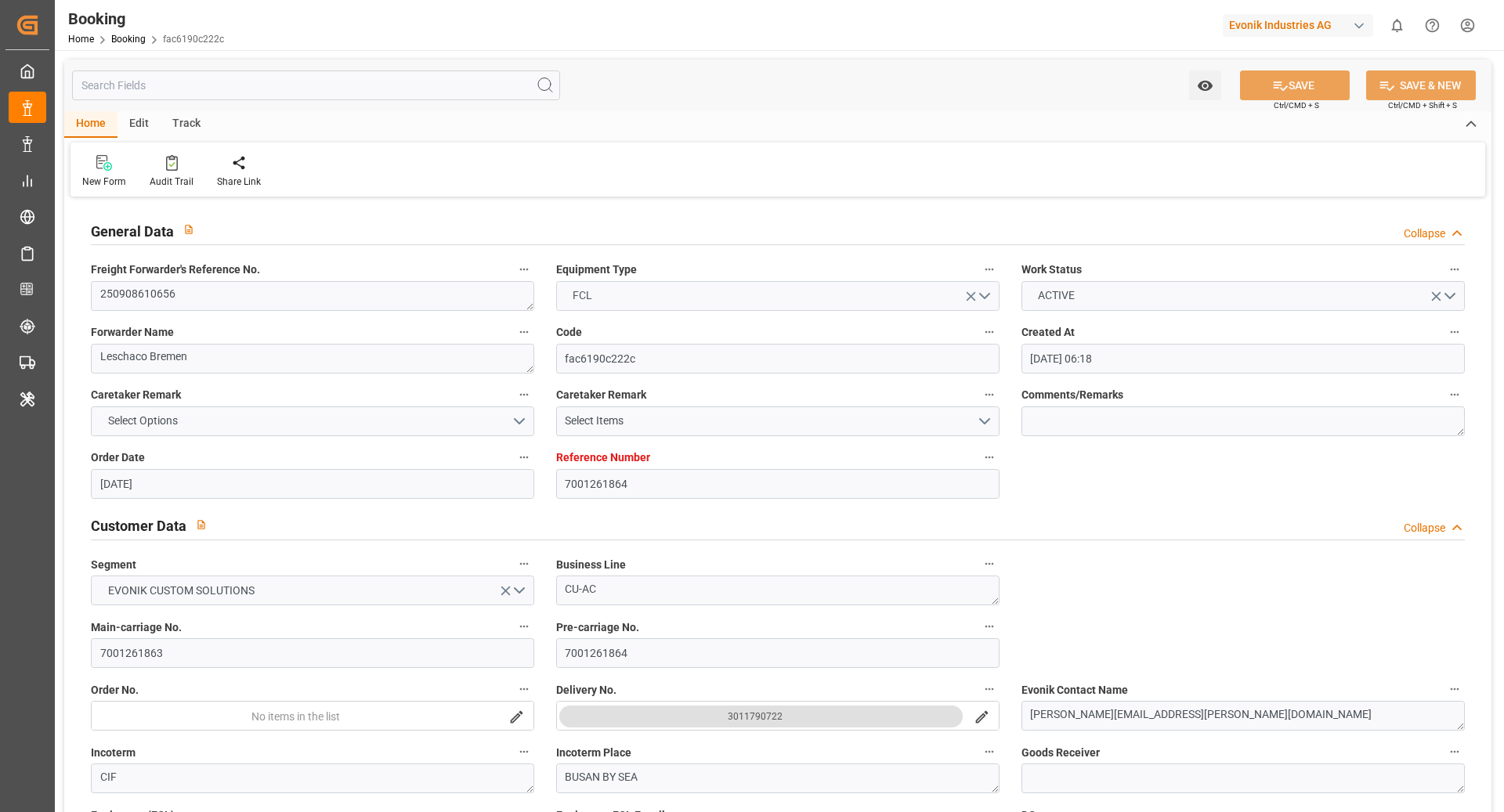
type input "[DATE] 00:00"
type input "[DATE]"
type input "[DATE] 00:00"
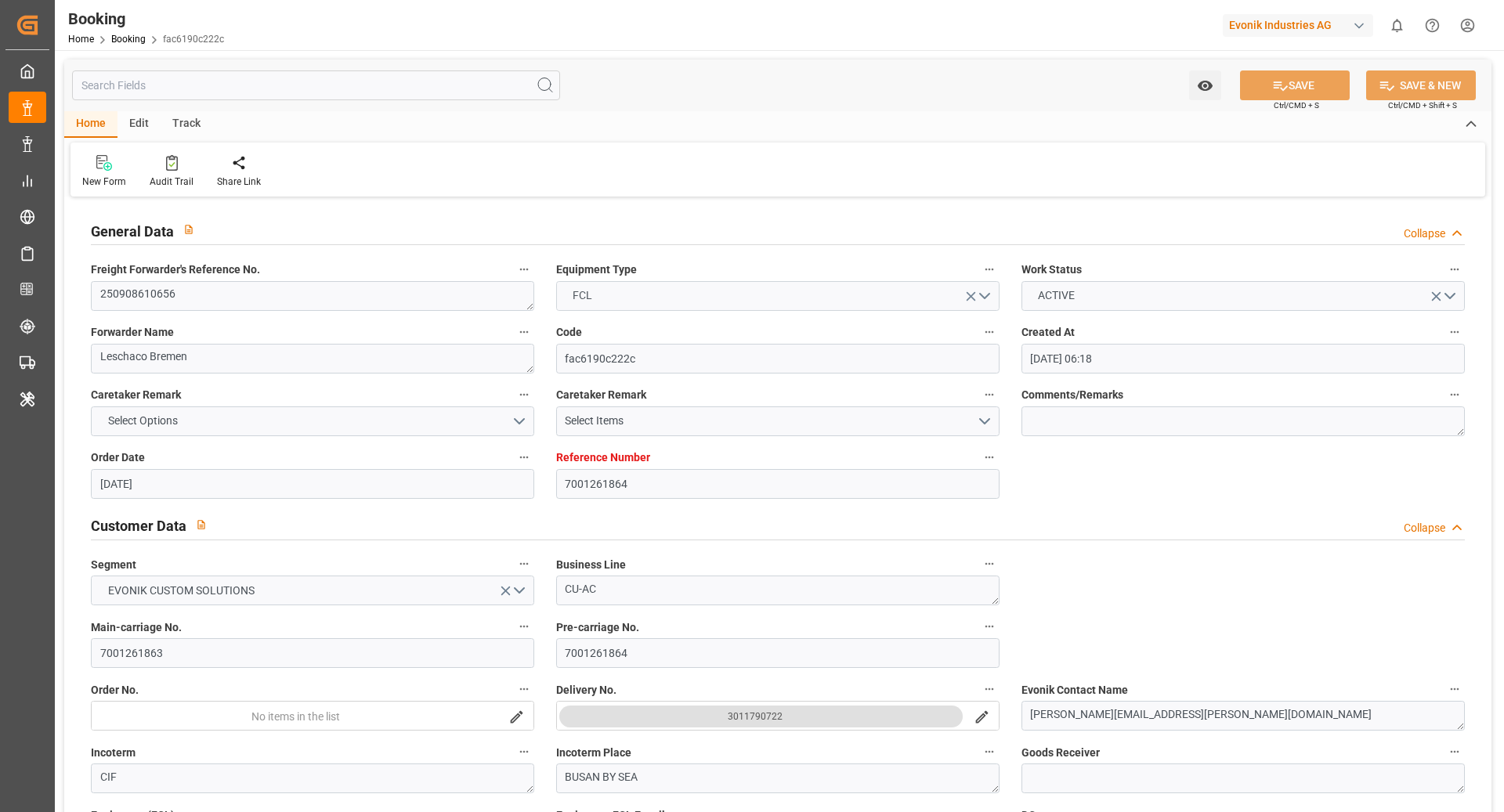
type input "[DATE] 00:00"
type input "[DATE] 08:52"
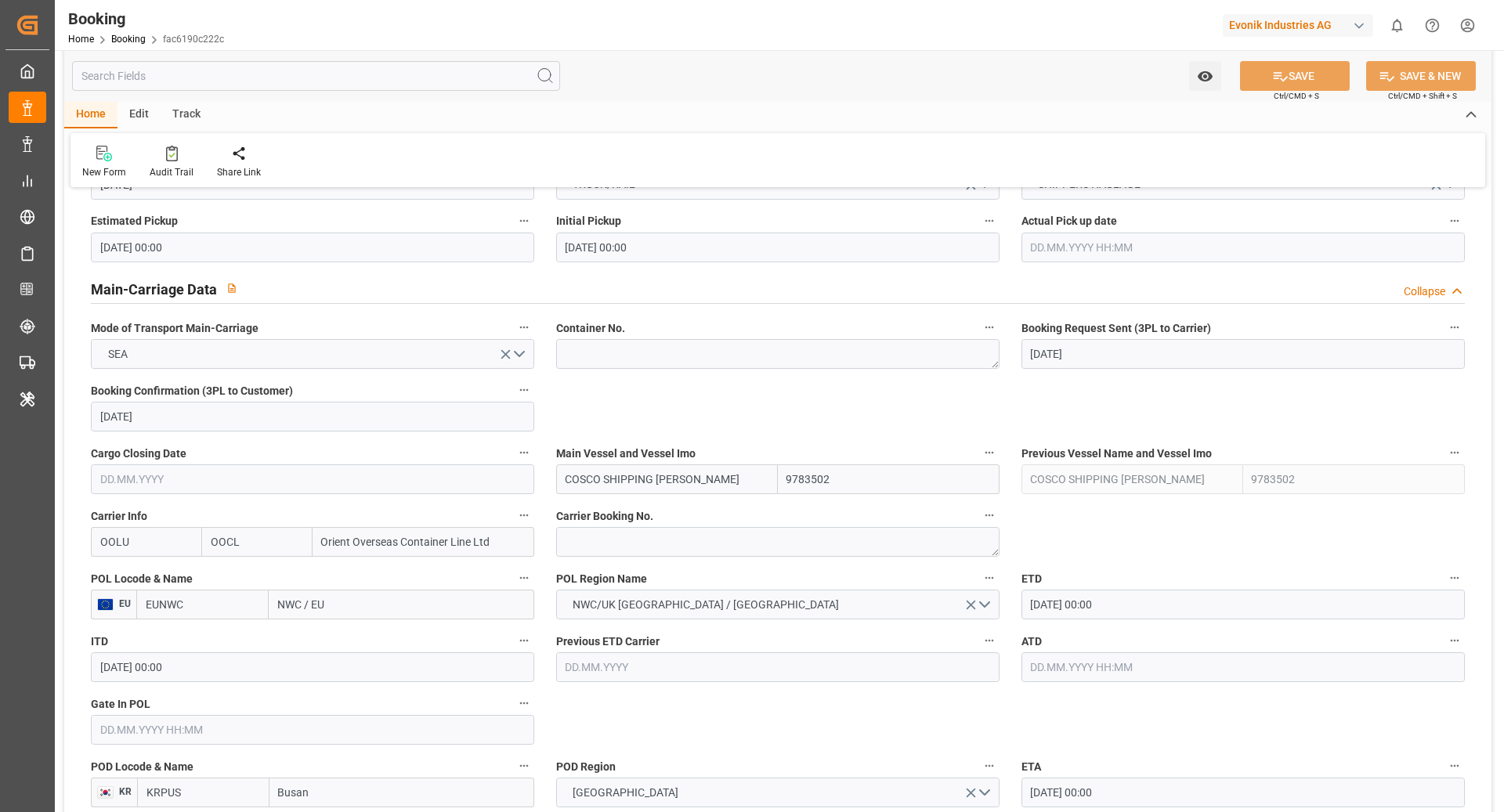
scroll to position [912, 0]
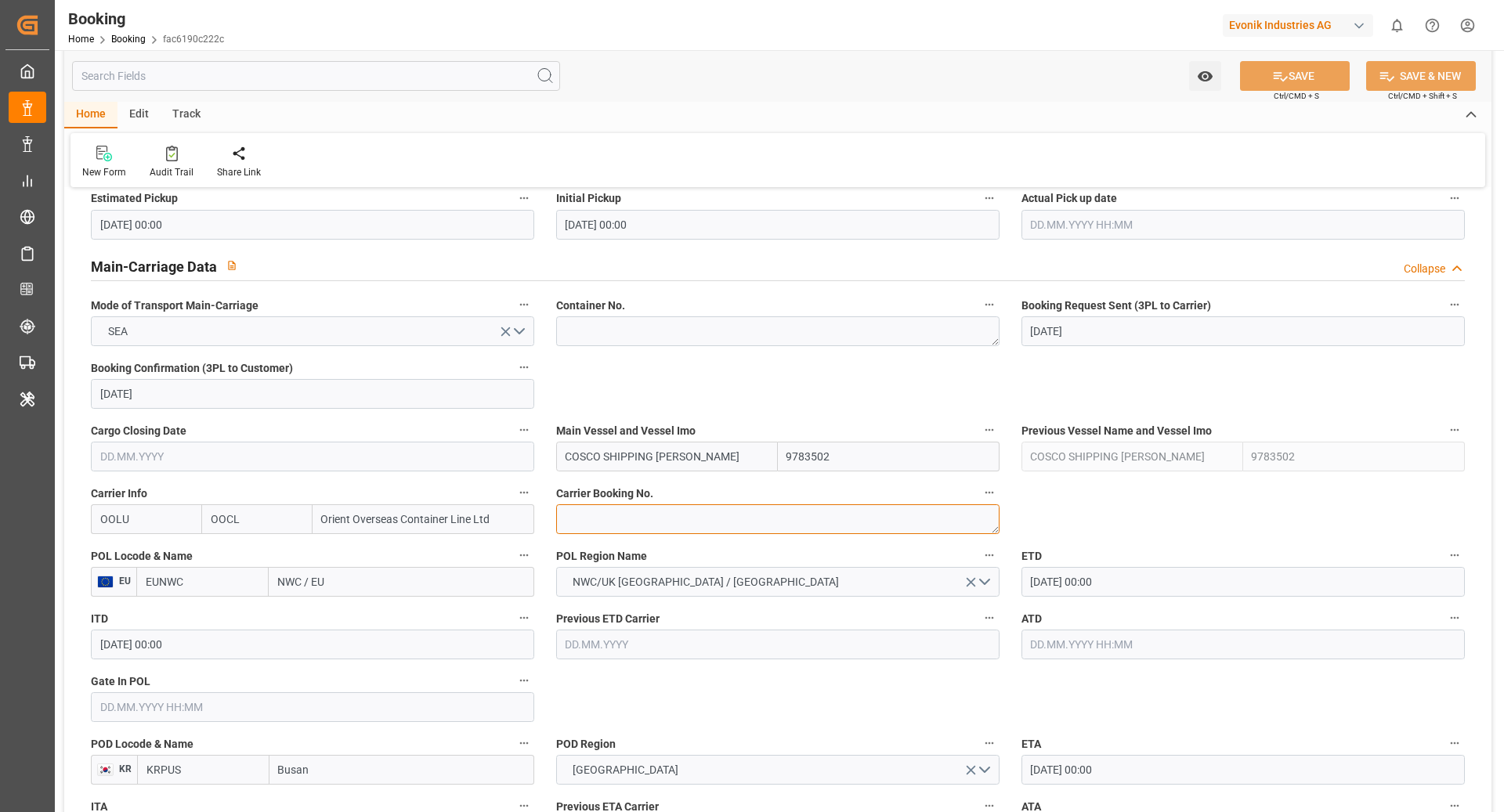
click at [717, 521] on textarea at bounding box center [777, 518] width 443 height 30
paste textarea "2162347980"
type textarea "2162347980"
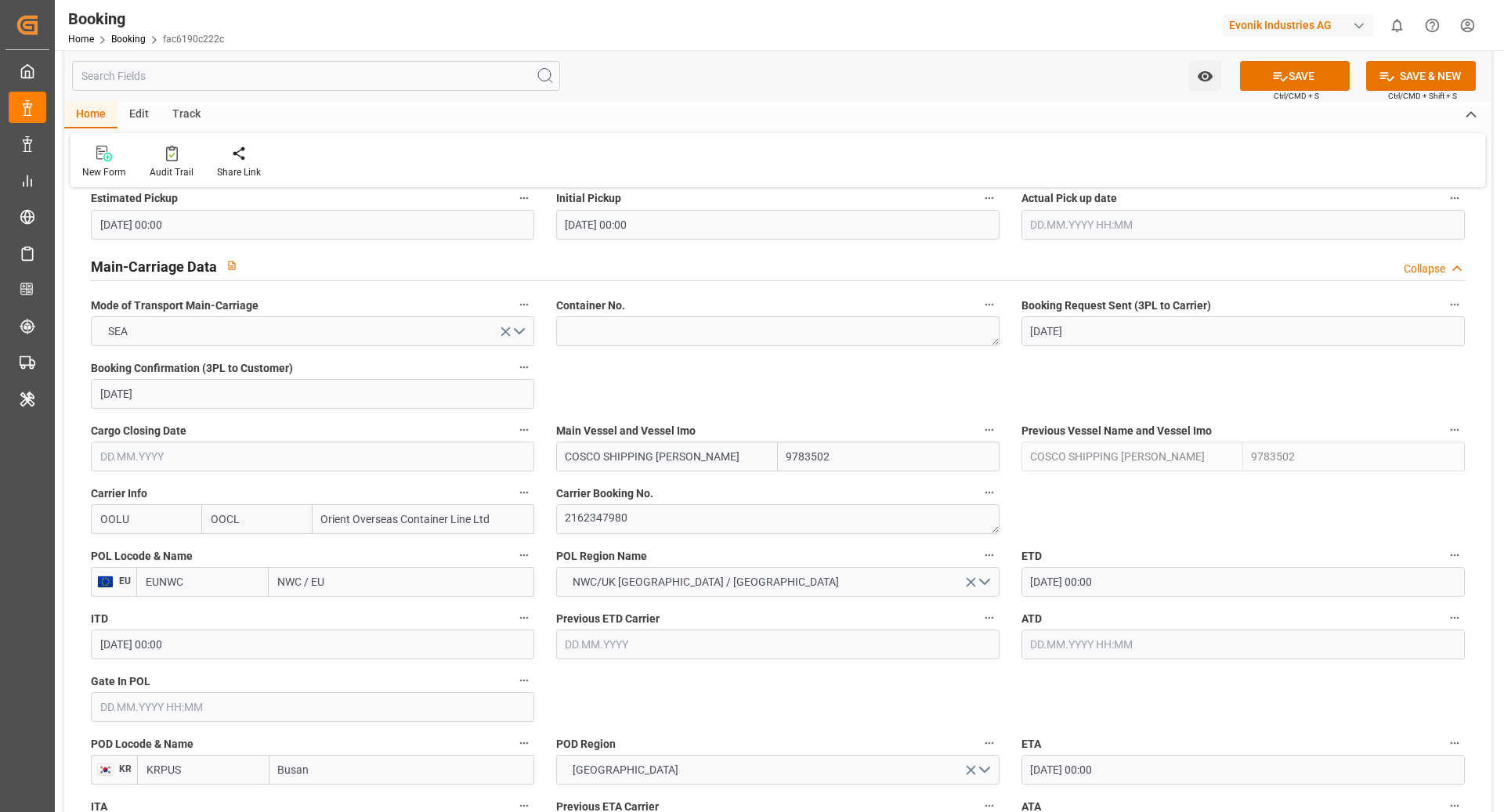
click at [207, 575] on input "EUNWC" at bounding box center [202, 582] width 132 height 30
type input "NLRTM"
click at [344, 620] on span "[GEOGRAPHIC_DATA] - NLRTM" at bounding box center [352, 616] width 146 height 13
type input "NLRTM"
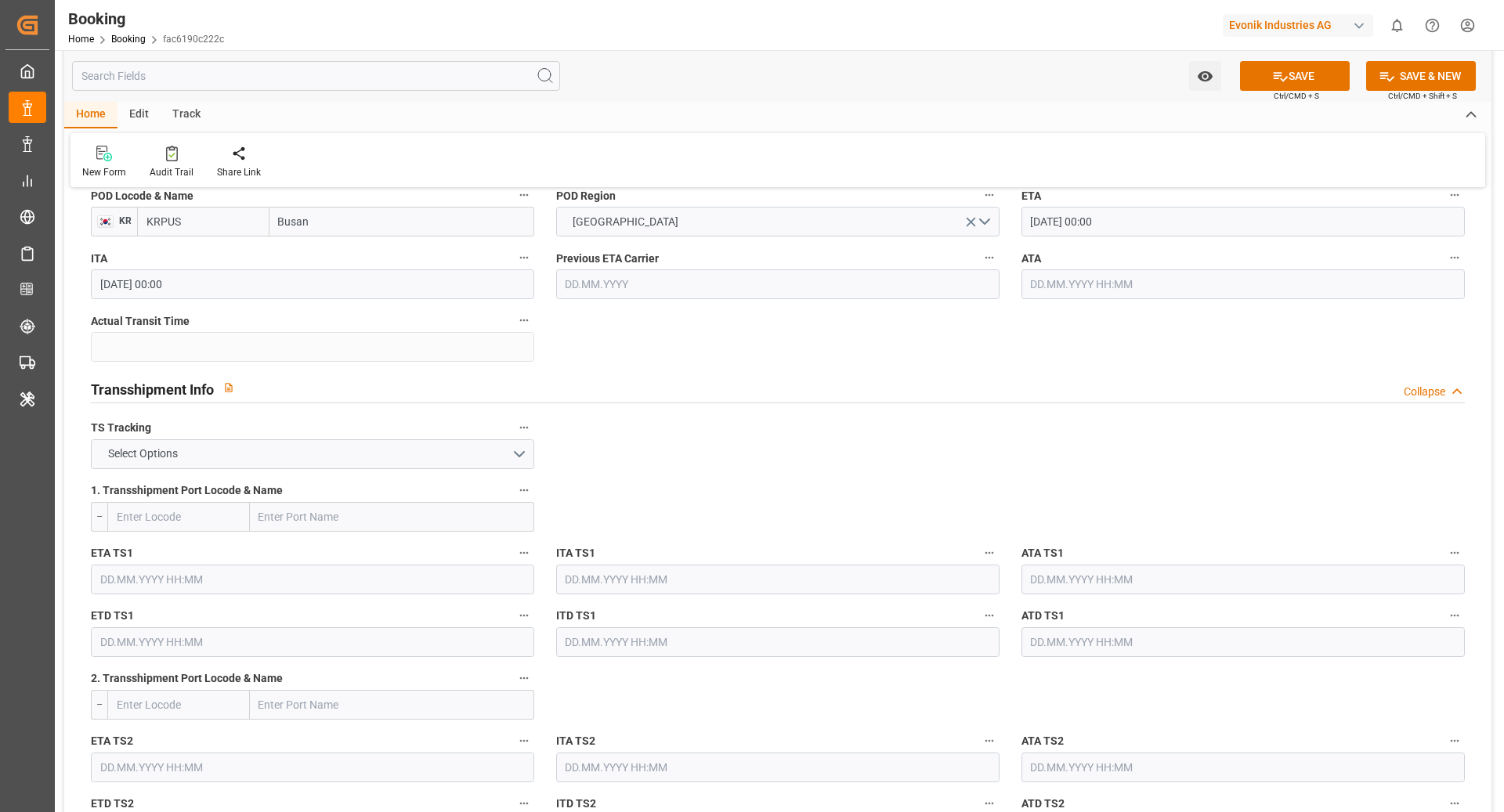
scroll to position [1565, 0]
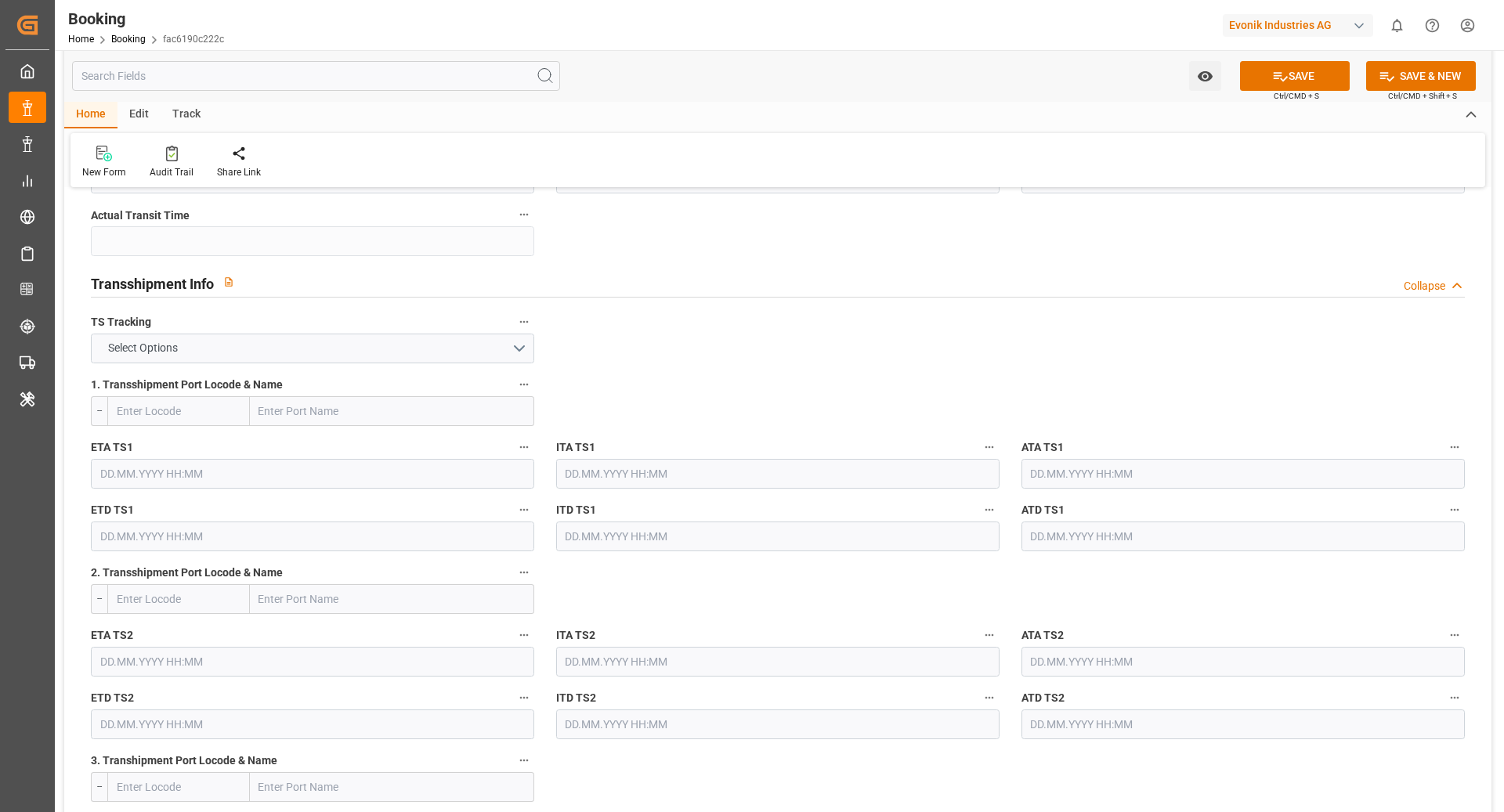
type input "[GEOGRAPHIC_DATA]"
click at [365, 339] on button "Select Options" at bounding box center [312, 348] width 443 height 30
click at [245, 381] on div "FALSE" at bounding box center [312, 385] width 441 height 33
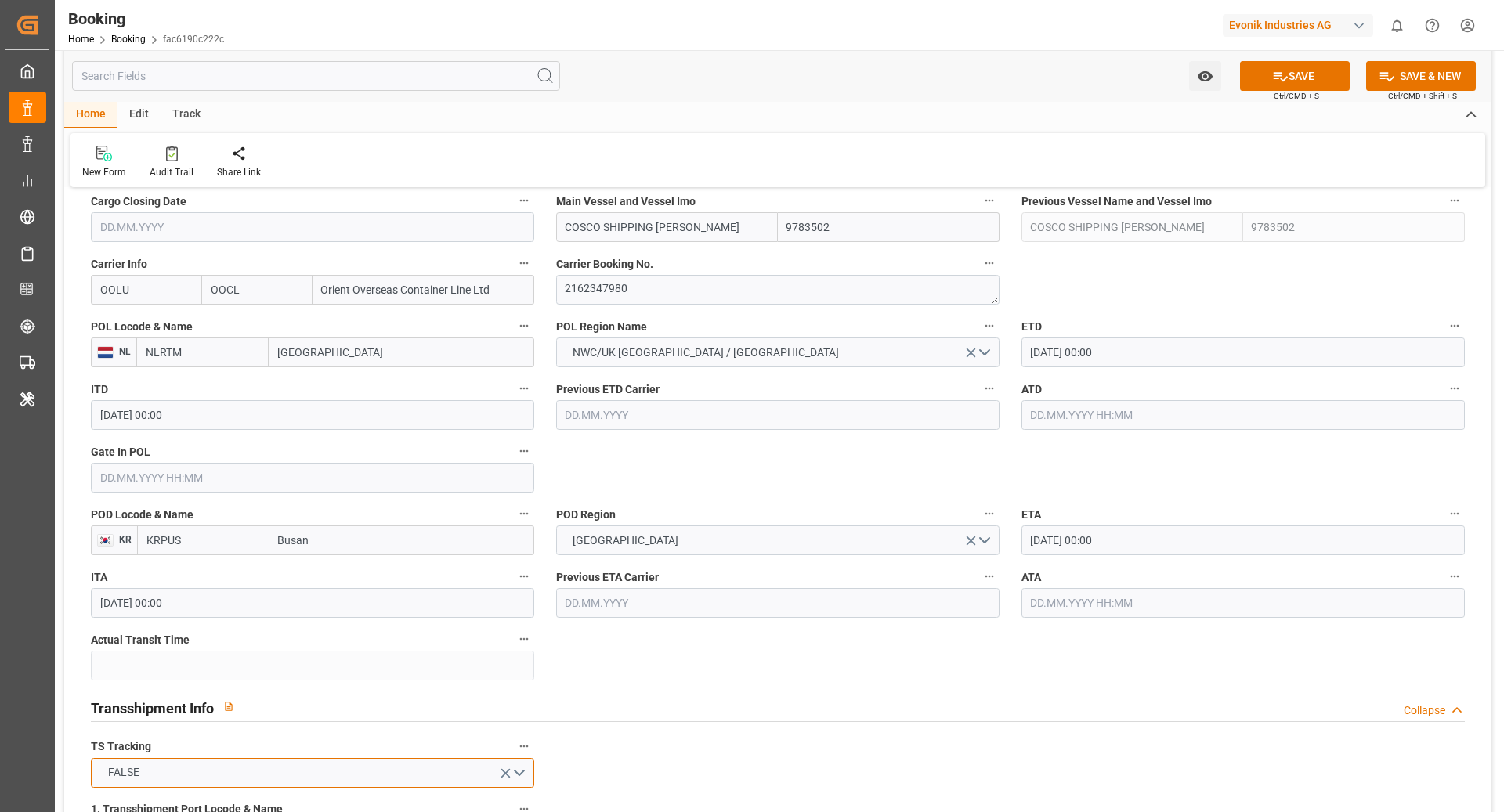
scroll to position [1083, 0]
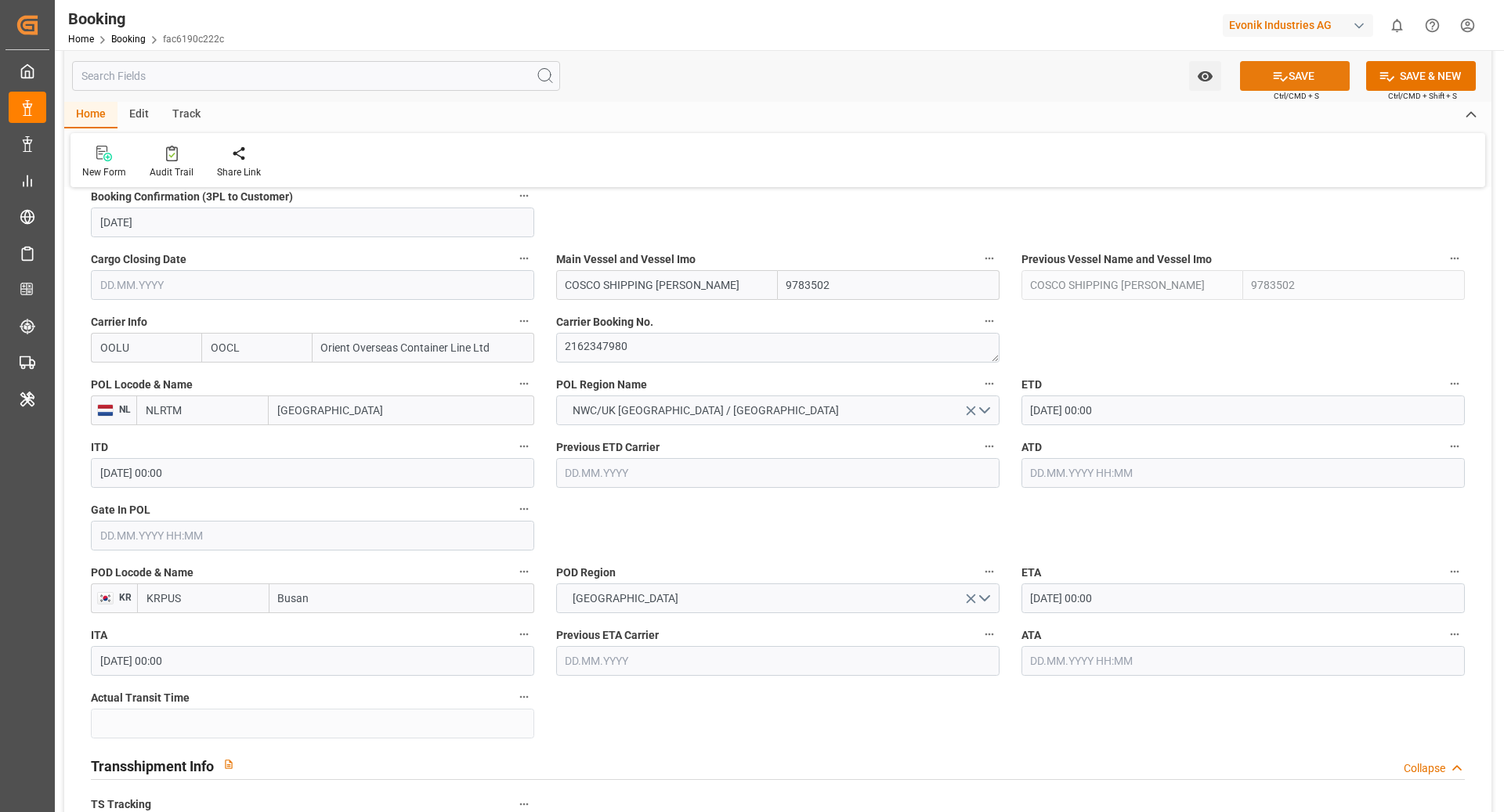
click at [1274, 85] on button "SAVE" at bounding box center [1295, 75] width 110 height 30
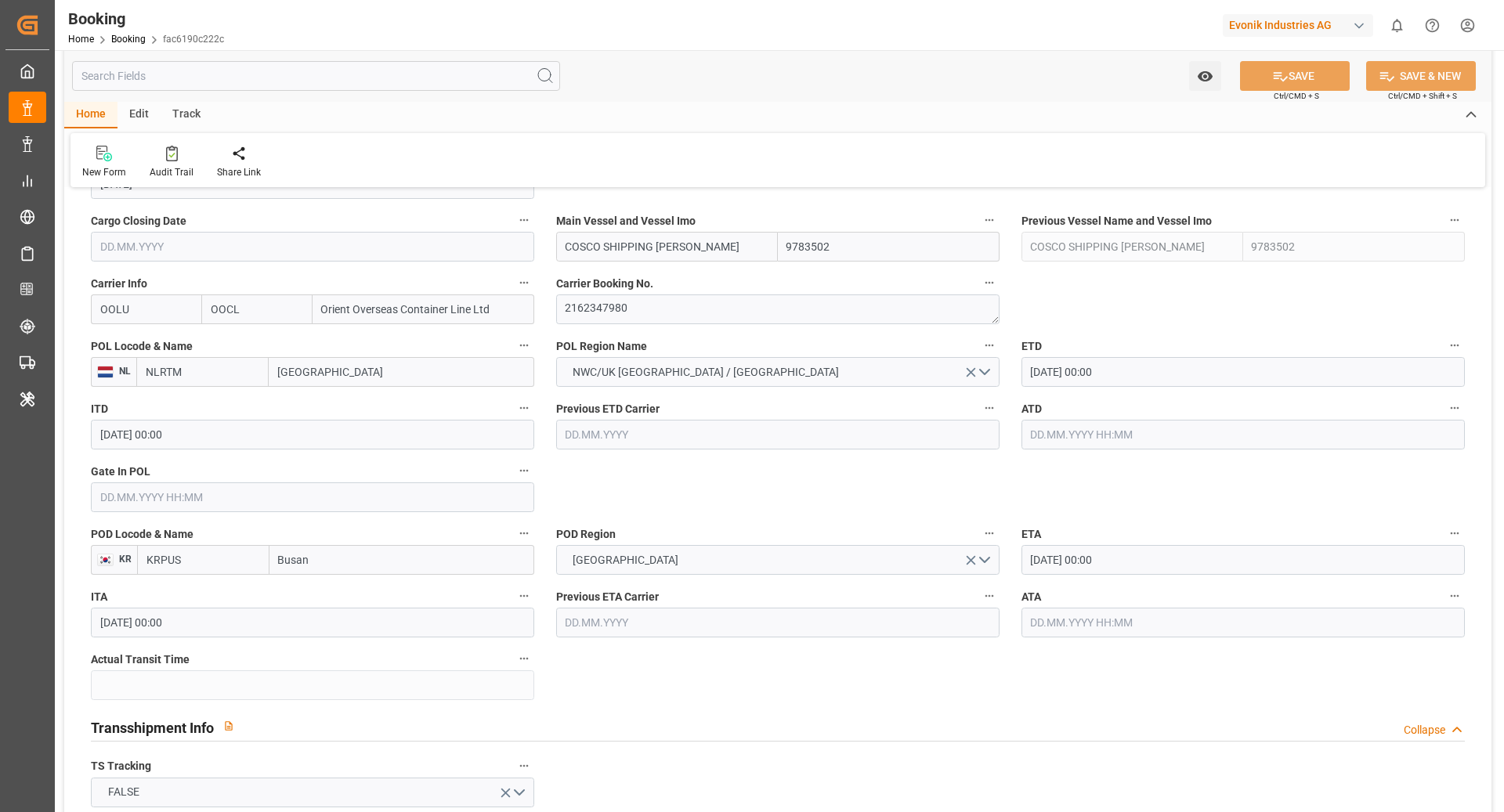
scroll to position [1131, 0]
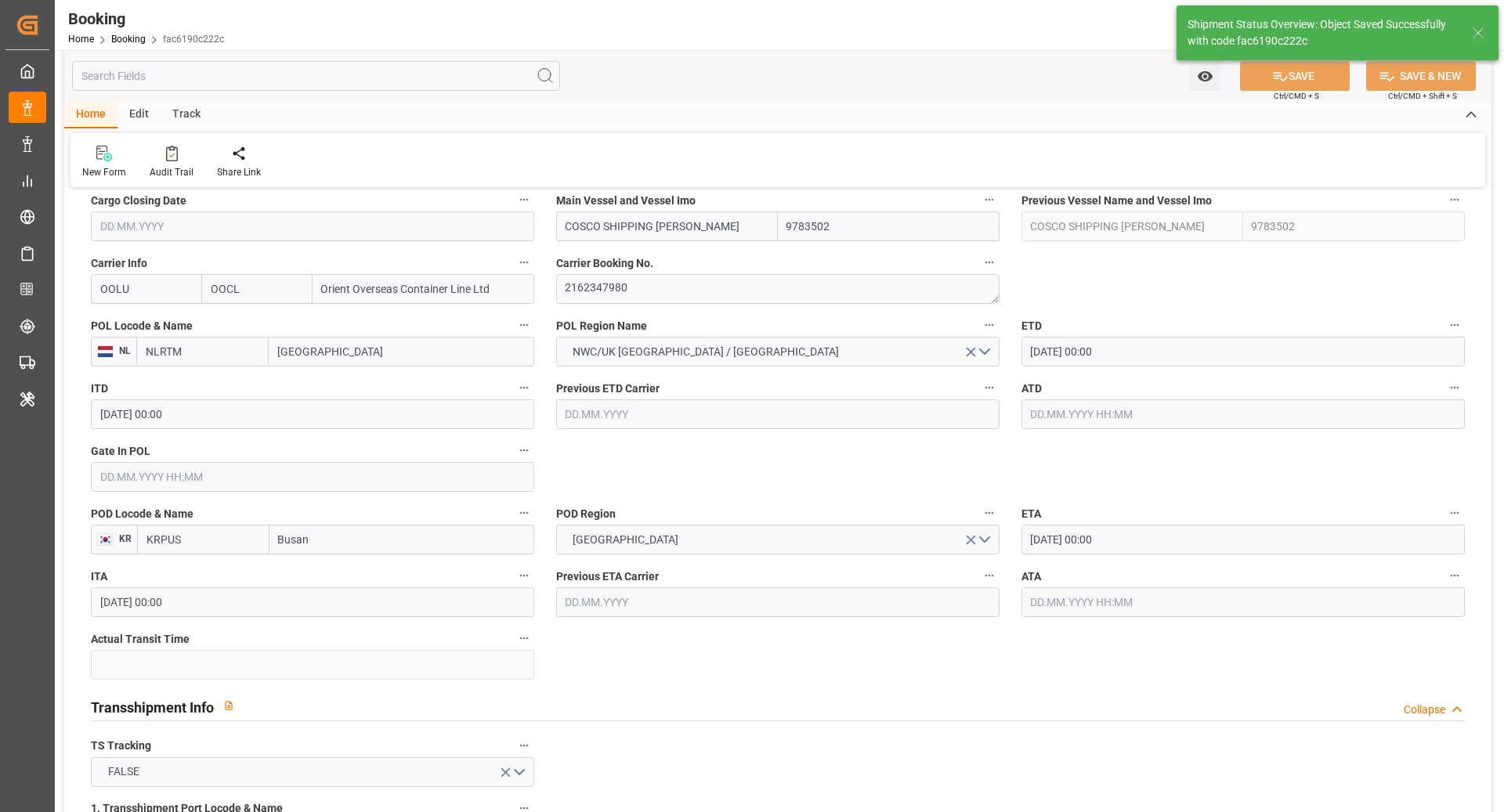
type textarea "[PERSON_NAME]"
type textarea "businessDivision-businessLine-"
type input "[DATE] 10:55"
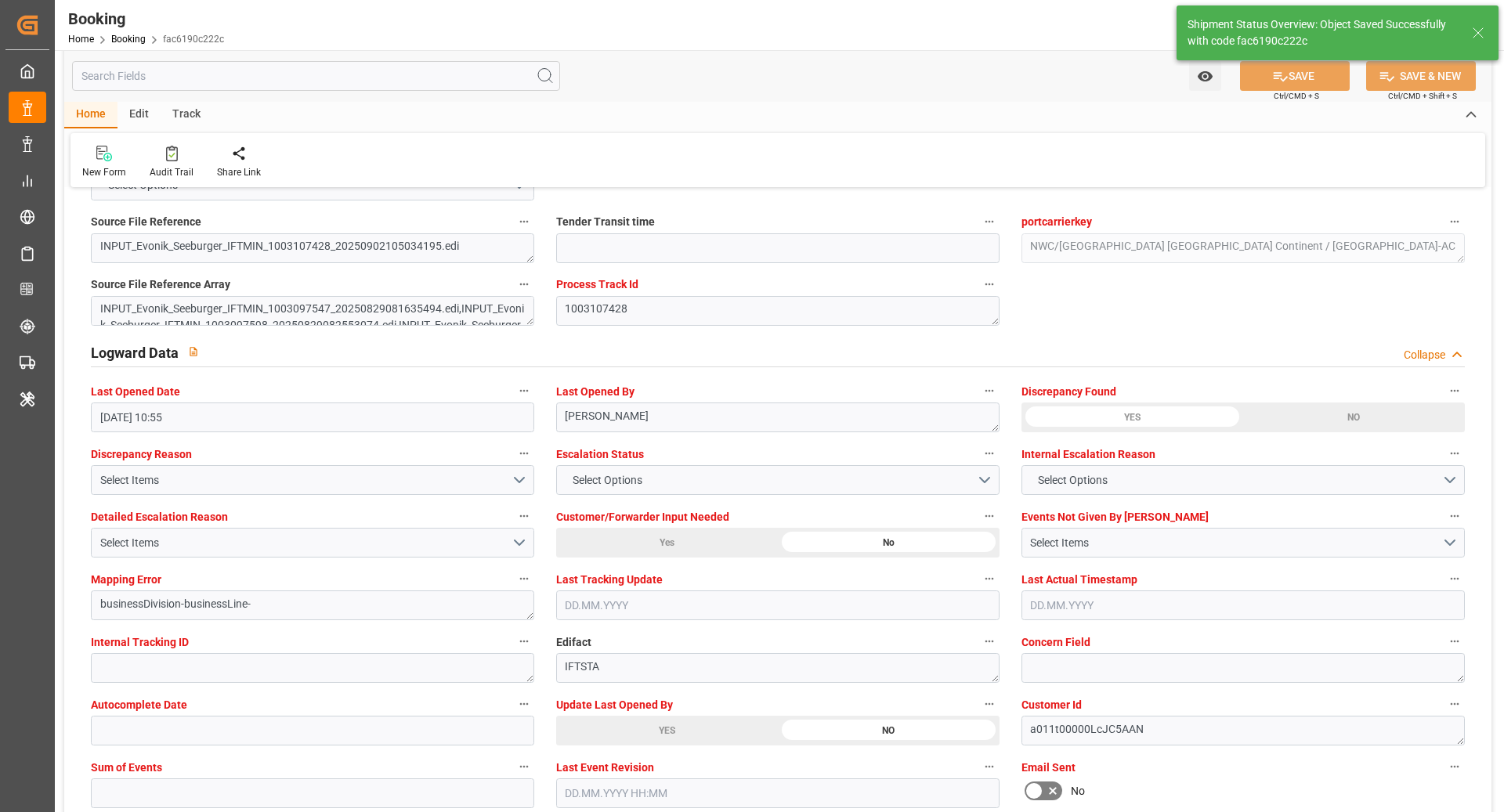
scroll to position [2851, 0]
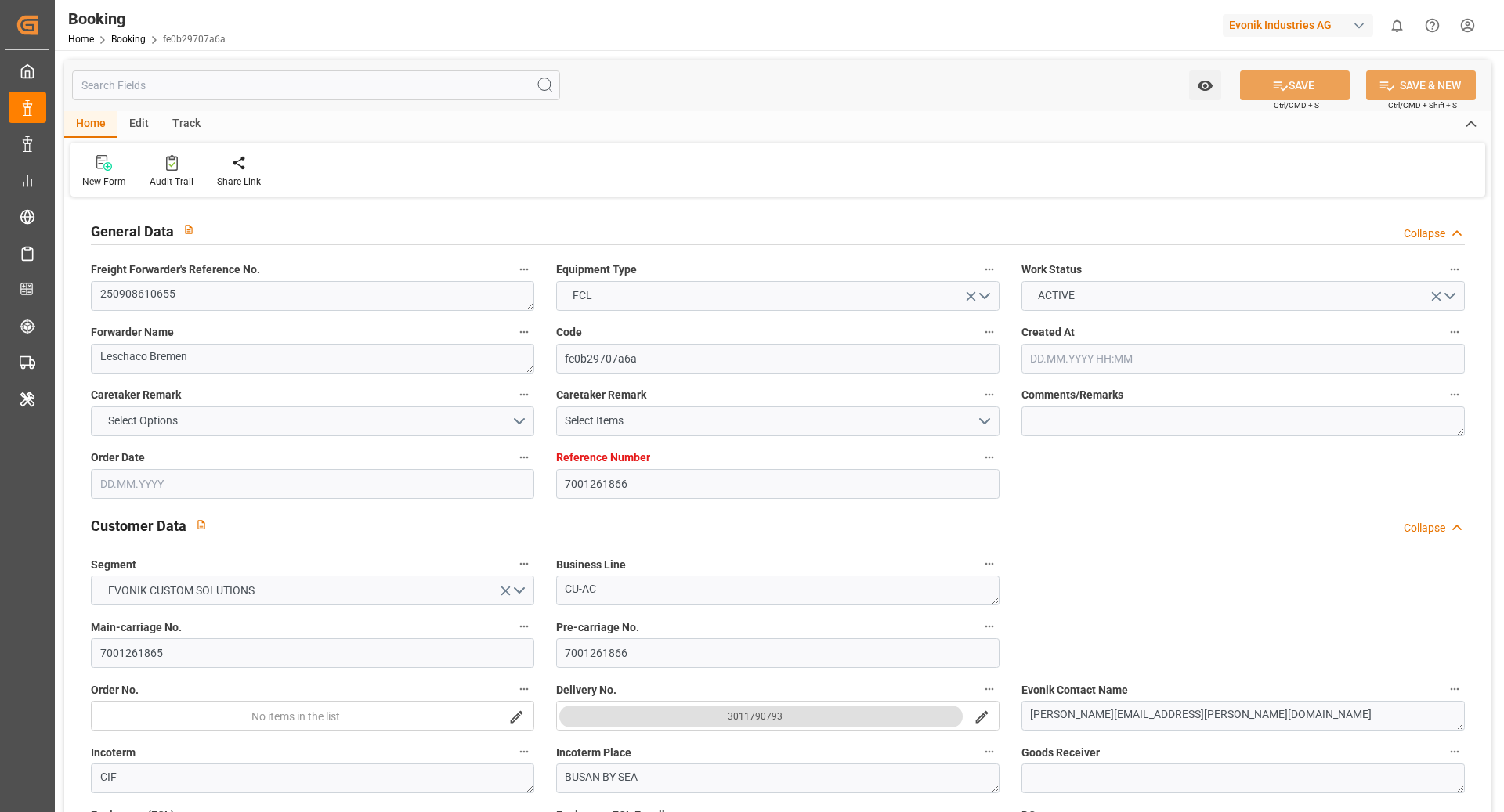
type input "7001261866"
type input "9783502"
type input "OOCL"
type input "Orient Overseas Container Line Ltd"
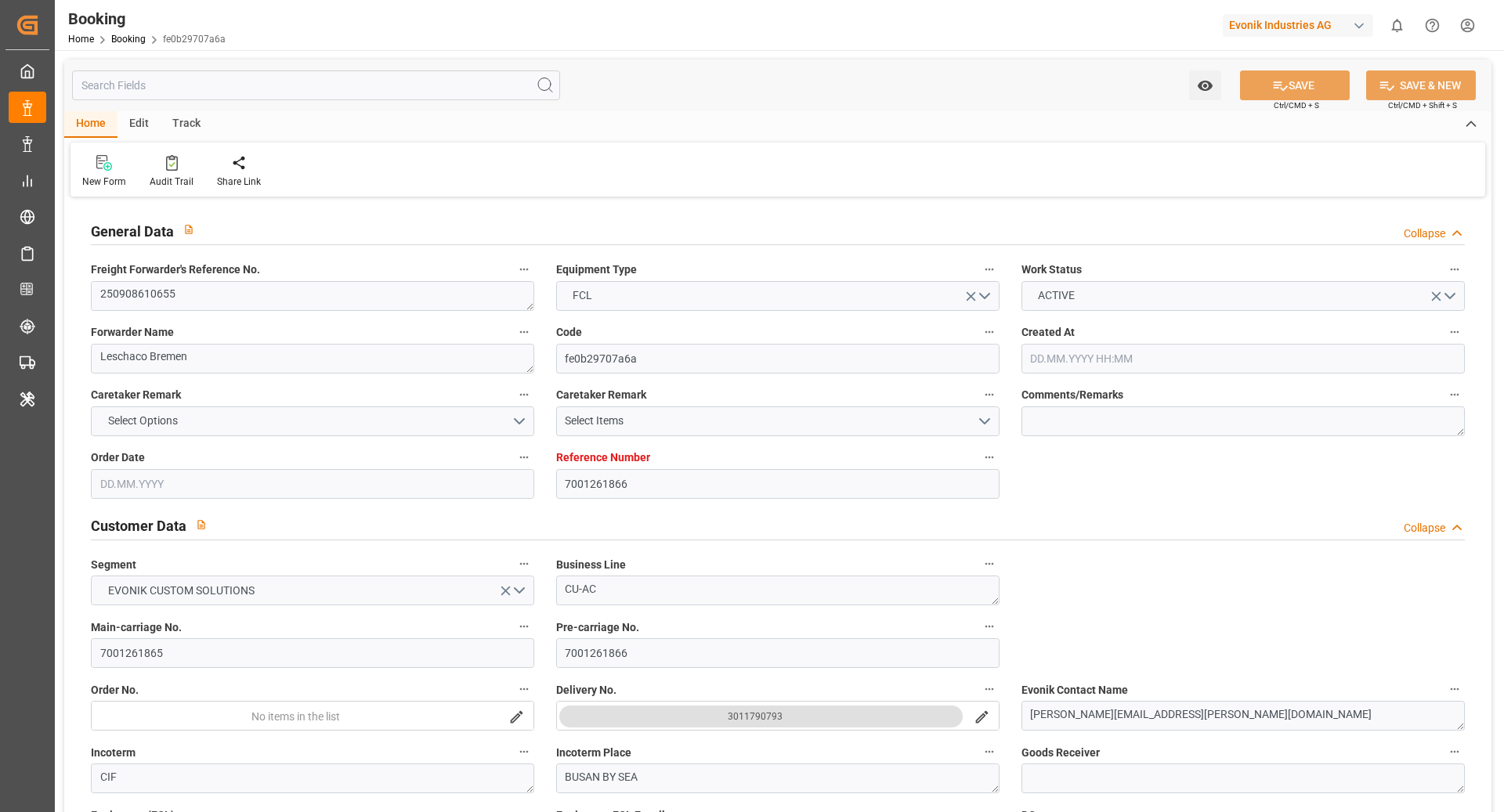
type input "EUNWC"
type input "KRPUS"
type input "29.08.2025 06:18"
type input "29.08.2025"
type input "31.10.2025"
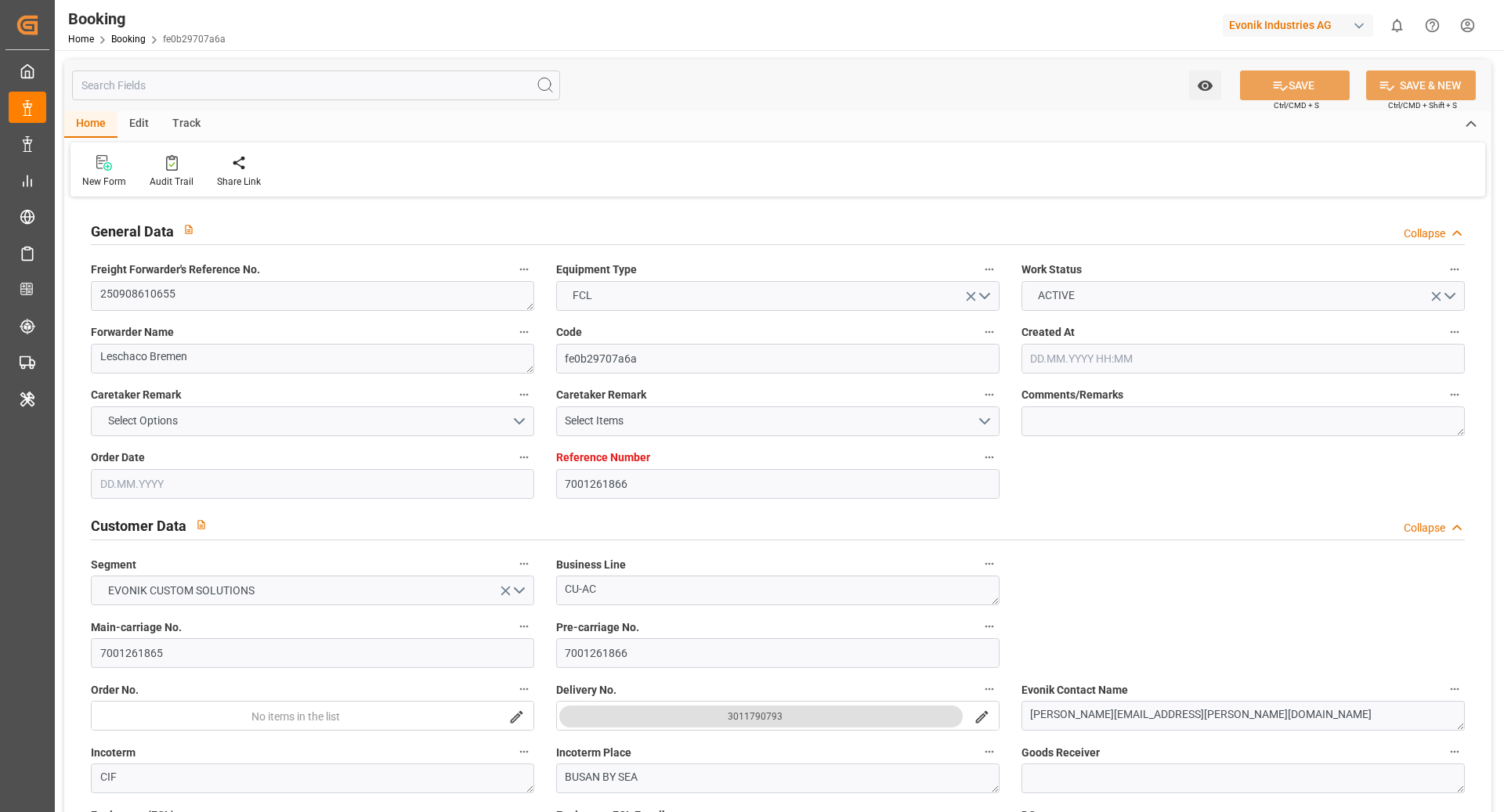
type input "03.09.2025"
type input "03.09.2025 00:00"
type input "01.09.2025"
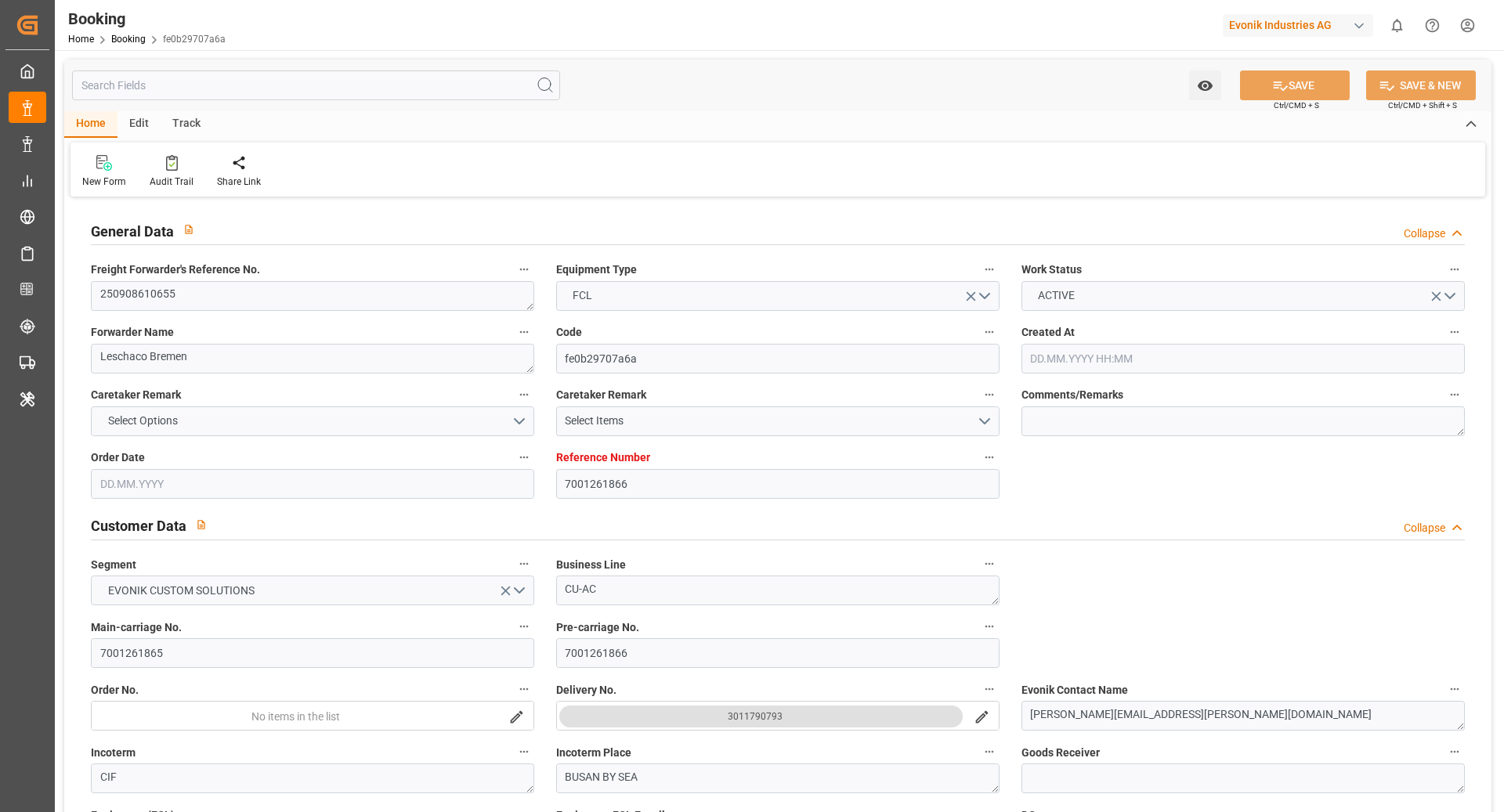
type input "[DATE] 00:00"
type input "05.11.2025 00:00"
type input "31.10.2025 00:00"
type input "02.09.2025 08:52"
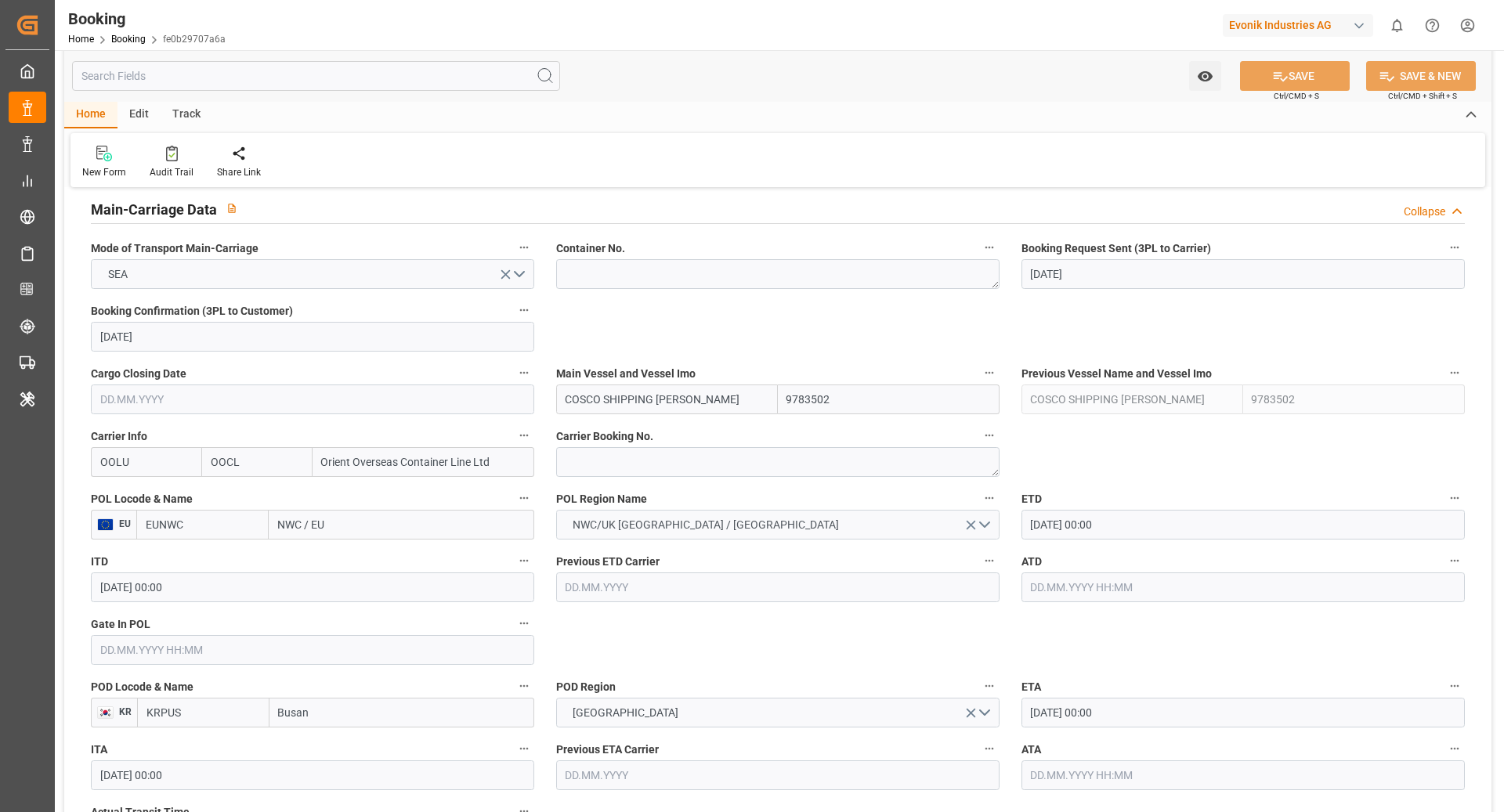
scroll to position [1033, 0]
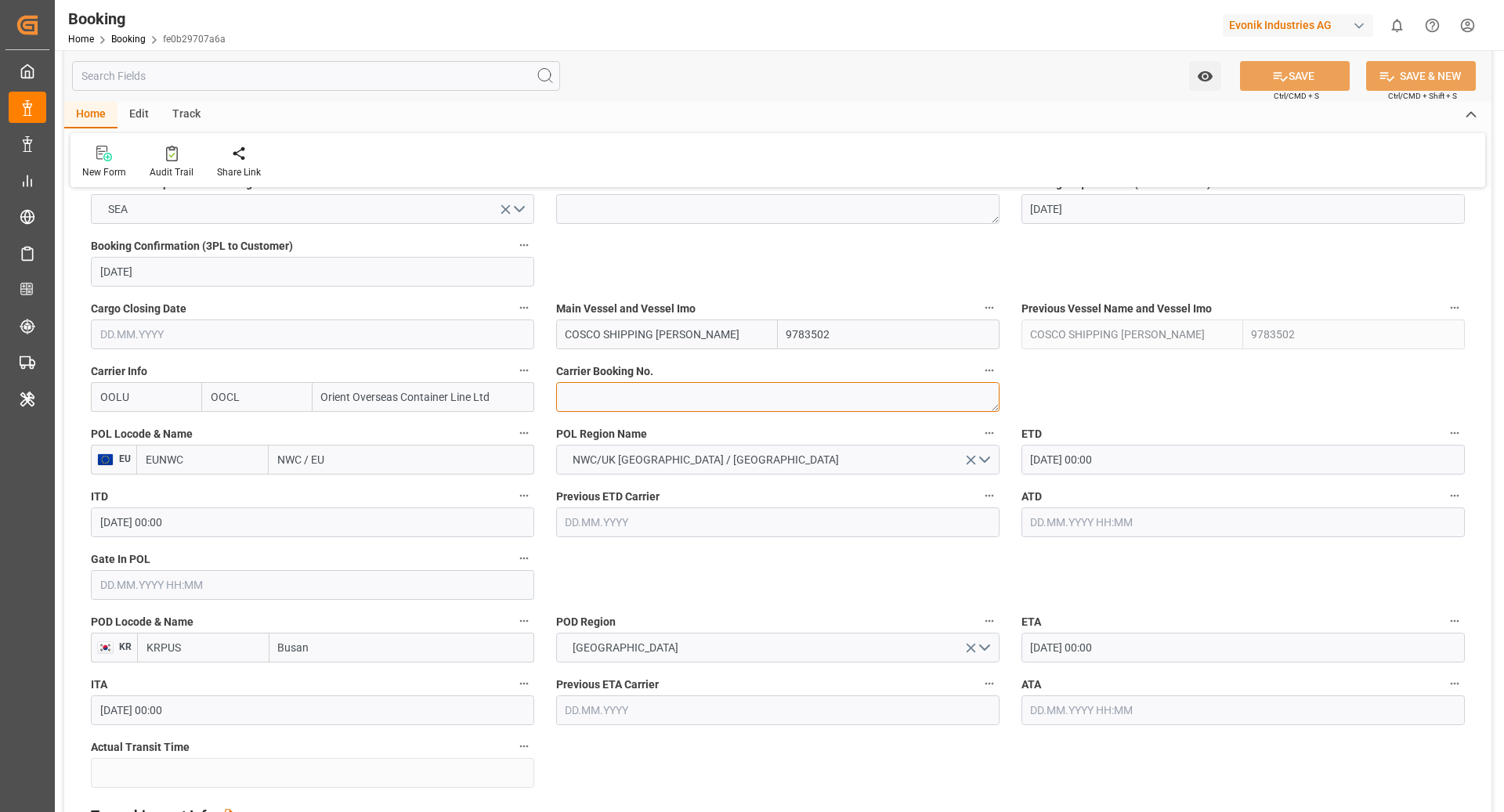
click at [638, 396] on textarea at bounding box center [777, 397] width 443 height 30
paste textarea "2162348210"
type textarea "2162348210"
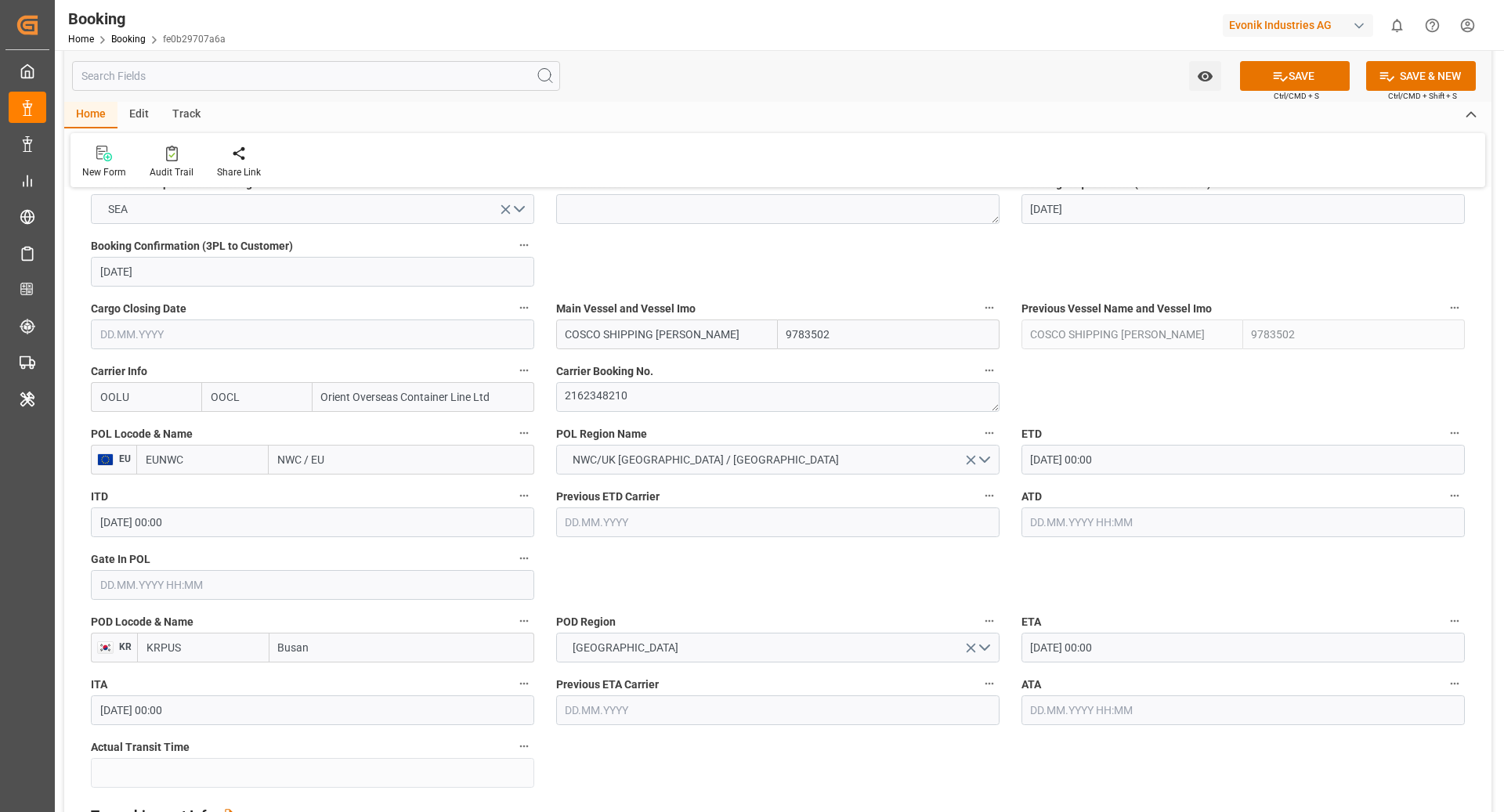
click at [224, 458] on input "EUNWC" at bounding box center [202, 459] width 132 height 30
type input "NLRTM"
click at [222, 498] on div "NLRTM - Rotterdam" at bounding box center [202, 502] width 131 height 52
type input "[GEOGRAPHIC_DATA]"
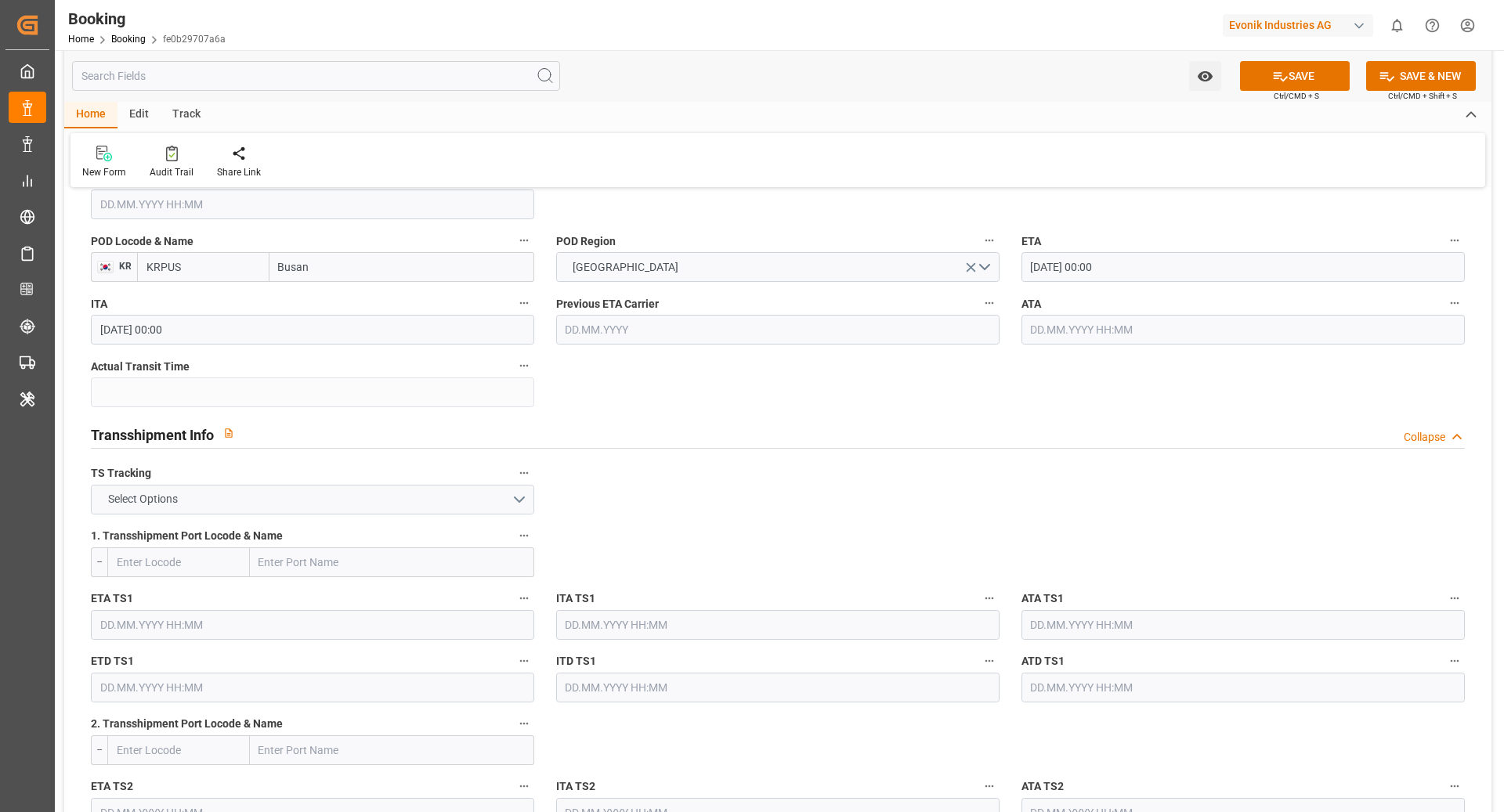
scroll to position [1441, 0]
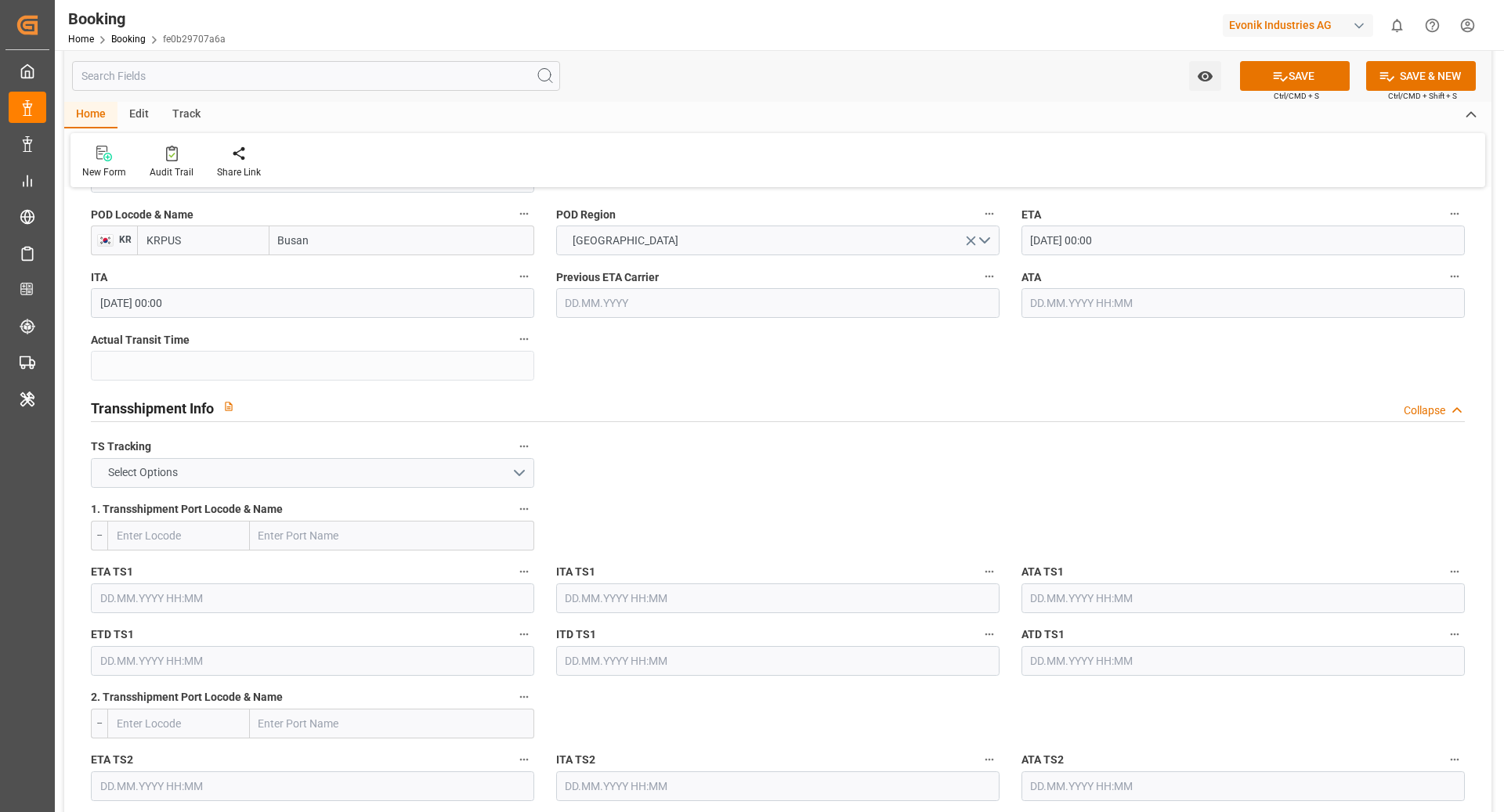
type input "NLRTM"
click at [379, 479] on button "Select Options" at bounding box center [312, 472] width 443 height 30
click at [202, 476] on div "TRUE" at bounding box center [312, 477] width 441 height 33
click at [199, 530] on input "text" at bounding box center [178, 536] width 142 height 30
type input "CNSGH"
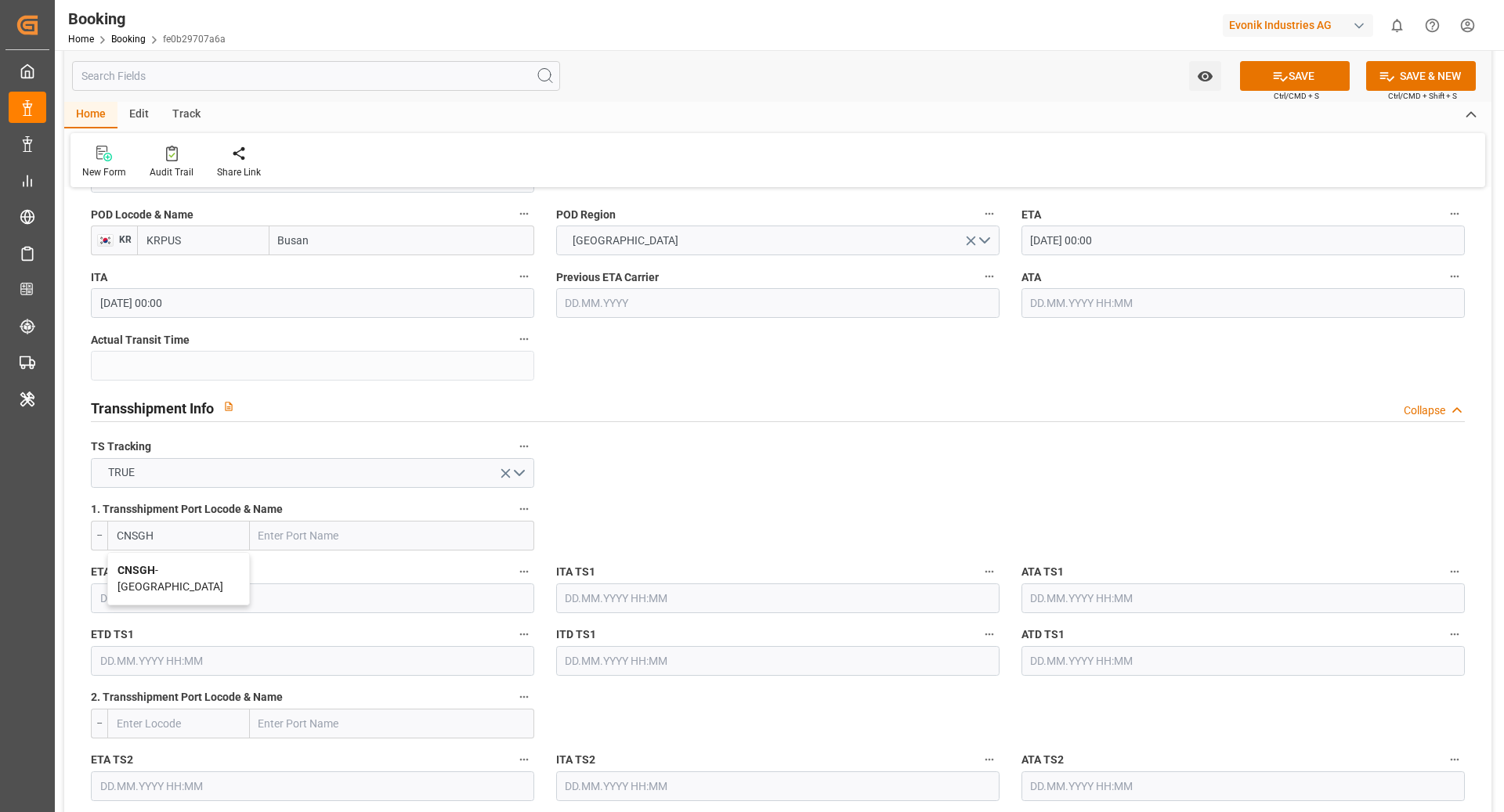
click at [184, 564] on span "CNSGH - Shanghai" at bounding box center [170, 578] width 106 height 29
type input "[GEOGRAPHIC_DATA]"
type input "CNSGH"
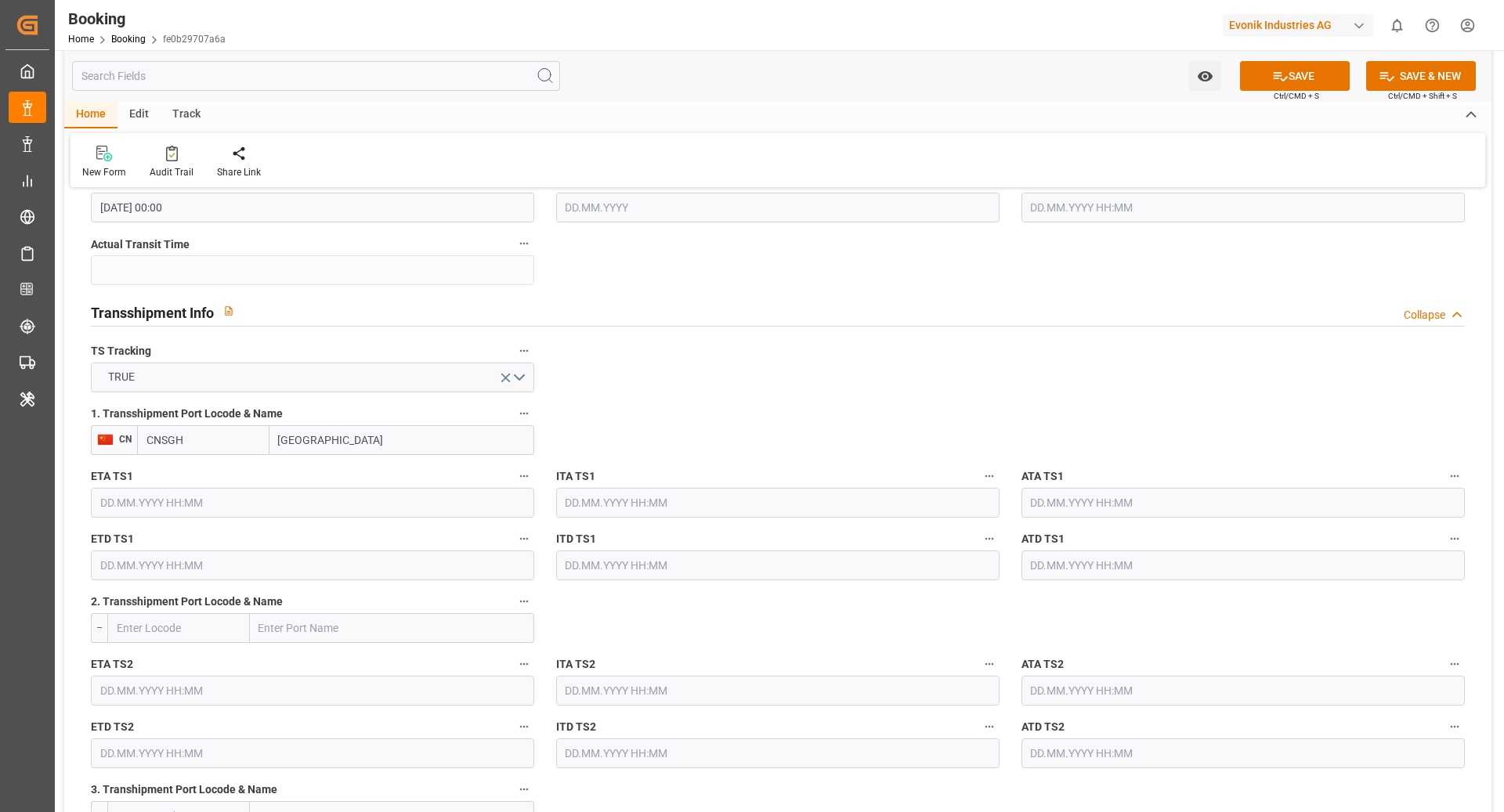
scroll to position [1539, 0]
click at [397, 492] on input "text" at bounding box center [312, 500] width 443 height 30
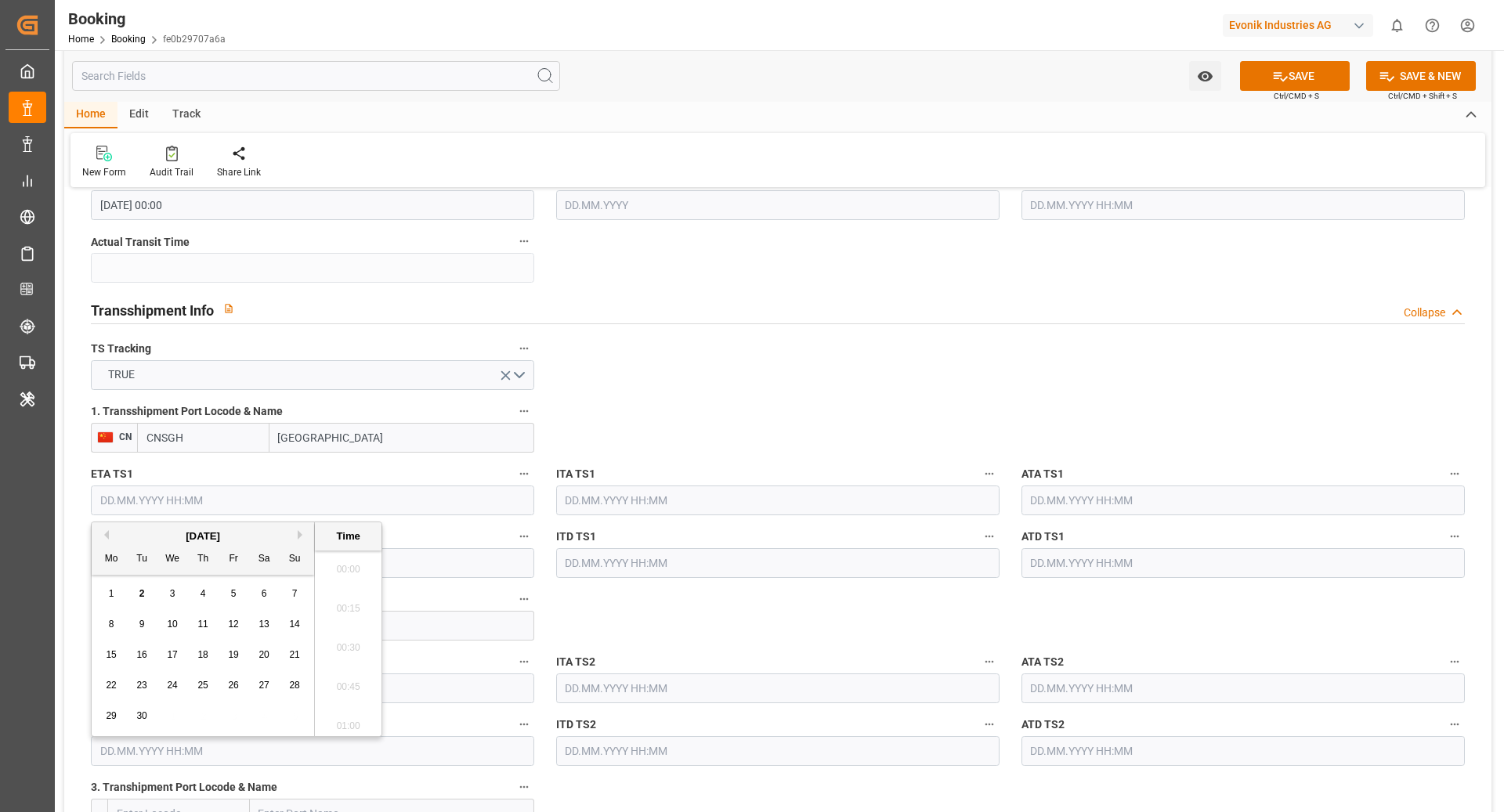
scroll to position [2510, 0]
click at [364, 502] on input "text" at bounding box center [312, 500] width 443 height 30
click at [300, 536] on button "Next Month" at bounding box center [302, 535] width 9 height 9
click at [151, 720] on div "28" at bounding box center [142, 716] width 20 height 19
type input "28.10.2025 00:00"
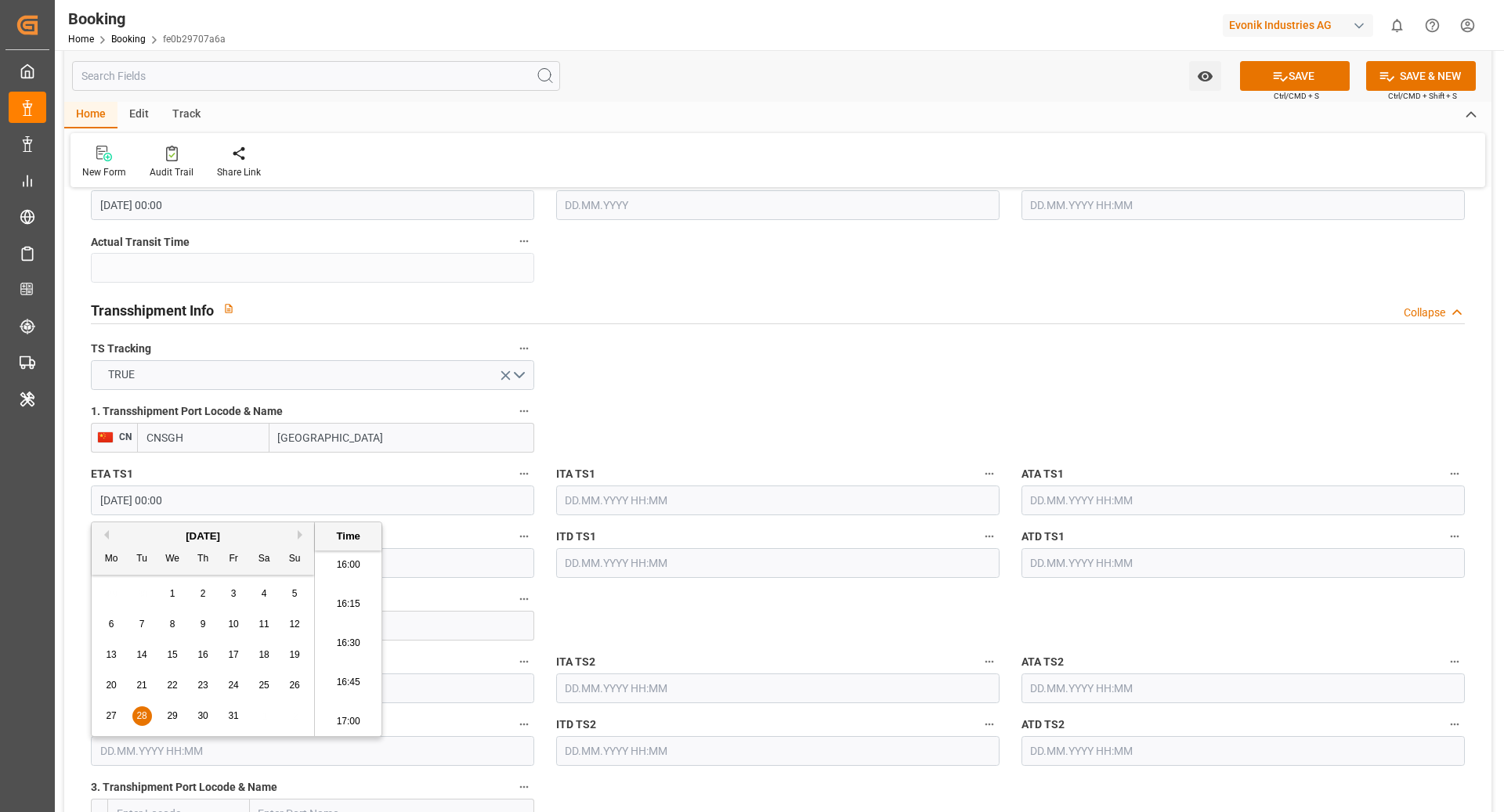
click at [449, 569] on input "text" at bounding box center [312, 563] width 443 height 30
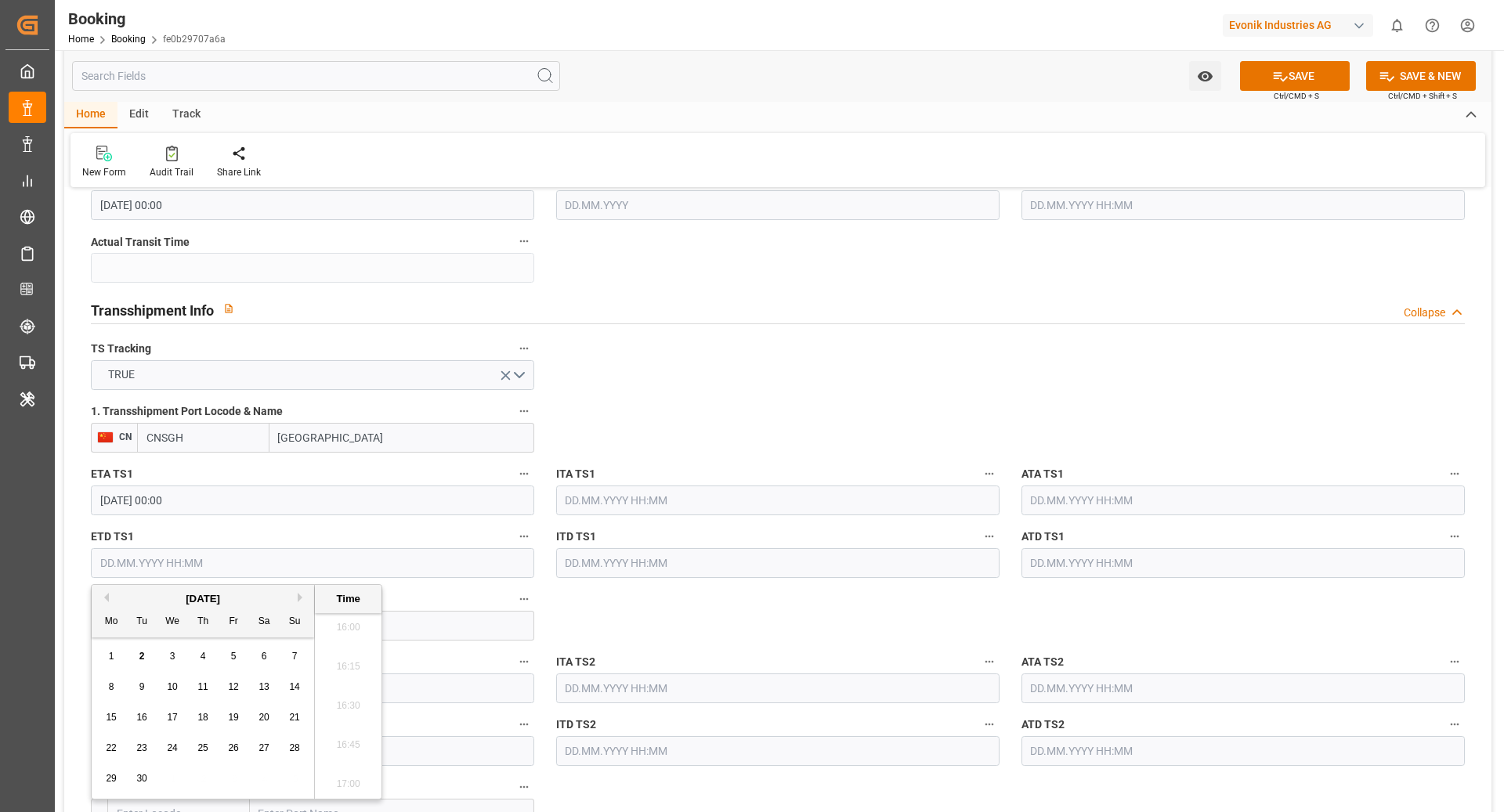
click at [298, 596] on button "Next Month" at bounding box center [302, 597] width 9 height 9
click at [297, 598] on button "Next Month" at bounding box center [302, 597] width 9 height 9
click at [141, 693] on div "4" at bounding box center [142, 687] width 20 height 19
type input "04.11.2025 00:00"
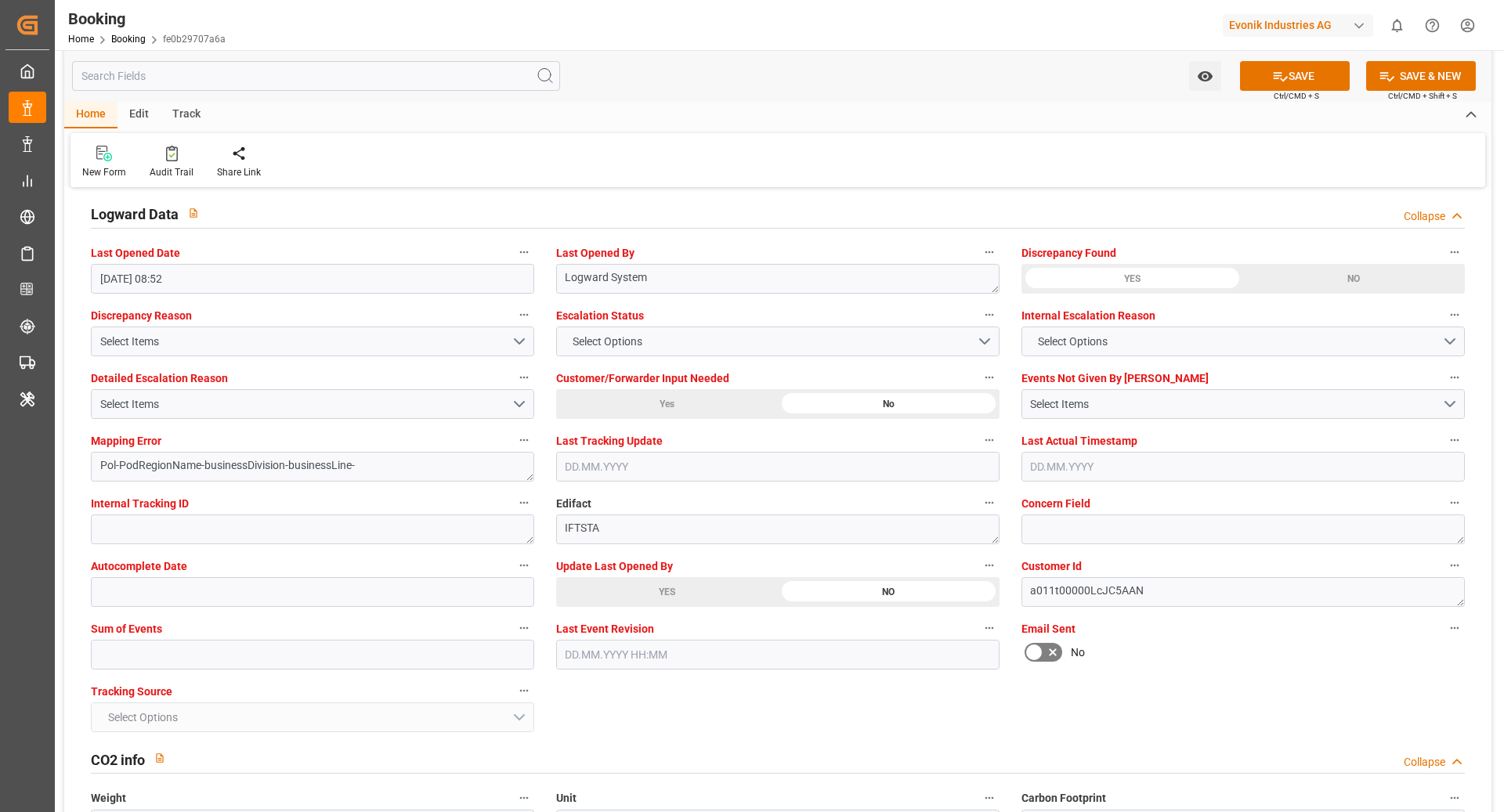
scroll to position [2818, 0]
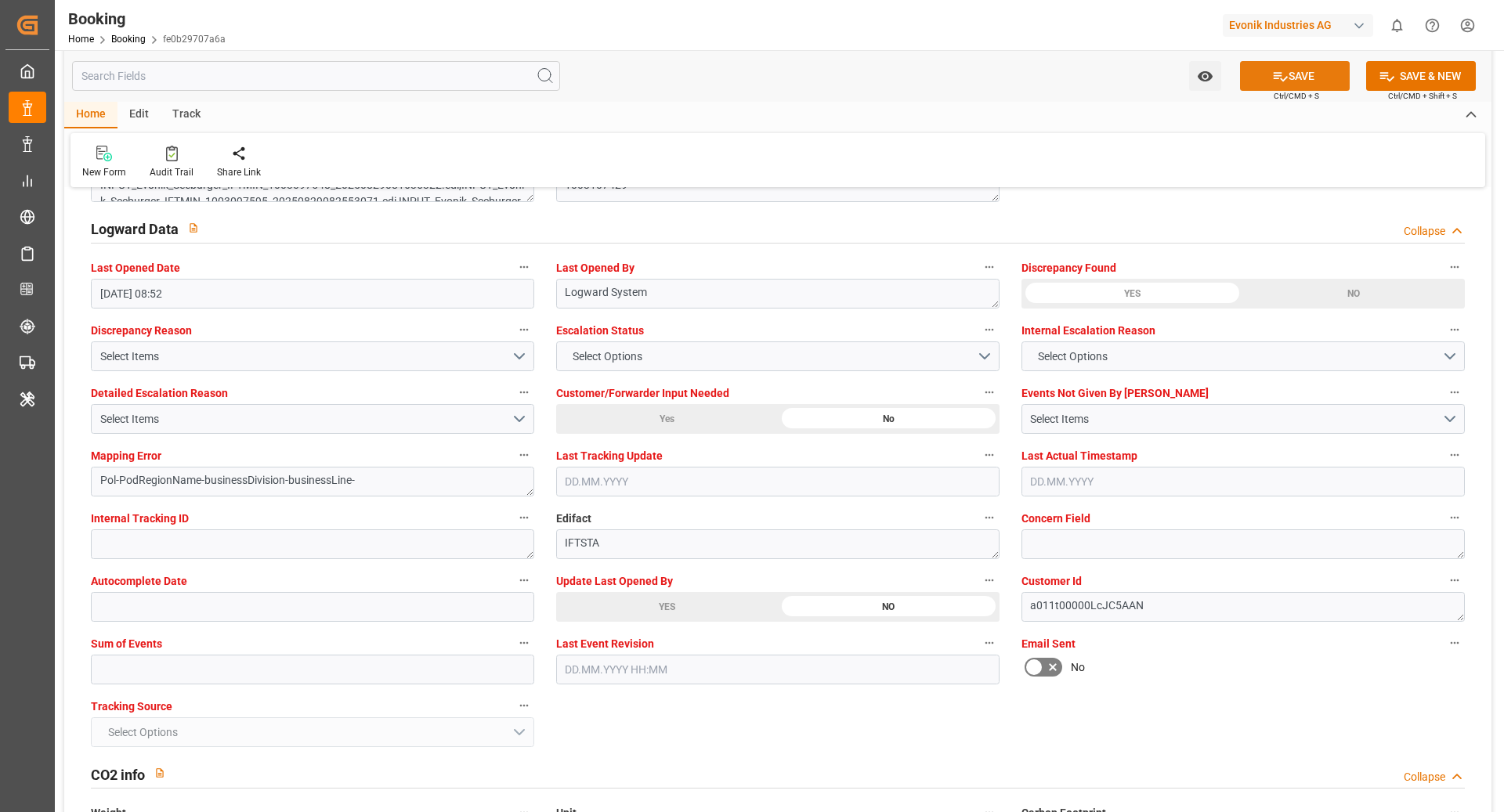
click at [1257, 83] on button "SAVE" at bounding box center [1295, 75] width 110 height 30
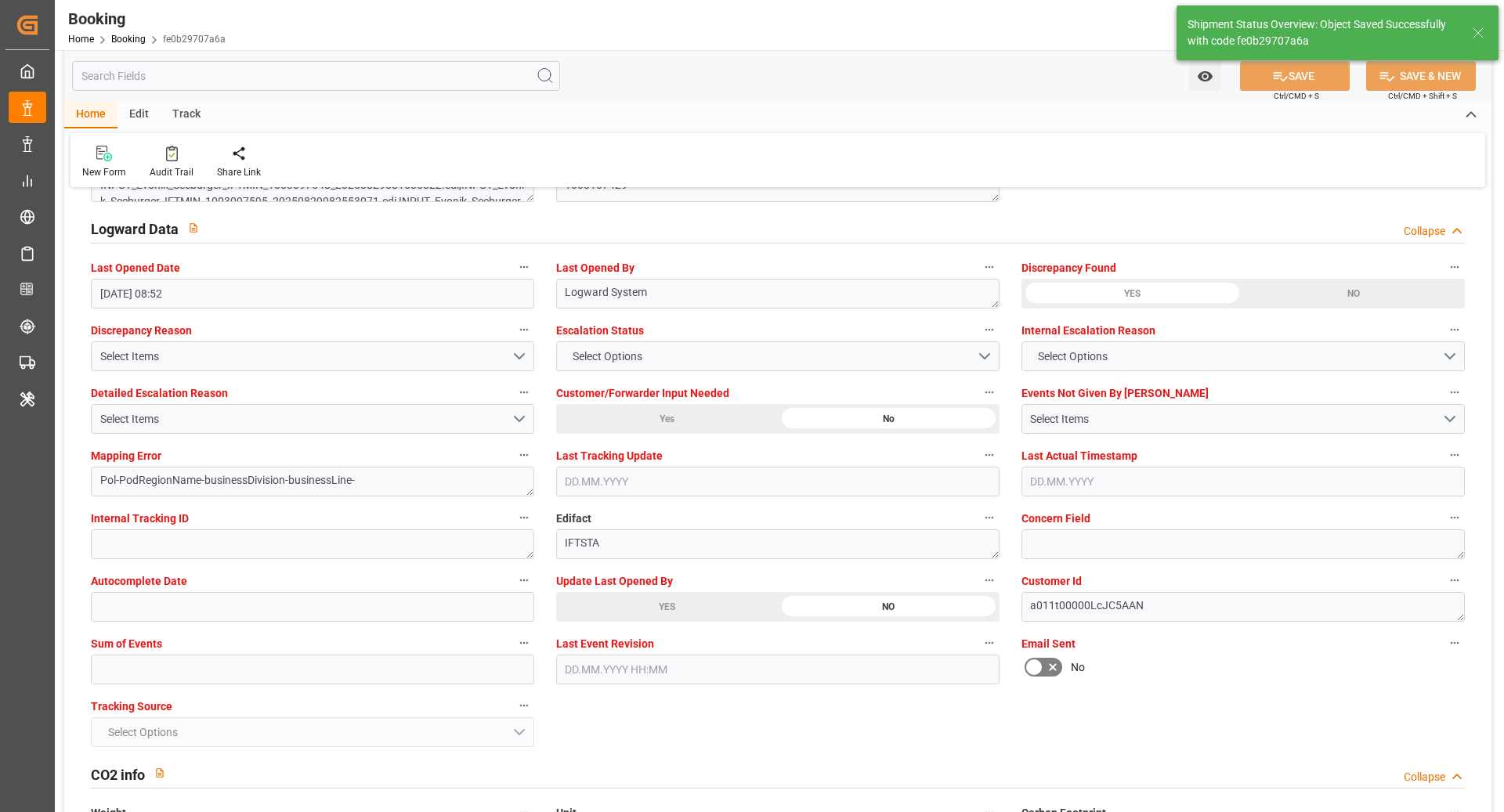
type textarea "[PERSON_NAME]"
type textarea "businessDivision-businessLine-"
type textarea "Yes"
type input "28.10.2025 00:00"
type input "04.11.2025 00:00"
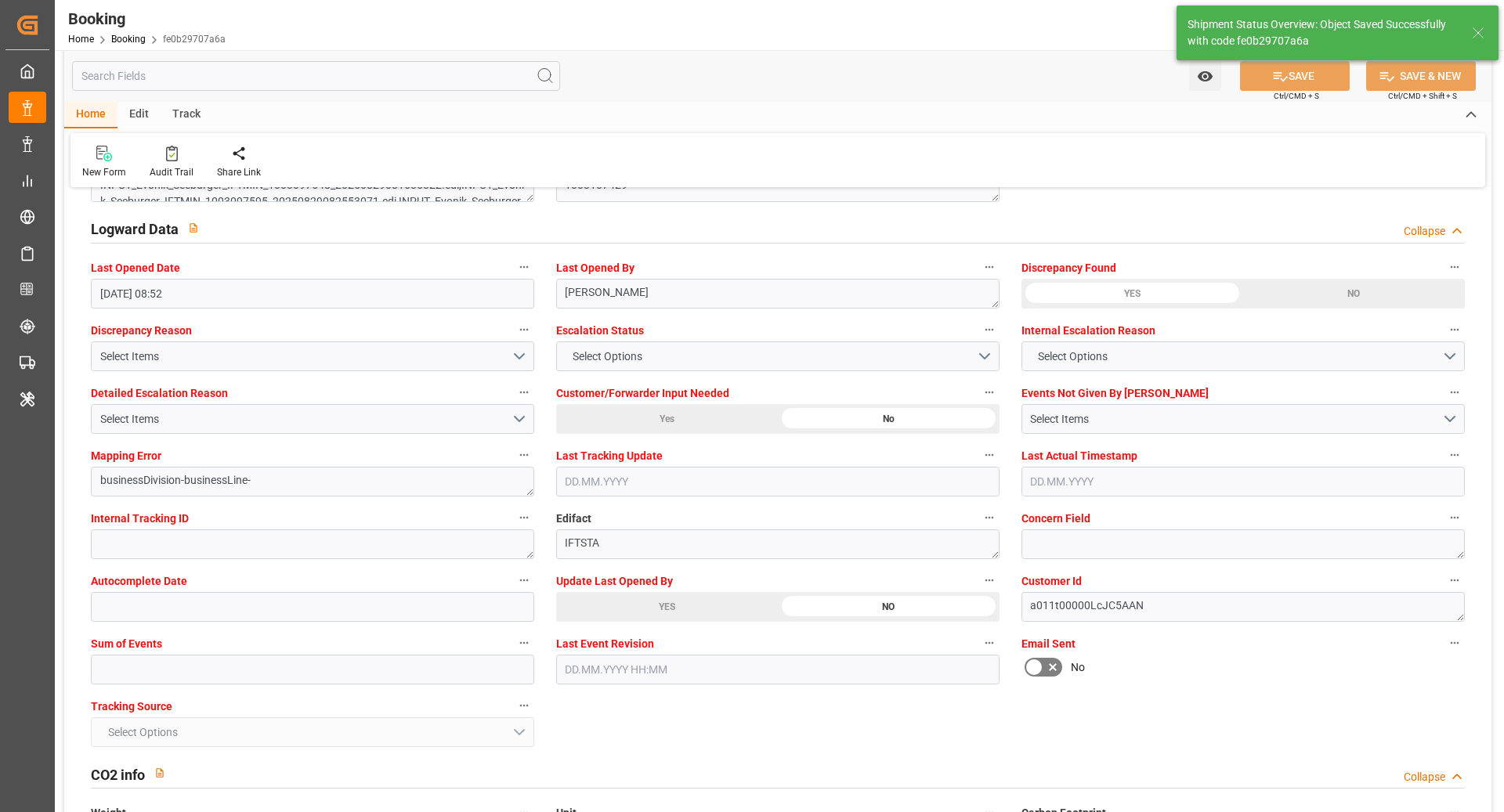
type input "02.09.2025 11:02"
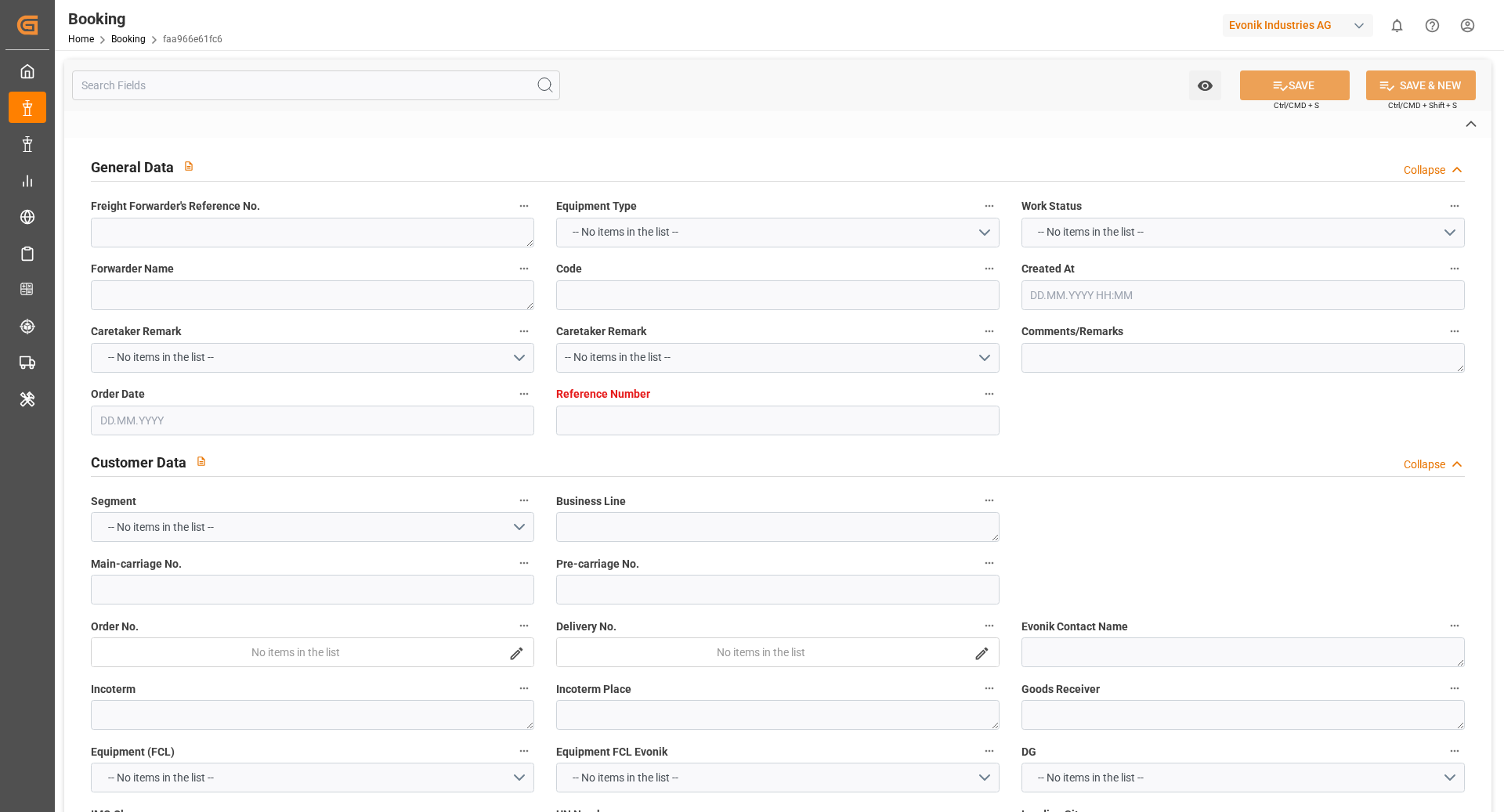
type textarea "0"
type textarea "Newport (TC Operator)"
type input "faa966e61fc6"
type input "7001200458"
type textarea "CU-KA"
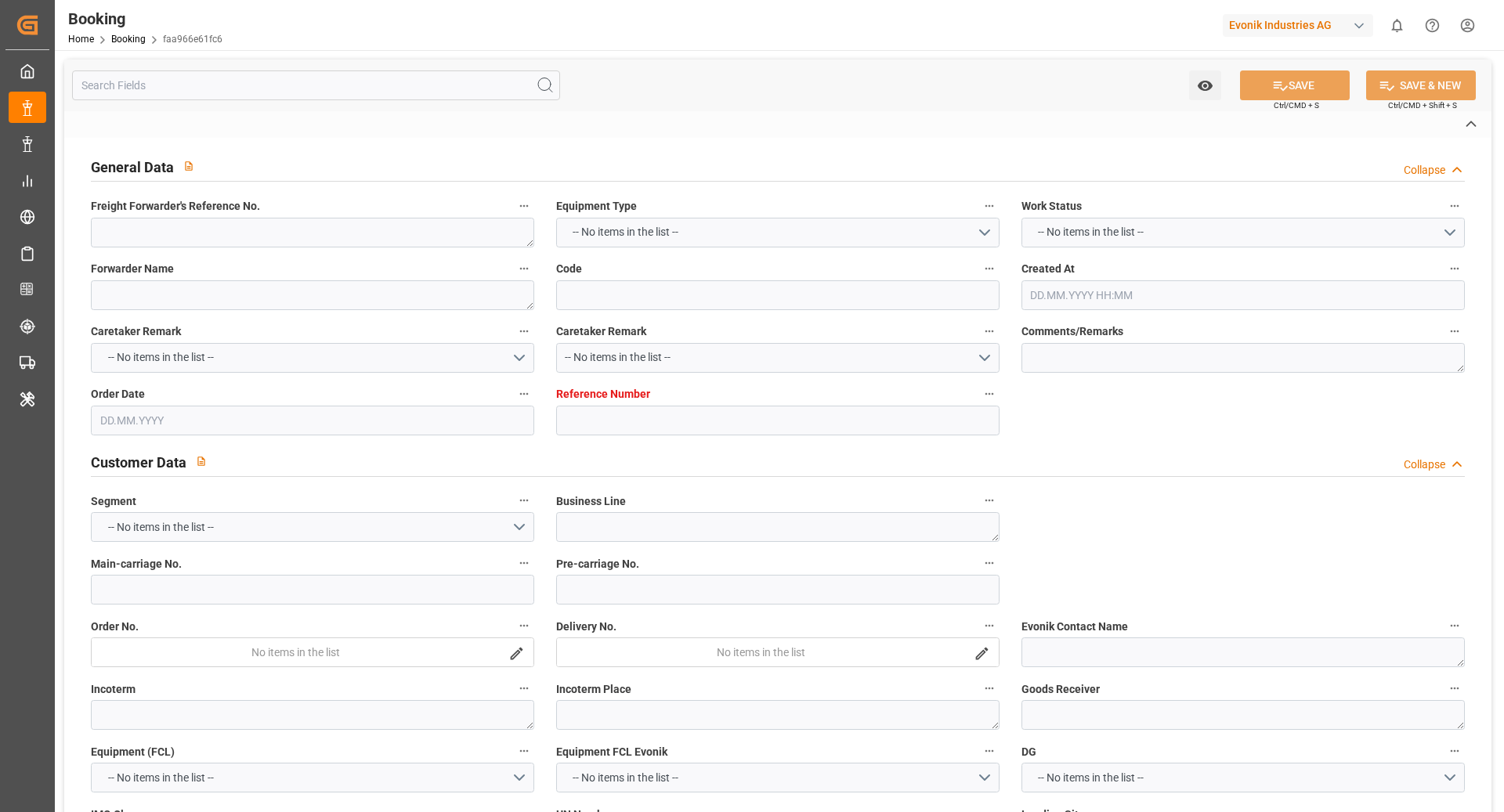
type input "7001200457"
type textarea "[EMAIL_ADDRESS][DOMAIN_NAME]"
type textarea "CIF"
type textarea "[GEOGRAPHIC_DATA]"
type textarea "3"
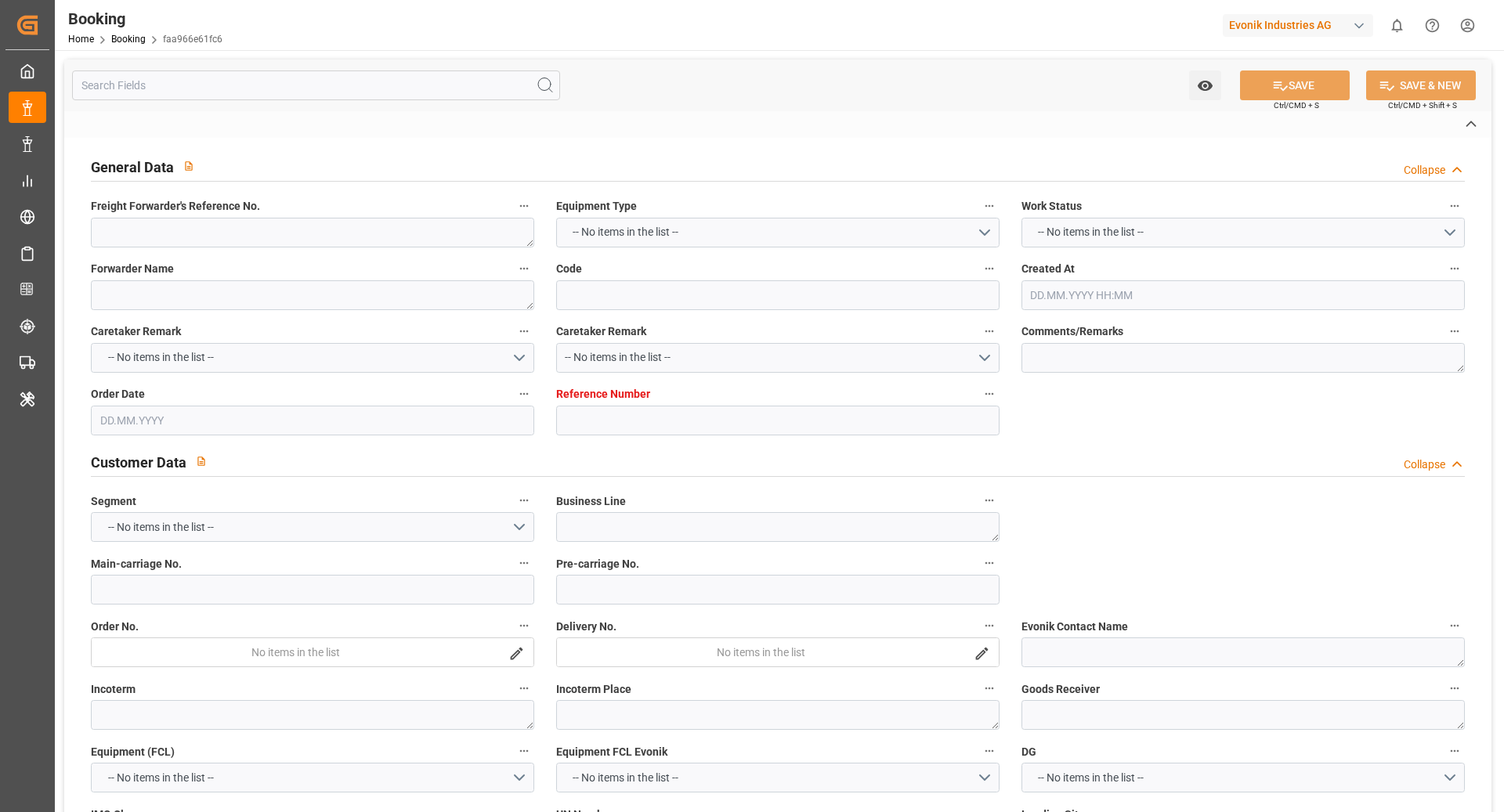
type textarea "Niederkassel"
type textarea "EXFU6711990"
type input "TAMPA TRIUMPH"
type input "OOLU"
type input "[GEOGRAPHIC_DATA]"
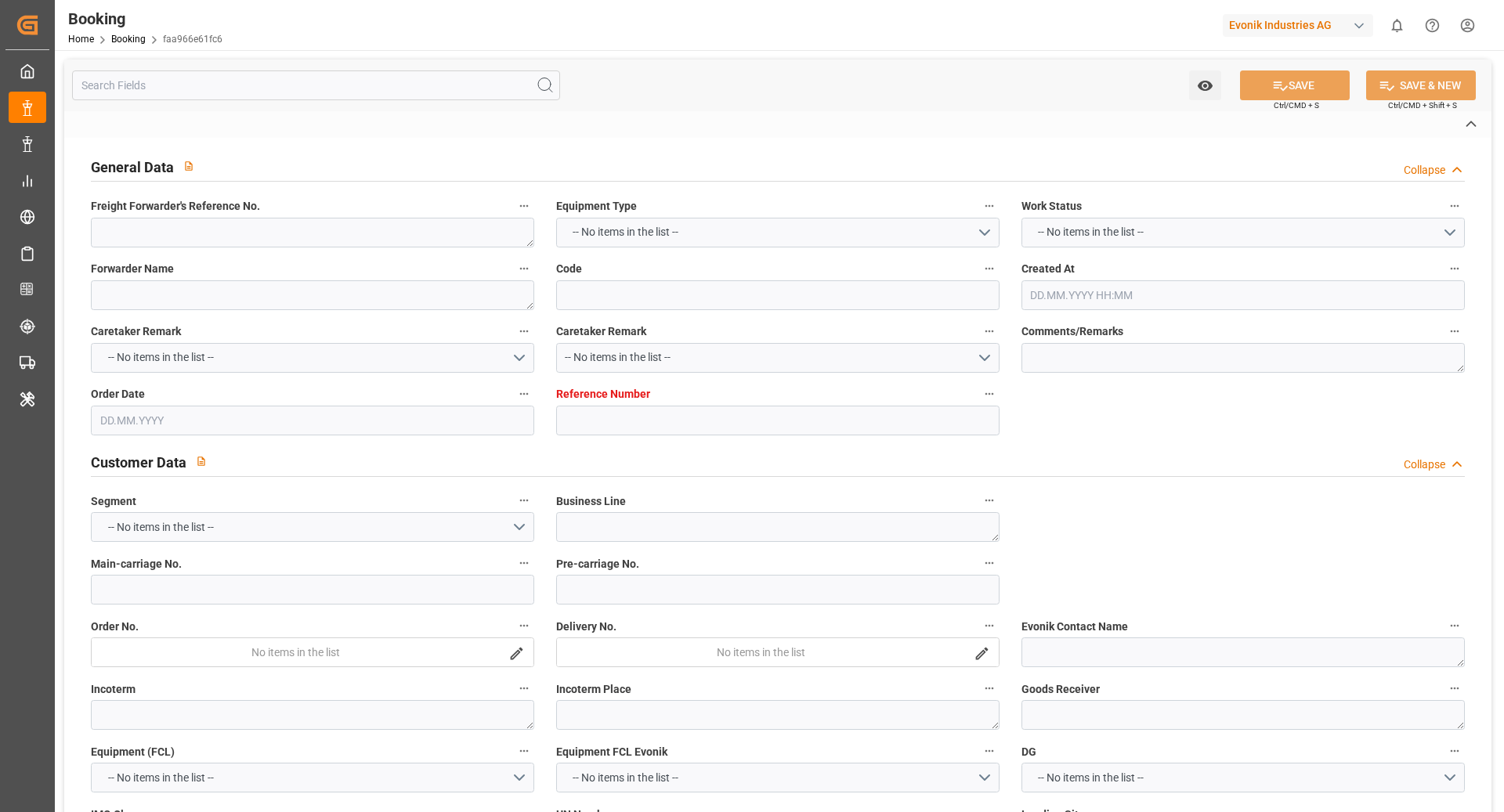
type input "Busan"
type input "[GEOGRAPHIC_DATA]"
type textarea "vesselName etd [PERSON_NAME]"
type textarea "INPUT_Evonik_Seeburger_IFTMIN_1002915146_20250702113218617.edi"
type textarea "NWC/[GEOGRAPHIC_DATA] [GEOGRAPHIC_DATA] Continent / [GEOGRAPHIC_DATA]-KA"
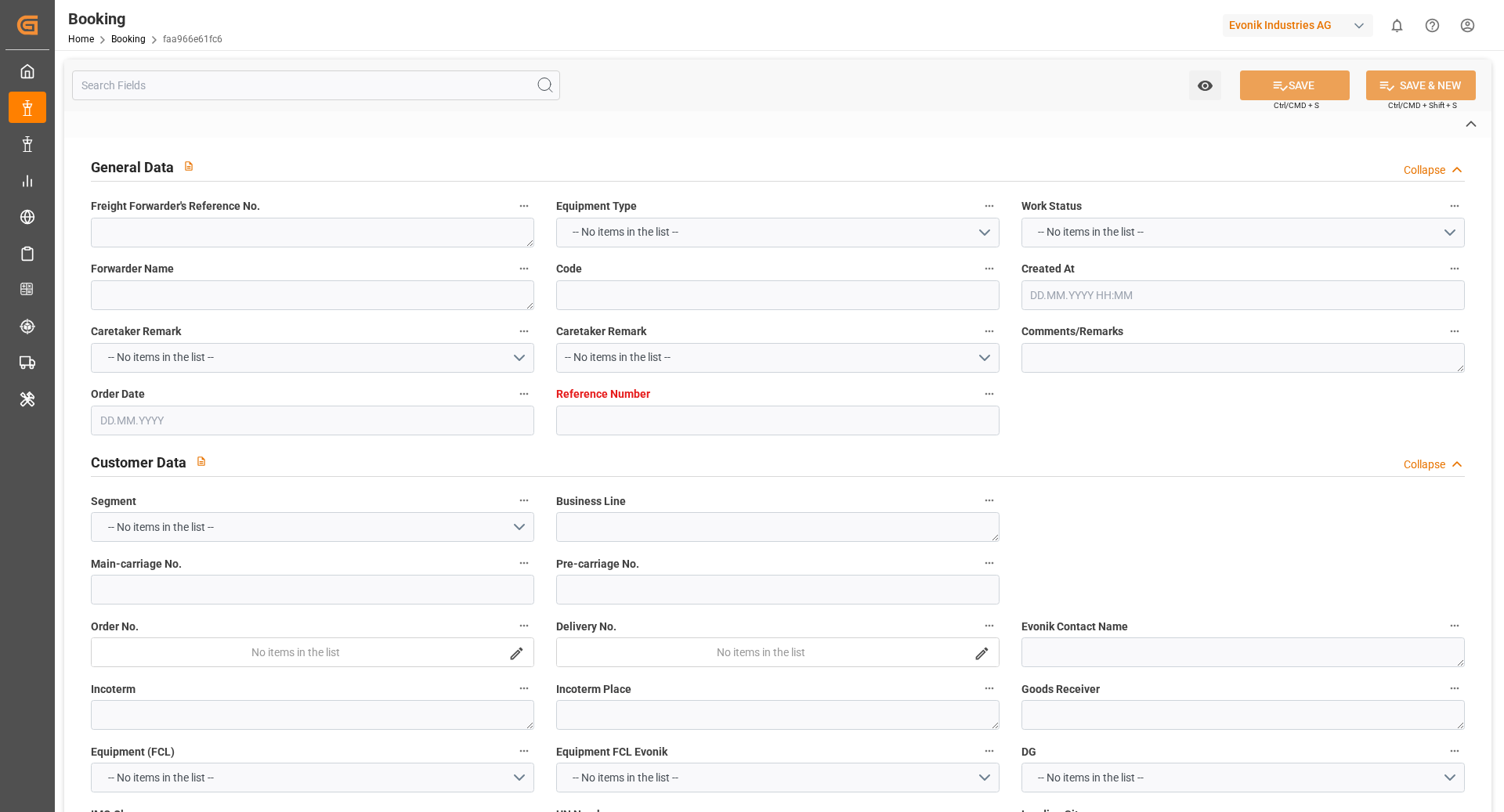
type textarea "INPUT_Evonik_Seeburger_IFTMIN_1002878752_20250620125733231.edi,INPUT_Evonik_See…"
type textarea "1002915146"
type textarea "[PERSON_NAME]"
type textarea "businessLine-"
type textarea "IFTMIN"
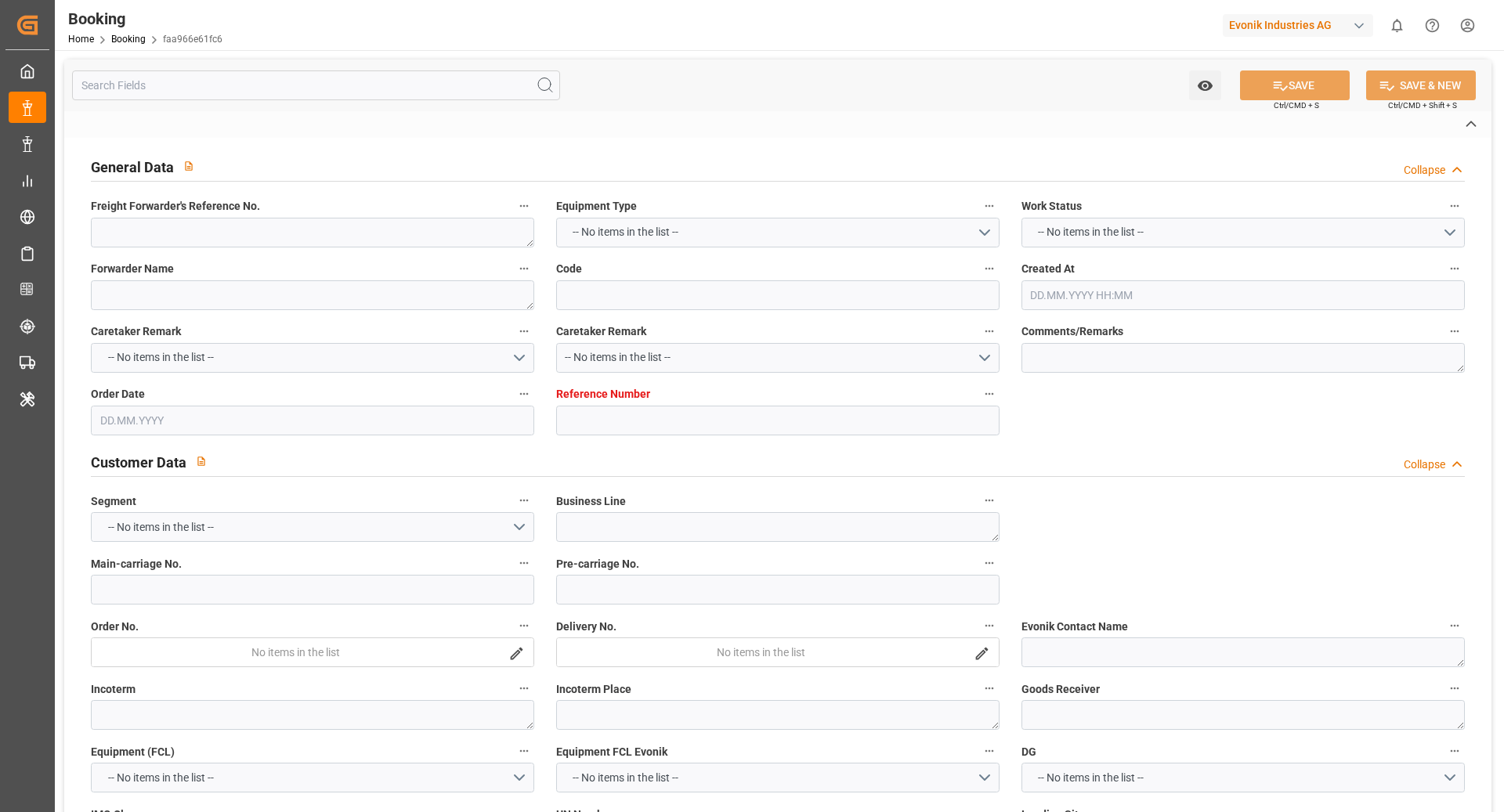
type textarea "a011t00000LcJC5AAN"
type textarea "Yes"
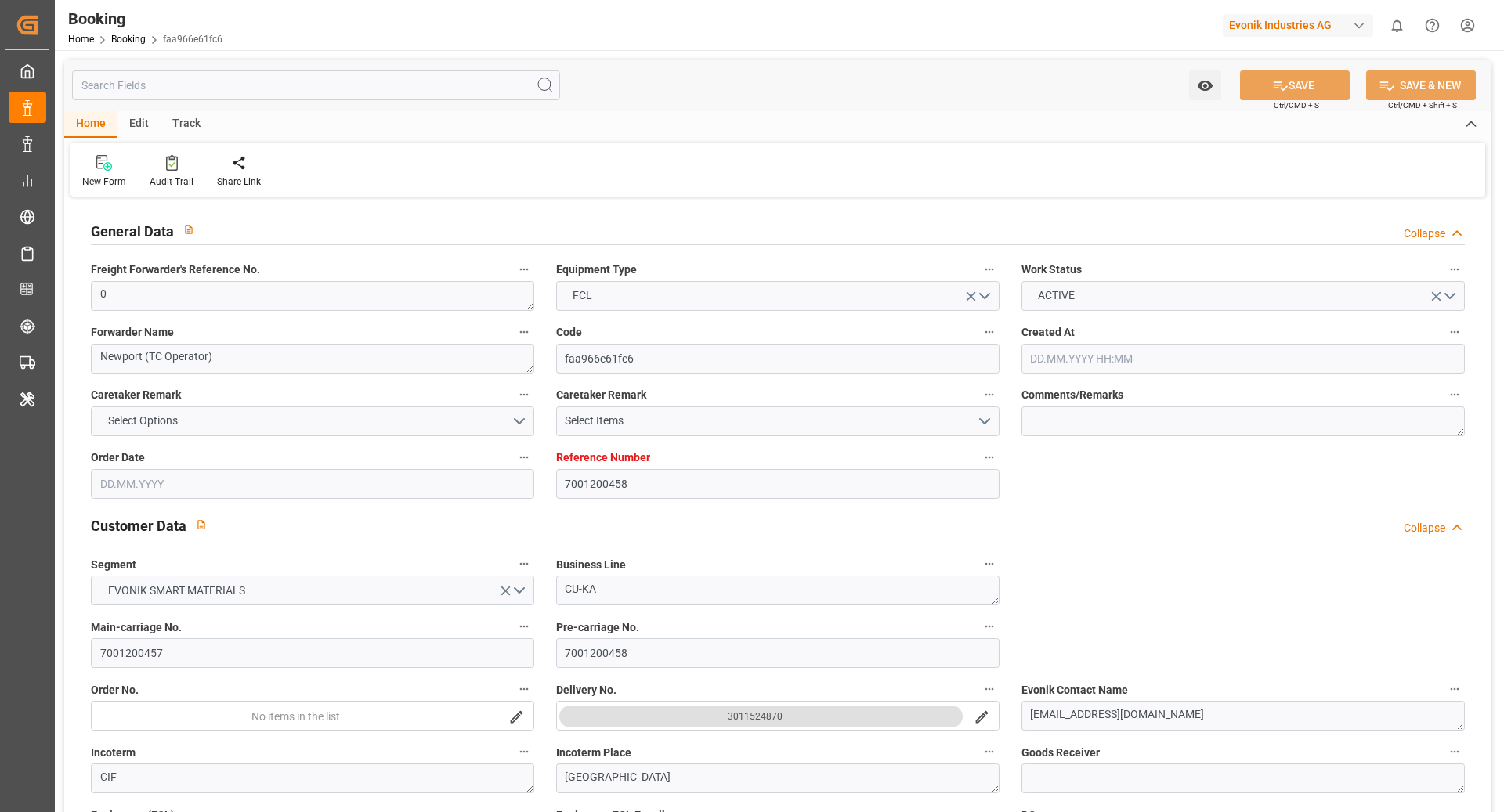
type input "7001200458"
type input "9737462"
type input "OOCL"
type input "Orient Overseas Container Line Ltd"
type input "NLRTM"
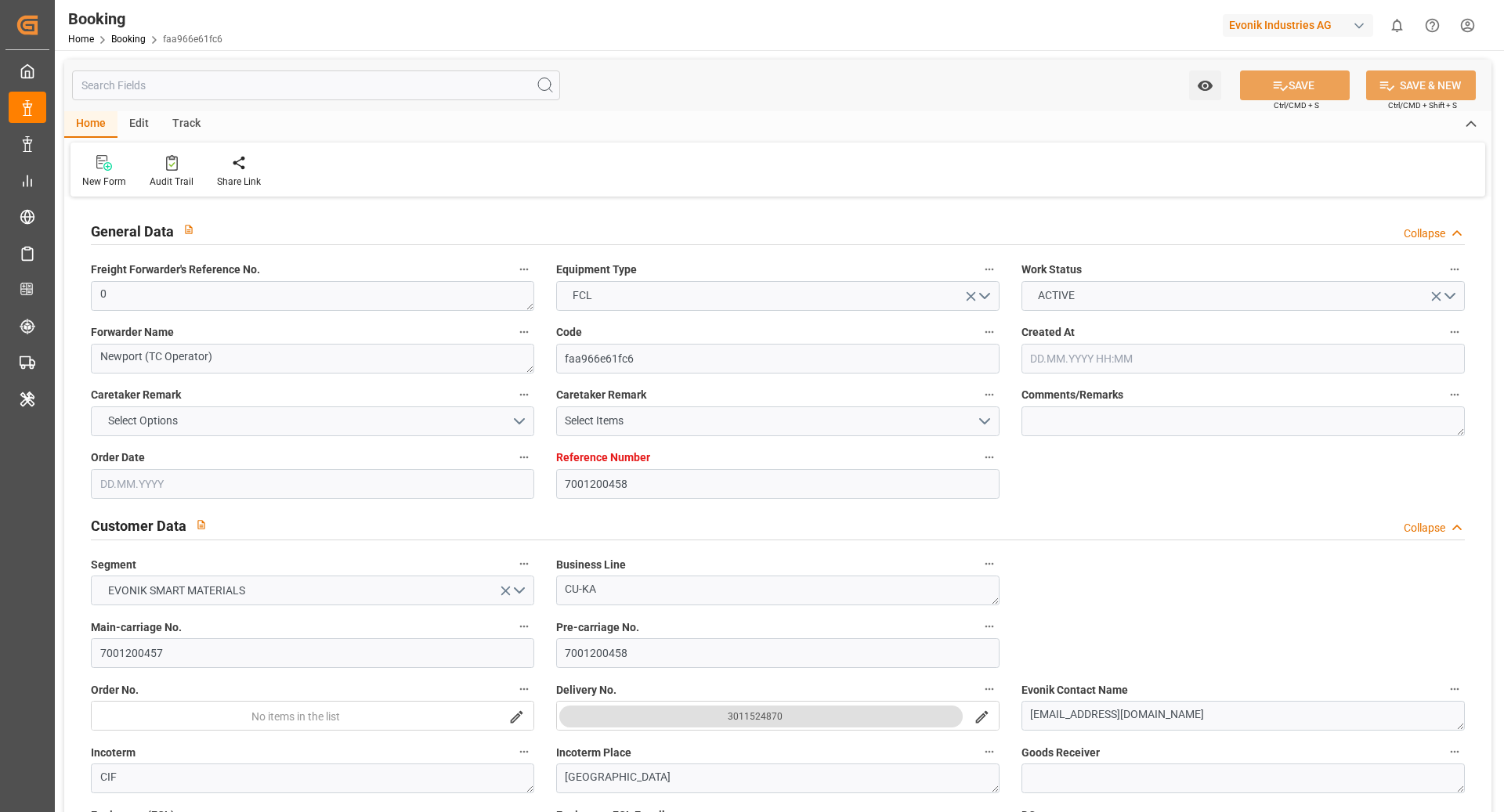
type input "KRPUS"
type input "CNSGH"
type input "0"
type input "20.06.2025 11:00"
type input "20.06.2025"
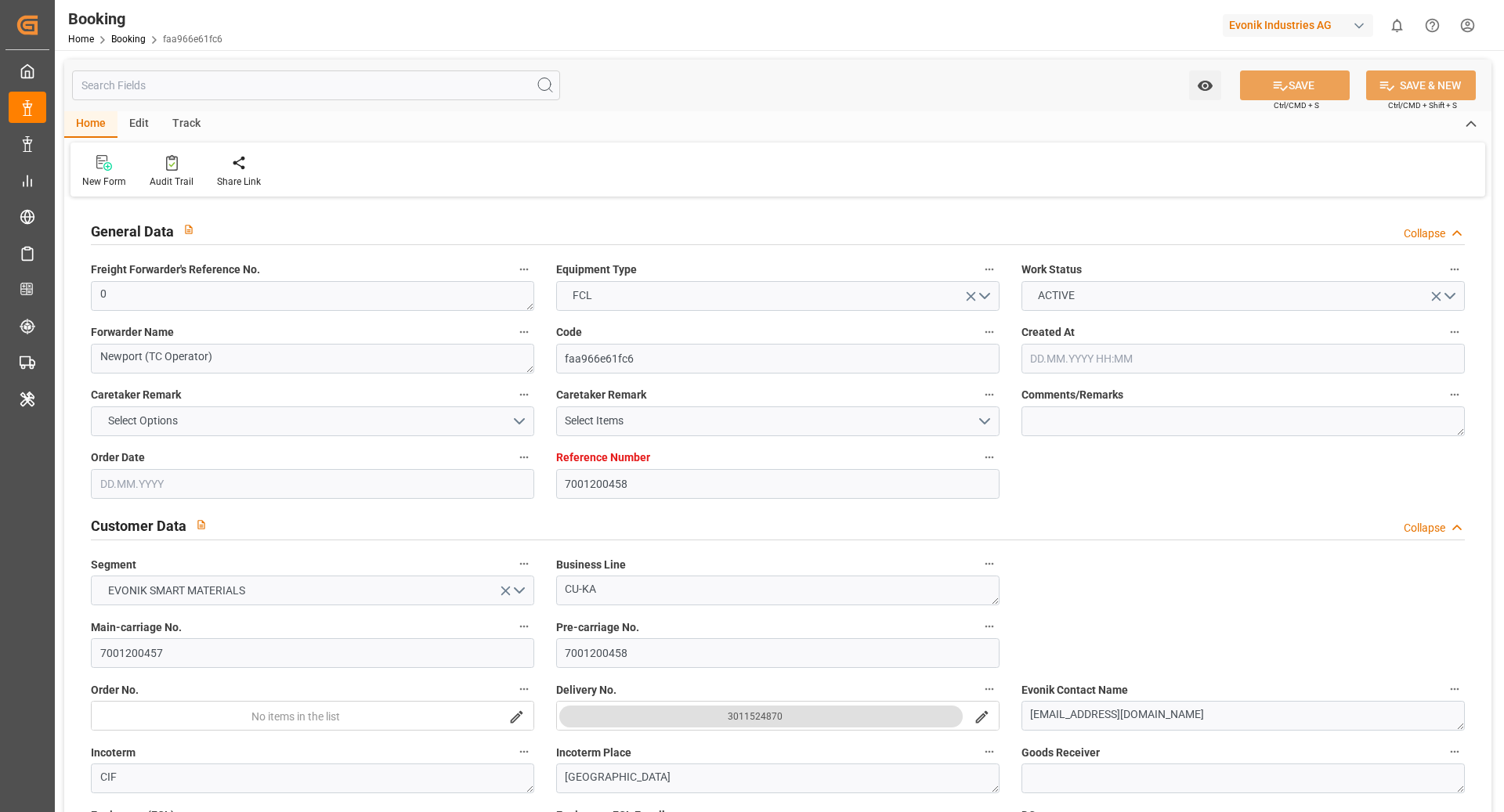
type input "20.09.2025"
type input "17.07.2025"
type input "12.07.2025 00:00"
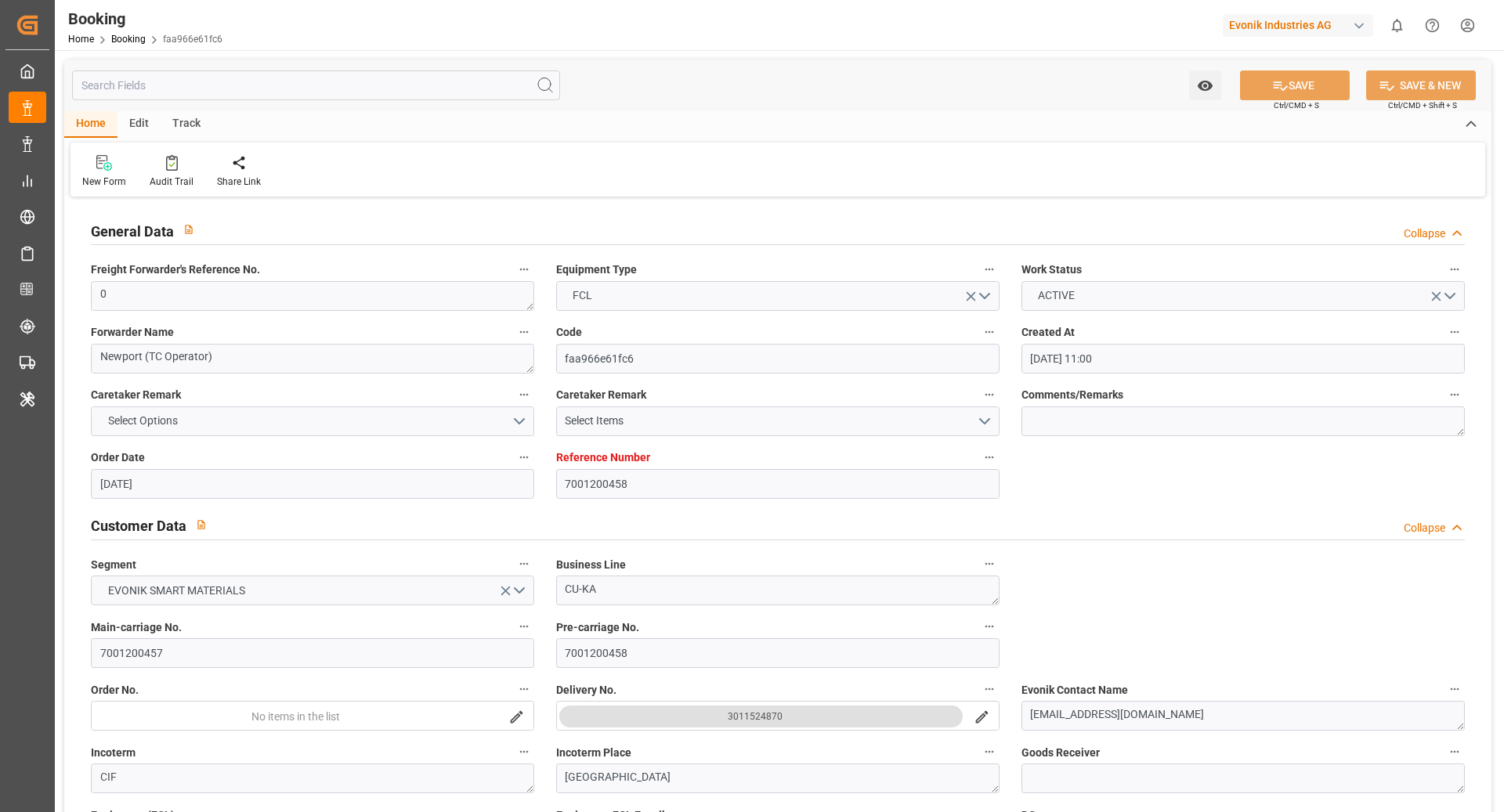
type input "02.07.2025 00:00"
type input "13.09.2025 00:00"
type input "30.08.2025 00:00"
type input "04.09.2025 00:00"
type input "25.08.2025 00:00"
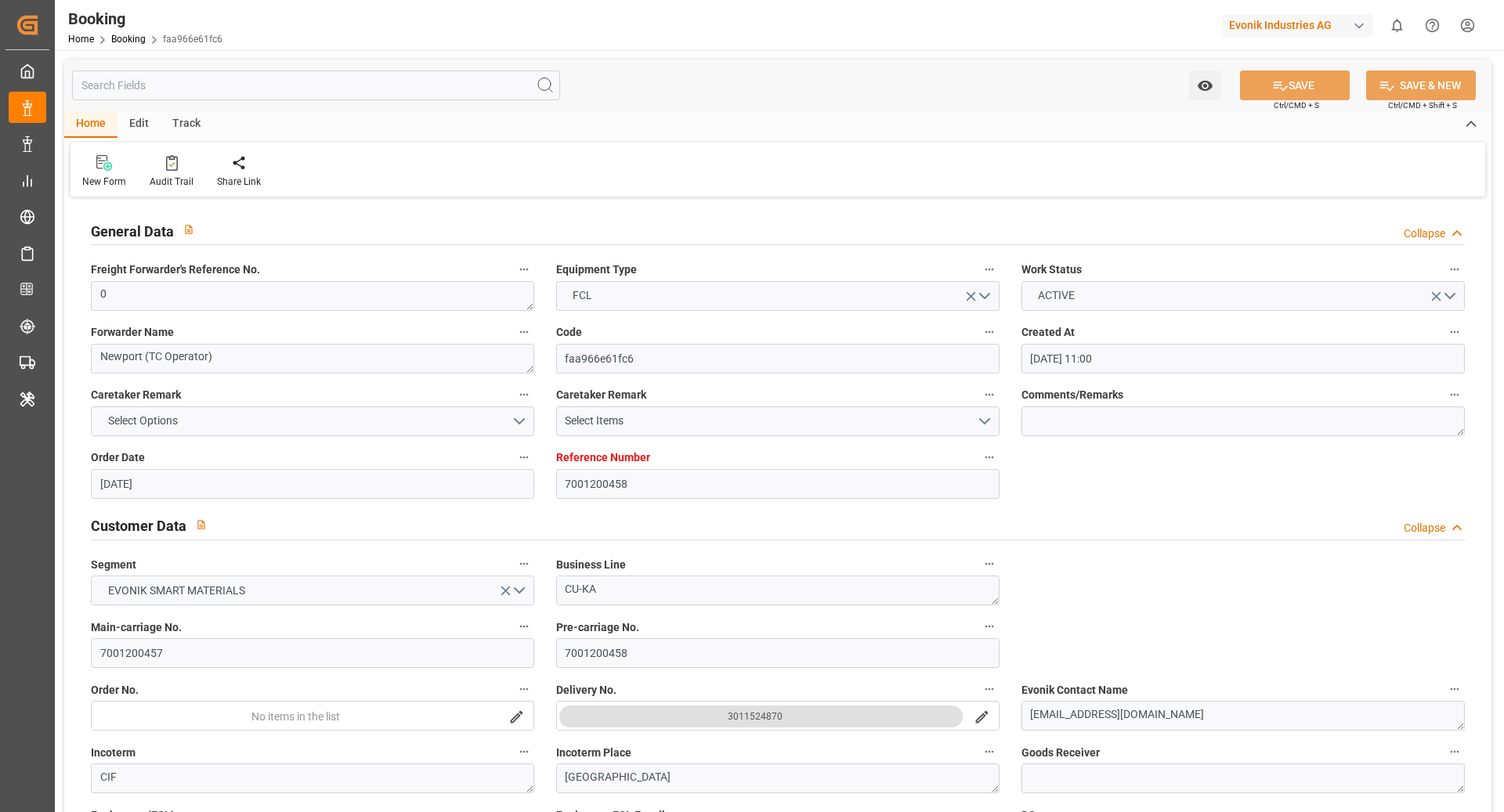
type input "11.09.2025 00:00"
type input "29.08.2025 00:00"
type input "02.07.2025"
type input "02.09.2025 10:27"
click at [170, 181] on div "Audit Trail" at bounding box center [171, 182] width 44 height 14
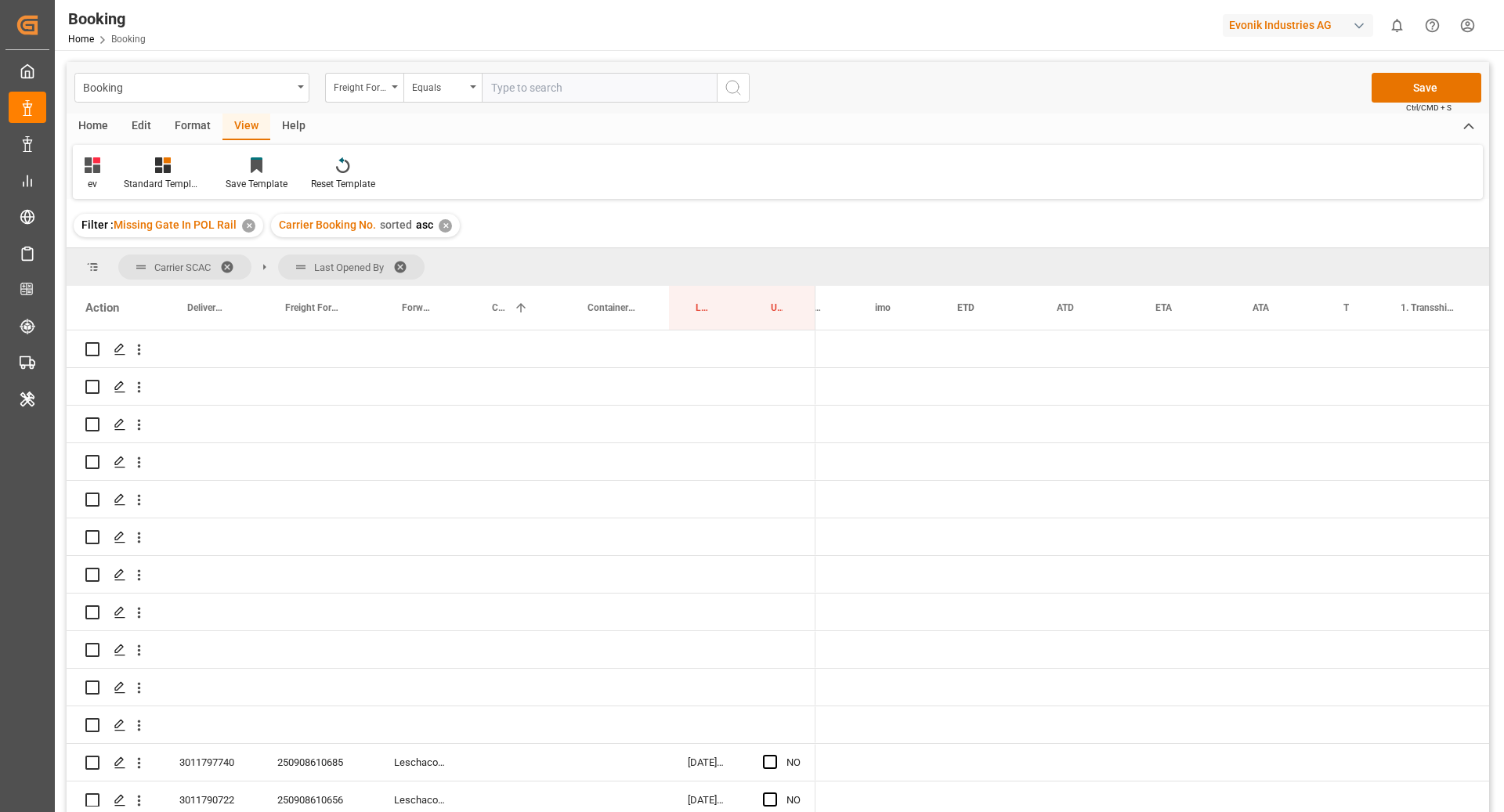
scroll to position [0, 936]
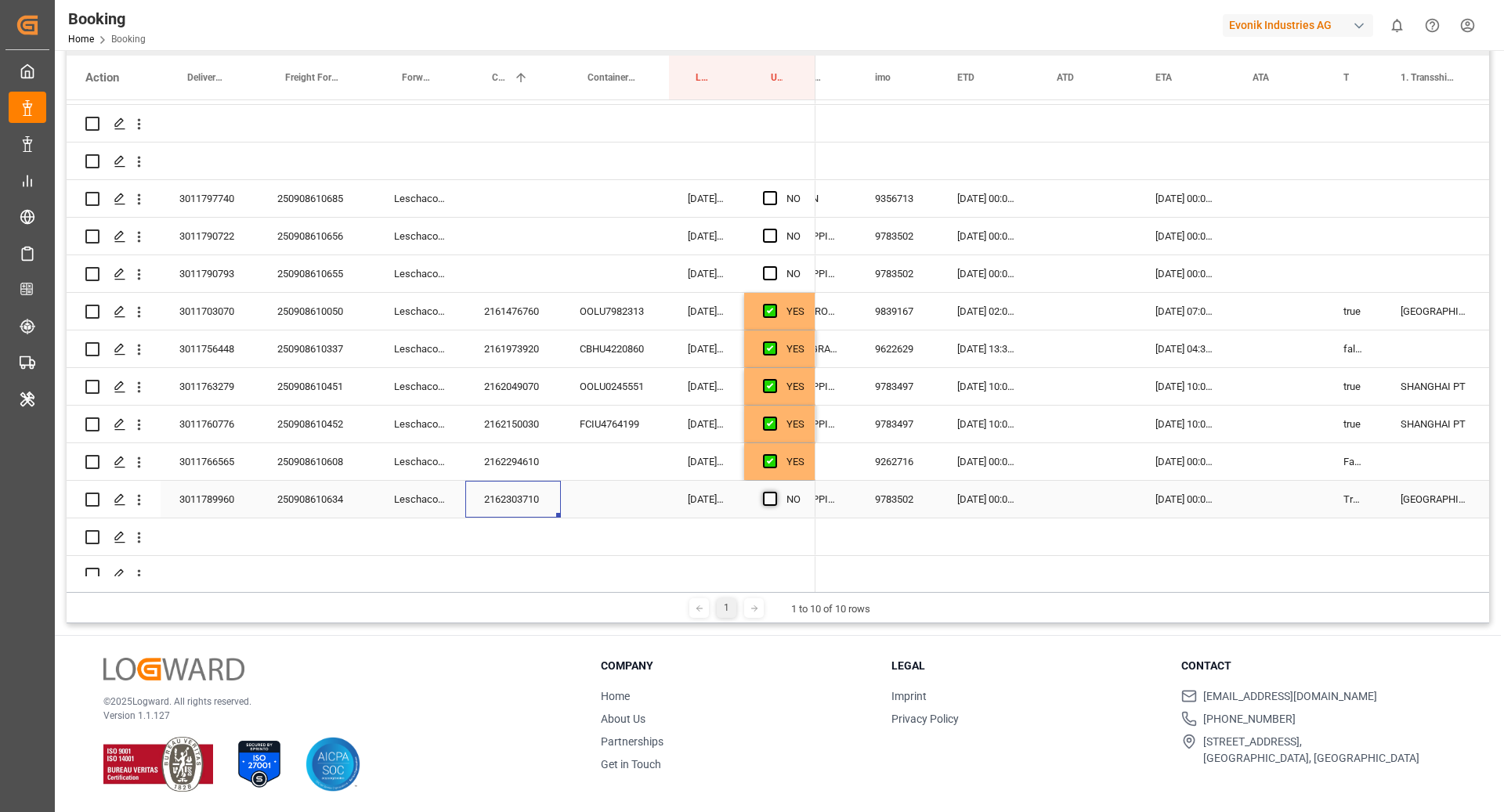
click at [774, 502] on span "Press SPACE to select this row." at bounding box center [771, 499] width 15 height 14
click at [774, 492] on input "Press SPACE to select this row." at bounding box center [774, 492] width 0 height 0
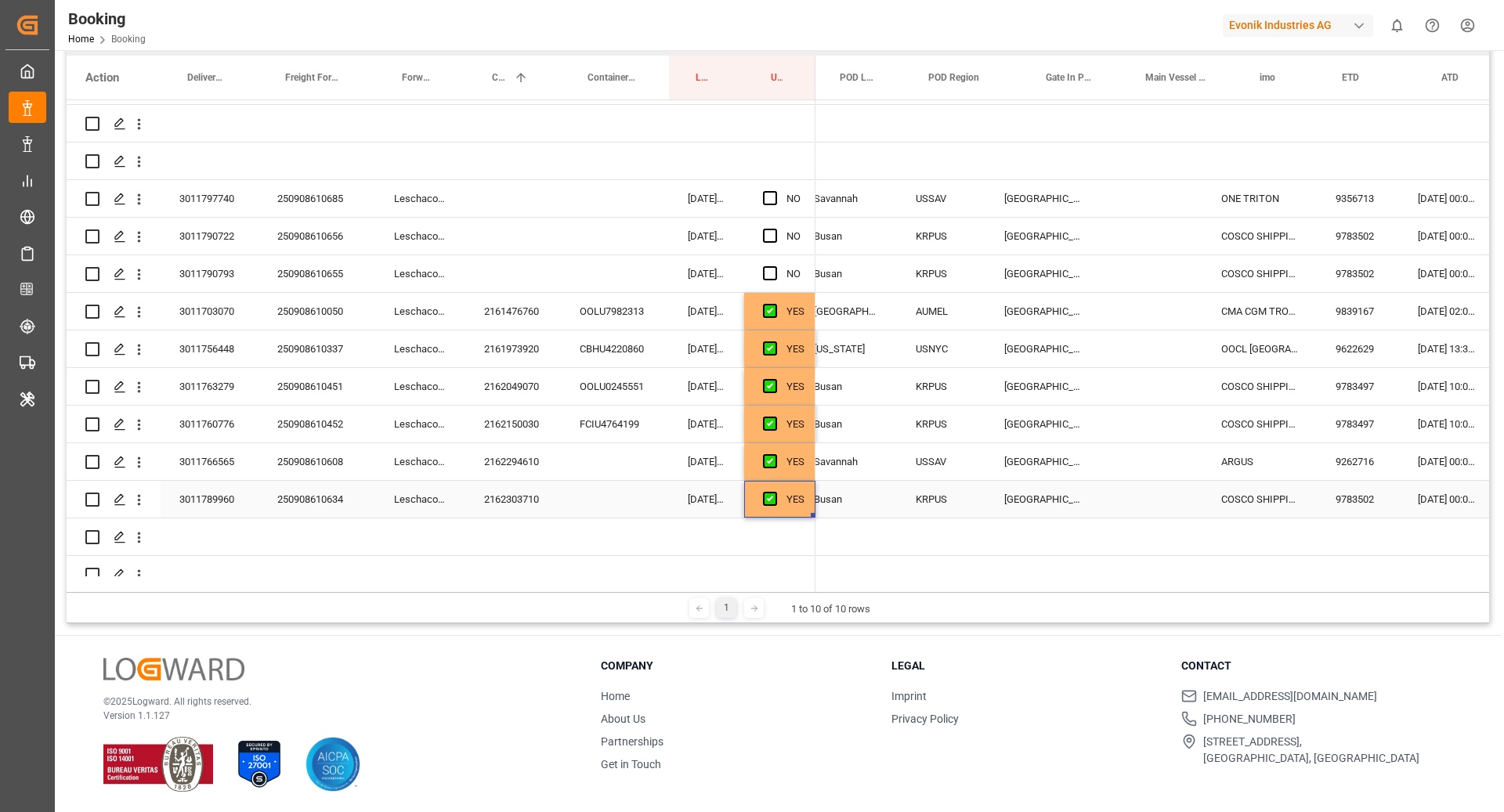
scroll to position [0, 665]
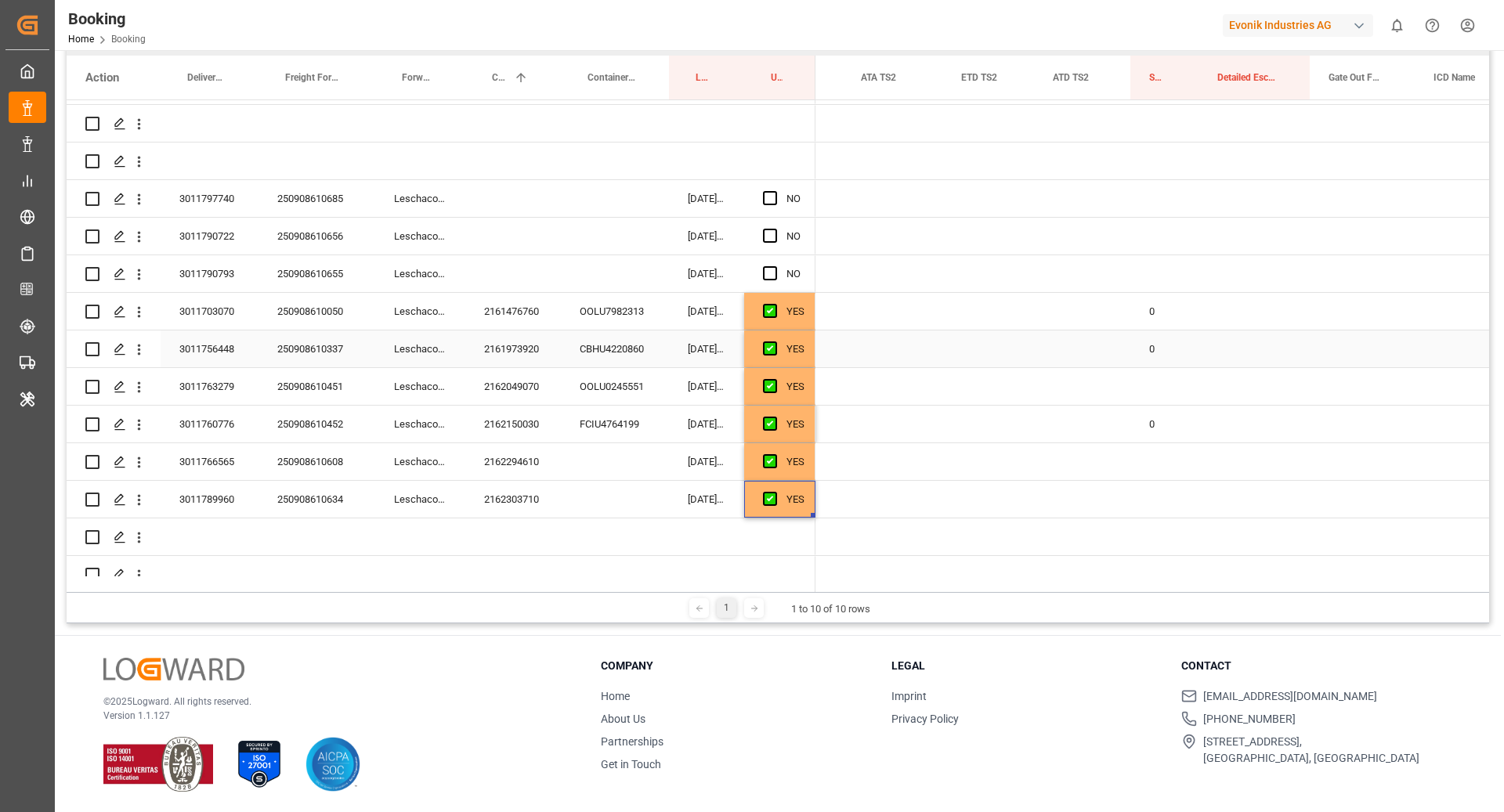
click at [1148, 355] on div "0" at bounding box center [1164, 349] width 68 height 37
drag, startPoint x: 1197, startPoint y: 365, endPoint x: 1197, endPoint y: 378, distance: 13.0
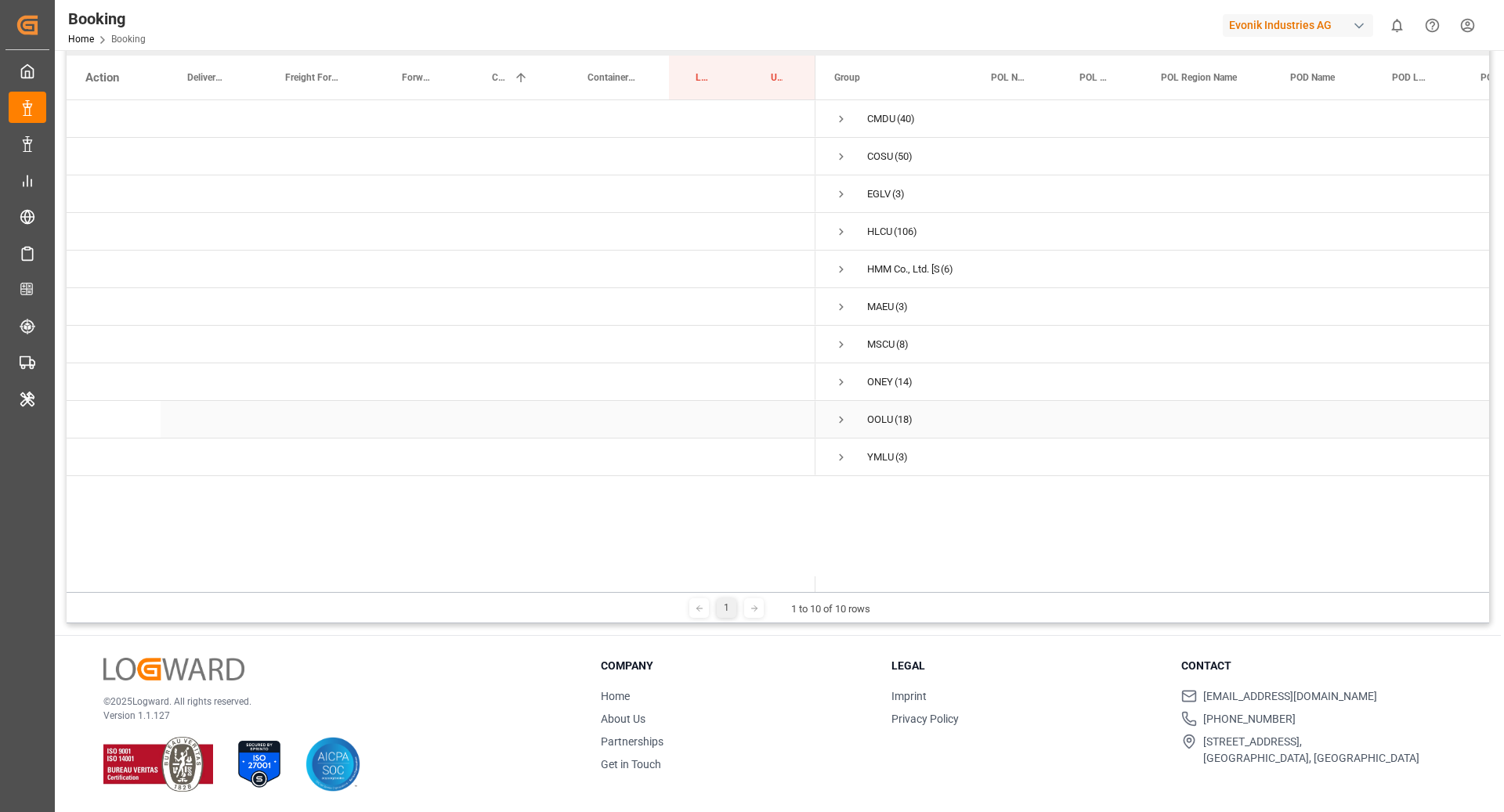
click at [839, 422] on span "Press SPACE to select this row." at bounding box center [841, 420] width 15 height 14
click at [872, 494] on span "Press SPACE to select this row." at bounding box center [874, 495] width 15 height 14
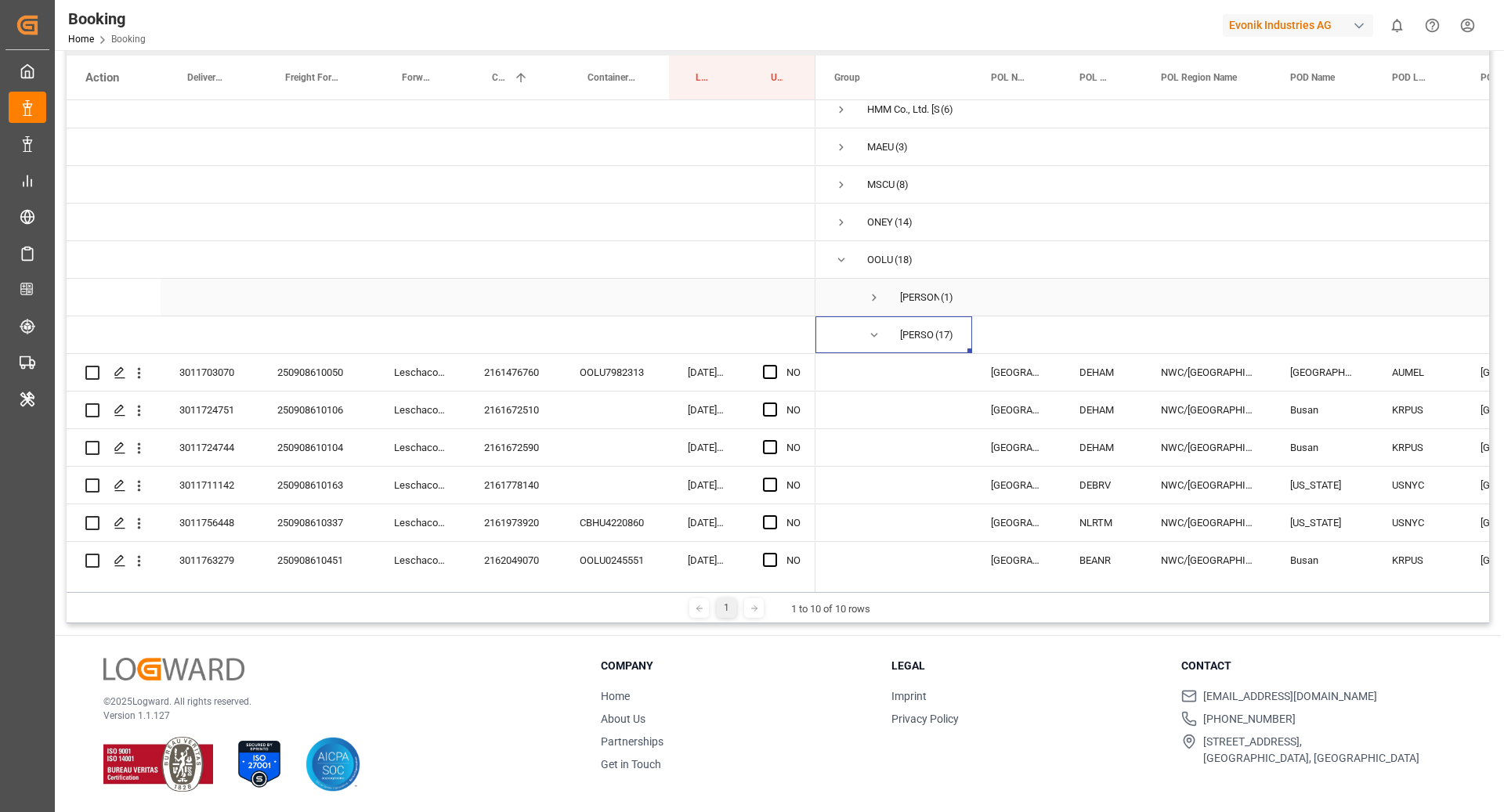
click at [874, 298] on span "Press SPACE to select this row." at bounding box center [874, 298] width 15 height 14
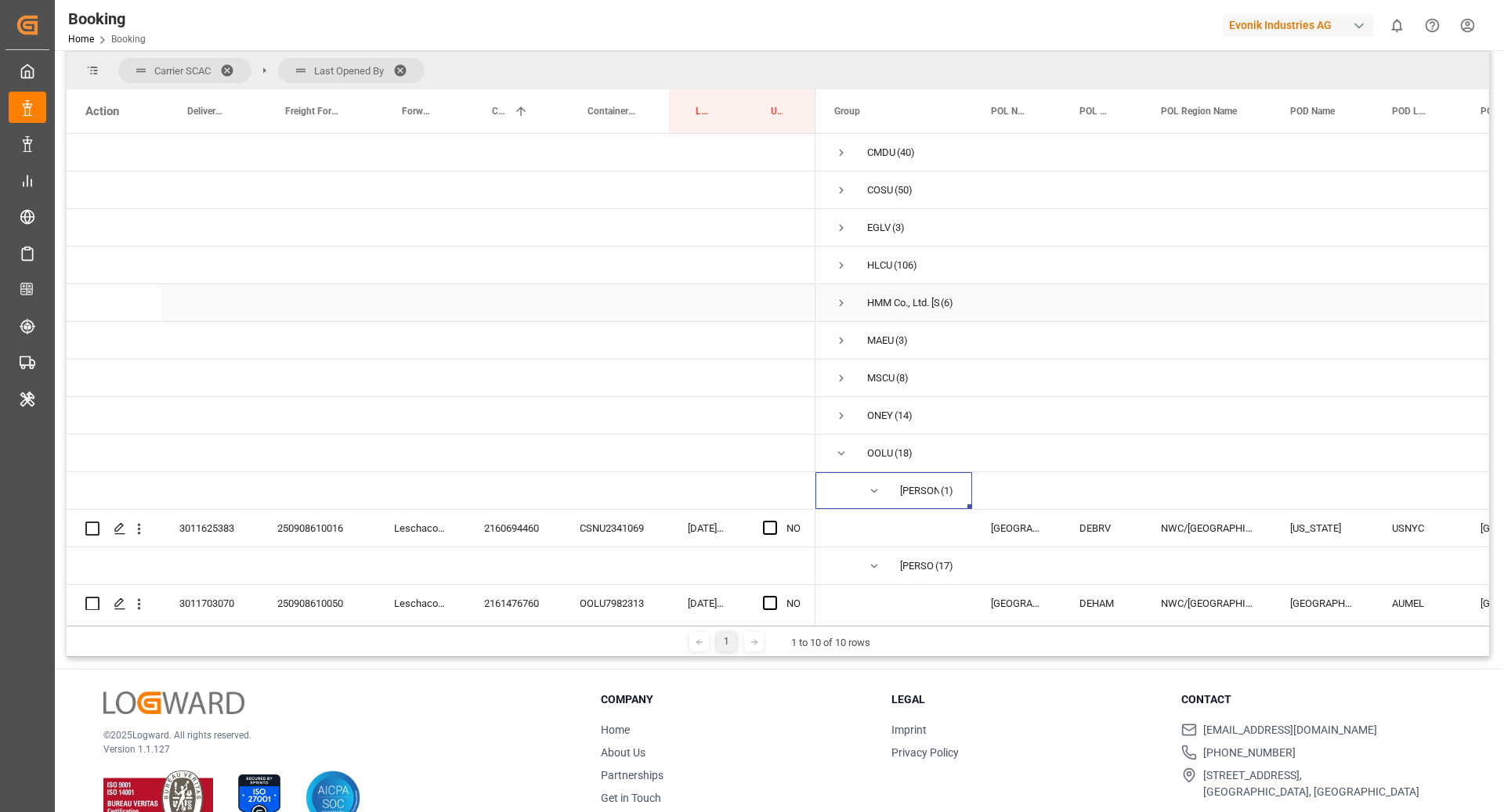
scroll to position [79, 0]
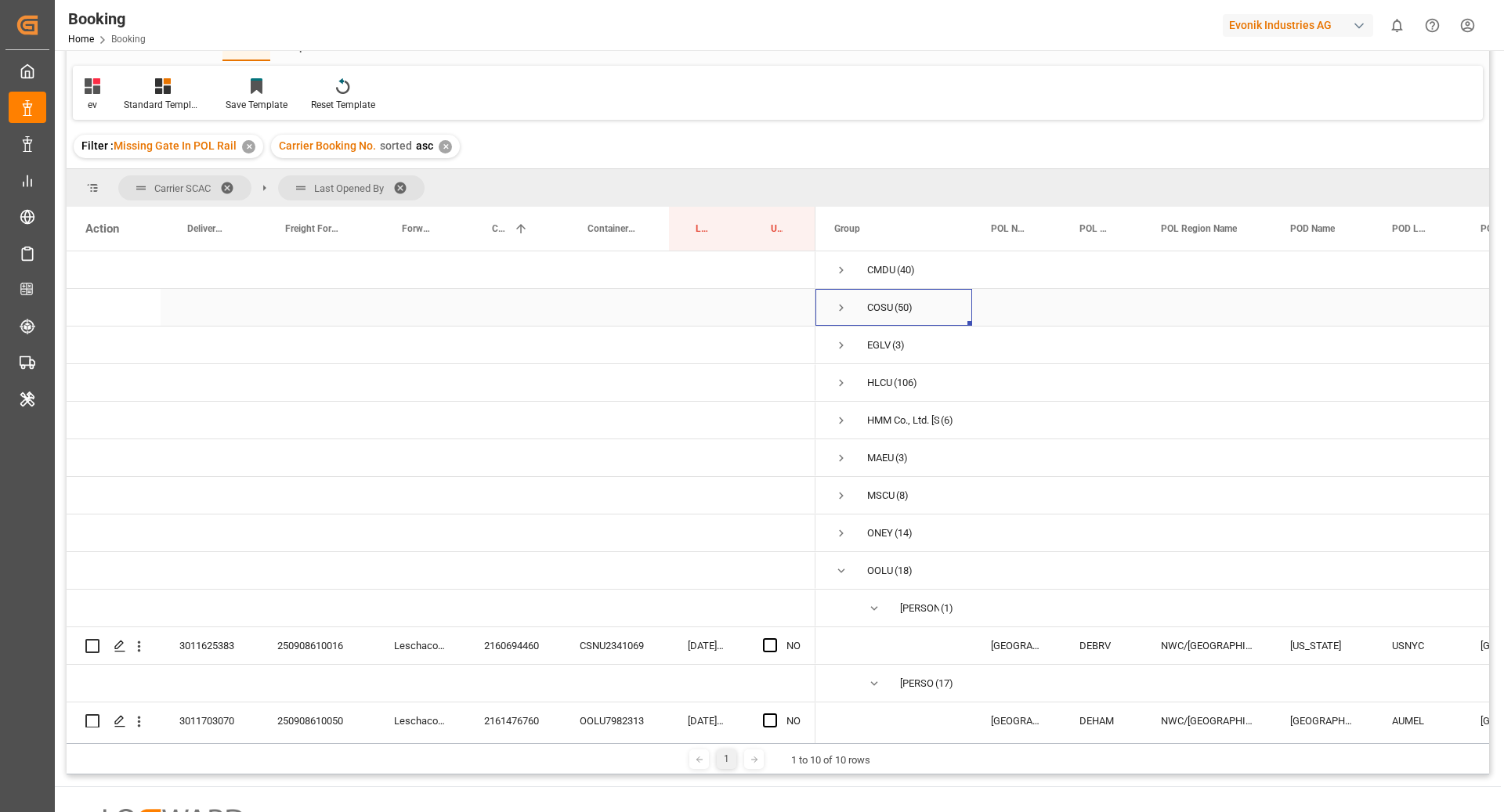
click at [841, 302] on span "Press SPACE to select this row." at bounding box center [841, 308] width 15 height 14
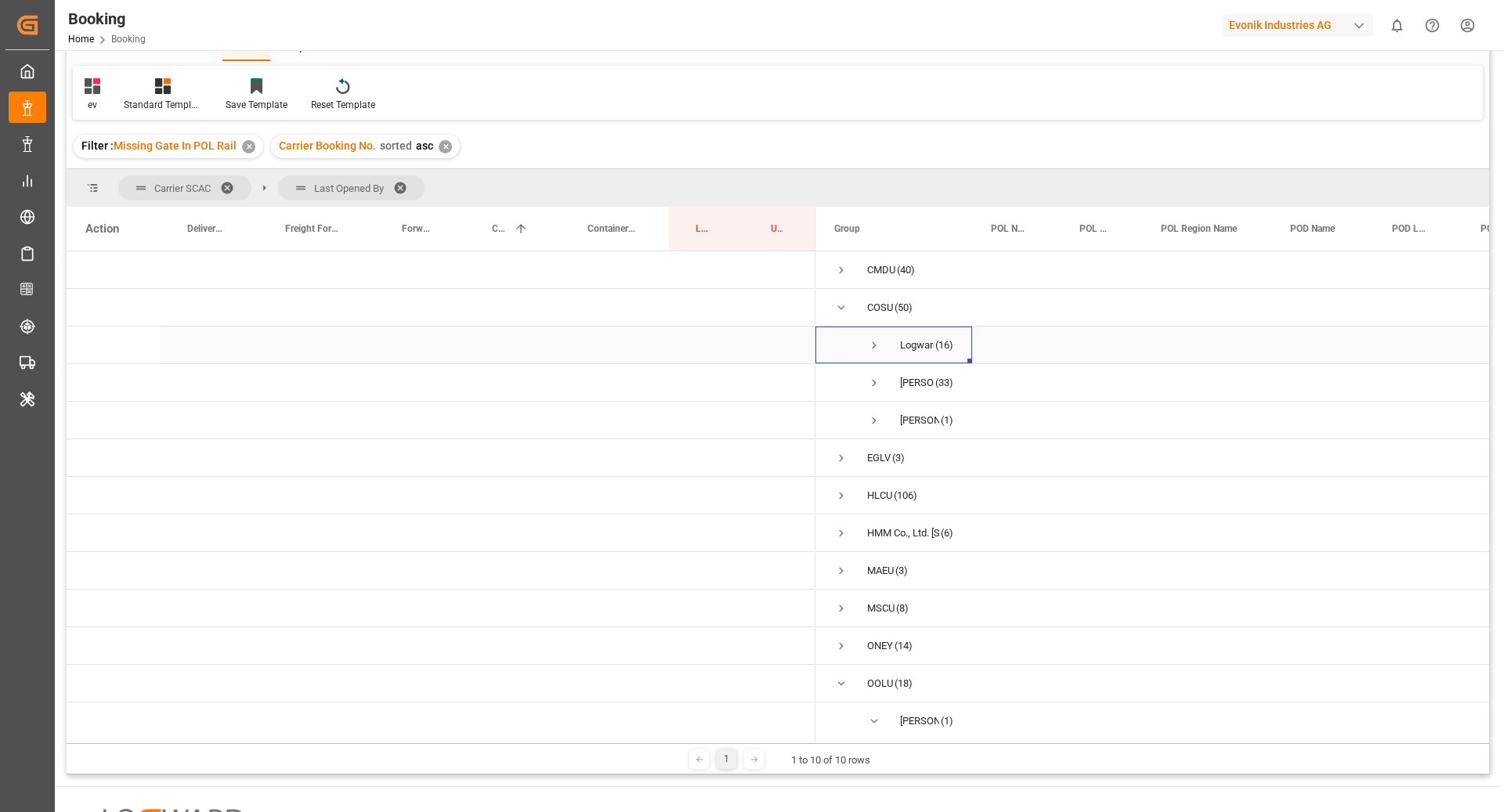
click at [875, 355] on span "Press SPACE to select this row." at bounding box center [874, 345] width 15 height 36
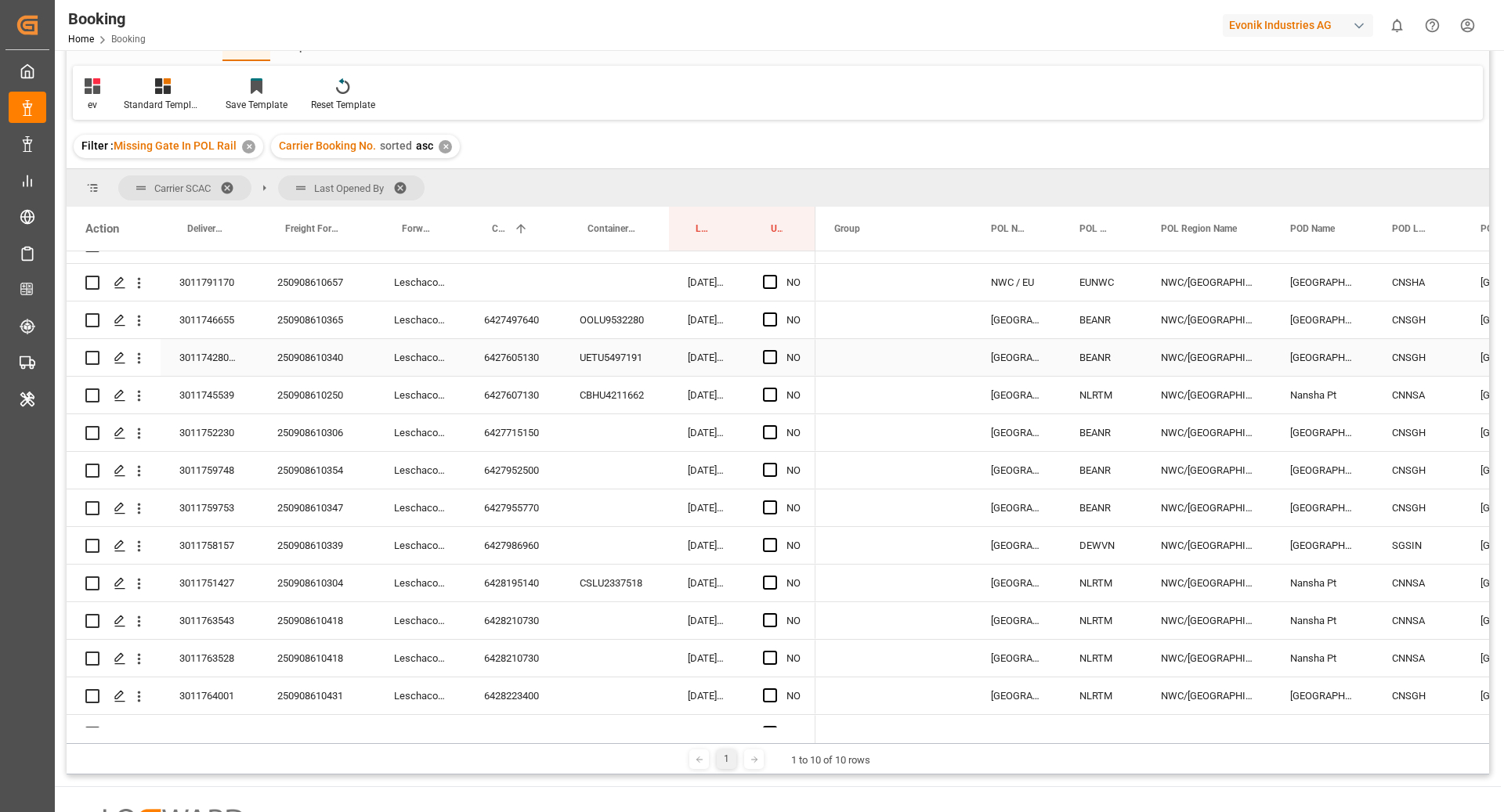
scroll to position [162, 0]
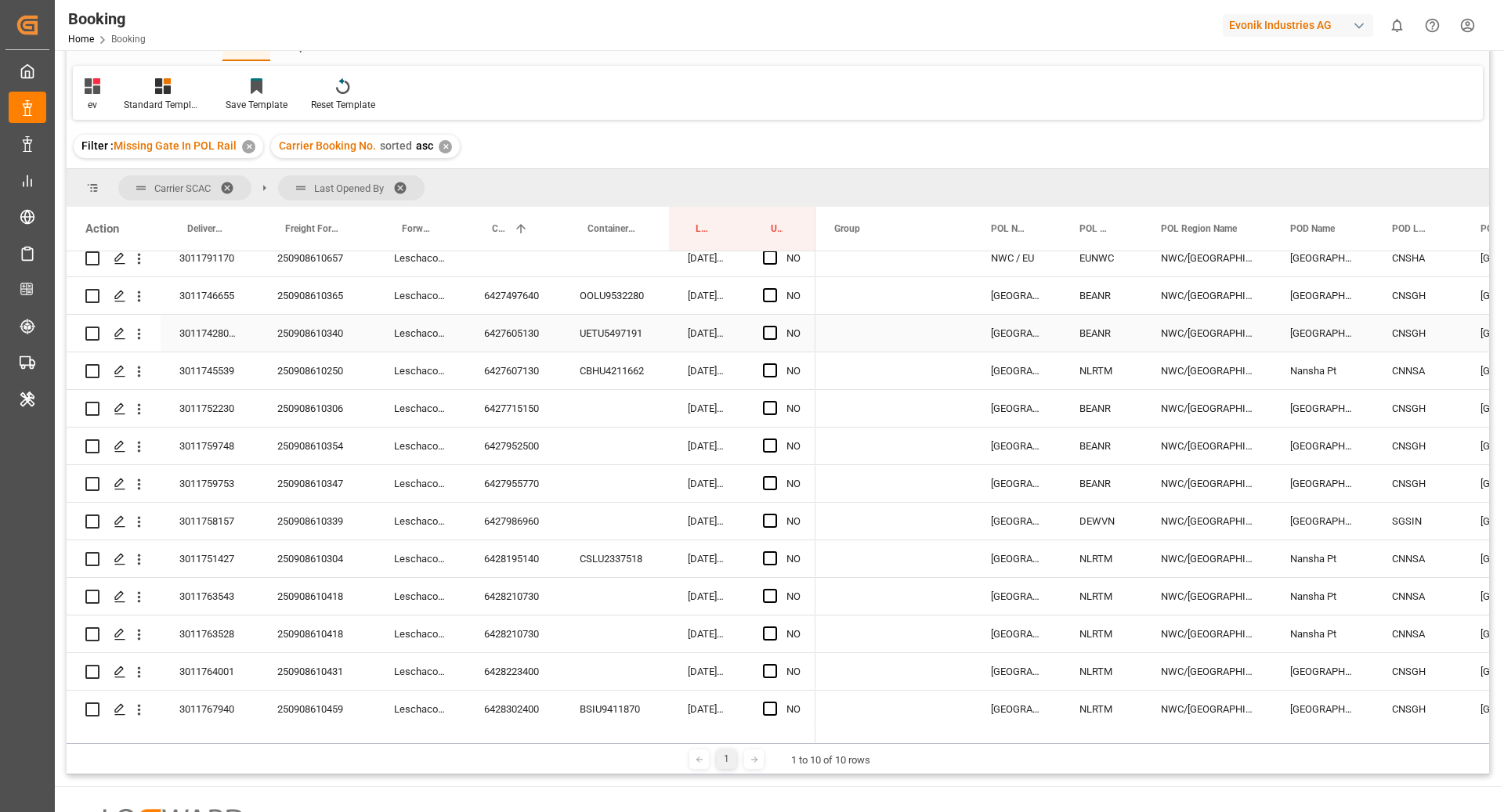
click at [521, 339] on div "6427605130" at bounding box center [512, 333] width 95 height 37
click at [771, 335] on span "Press SPACE to select this row." at bounding box center [771, 333] width 15 height 14
click at [774, 325] on input "Press SPACE to select this row." at bounding box center [774, 325] width 0 height 0
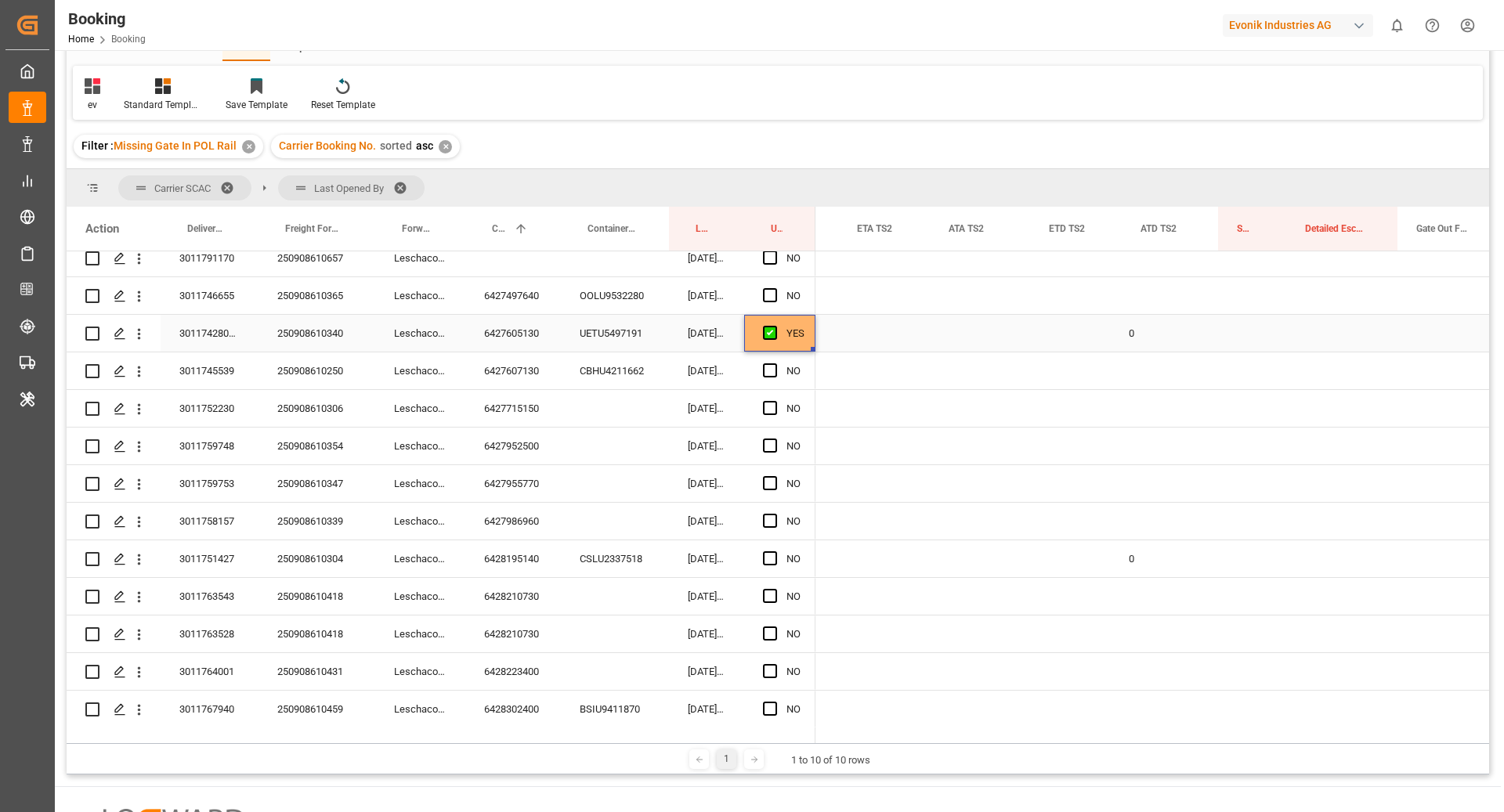
scroll to position [0, 1857]
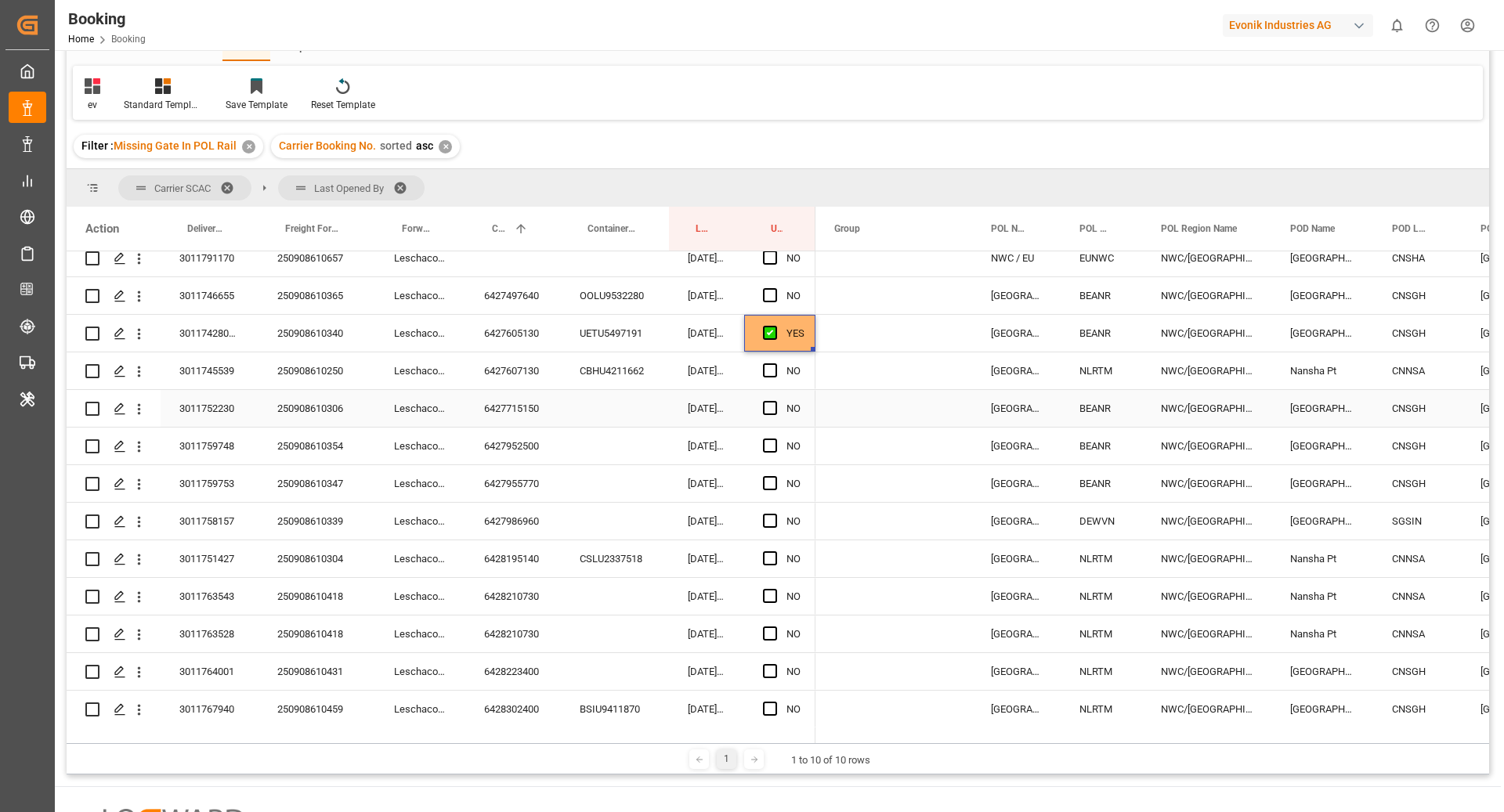
click at [530, 418] on div "6427715150" at bounding box center [512, 408] width 95 height 37
click at [774, 408] on span "Press SPACE to select this row." at bounding box center [771, 408] width 15 height 14
click at [774, 401] on input "Press SPACE to select this row." at bounding box center [774, 401] width 0 height 0
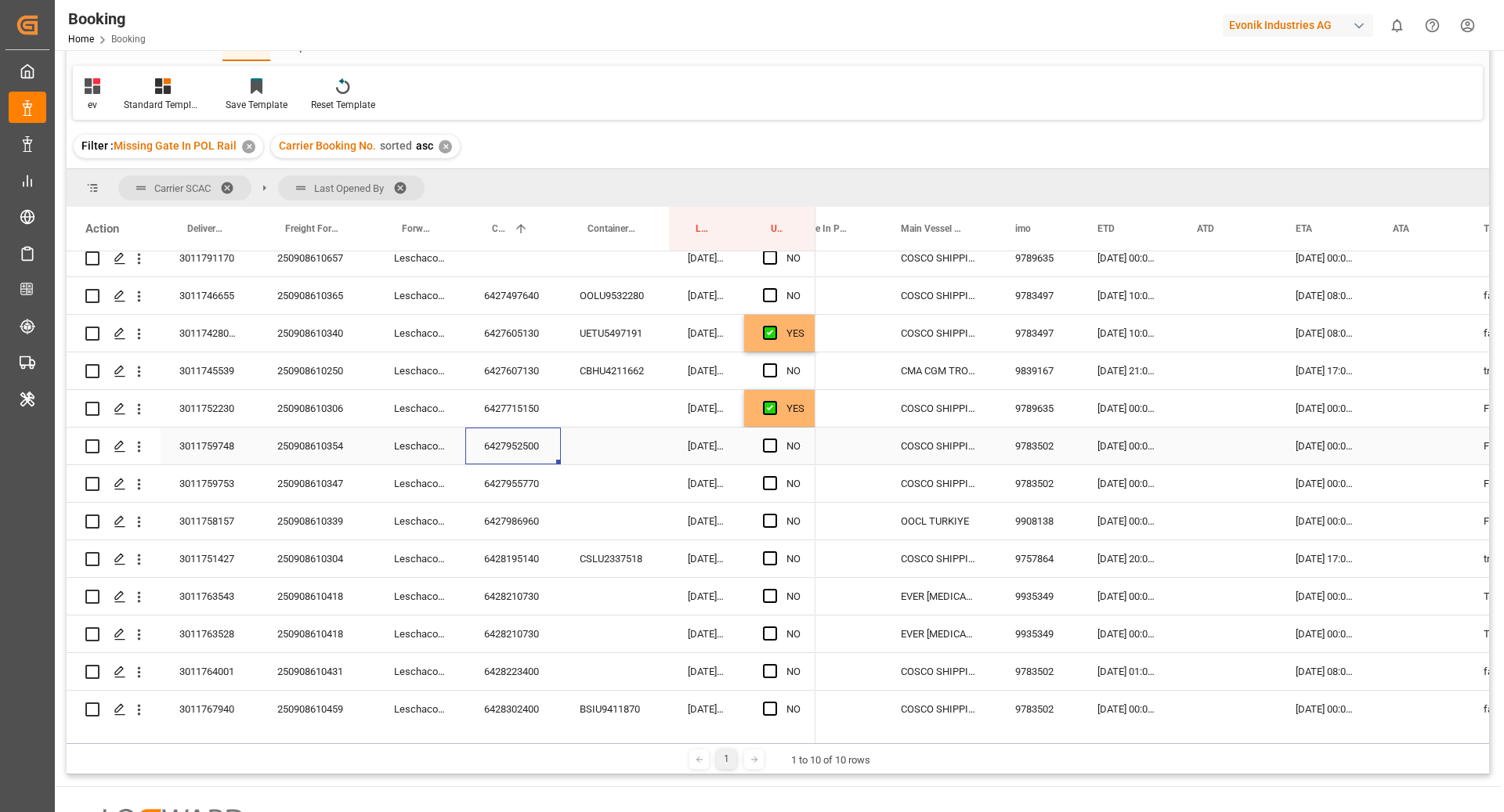
click at [484, 450] on div "6427952500" at bounding box center [512, 446] width 95 height 37
click at [774, 447] on span "Press SPACE to select this row." at bounding box center [771, 446] width 15 height 14
click at [774, 439] on input "Press SPACE to select this row." at bounding box center [774, 439] width 0 height 0
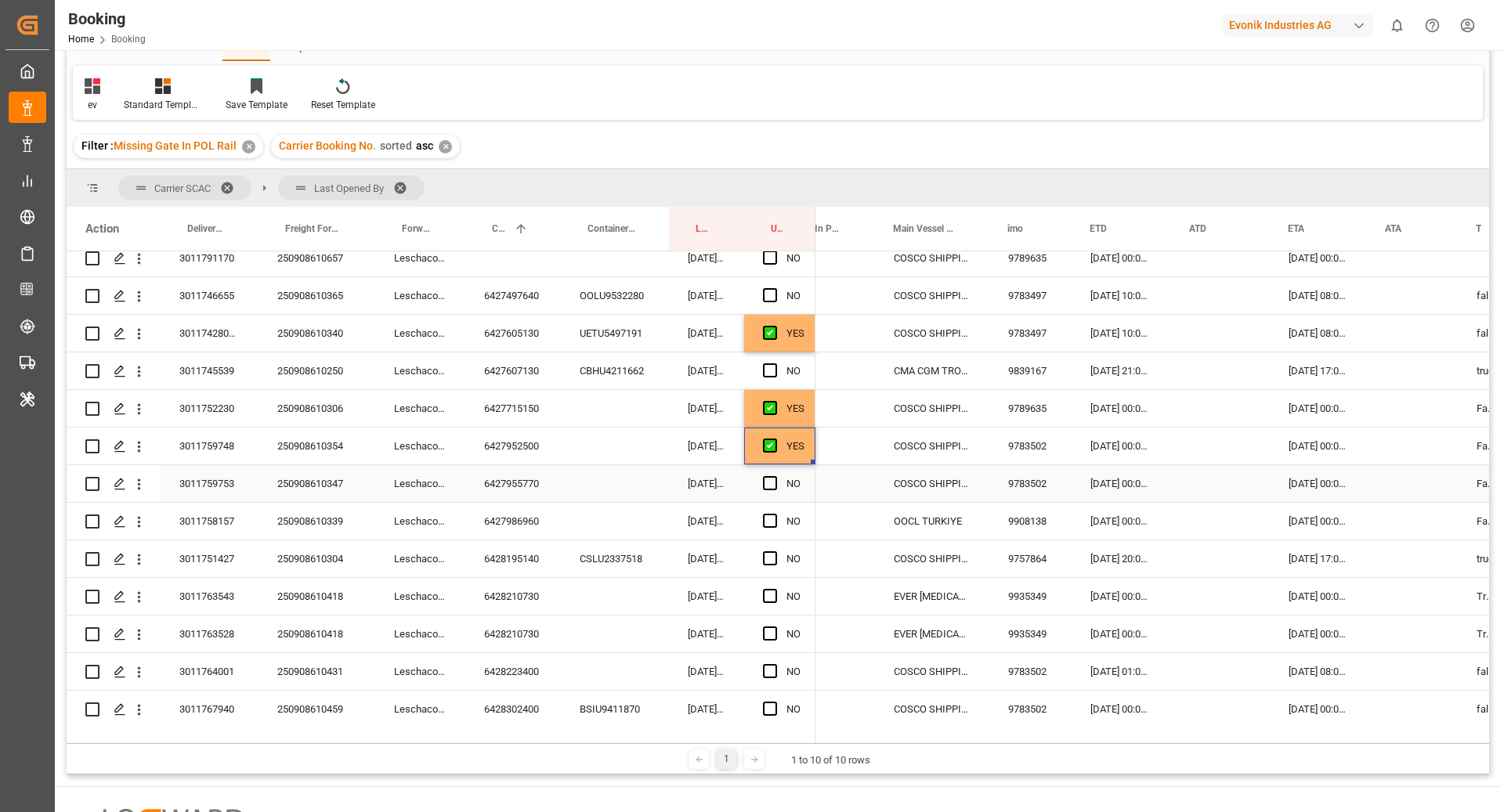
click at [529, 496] on div "6427955770" at bounding box center [512, 483] width 95 height 37
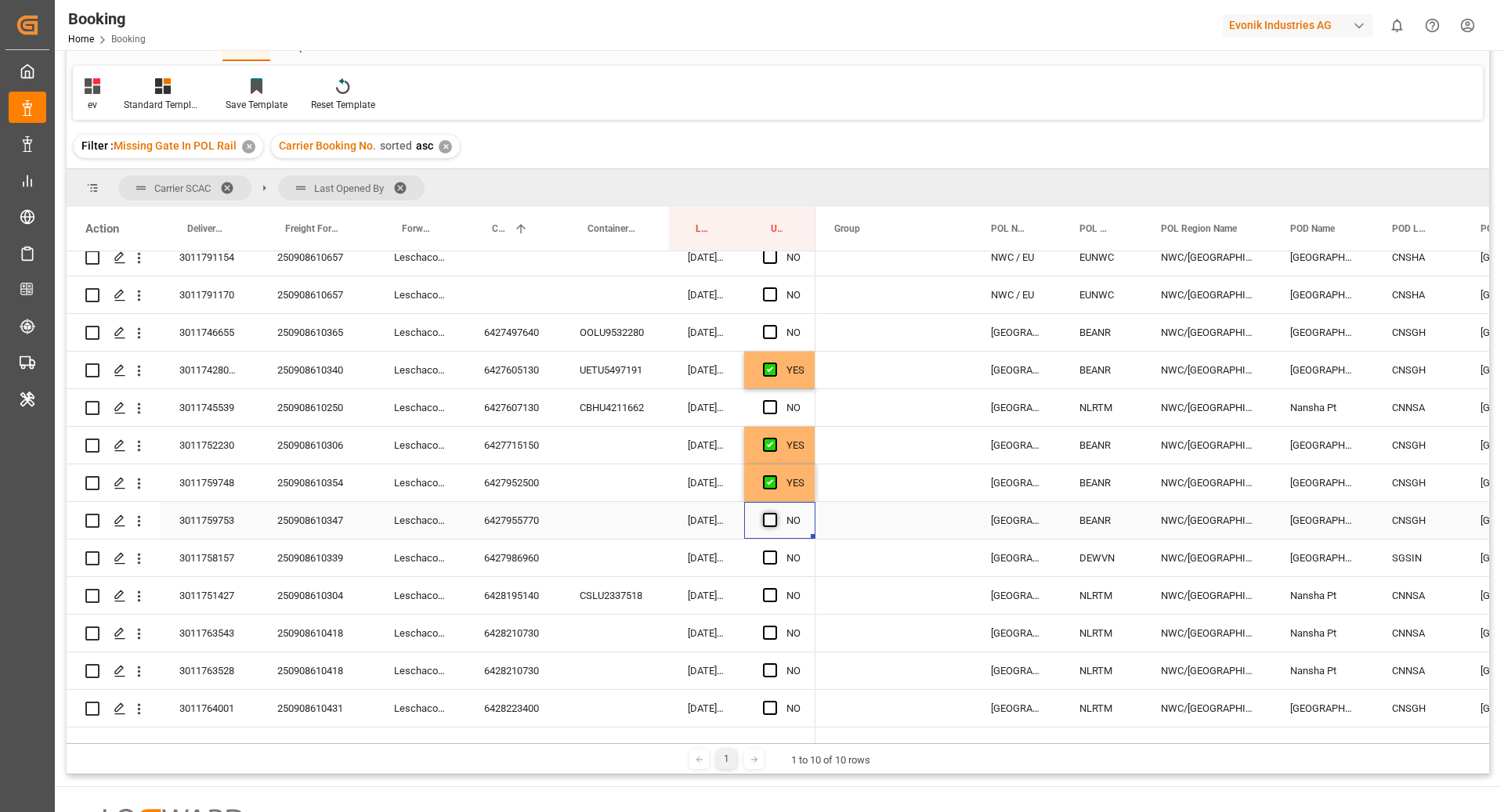
click at [775, 518] on span "Press SPACE to select this row." at bounding box center [771, 520] width 15 height 14
click at [774, 513] on input "Press SPACE to select this row." at bounding box center [774, 513] width 0 height 0
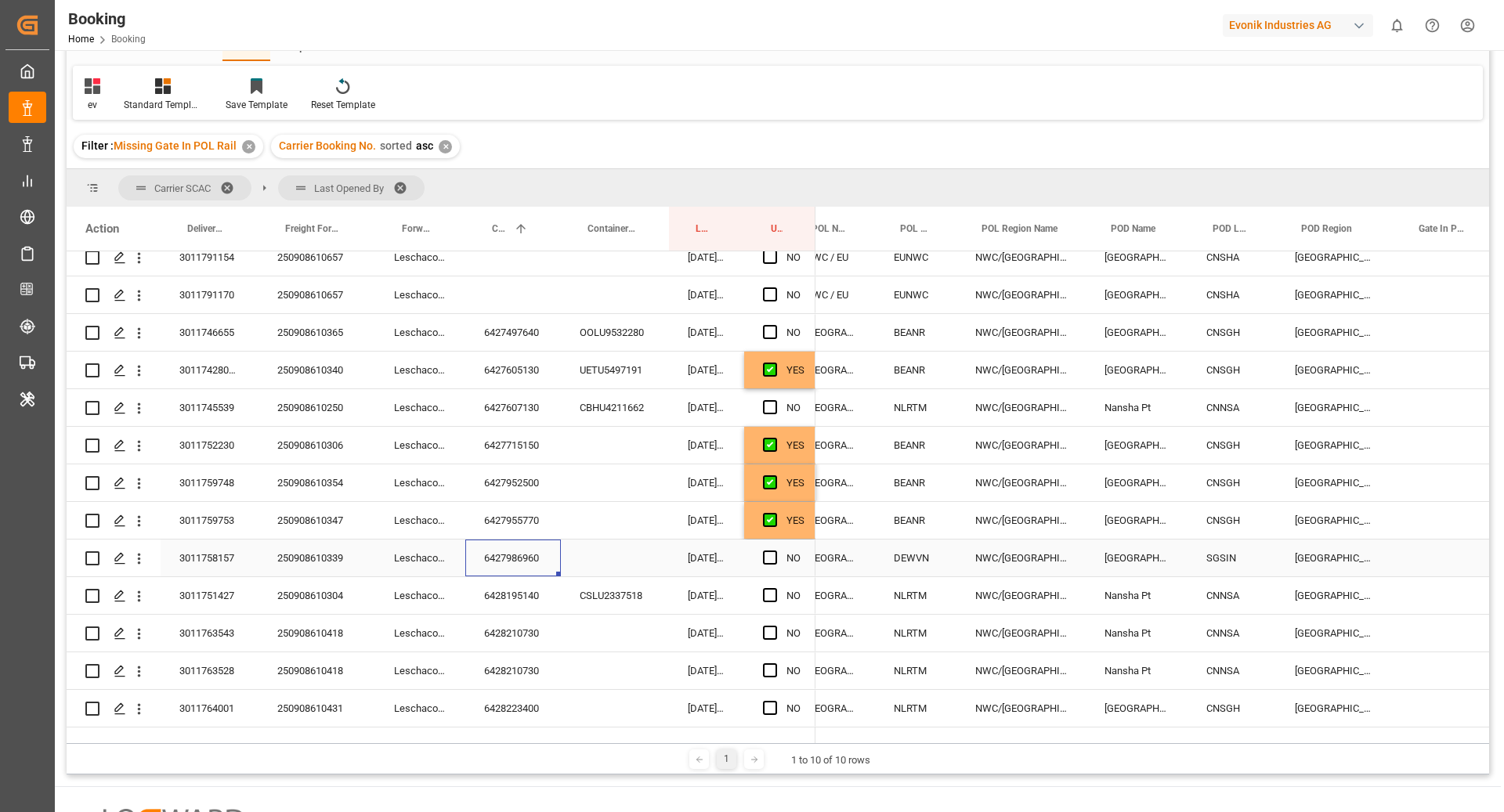
click at [512, 568] on div "6427986960" at bounding box center [512, 557] width 95 height 37
click at [771, 556] on span "Press SPACE to select this row." at bounding box center [771, 557] width 15 height 14
click at [774, 550] on input "Press SPACE to select this row." at bounding box center [774, 550] width 0 height 0
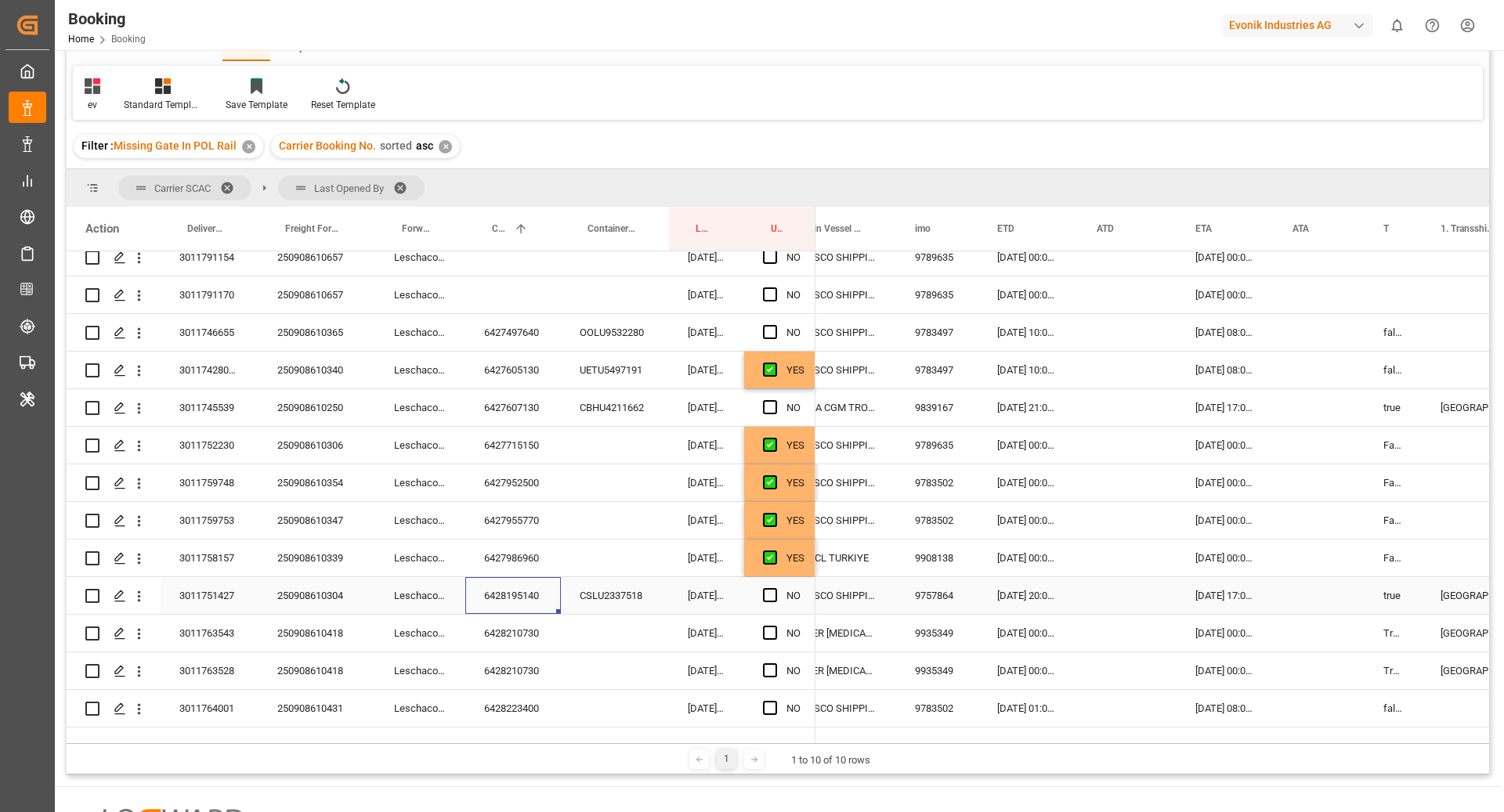
click at [506, 596] on div "6428195140" at bounding box center [512, 595] width 95 height 37
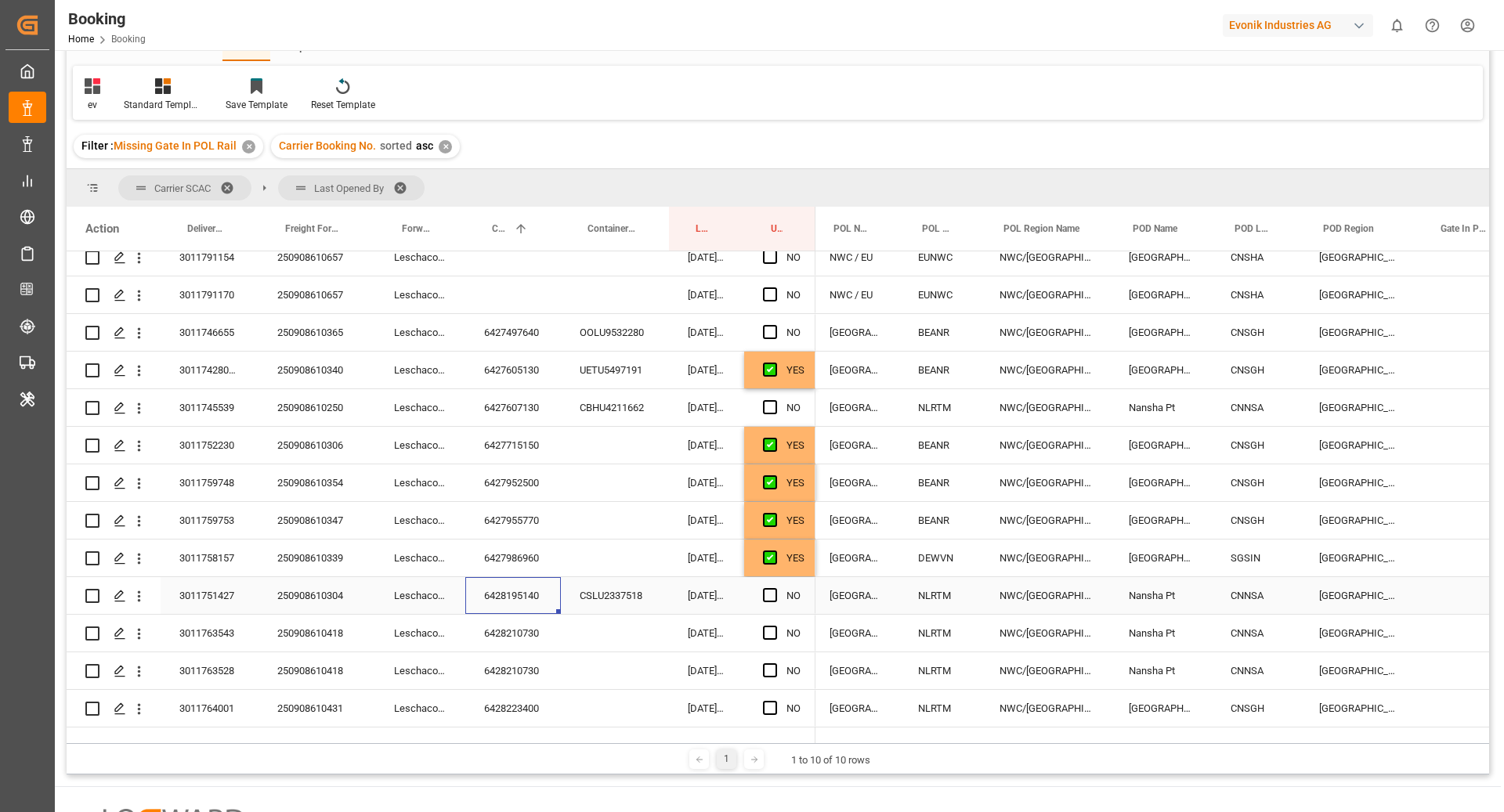
scroll to position [0, 157]
click at [771, 602] on div "Press SPACE to select this row." at bounding box center [775, 596] width 24 height 36
click at [768, 594] on span "Press SPACE to select this row." at bounding box center [771, 595] width 15 height 14
click at [774, 588] on input "Press SPACE to select this row." at bounding box center [774, 588] width 0 height 0
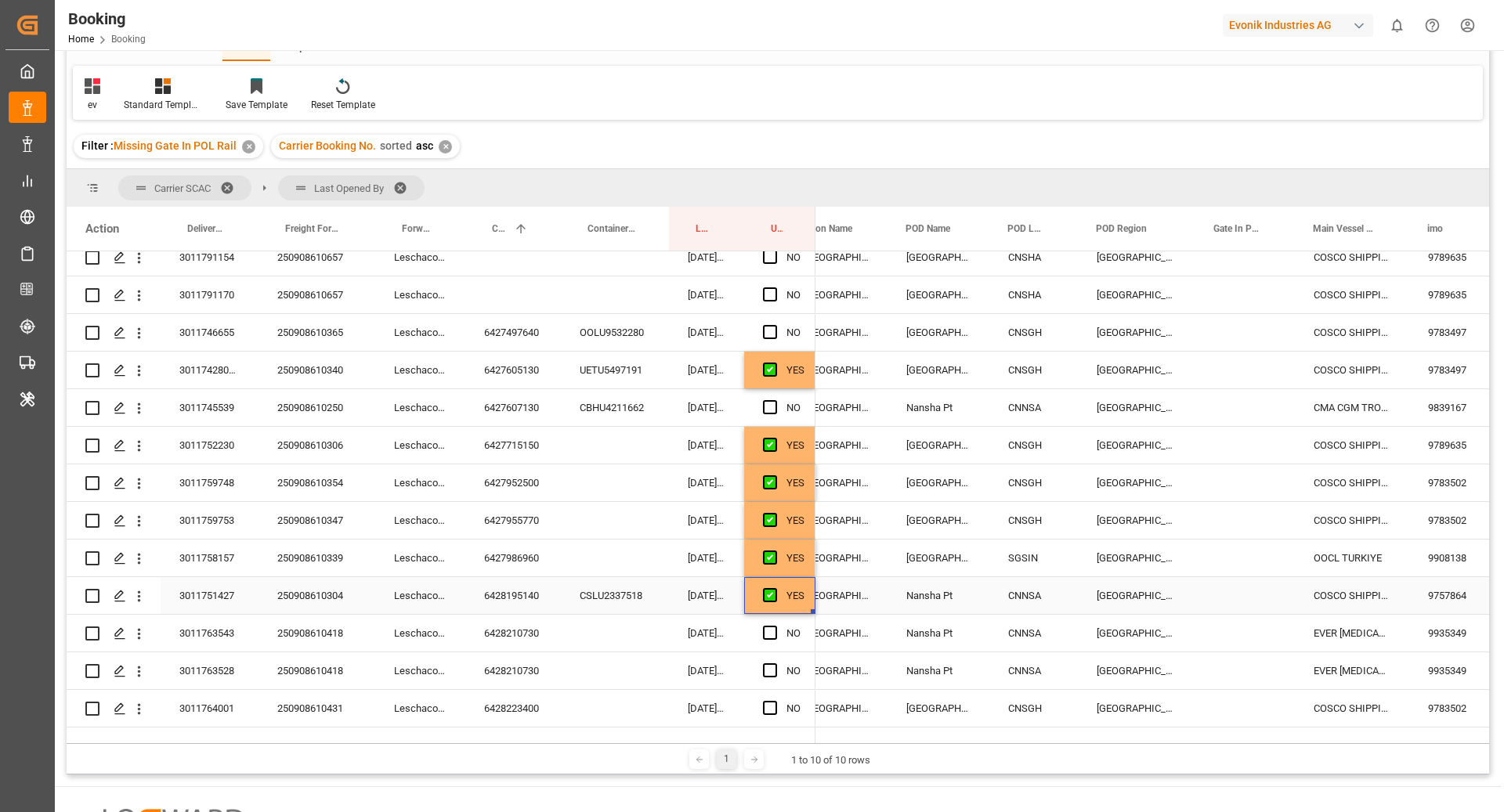
click at [1242, 589] on div "Press SPACE to select this row." at bounding box center [1245, 595] width 100 height 37
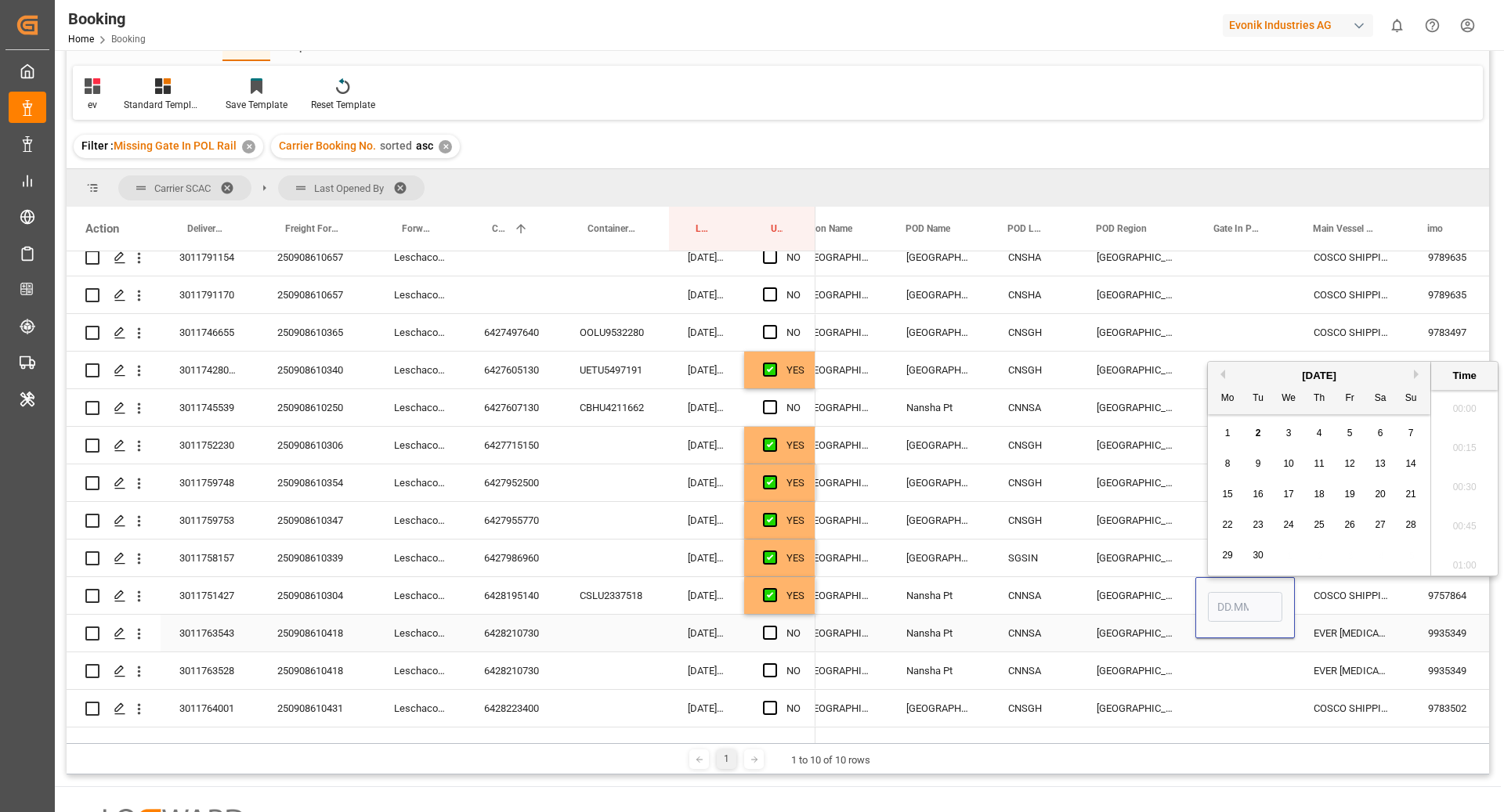
scroll to position [2510, 0]
click at [1223, 371] on button "Previous Month" at bounding box center [1220, 374] width 9 height 9
drag, startPoint x: 1402, startPoint y: 560, endPoint x: 1351, endPoint y: 605, distance: 68.0
click at [1402, 559] on div "31" at bounding box center [1412, 556] width 20 height 19
type input "31.08.2025 00:00"
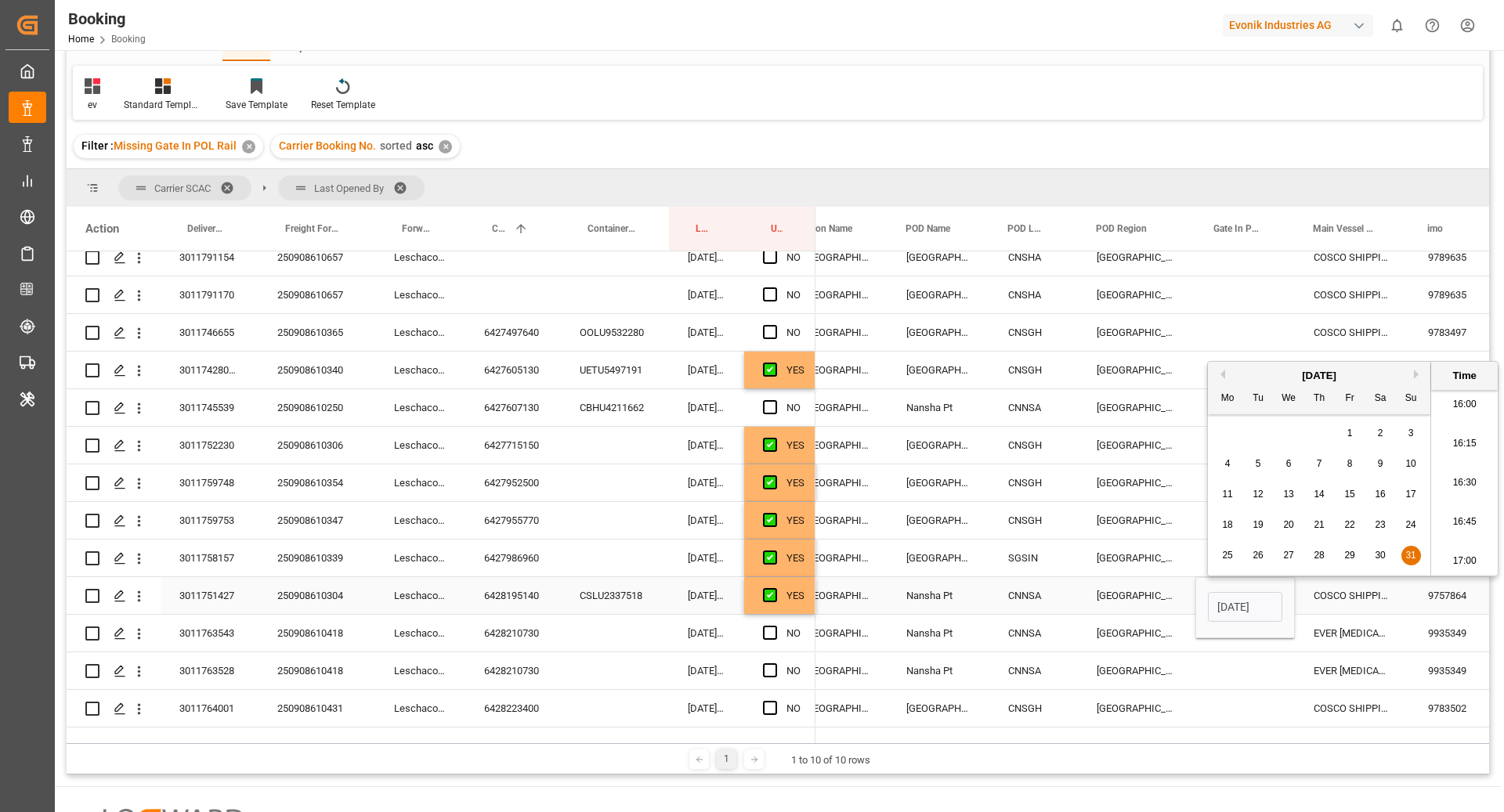
click at [1315, 603] on div "COSCO SHIPPING ALPS" at bounding box center [1352, 595] width 114 height 37
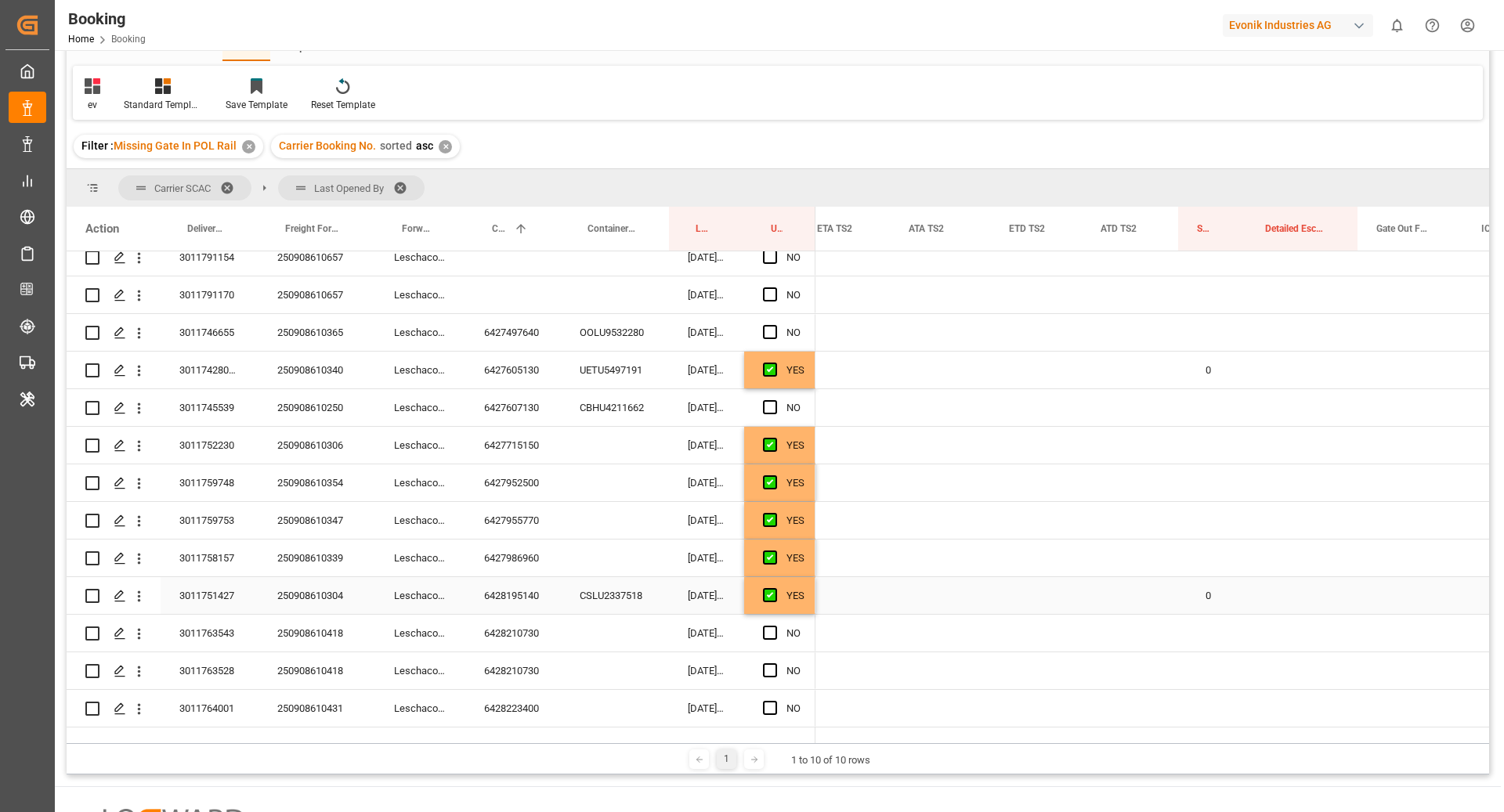
scroll to position [0, 2309]
click at [1204, 362] on div "0" at bounding box center [1204, 370] width 68 height 37
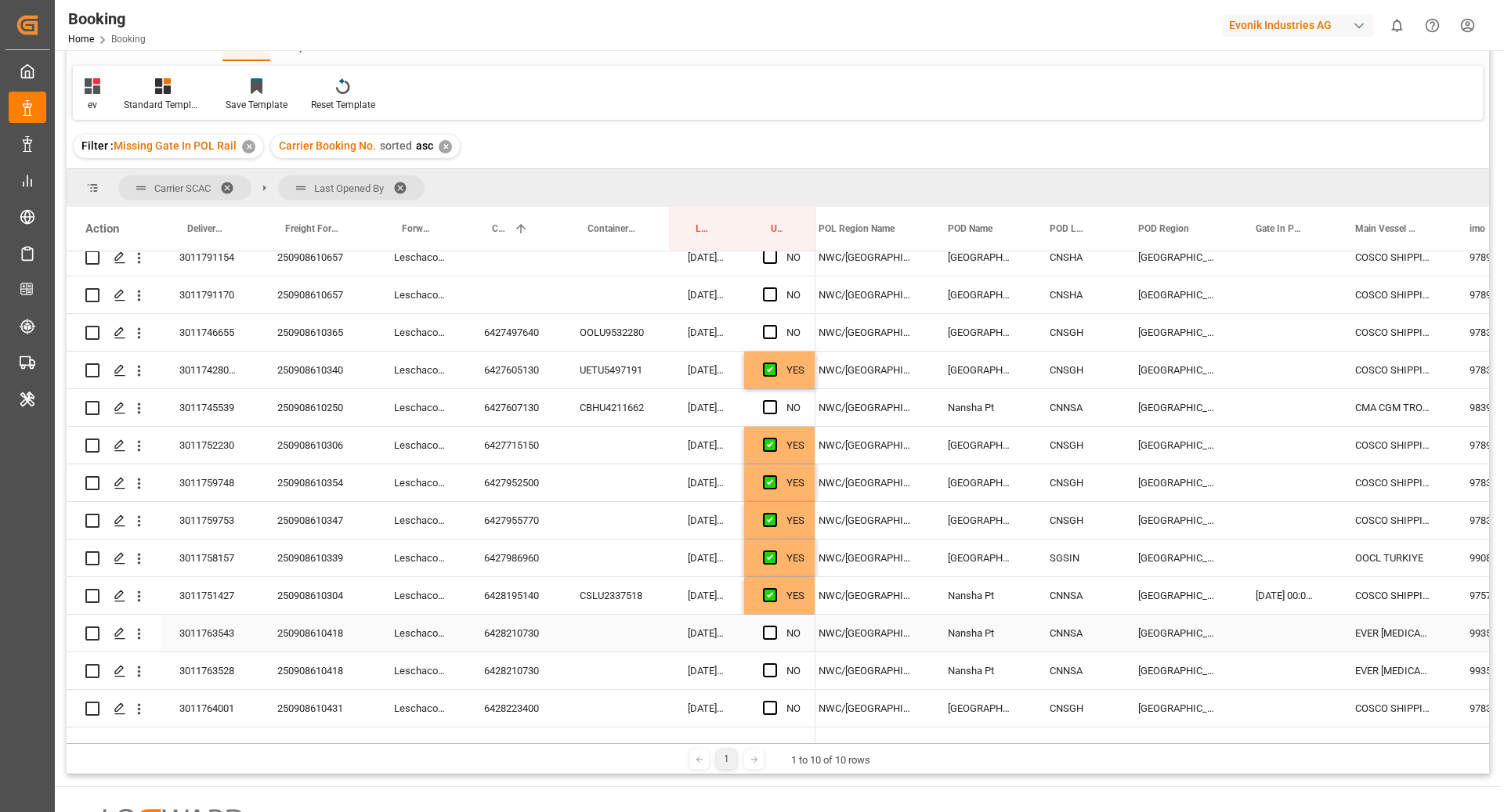
click at [534, 643] on div "6428210730" at bounding box center [512, 633] width 95 height 37
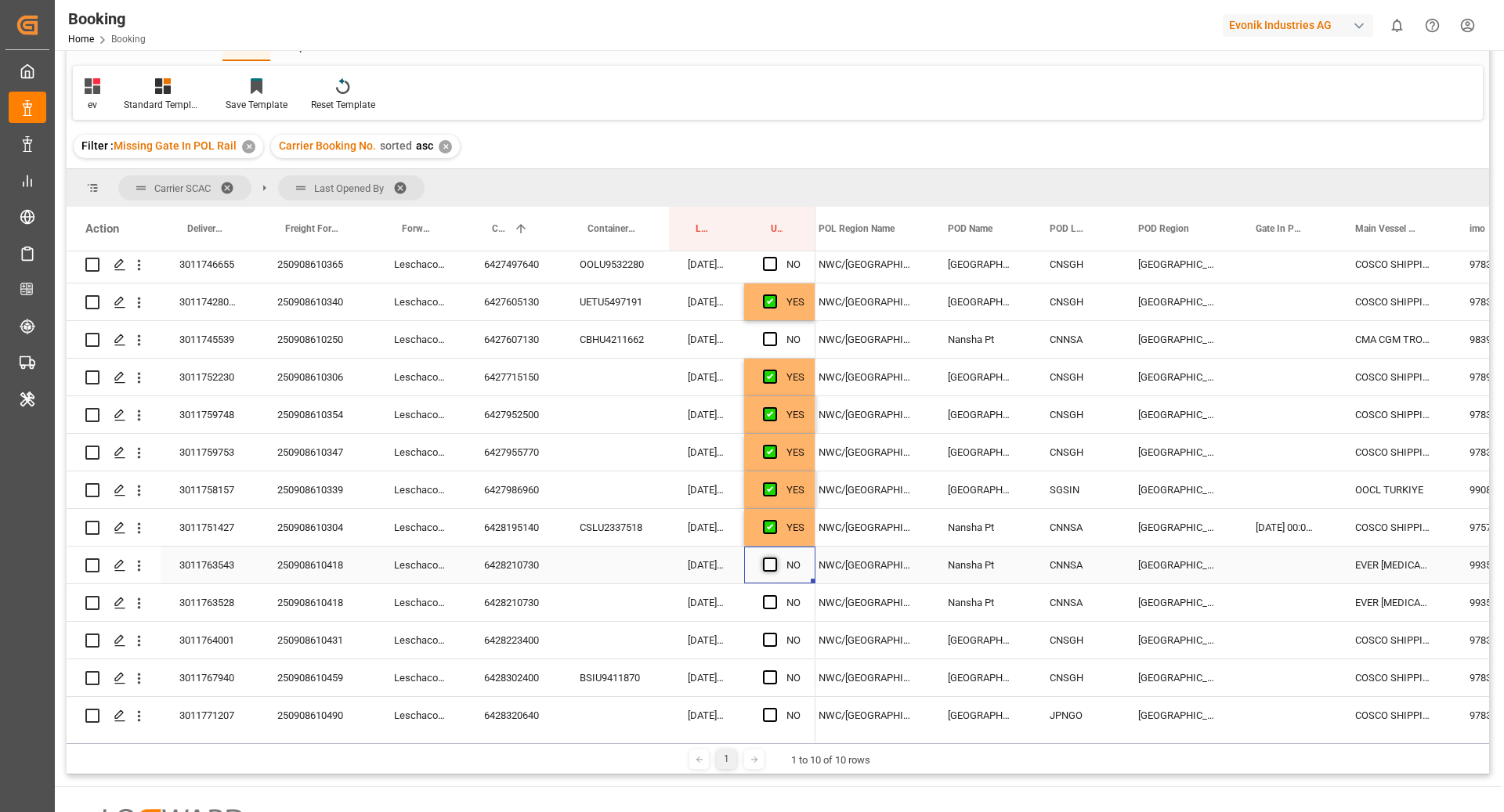
click at [763, 565] on span "Press SPACE to select this row." at bounding box center [771, 565] width 15 height 14
click at [774, 557] on input "Press SPACE to select this row." at bounding box center [774, 557] width 0 height 0
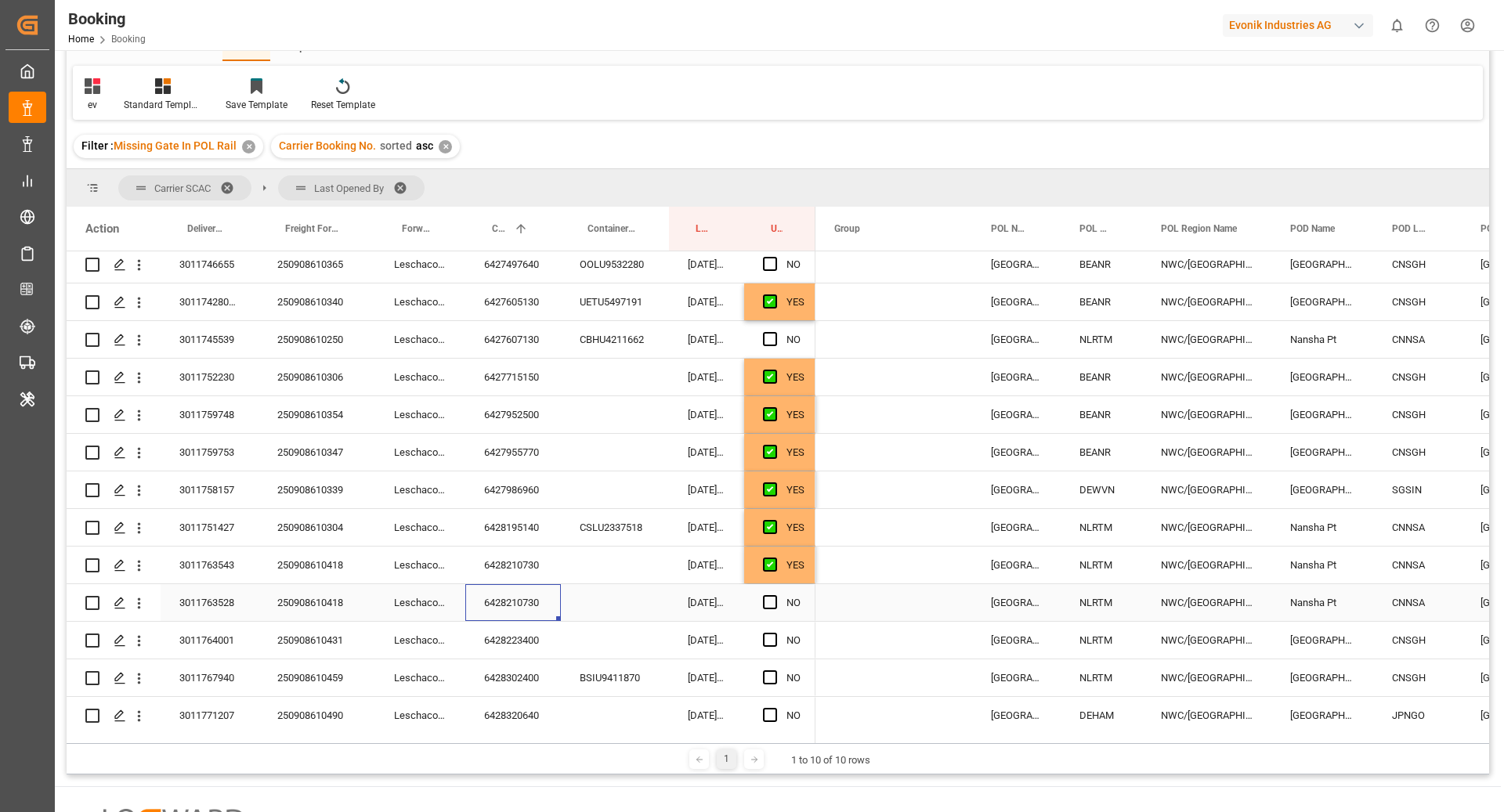
click at [529, 598] on div "6428210730" at bounding box center [512, 603] width 95 height 37
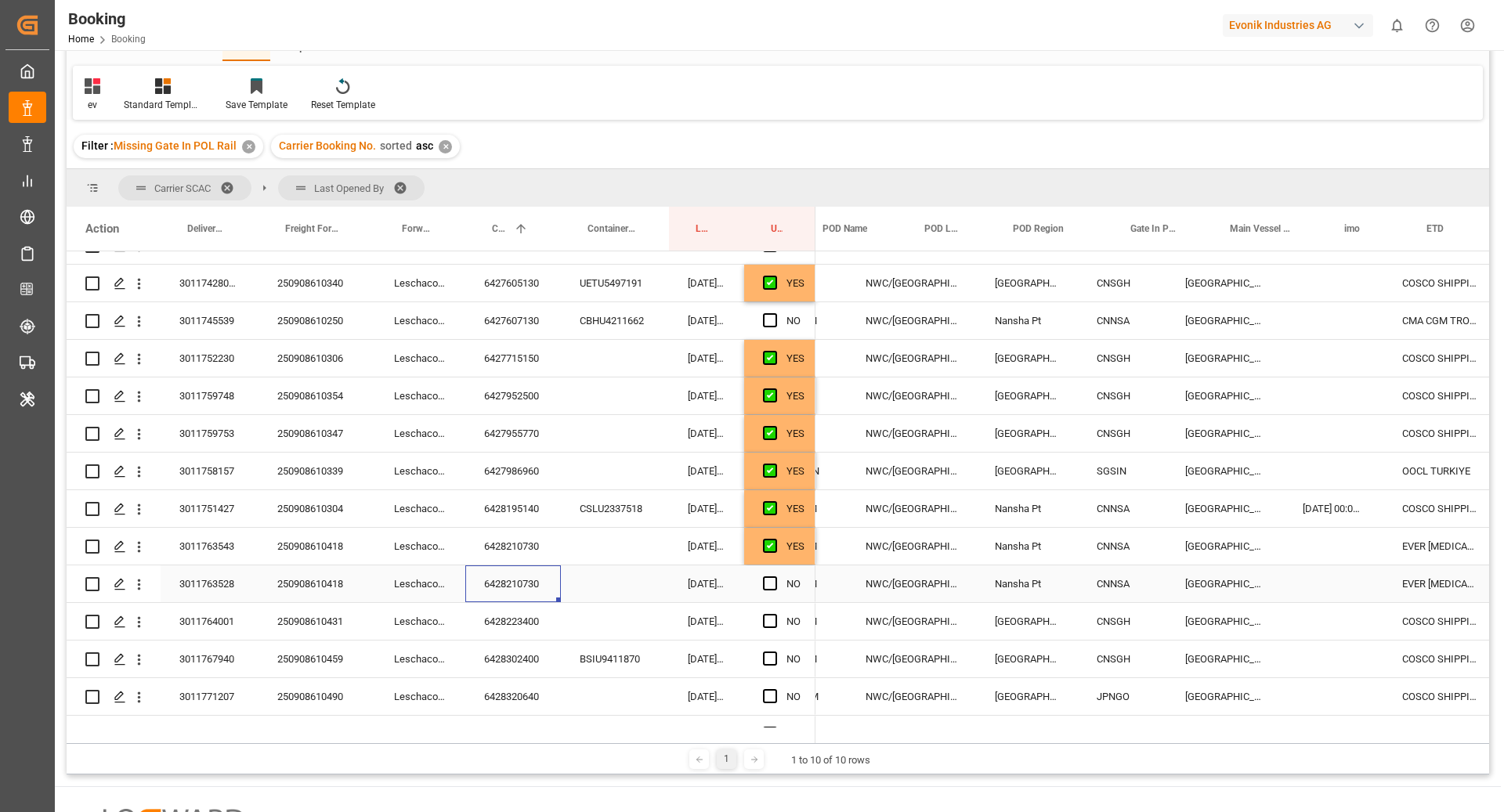
scroll to position [0, 476]
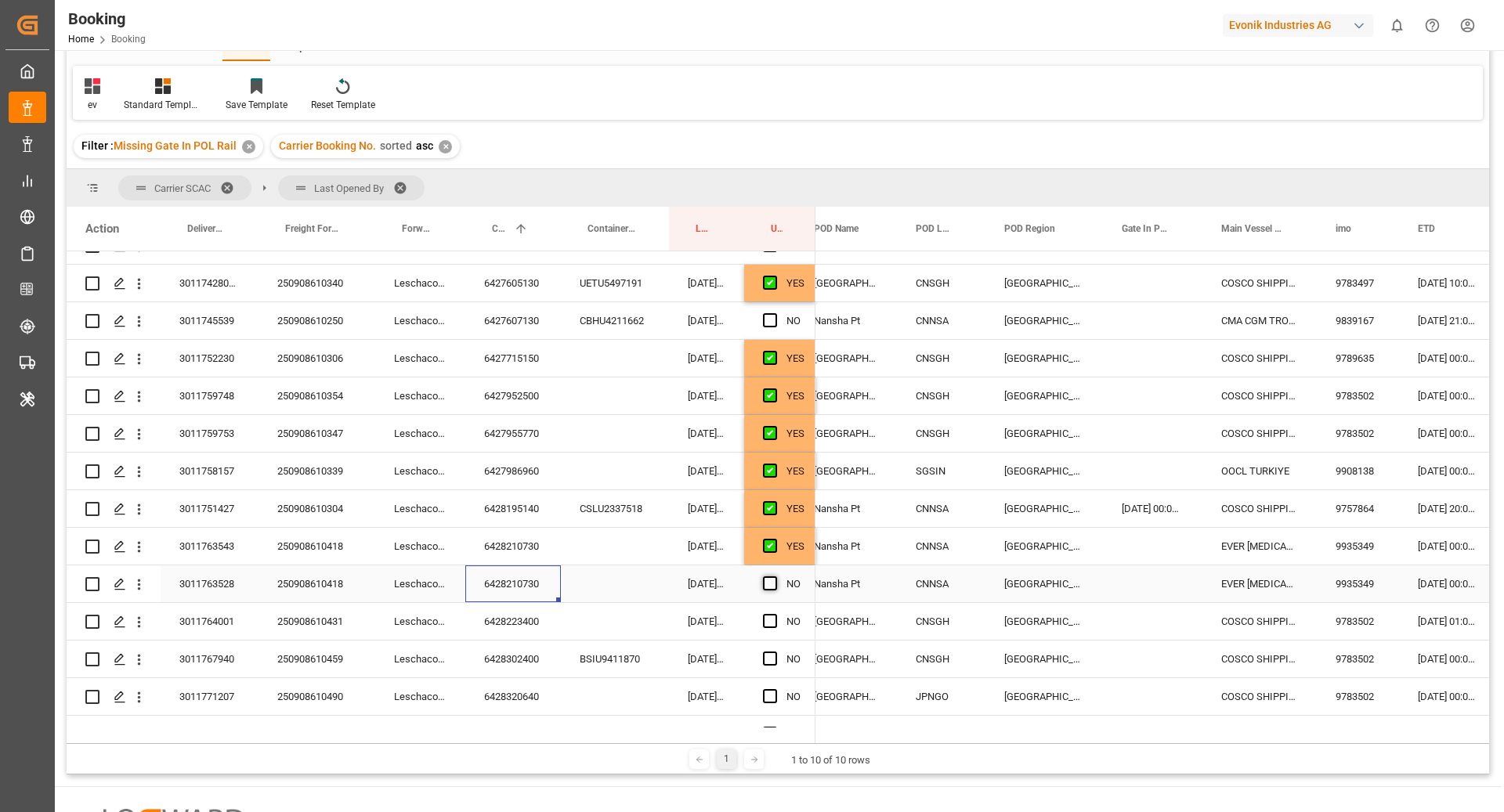
click at [773, 583] on span "Press SPACE to select this row." at bounding box center [771, 584] width 15 height 14
click at [774, 576] on input "Press SPACE to select this row." at bounding box center [774, 576] width 0 height 0
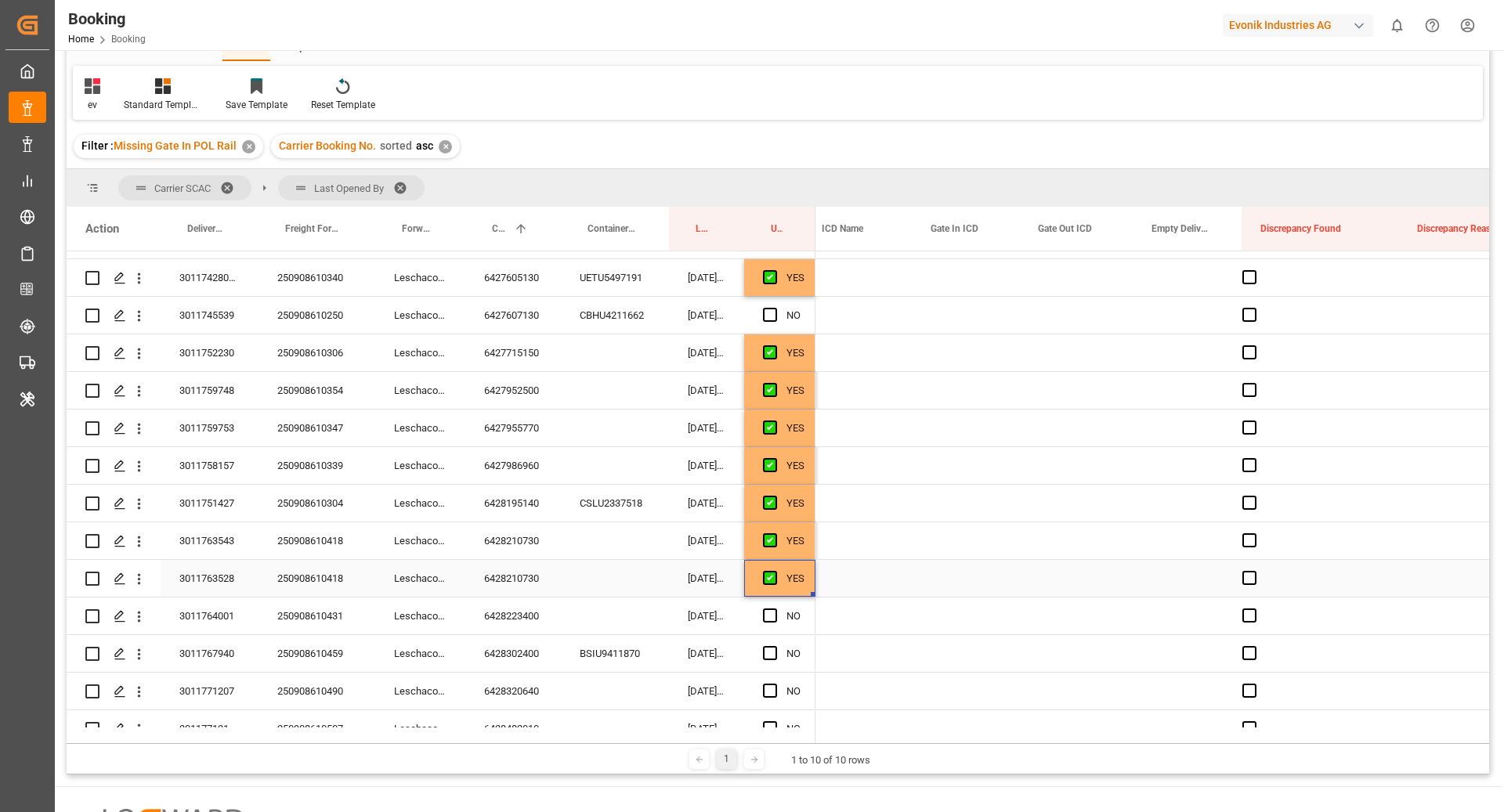
scroll to position [0, 2931]
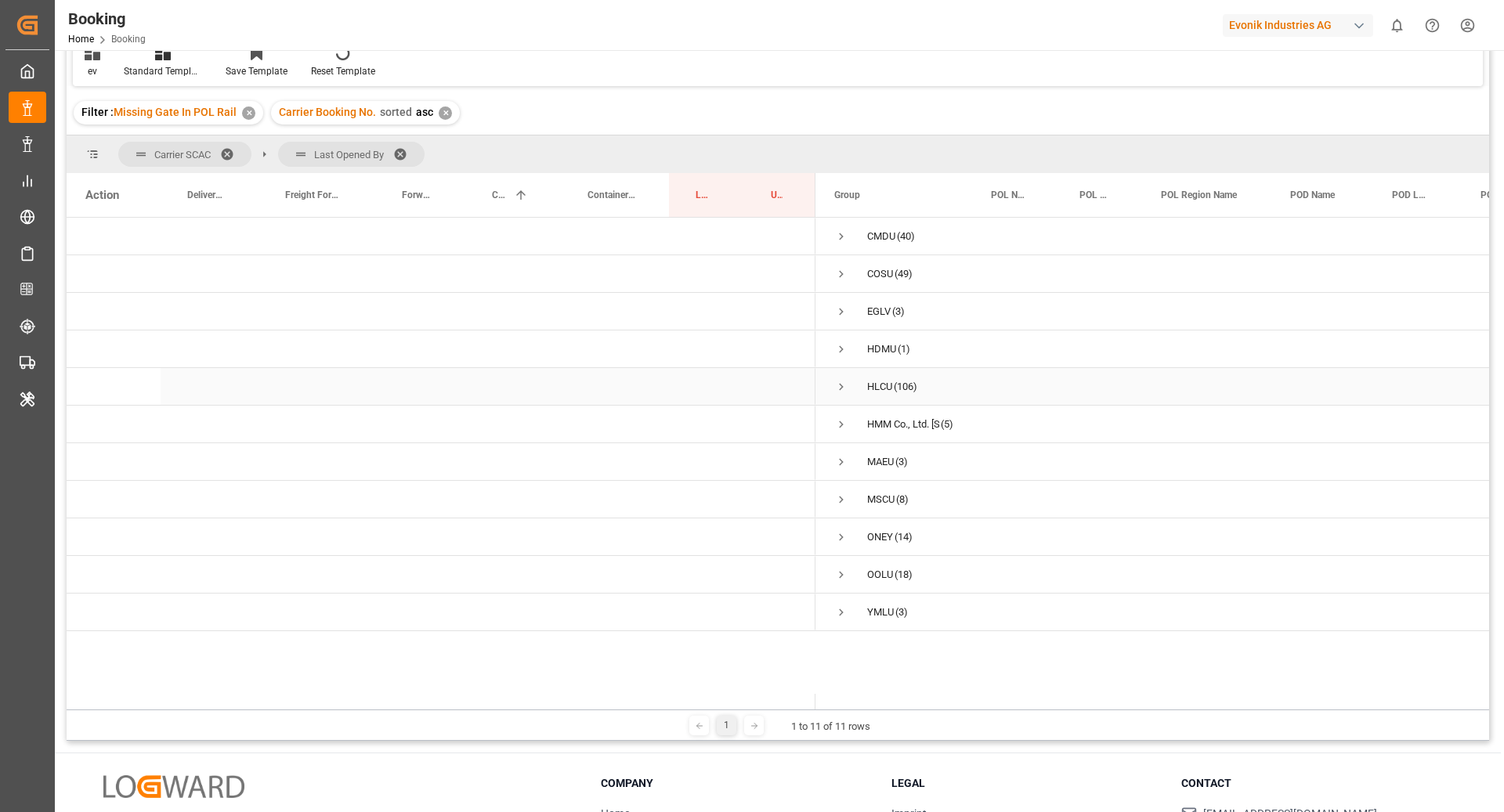
scroll to position [113, 0]
click at [408, 147] on span at bounding box center [406, 154] width 25 height 14
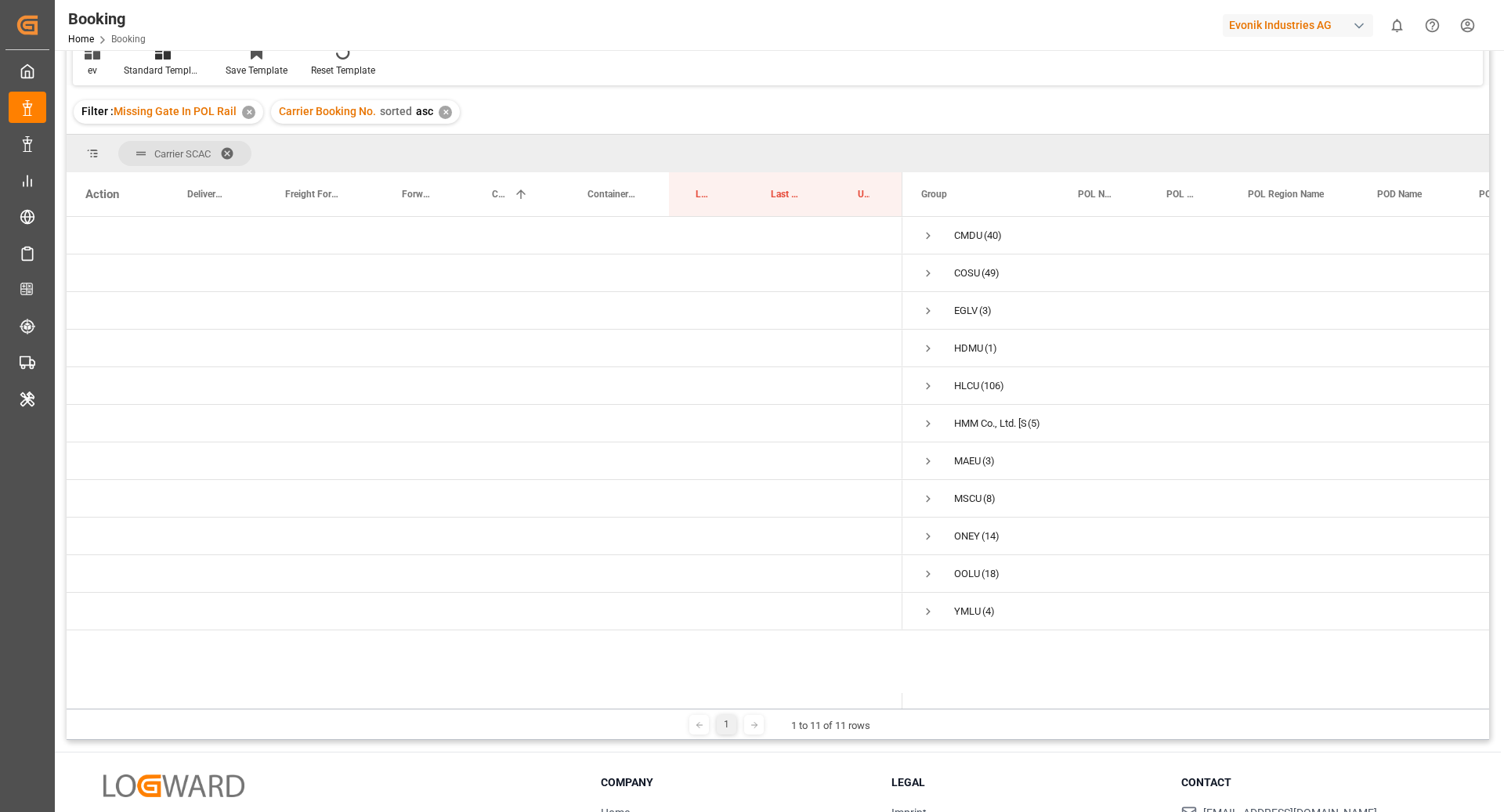
click at [232, 150] on span at bounding box center [233, 154] width 25 height 14
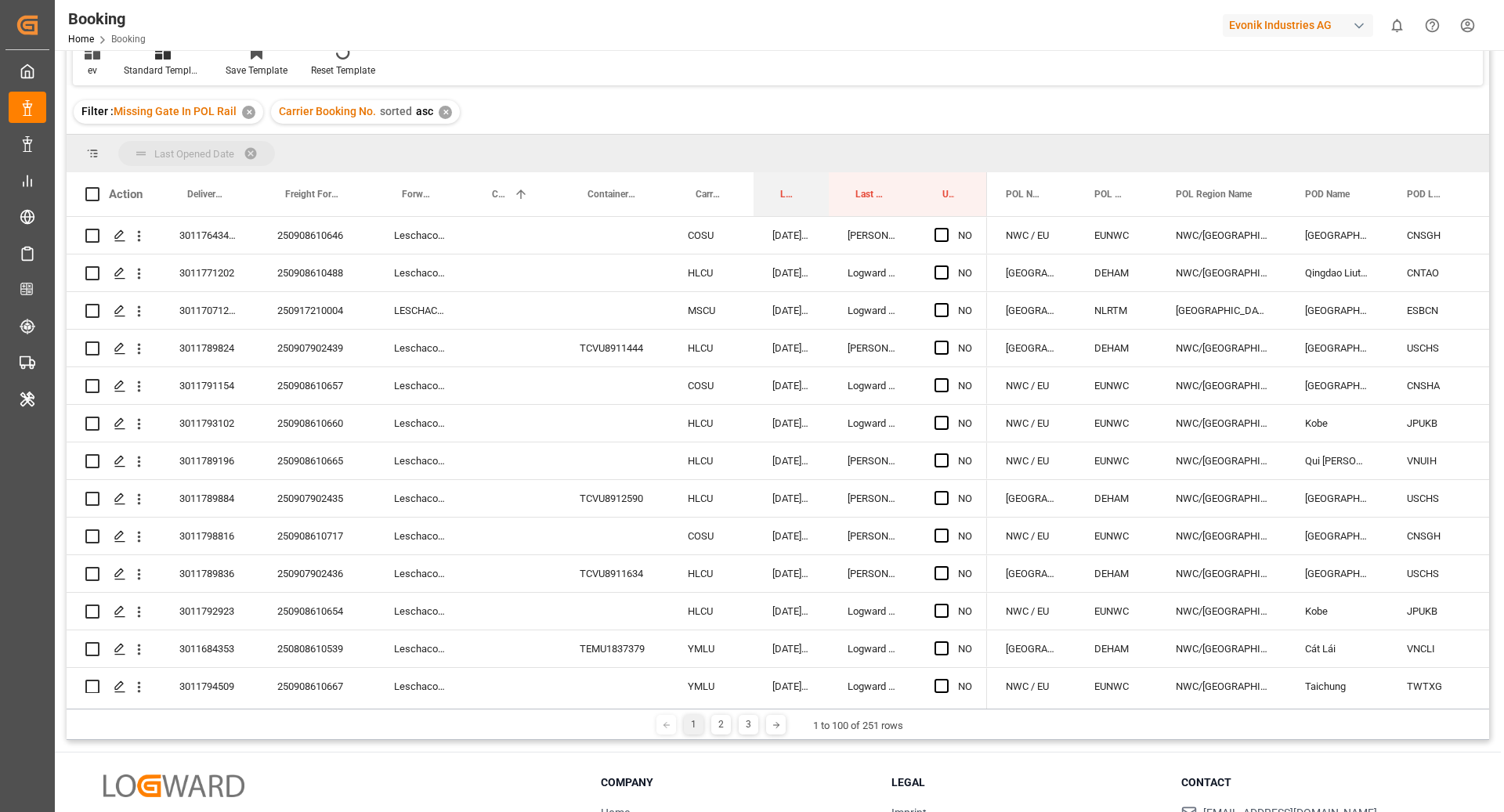
drag, startPoint x: 791, startPoint y: 197, endPoint x: 784, endPoint y: 149, distance: 48.5
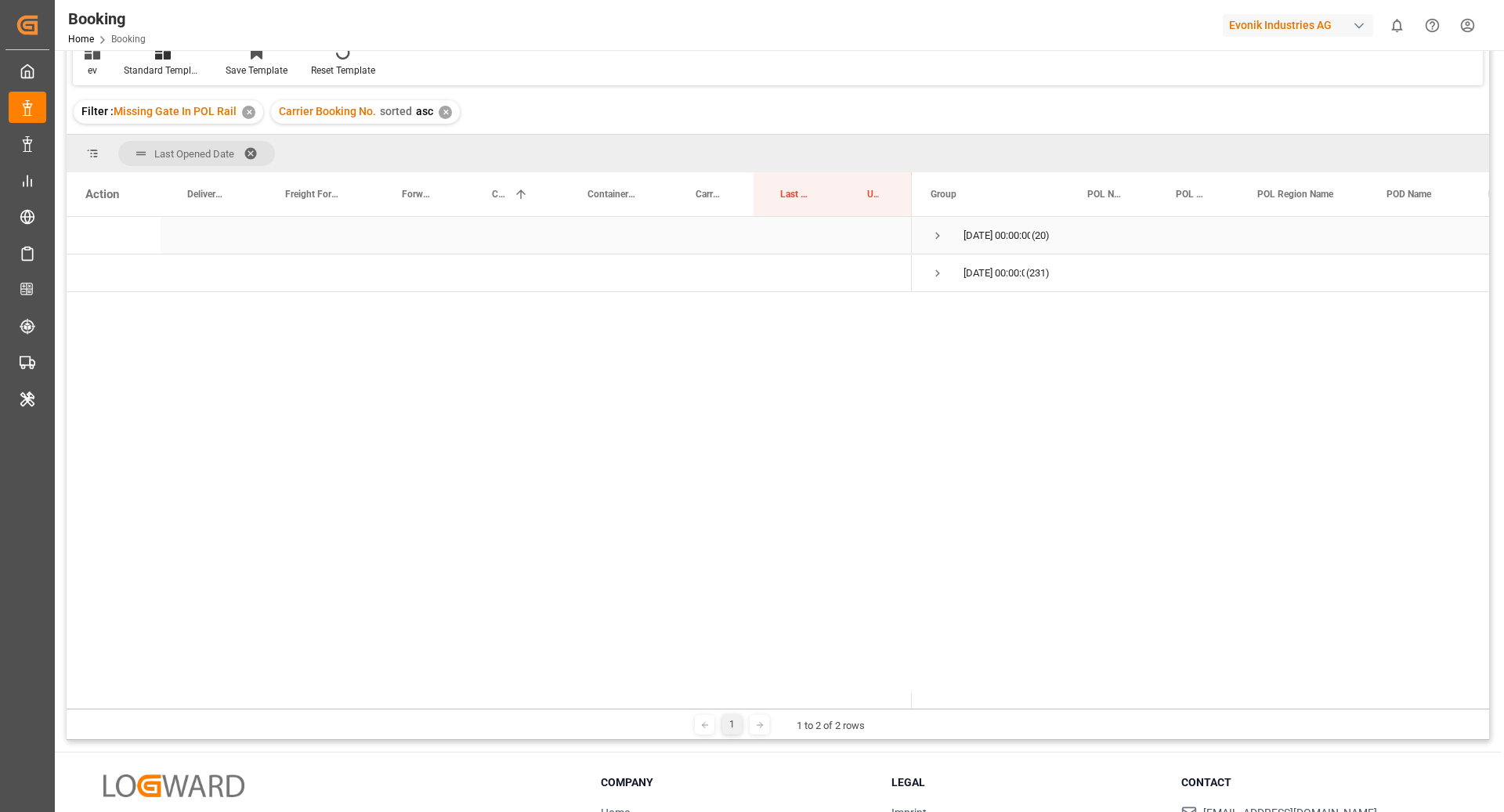
click at [943, 238] on span "Press SPACE to select this row." at bounding box center [937, 236] width 15 height 14
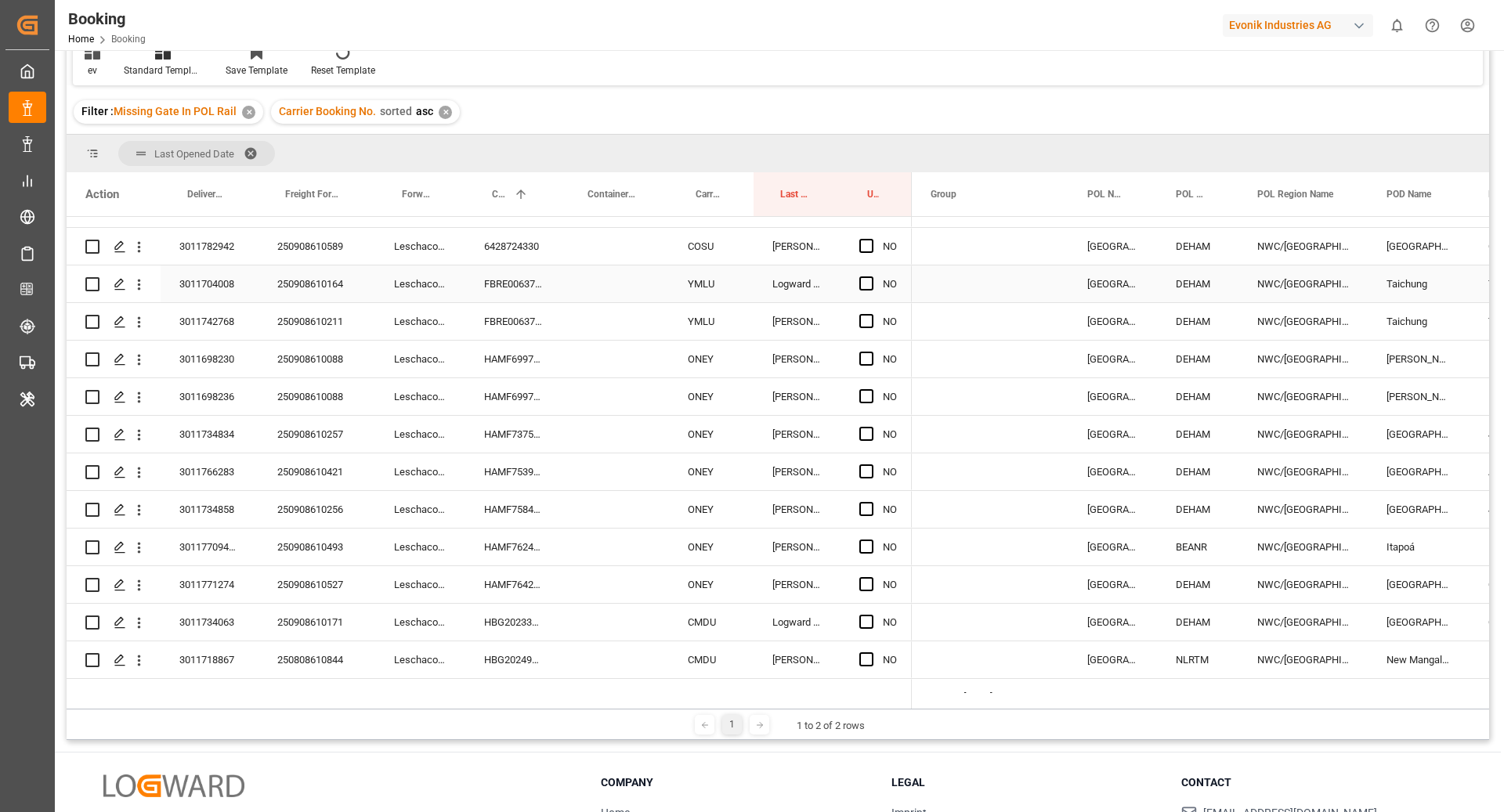
scroll to position [326, 0]
click at [523, 245] on div "6428724330" at bounding box center [512, 246] width 95 height 37
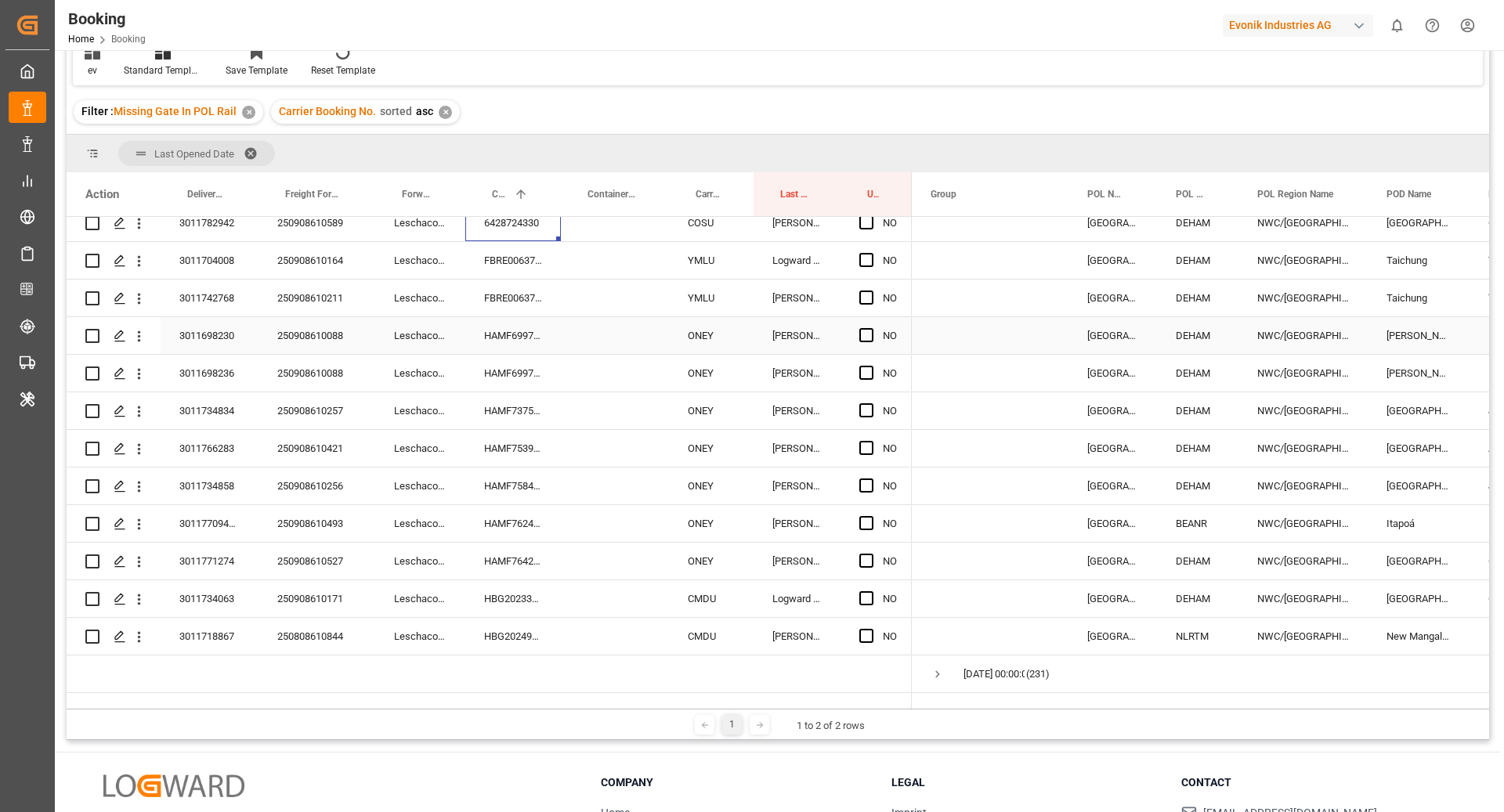
scroll to position [353, 0]
click at [501, 338] on div "HAMF69971600" at bounding box center [512, 335] width 95 height 37
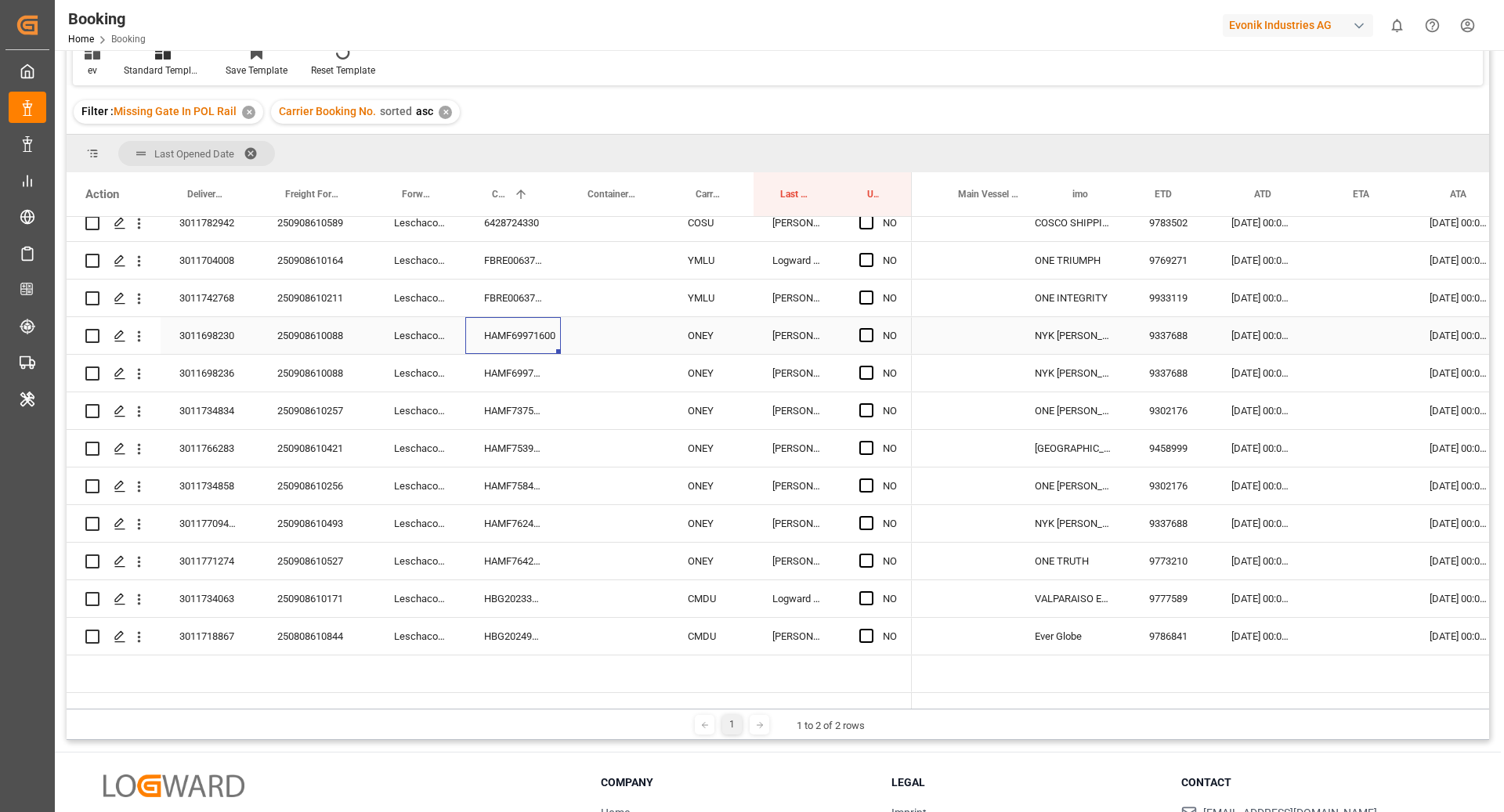
scroll to position [0, 918]
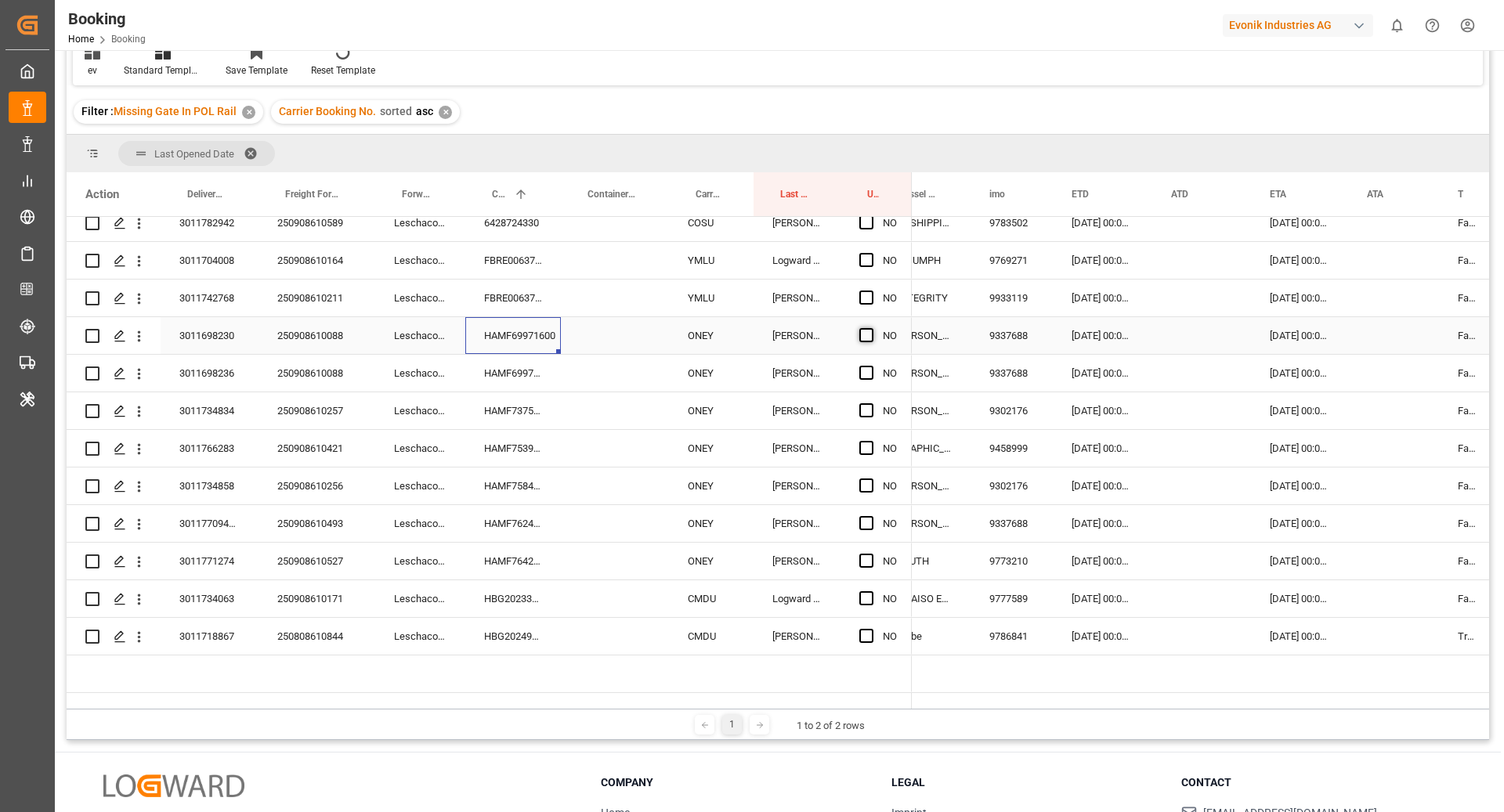
click at [872, 333] on span "Press SPACE to select this row." at bounding box center [867, 335] width 15 height 14
click at [871, 328] on input "Press SPACE to select this row." at bounding box center [871, 328] width 0 height 0
click at [864, 365] on span "Press SPACE to select this row." at bounding box center [867, 372] width 15 height 14
click at [871, 365] on input "Press SPACE to select this row." at bounding box center [871, 365] width 0 height 0
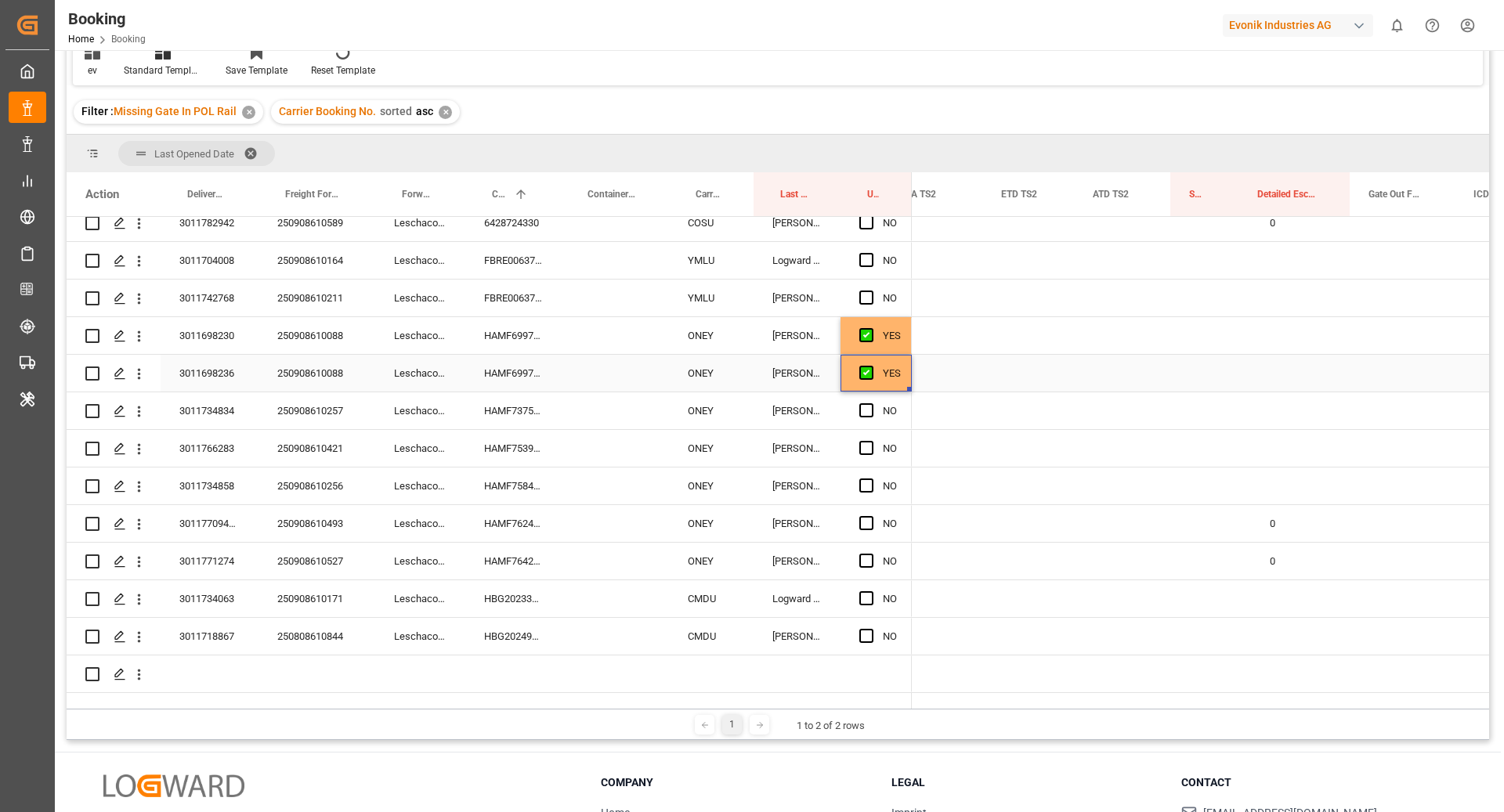
scroll to position [0, 0]
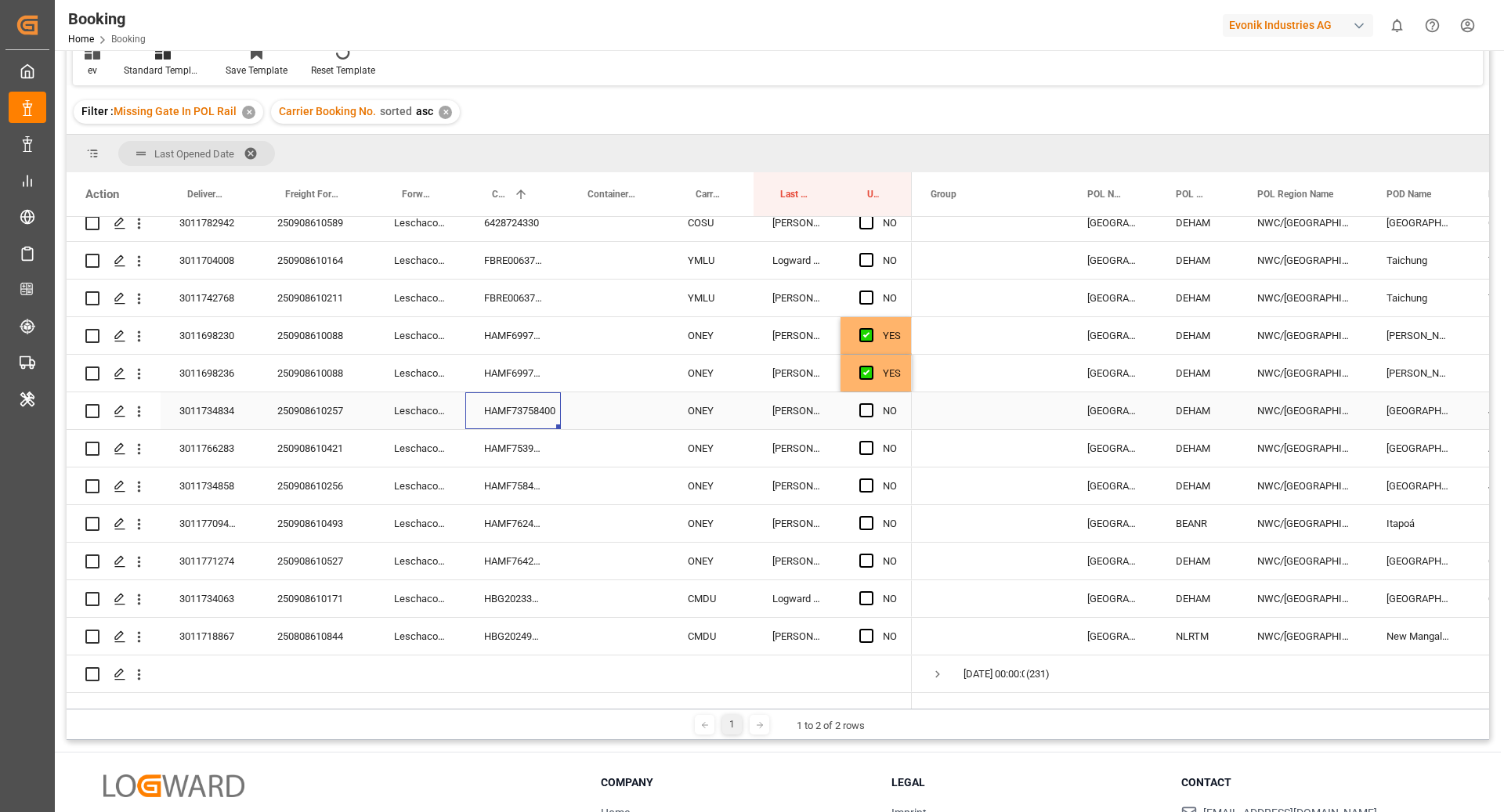
click at [507, 414] on div "HAMF73758400" at bounding box center [512, 411] width 95 height 37
click at [872, 407] on span "Press SPACE to select this row." at bounding box center [867, 411] width 15 height 14
click at [871, 403] on input "Press SPACE to select this row." at bounding box center [871, 403] width 0 height 0
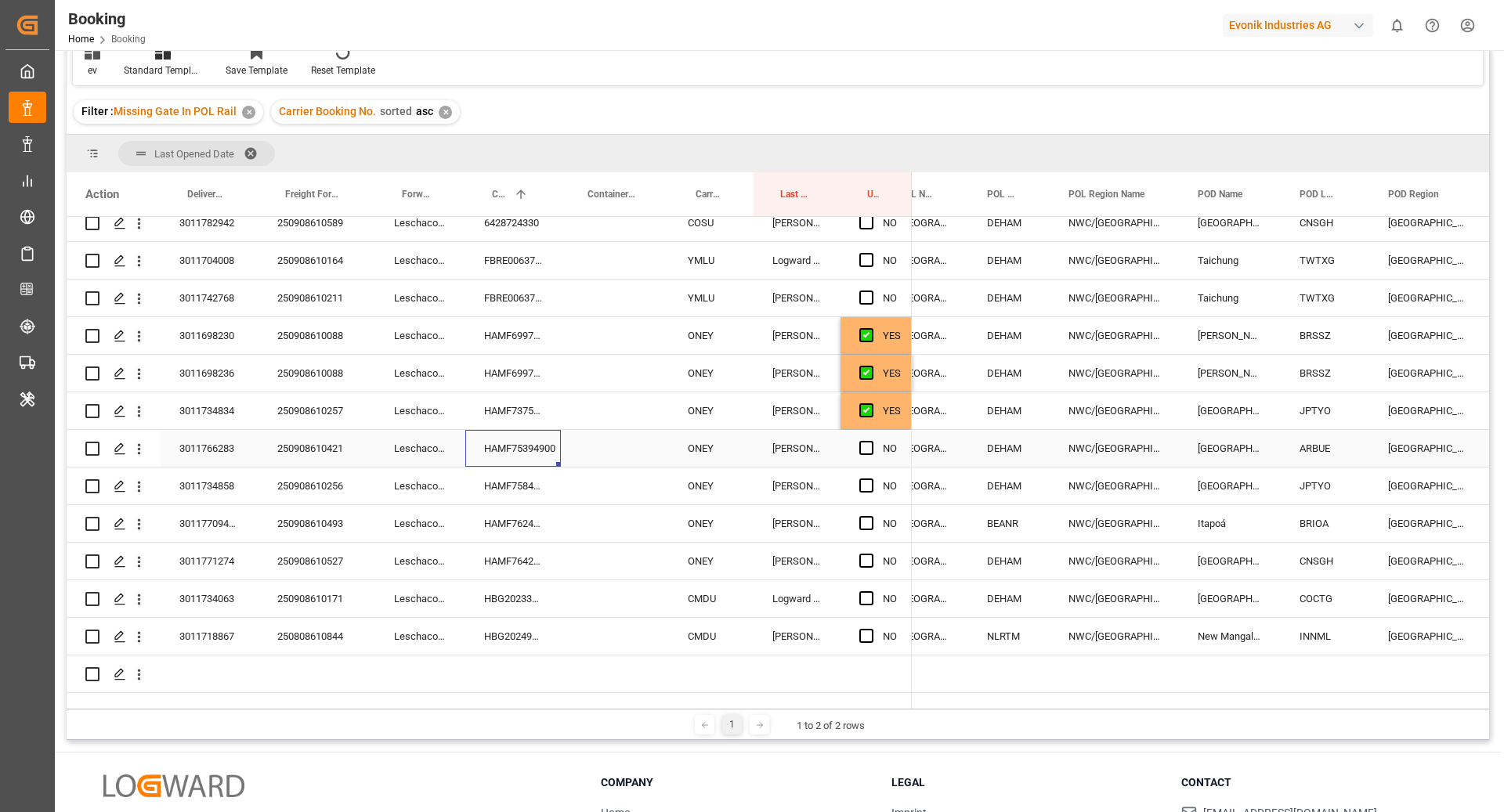
click at [514, 451] on div "HAMF75394900" at bounding box center [512, 448] width 95 height 37
click at [865, 448] on span "Press SPACE to select this row." at bounding box center [867, 448] width 15 height 14
click at [871, 440] on input "Press SPACE to select this row." at bounding box center [871, 440] width 0 height 0
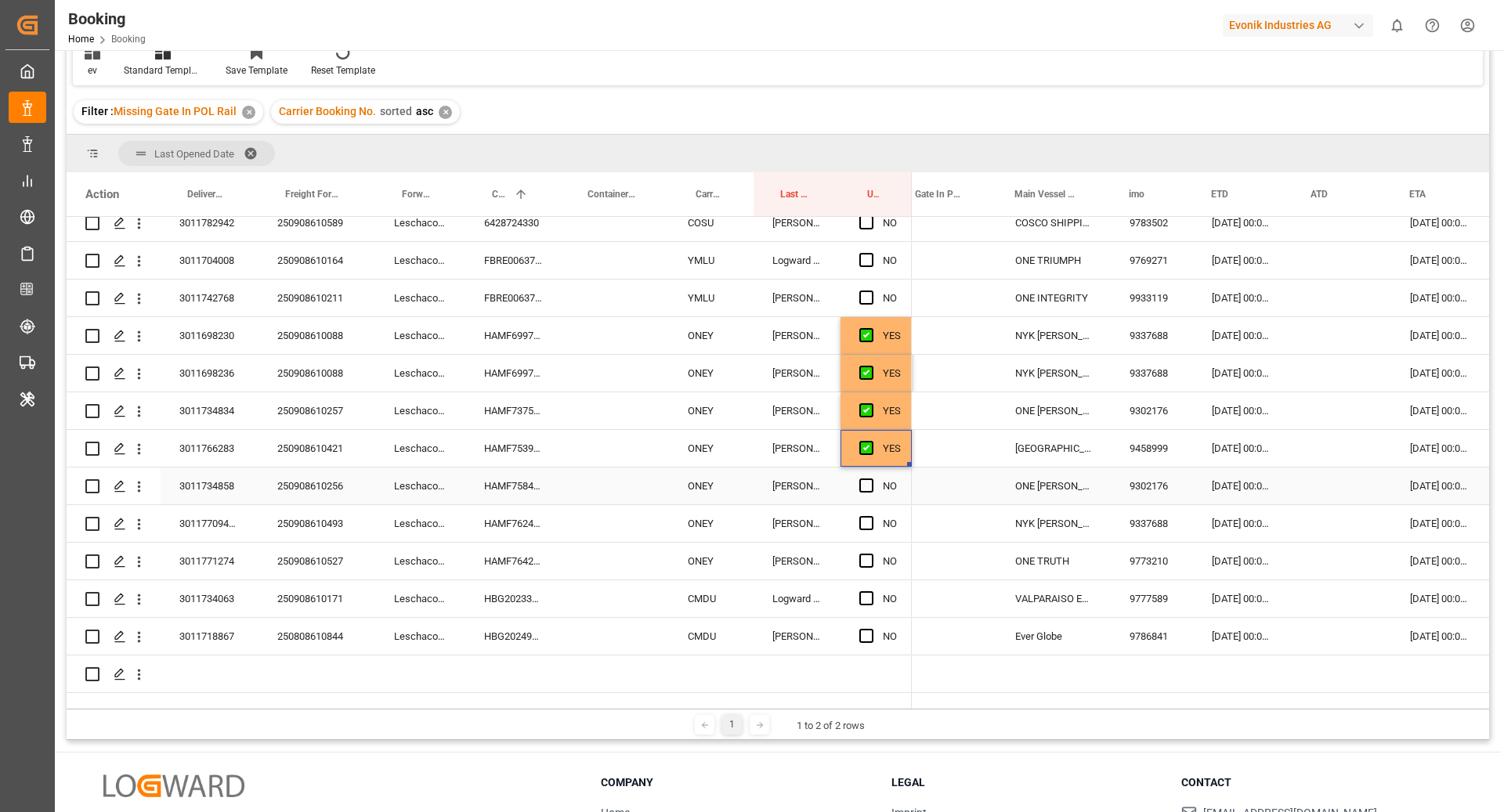
click at [499, 488] on div "HAMF75841600" at bounding box center [512, 486] width 95 height 37
drag, startPoint x: 869, startPoint y: 478, endPoint x: 896, endPoint y: 490, distance: 29.5
click at [869, 478] on span "Press SPACE to select this row." at bounding box center [867, 486] width 15 height 14
click at [871, 478] on input "Press SPACE to select this row." at bounding box center [871, 478] width 0 height 0
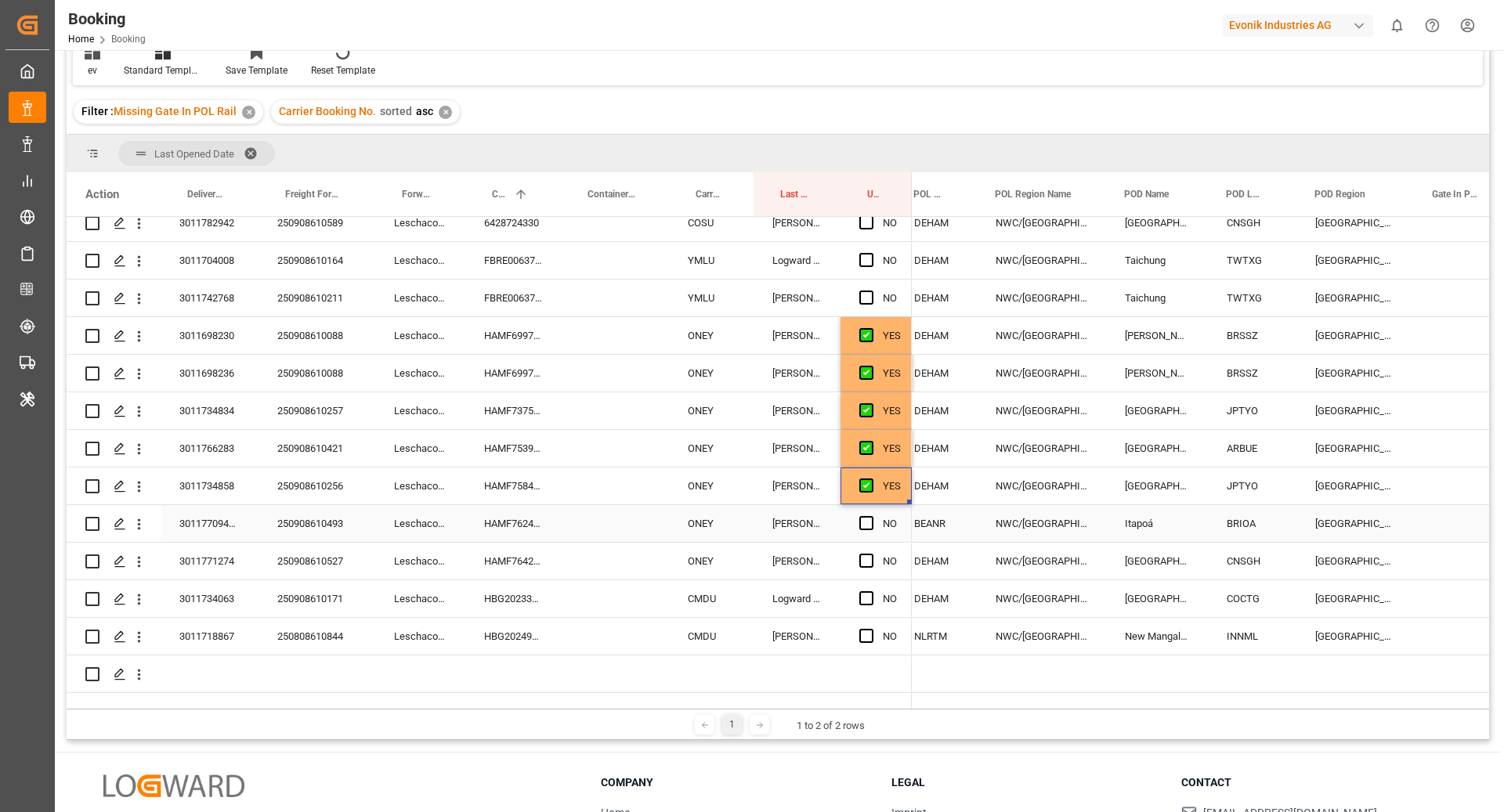
click at [558, 527] on div "HAMF76244400" at bounding box center [512, 523] width 95 height 37
click at [872, 523] on span "Press SPACE to select this row." at bounding box center [867, 523] width 15 height 14
click at [871, 516] on input "Press SPACE to select this row." at bounding box center [871, 516] width 0 height 0
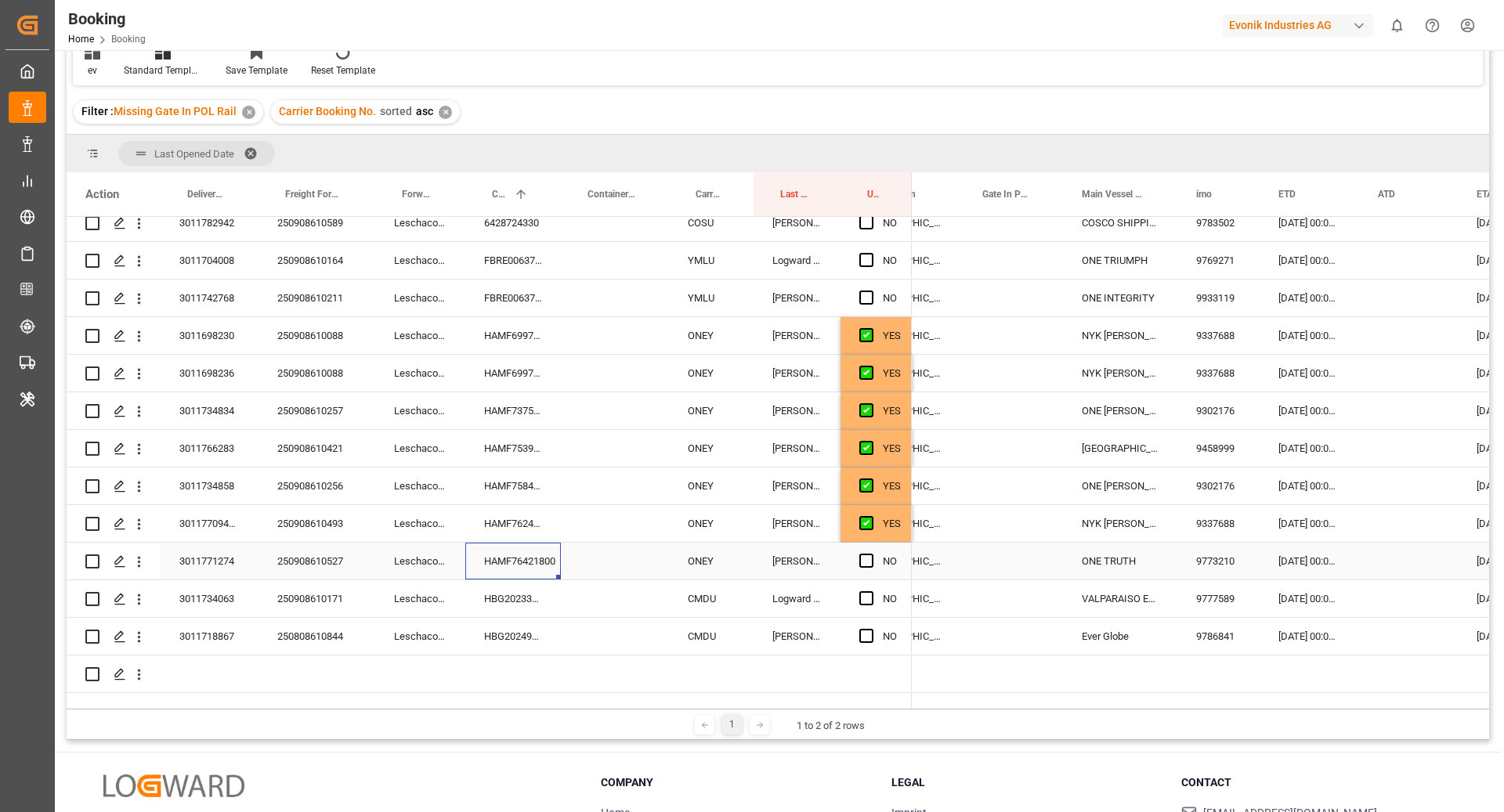
click at [497, 556] on div "HAMF76421800" at bounding box center [512, 561] width 95 height 37
click at [869, 559] on span "Press SPACE to select this row." at bounding box center [867, 561] width 15 height 14
click at [871, 554] on input "Press SPACE to select this row." at bounding box center [871, 554] width 0 height 0
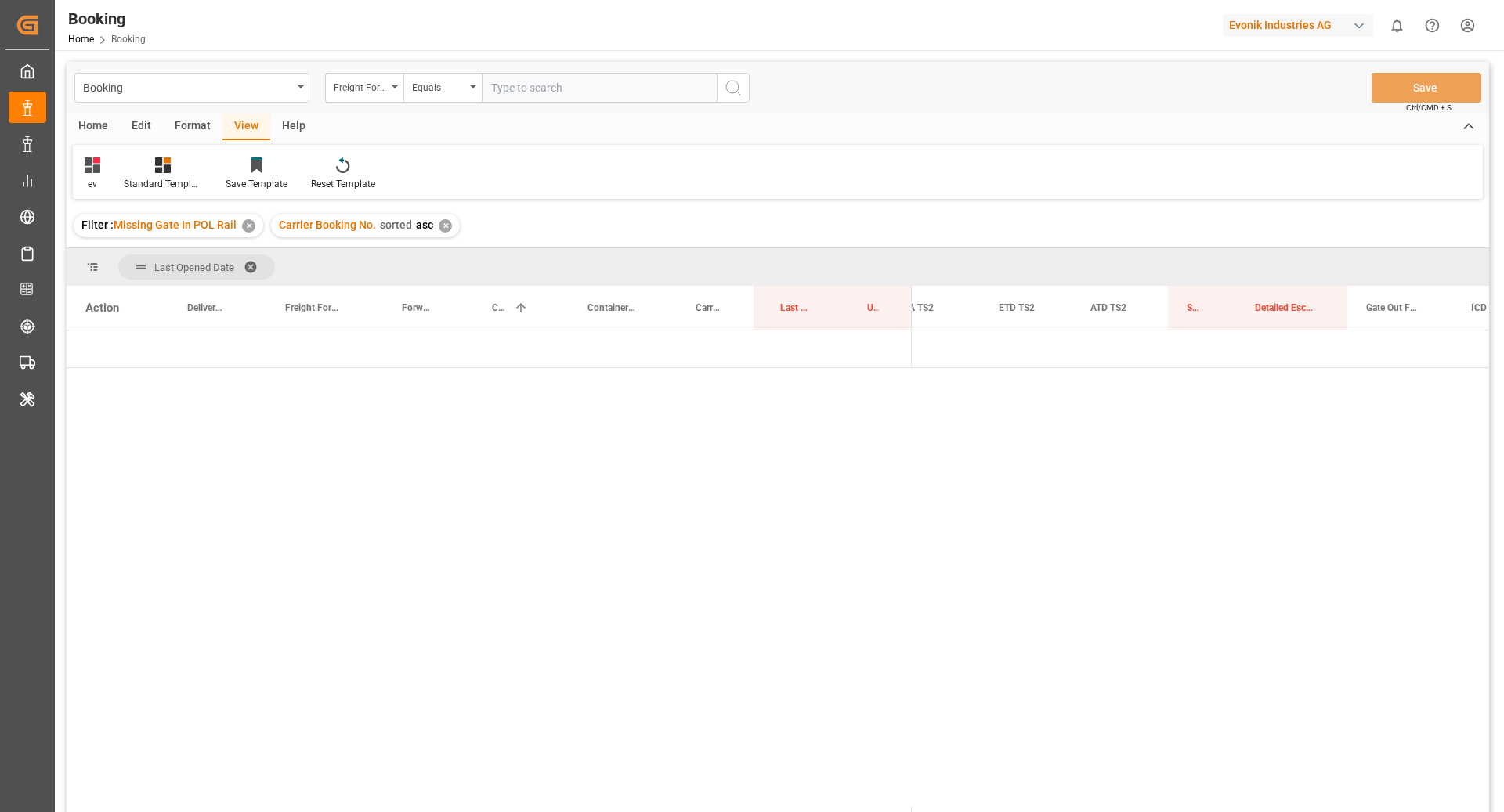
click at [1262, 32] on div "Evonik Industries AG" at bounding box center [1298, 25] width 150 height 23
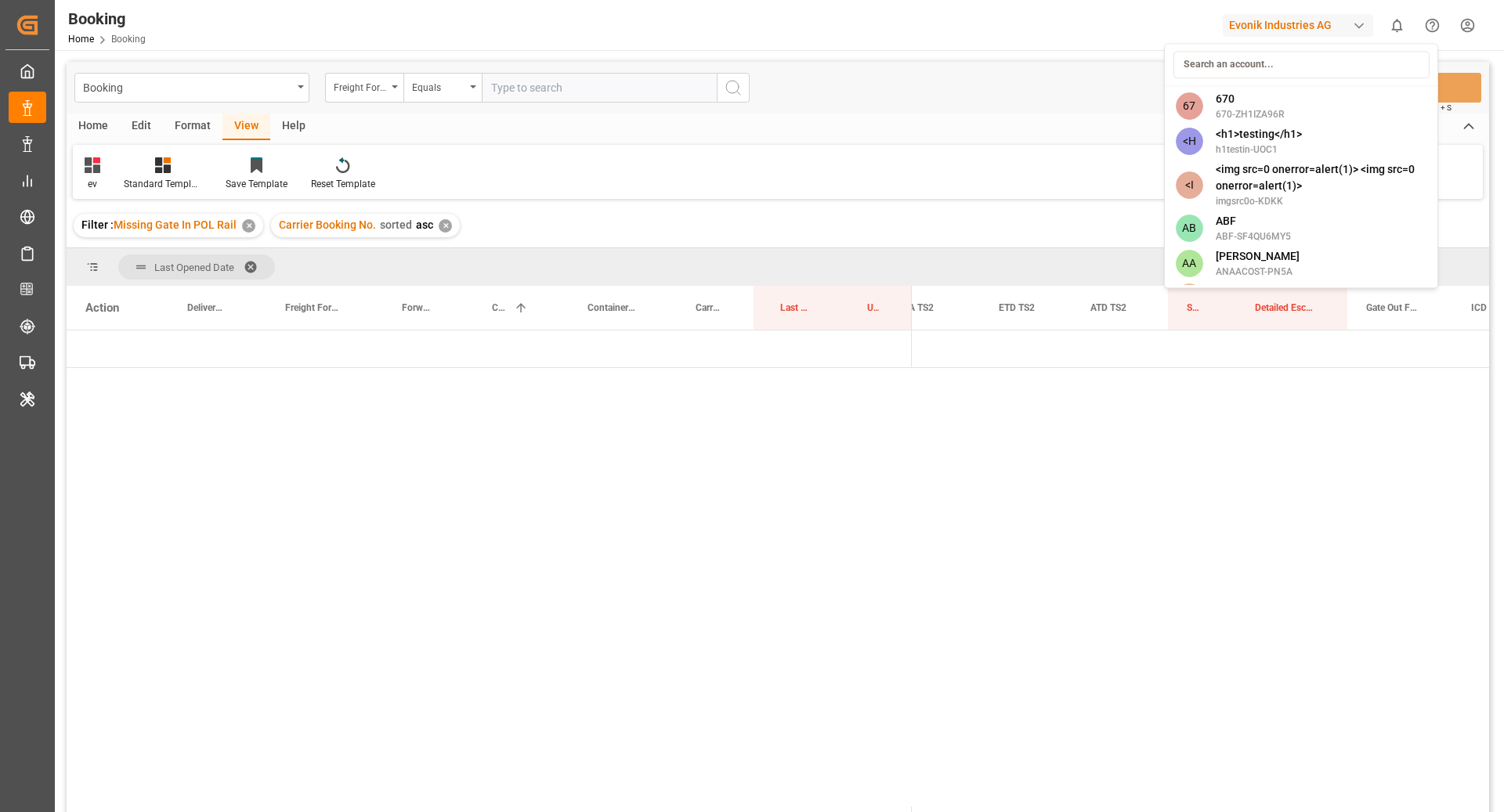
click at [651, 164] on html "Created by potrace 1.15, written by [PERSON_NAME] [DATE]-[DATE] Created by potr…" at bounding box center [752, 406] width 1504 height 812
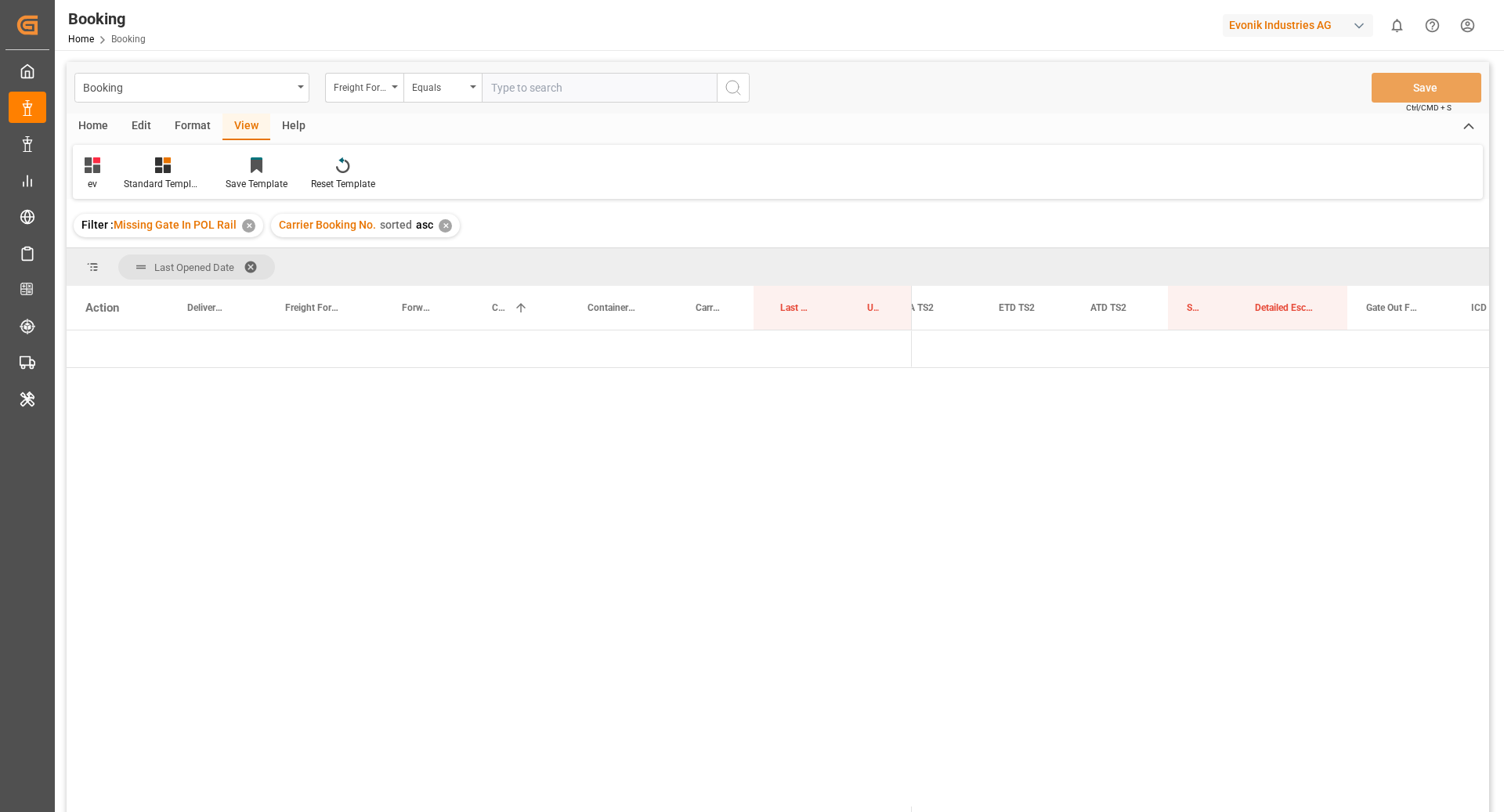
click at [170, 124] on div "Format" at bounding box center [193, 126] width 60 height 26
click at [106, 186] on div "Filter Rows" at bounding box center [107, 184] width 46 height 14
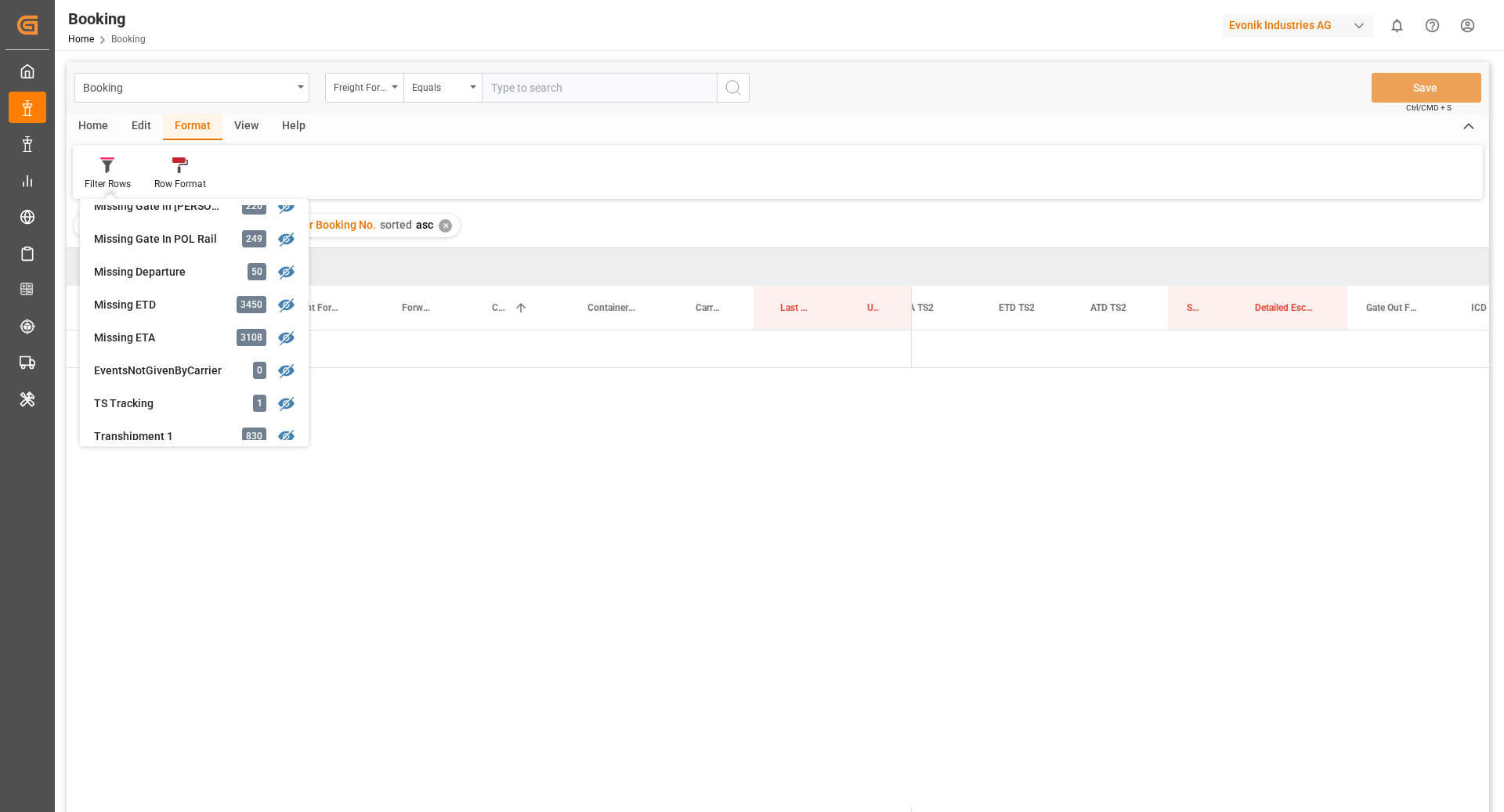
scroll to position [315, 0]
click at [171, 302] on div "Booking Freight Forwarder's Reference No. Equals Save Ctrl/CMD + S Home Edit Fo…" at bounding box center [777, 458] width 1422 height 792
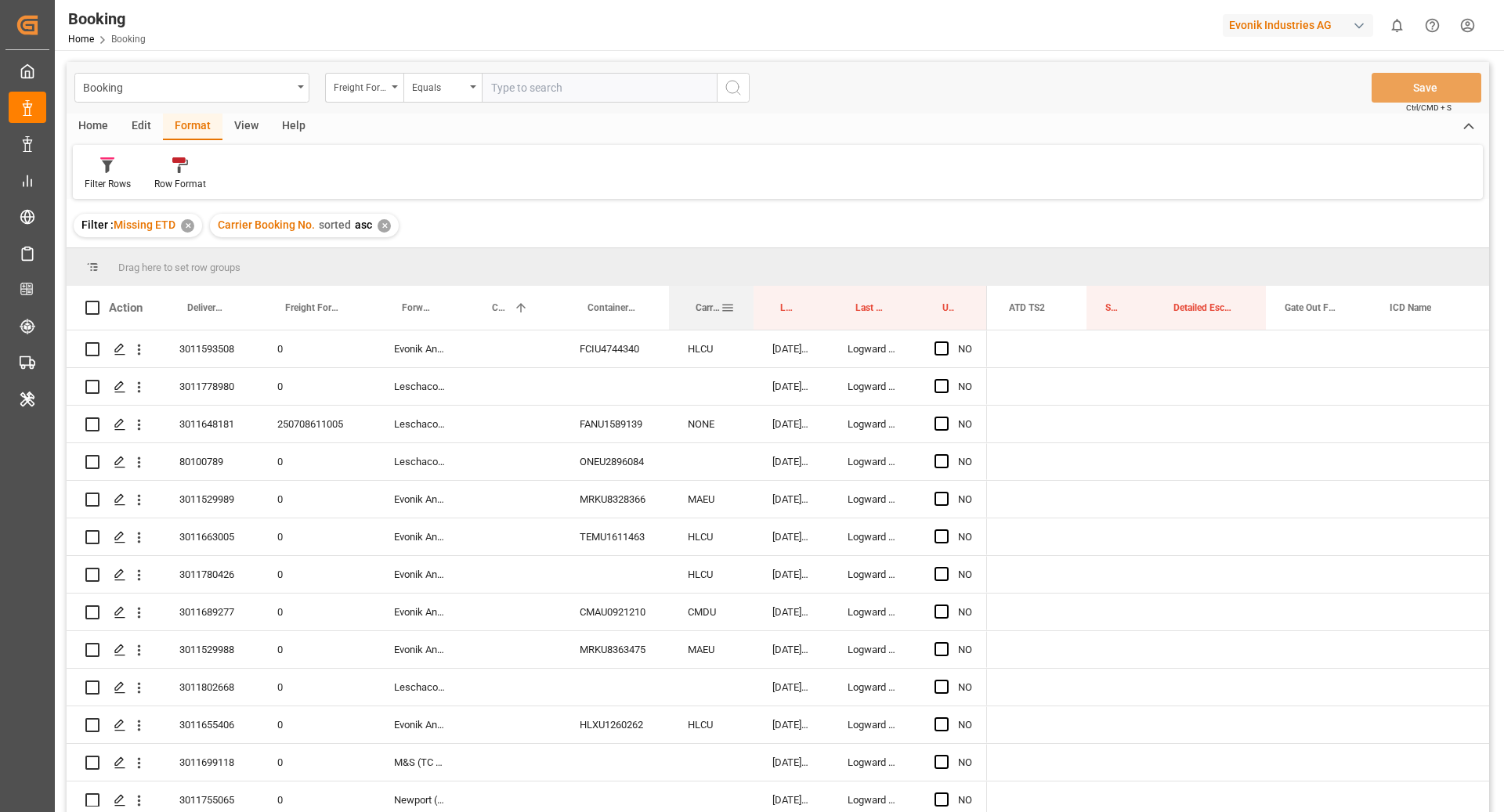
drag, startPoint x: 694, startPoint y: 282, endPoint x: 700, endPoint y: 298, distance: 17.1
click at [700, 298] on div "Carrier SCAC" at bounding box center [708, 307] width 25 height 44
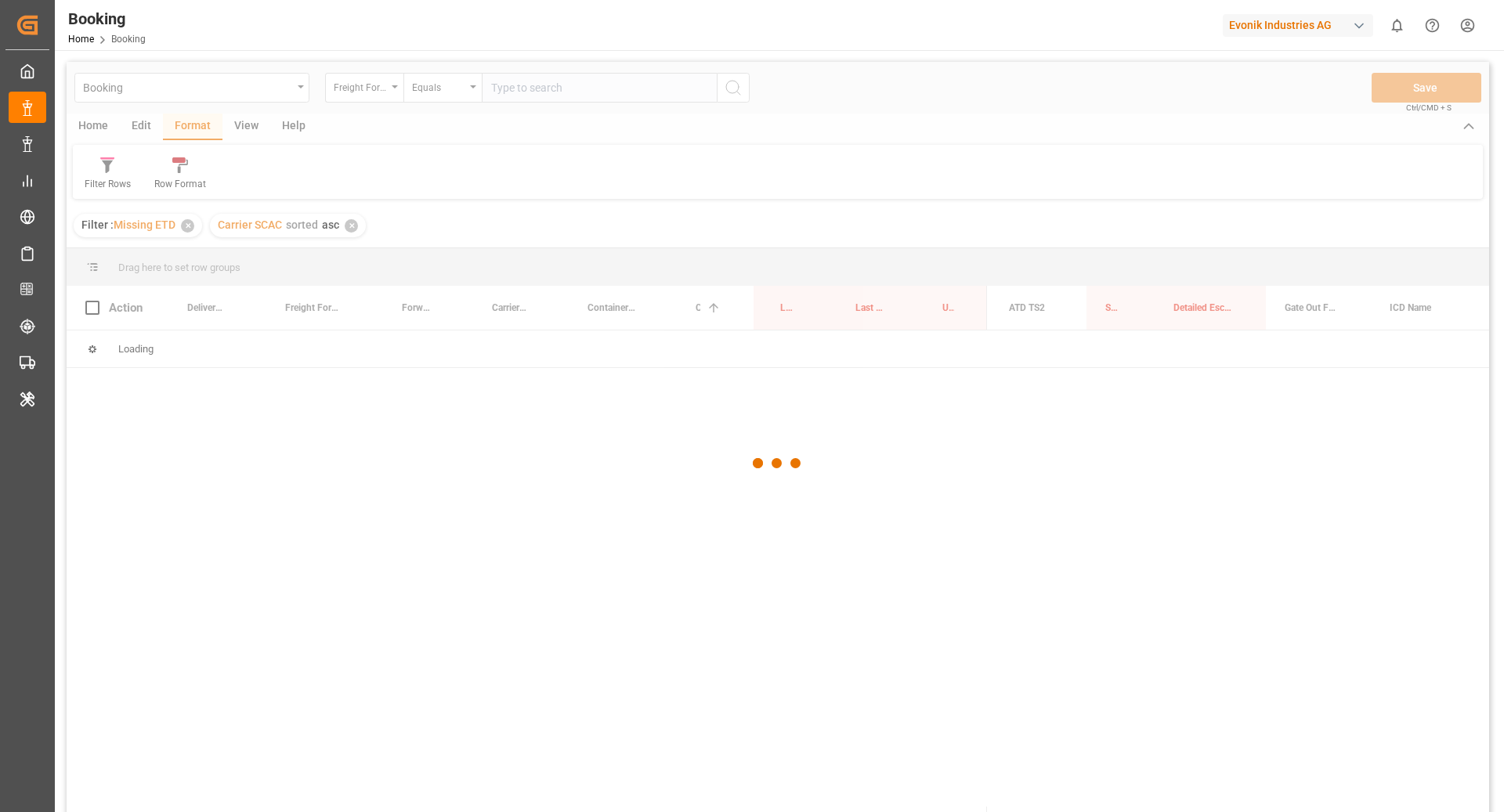
click at [245, 121] on div at bounding box center [777, 463] width 1422 height 803
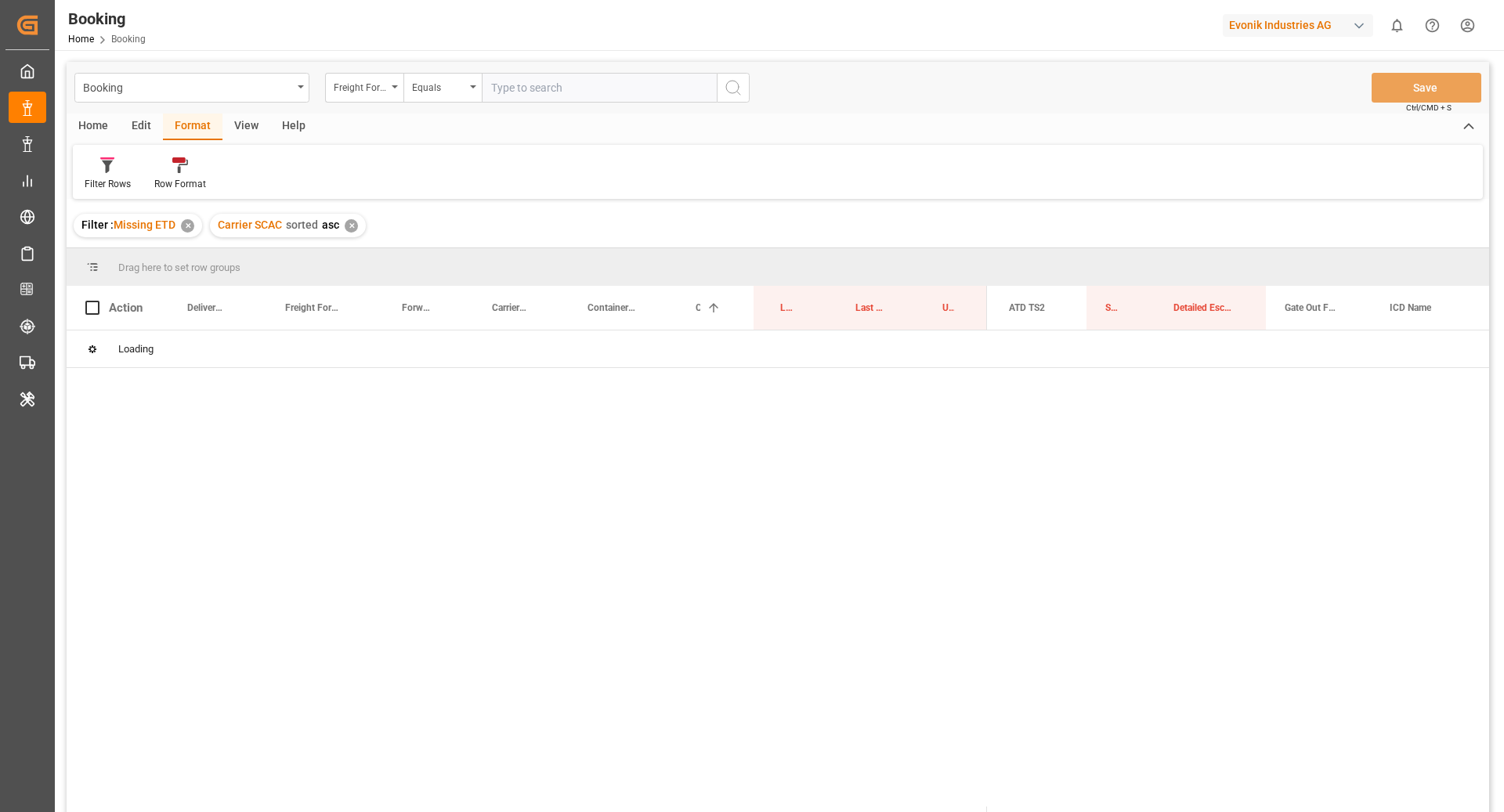
click at [244, 113] on div "View" at bounding box center [246, 126] width 48 height 26
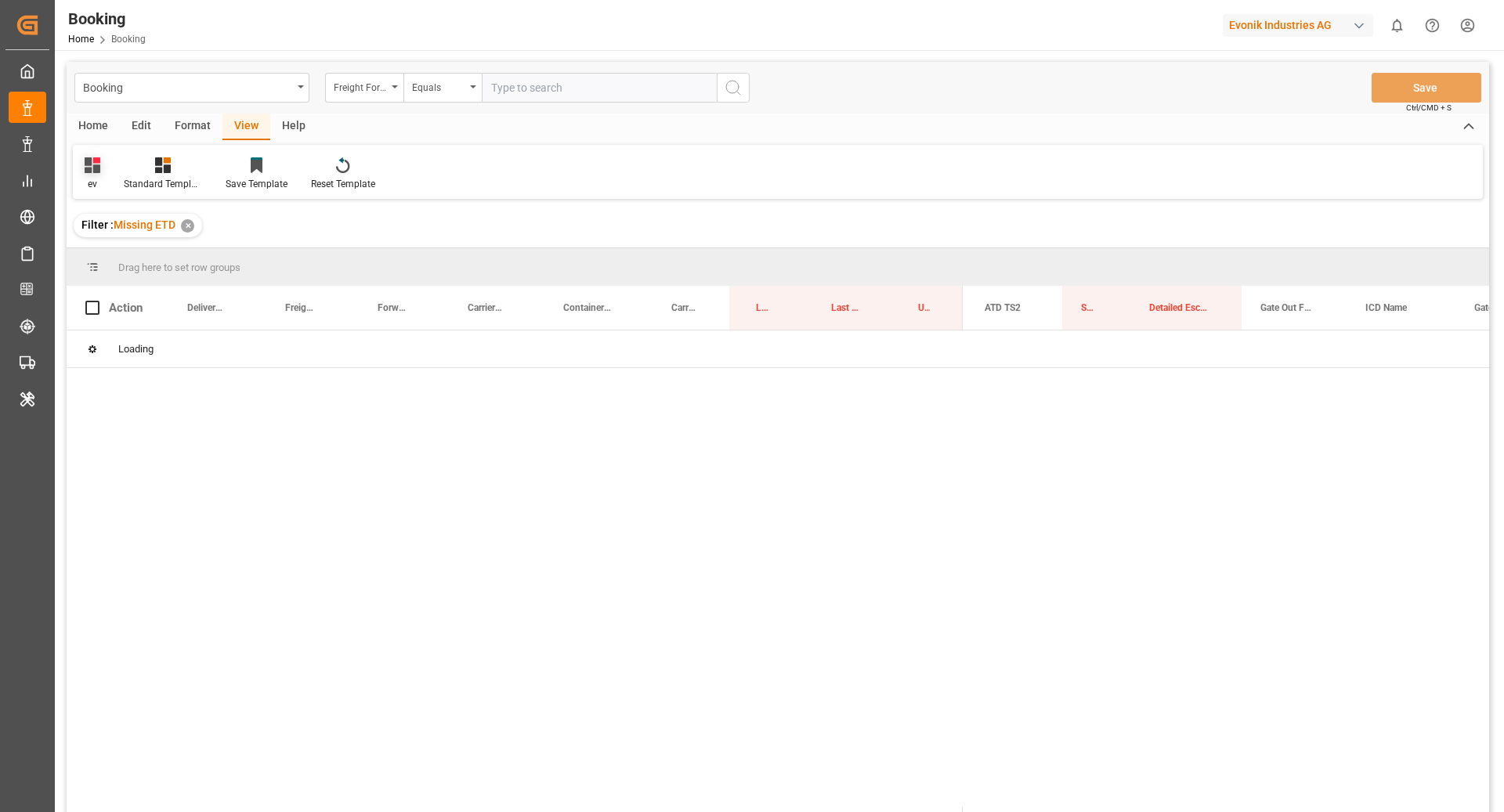
click at [97, 181] on div "ev" at bounding box center [92, 184] width 15 height 14
click at [126, 371] on div "etd" at bounding box center [169, 381] width 171 height 32
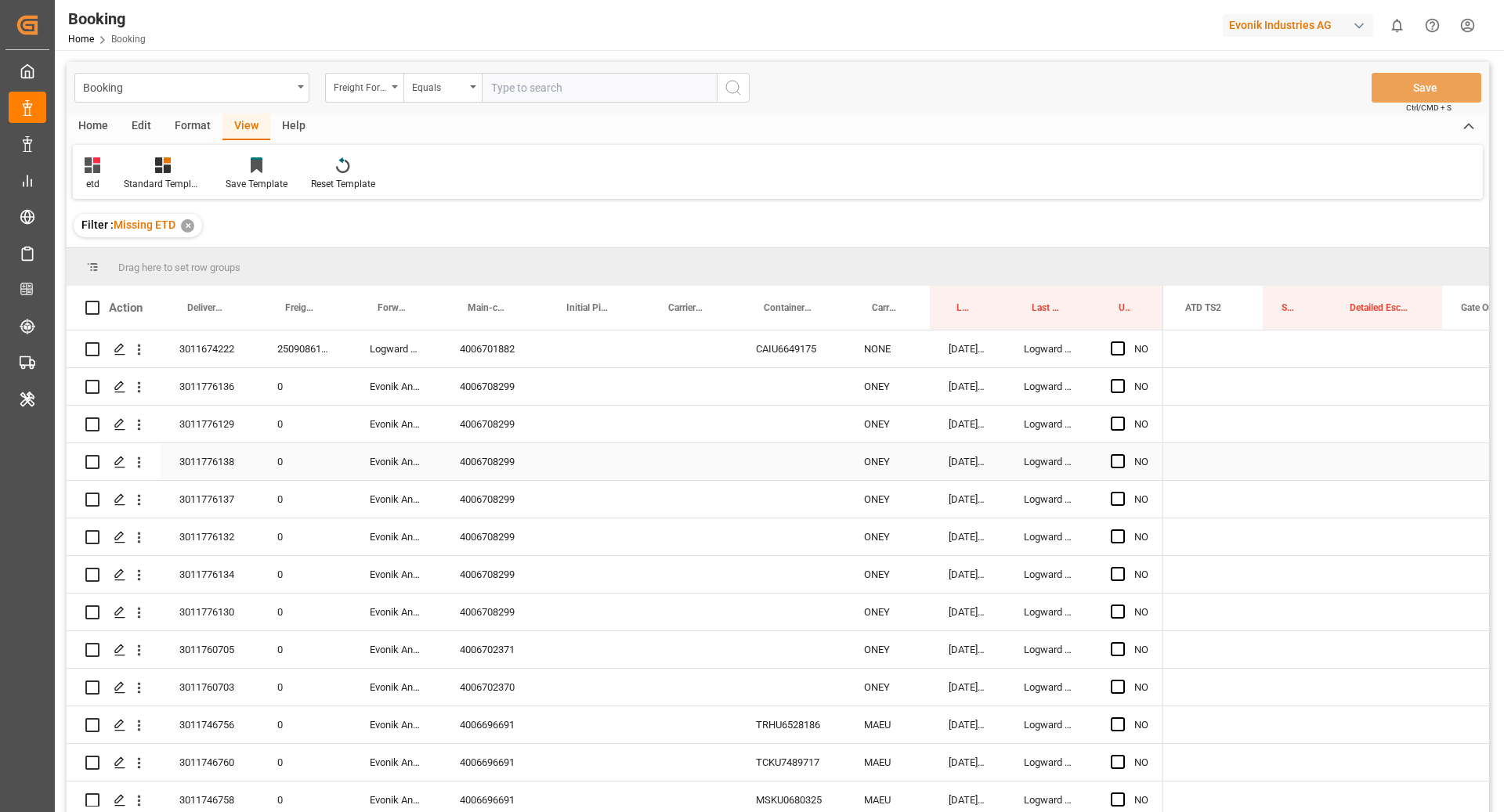
scroll to position [4, 0]
drag, startPoint x: 373, startPoint y: 313, endPoint x: 390, endPoint y: 272, distance: 44.4
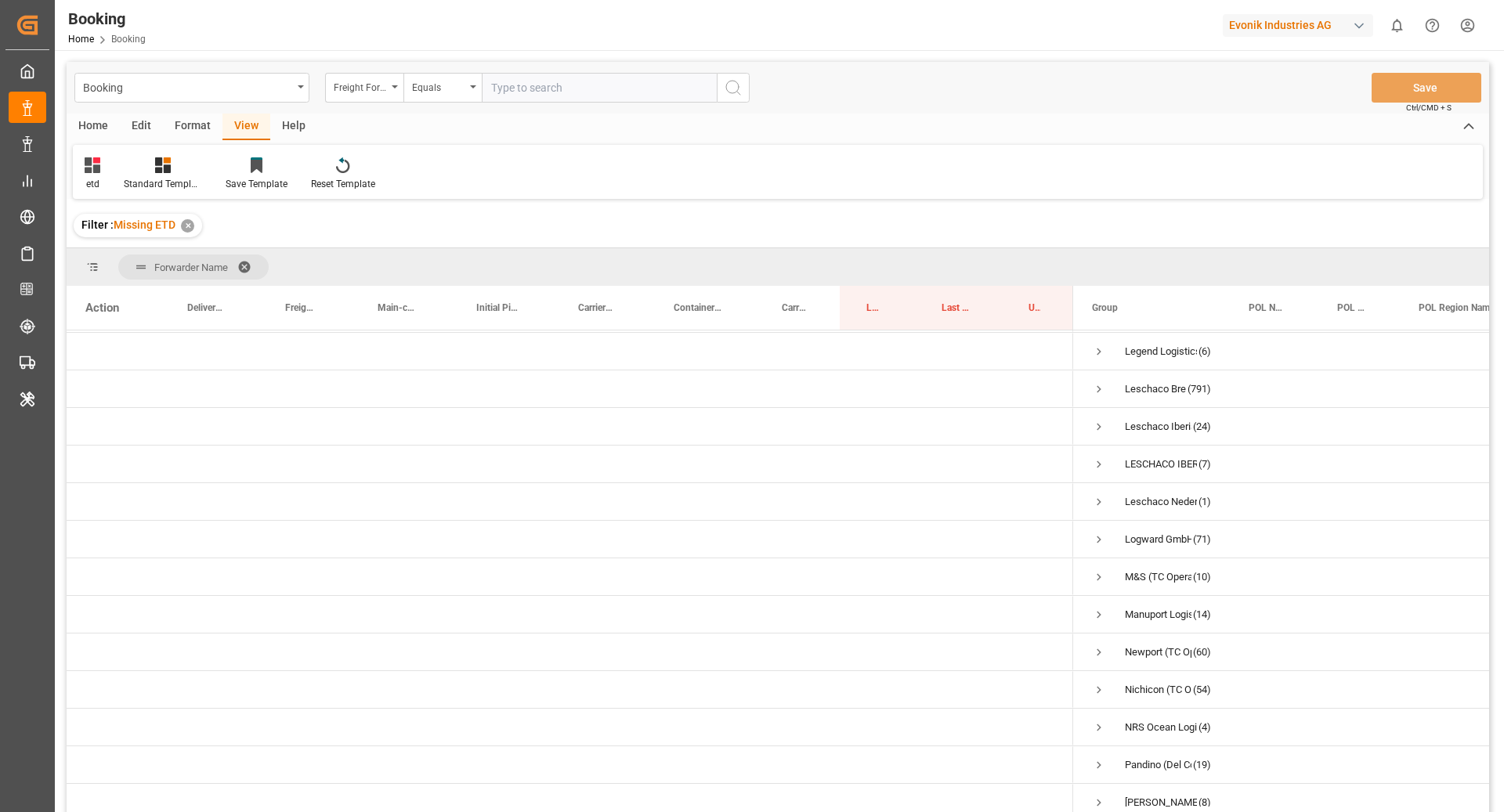
scroll to position [600, 0]
click at [1095, 538] on span "Press SPACE to select this row." at bounding box center [1099, 539] width 15 height 14
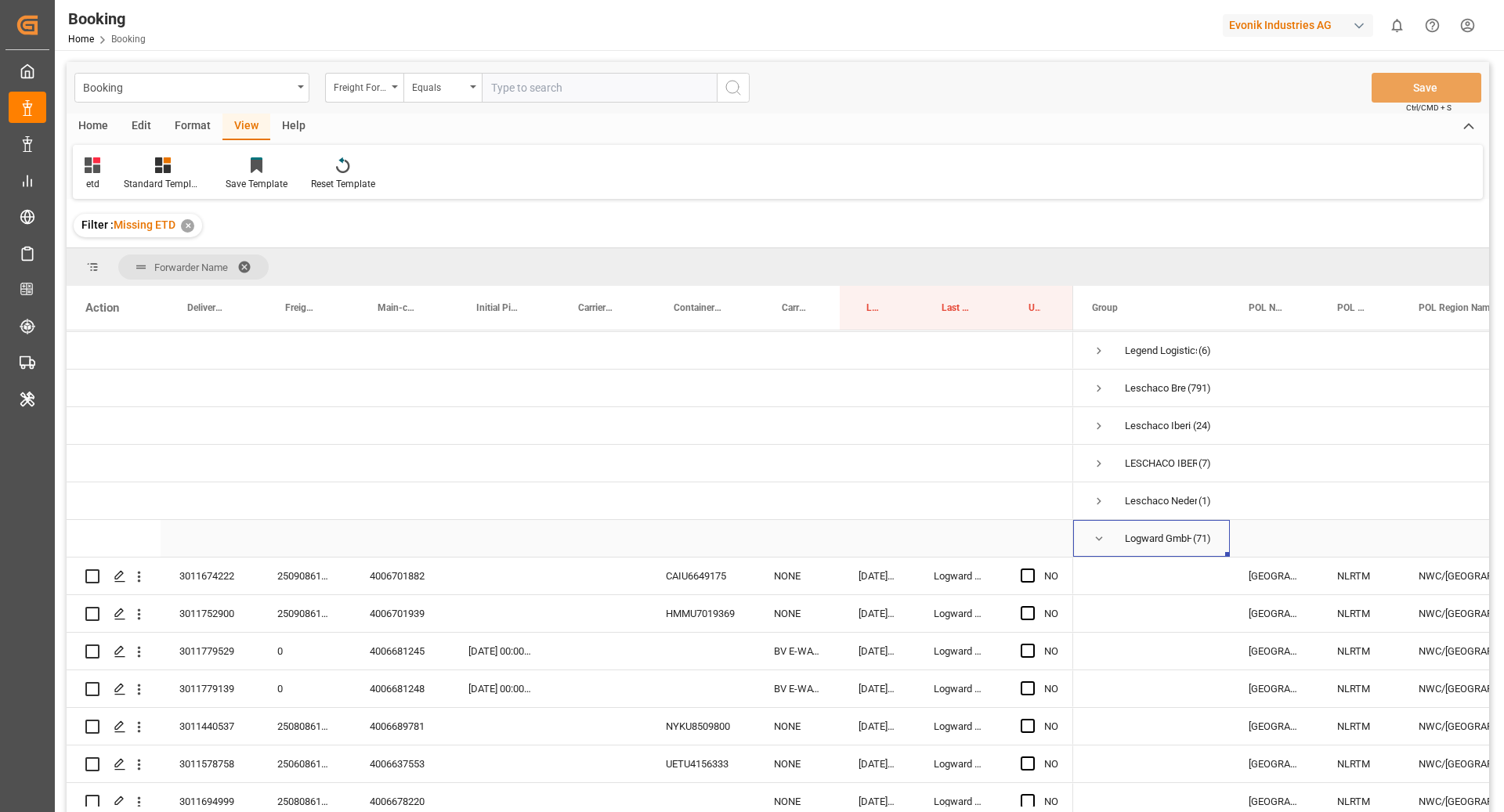
click at [1149, 546] on div "Logward GmbH & Co. KG" at bounding box center [1158, 539] width 66 height 36
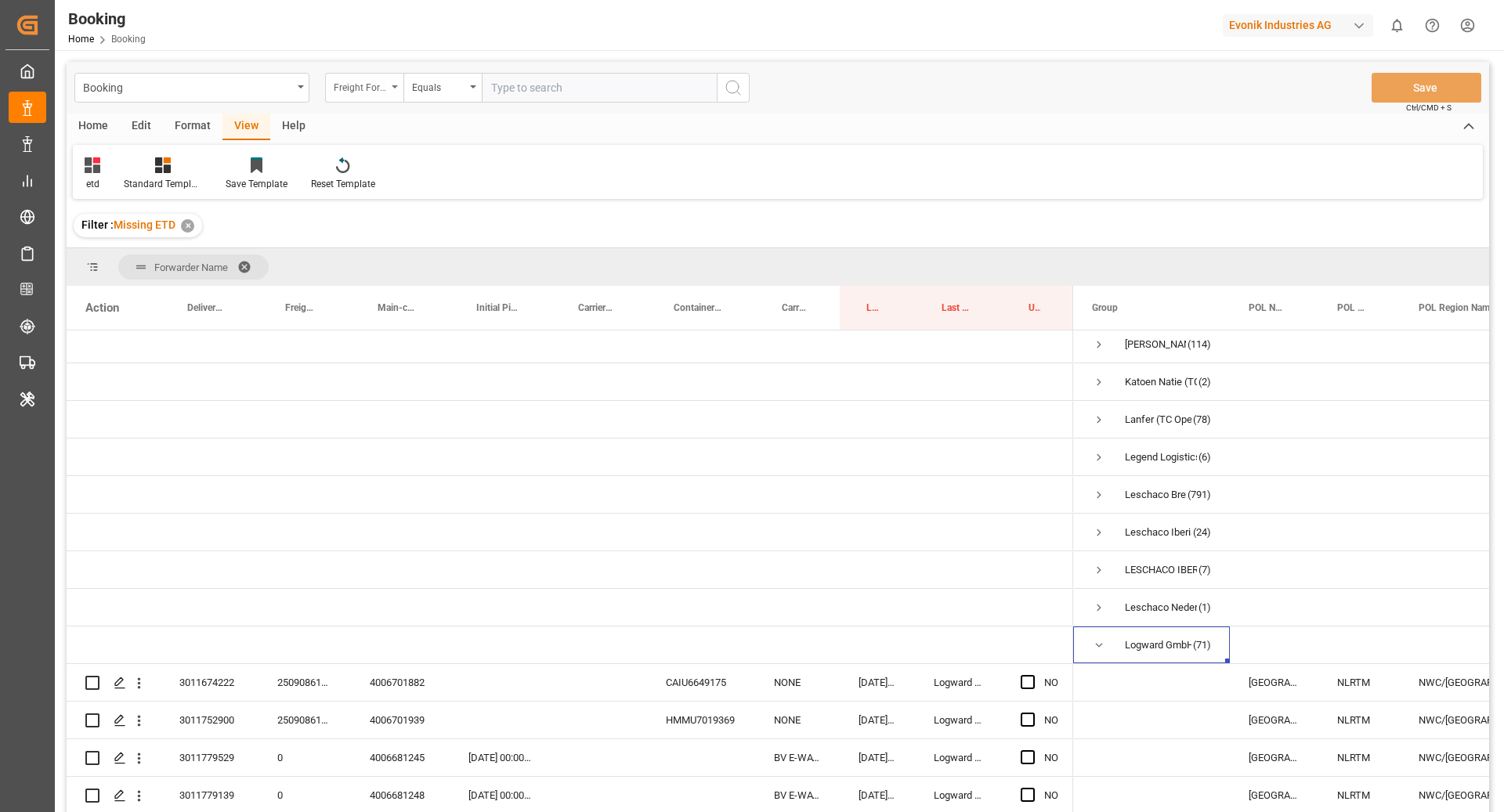
scroll to position [486, 0]
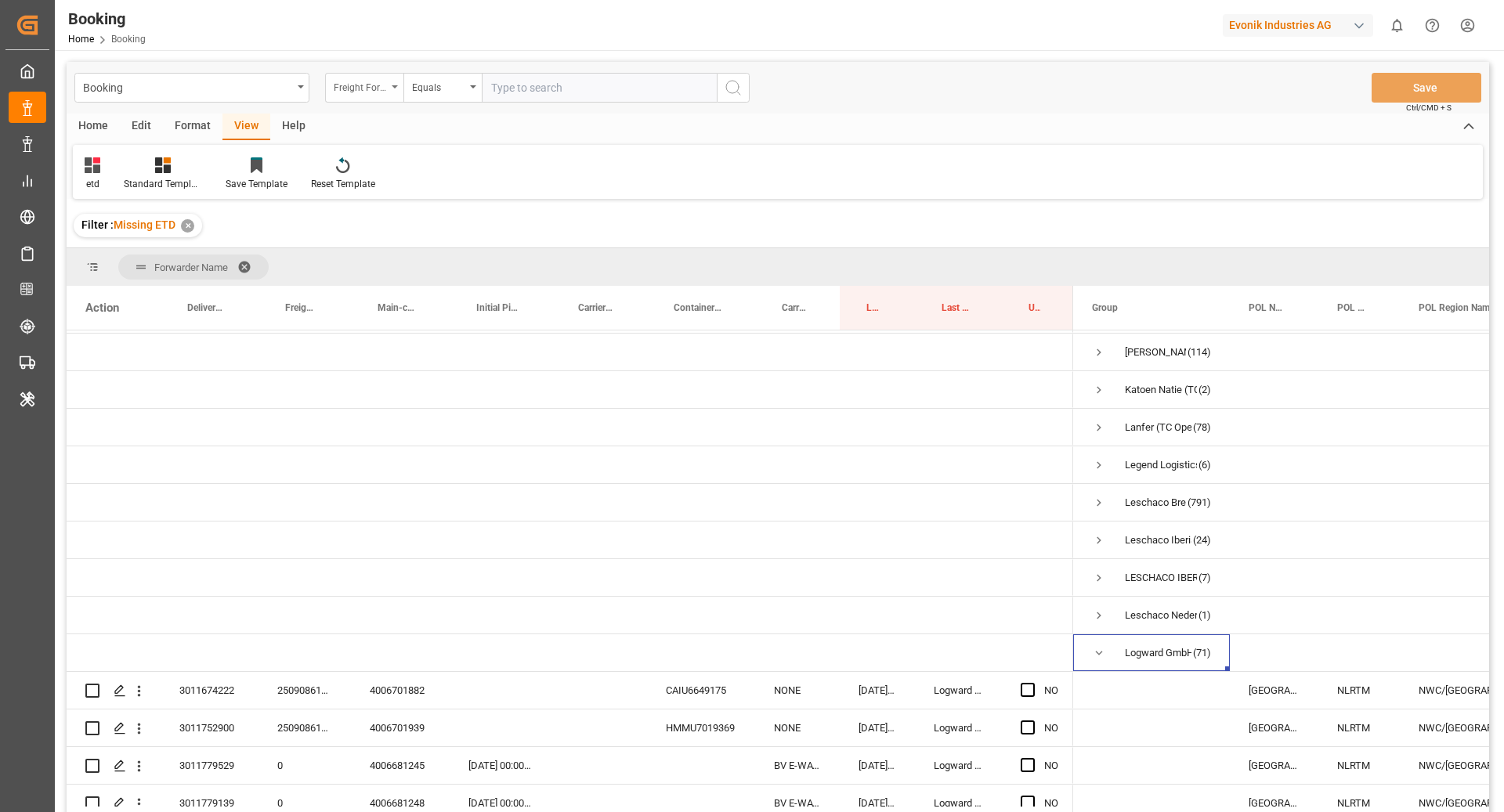
click at [369, 86] on div "Freight Forwarder's Reference No." at bounding box center [360, 86] width 53 height 18
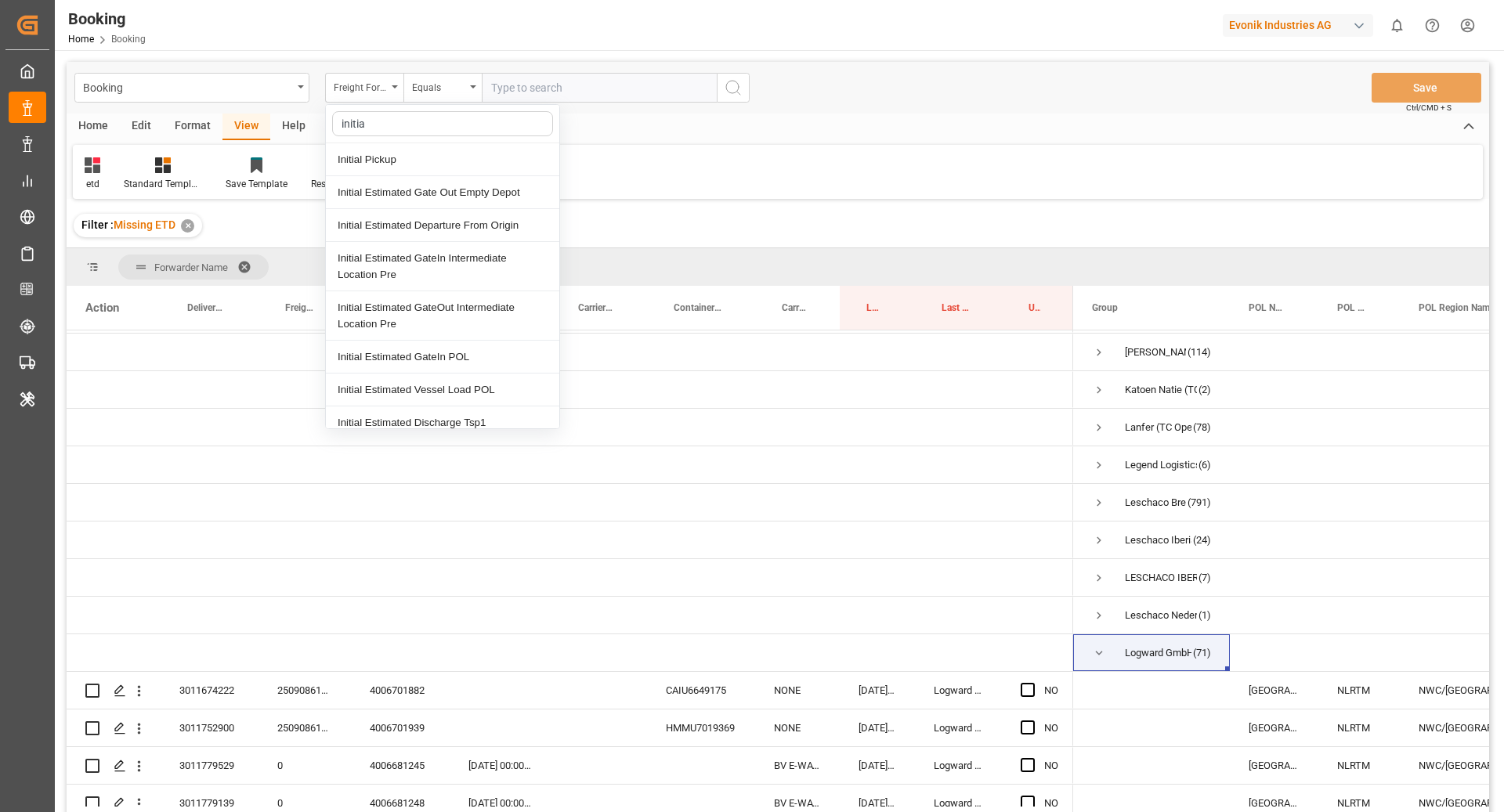
type input "initial"
click at [383, 164] on div "Initial Pickup" at bounding box center [441, 160] width 233 height 33
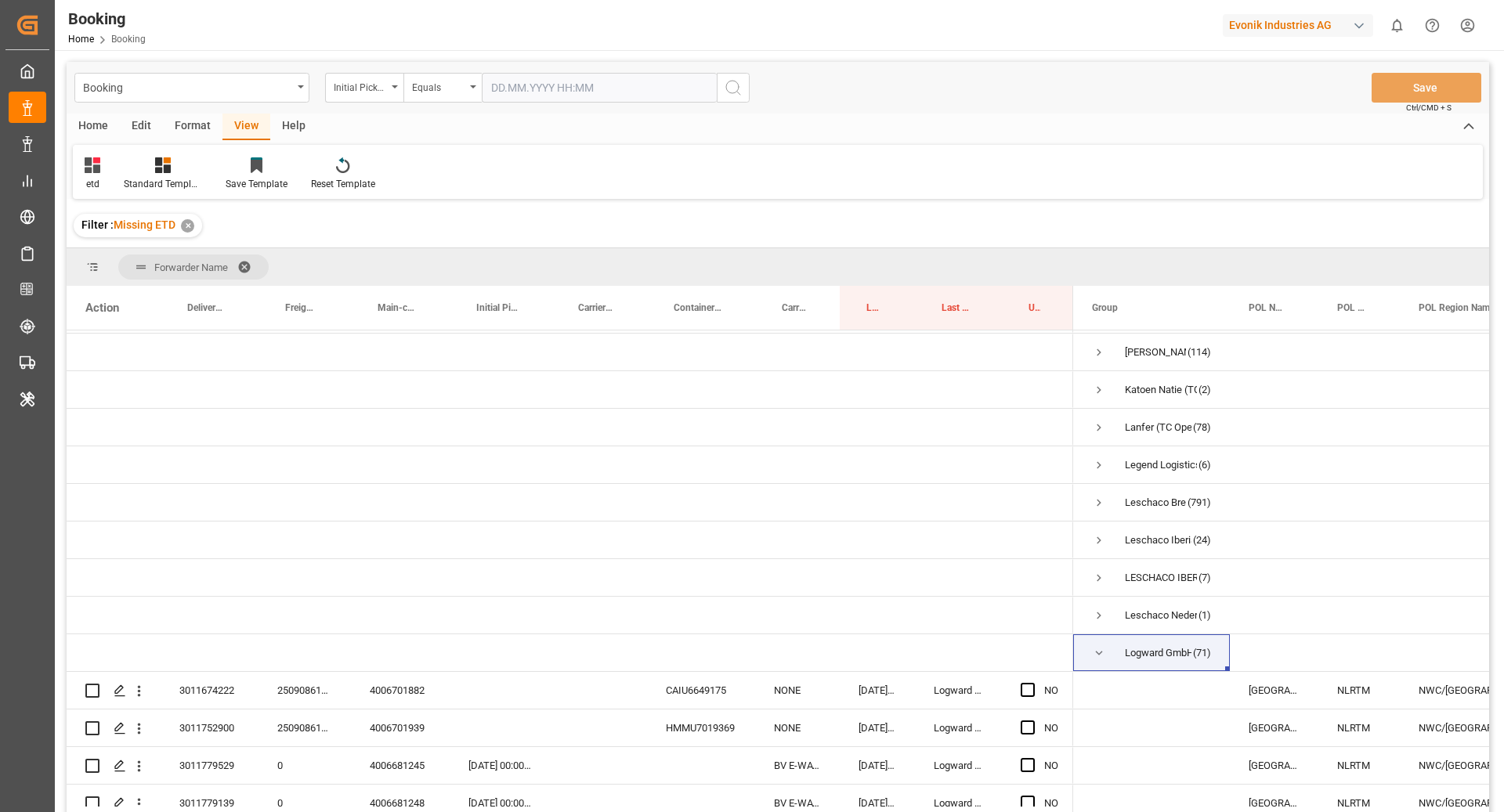
click at [546, 97] on input "text" at bounding box center [598, 87] width 235 height 30
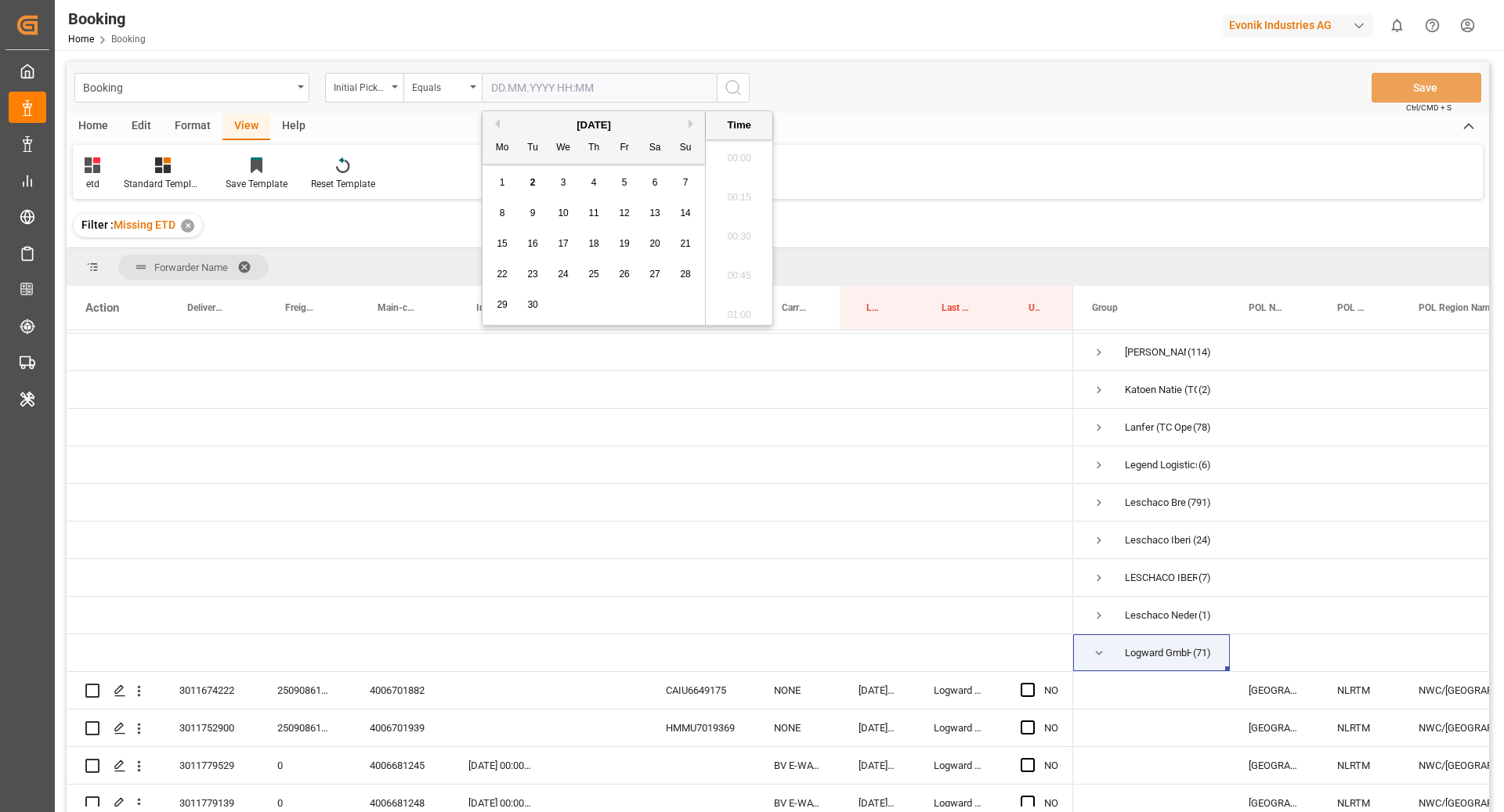
scroll to position [2667, 0]
click at [451, 86] on div "Equals" at bounding box center [438, 86] width 53 height 18
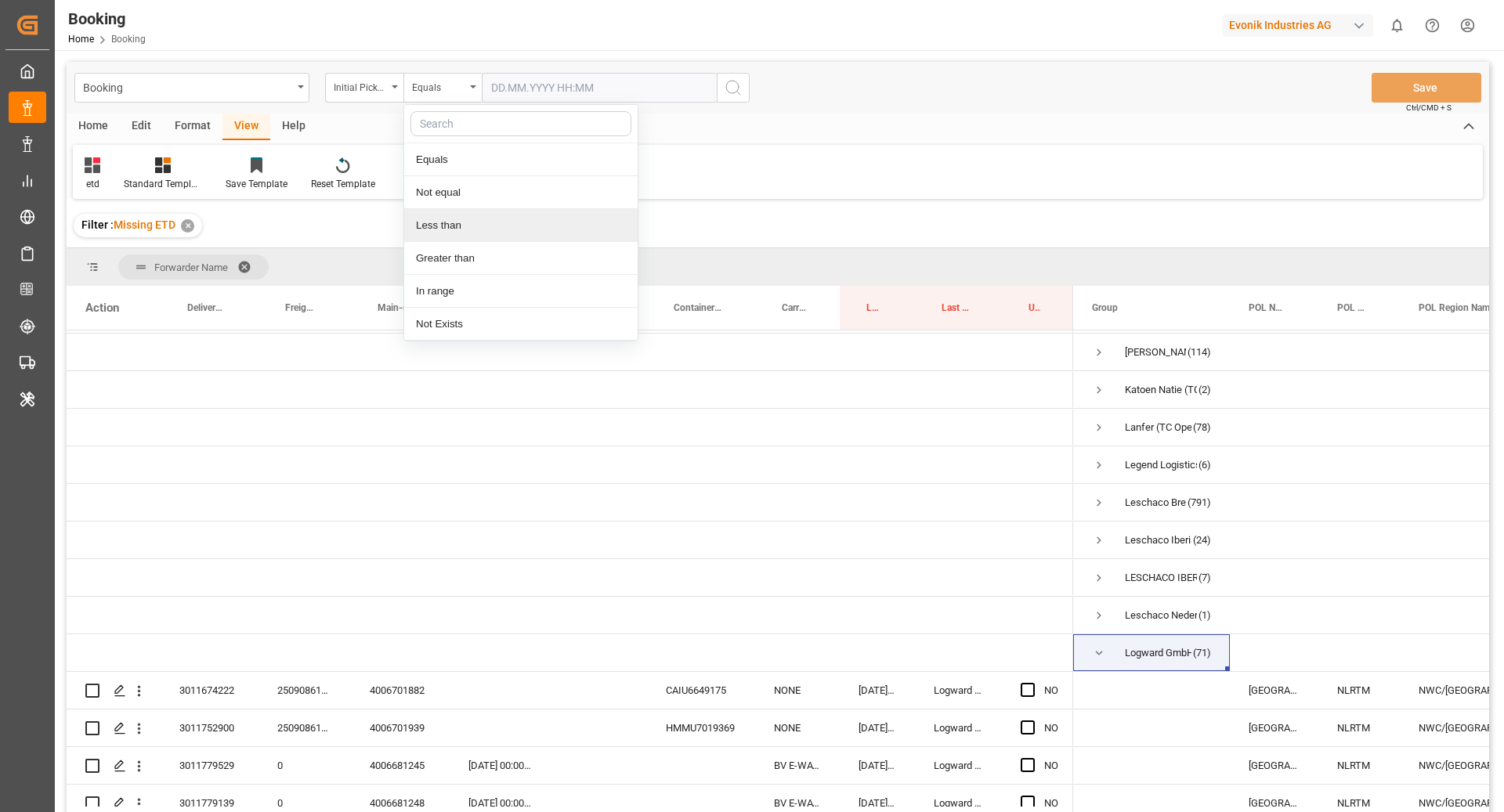
click at [469, 216] on div "Less than" at bounding box center [520, 226] width 233 height 33
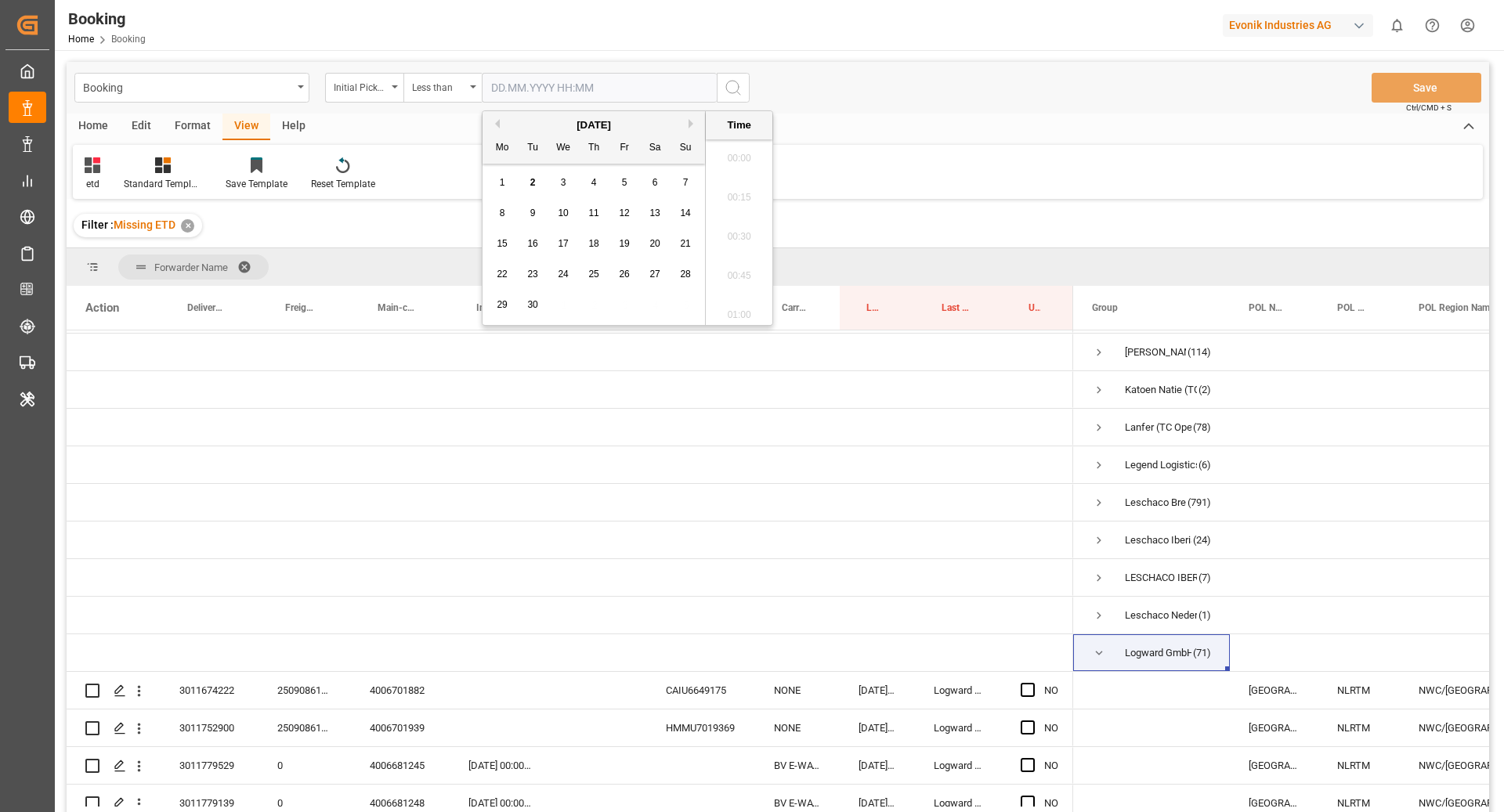
click at [635, 97] on input "text" at bounding box center [598, 87] width 235 height 30
click at [558, 184] on div "3" at bounding box center [564, 183] width 20 height 19
type input "[DATE] 00:00"
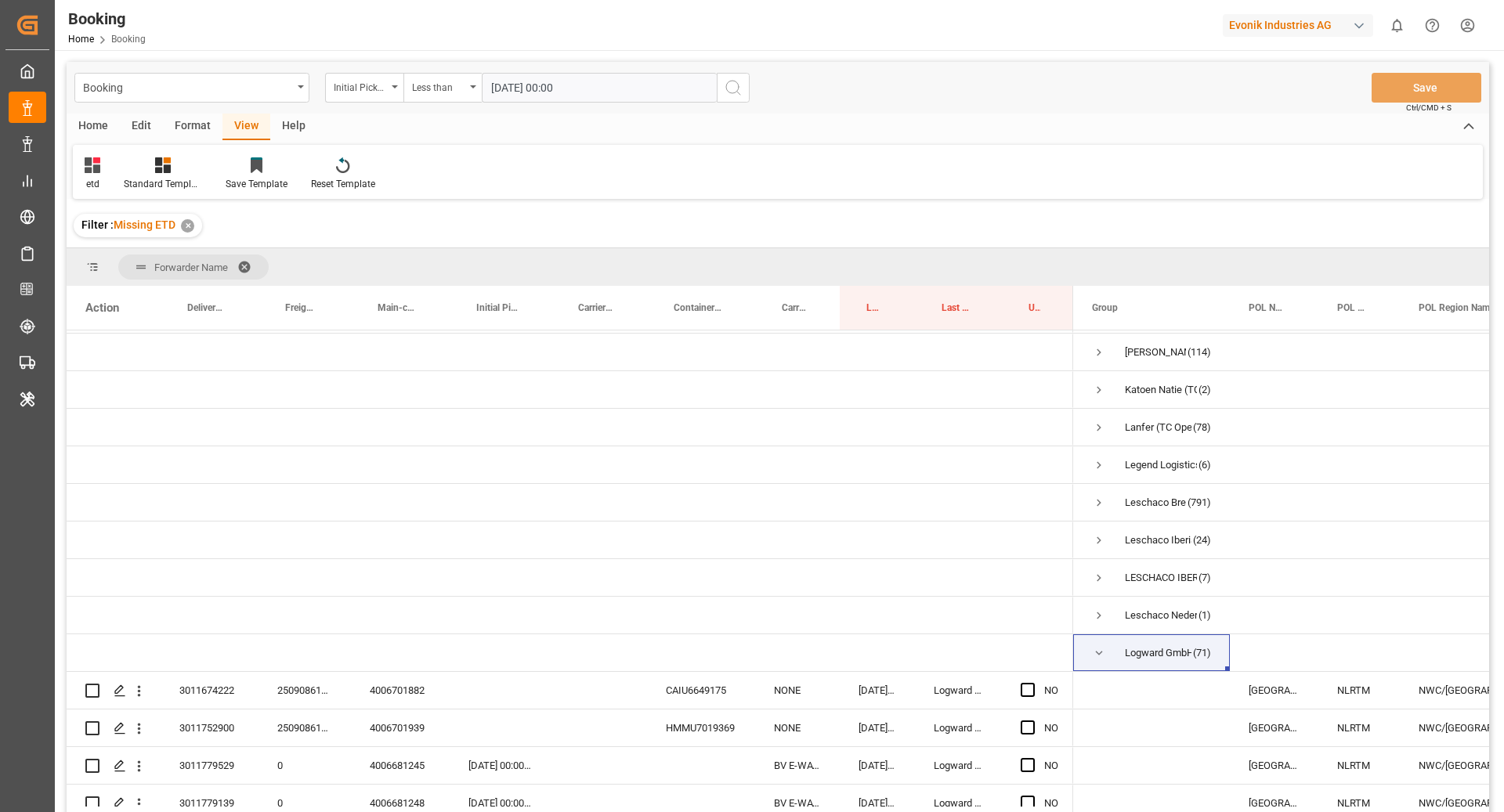
click at [742, 89] on icon "search button" at bounding box center [733, 87] width 19 height 19
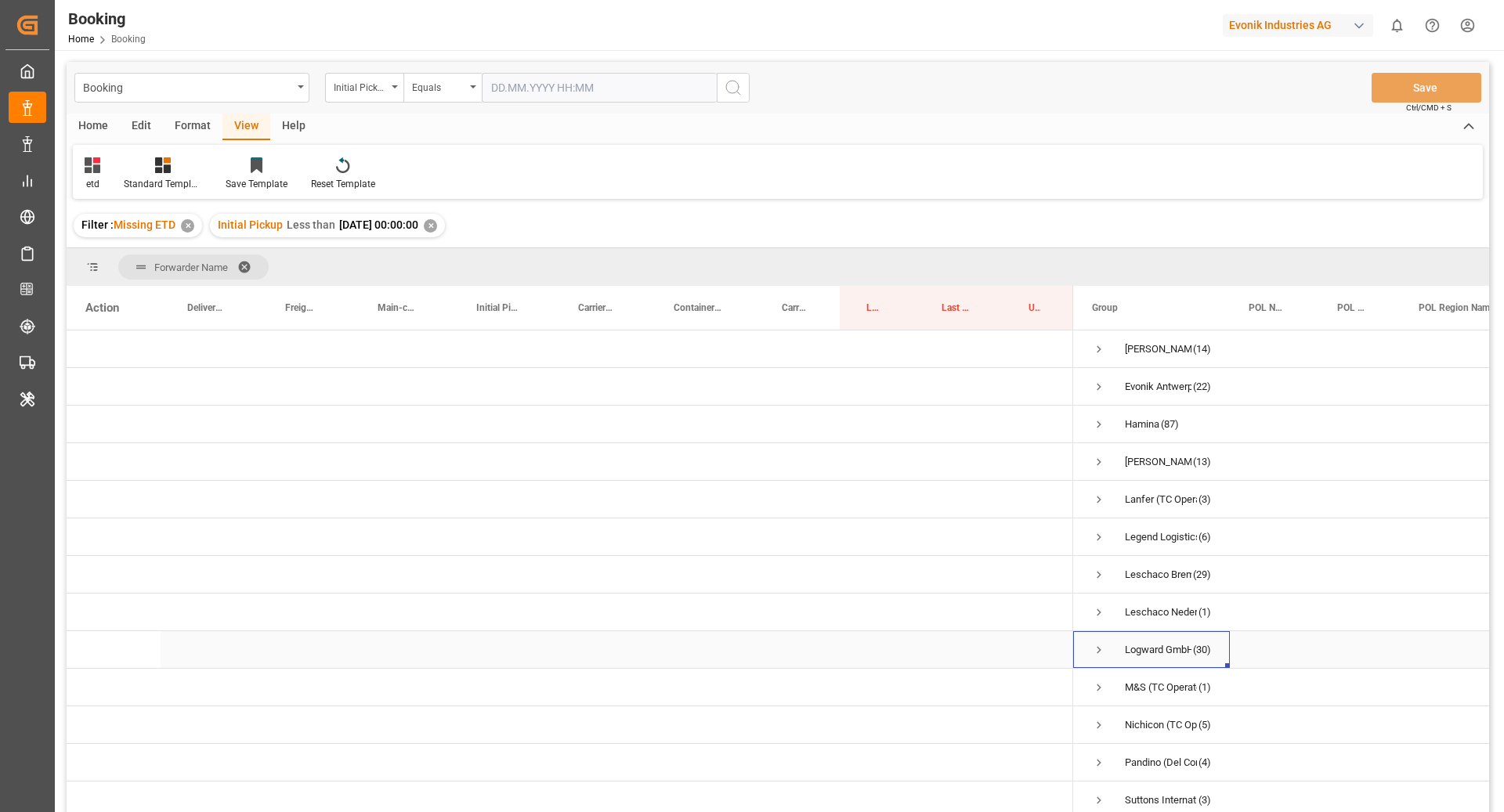
click at [1096, 648] on span "Press SPACE to select this row." at bounding box center [1099, 650] width 15 height 14
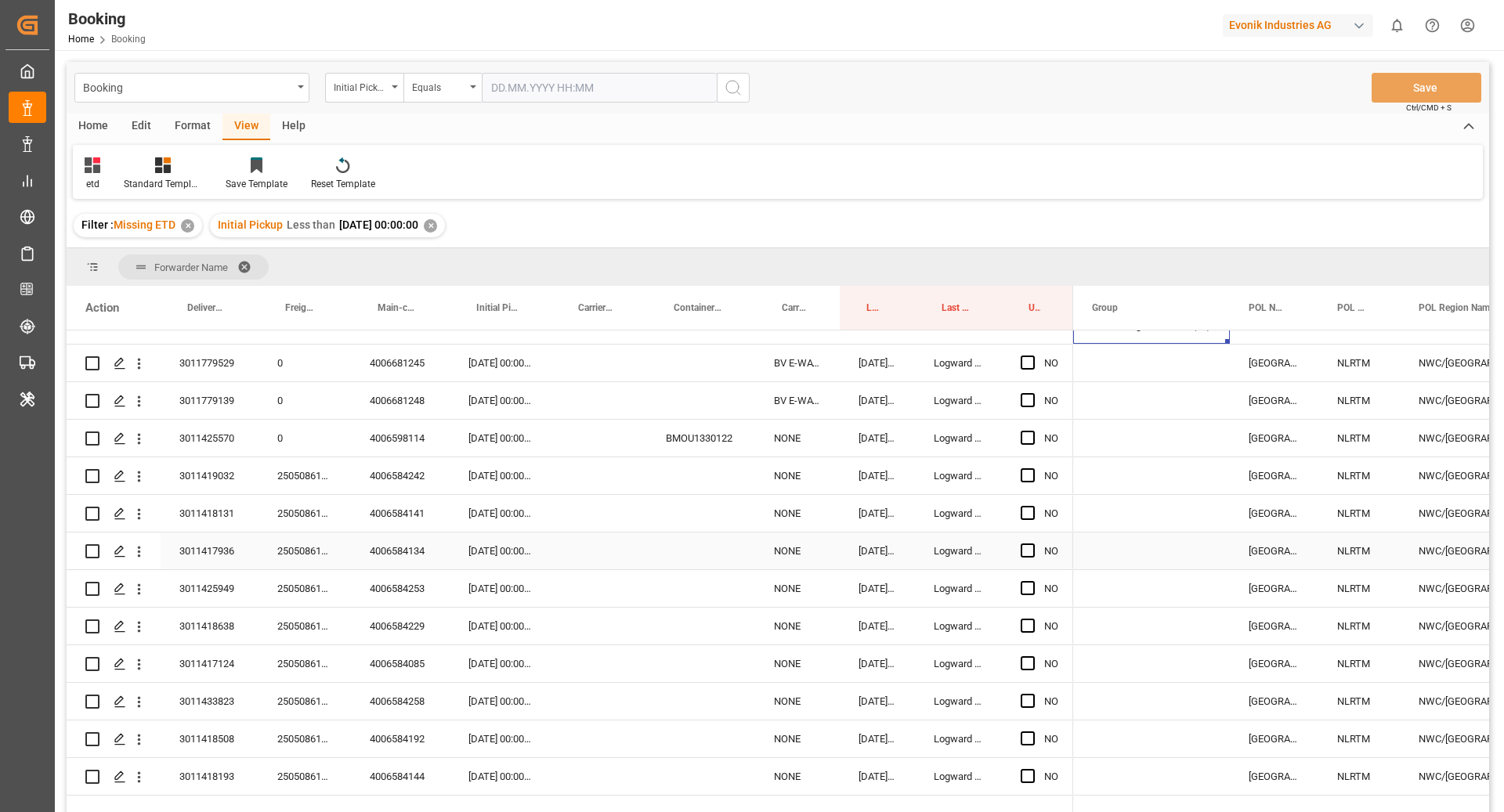
scroll to position [360, 0]
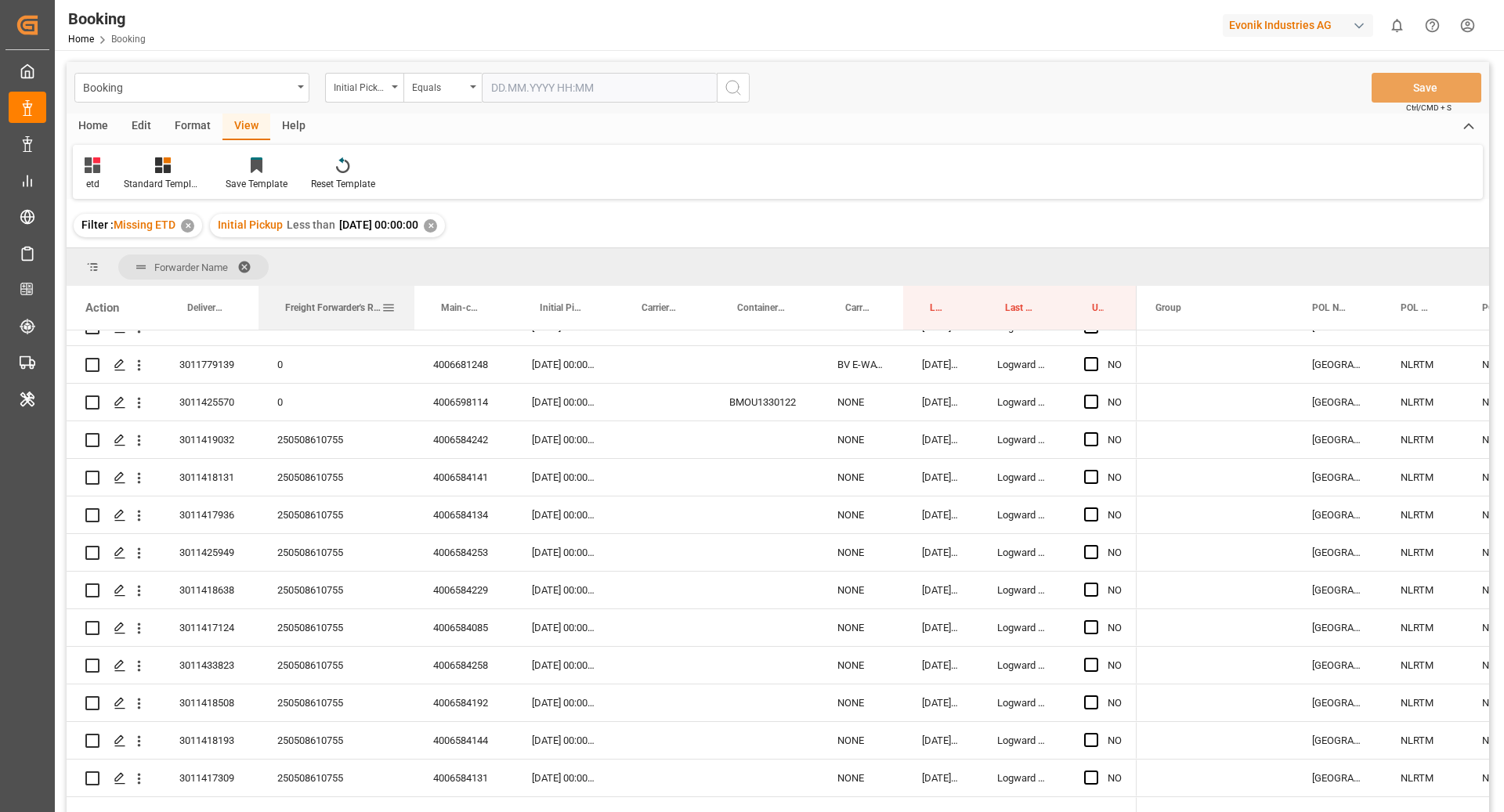
drag, startPoint x: 349, startPoint y: 319, endPoint x: 412, endPoint y: 320, distance: 63.0
click at [412, 320] on div at bounding box center [414, 307] width 6 height 44
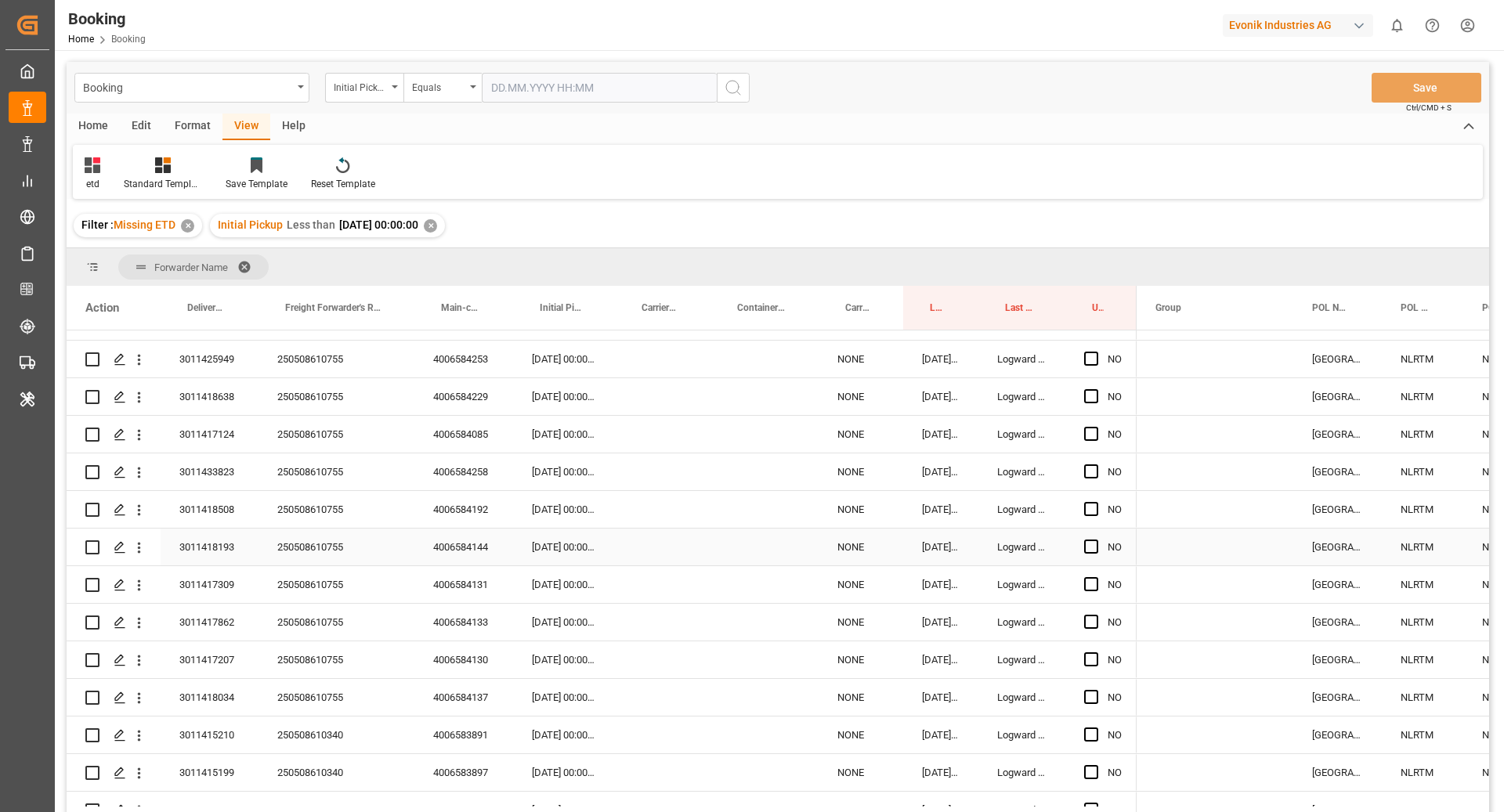
scroll to position [553, 0]
click at [350, 530] on div "250508610755" at bounding box center [336, 547] width 156 height 37
click at [364, 545] on div "250508610755" at bounding box center [336, 547] width 156 height 37
click at [338, 553] on div "250508610755" at bounding box center [336, 547] width 156 height 37
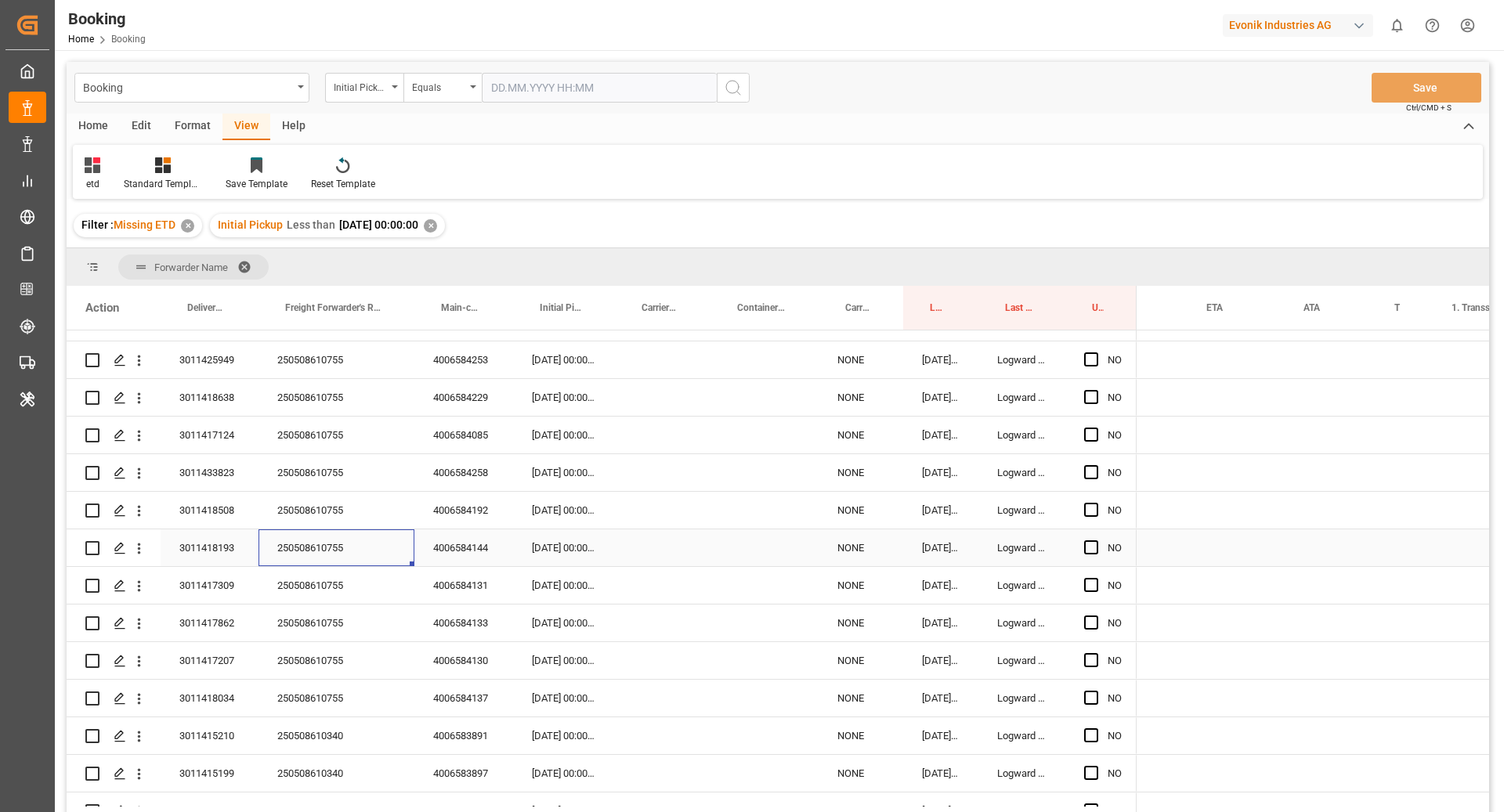
scroll to position [0, 1351]
